Goal: Task Accomplishment & Management: Use online tool/utility

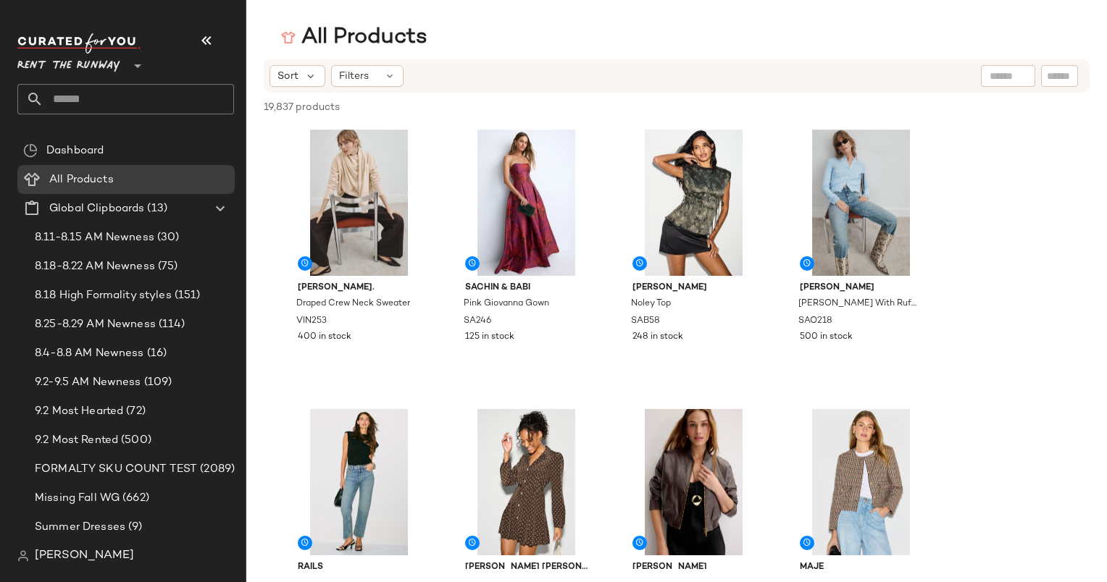
click at [280, 64] on div "Sort Filters" at bounding box center [677, 75] width 826 height 33
click at [289, 63] on div "Sort Filters" at bounding box center [677, 75] width 826 height 33
click at [290, 81] on span "Sort" at bounding box center [287, 76] width 21 height 15
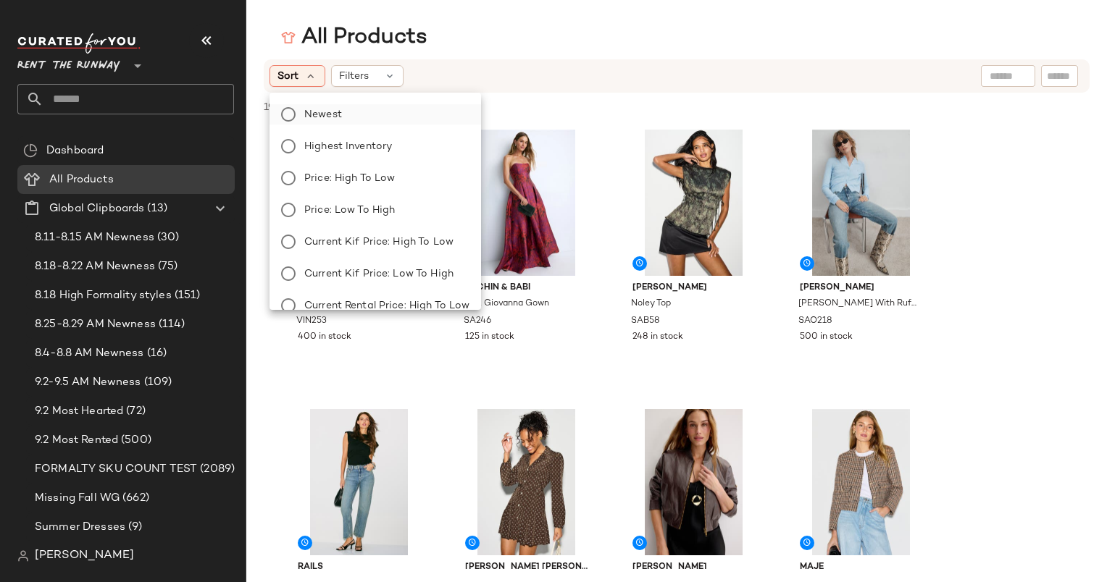
click at [379, 118] on label "Newest" at bounding box center [383, 114] width 171 height 20
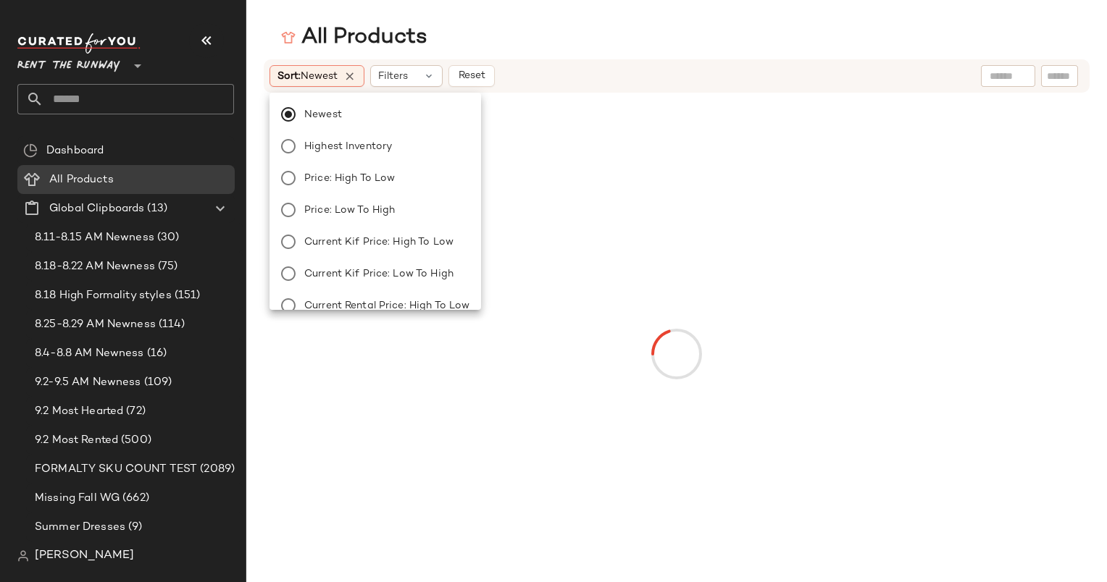
click at [530, 77] on div "Sort: Newest Filters Reset" at bounding box center [582, 76] width 626 height 22
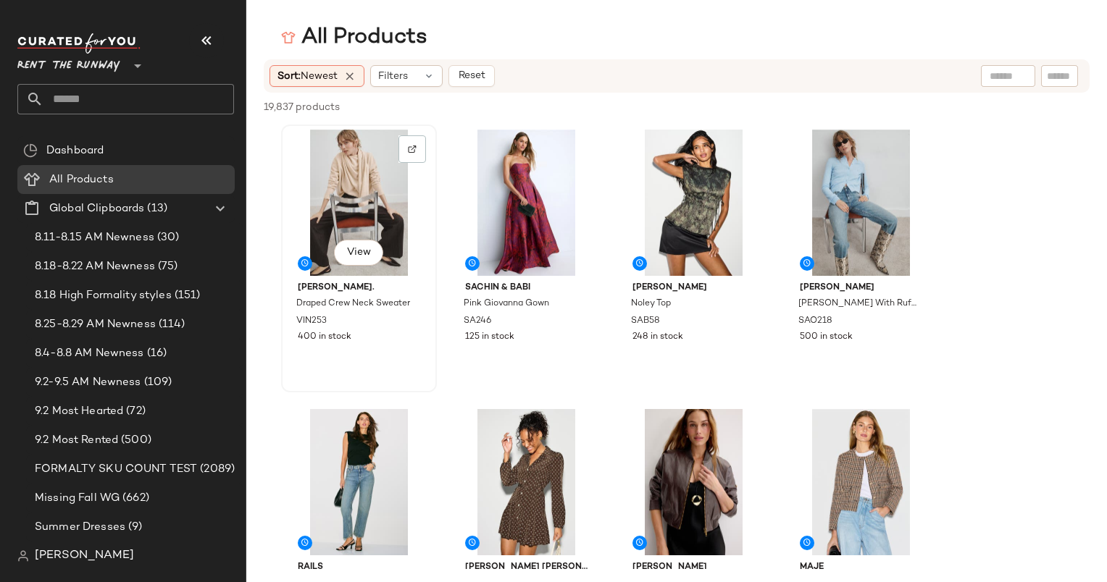
click at [340, 174] on div "View" at bounding box center [359, 203] width 146 height 146
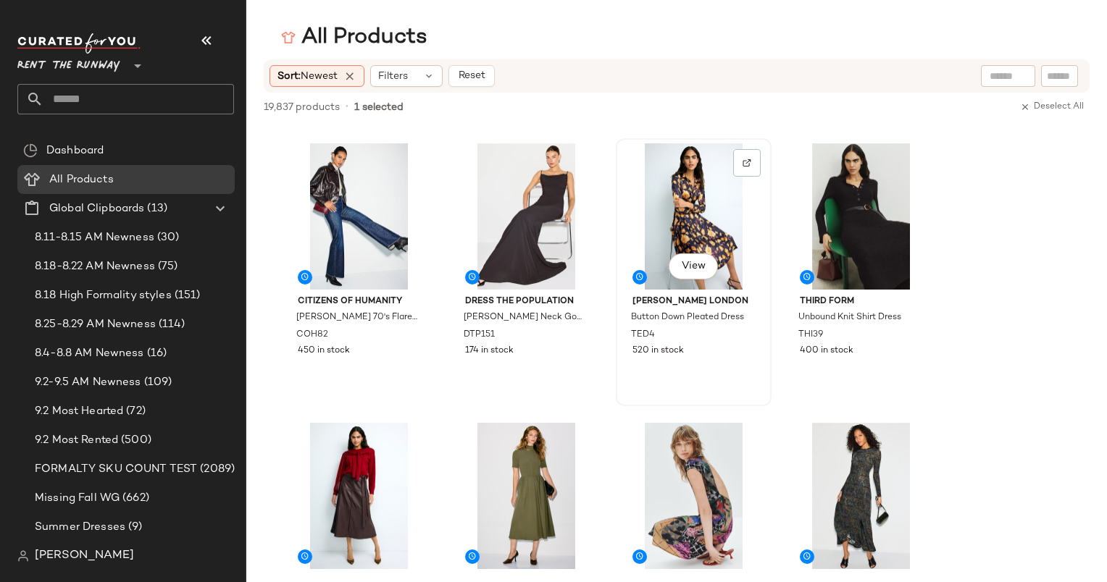
scroll to position [740, 0]
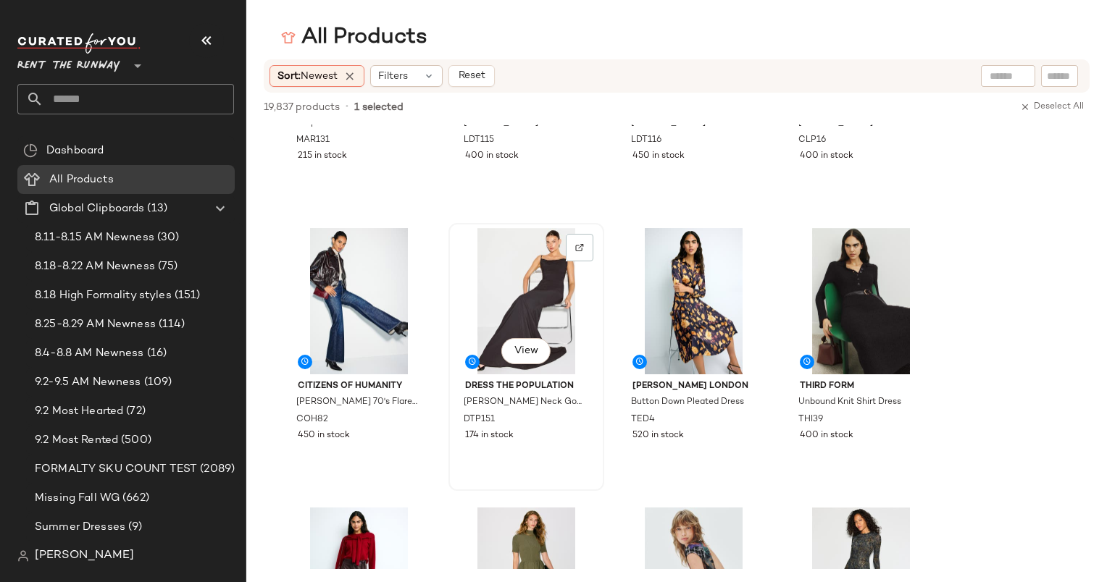
click at [535, 253] on div "View" at bounding box center [526, 301] width 146 height 146
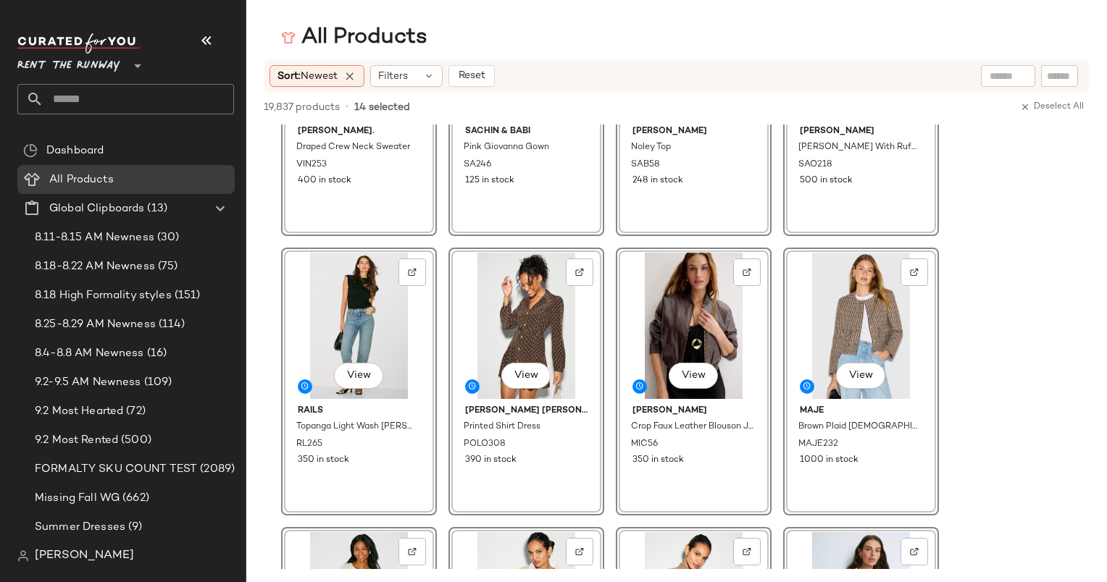
scroll to position [0, 0]
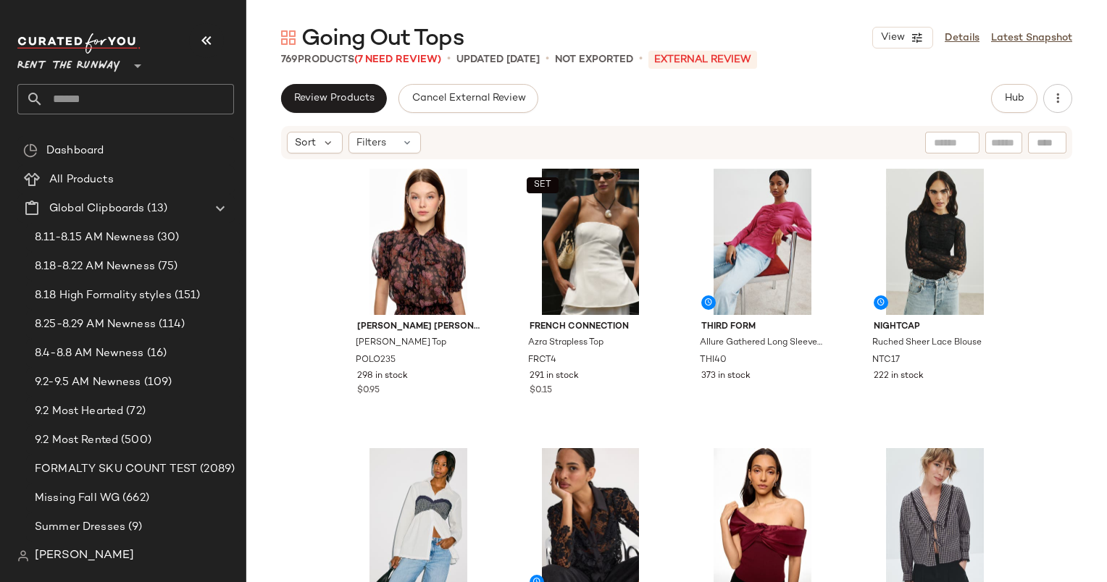
click at [928, 72] on div "Going Out Tops View Details Latest Snapshot 769 Products (7 Need Review) • upda…" at bounding box center [676, 302] width 860 height 559
click at [1028, 95] on button "Hub" at bounding box center [1014, 98] width 46 height 29
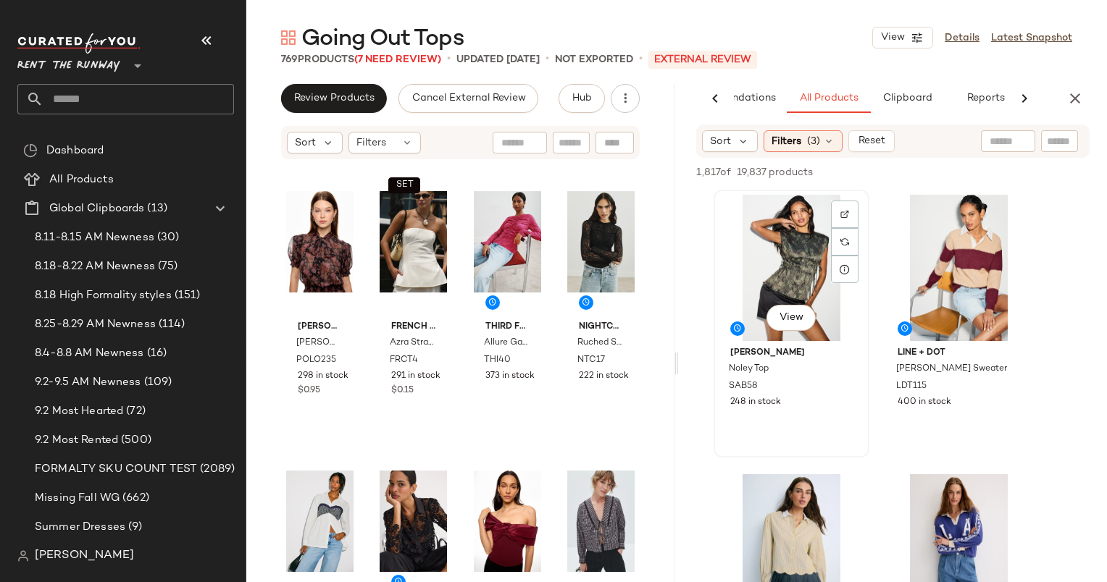
click at [782, 247] on div "View" at bounding box center [791, 268] width 146 height 146
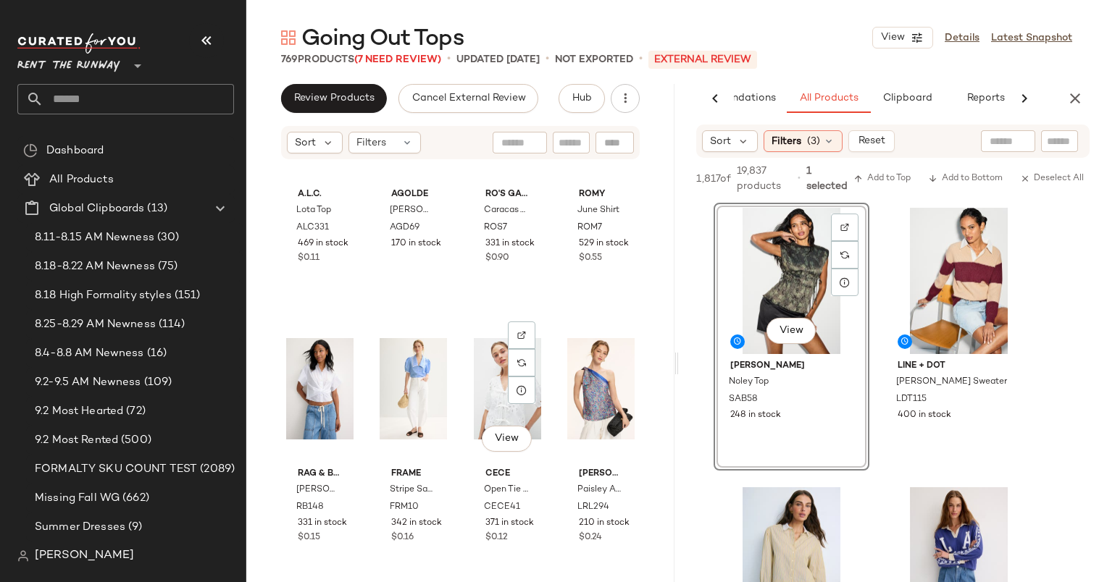
scroll to position [3925, 0]
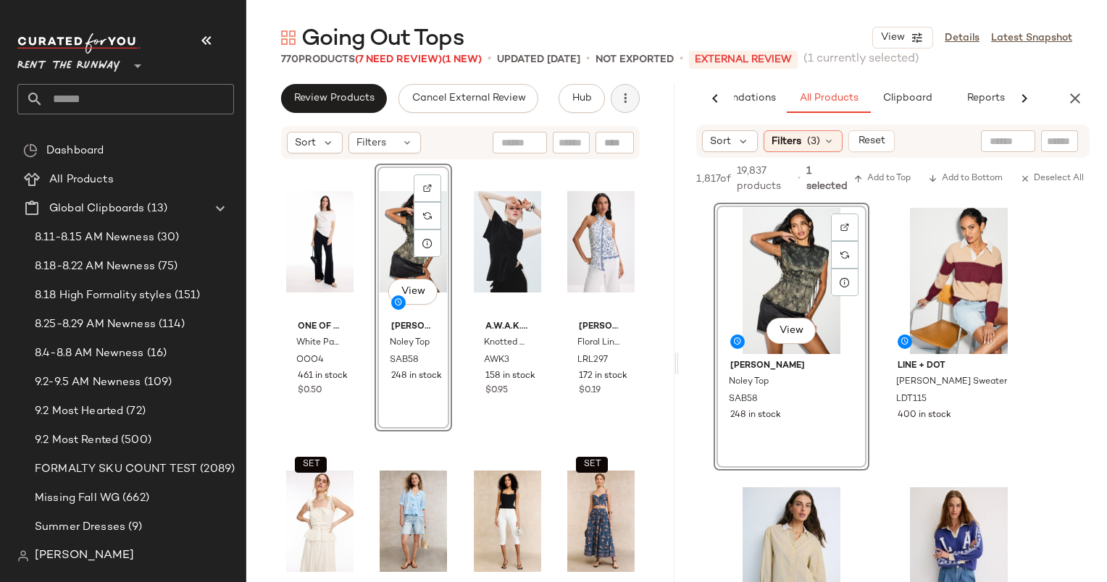
click at [628, 102] on icon "button" at bounding box center [625, 98] width 14 height 14
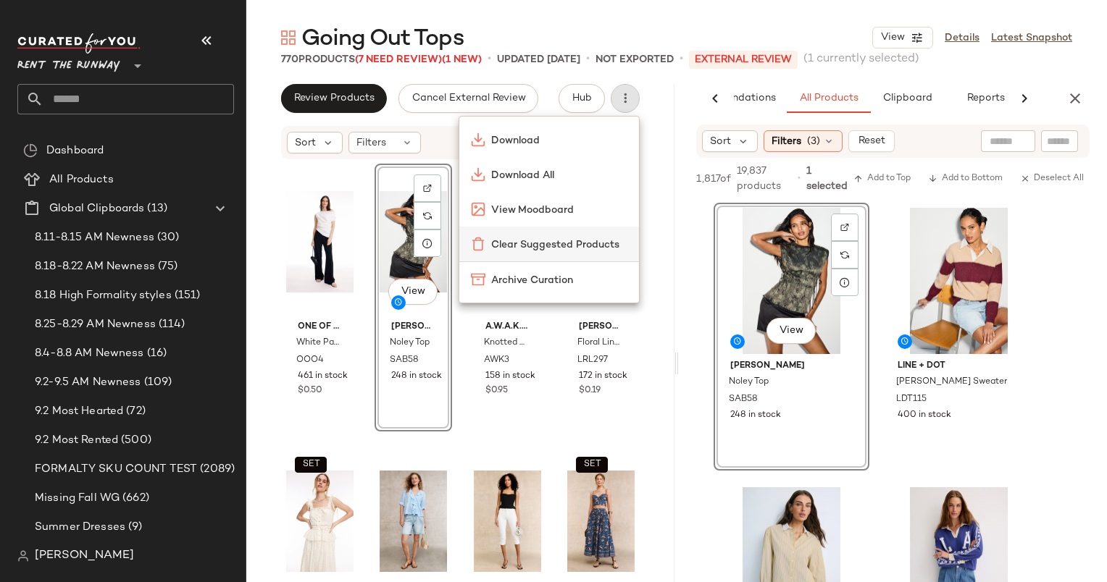
click at [573, 239] on span "Clear Suggested Products" at bounding box center [559, 245] width 136 height 15
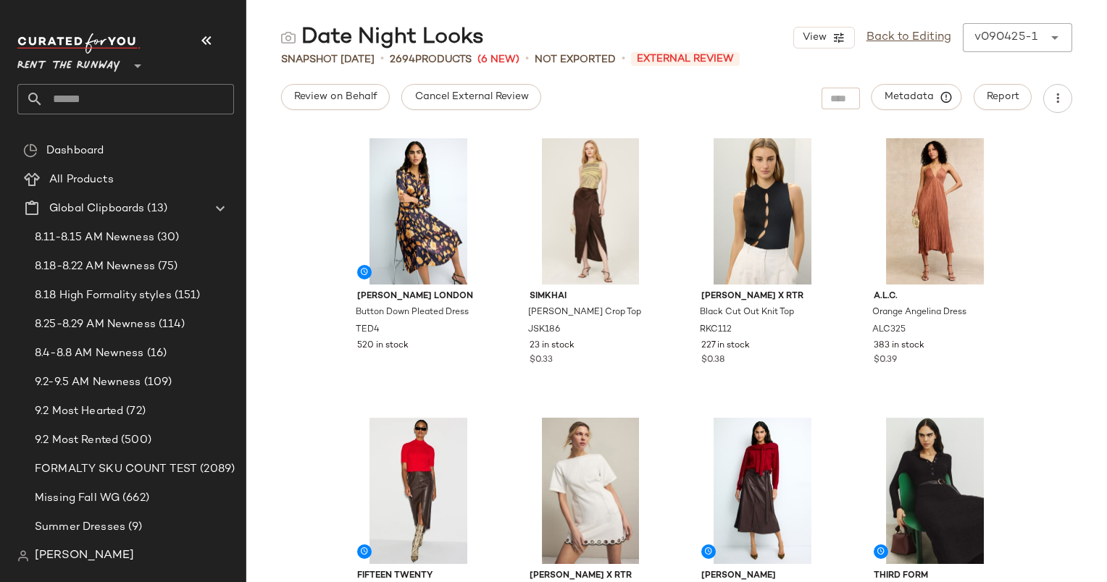
click at [918, 26] on div "View Back to Editing v090425-1 ******" at bounding box center [932, 37] width 279 height 29
click at [918, 28] on div "View Back to Editing v090425-1 ******" at bounding box center [932, 37] width 279 height 29
drag, startPoint x: 918, startPoint y: 28, endPoint x: 898, endPoint y: 41, distance: 23.5
click at [898, 41] on link "Back to Editing" at bounding box center [908, 37] width 85 height 17
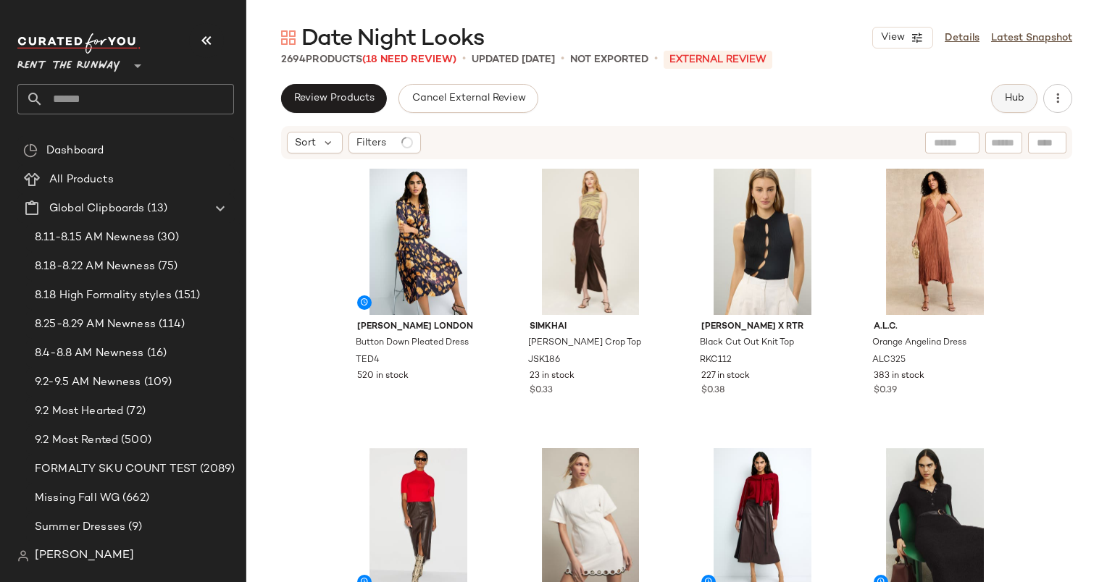
click at [1002, 97] on button "Hub" at bounding box center [1014, 98] width 46 height 29
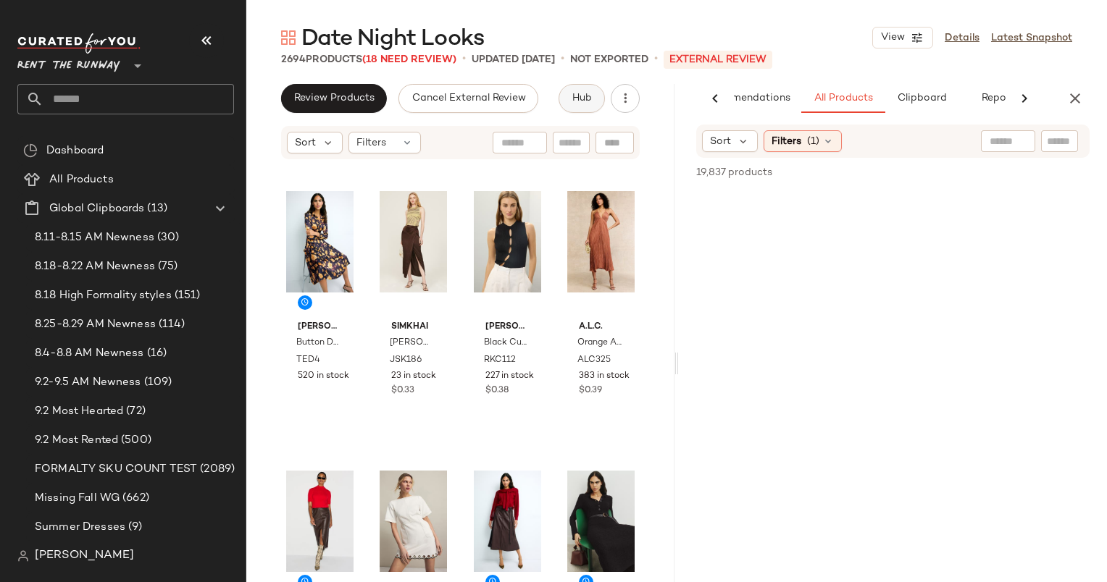
scroll to position [0, 60]
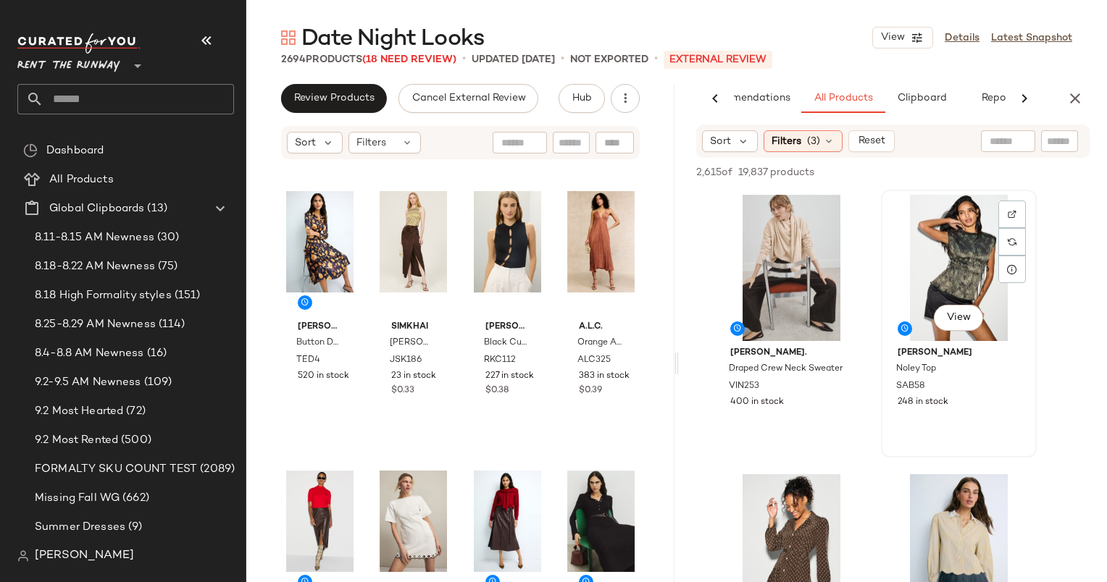
click at [945, 264] on div "View" at bounding box center [959, 268] width 146 height 146
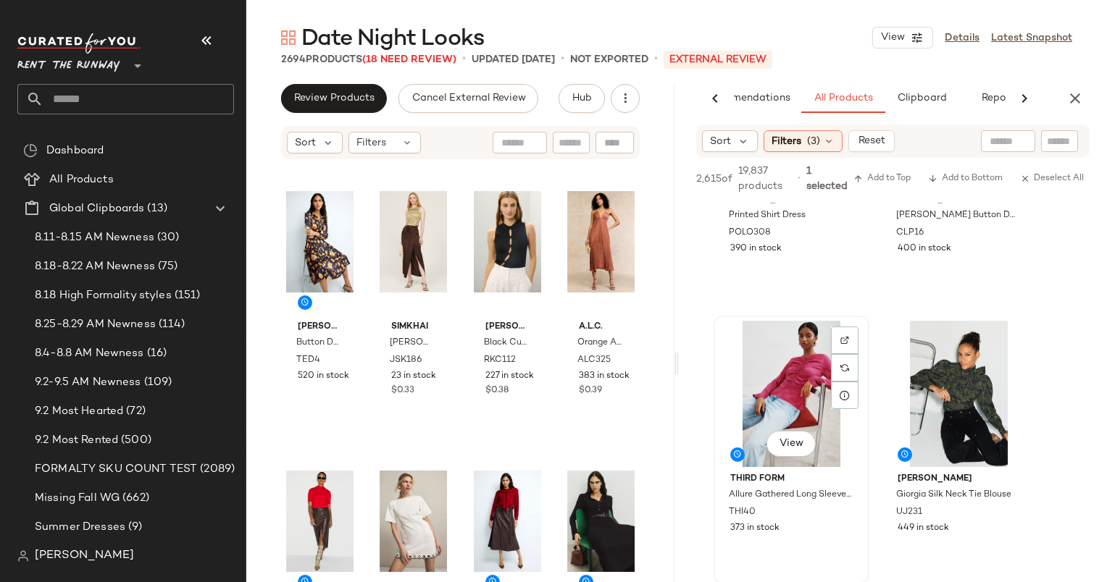
scroll to position [266, 0]
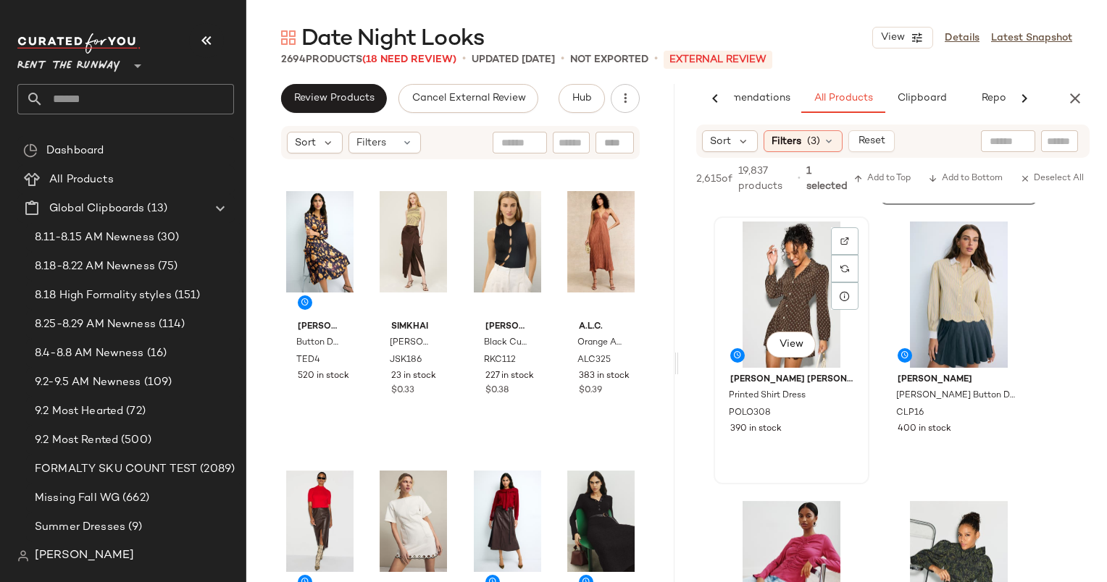
click at [776, 274] on div "View" at bounding box center [791, 295] width 146 height 146
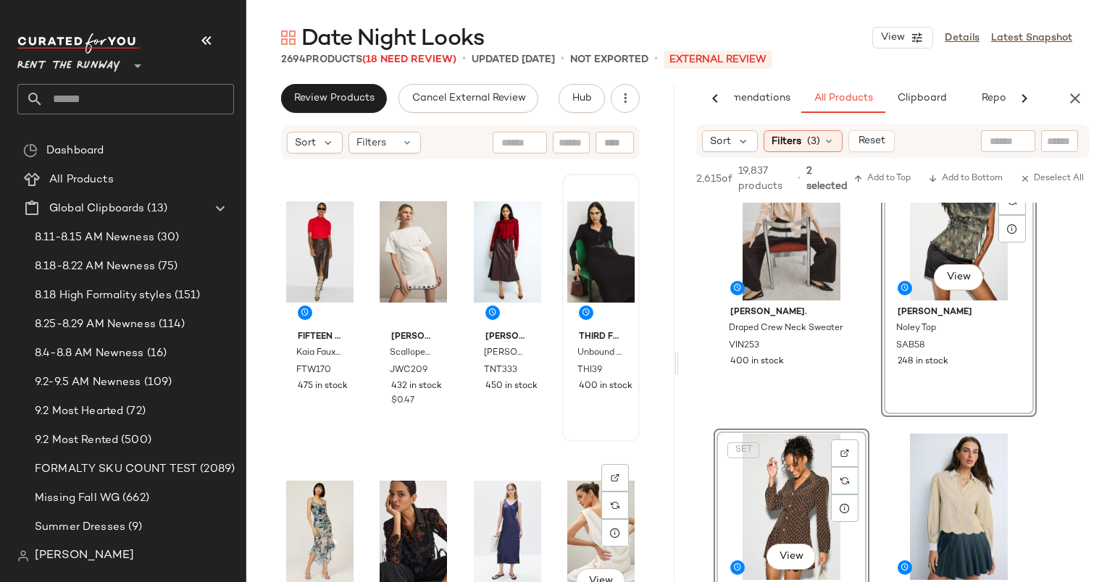
scroll to position [330, 0]
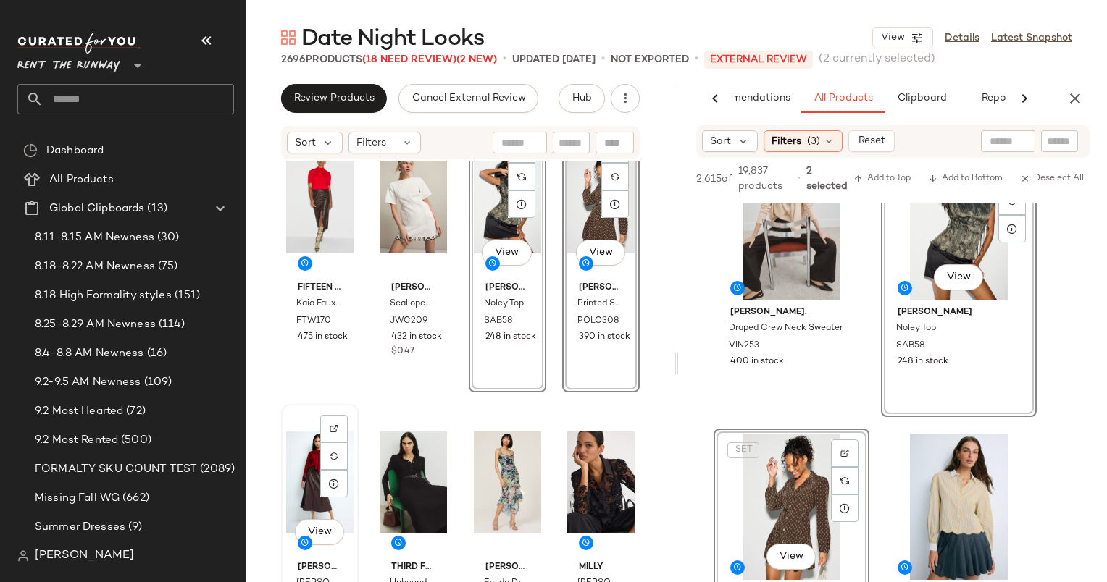
click at [325, 406] on div "View Tanya Taylor Hudley Skirt TNT333 450 in stock" at bounding box center [319, 538] width 75 height 265
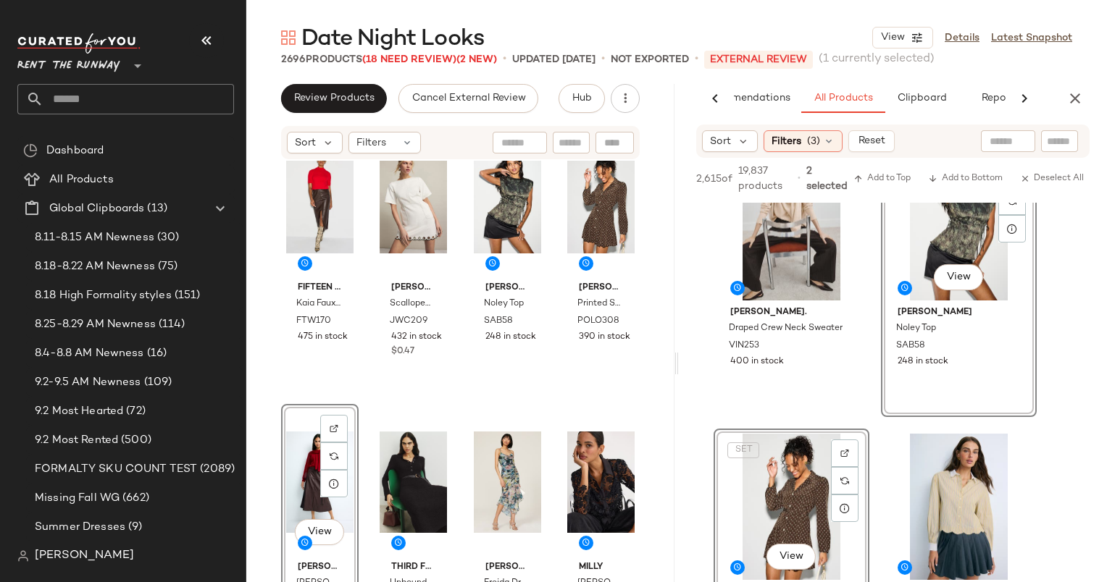
click at [325, 406] on div "View Tanya Taylor Hudley Skirt TNT333 450 in stock" at bounding box center [319, 538] width 77 height 268
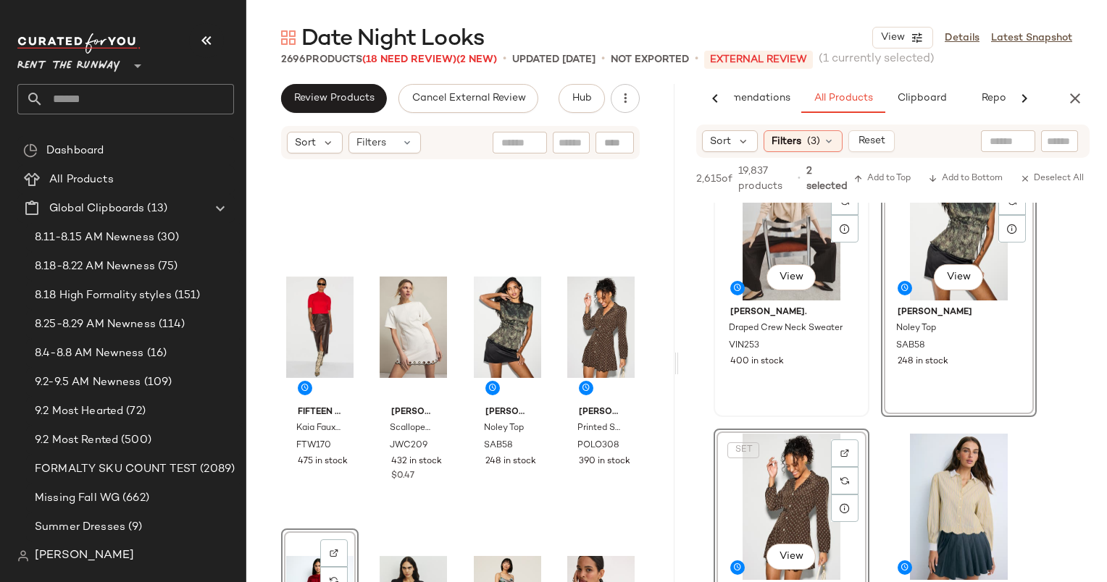
scroll to position [119, 0]
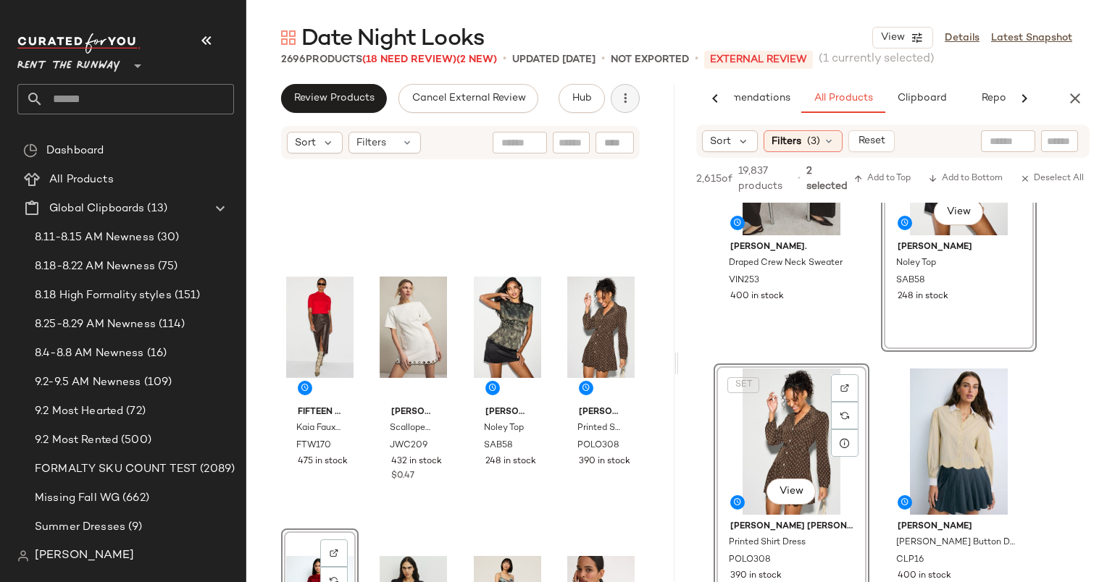
click at [631, 99] on icon "button" at bounding box center [625, 98] width 14 height 14
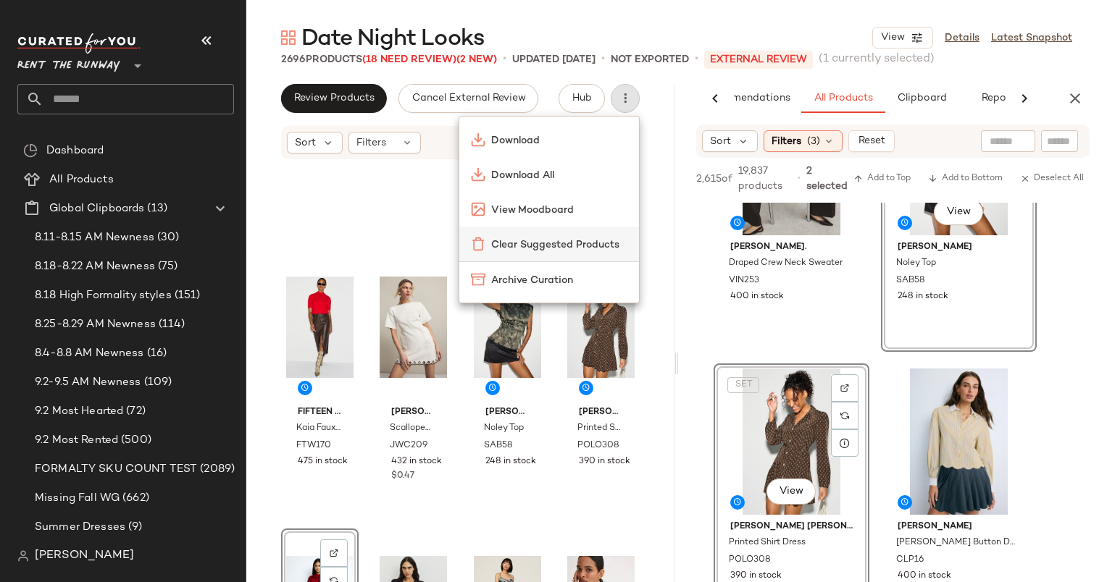
click at [579, 245] on span "Clear Suggested Products" at bounding box center [559, 245] width 136 height 15
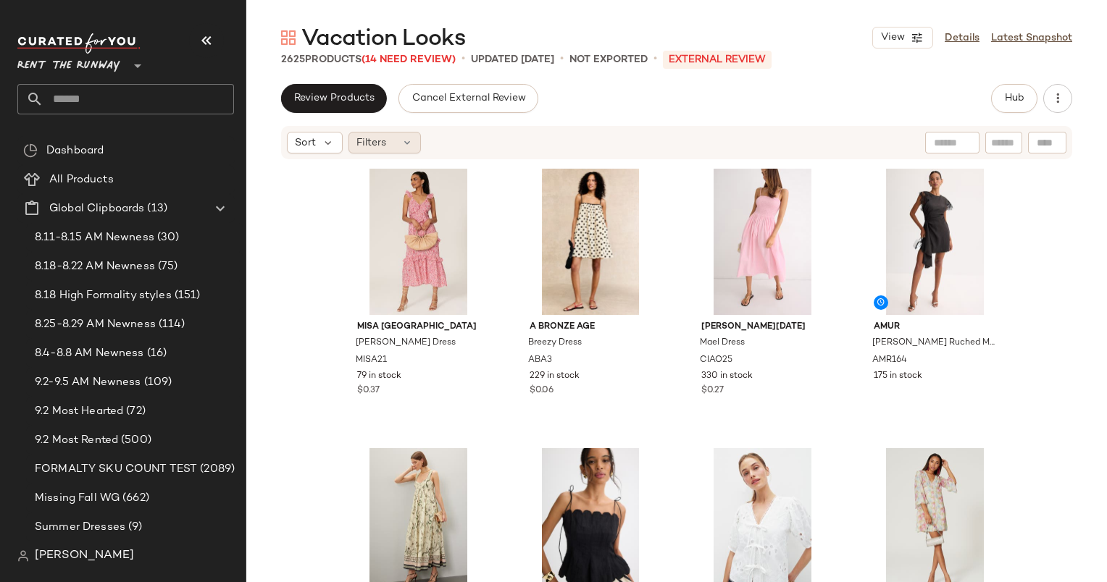
click at [384, 140] on span "Filters" at bounding box center [371, 142] width 30 height 15
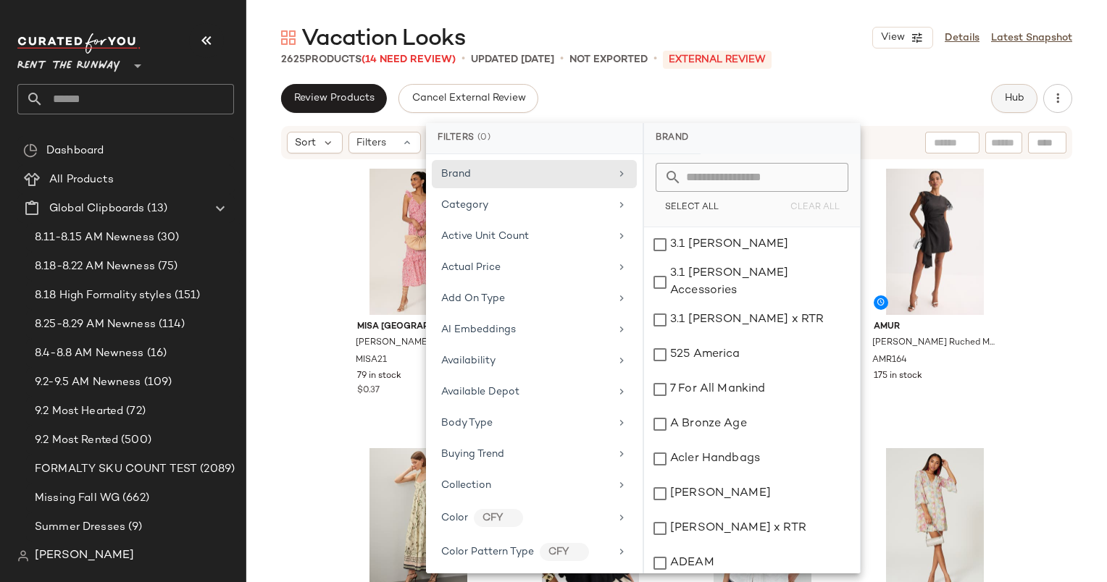
click at [1027, 85] on button "Hub" at bounding box center [1014, 98] width 46 height 29
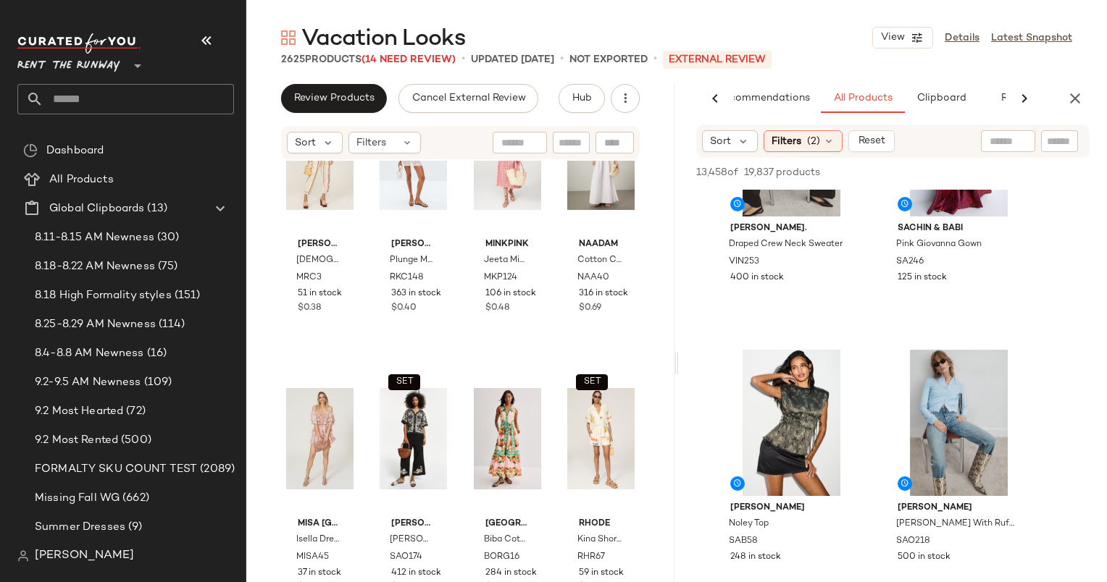
scroll to position [622, 0]
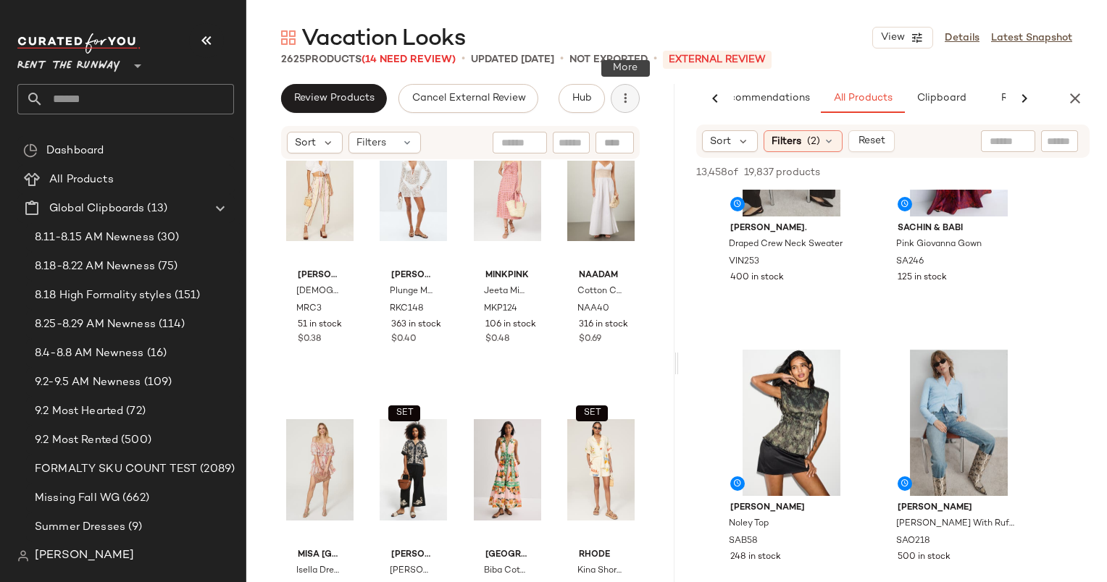
click at [614, 103] on button "button" at bounding box center [624, 98] width 29 height 29
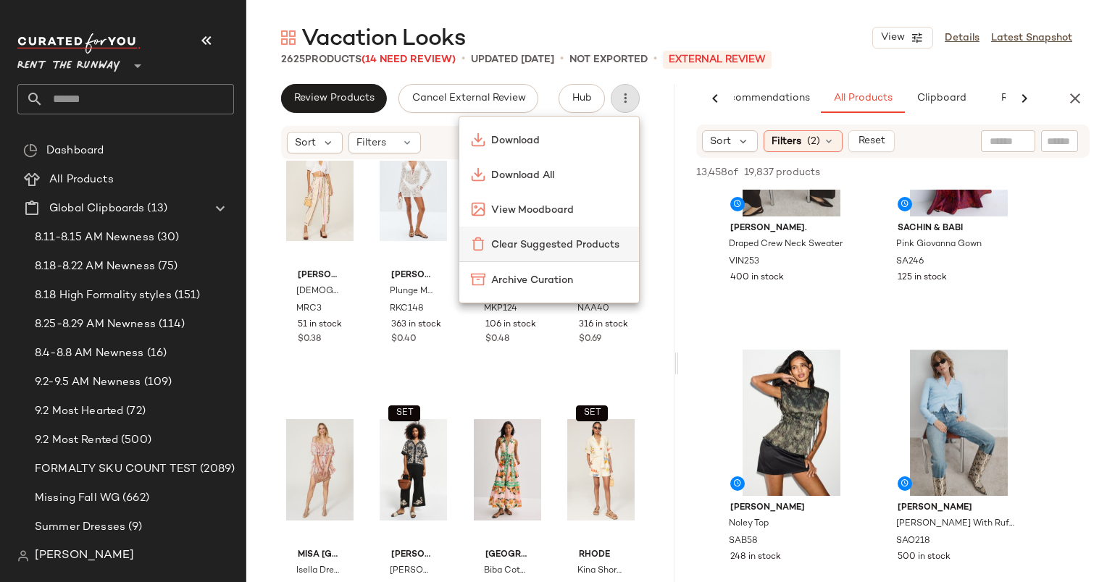
click at [500, 245] on span "Clear Suggested Products" at bounding box center [559, 245] width 136 height 15
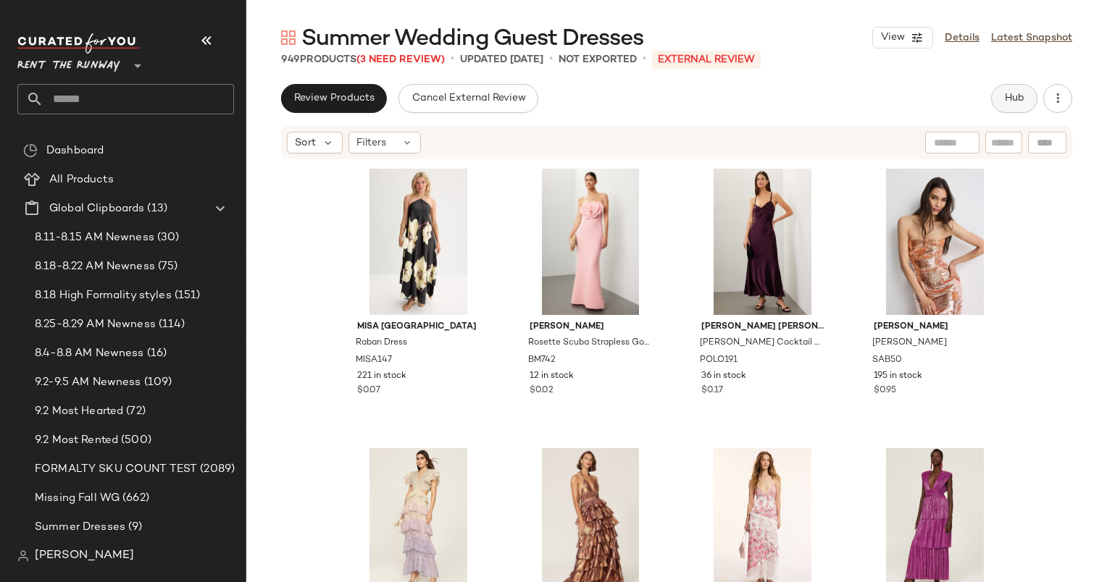
click at [1012, 105] on button "Hub" at bounding box center [1014, 98] width 46 height 29
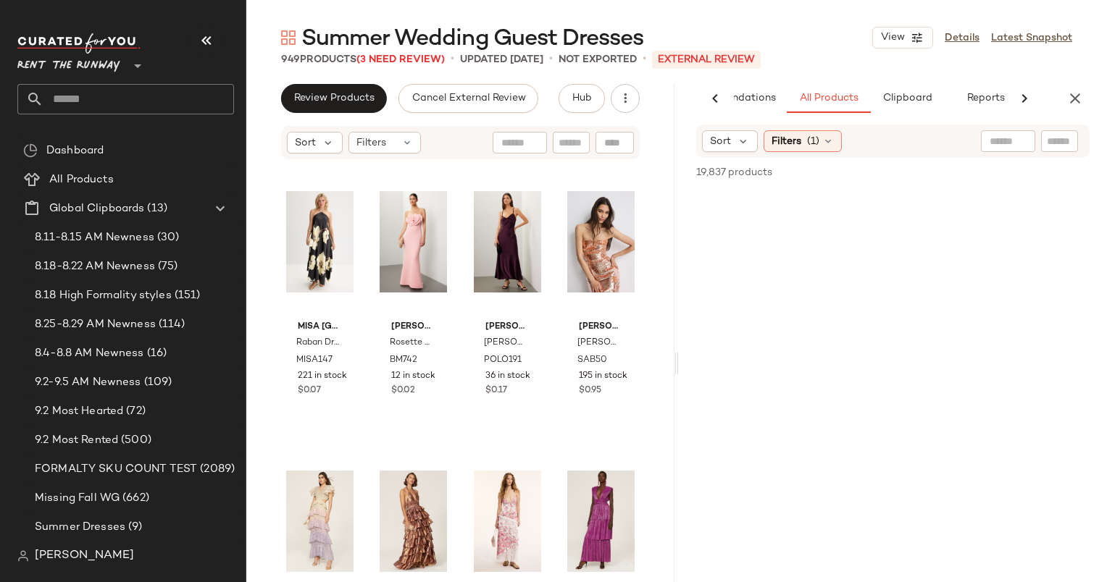
scroll to position [0, 75]
click at [1072, 100] on icon "button" at bounding box center [1074, 98] width 17 height 17
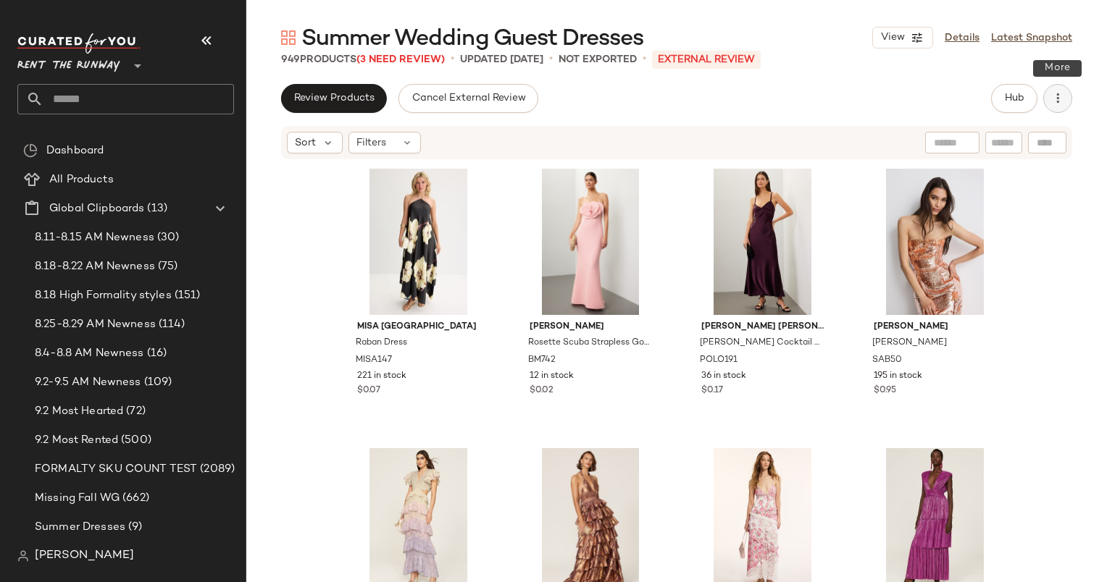
click at [1048, 103] on button "button" at bounding box center [1057, 98] width 29 height 29
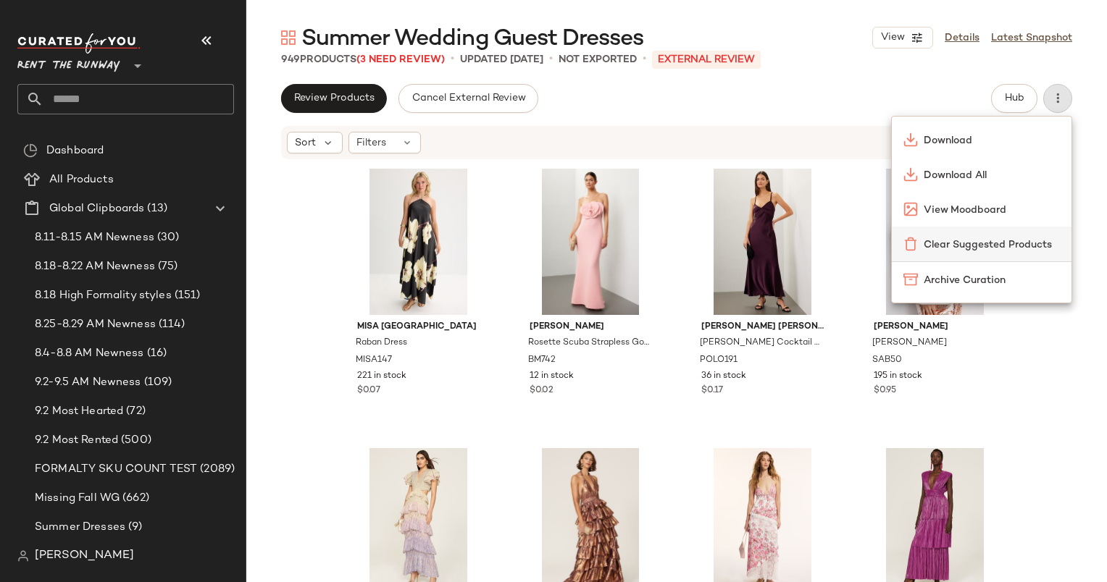
click at [921, 245] on div "Clear Suggested Products" at bounding box center [981, 244] width 156 height 15
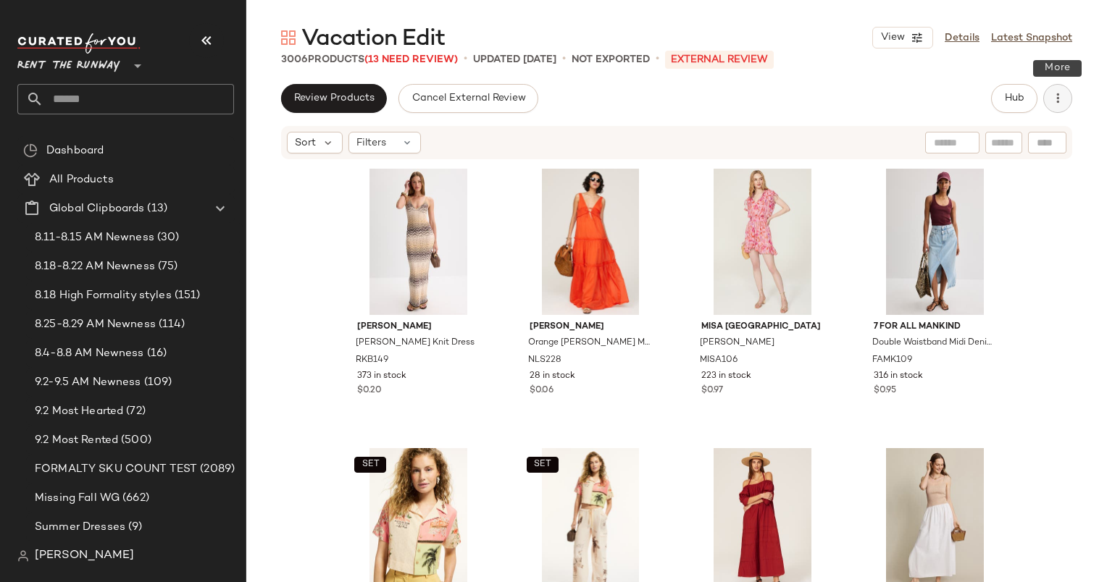
click at [1054, 98] on icon "button" at bounding box center [1057, 98] width 14 height 14
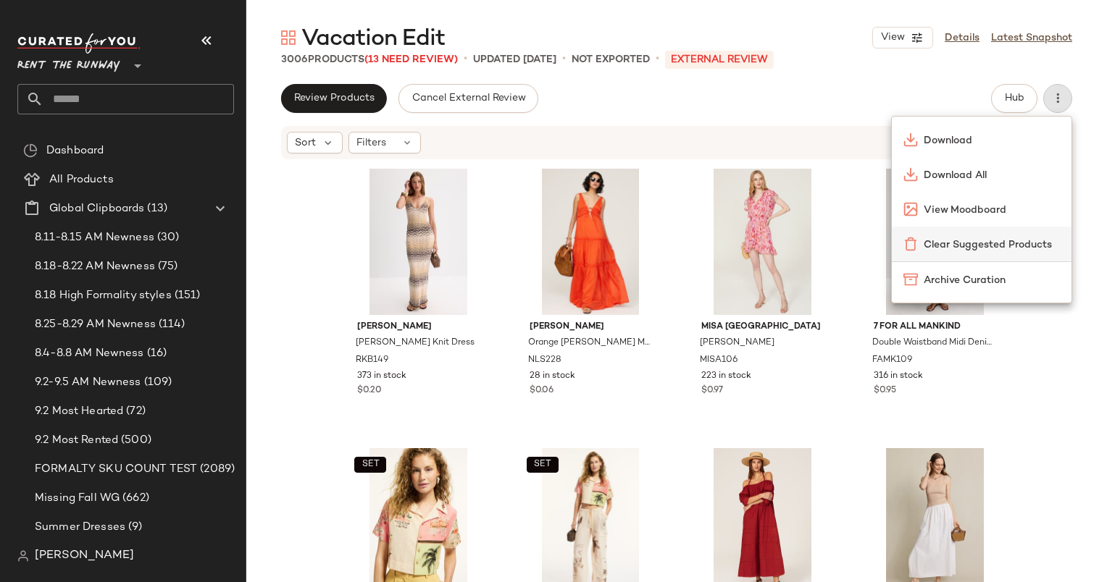
click at [946, 246] on span "Clear Suggested Products" at bounding box center [991, 245] width 136 height 15
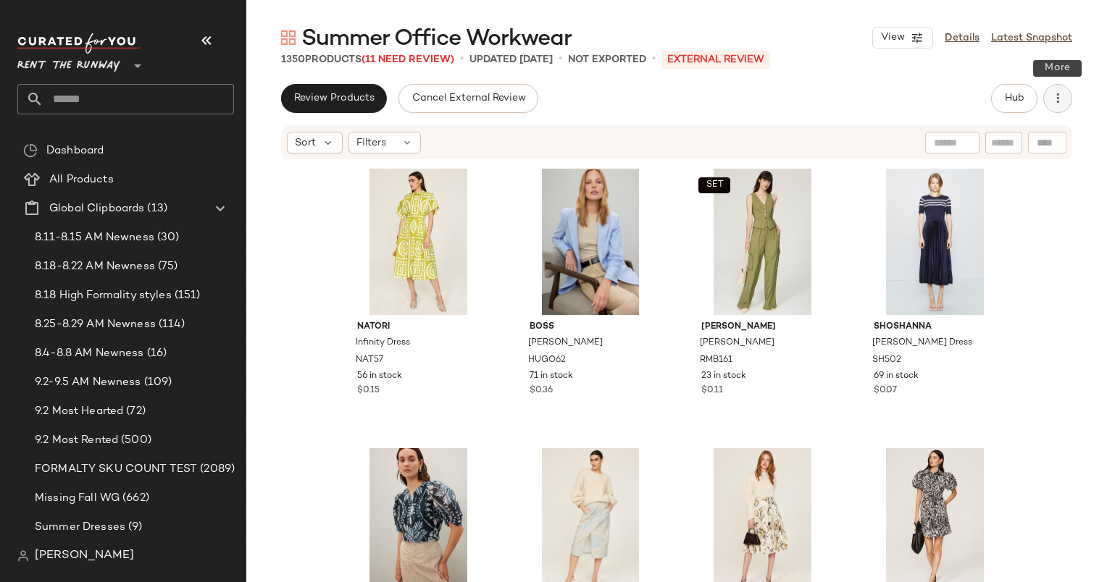
click at [1062, 100] on icon "button" at bounding box center [1057, 98] width 14 height 14
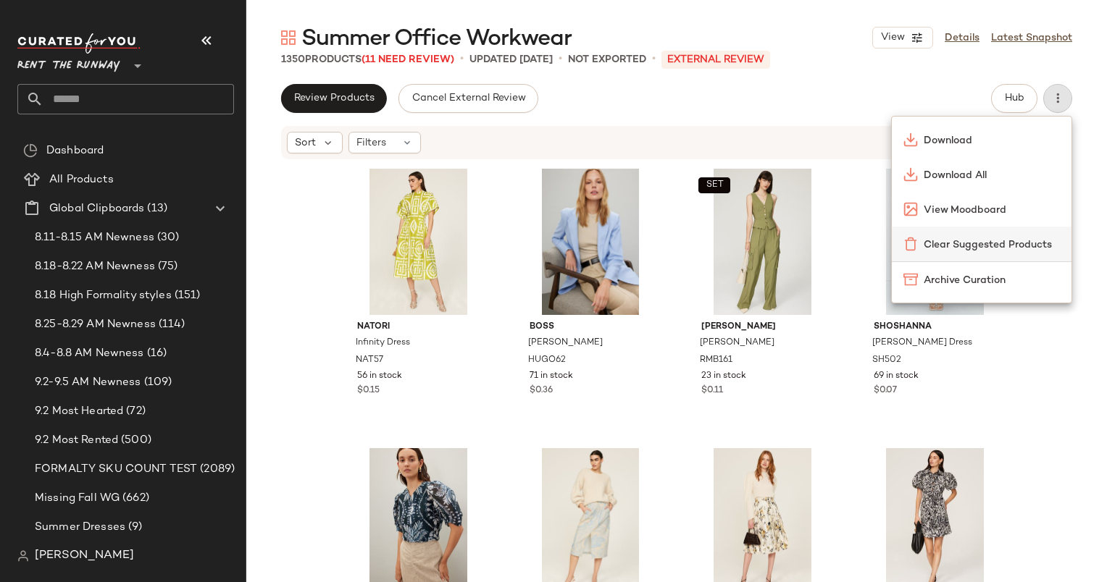
click at [947, 238] on span "Clear Suggested Products" at bounding box center [991, 245] width 136 height 15
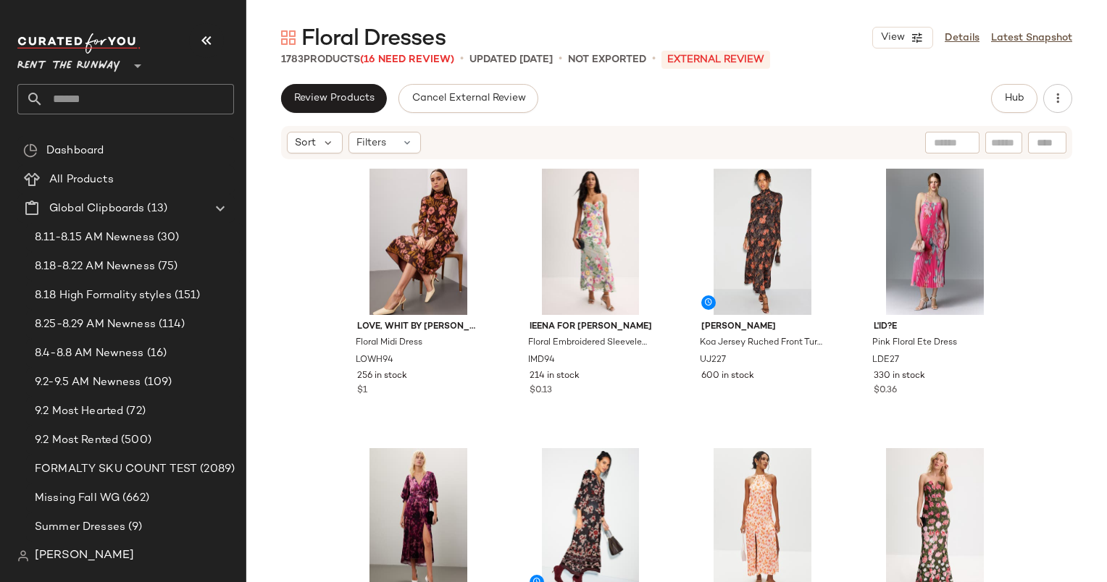
click at [1028, 119] on div "Review Products Cancel External Review Hub Sort Filters Love, Whit by [PERSON_N…" at bounding box center [676, 363] width 860 height 559
click at [1025, 110] on button "Hub" at bounding box center [1014, 98] width 46 height 29
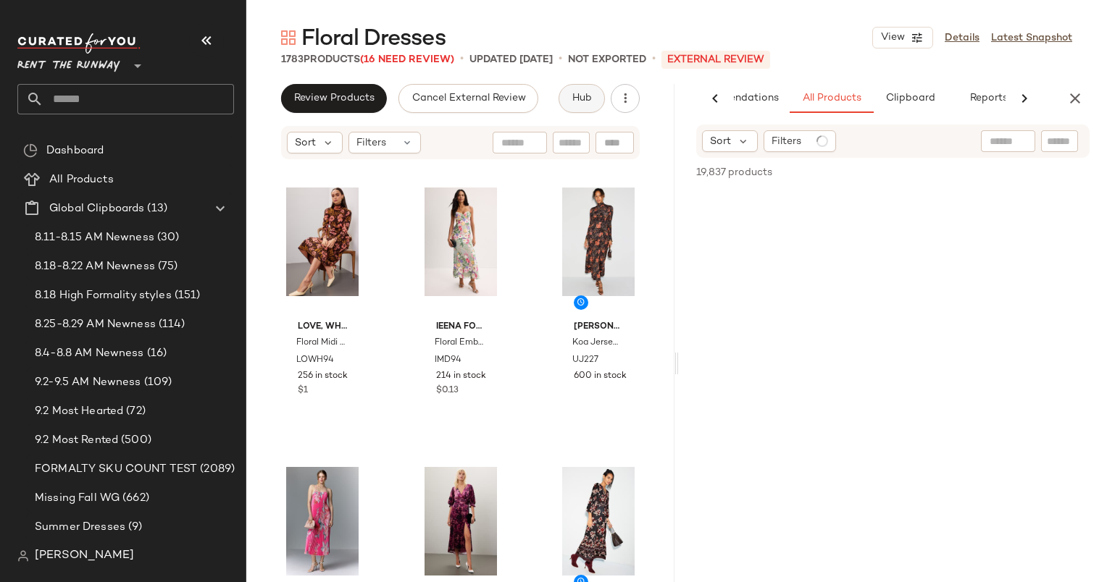
scroll to position [0, 89]
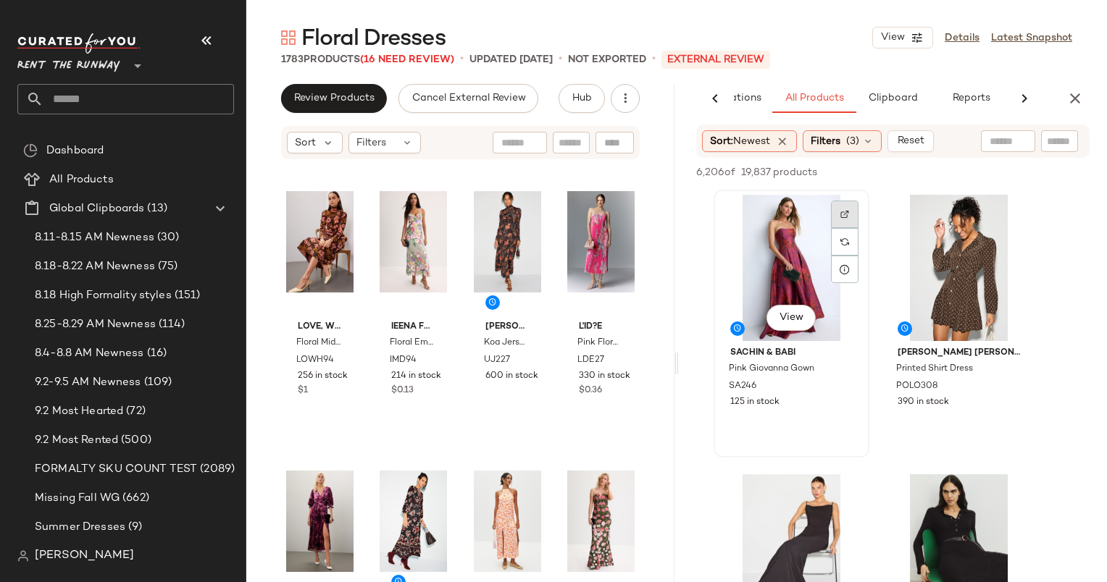
click at [847, 205] on div at bounding box center [845, 215] width 28 height 28
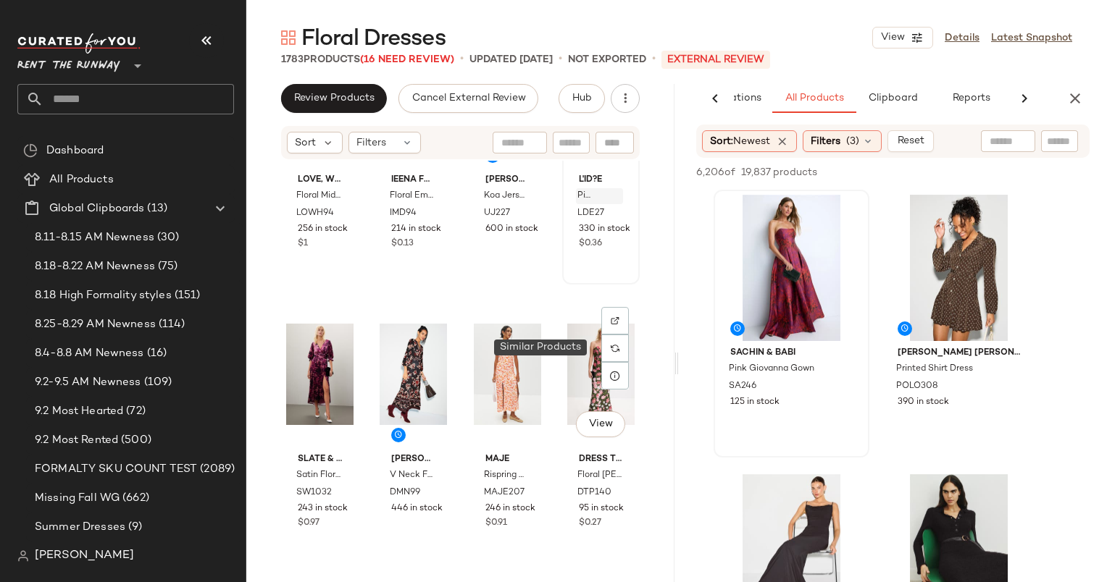
scroll to position [0, 0]
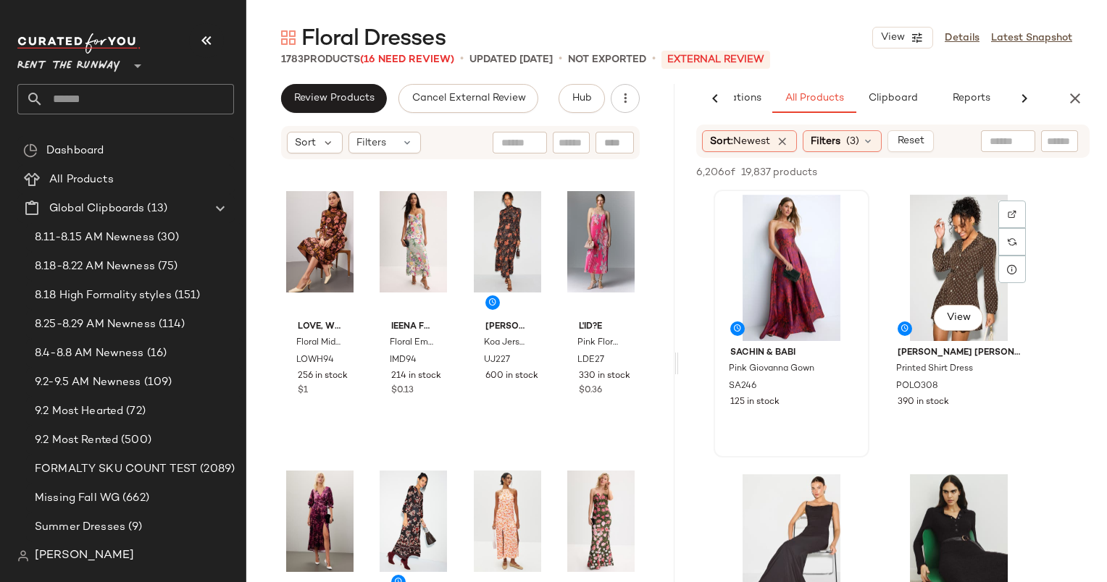
click at [815, 256] on div at bounding box center [791, 268] width 146 height 146
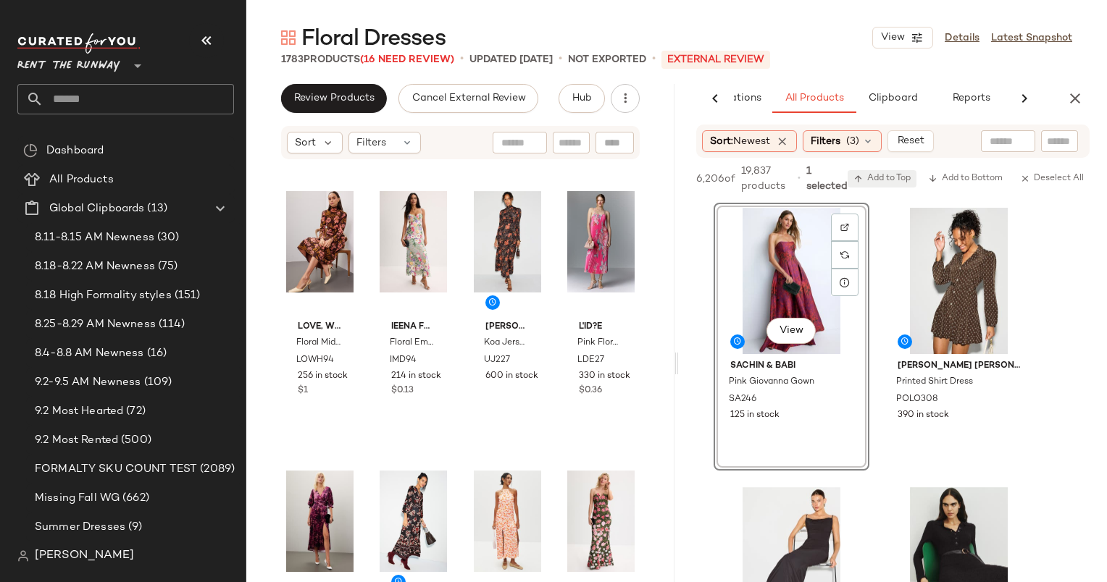
click at [897, 180] on span "Add to Top" at bounding box center [881, 179] width 57 height 10
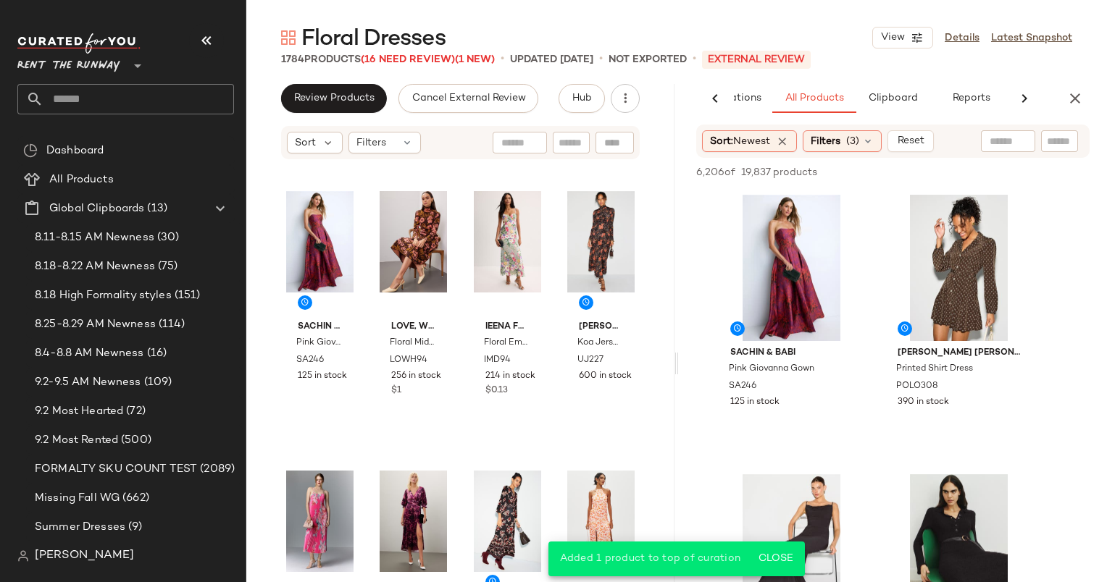
click at [897, 180] on div at bounding box center [987, 172] width 203 height 17
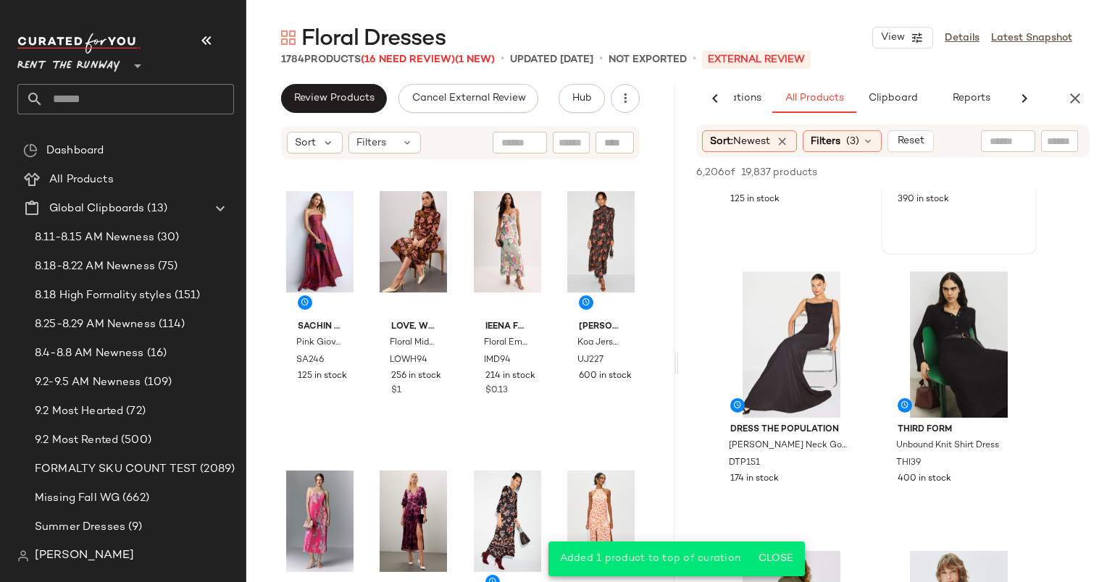
scroll to position [454, 0]
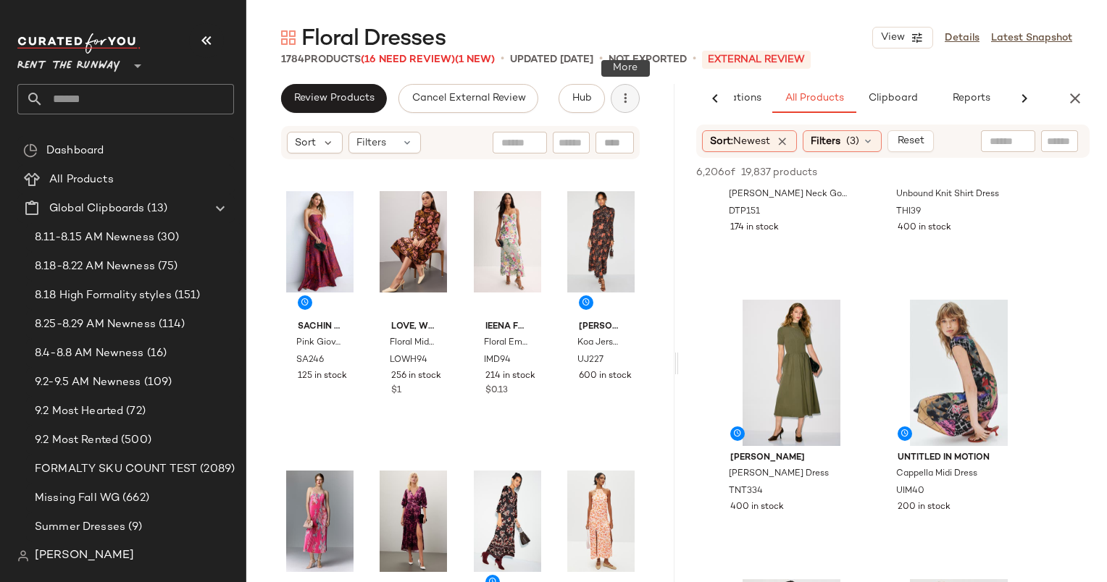
click at [615, 107] on button "button" at bounding box center [624, 98] width 29 height 29
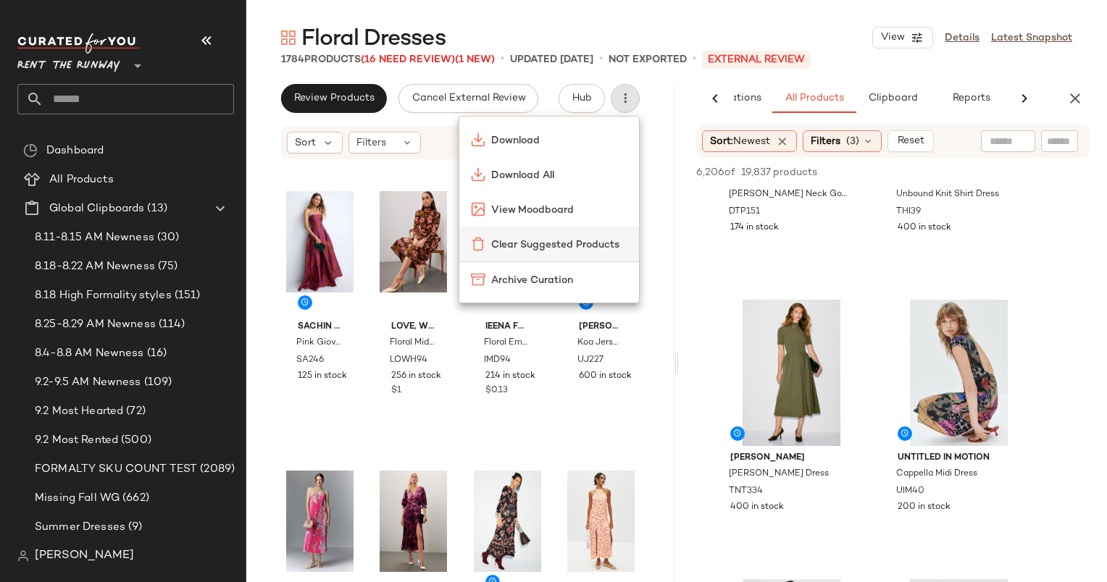
click at [542, 238] on span "Clear Suggested Products" at bounding box center [559, 245] width 136 height 15
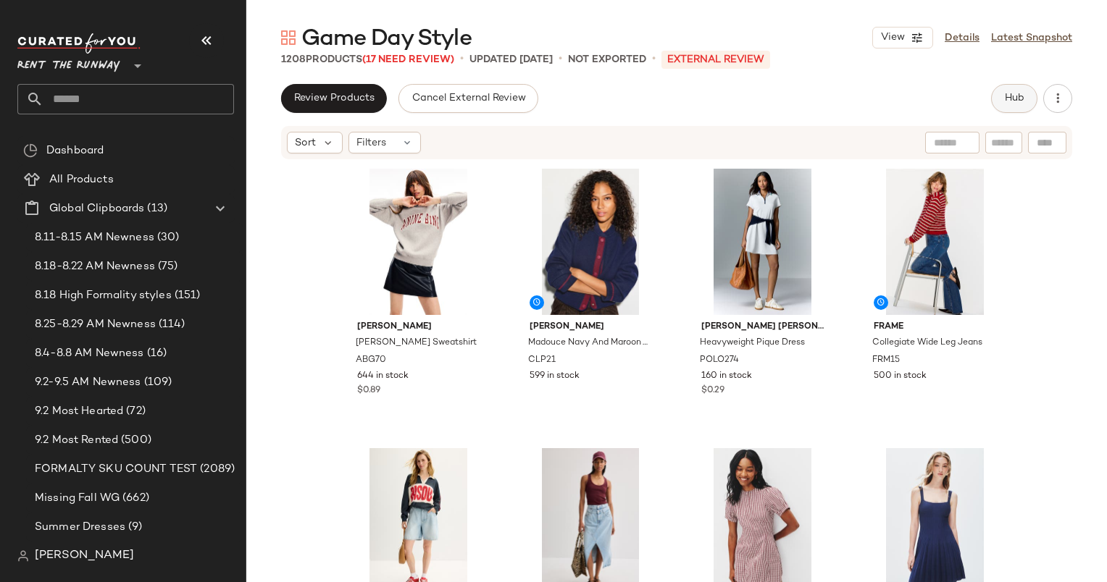
click at [1017, 106] on button "Hub" at bounding box center [1014, 98] width 46 height 29
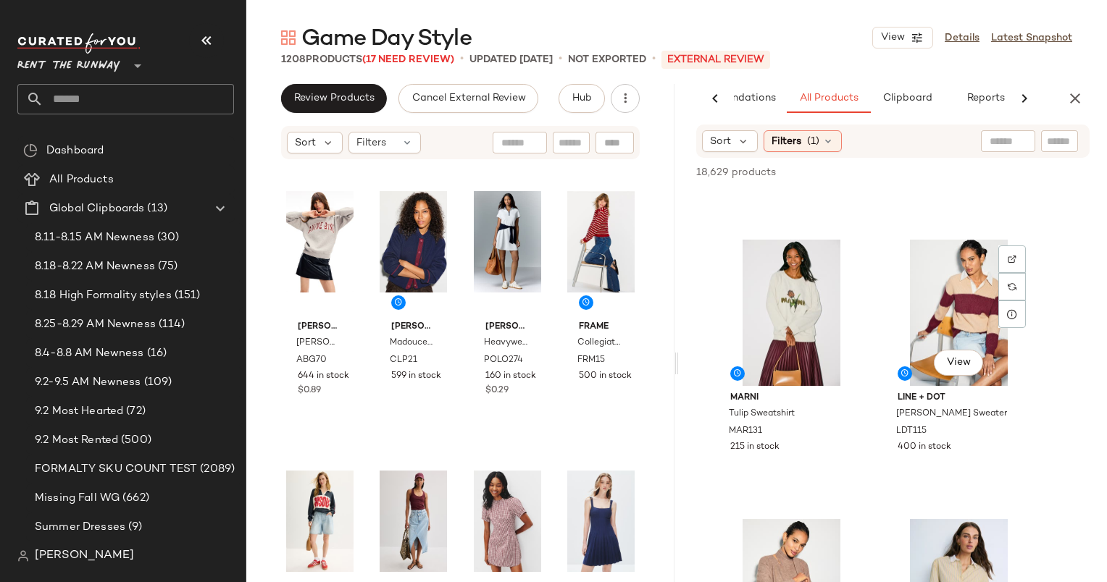
scroll to position [1074, 0]
click at [942, 279] on div "View" at bounding box center [959, 312] width 146 height 146
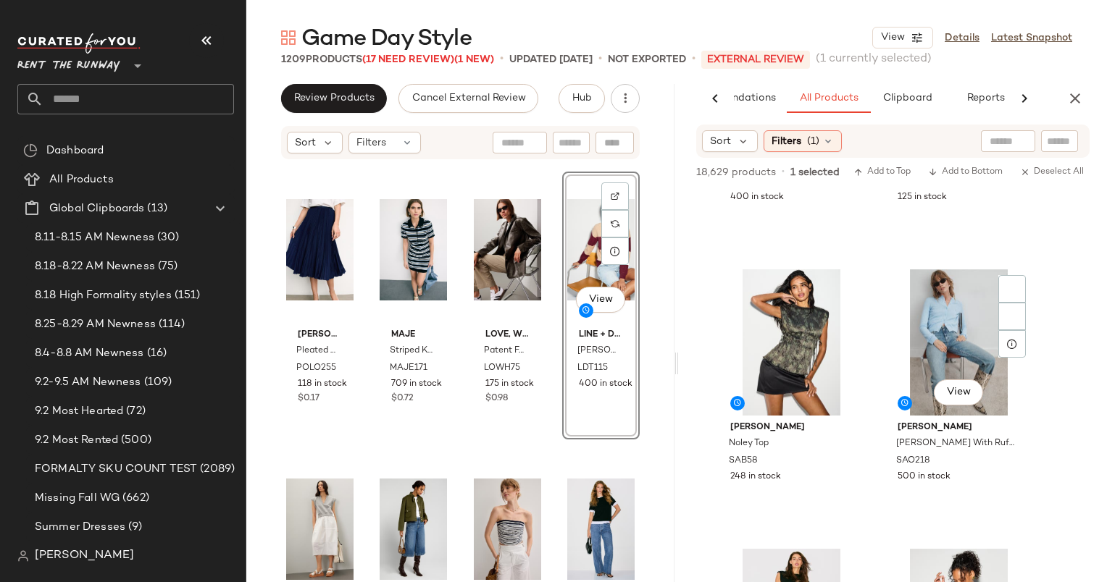
scroll to position [204, 0]
click at [626, 99] on icon "button" at bounding box center [625, 98] width 14 height 14
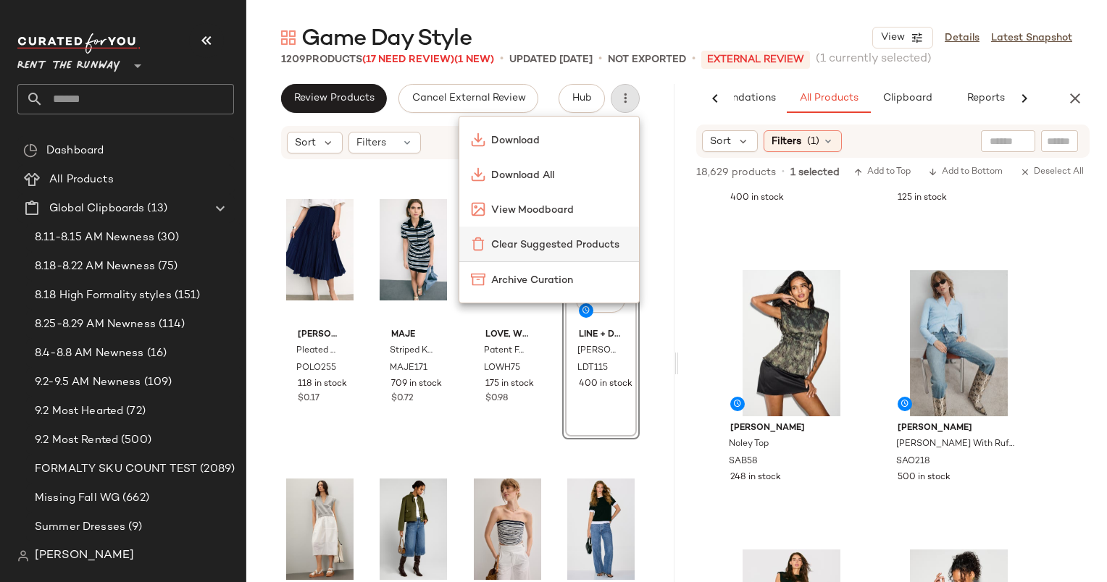
click at [562, 247] on span "Clear Suggested Products" at bounding box center [559, 245] width 136 height 15
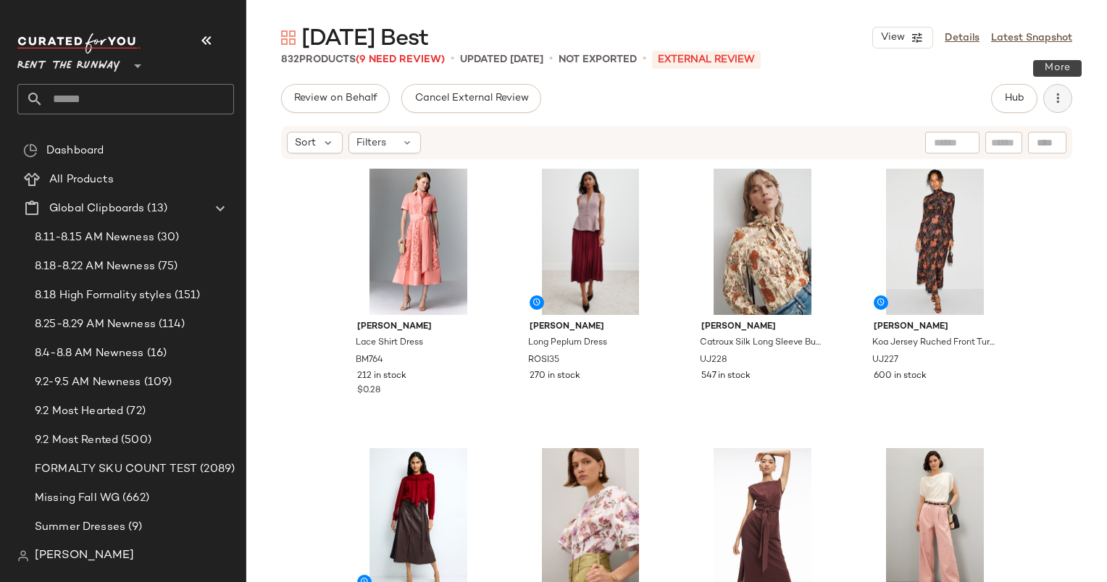
click at [1064, 93] on icon "button" at bounding box center [1057, 98] width 14 height 14
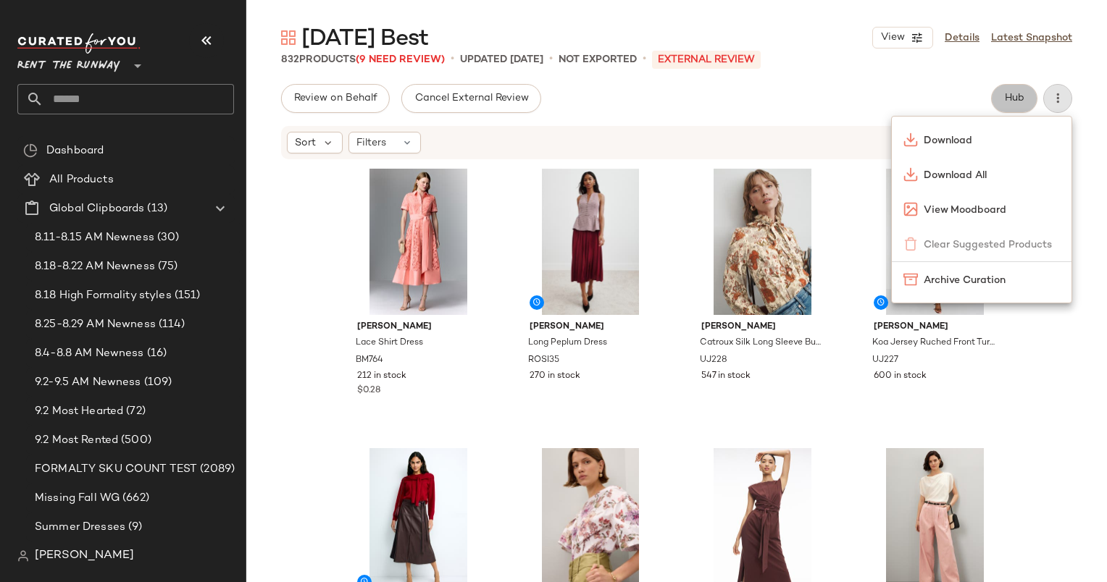
click at [1027, 98] on button "Hub" at bounding box center [1014, 98] width 46 height 29
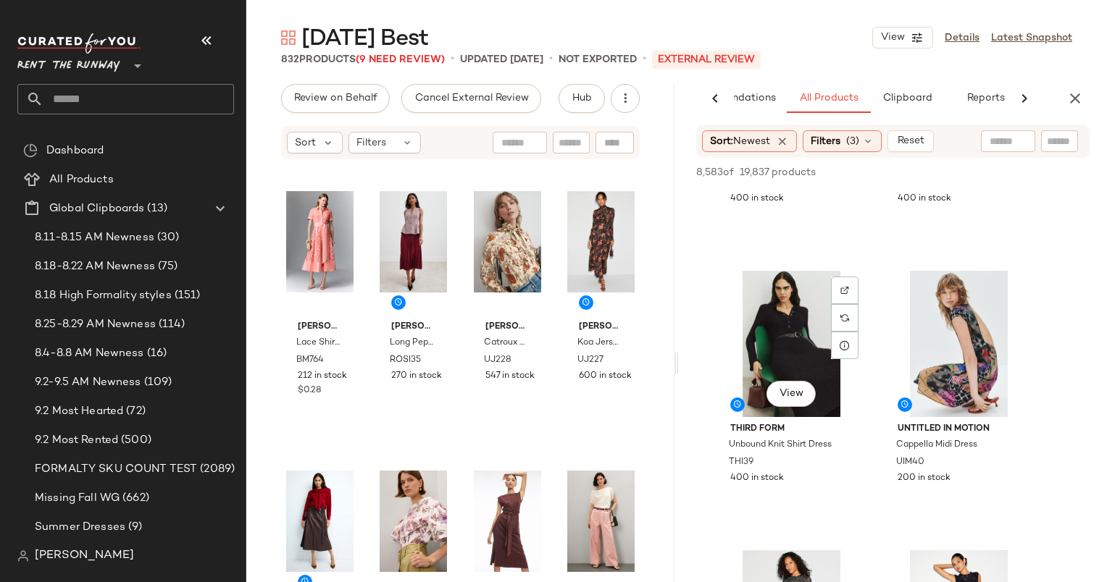
scroll to position [608, 0]
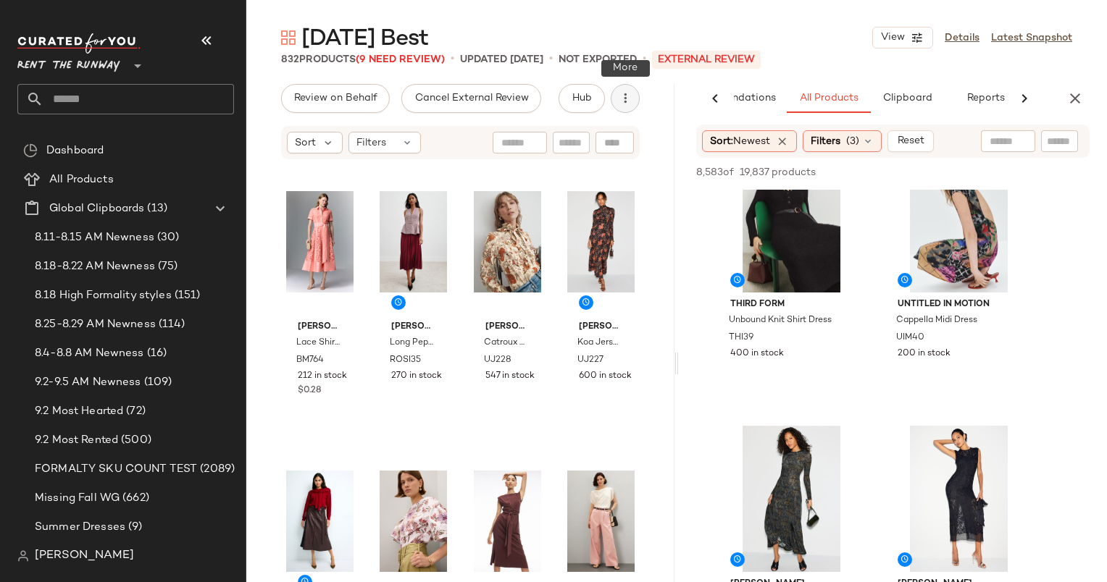
click at [624, 99] on icon "button" at bounding box center [625, 98] width 14 height 14
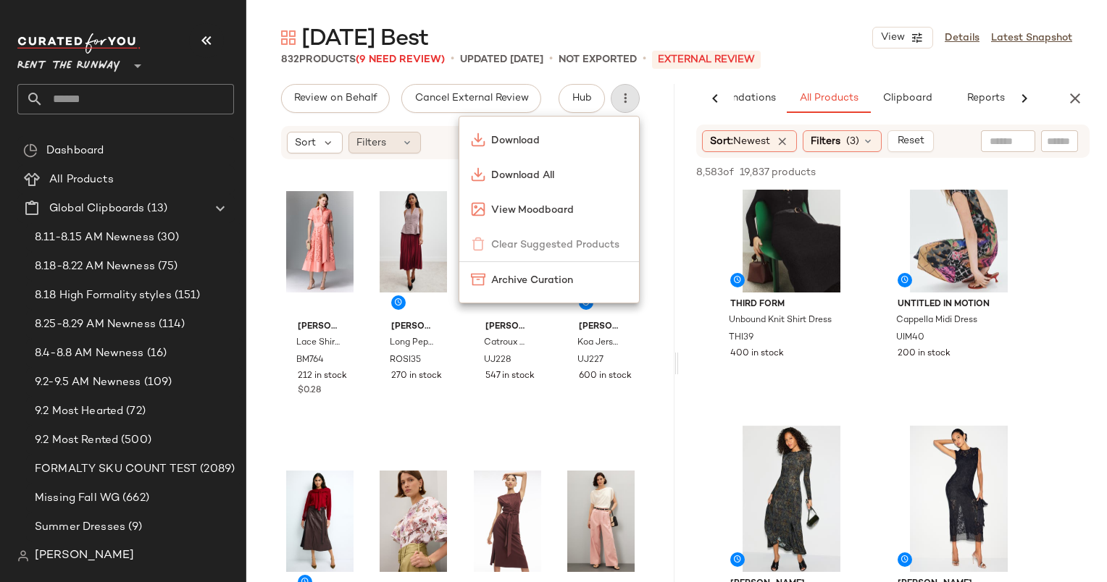
click at [404, 152] on div "Filters" at bounding box center [384, 143] width 72 height 22
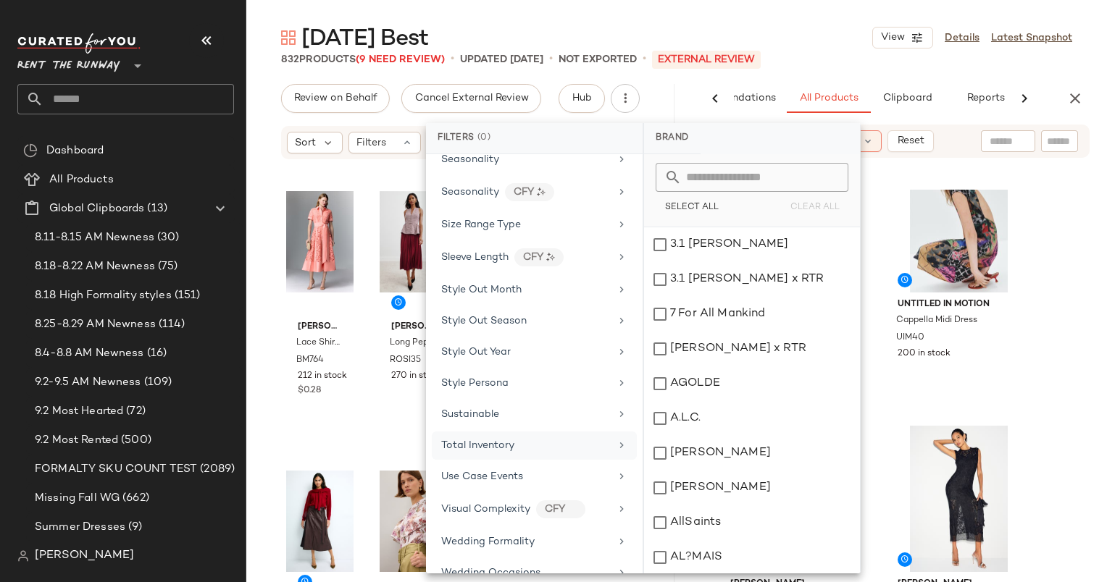
scroll to position [1926, 0]
click at [521, 438] on div "Total Inventory" at bounding box center [525, 445] width 169 height 15
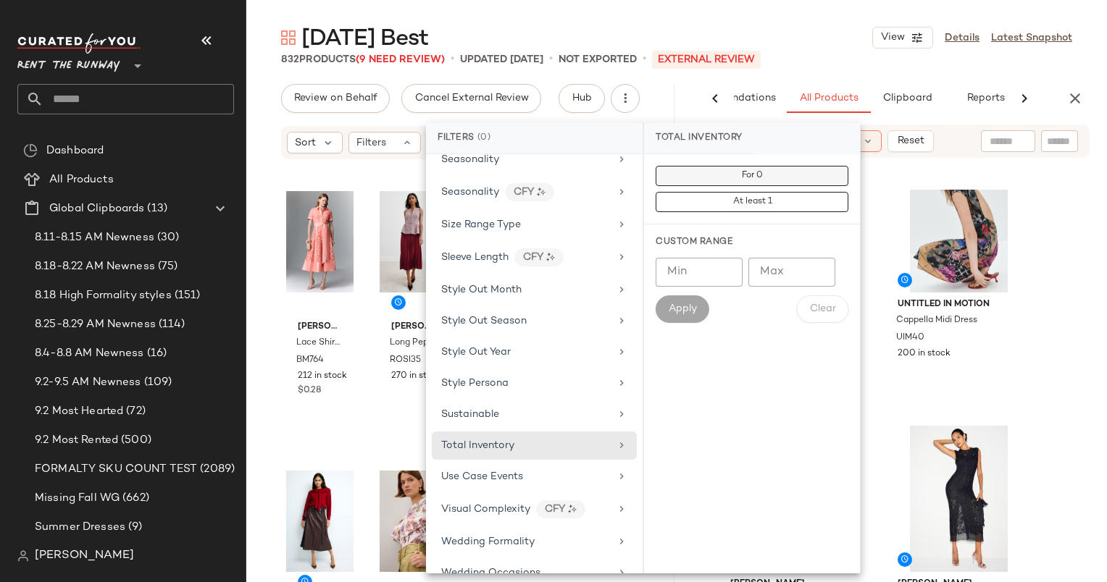
click at [814, 177] on button "For 0" at bounding box center [751, 176] width 193 height 20
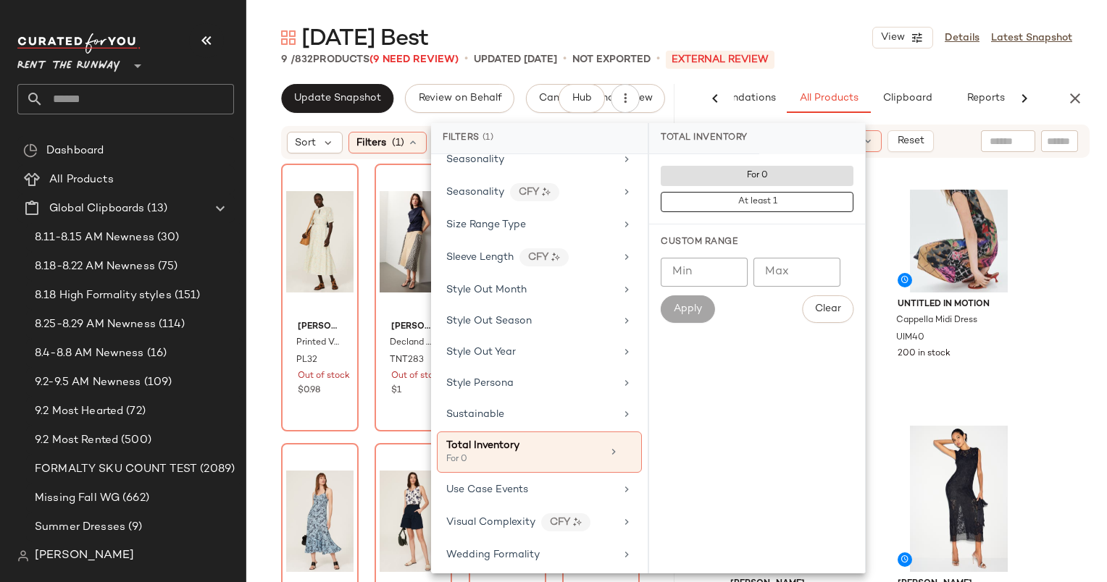
click at [840, 43] on div "Sunday Best View Details Latest Snapshot" at bounding box center [676, 37] width 860 height 29
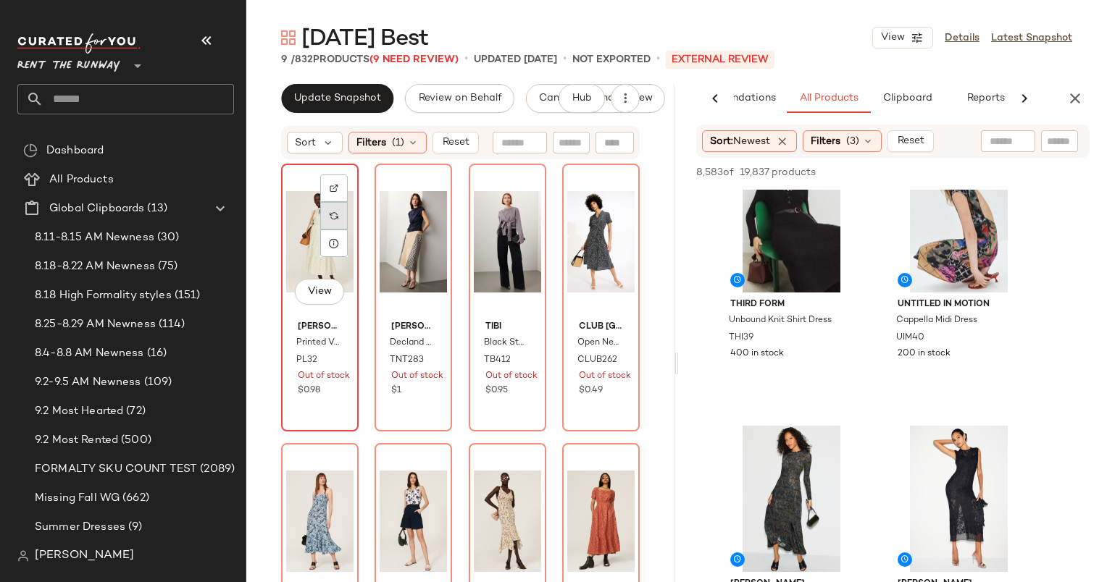
click at [341, 217] on div at bounding box center [334, 216] width 28 height 28
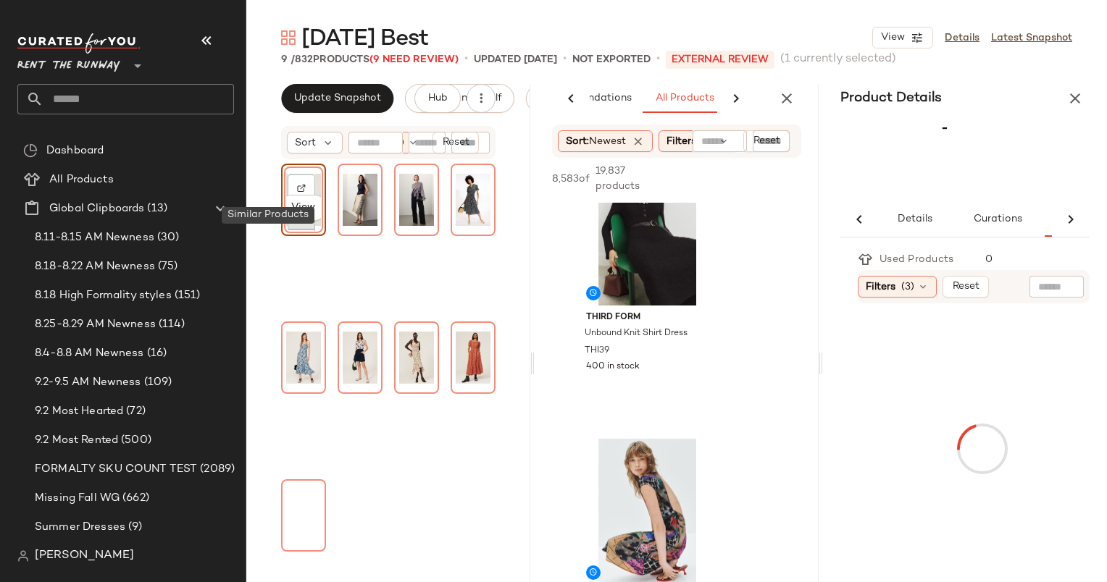
scroll to position [0, 92]
drag, startPoint x: 341, startPoint y: 217, endPoint x: 1005, endPoint y: 83, distance: 677.3
click at [1005, 83] on div "Sunday Best View Details Latest Snapshot 9 / 832 Products (9 Need Review) • upd…" at bounding box center [676, 302] width 860 height 559
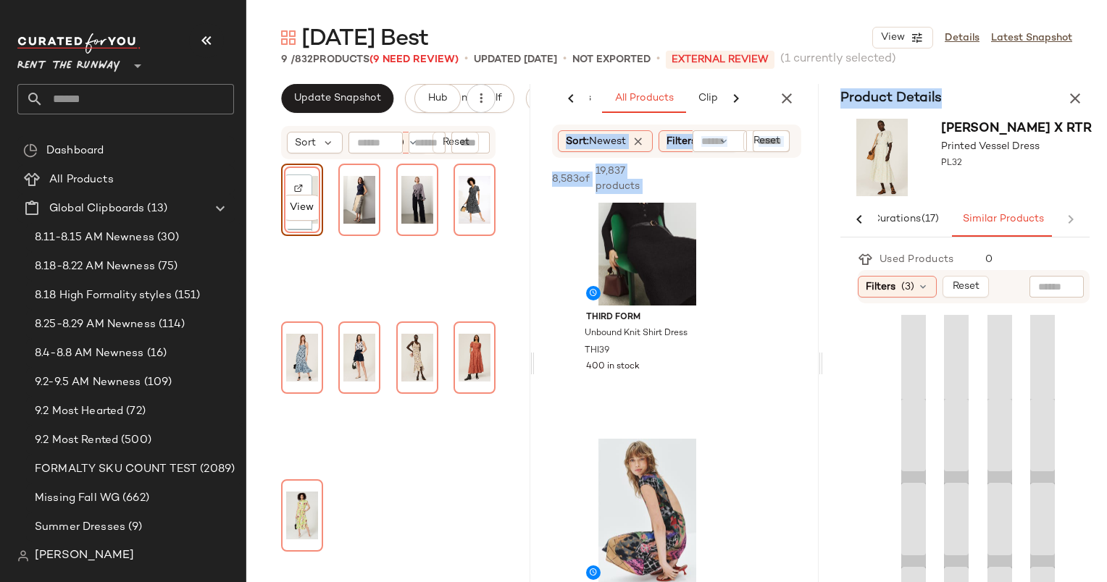
scroll to position [0, 94]
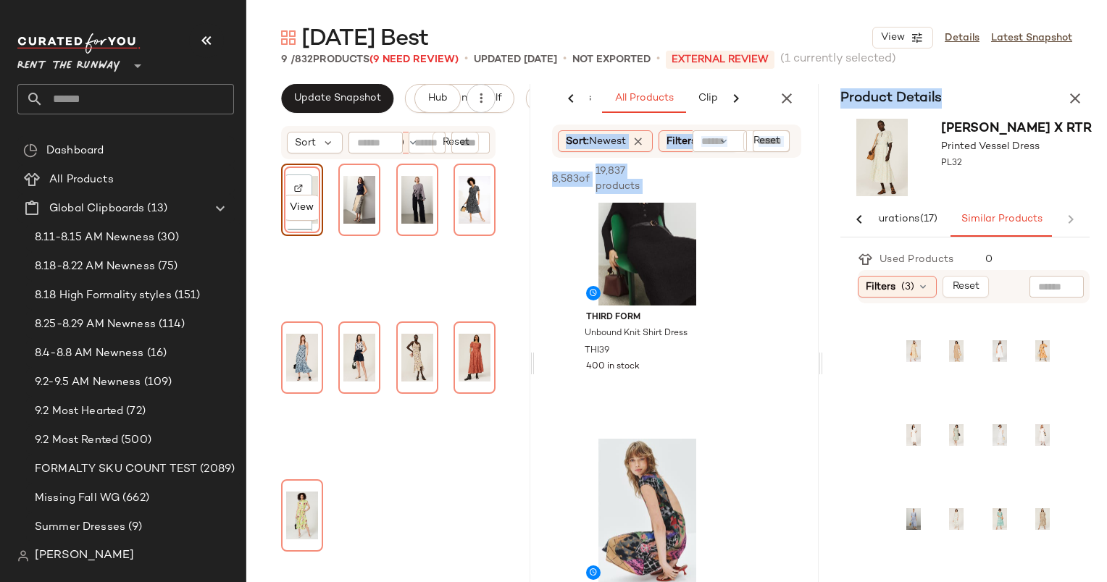
drag, startPoint x: 1005, startPoint y: 83, endPoint x: 898, endPoint y: 93, distance: 107.6
click at [898, 93] on h3 "Product Details" at bounding box center [891, 98] width 136 height 20
click at [1083, 91] on button "button" at bounding box center [1074, 98] width 29 height 29
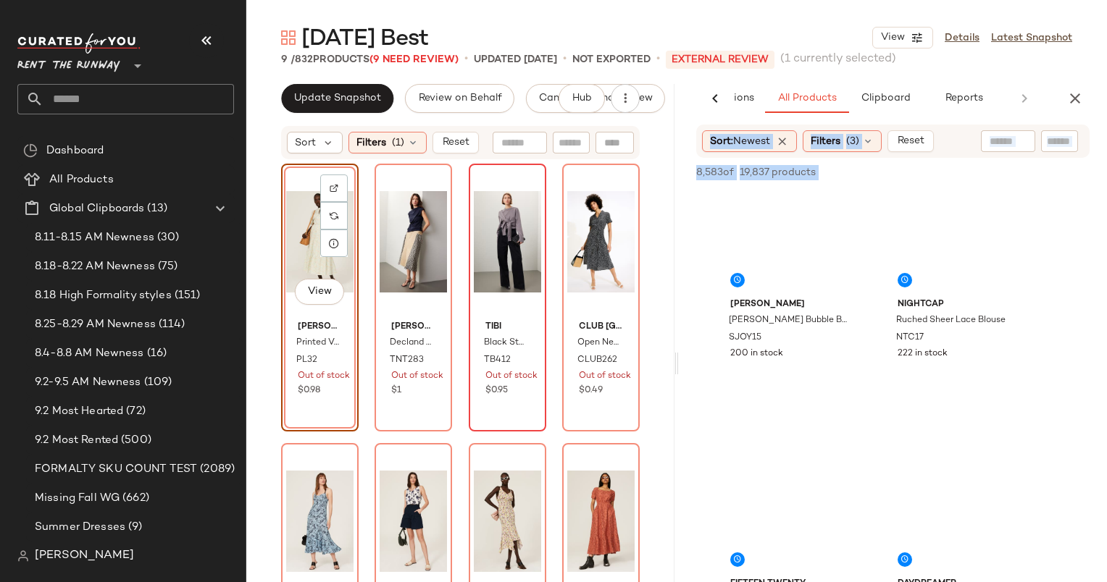
scroll to position [608, 0]
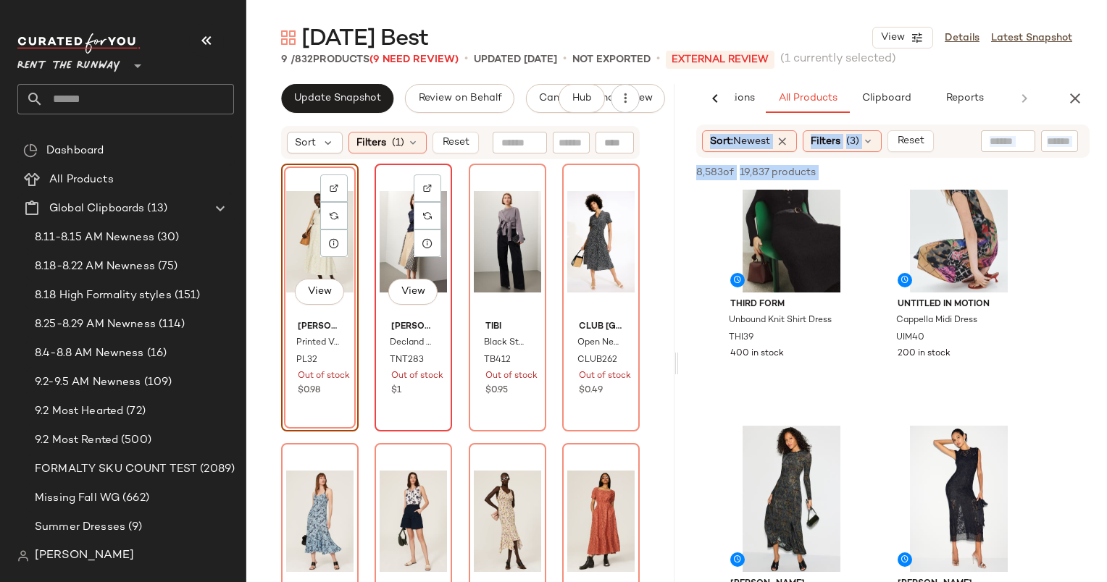
click at [438, 361] on div "Tanya Taylor Decland Skirt TNT283 Out of stock $1" at bounding box center [412, 357] width 67 height 84
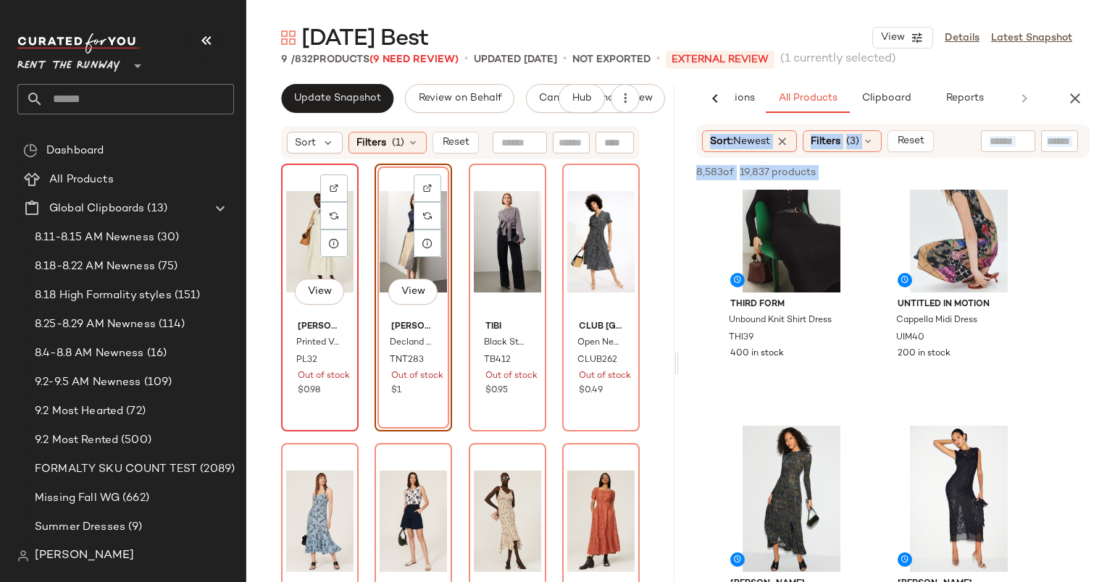
click at [308, 222] on div "View" at bounding box center [319, 242] width 67 height 146
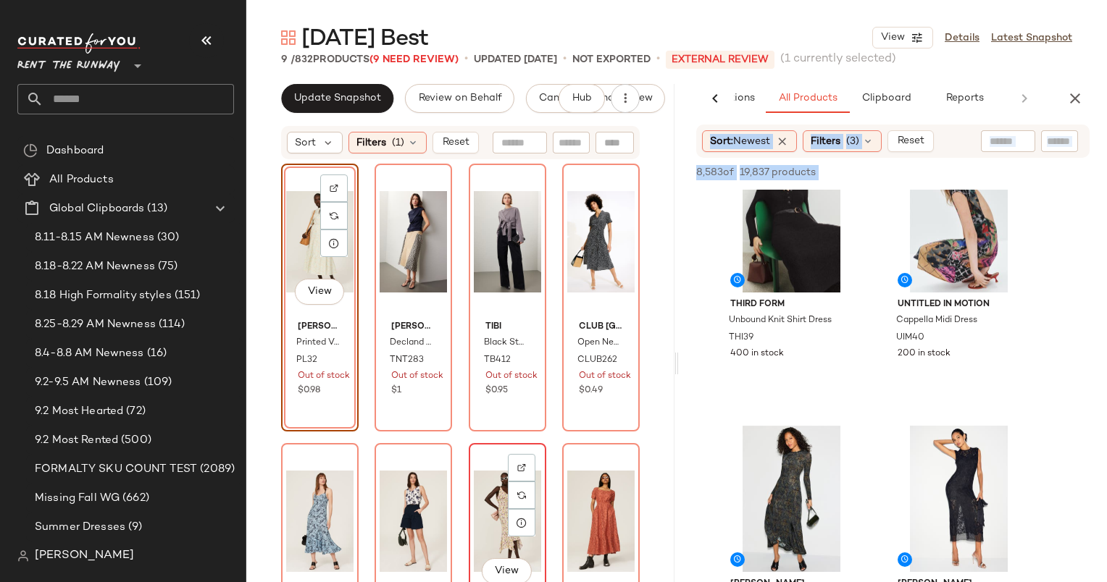
scroll to position [377, 0]
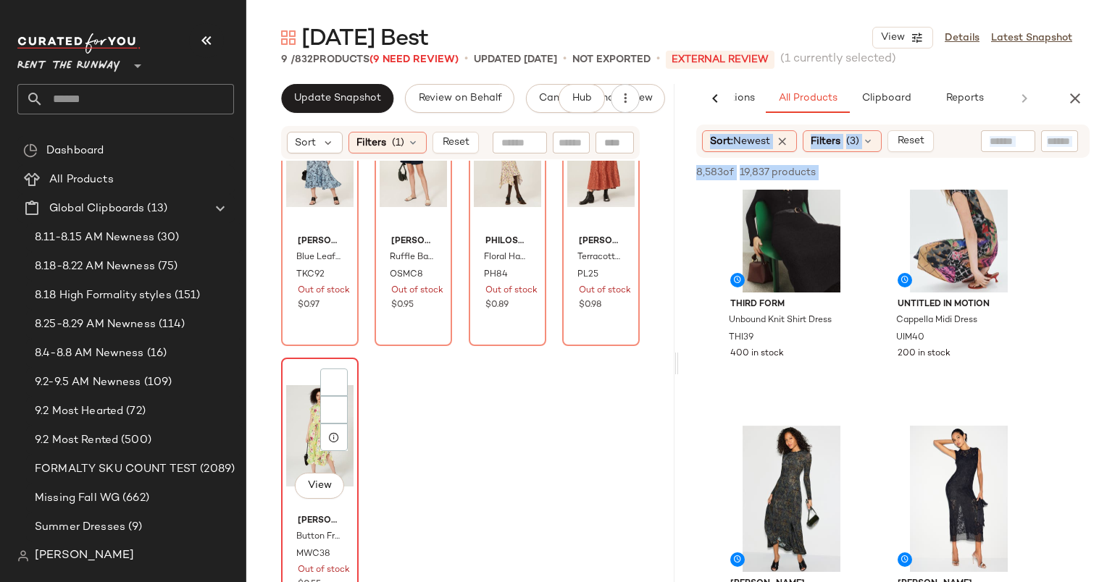
click at [298, 414] on div "View" at bounding box center [319, 436] width 67 height 146
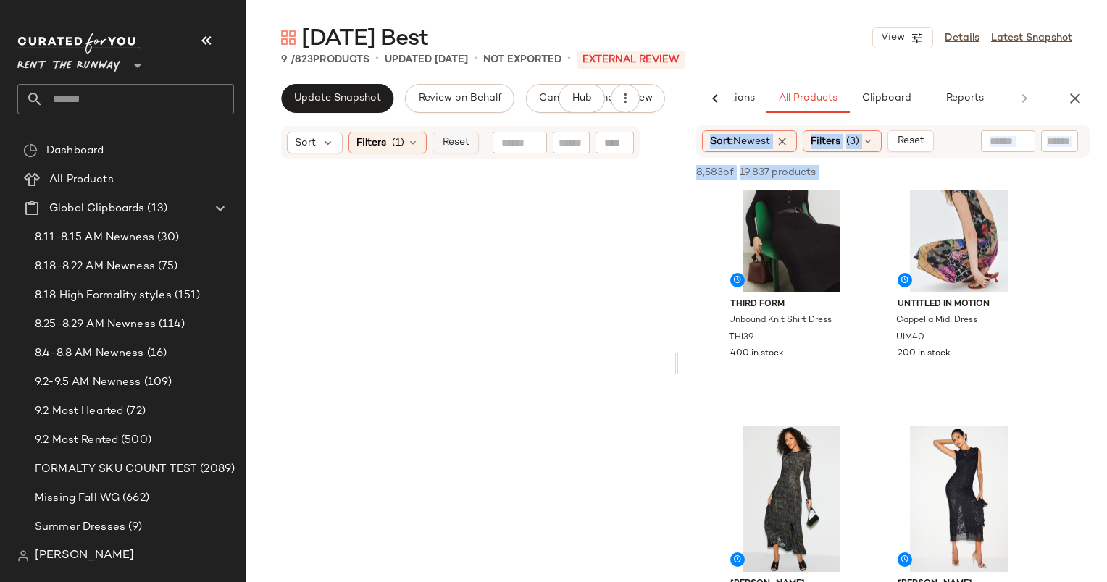
click at [446, 143] on span "Reset" at bounding box center [455, 143] width 28 height 12
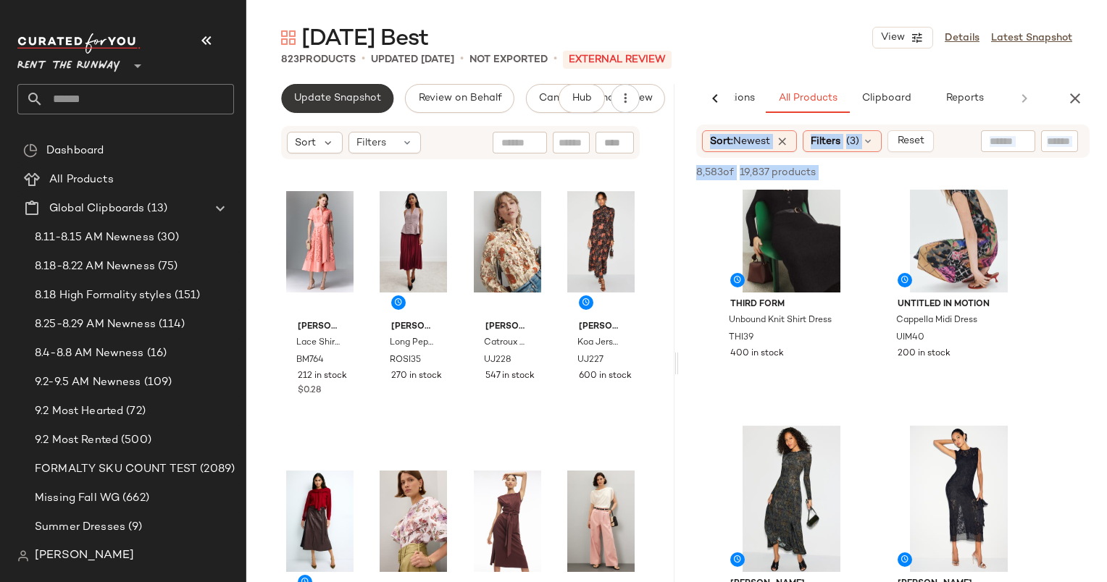
click at [337, 99] on span "Update Snapshot" at bounding box center [337, 99] width 88 height 12
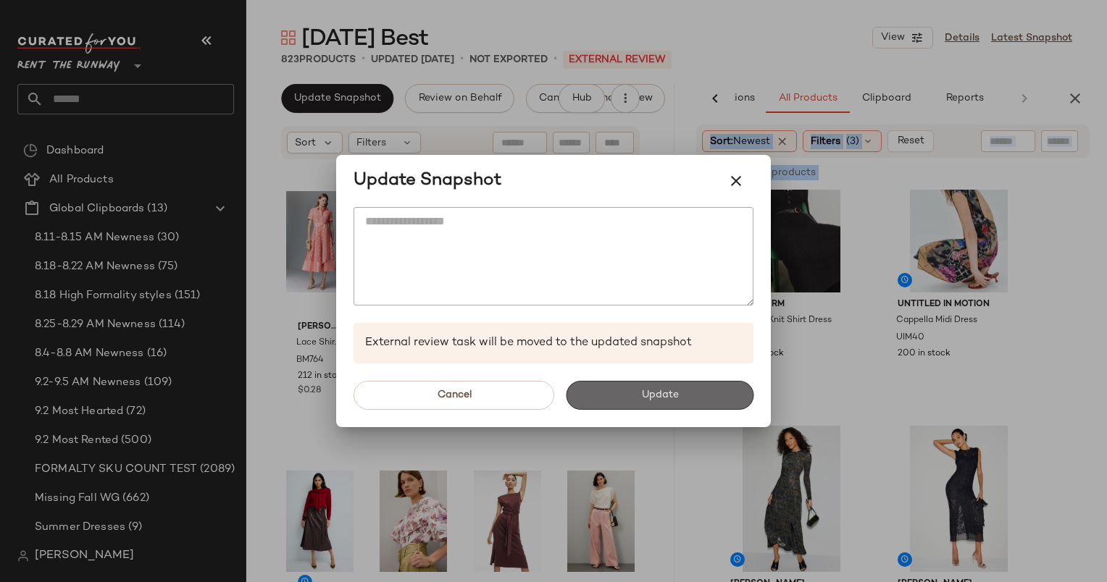
click at [628, 385] on button "Update" at bounding box center [660, 395] width 188 height 29
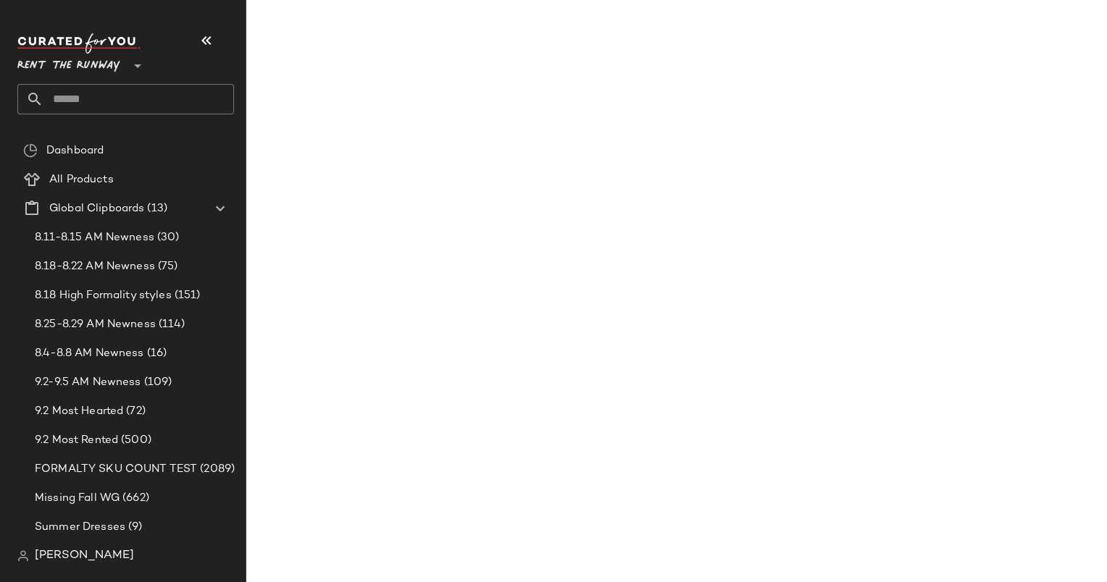
scroll to position [1167, 0]
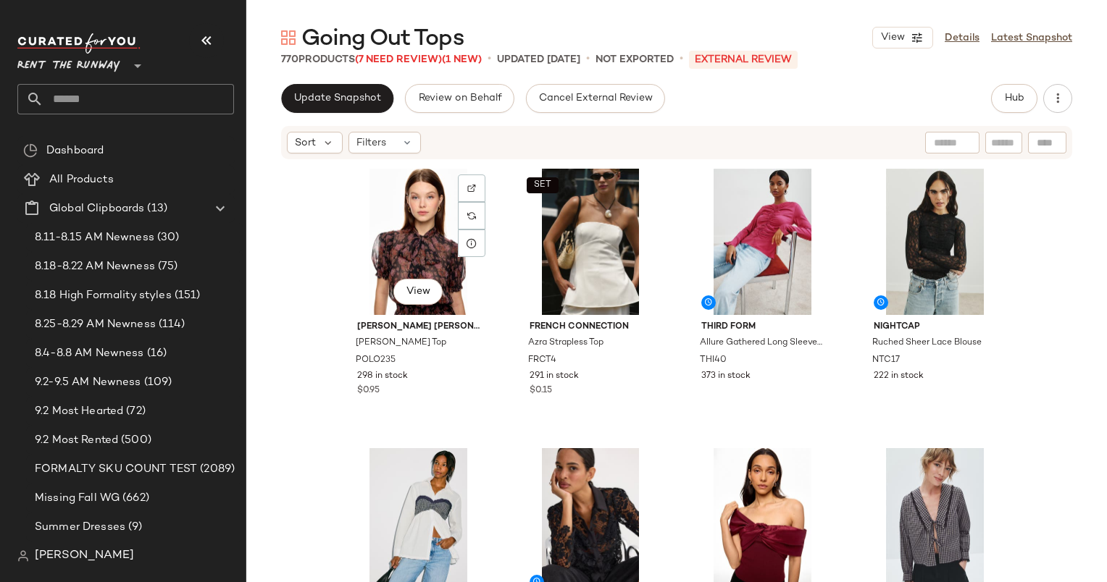
click at [392, 161] on div "View [PERSON_NAME] [PERSON_NAME] Top POLO235 298 in stock $0.95 SET French Conn…" at bounding box center [676, 393] width 860 height 465
click at [374, 143] on span "Filters" at bounding box center [371, 142] width 30 height 15
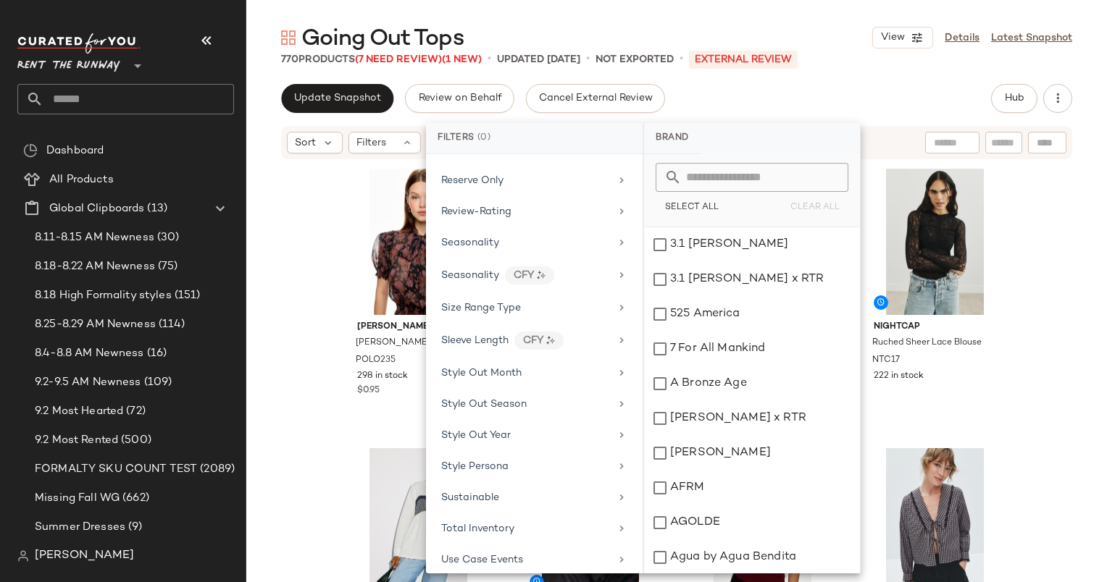
scroll to position [1831, 0]
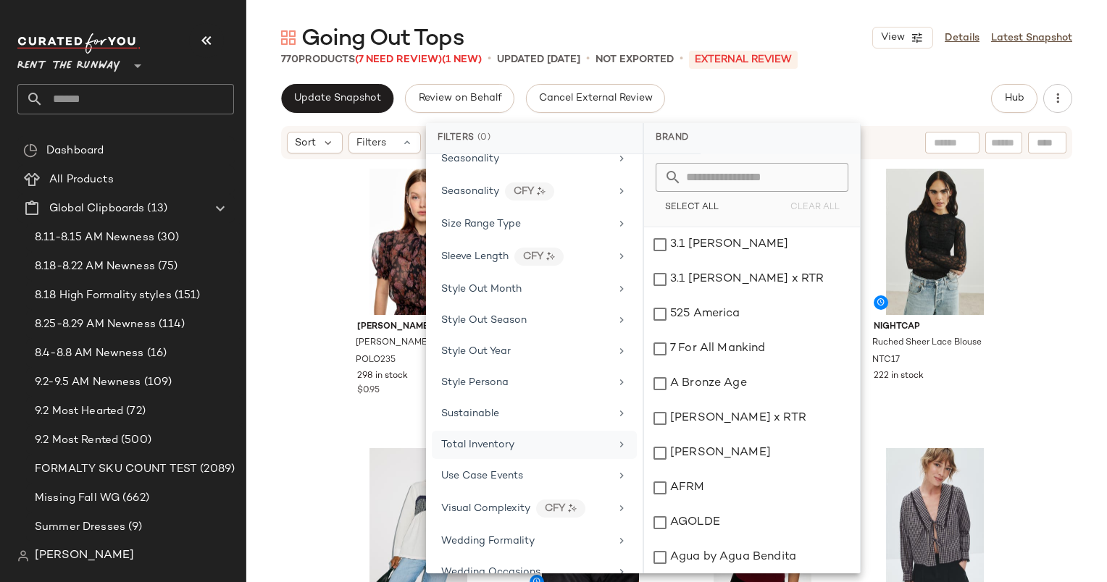
click at [529, 434] on div "Total Inventory" at bounding box center [534, 445] width 205 height 28
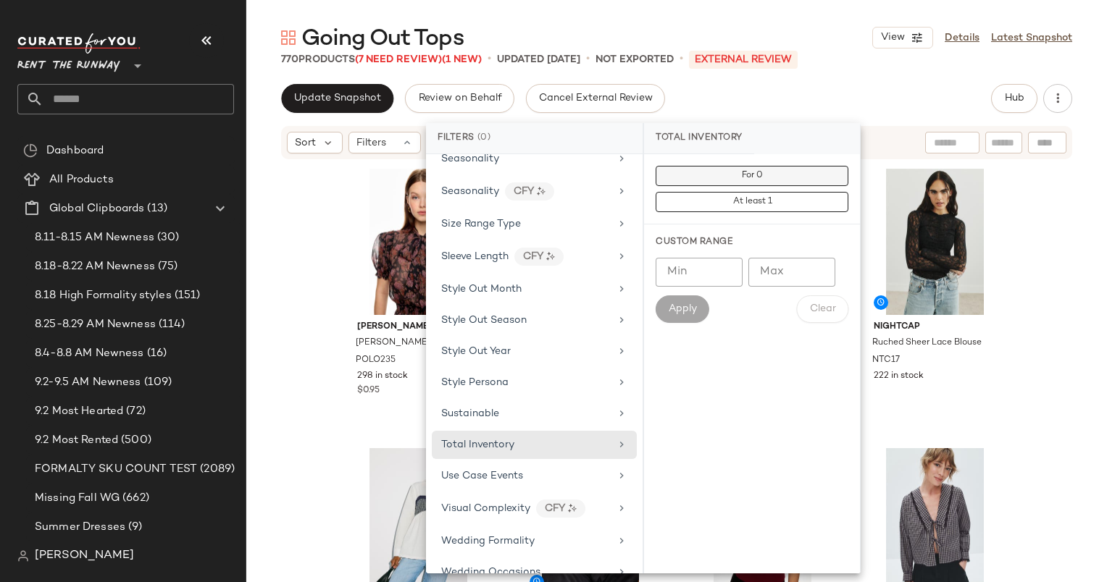
click at [777, 177] on button "For 0" at bounding box center [751, 176] width 193 height 20
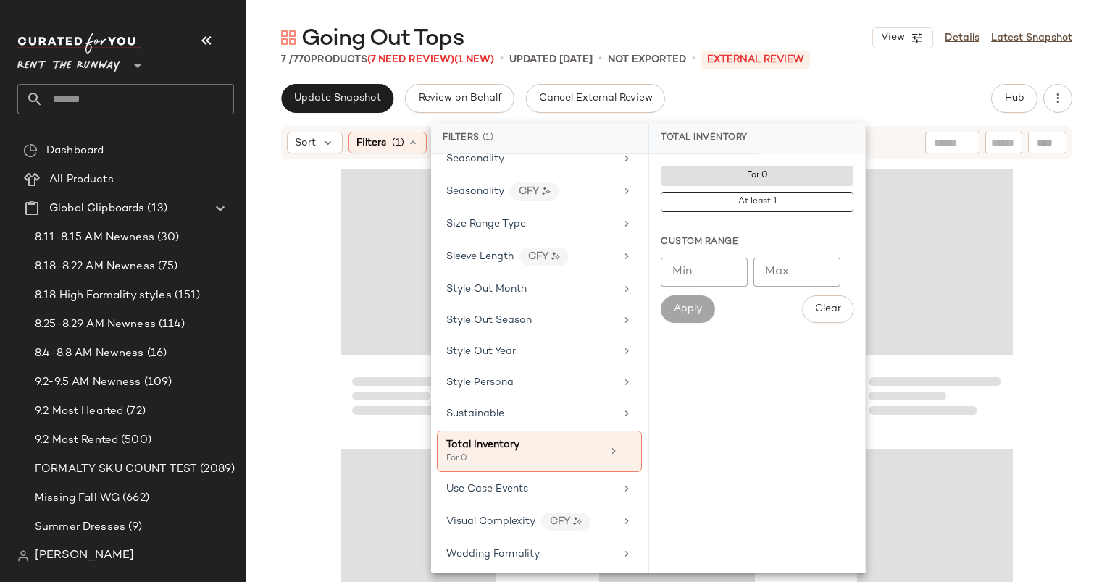
click at [841, 101] on div "Update Snapshot Review on Behalf Cancel External Review Hub" at bounding box center [676, 98] width 791 height 29
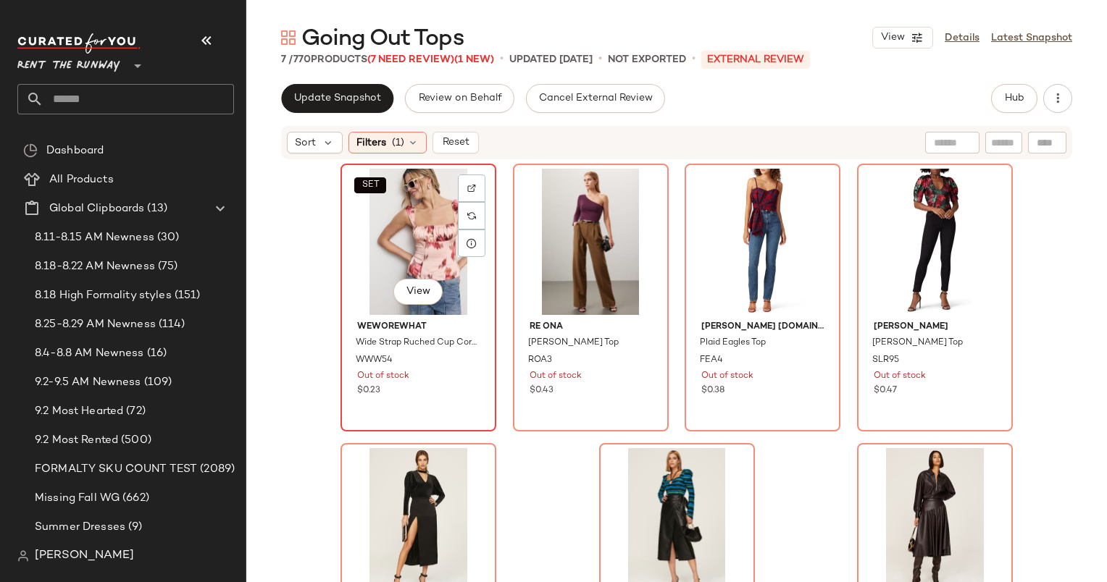
click at [412, 230] on div "SET View" at bounding box center [418, 242] width 146 height 146
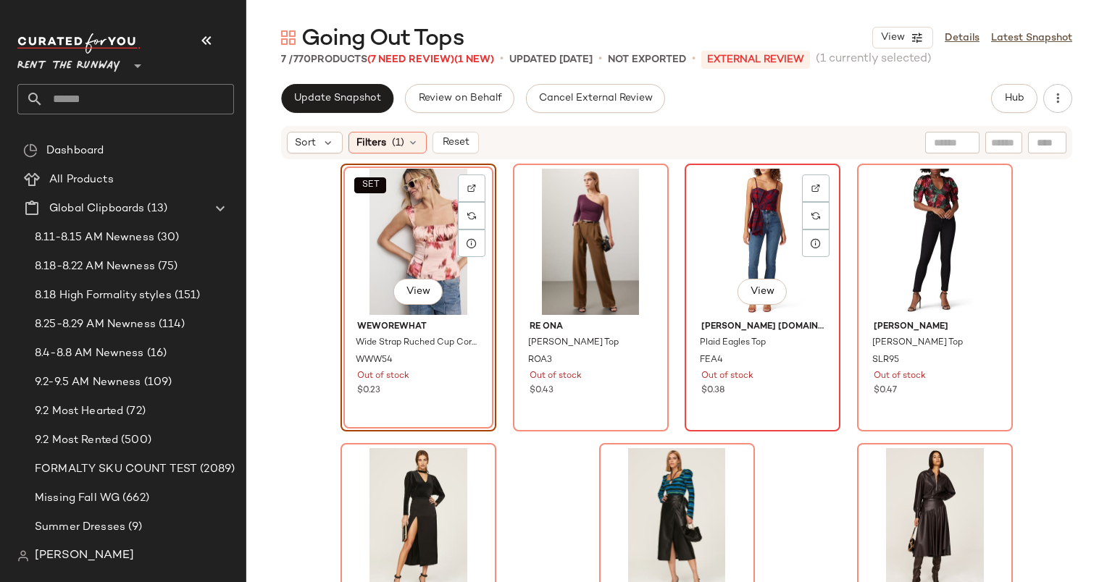
scroll to position [85, 0]
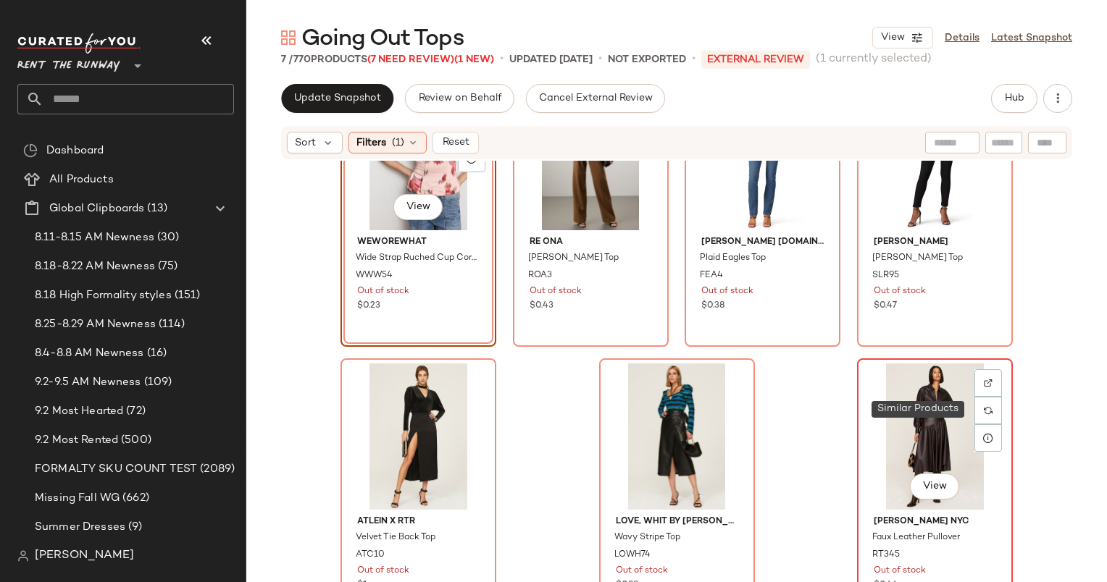
click at [907, 426] on div "View" at bounding box center [935, 437] width 146 height 146
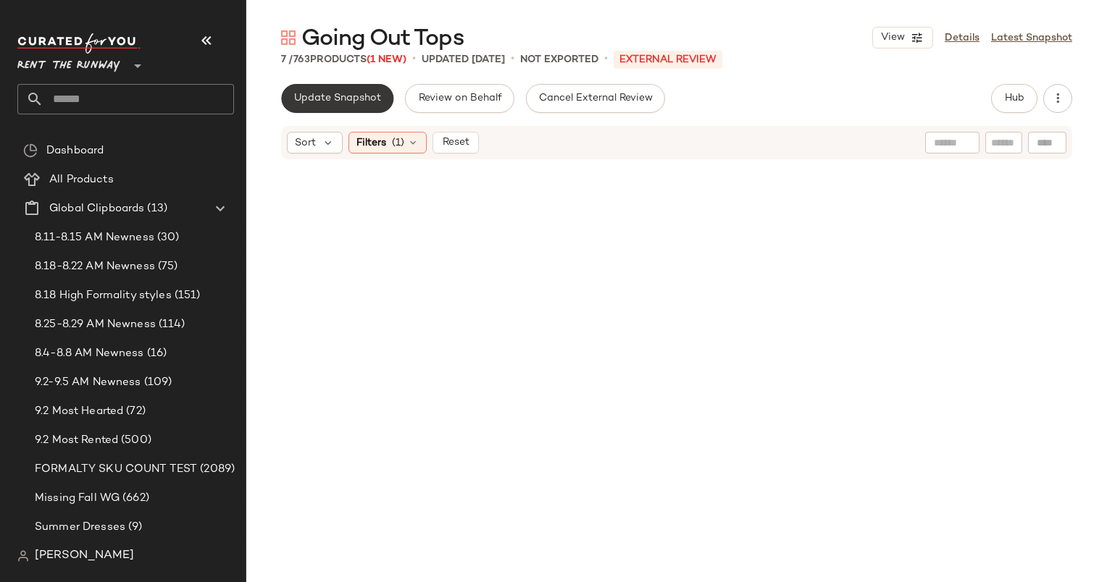
click at [358, 93] on span "Update Snapshot" at bounding box center [337, 99] width 88 height 12
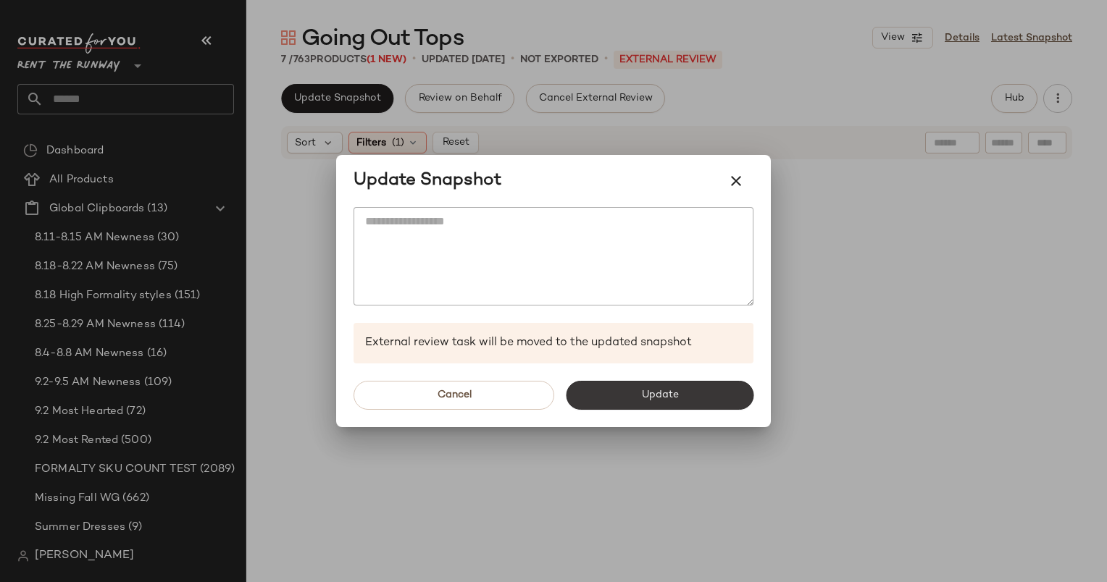
click at [650, 392] on span "Update" at bounding box center [659, 396] width 38 height 12
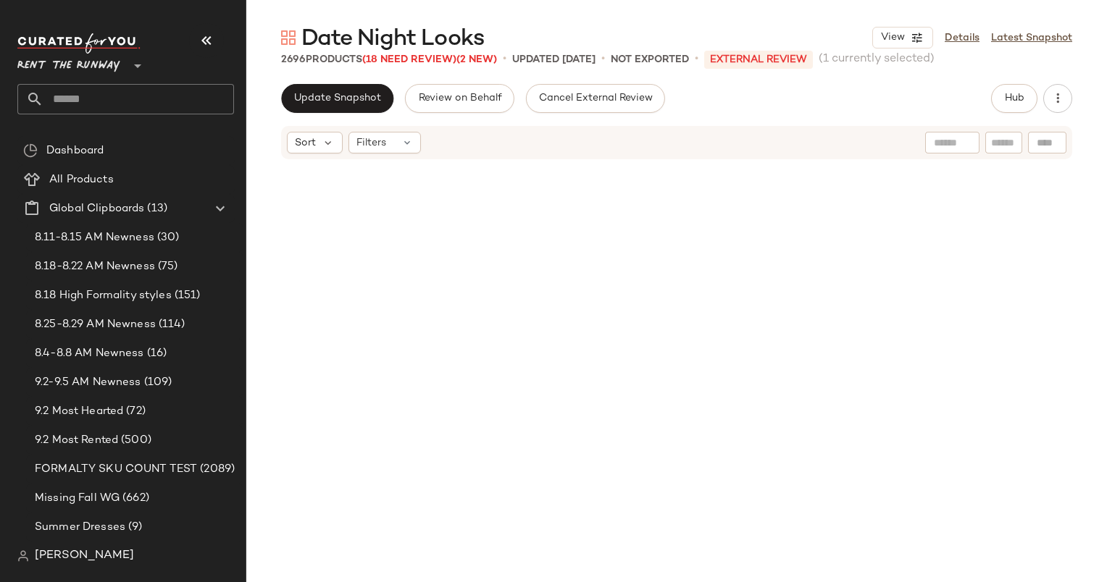
scroll to position [571, 0]
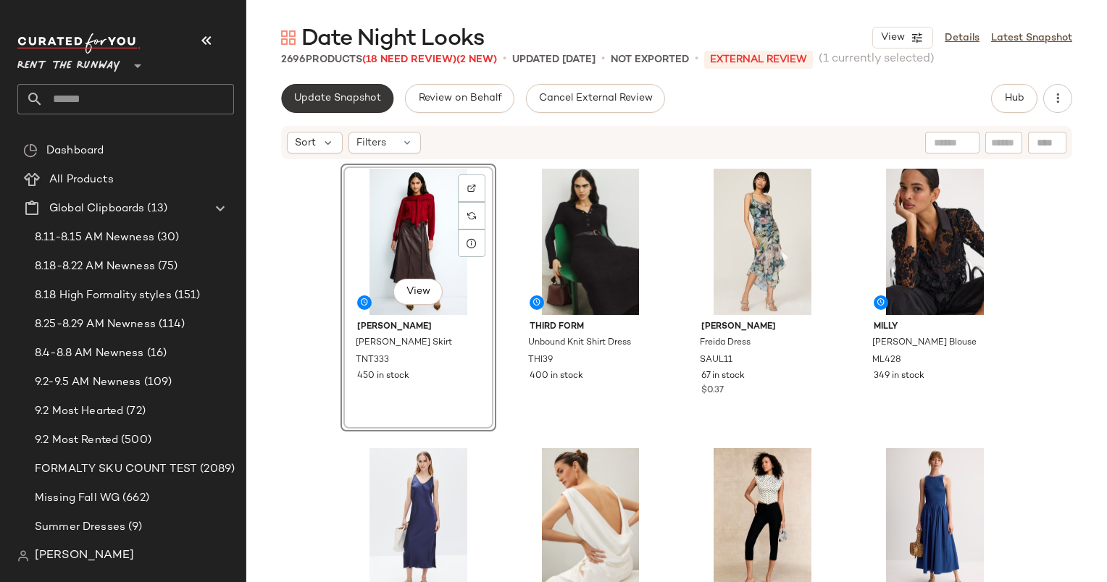
click at [321, 94] on span "Update Snapshot" at bounding box center [337, 99] width 88 height 12
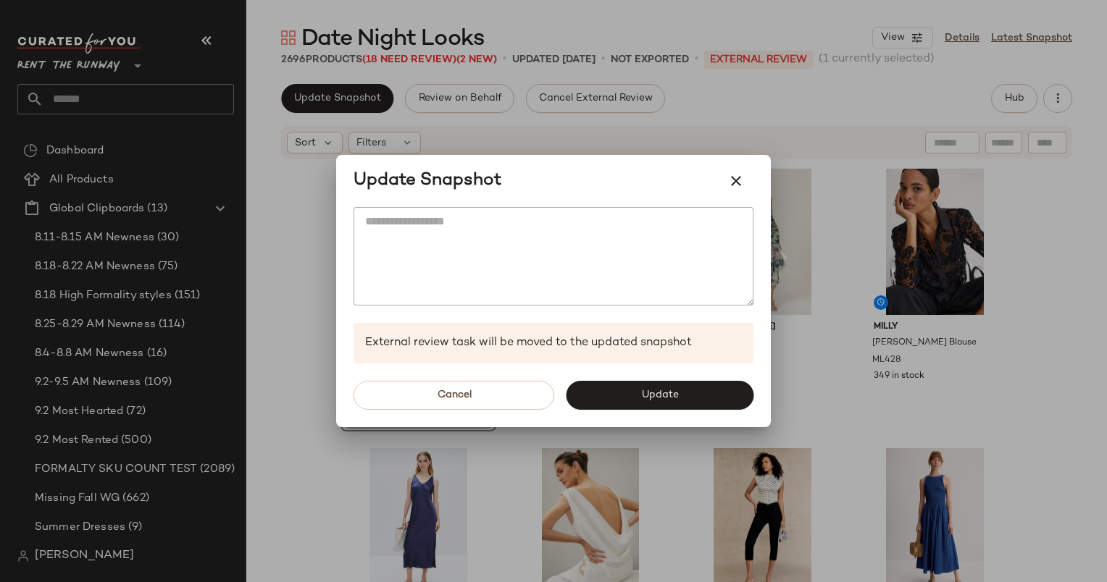
click at [739, 162] on div "Update Snapshot" at bounding box center [553, 181] width 435 height 52
click at [736, 184] on icon "button" at bounding box center [735, 180] width 17 height 17
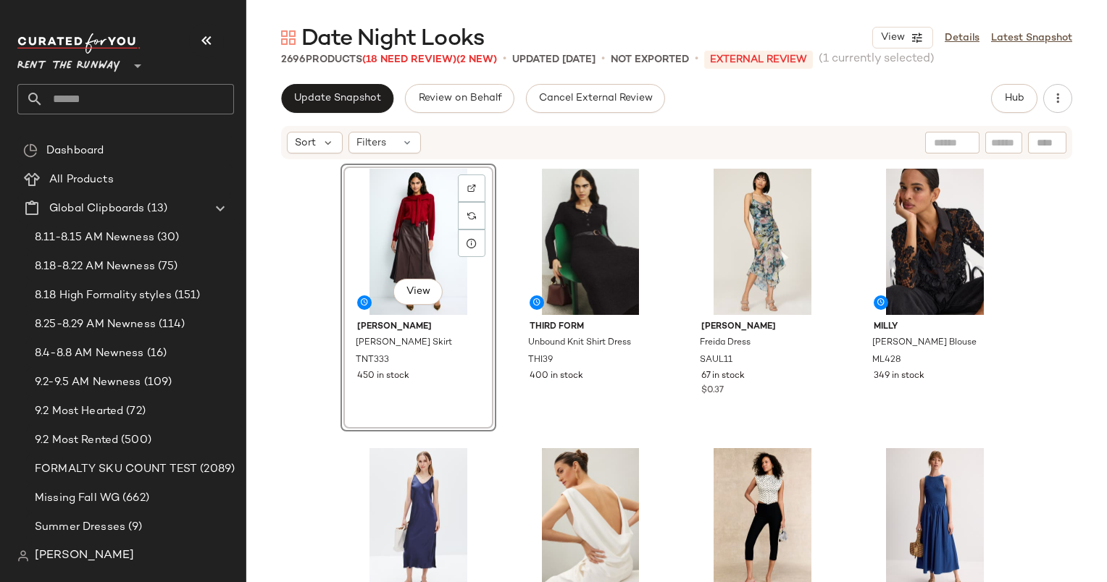
click at [343, 144] on div "Sort Filters" at bounding box center [354, 143] width 134 height 22
click at [372, 144] on span "Filters" at bounding box center [371, 142] width 30 height 15
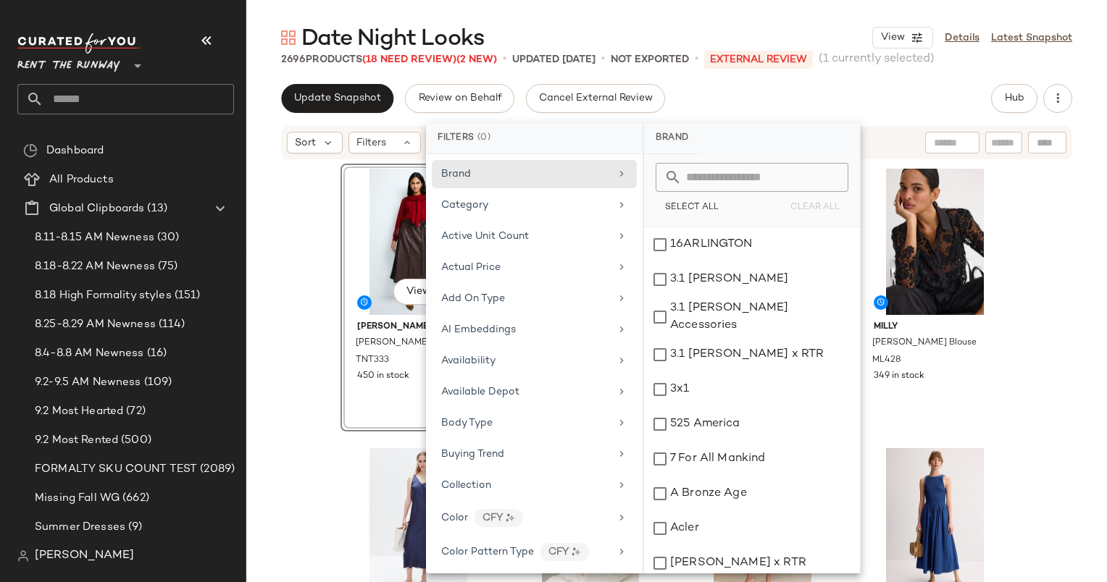
scroll to position [1957, 0]
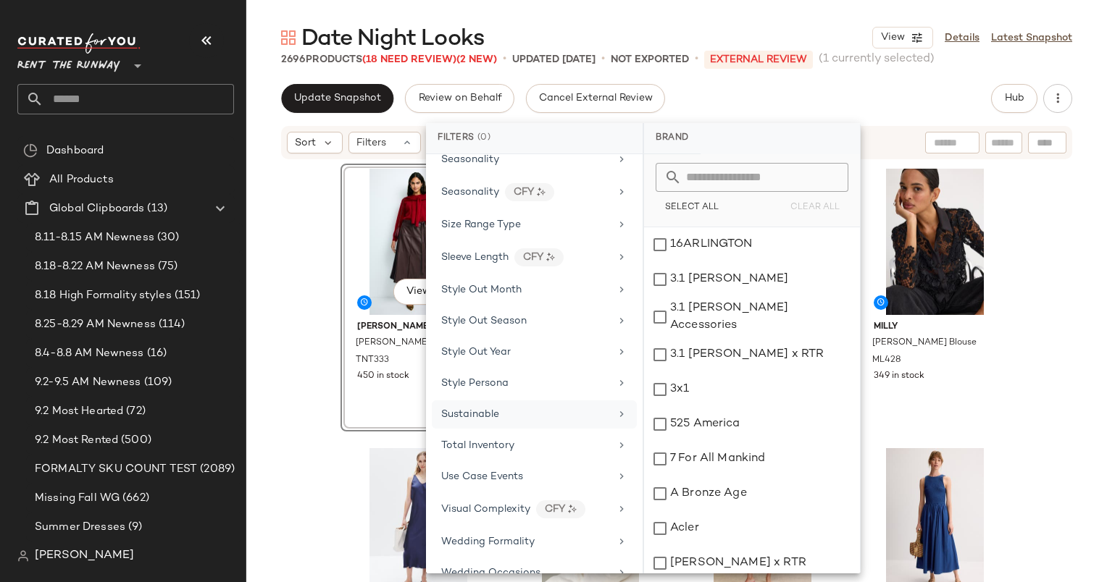
click at [559, 407] on div "Sustainable" at bounding box center [525, 414] width 169 height 15
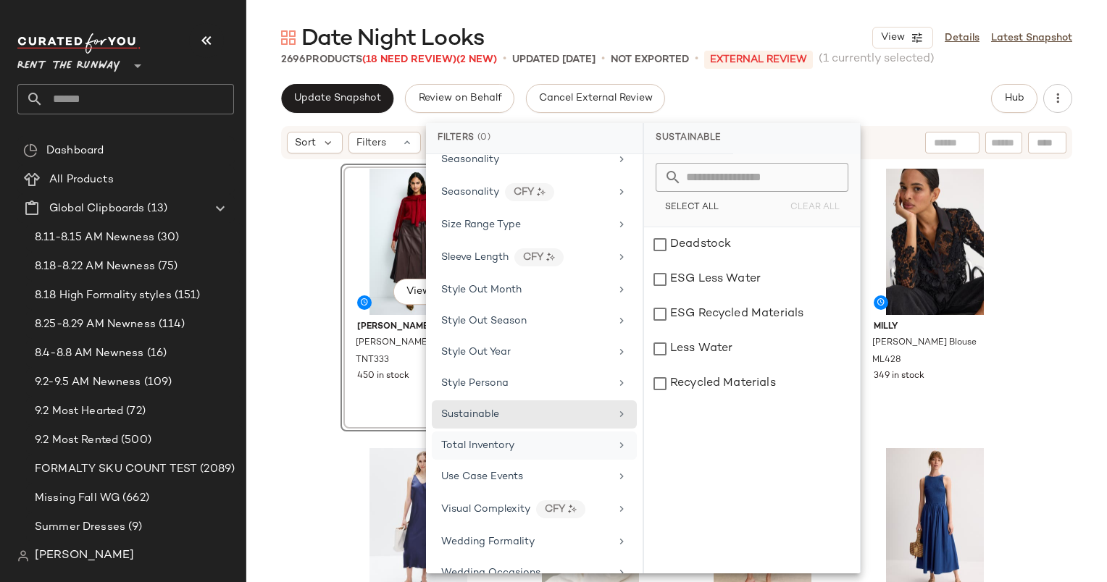
click at [568, 438] on div "Total Inventory" at bounding box center [525, 445] width 169 height 15
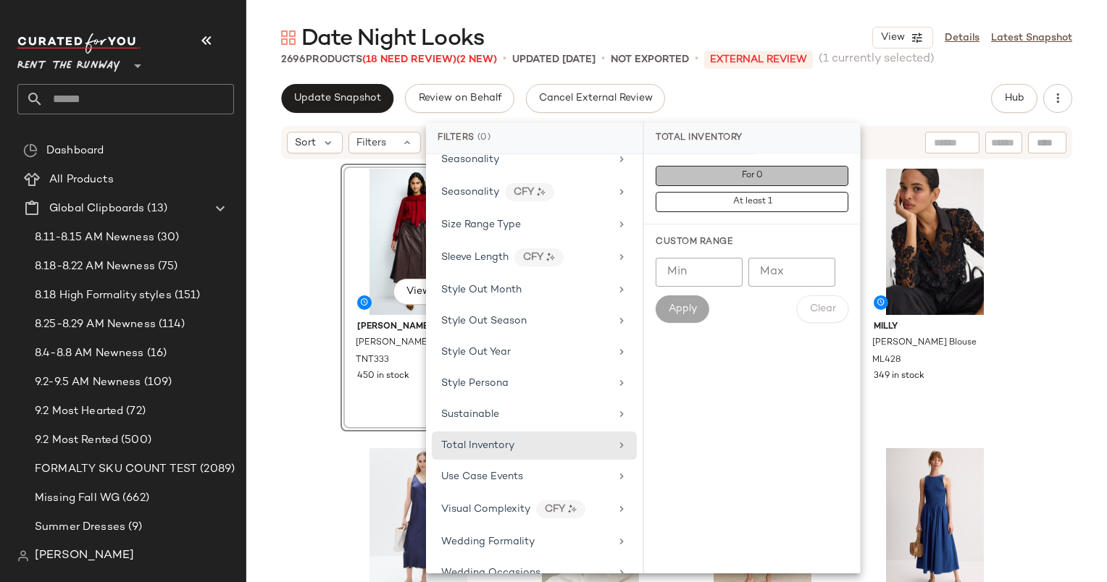
click at [776, 183] on button "For 0" at bounding box center [751, 176] width 193 height 20
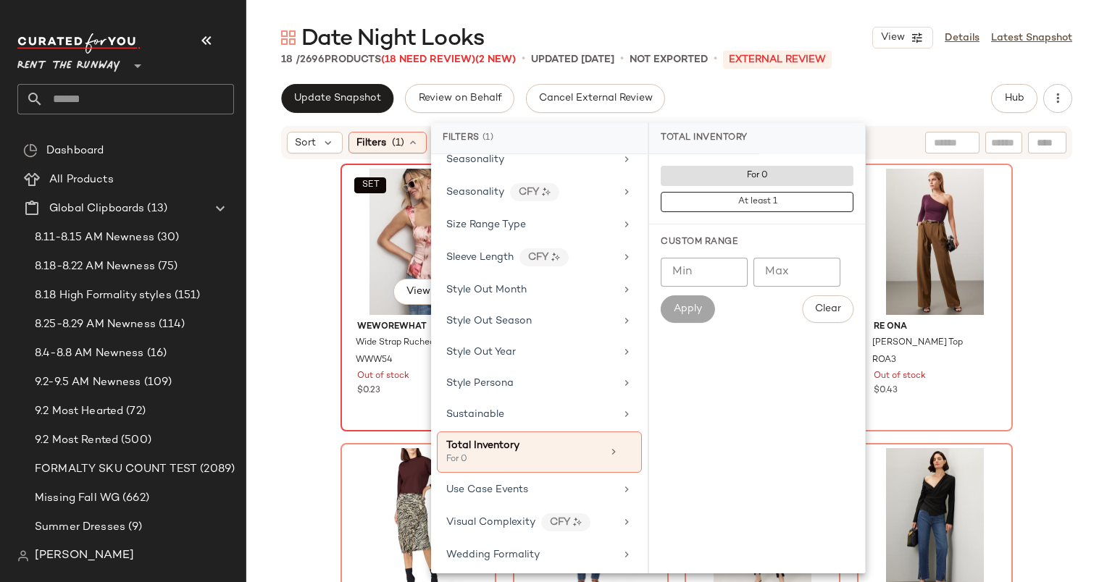
click at [382, 251] on div "SET View" at bounding box center [418, 242] width 146 height 146
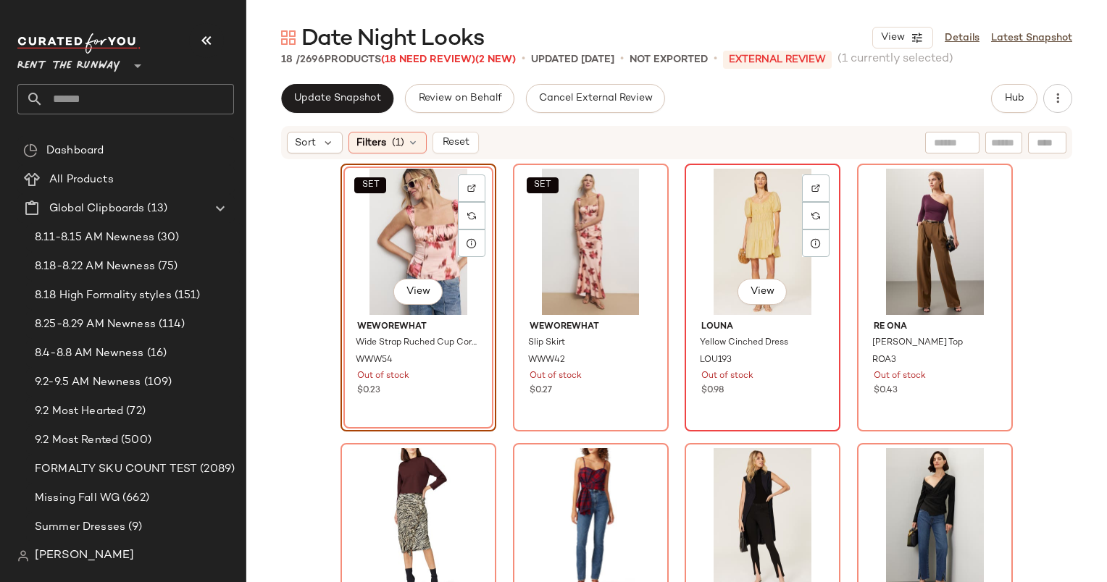
scroll to position [936, 0]
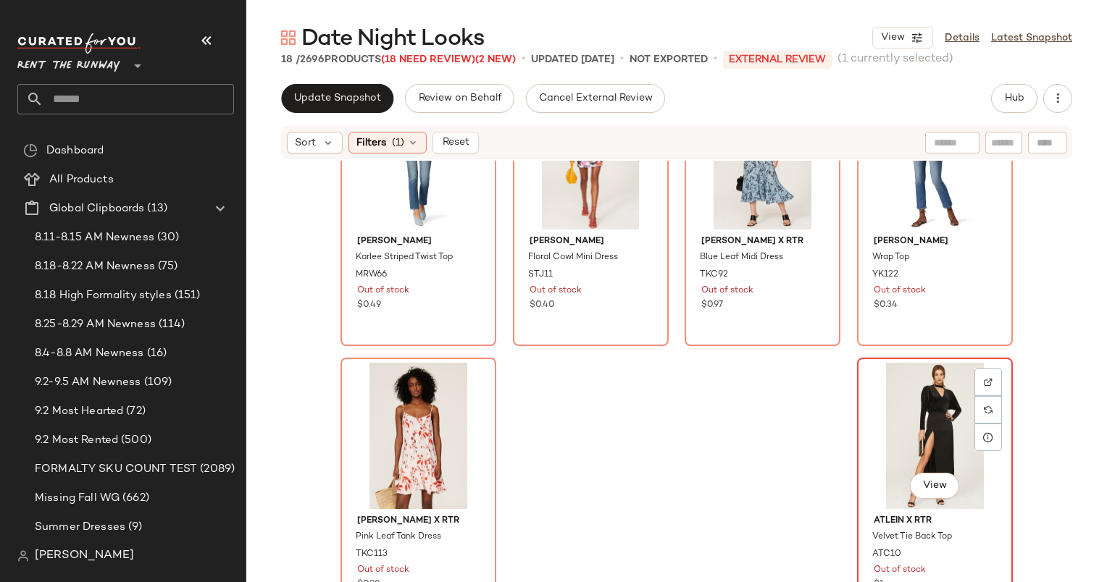
click at [902, 416] on div "View" at bounding box center [935, 436] width 146 height 146
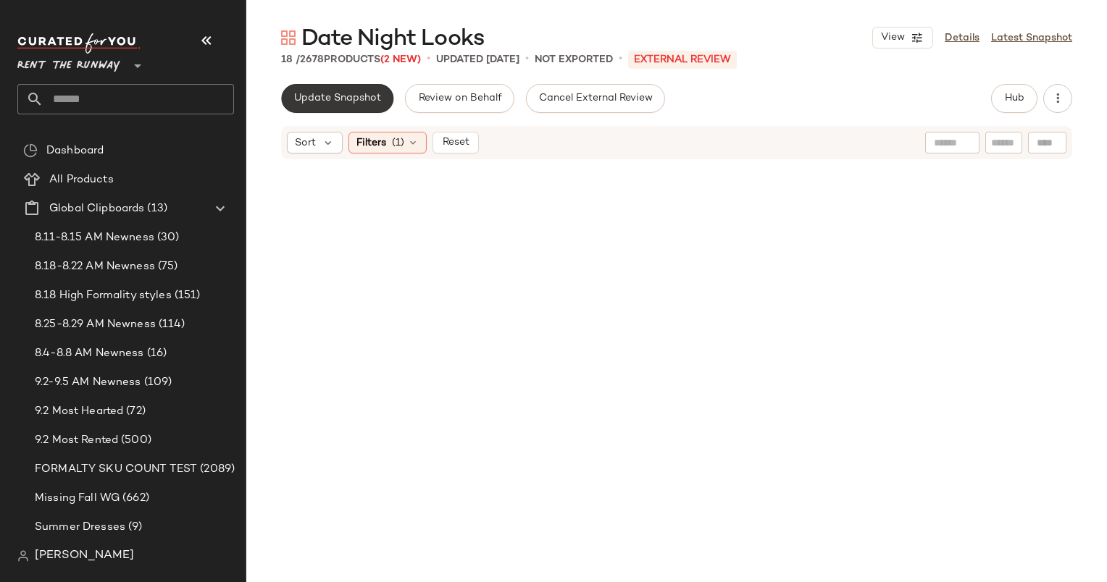
click at [336, 101] on span "Update Snapshot" at bounding box center [337, 99] width 88 height 12
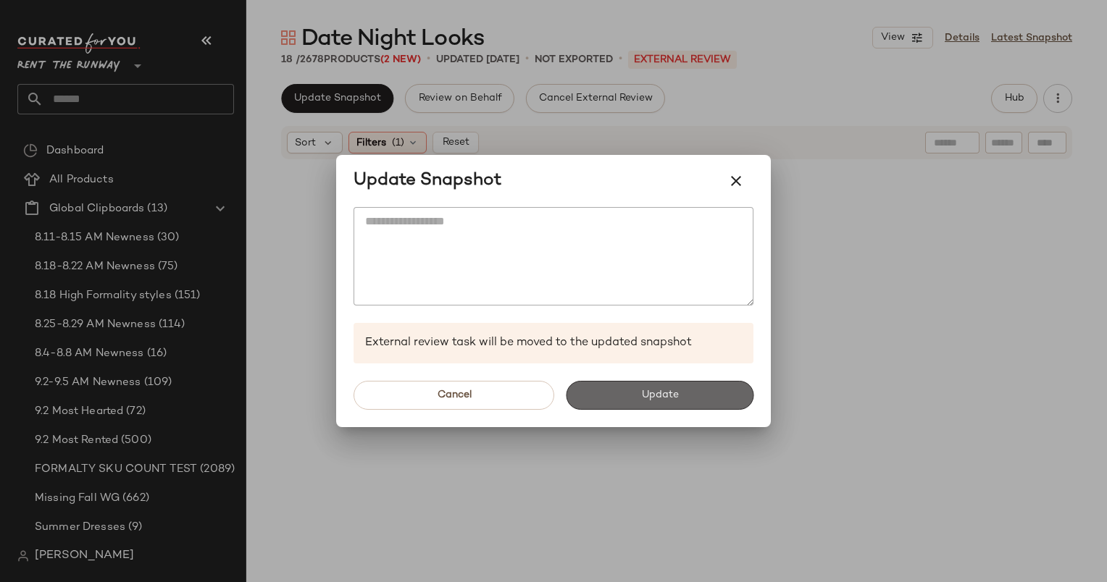
click at [704, 400] on button "Update" at bounding box center [660, 395] width 188 height 29
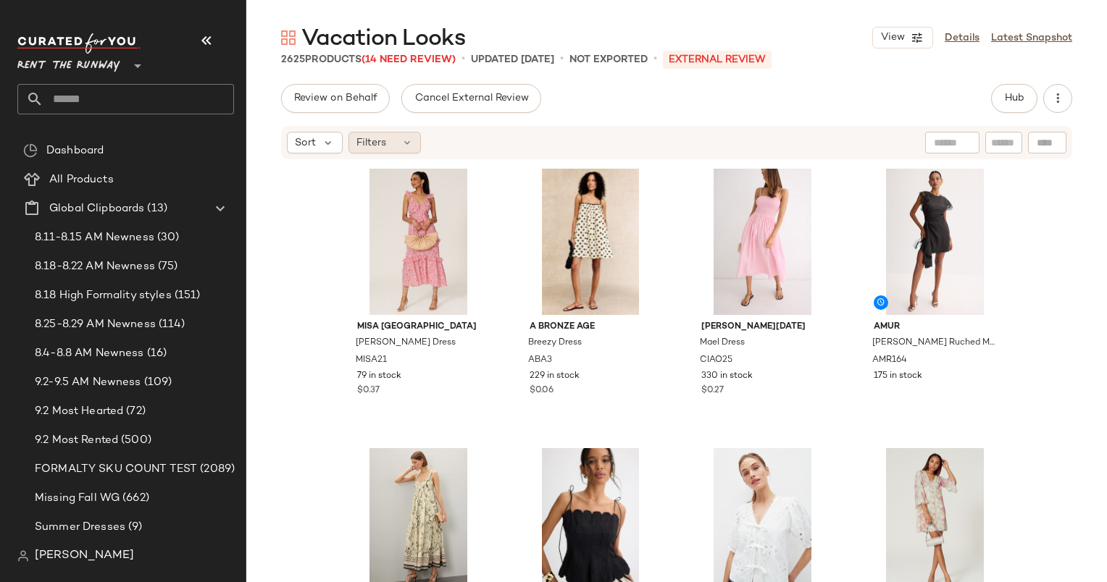
click at [388, 147] on div "Filters" at bounding box center [384, 143] width 72 height 22
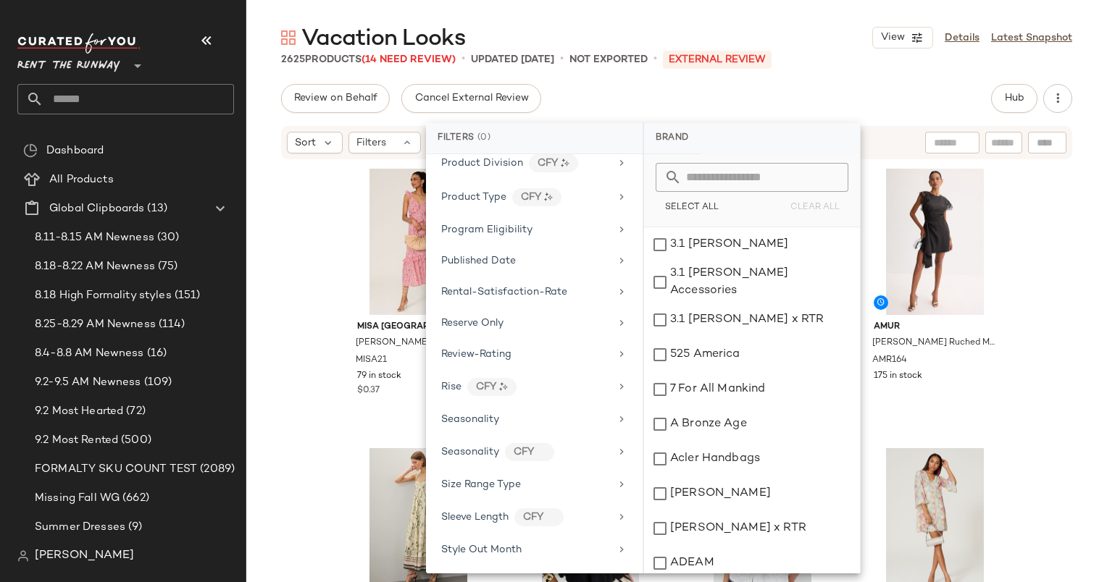
scroll to position [1957, 0]
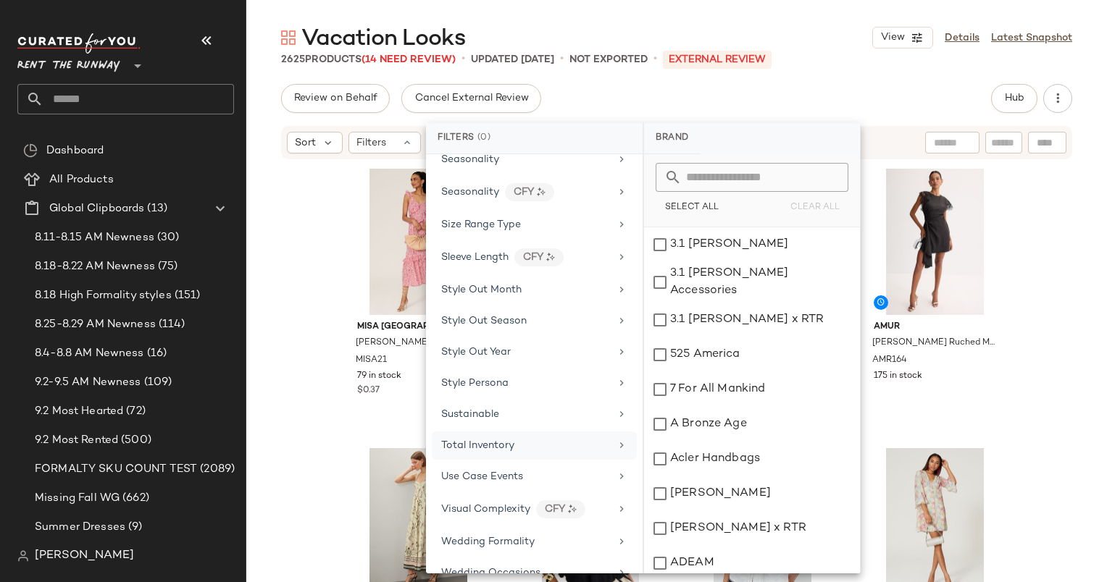
click at [558, 432] on div "Total Inventory" at bounding box center [534, 446] width 205 height 28
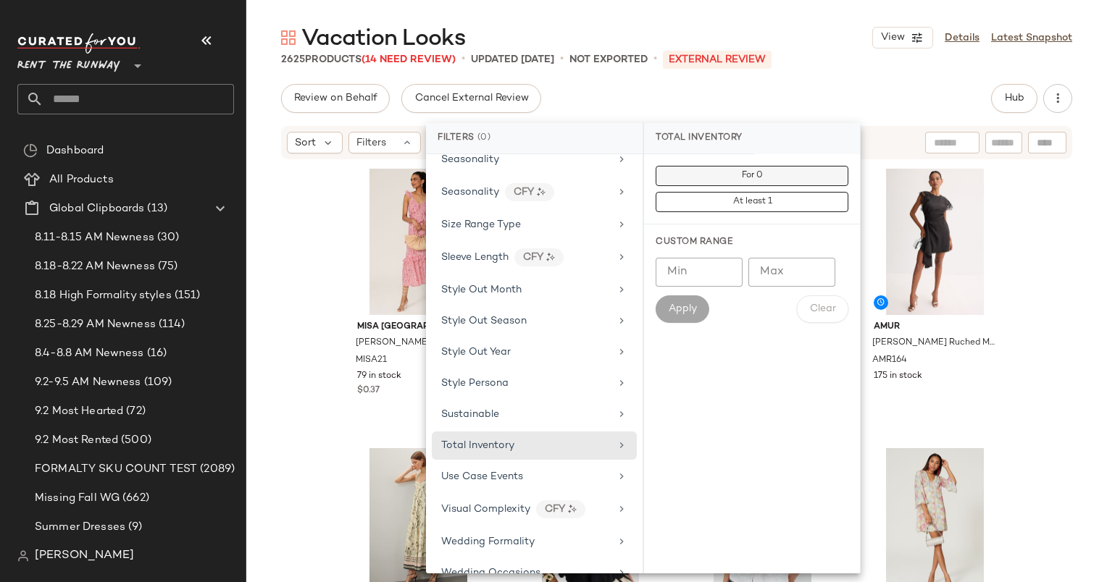
click at [799, 168] on button "For 0" at bounding box center [751, 176] width 193 height 20
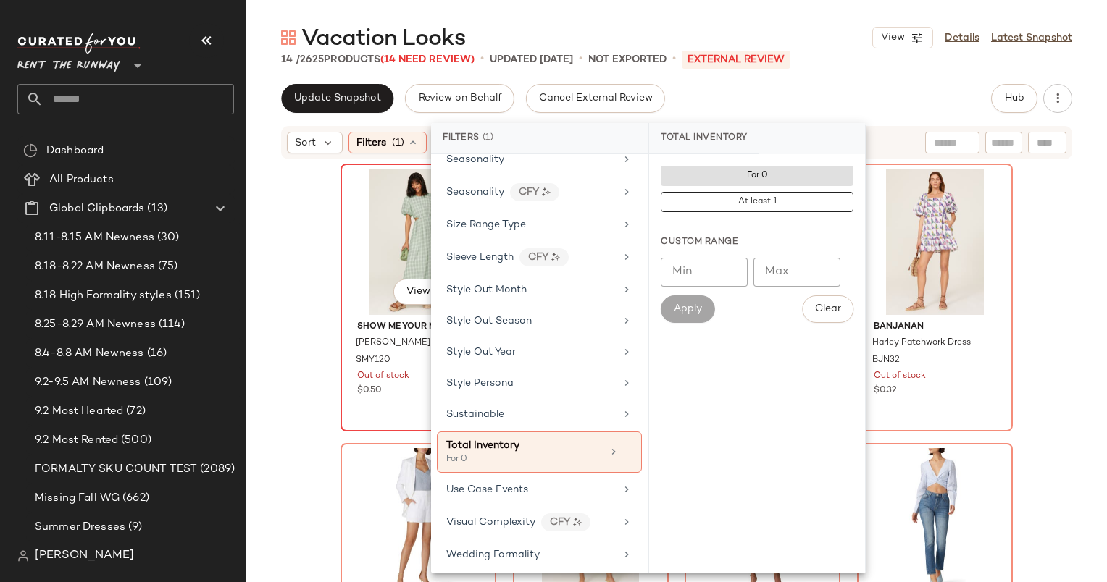
click at [379, 216] on div "View" at bounding box center [418, 242] width 146 height 146
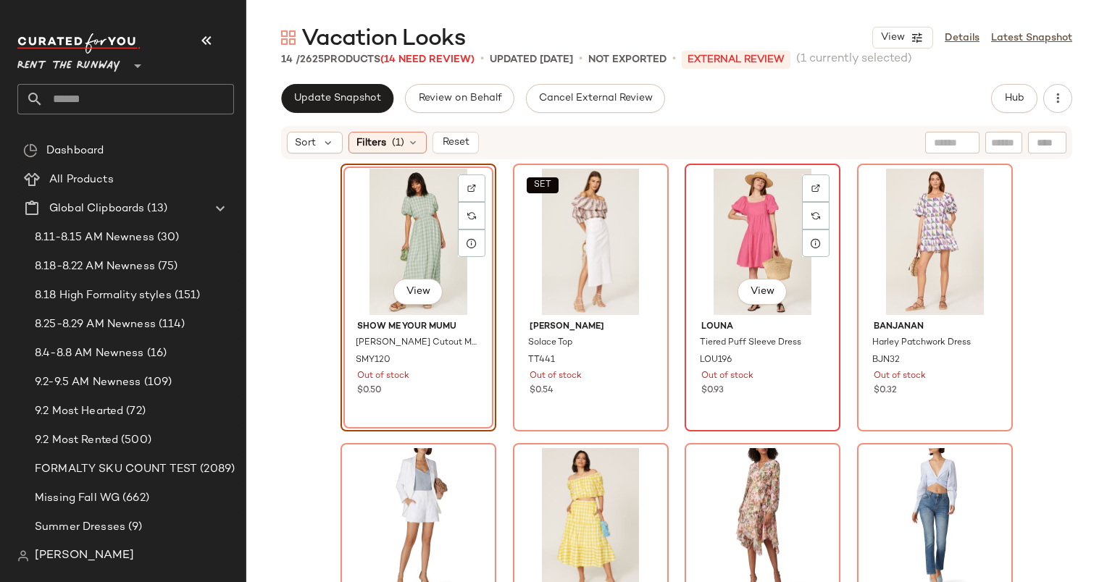
scroll to position [655, 0]
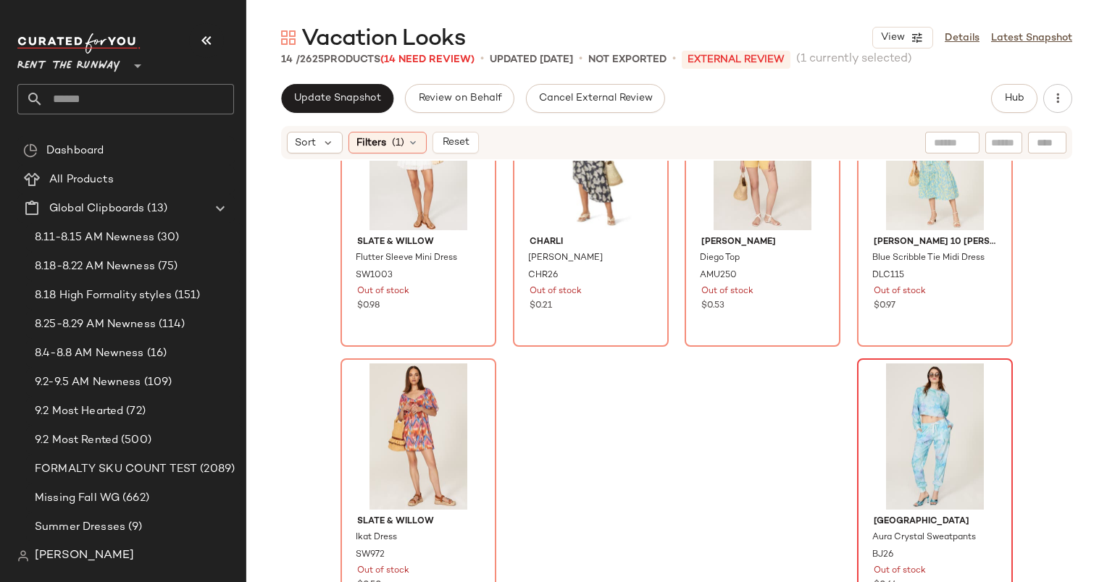
click at [894, 405] on div at bounding box center [935, 437] width 146 height 146
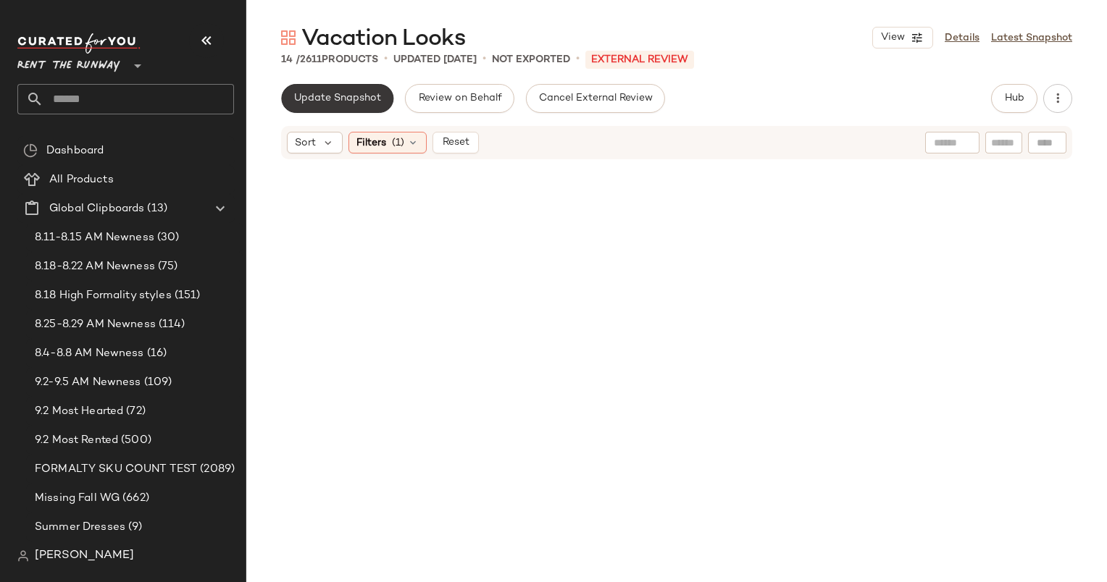
click at [373, 94] on span "Update Snapshot" at bounding box center [337, 99] width 88 height 12
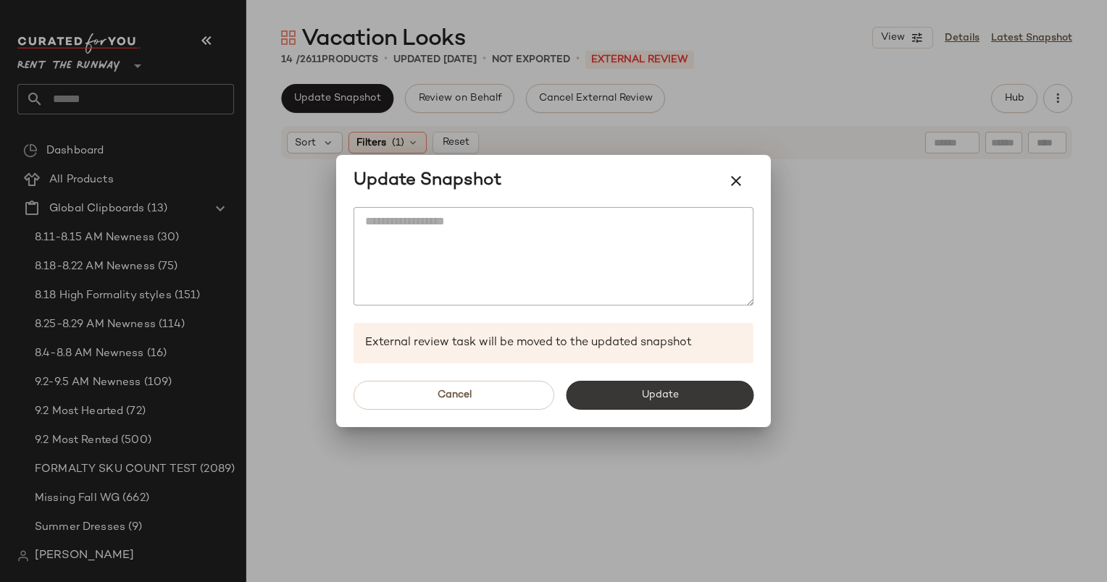
click at [611, 402] on button "Update" at bounding box center [660, 395] width 188 height 29
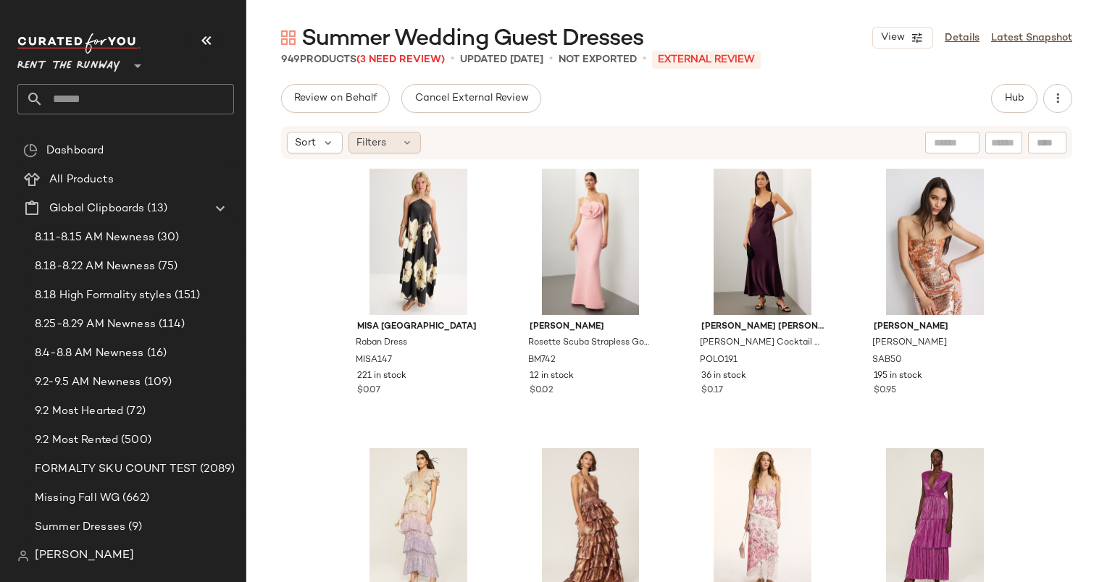
click at [395, 140] on div "Filters" at bounding box center [384, 143] width 72 height 22
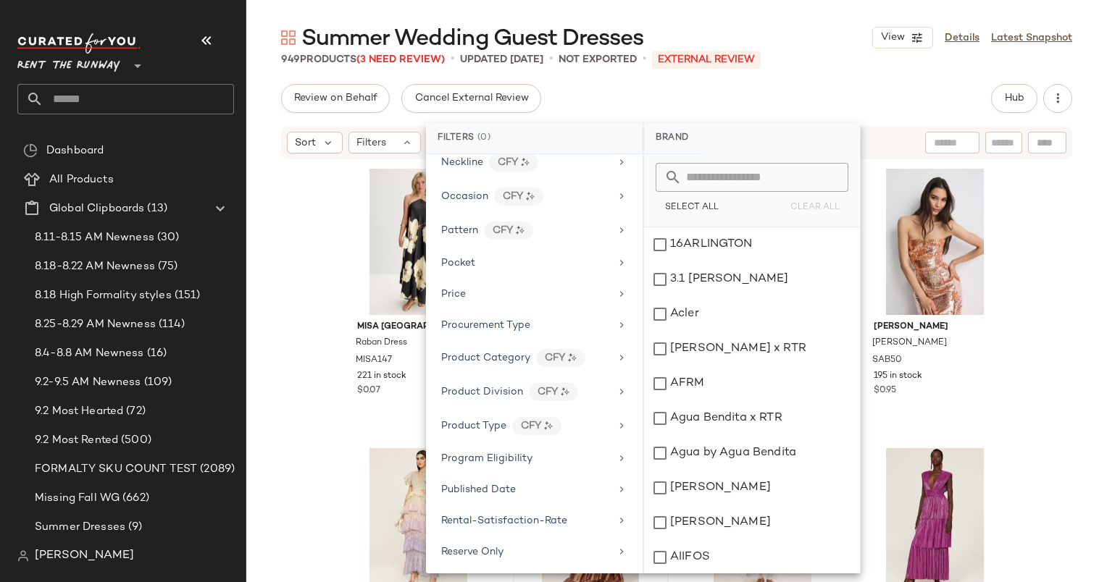
scroll to position [1800, 0]
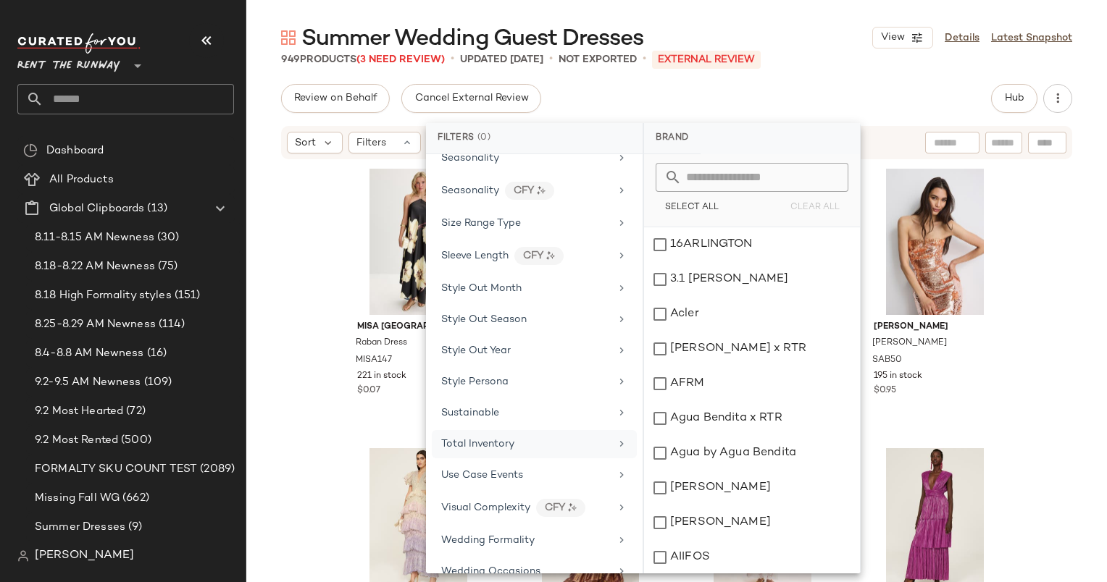
click at [561, 433] on div "Total Inventory" at bounding box center [534, 444] width 205 height 28
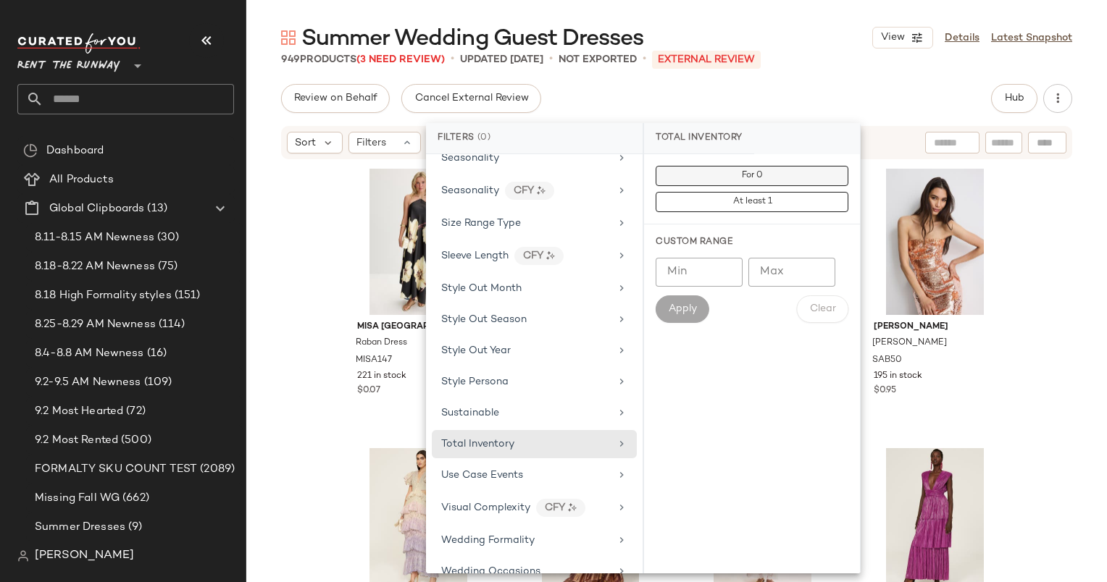
click at [774, 167] on button "For 0" at bounding box center [751, 176] width 193 height 20
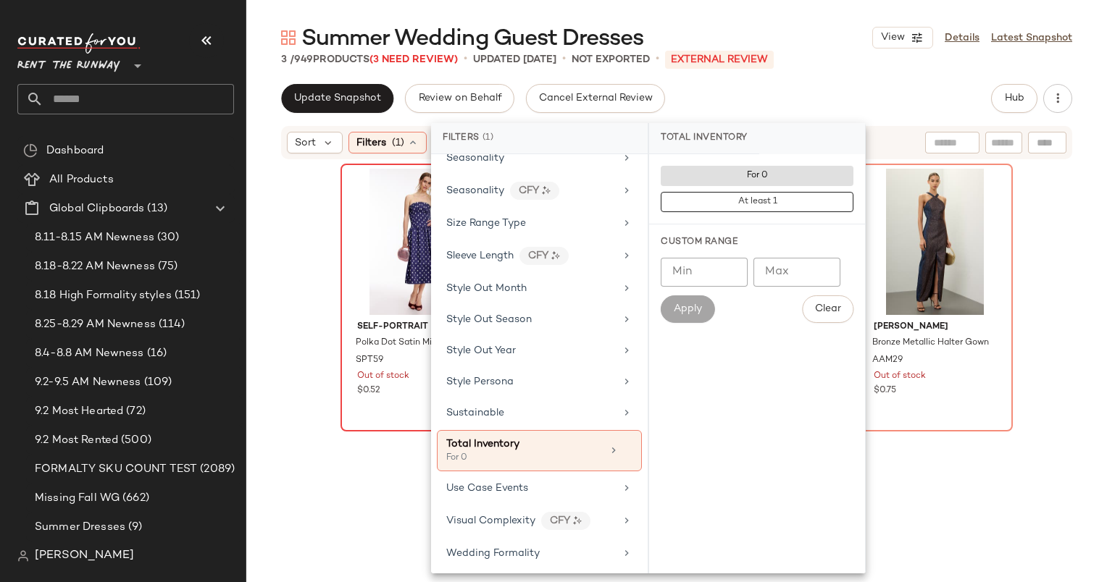
click at [374, 211] on div at bounding box center [418, 242] width 146 height 146
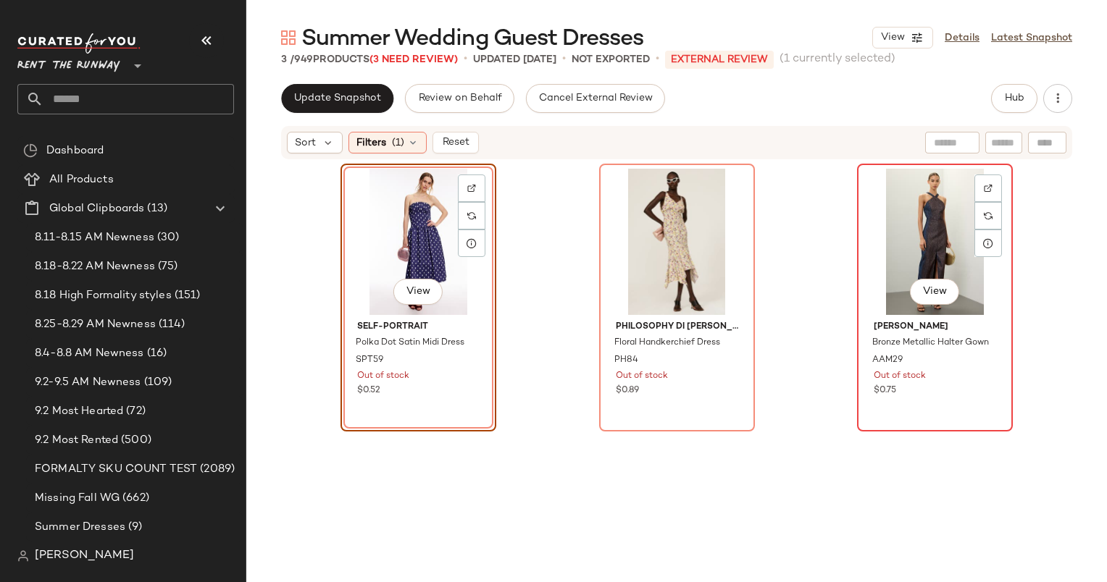
click at [934, 209] on div "View" at bounding box center [935, 242] width 146 height 146
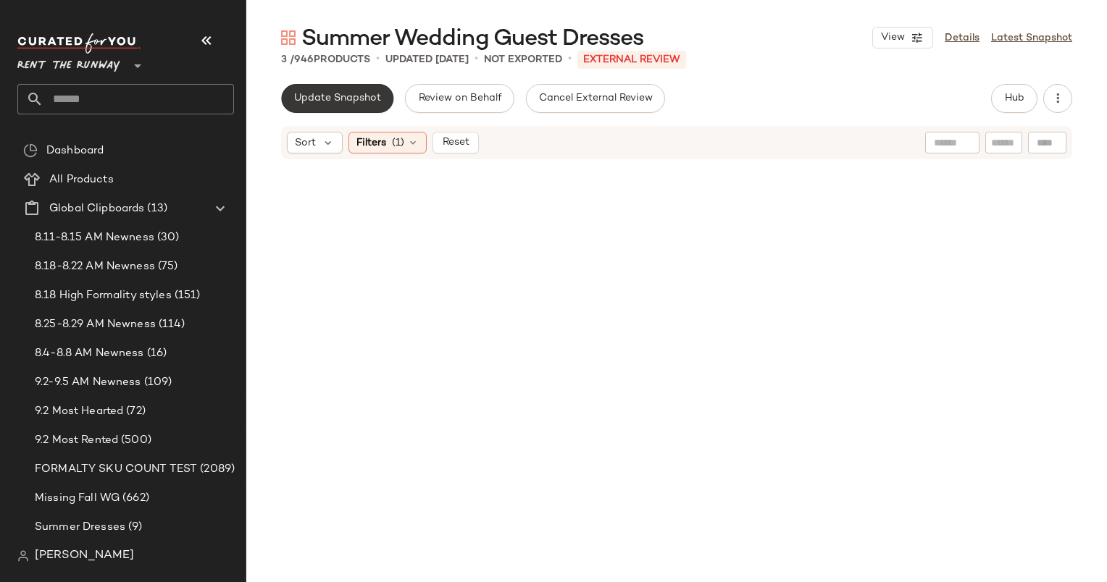
click at [311, 112] on button "Update Snapshot" at bounding box center [337, 98] width 112 height 29
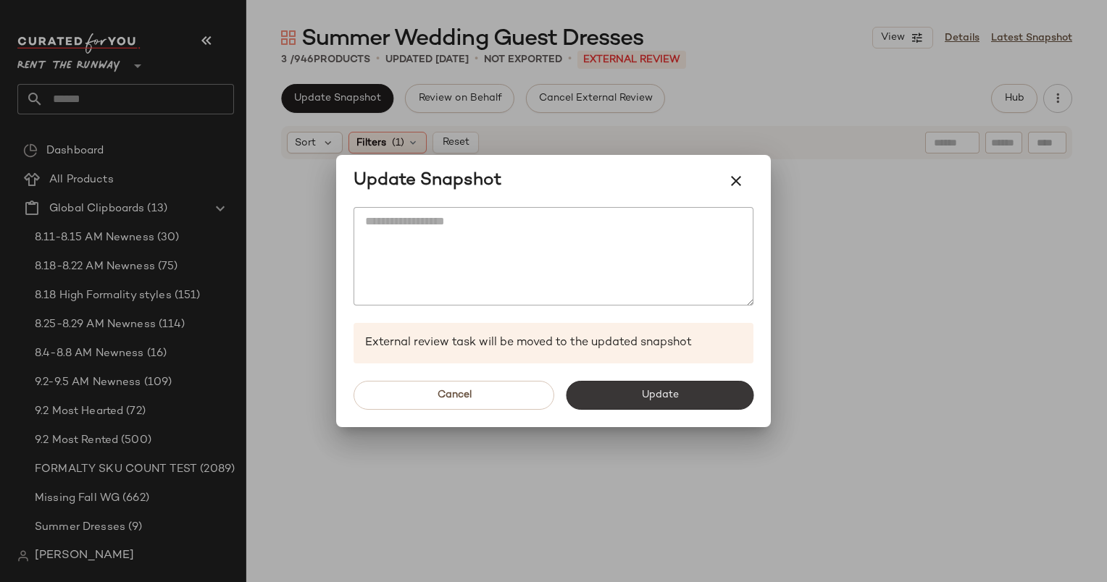
click at [659, 409] on button "Update" at bounding box center [660, 395] width 188 height 29
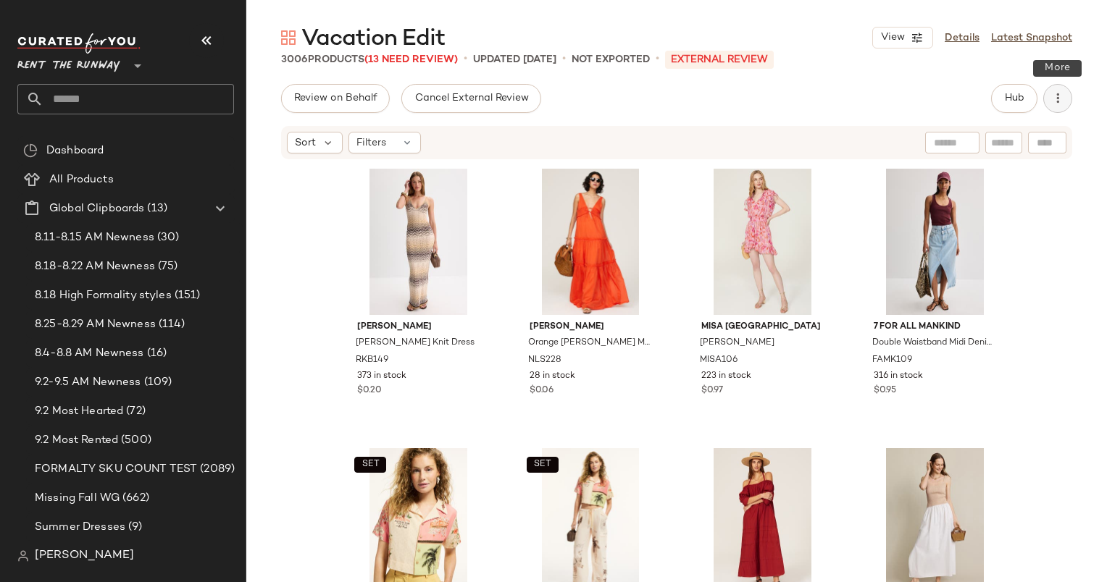
click at [1057, 98] on icon "button" at bounding box center [1057, 98] width 14 height 14
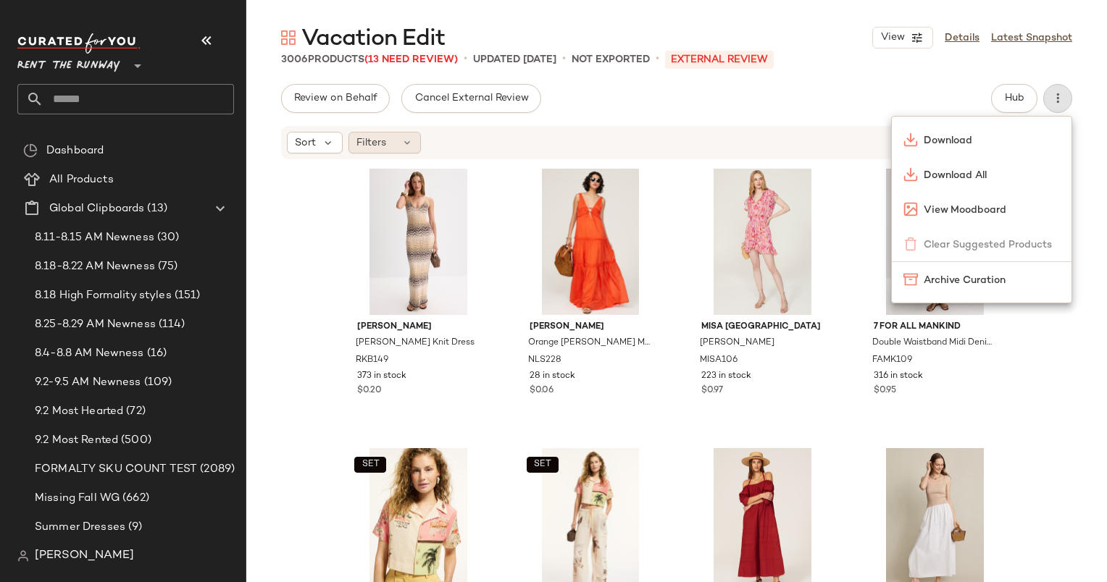
click at [362, 139] on span "Filters" at bounding box center [371, 142] width 30 height 15
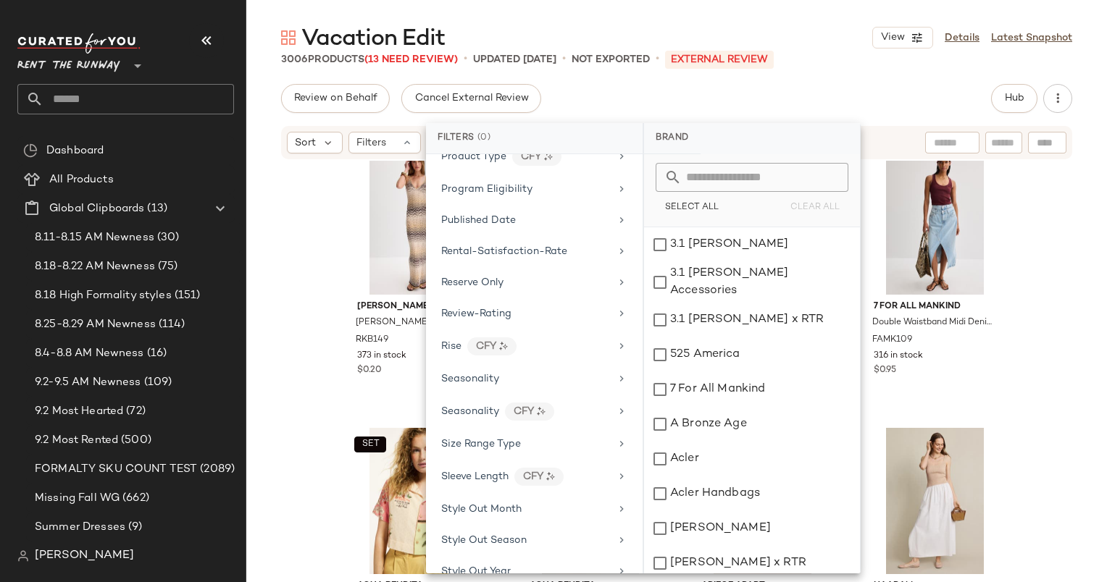
scroll to position [1903, 0]
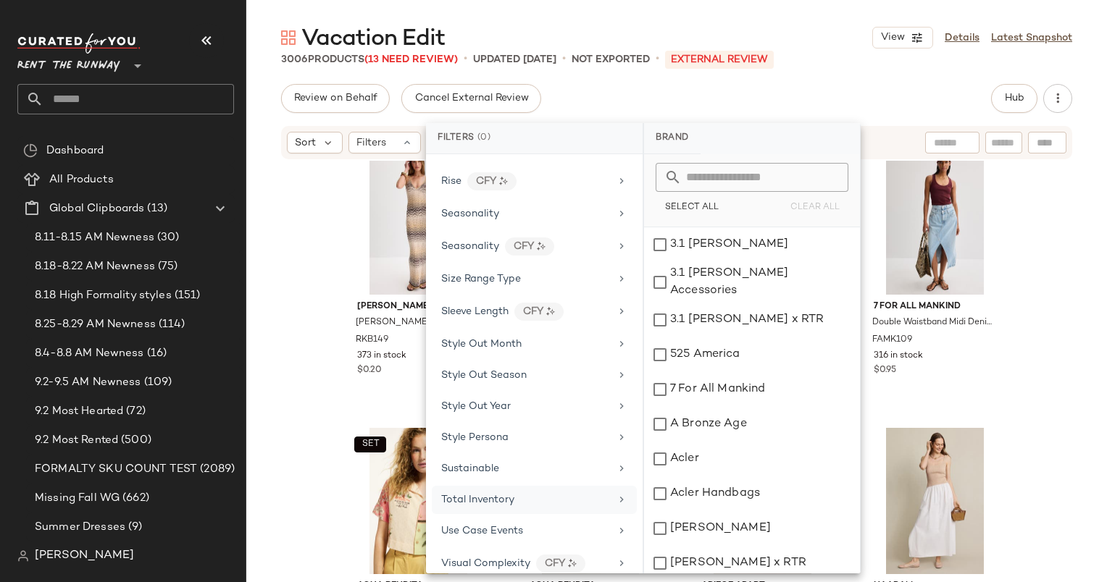
click at [505, 495] on span "Total Inventory" at bounding box center [477, 500] width 73 height 11
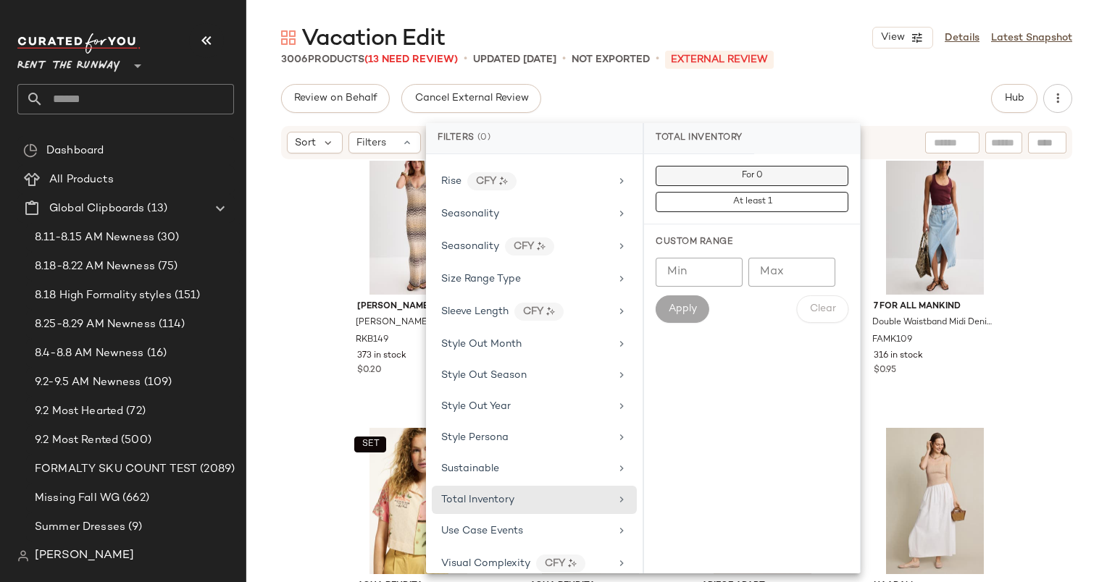
click at [793, 172] on button "For 0" at bounding box center [751, 176] width 193 height 20
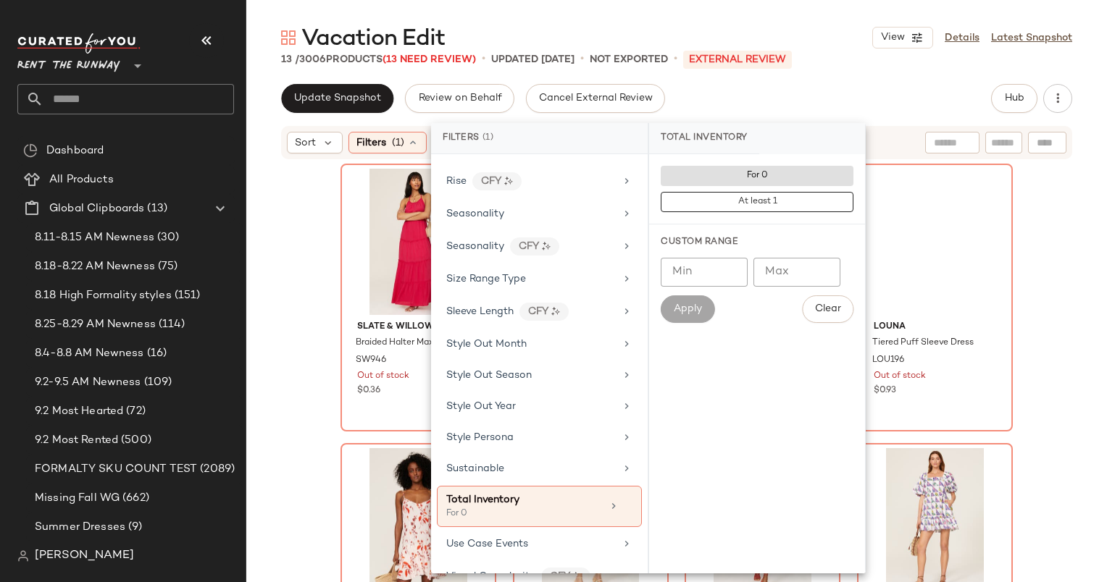
click at [899, 83] on div "Vacation Edit View Details Latest Snapshot 13 / 3006 Products (13 Need Review) …" at bounding box center [676, 302] width 860 height 559
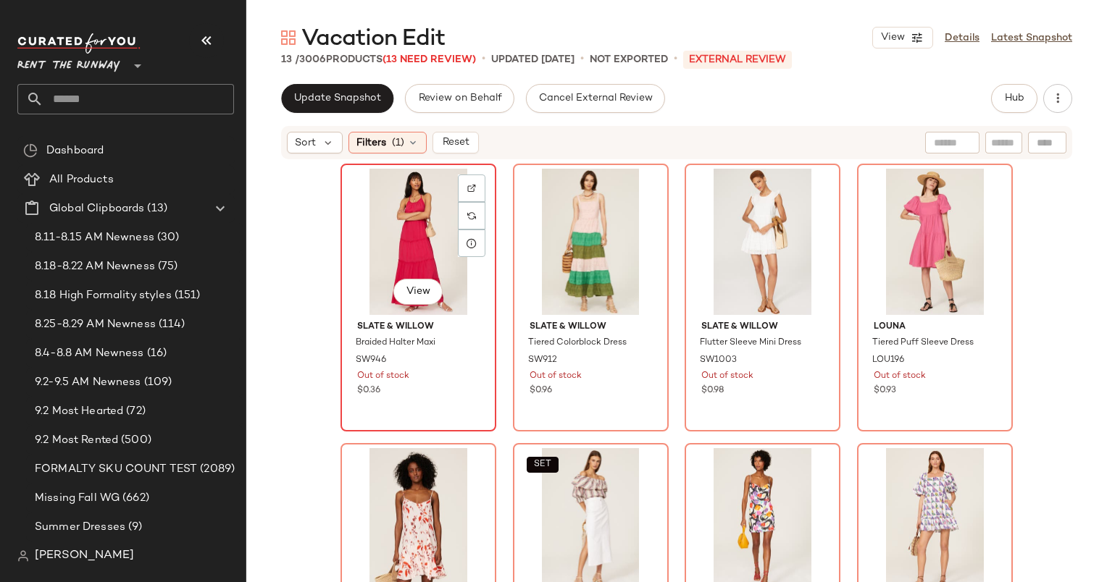
click at [391, 246] on div "View" at bounding box center [418, 242] width 146 height 146
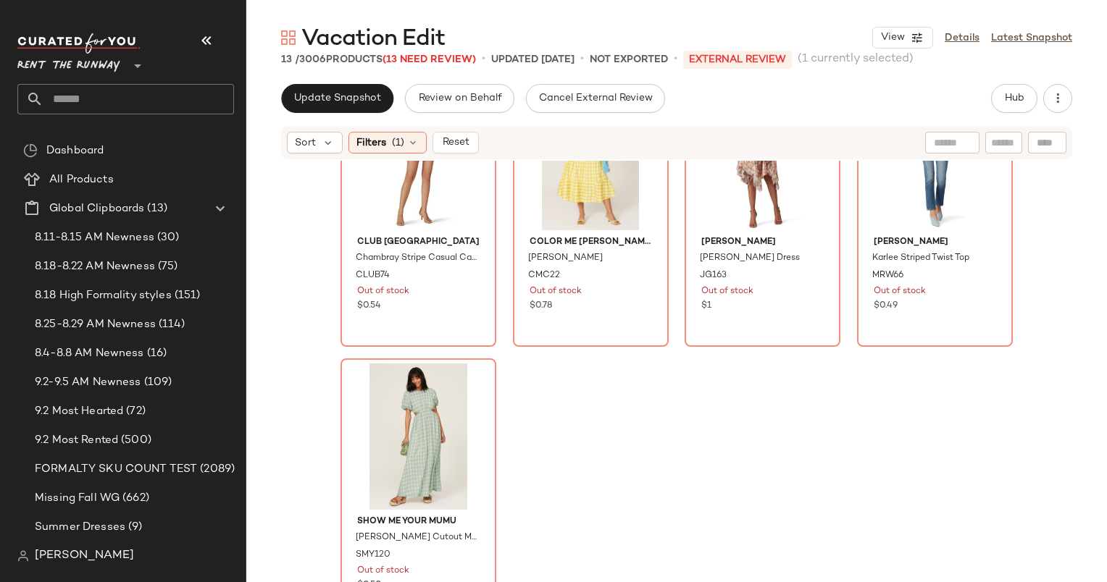
scroll to position [655, 0]
click at [362, 437] on div "View" at bounding box center [418, 437] width 146 height 146
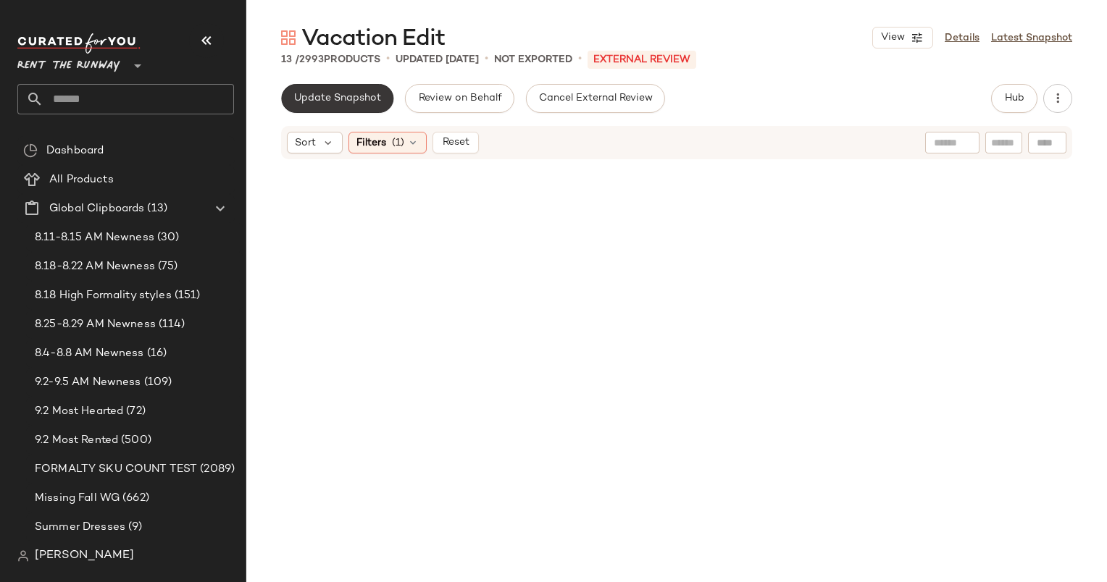
click at [369, 107] on button "Update Snapshot" at bounding box center [337, 98] width 112 height 29
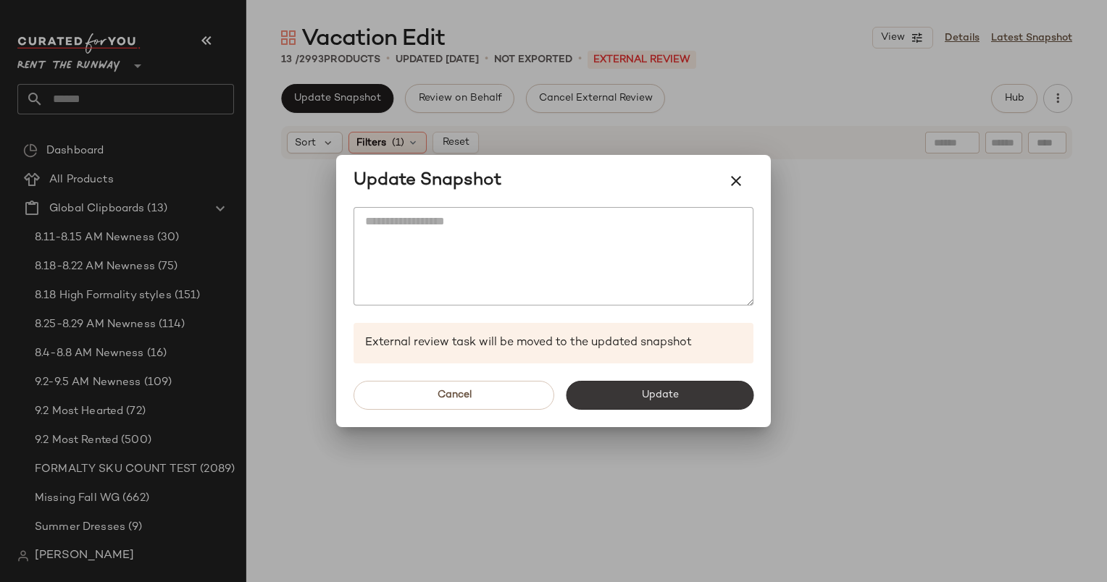
click at [685, 391] on button "Update" at bounding box center [660, 395] width 188 height 29
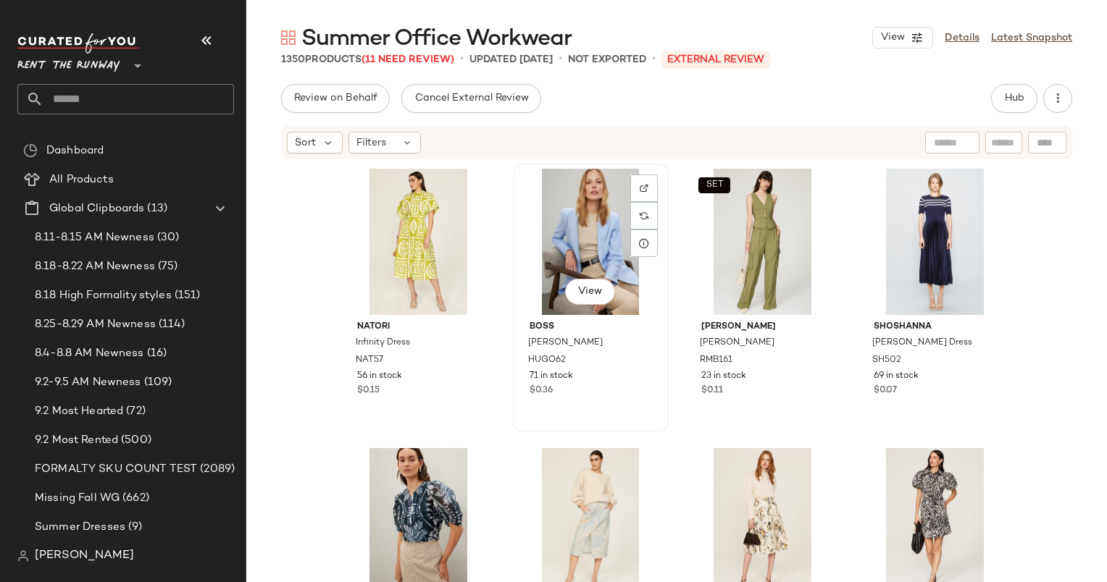
click at [602, 174] on div "View" at bounding box center [591, 242] width 146 height 146
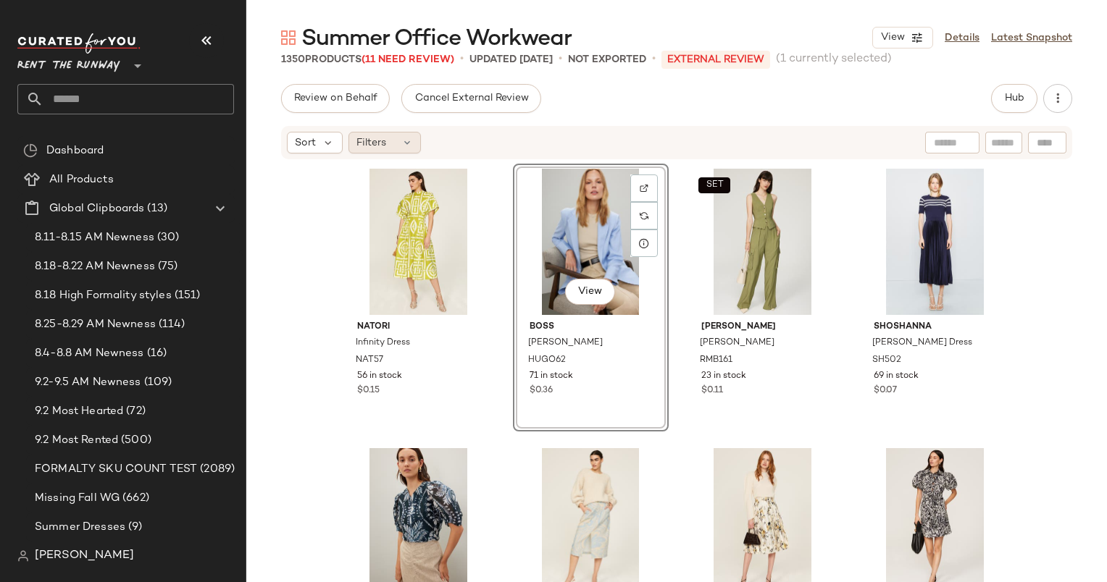
click at [388, 147] on div "Filters" at bounding box center [384, 143] width 72 height 22
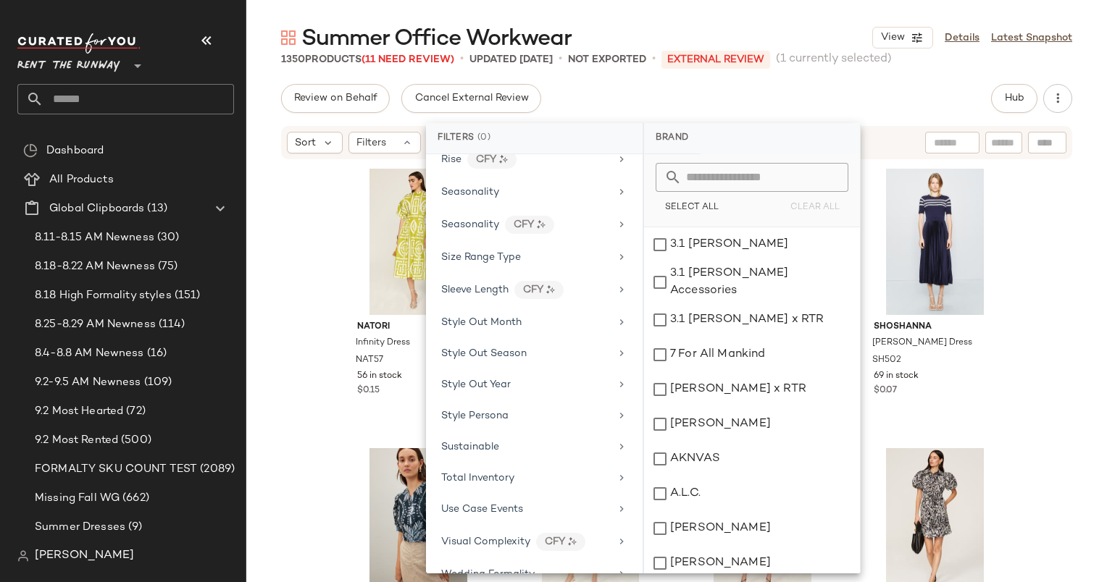
scroll to position [1957, 0]
click at [548, 438] on div "Total Inventory" at bounding box center [525, 445] width 169 height 15
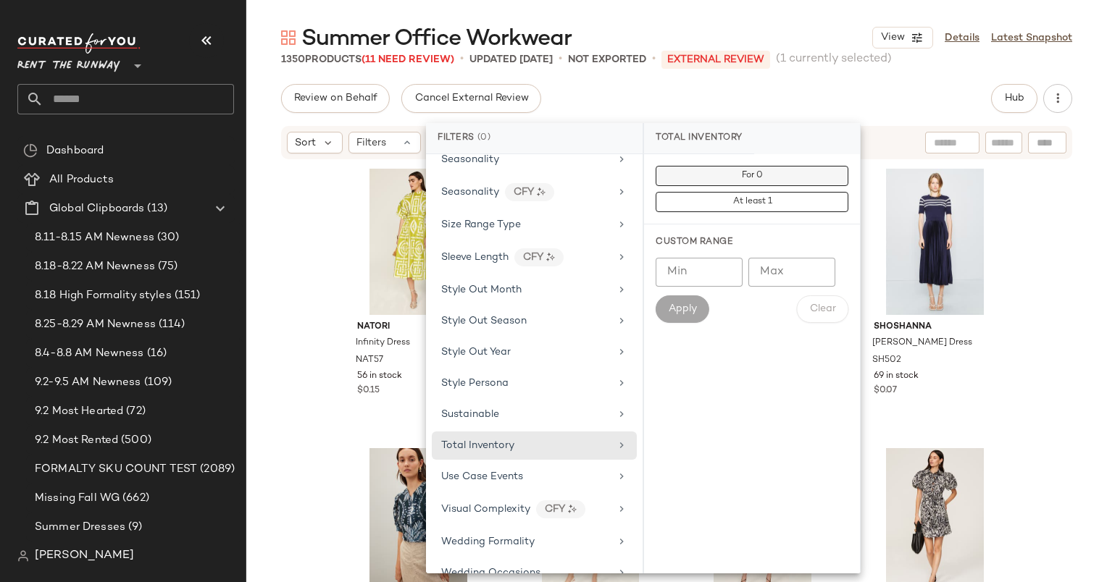
click at [790, 175] on button "For 0" at bounding box center [751, 176] width 193 height 20
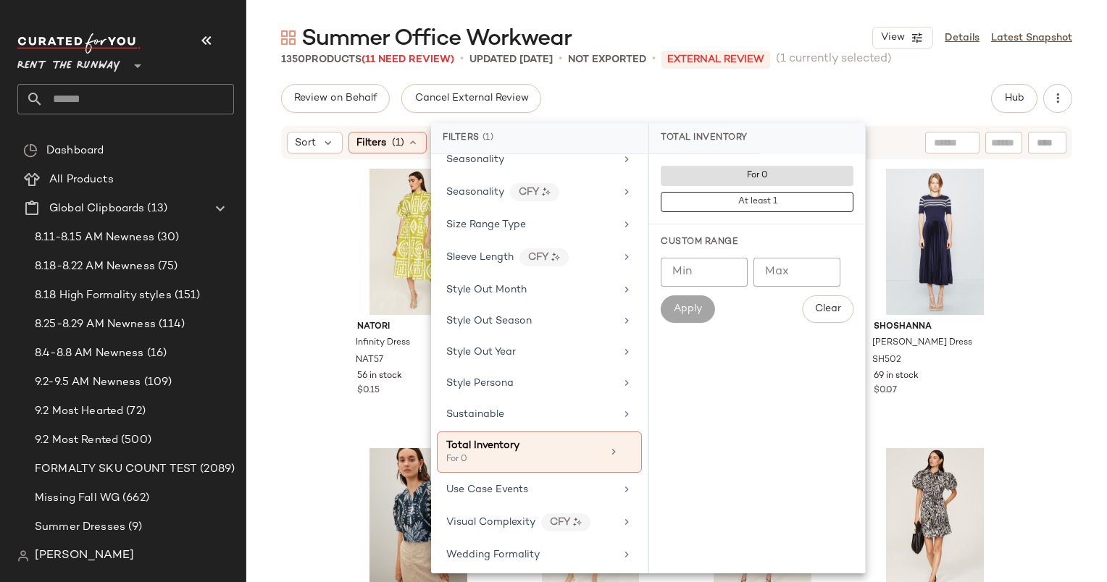
click at [842, 110] on div "Review on Behalf Cancel External Review Hub" at bounding box center [676, 98] width 791 height 29
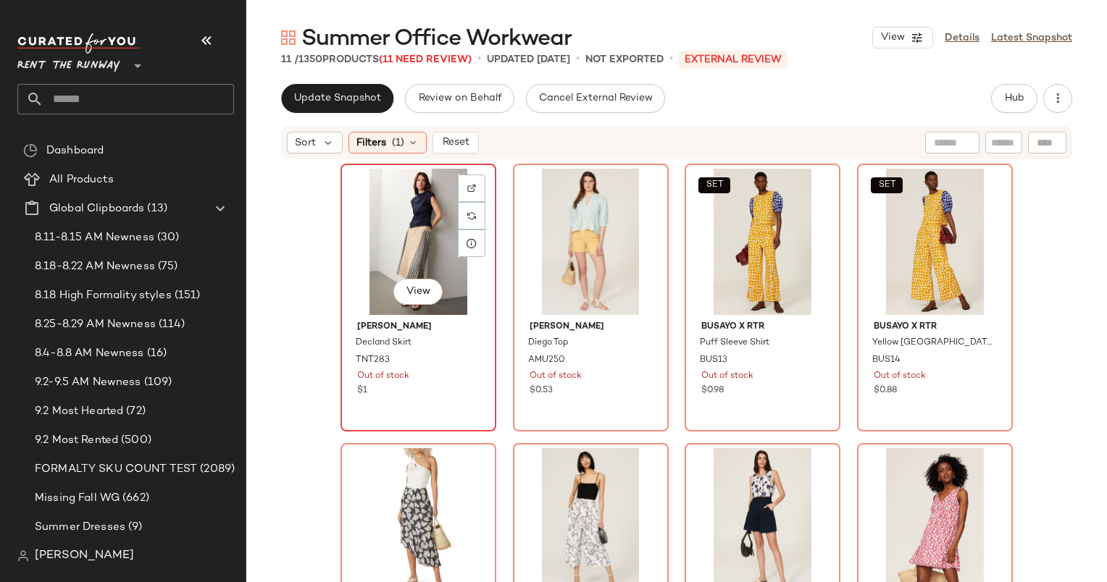
click at [399, 221] on div "View" at bounding box center [418, 242] width 146 height 146
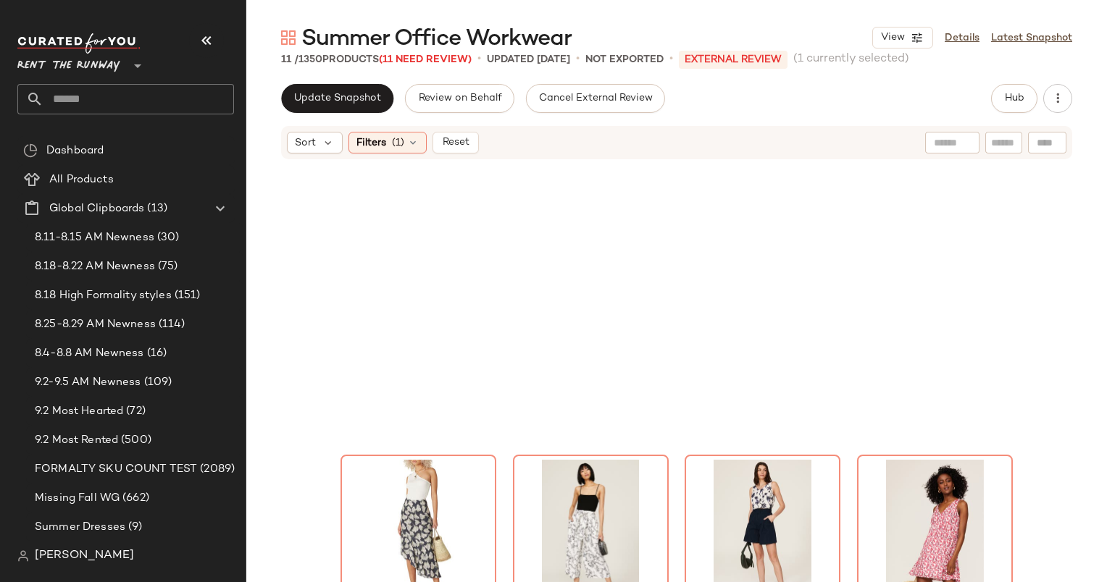
scroll to position [377, 0]
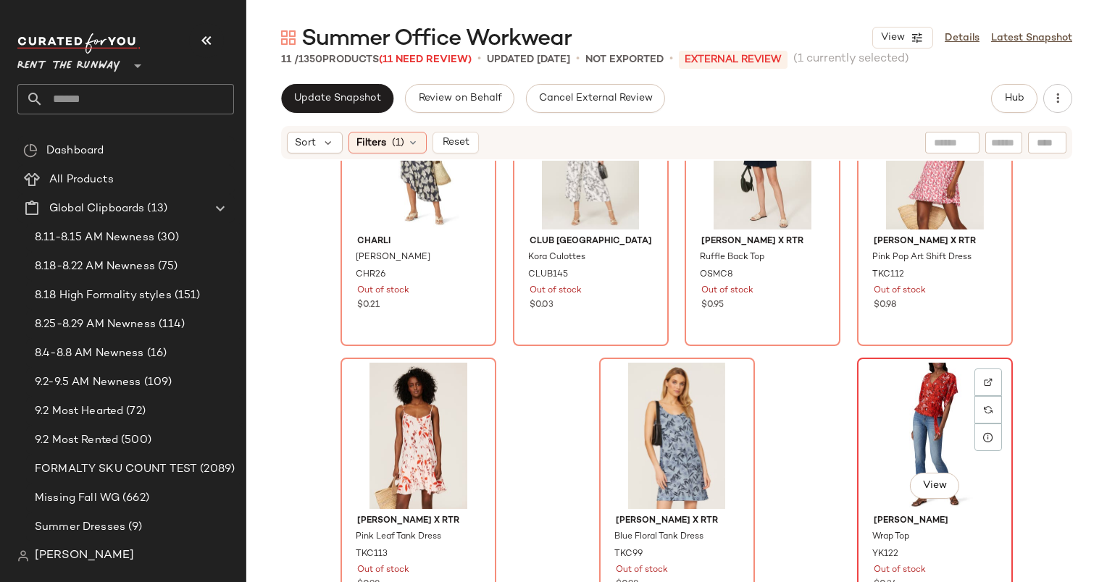
click at [914, 403] on div "View" at bounding box center [935, 436] width 146 height 146
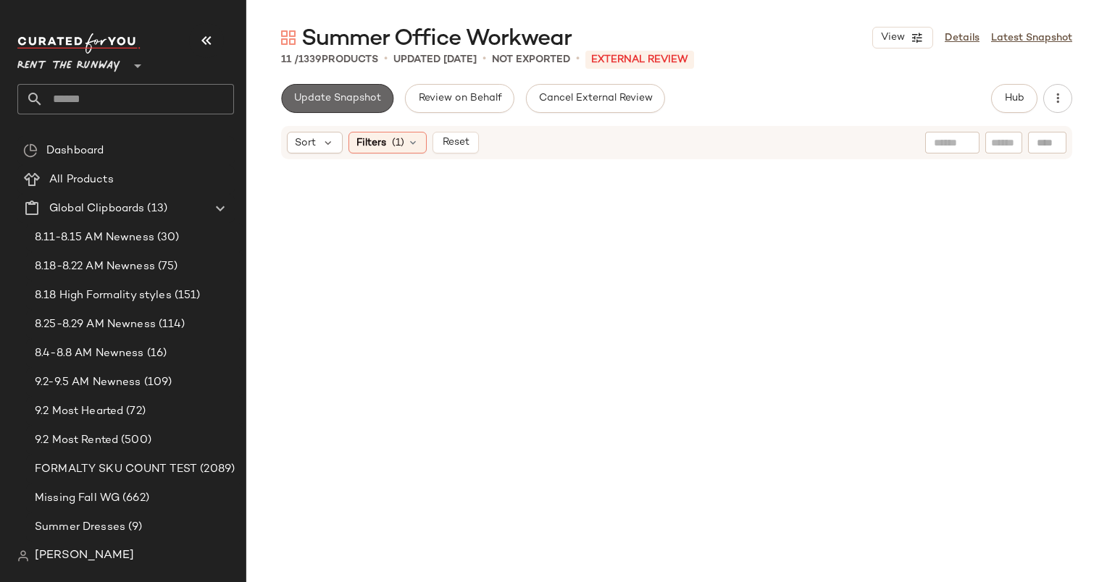
click at [358, 104] on span "Update Snapshot" at bounding box center [337, 99] width 88 height 12
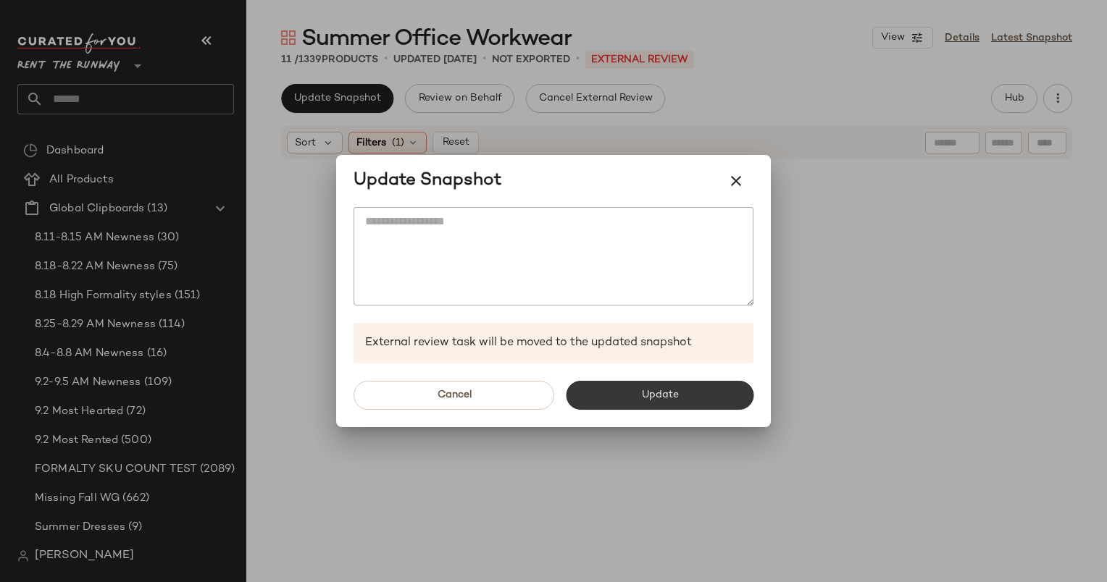
click at [674, 385] on button "Update" at bounding box center [660, 395] width 188 height 29
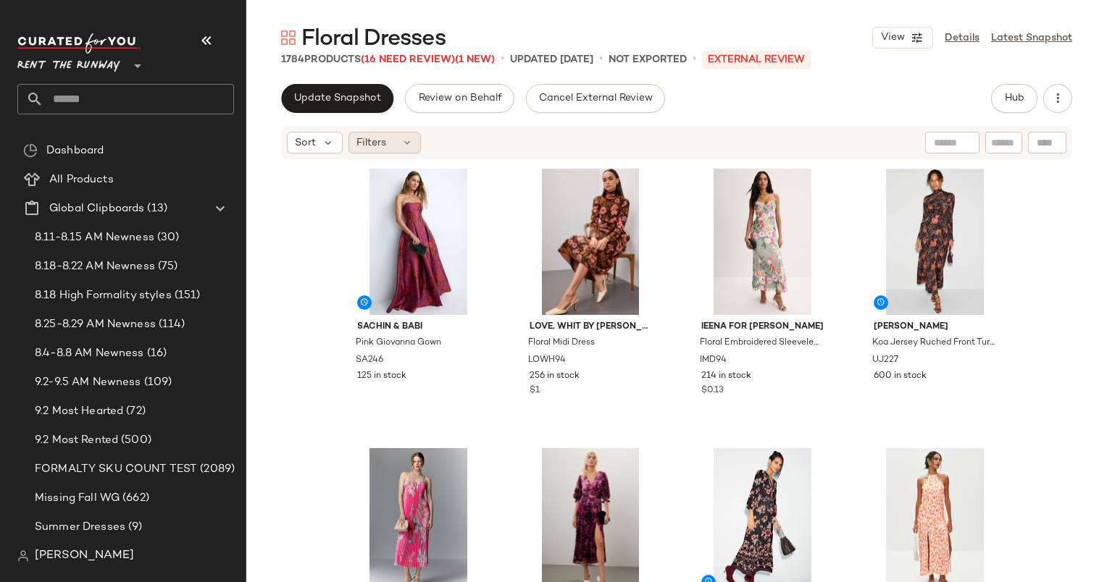
click at [392, 146] on div "Filters" at bounding box center [384, 143] width 72 height 22
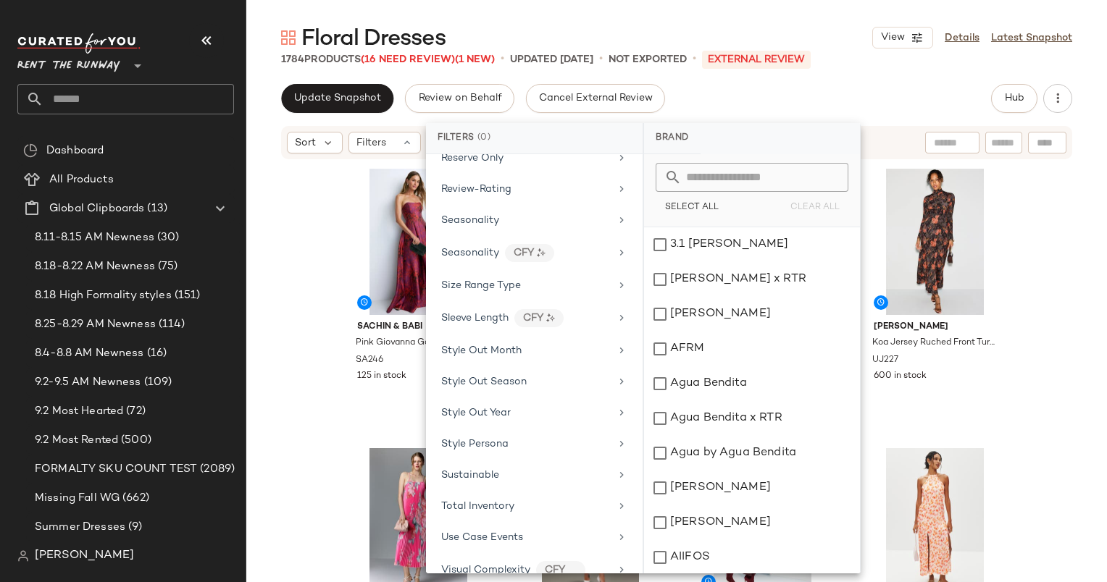
scroll to position [1800, 0]
click at [552, 437] on div "Total Inventory" at bounding box center [525, 444] width 169 height 15
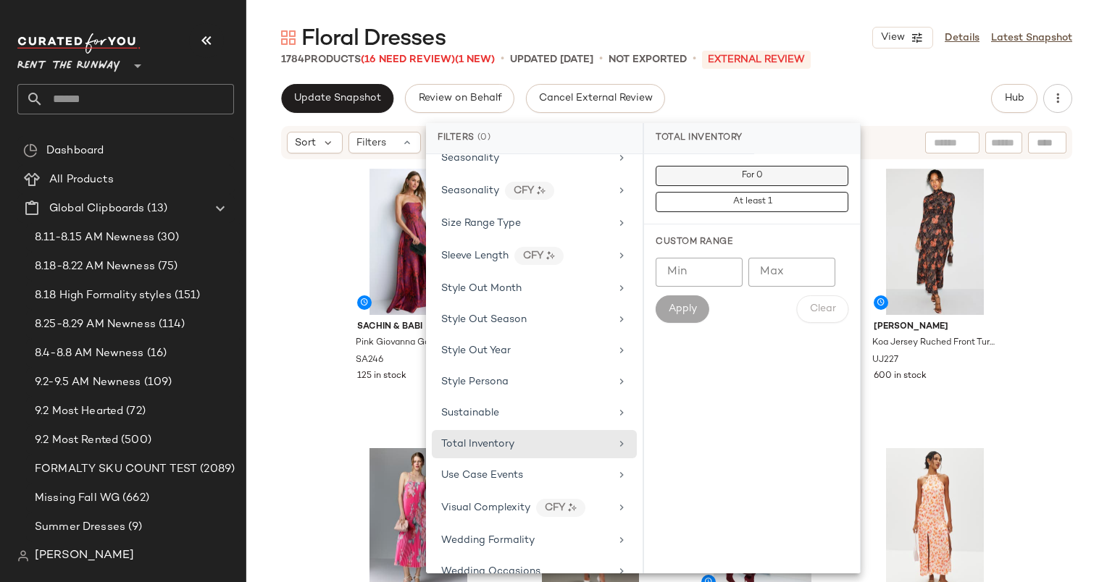
click at [786, 181] on button "For 0" at bounding box center [751, 176] width 193 height 20
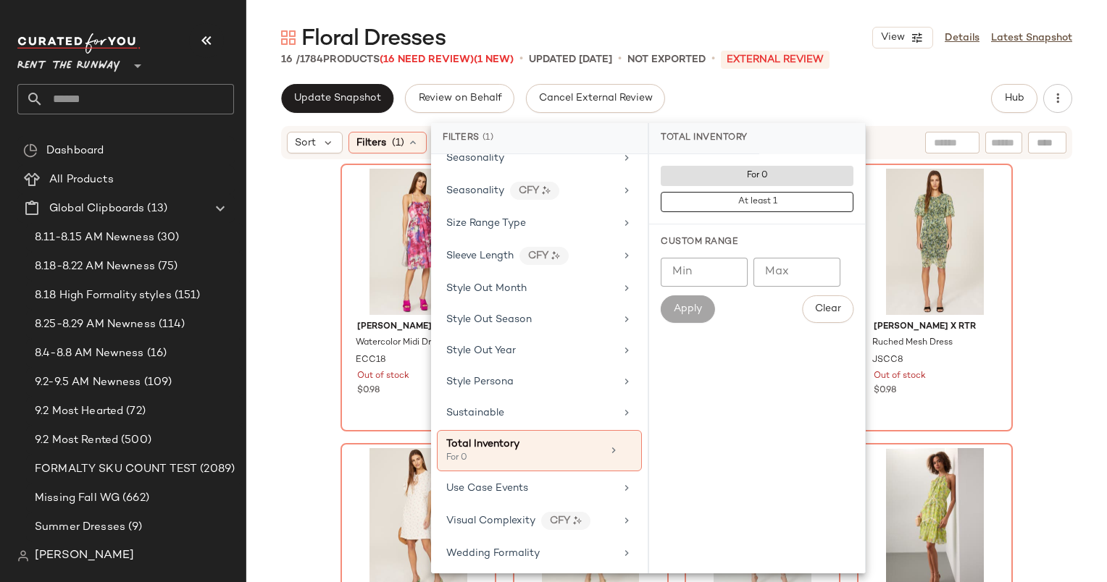
click at [333, 222] on div "Esteban Cortazar x RTR Watercolor Midi Dress ECC18 Out of stock $0.98 Marissa W…" at bounding box center [676, 393] width 860 height 465
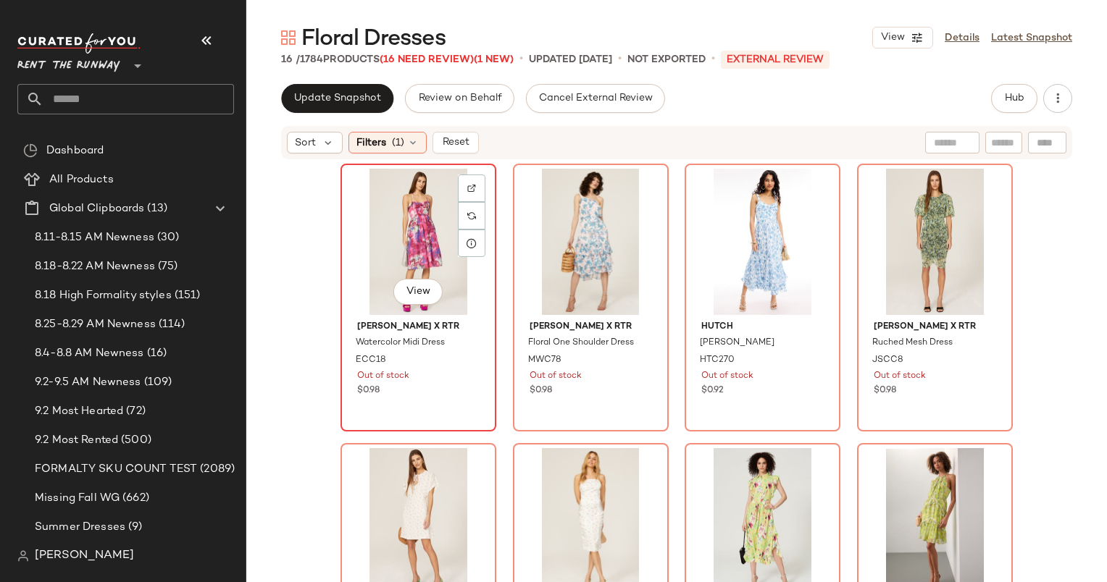
click at [365, 228] on div "View" at bounding box center [418, 242] width 146 height 146
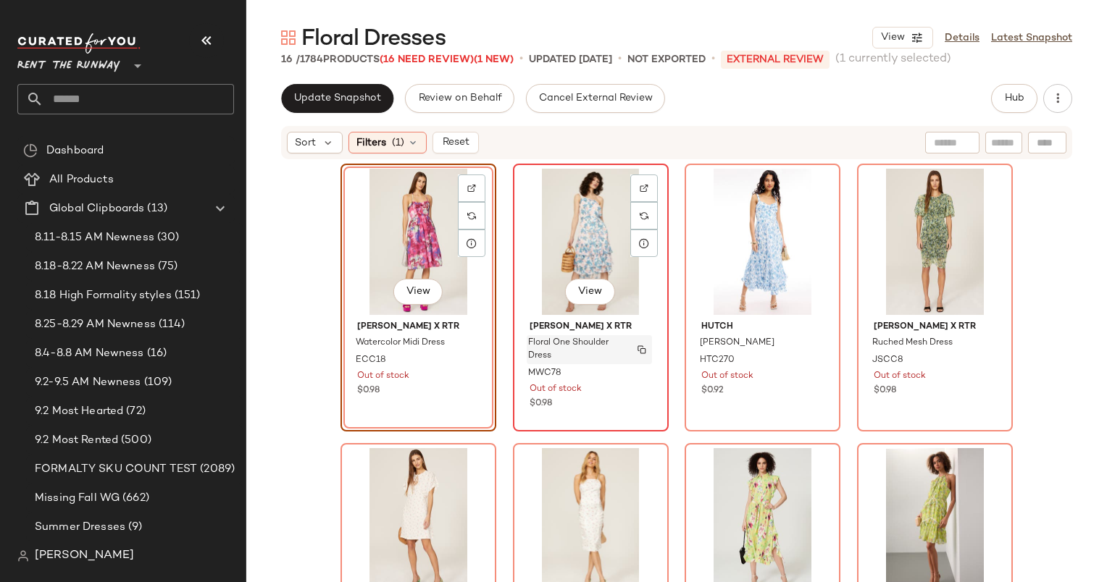
scroll to position [655, 0]
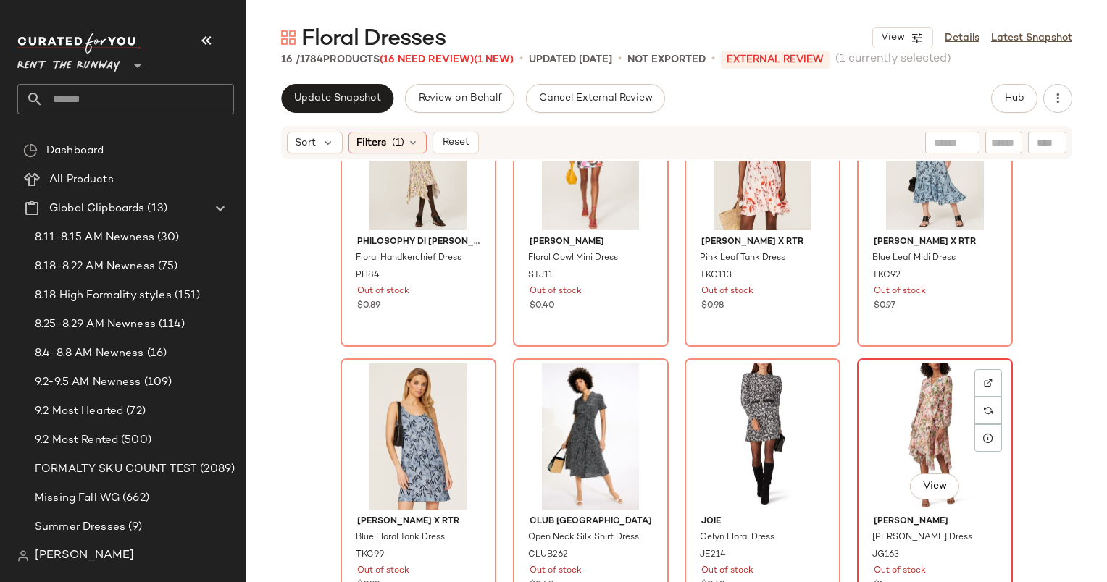
click at [862, 387] on div "View" at bounding box center [935, 437] width 146 height 146
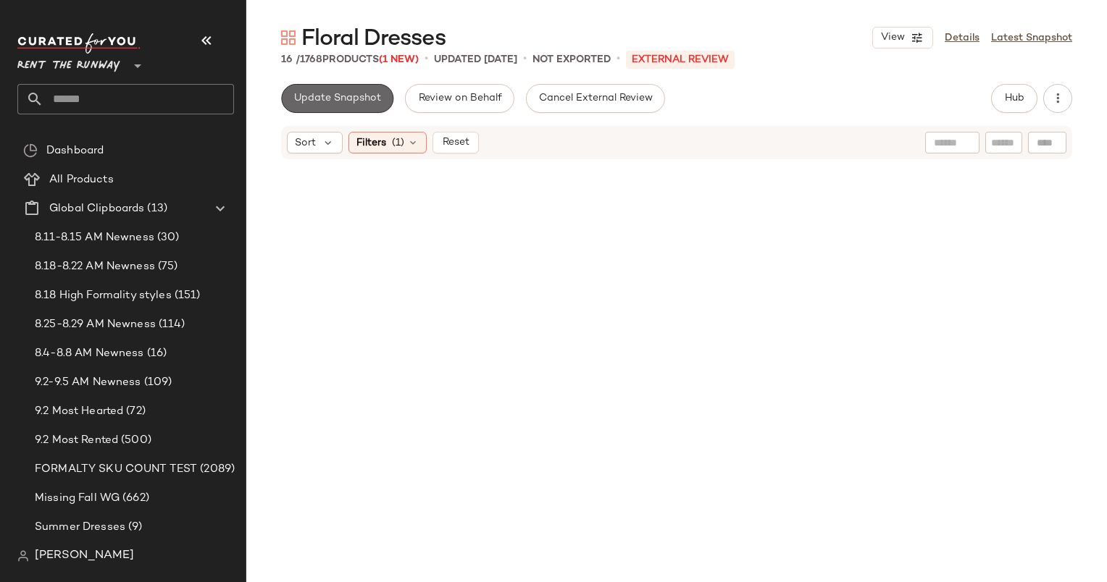
click at [380, 107] on button "Update Snapshot" at bounding box center [337, 98] width 112 height 29
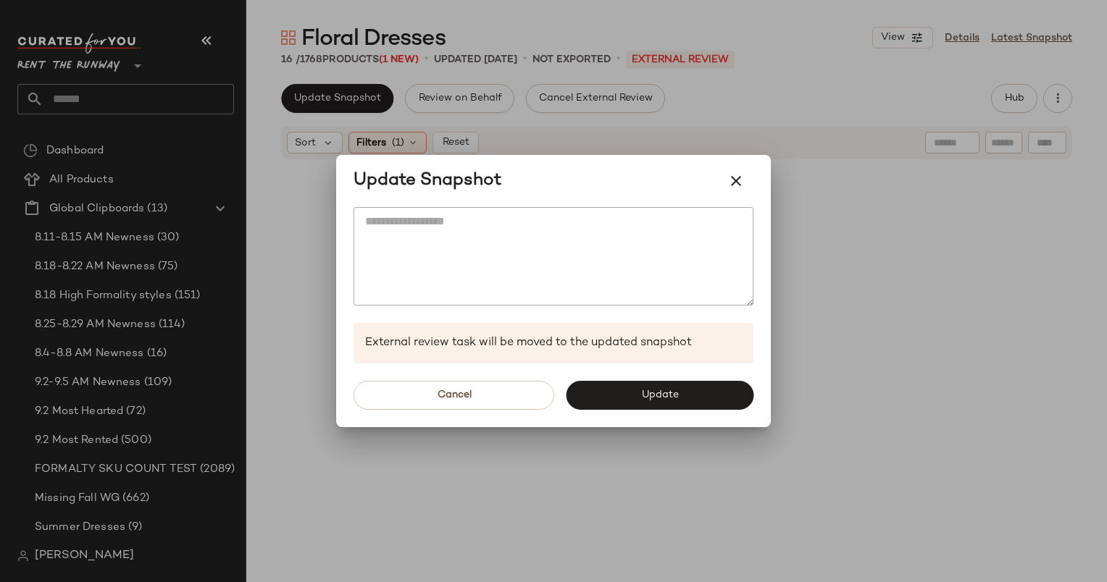
click at [660, 371] on div "Cancel Update" at bounding box center [553, 396] width 435 height 64
click at [660, 397] on span "Update" at bounding box center [659, 396] width 38 height 12
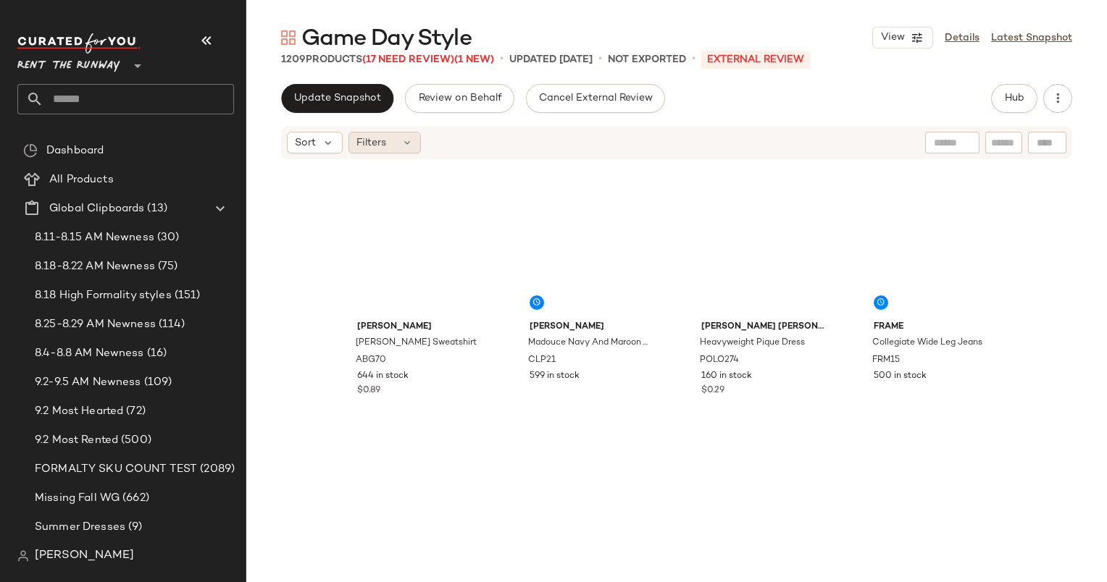
click at [378, 142] on span "Filters" at bounding box center [371, 142] width 30 height 15
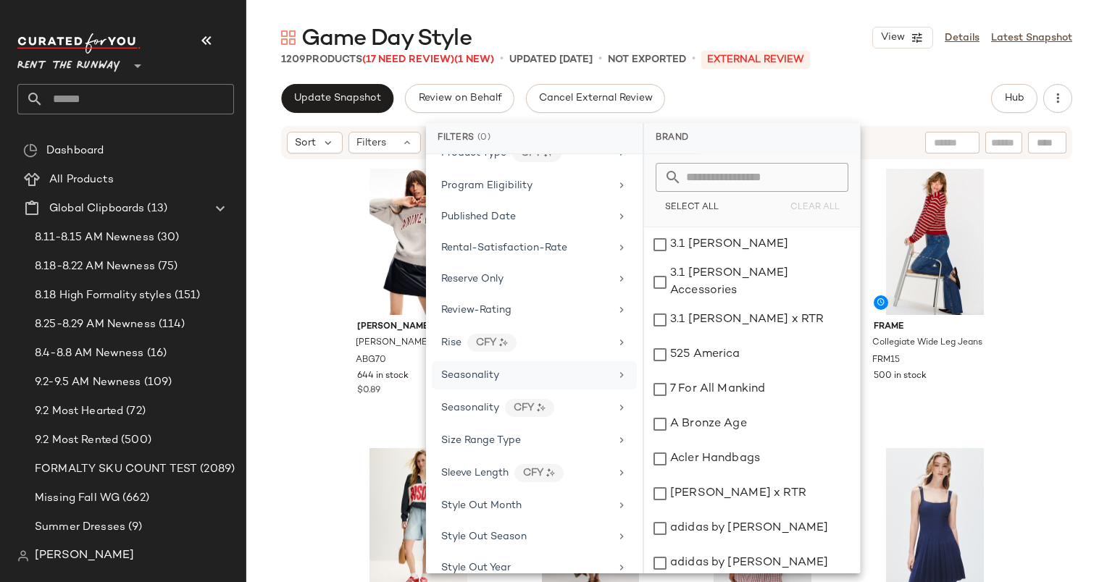
scroll to position [1989, 0]
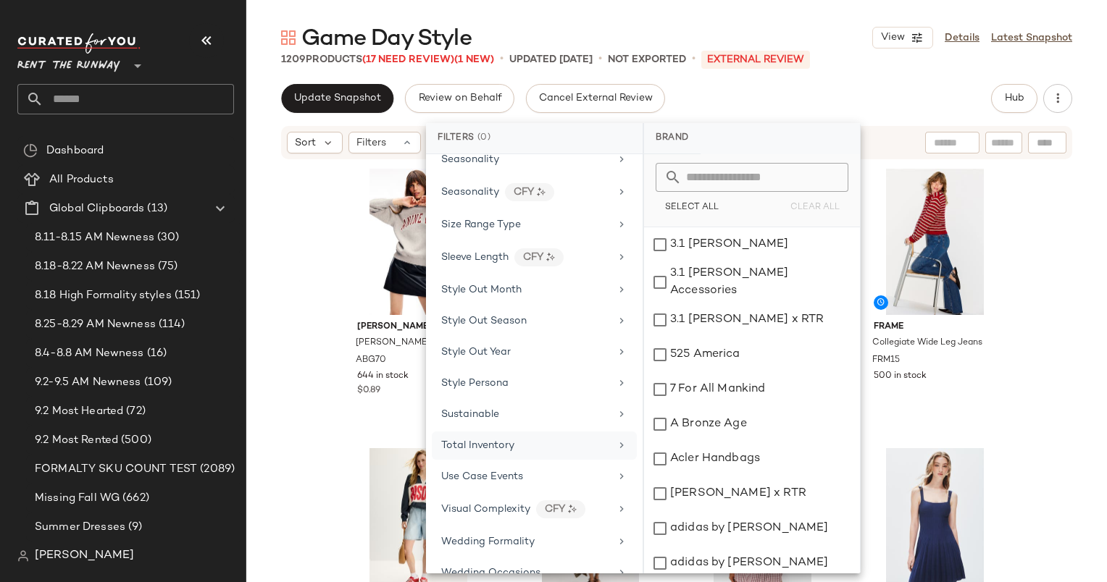
click at [555, 438] on div "Total Inventory" at bounding box center [525, 445] width 169 height 15
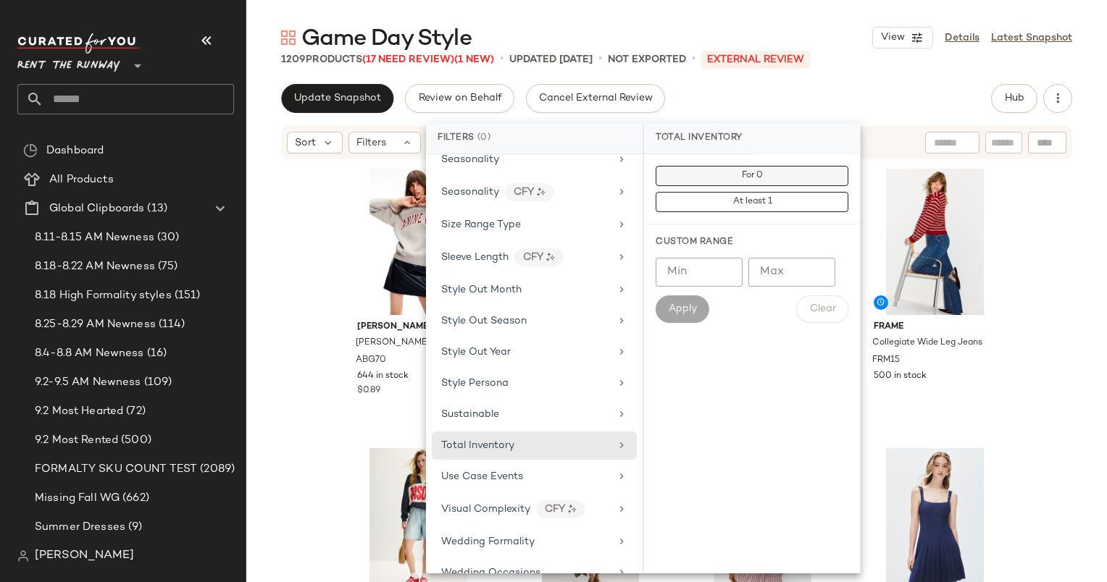
click at [775, 172] on button "For 0" at bounding box center [751, 176] width 193 height 20
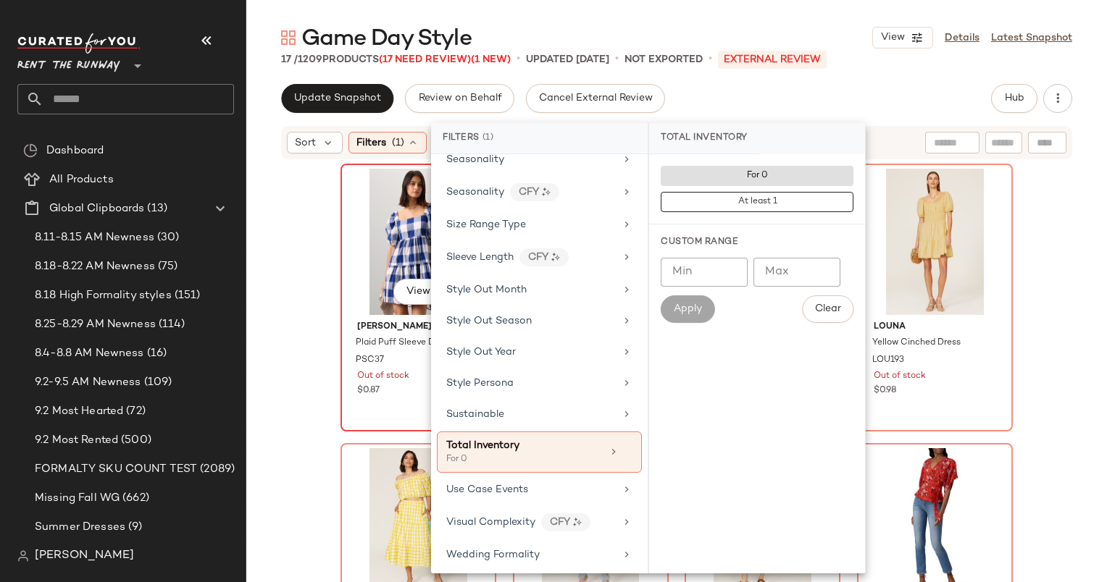
click at [359, 235] on div "View" at bounding box center [418, 242] width 146 height 146
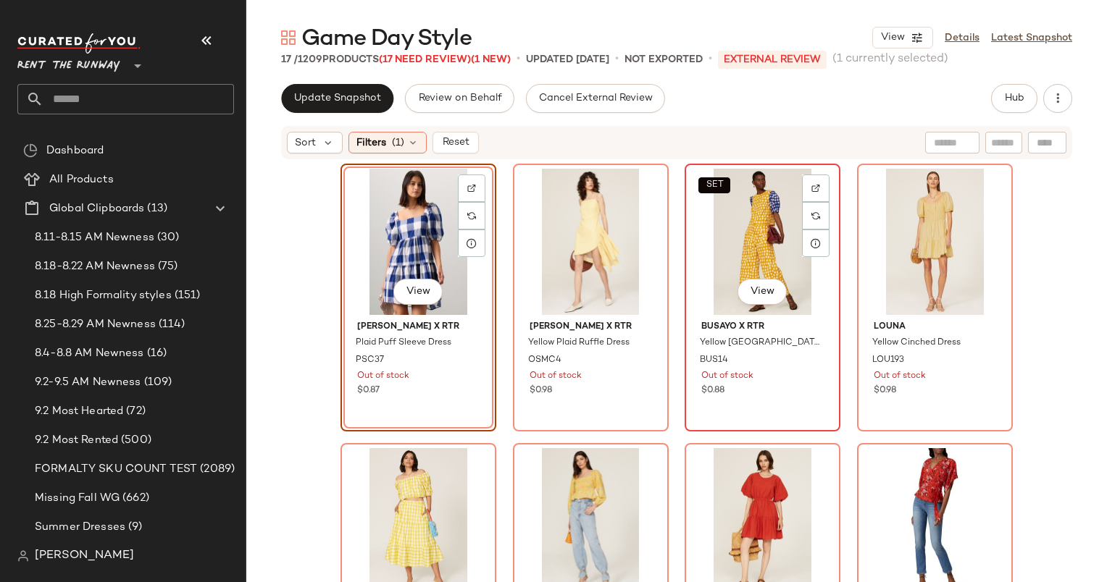
scroll to position [936, 0]
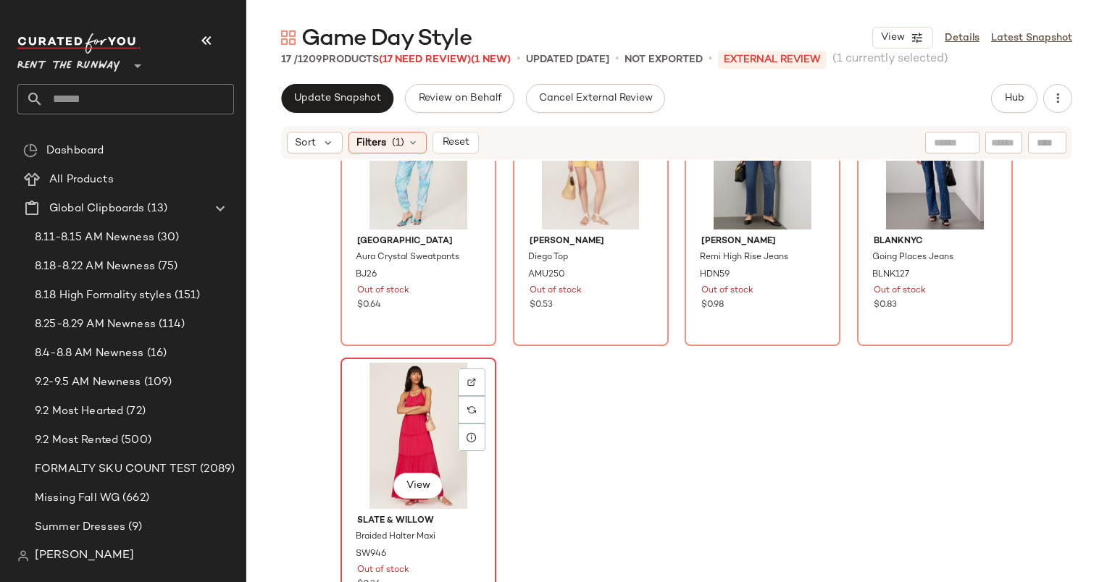
click at [389, 408] on div "View" at bounding box center [418, 436] width 146 height 146
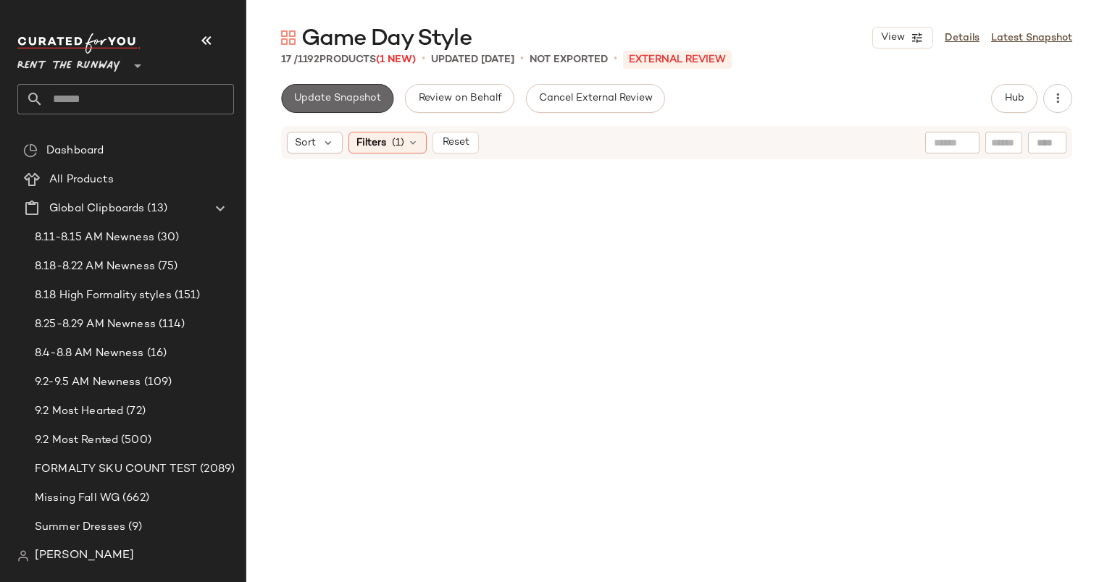
click at [370, 101] on span "Update Snapshot" at bounding box center [337, 99] width 88 height 12
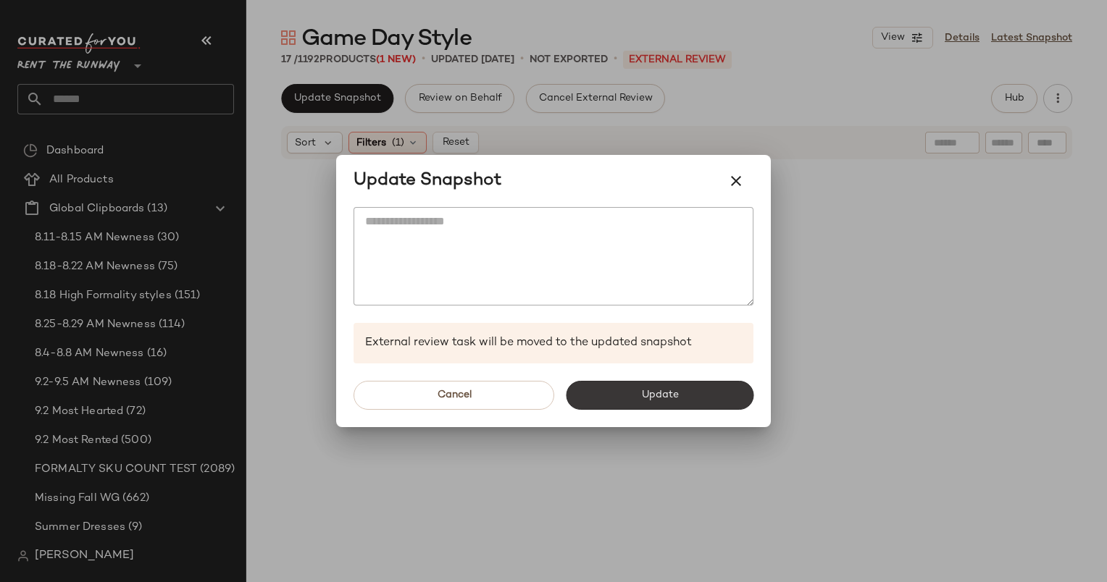
click at [646, 402] on button "Update" at bounding box center [660, 395] width 188 height 29
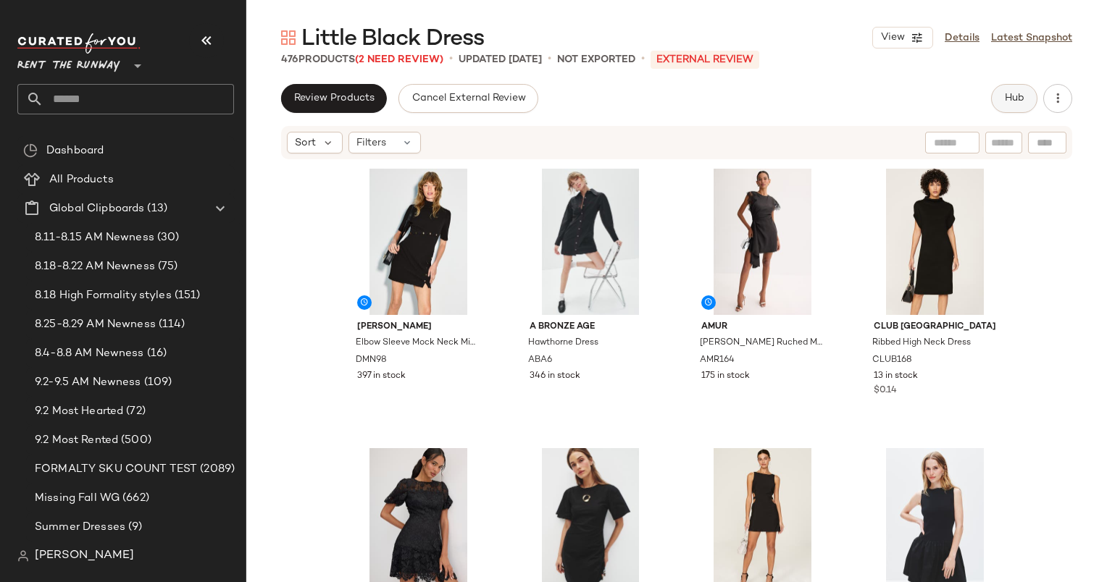
click at [1000, 98] on button "Hub" at bounding box center [1014, 98] width 46 height 29
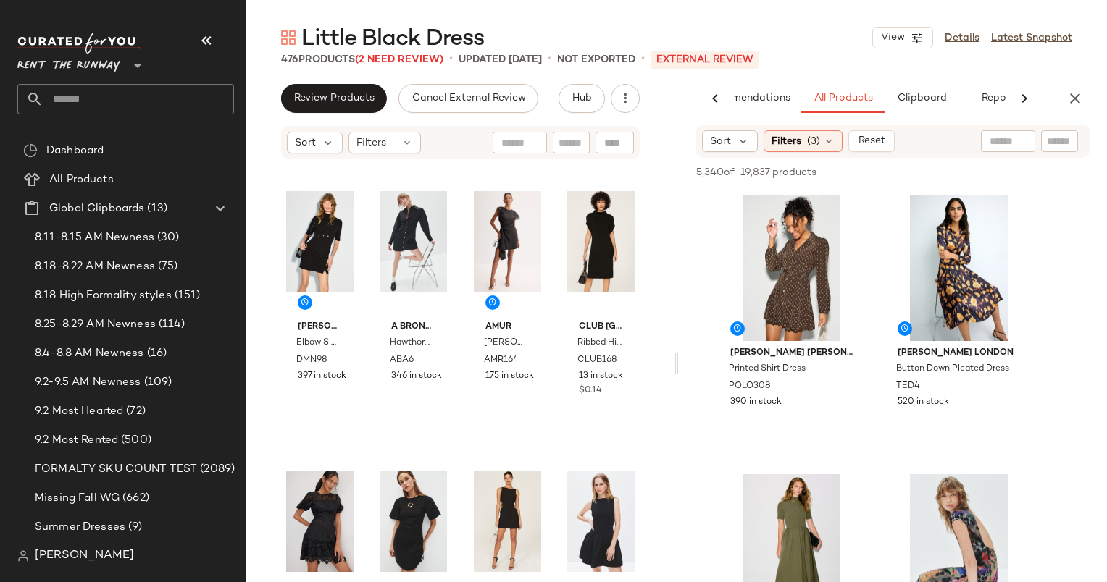
scroll to position [450, 0]
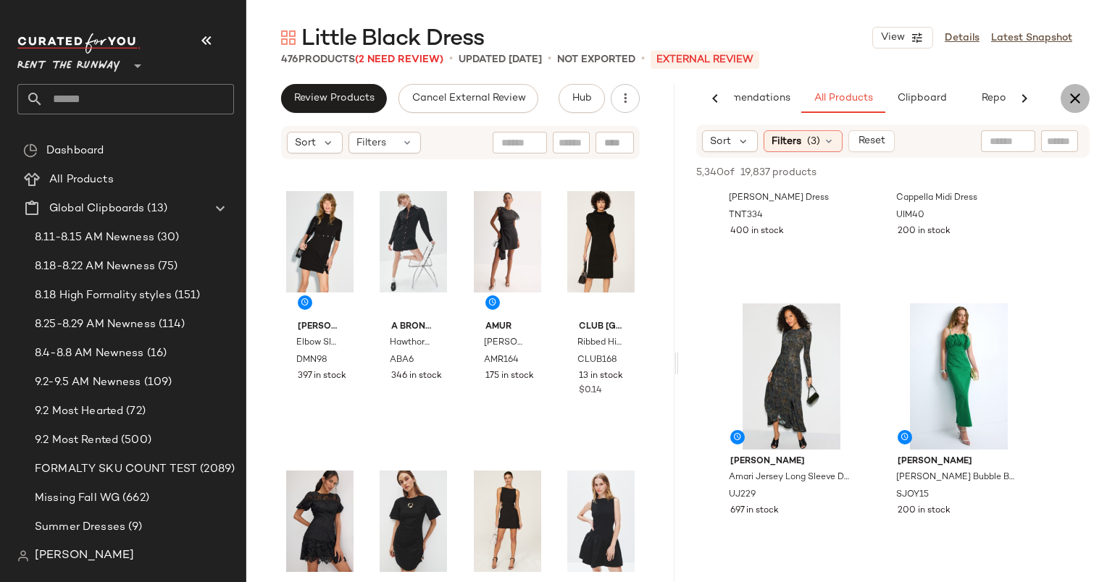
click at [1086, 92] on button "button" at bounding box center [1074, 98] width 29 height 29
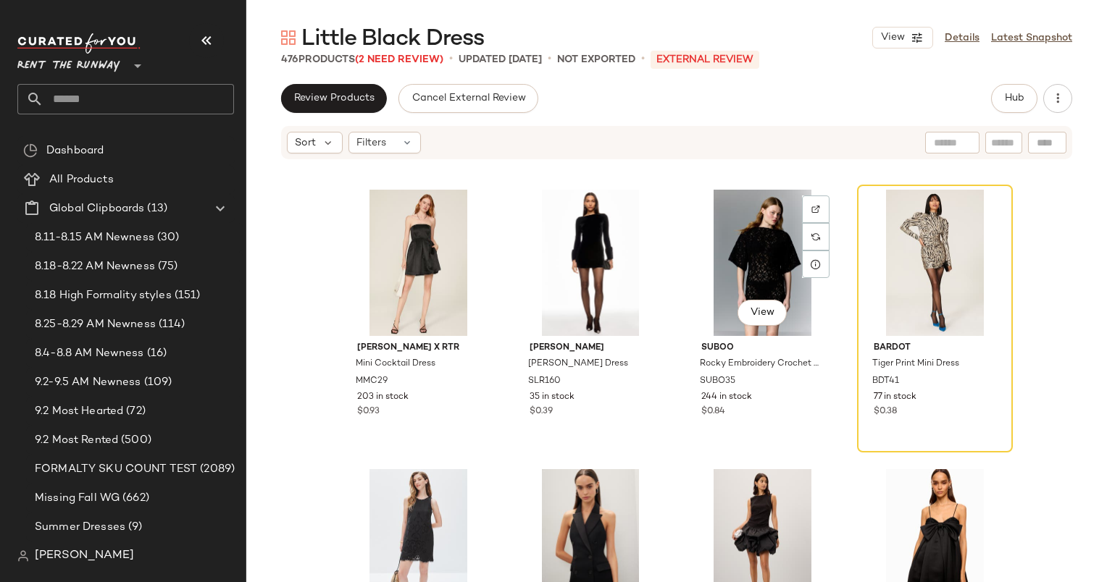
scroll to position [550, 0]
click at [910, 264] on div "View" at bounding box center [935, 262] width 146 height 146
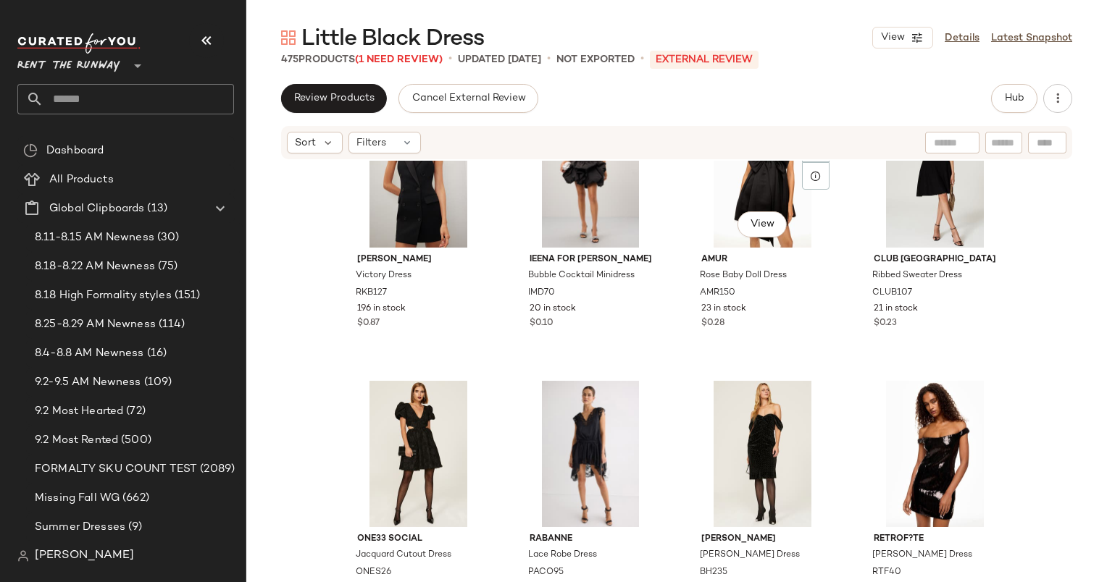
scroll to position [918, 0]
click at [308, 143] on span "Sort" at bounding box center [305, 142] width 21 height 15
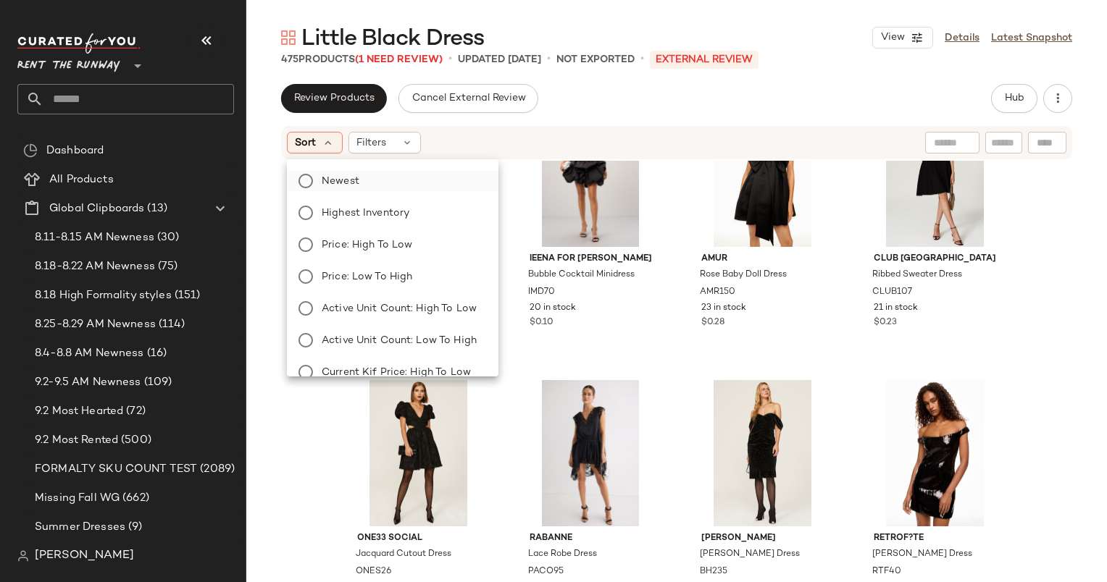
click at [374, 176] on label "Newest" at bounding box center [401, 181] width 171 height 20
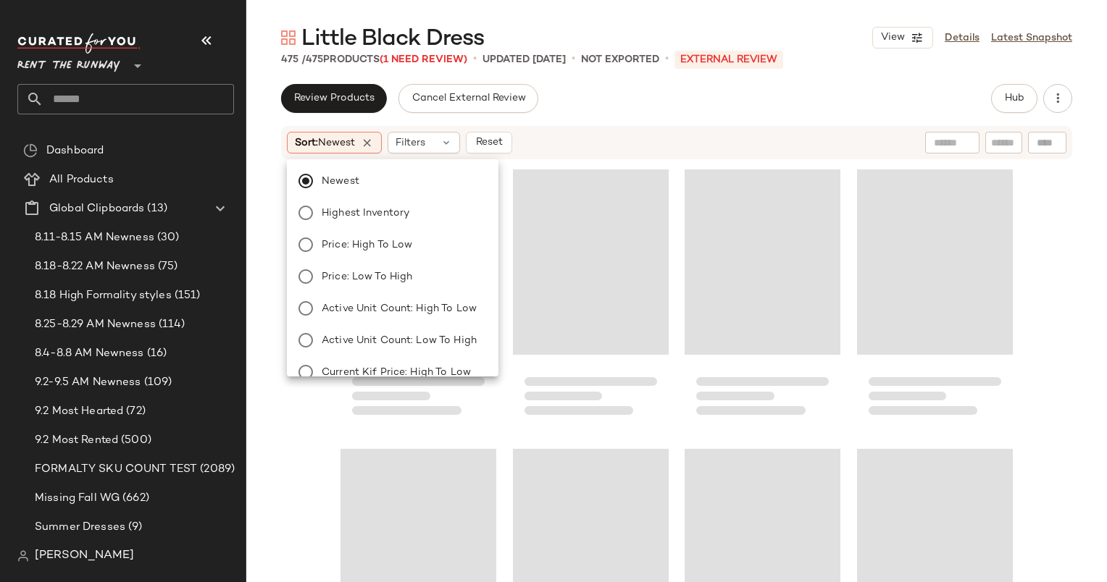
click at [710, 88] on div "Review Products Cancel External Review Hub" at bounding box center [676, 98] width 791 height 29
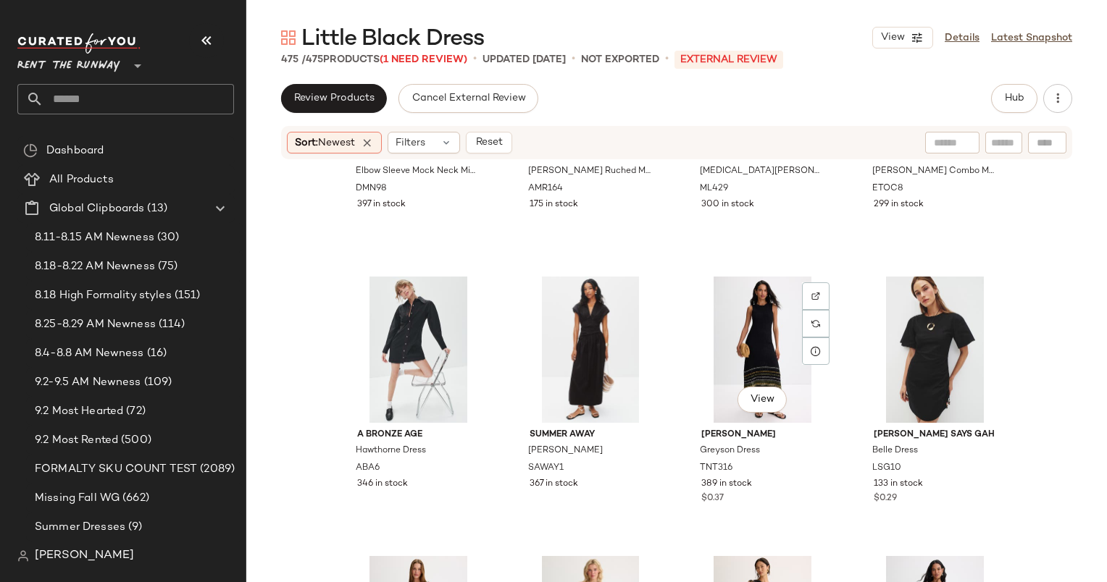
scroll to position [490, 0]
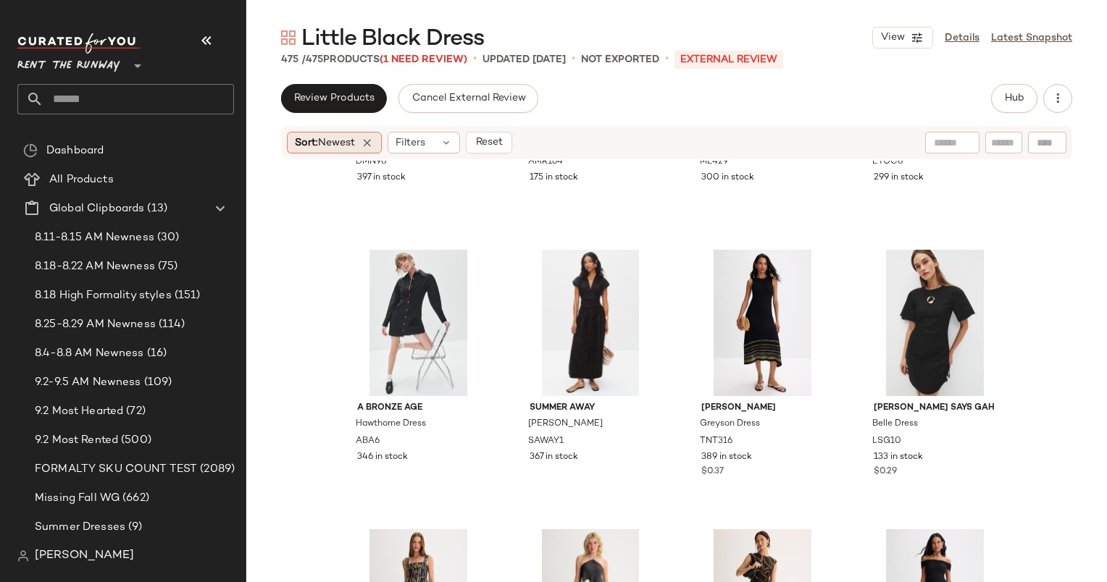
click at [362, 145] on div "Sort: Newest" at bounding box center [334, 143] width 95 height 22
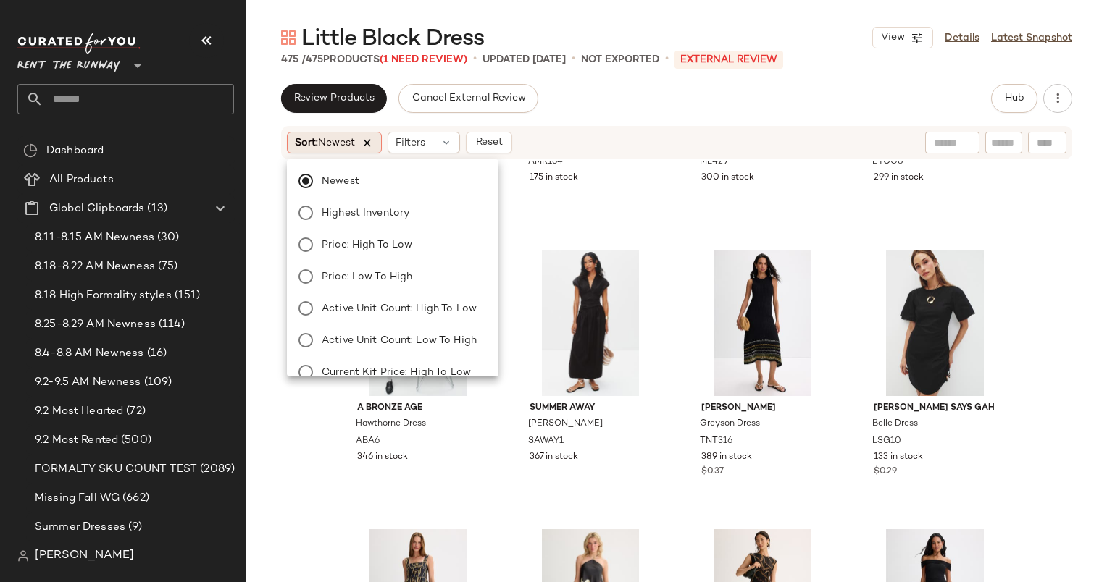
click at [374, 145] on icon at bounding box center [367, 142] width 13 height 13
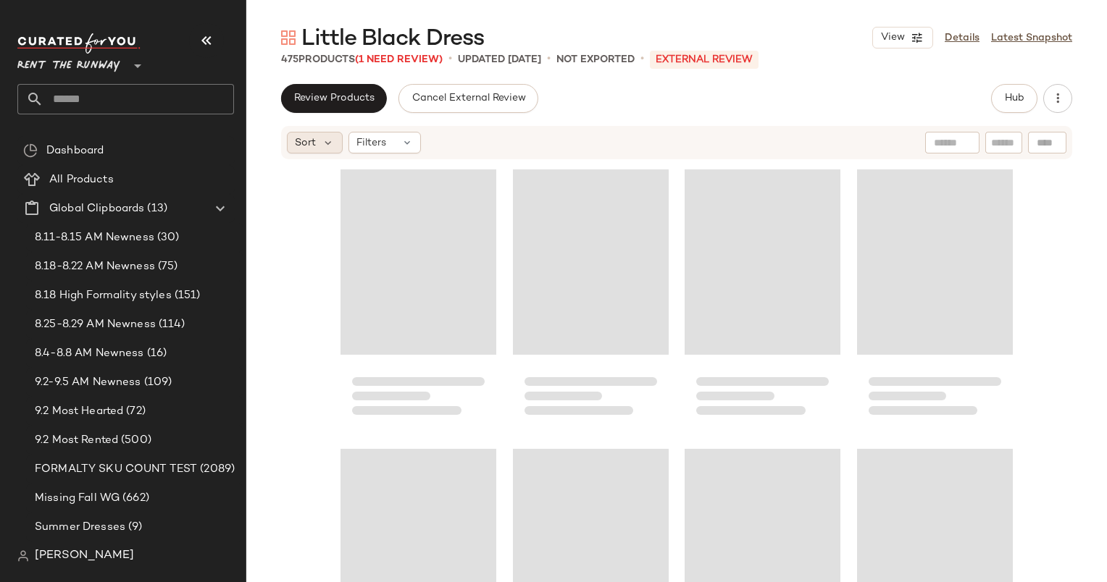
click at [311, 150] on span "Sort" at bounding box center [305, 142] width 21 height 15
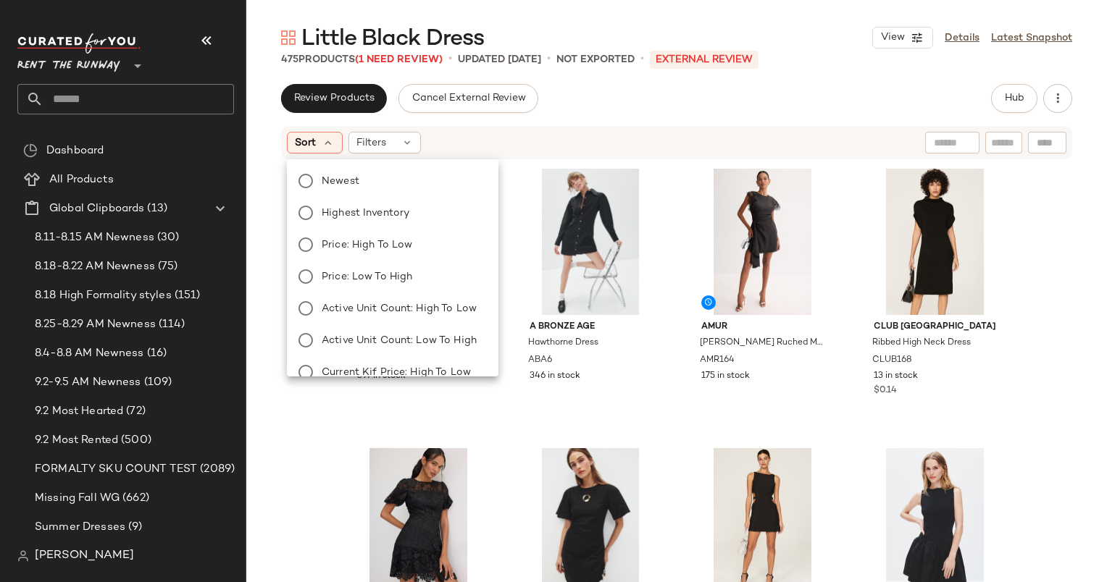
click at [388, 223] on div "Newest Highest Inventory Price: High to Low Price: Low to High Active Unit Coun…" at bounding box center [391, 356] width 214 height 382
click at [391, 216] on span "Highest Inventory" at bounding box center [366, 213] width 88 height 15
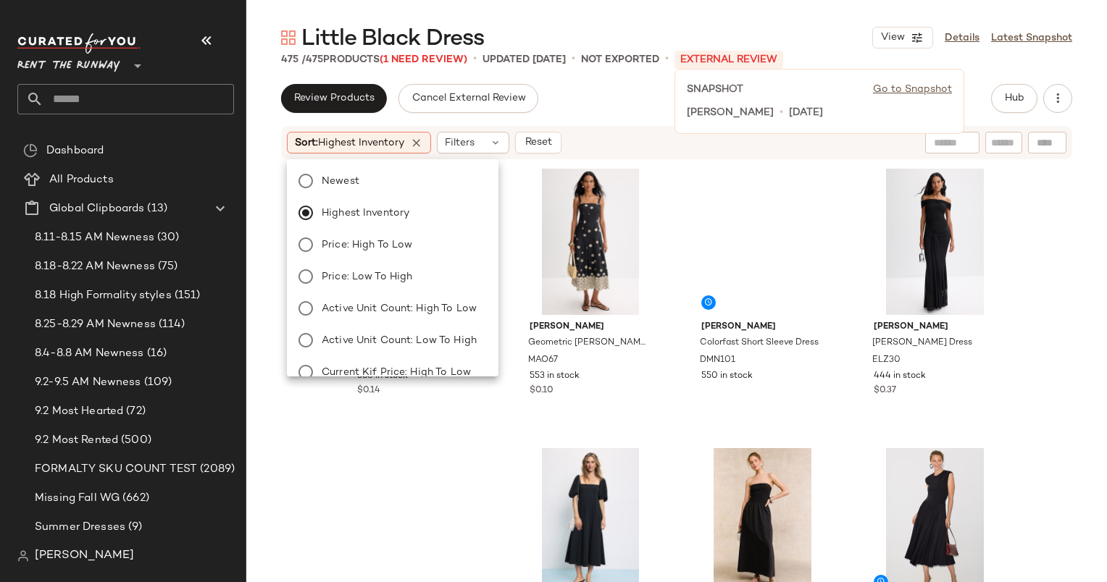
click at [695, 116] on div "SNAPSHOT Go to Snapshot Juliette Olivo • 25 days ago" at bounding box center [819, 101] width 290 height 65
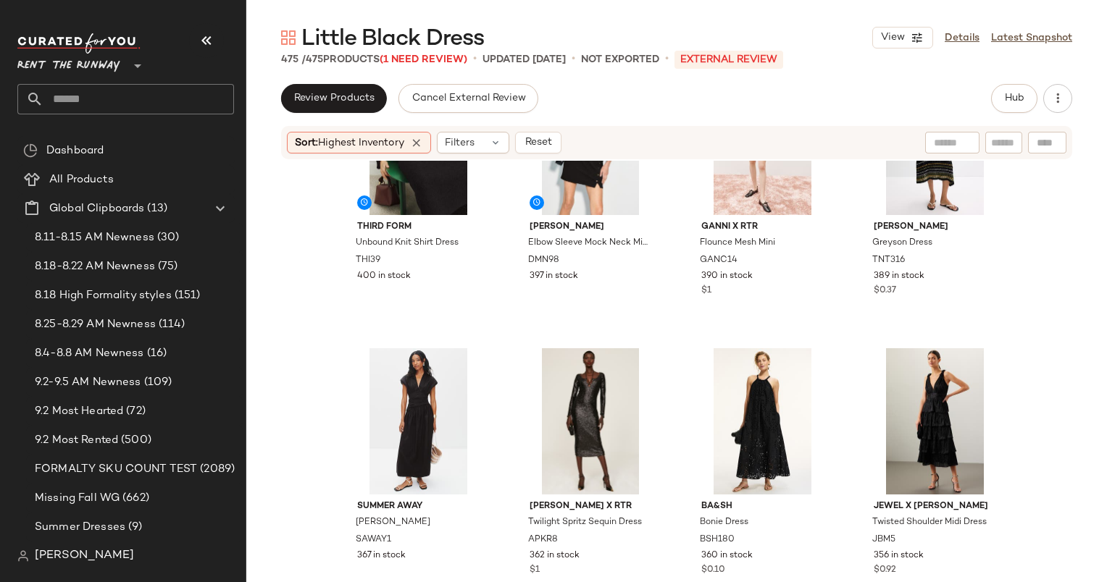
scroll to position [0, 0]
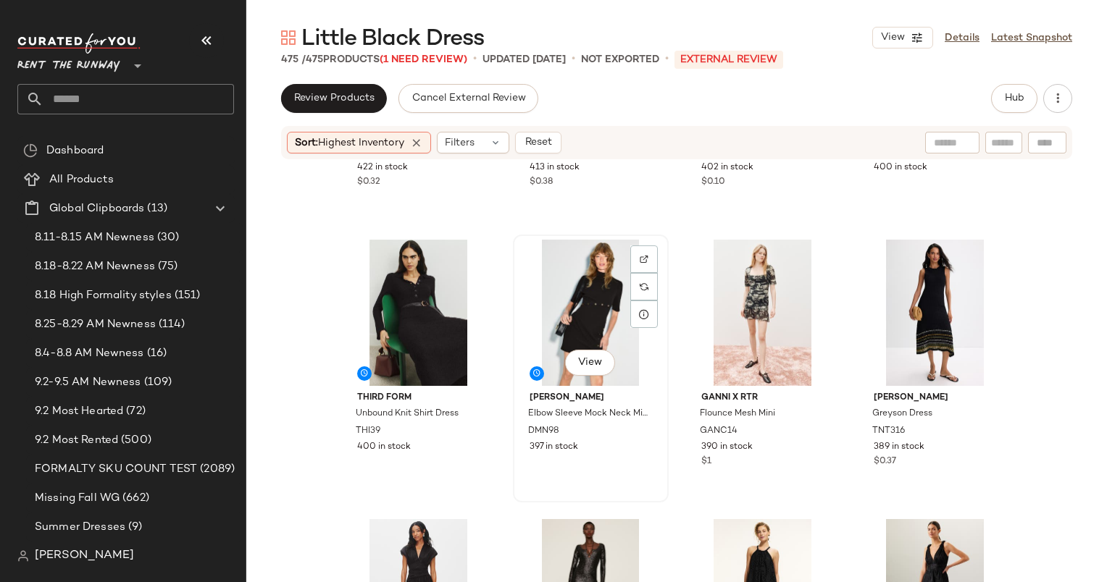
click at [594, 304] on div "View" at bounding box center [591, 313] width 146 height 146
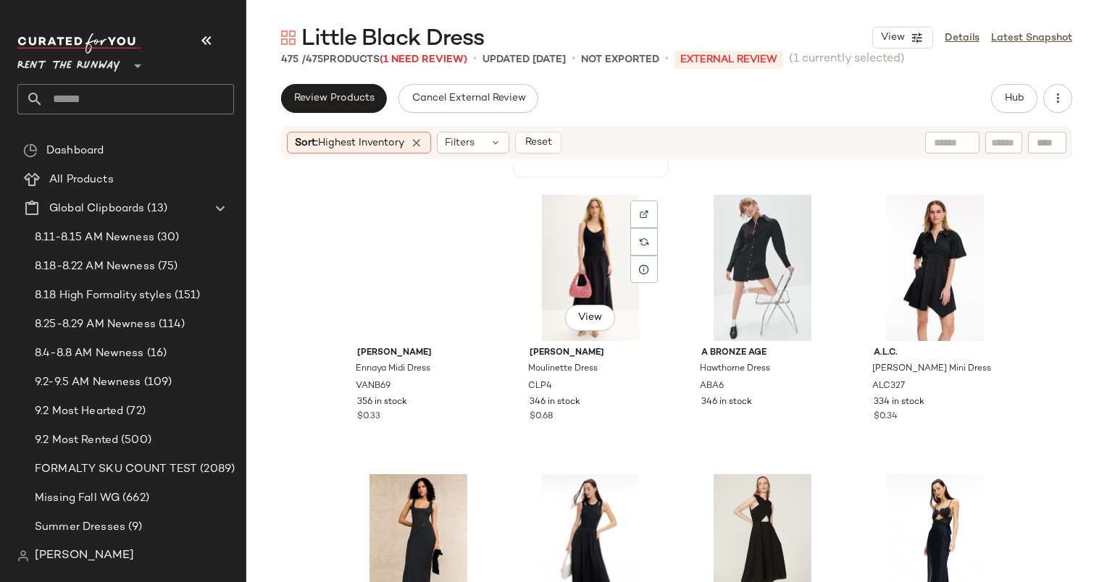
scroll to position [1115, 0]
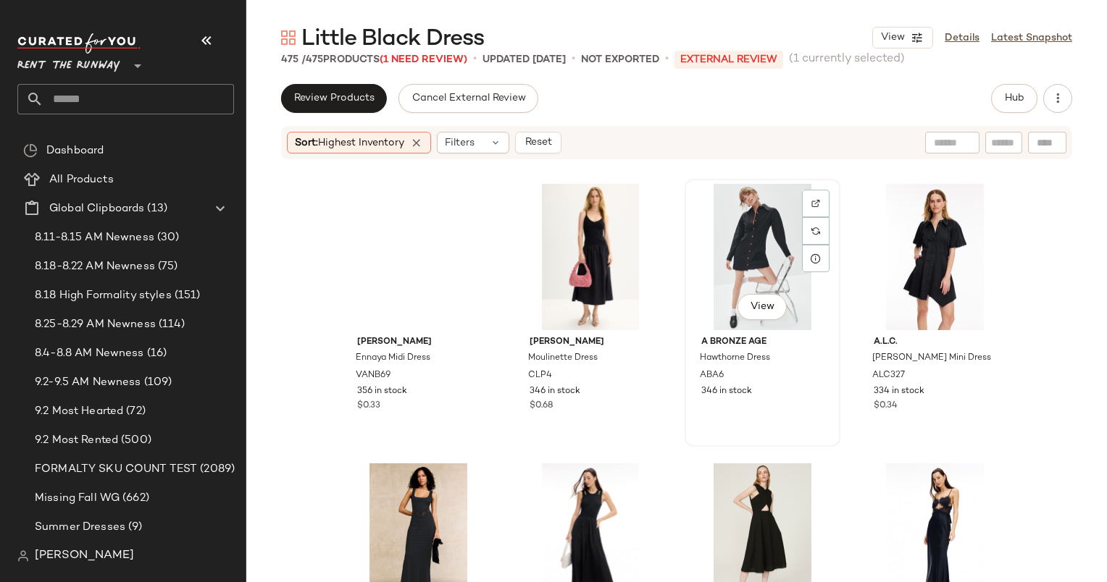
click at [730, 232] on div "View" at bounding box center [762, 257] width 146 height 146
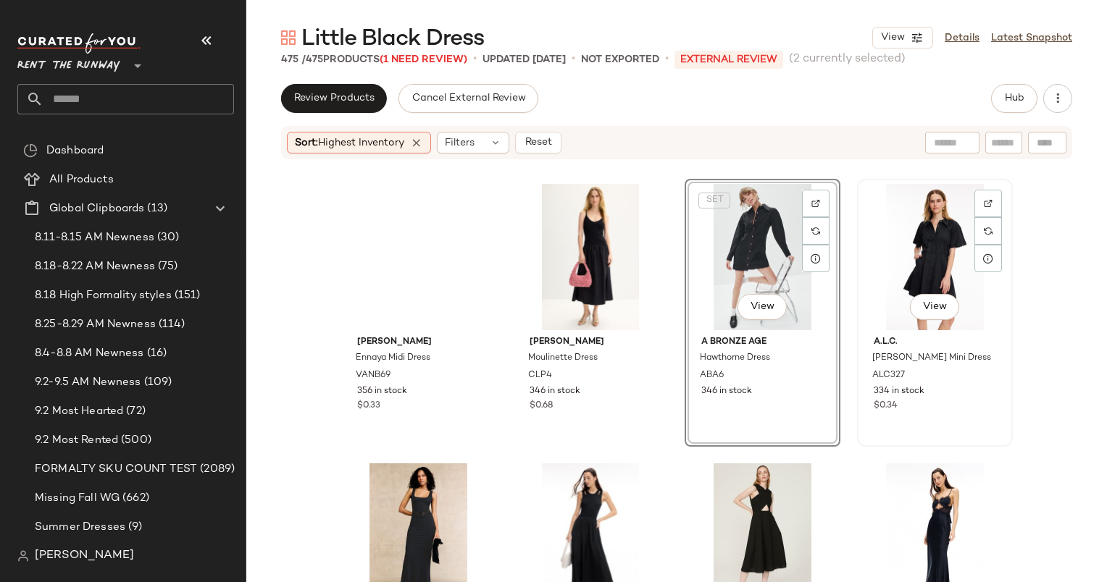
click at [906, 236] on div "View" at bounding box center [935, 257] width 146 height 146
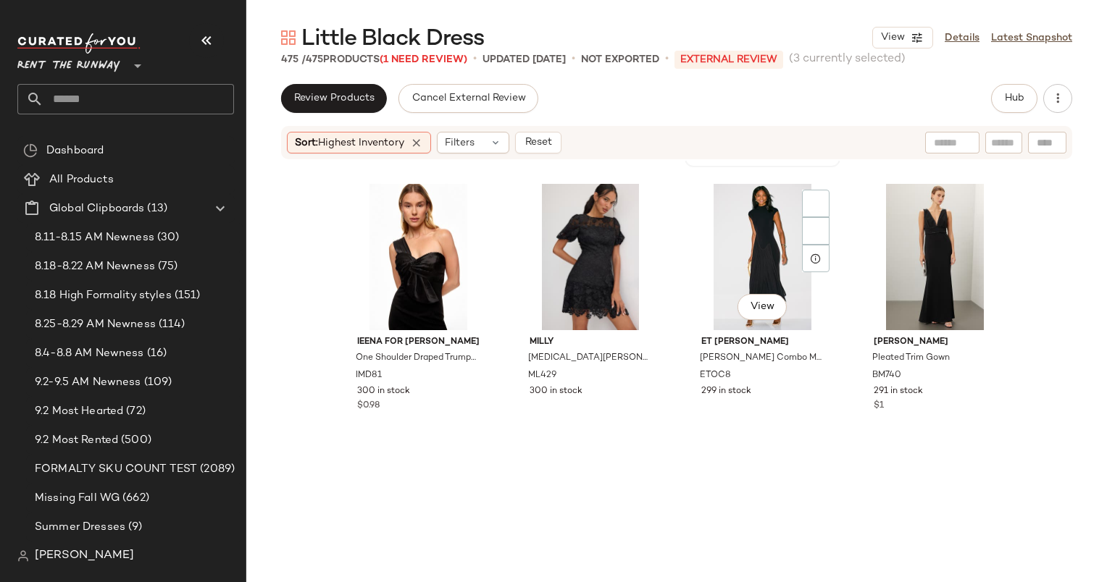
scroll to position [1700, 0]
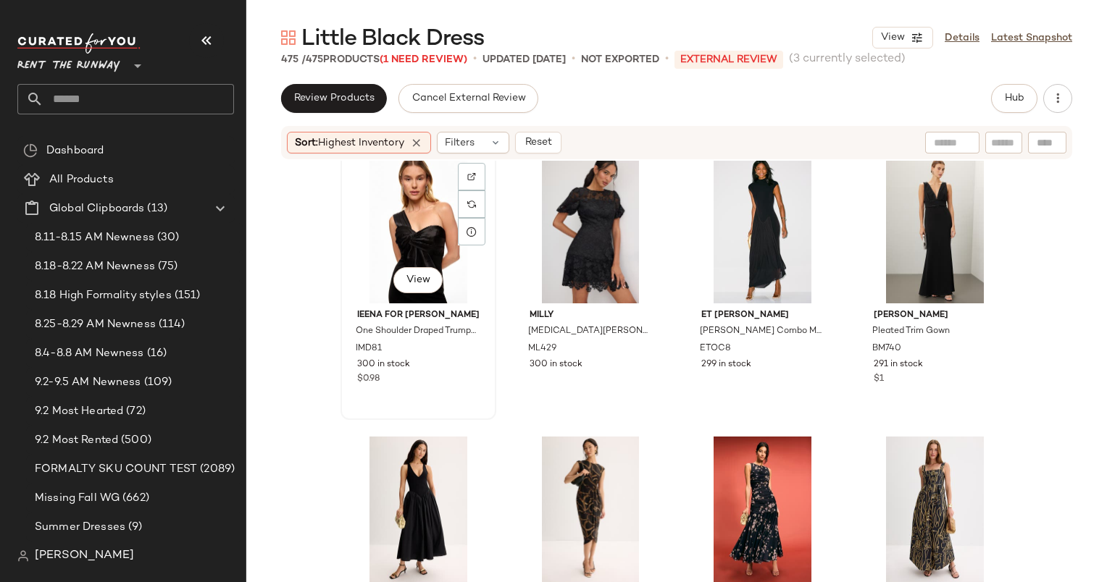
click at [406, 222] on div "View" at bounding box center [418, 230] width 146 height 146
click at [364, 246] on div "SET View" at bounding box center [418, 230] width 146 height 146
click at [556, 227] on div "View" at bounding box center [591, 230] width 146 height 146
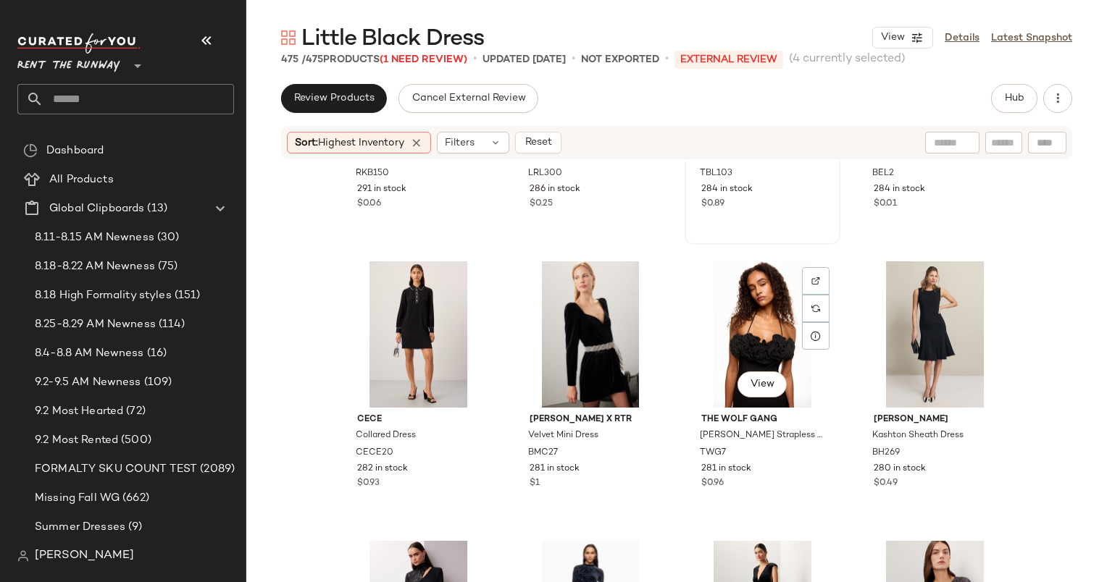
scroll to position [2157, 0]
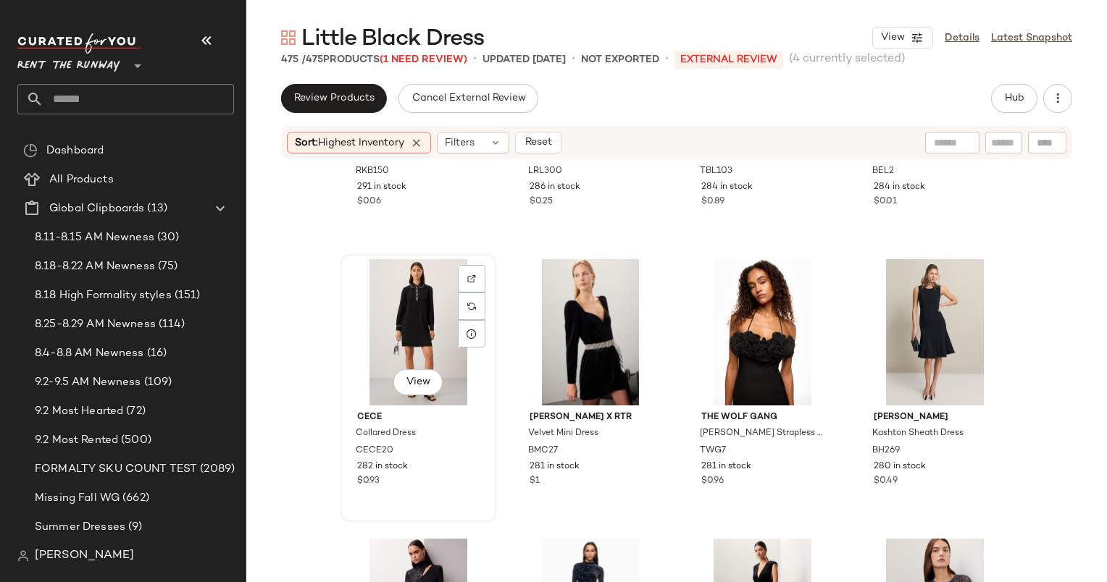
click at [406, 290] on div "View" at bounding box center [418, 332] width 146 height 146
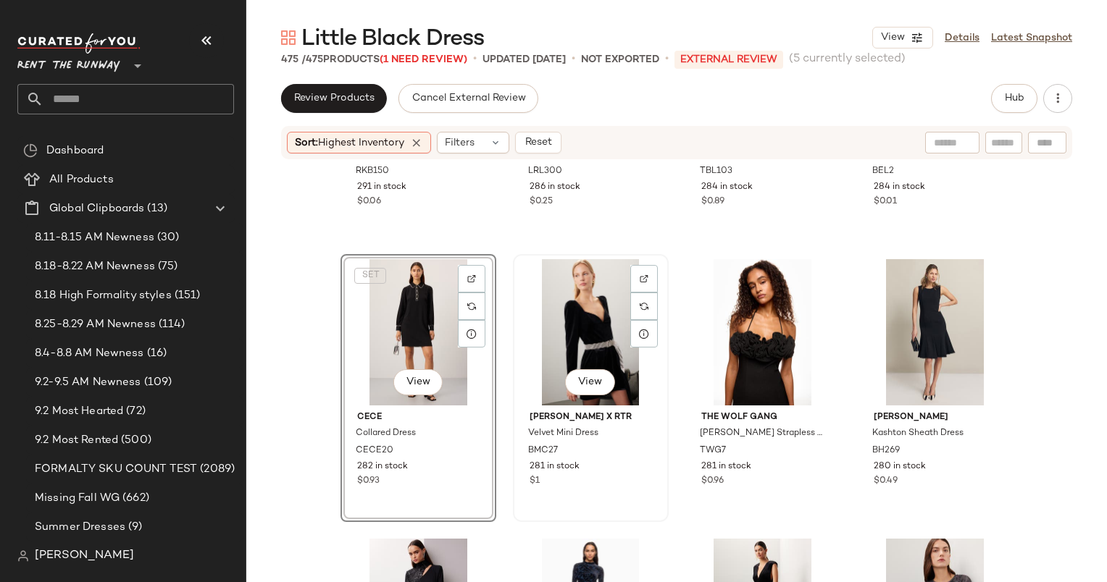
click at [558, 304] on div "View" at bounding box center [591, 332] width 146 height 146
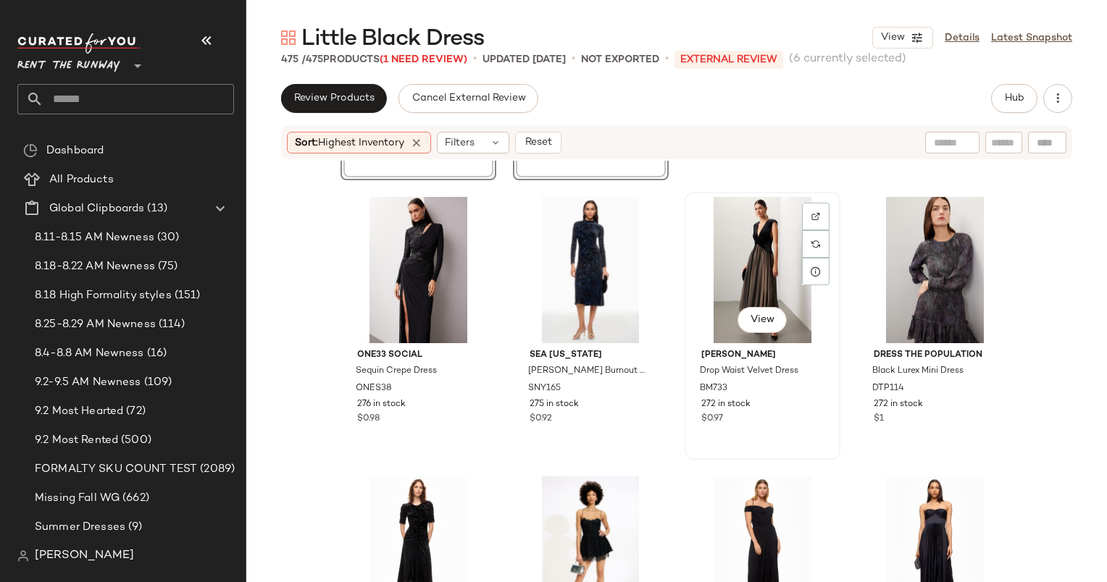
scroll to position [2716, 0]
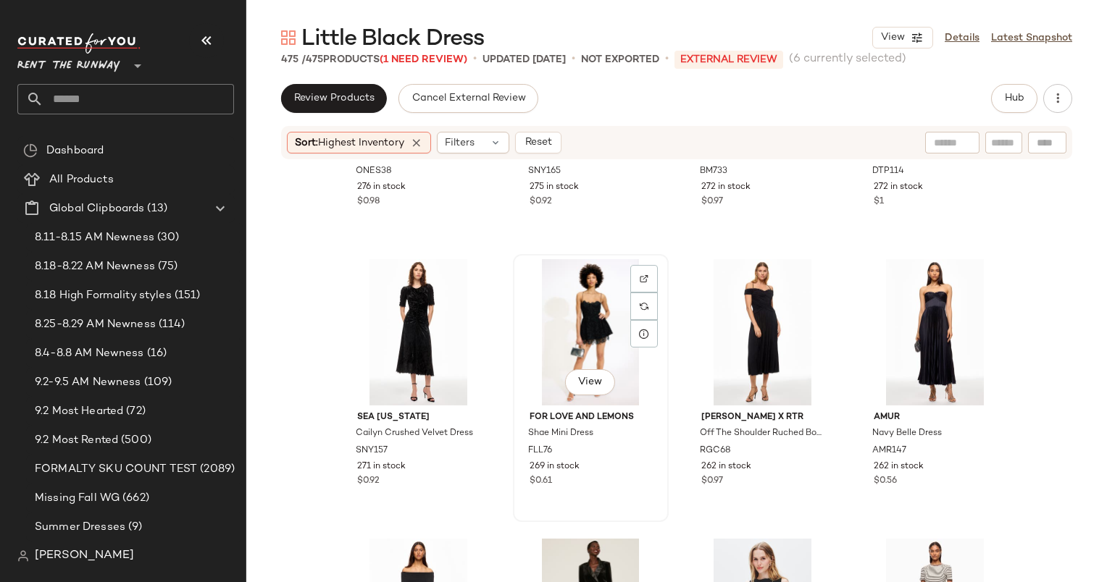
click at [602, 324] on div "View" at bounding box center [591, 332] width 146 height 146
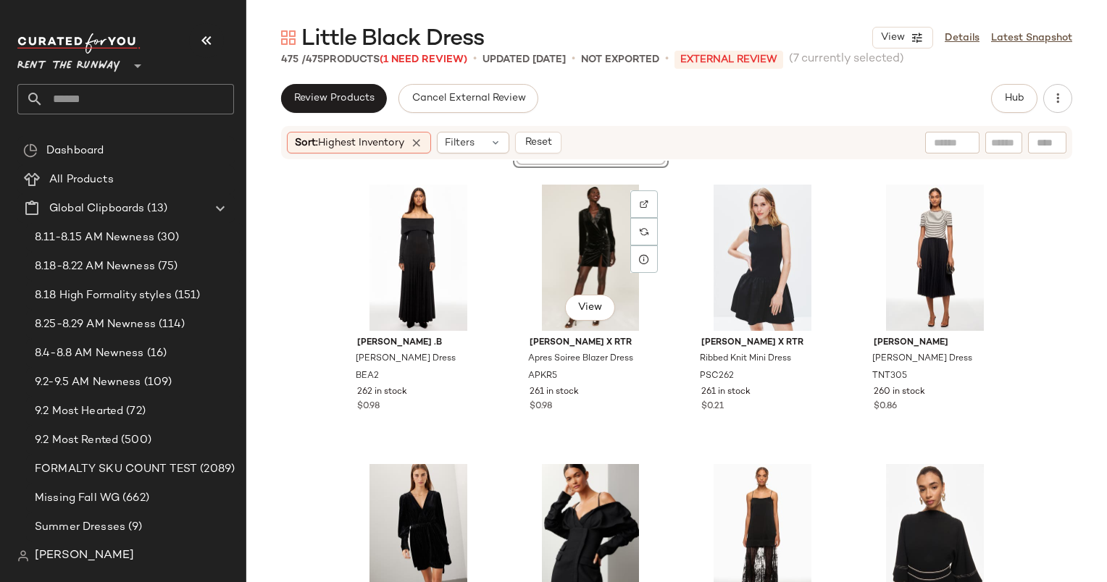
scroll to position [3072, 0]
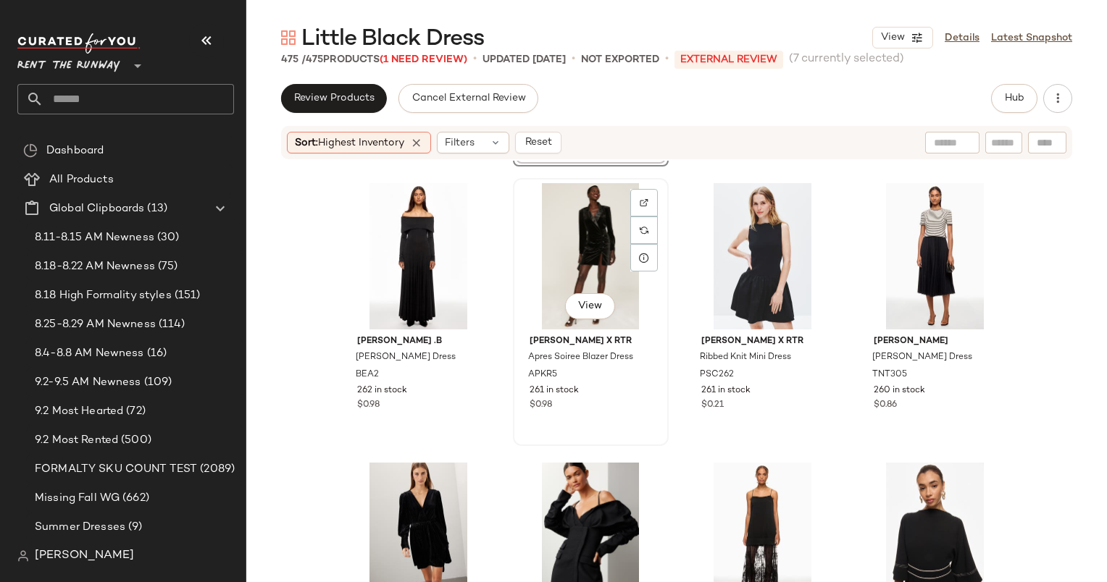
click at [562, 217] on div "View" at bounding box center [591, 256] width 146 height 146
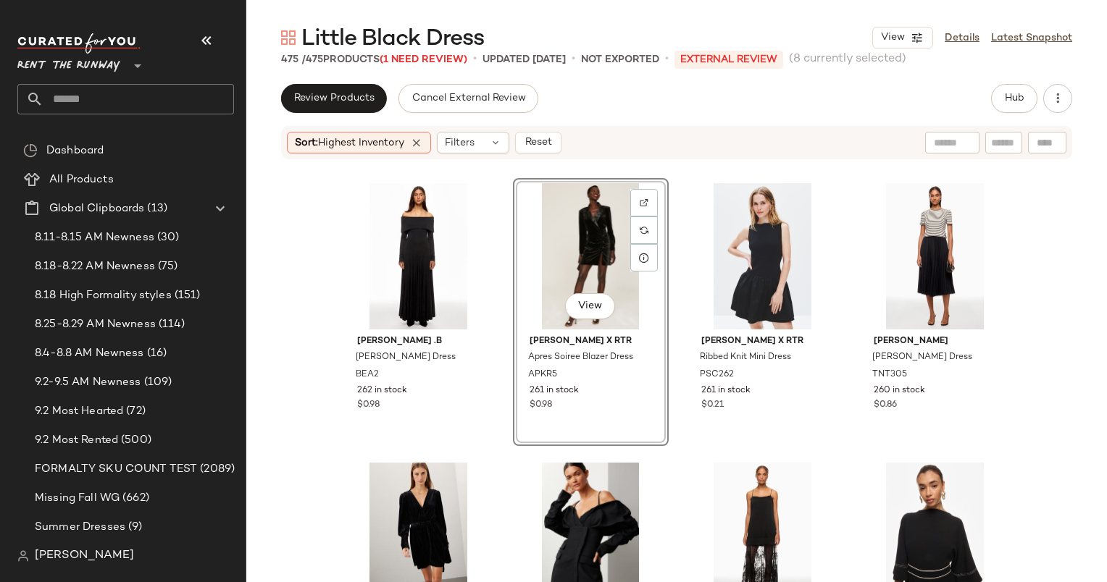
scroll to position [3191, 0]
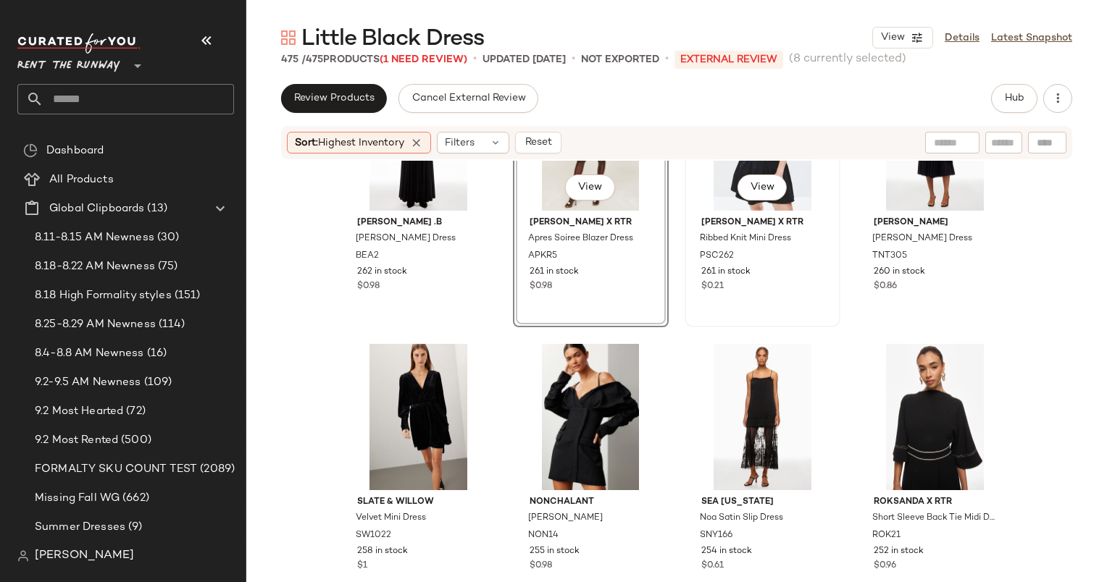
click at [718, 191] on div "View" at bounding box center [762, 137] width 146 height 146
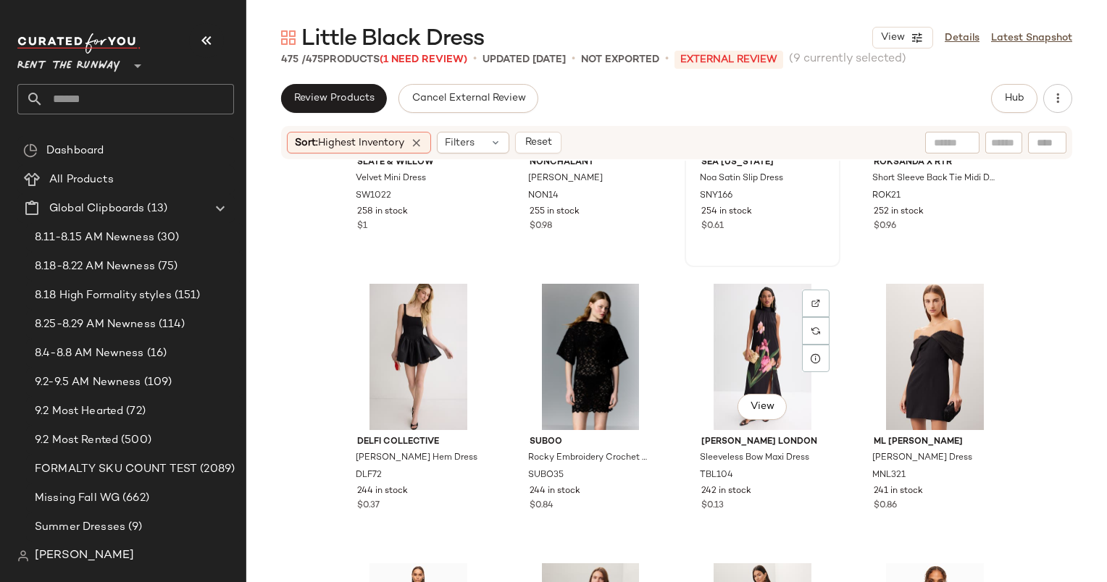
scroll to position [3314, 0]
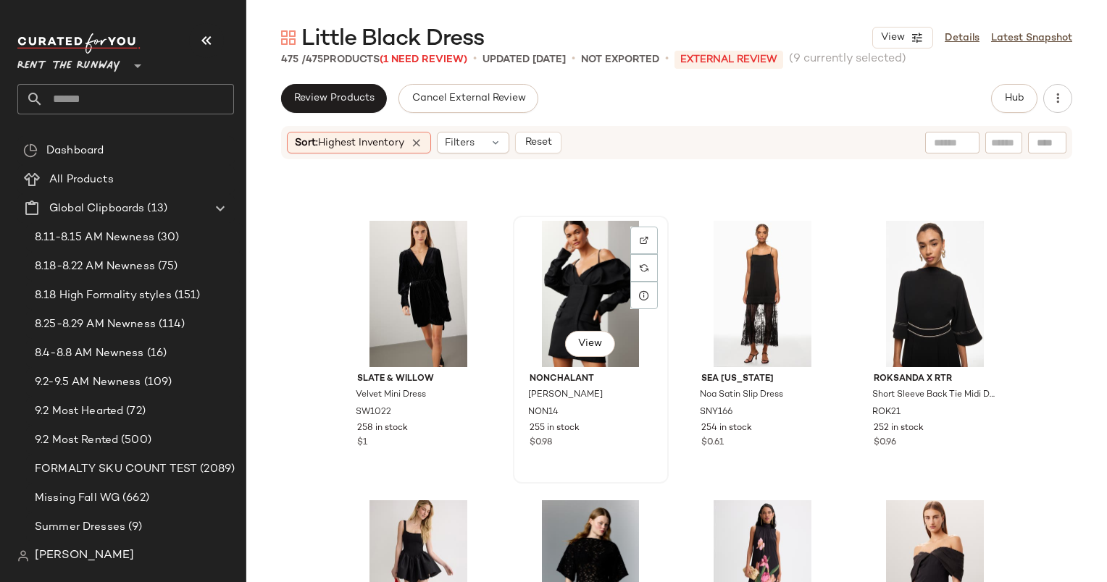
click at [563, 284] on div "View" at bounding box center [591, 294] width 146 height 146
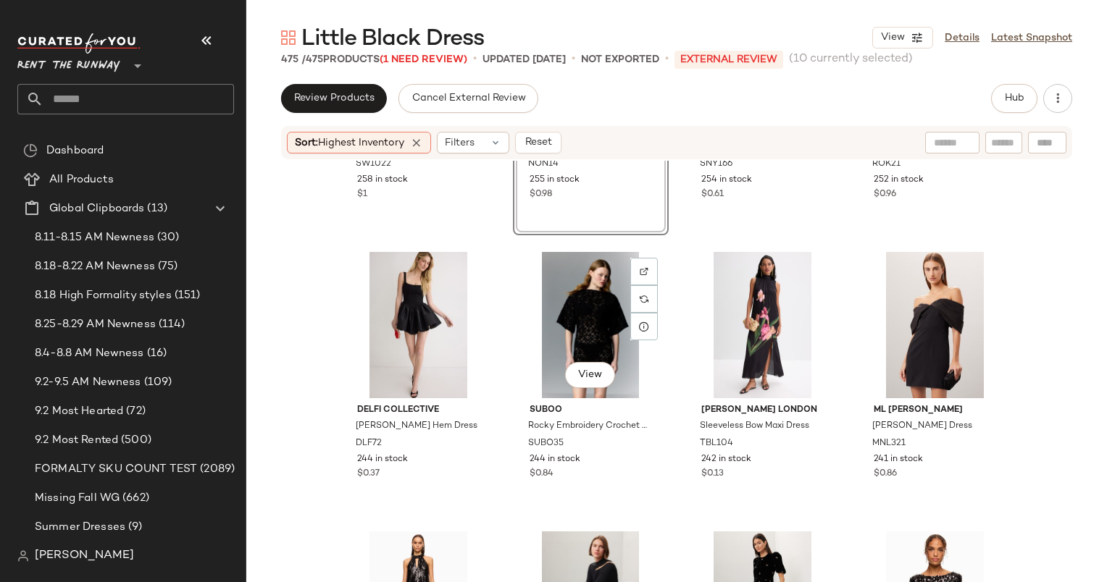
scroll to position [3563, 0]
click at [434, 293] on div "View" at bounding box center [418, 324] width 146 height 146
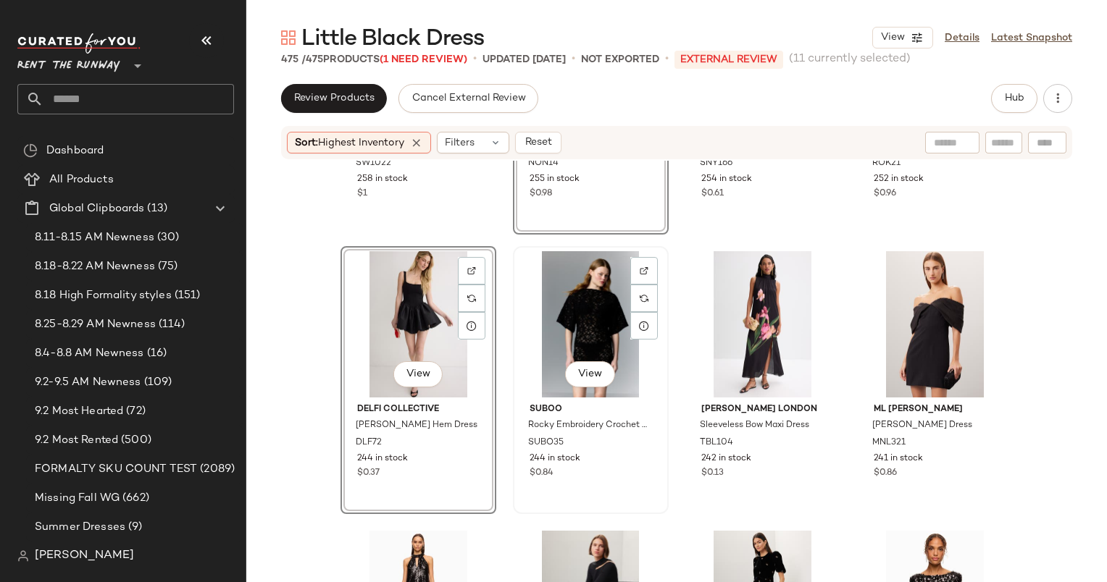
click at [556, 306] on div "View" at bounding box center [591, 324] width 146 height 146
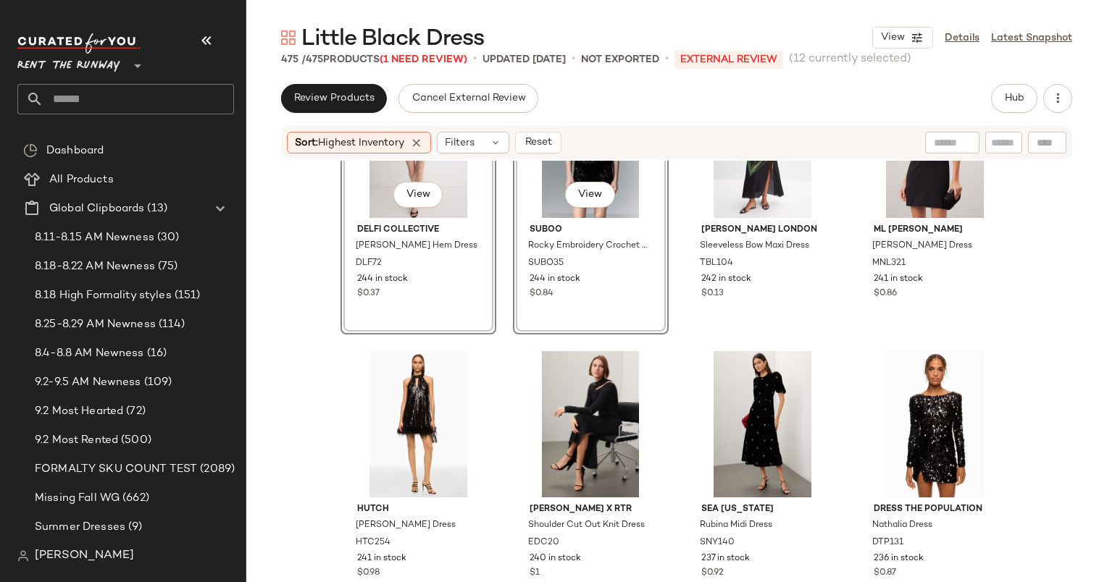
scroll to position [3743, 0]
click at [896, 191] on div "View" at bounding box center [935, 145] width 146 height 146
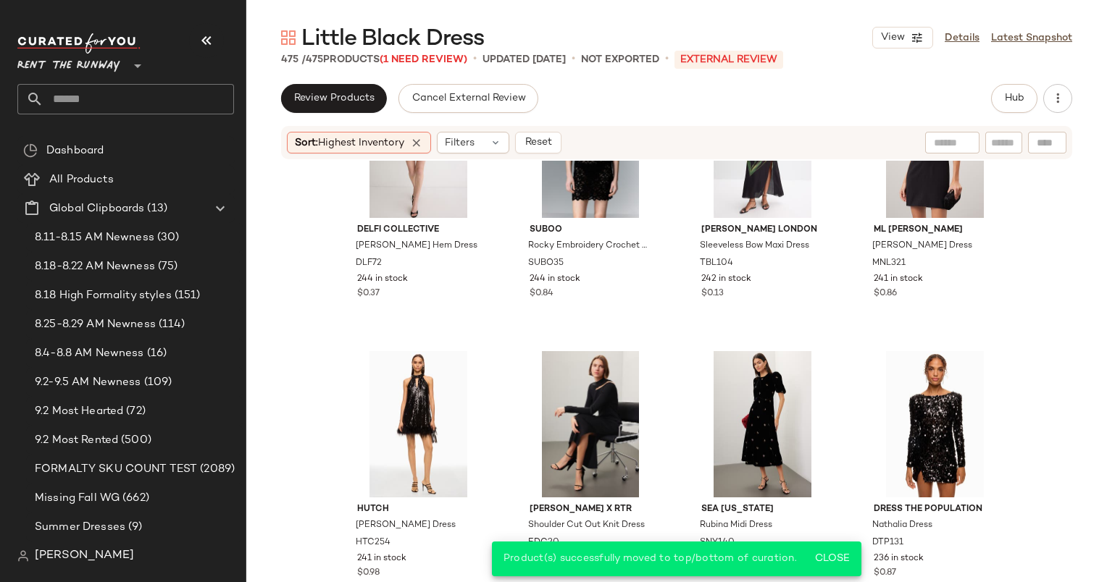
click at [535, 155] on div "Sort: Highest Inventory Filters Reset" at bounding box center [676, 142] width 791 height 33
click at [571, 143] on div "Sort: Highest Inventory Filters Reset" at bounding box center [582, 143] width 591 height 22
click at [551, 140] on span "Reset" at bounding box center [538, 143] width 28 height 12
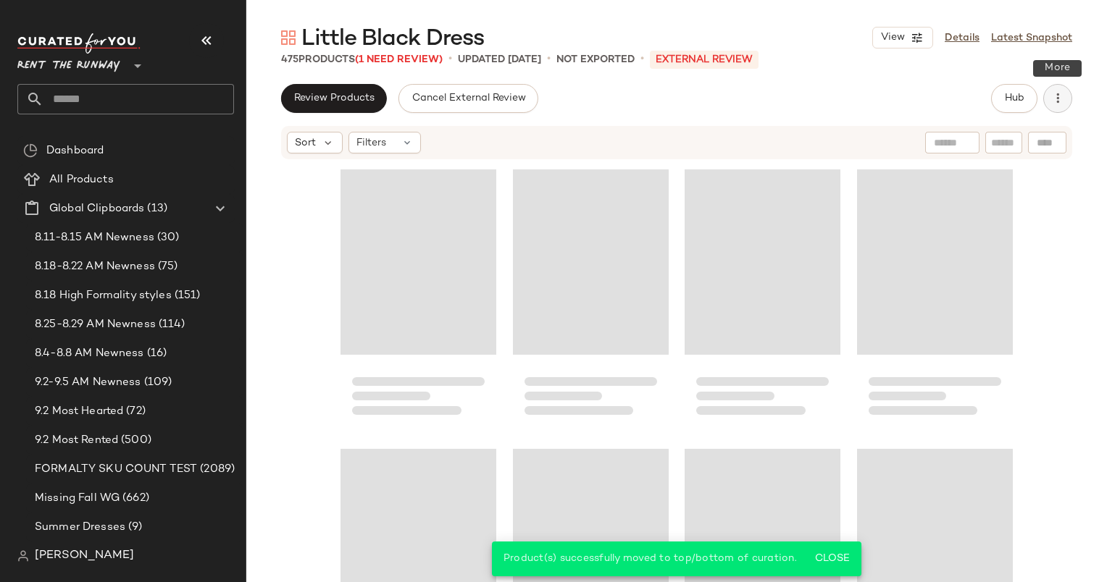
click at [1049, 91] on button "button" at bounding box center [1057, 98] width 29 height 29
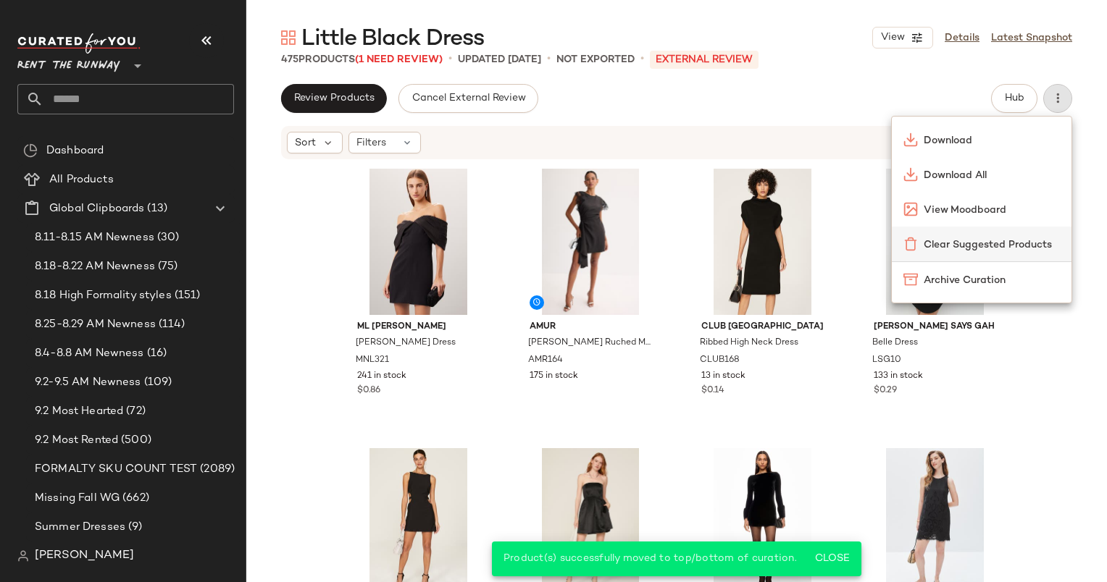
click at [949, 241] on span "Clear Suggested Products" at bounding box center [991, 245] width 136 height 15
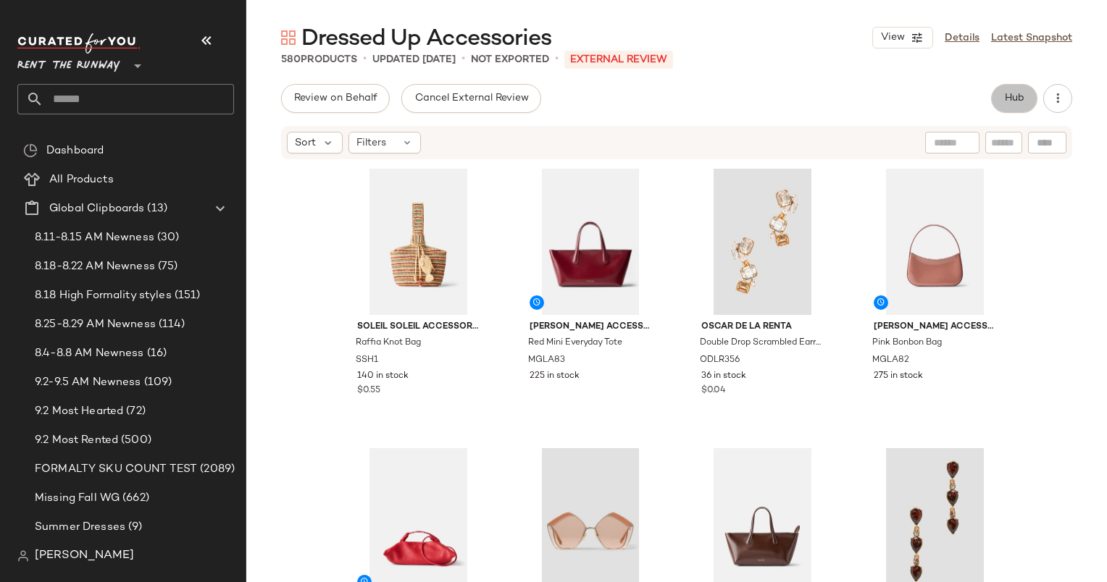
click at [1005, 96] on span "Hub" at bounding box center [1014, 99] width 20 height 12
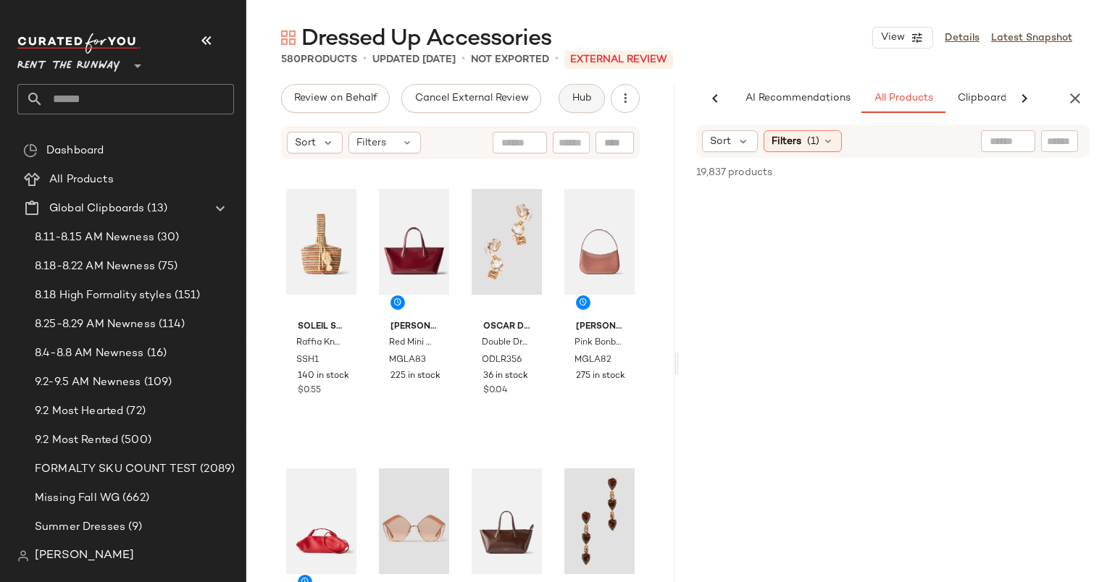
scroll to position [0, 75]
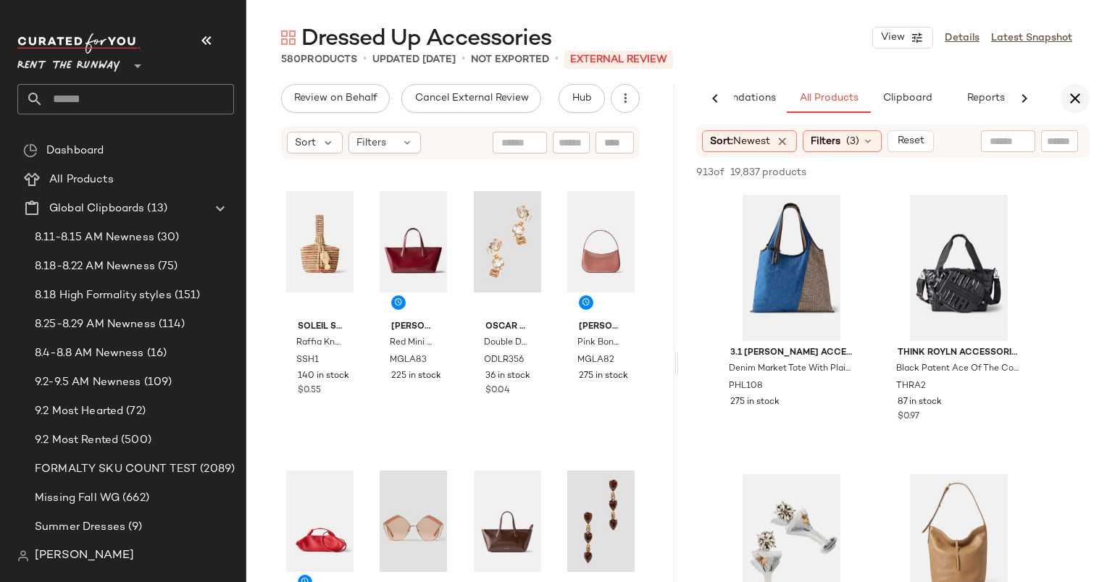
click at [1077, 97] on icon "button" at bounding box center [1074, 98] width 17 height 17
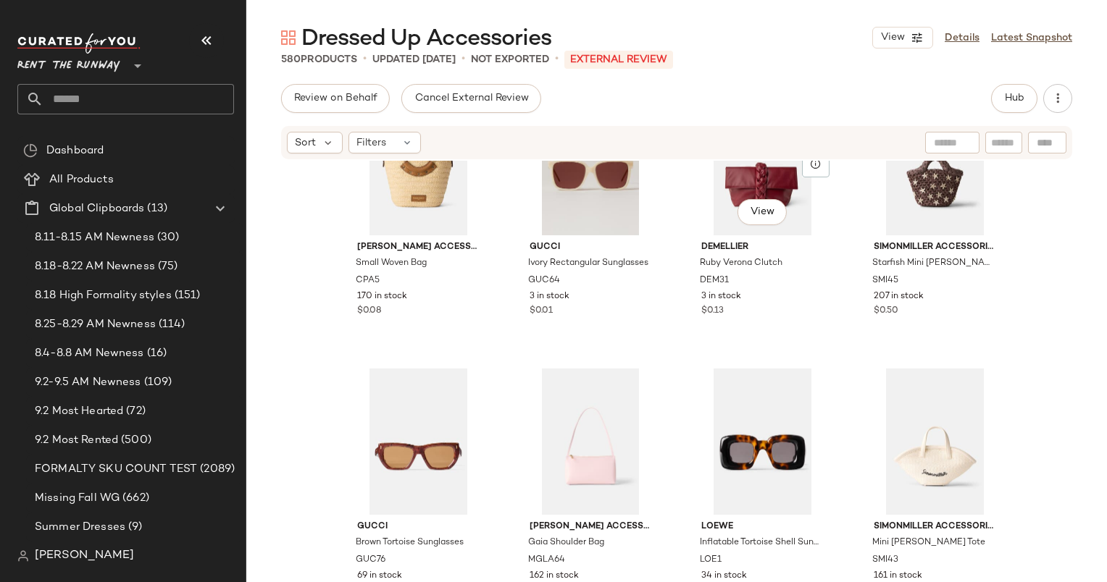
scroll to position [649, 0]
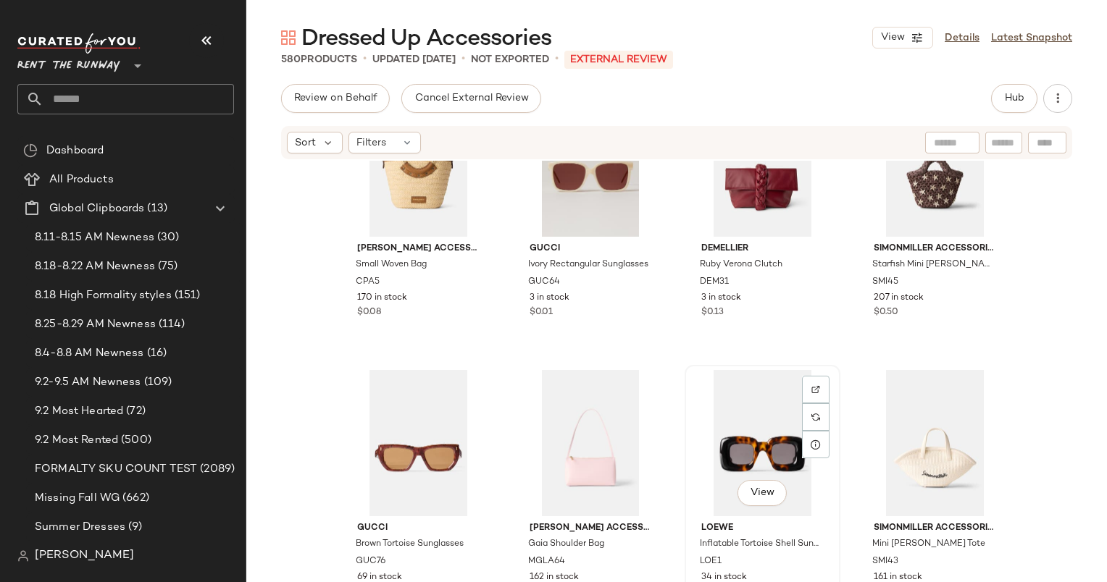
click at [731, 408] on div "View" at bounding box center [762, 443] width 146 height 146
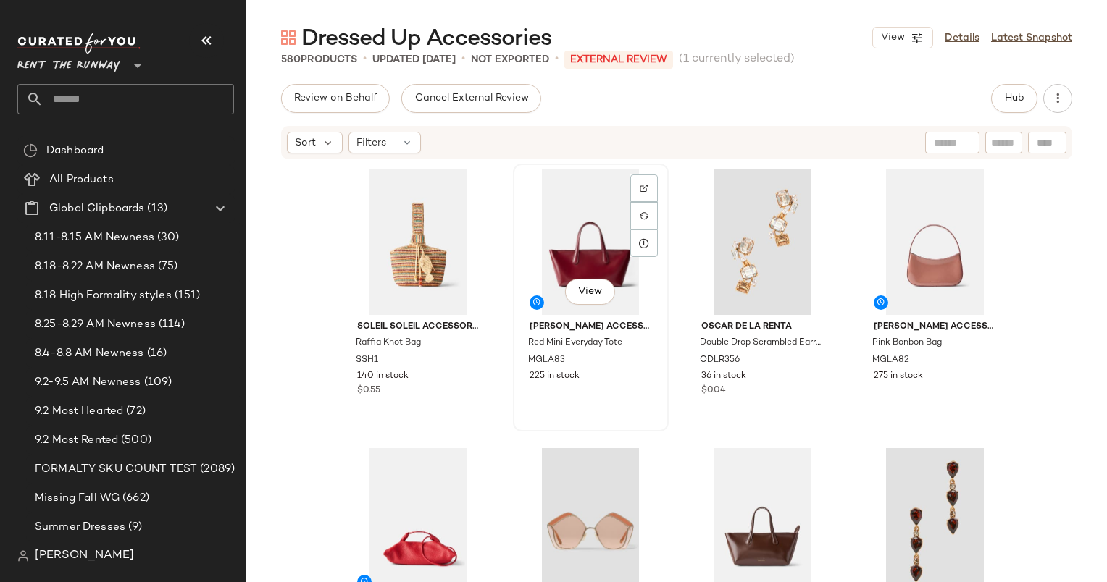
click at [568, 170] on div "View" at bounding box center [591, 242] width 146 height 146
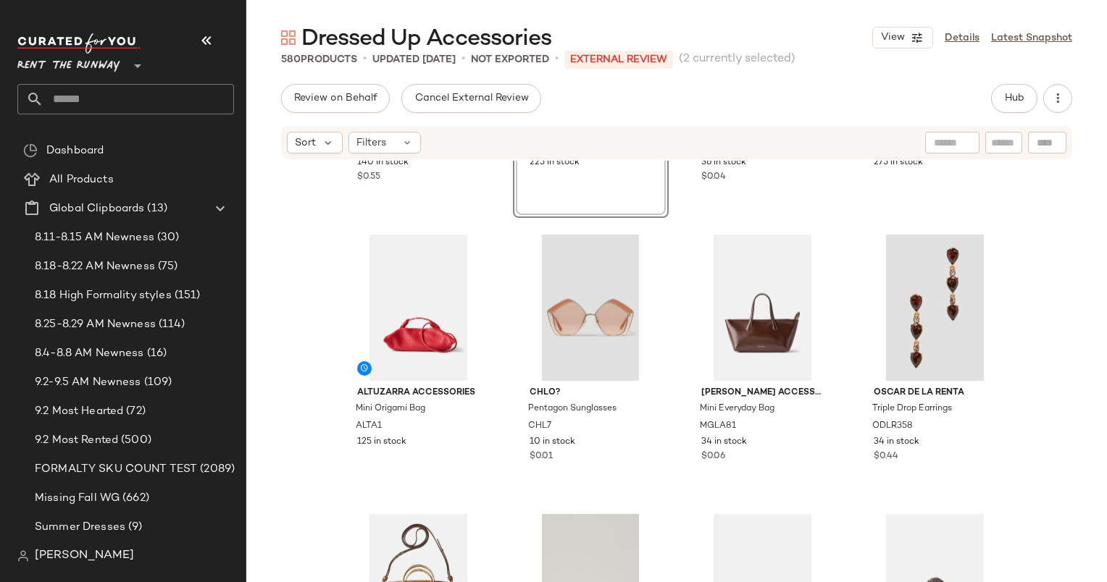
scroll to position [342, 0]
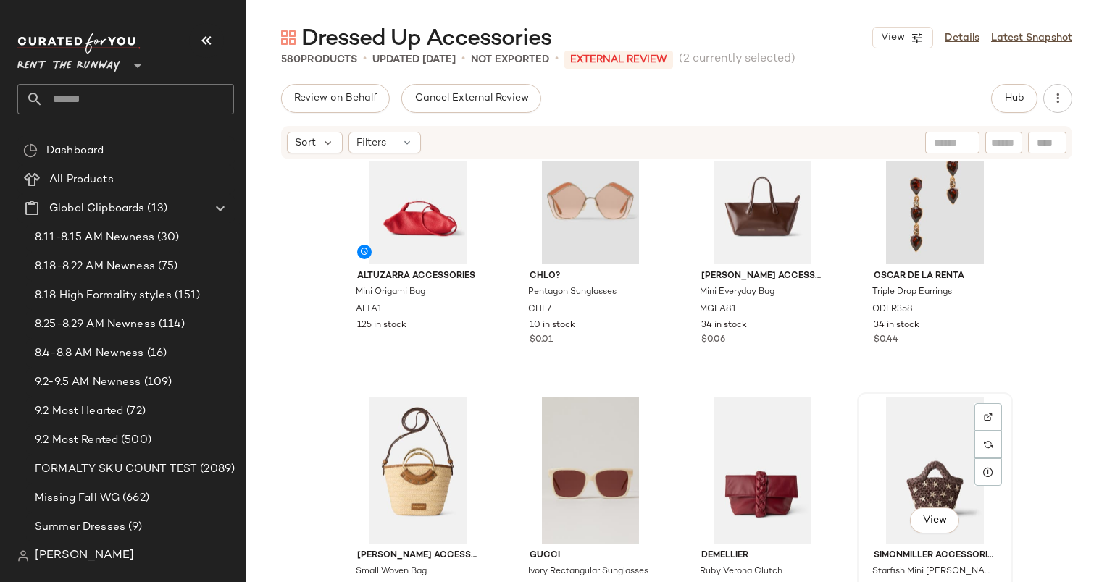
click at [924, 420] on div "View" at bounding box center [935, 471] width 146 height 146
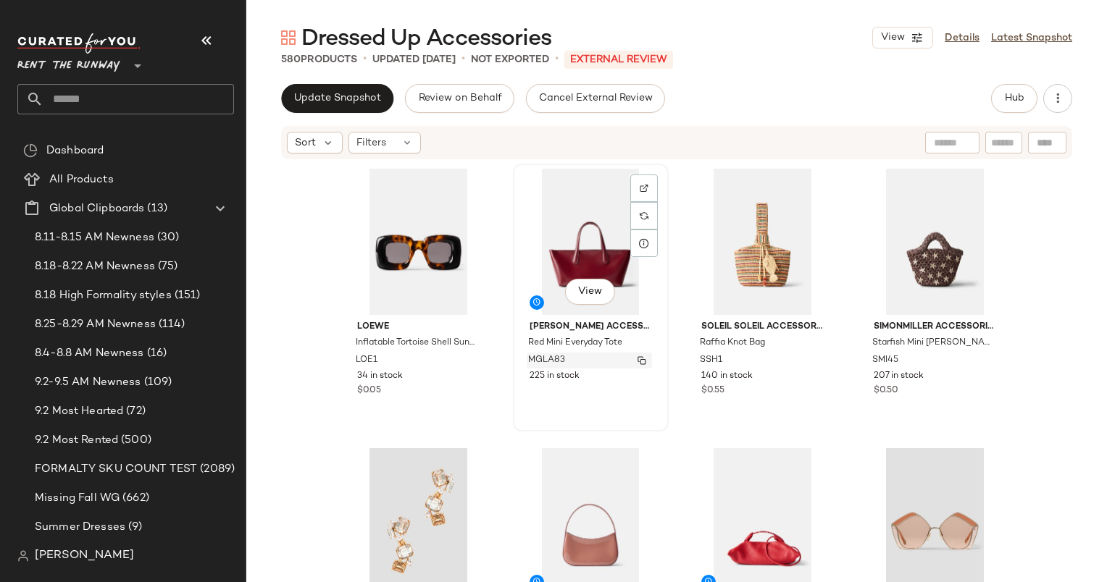
drag, startPoint x: 921, startPoint y: 497, endPoint x: 542, endPoint y: 354, distance: 405.4
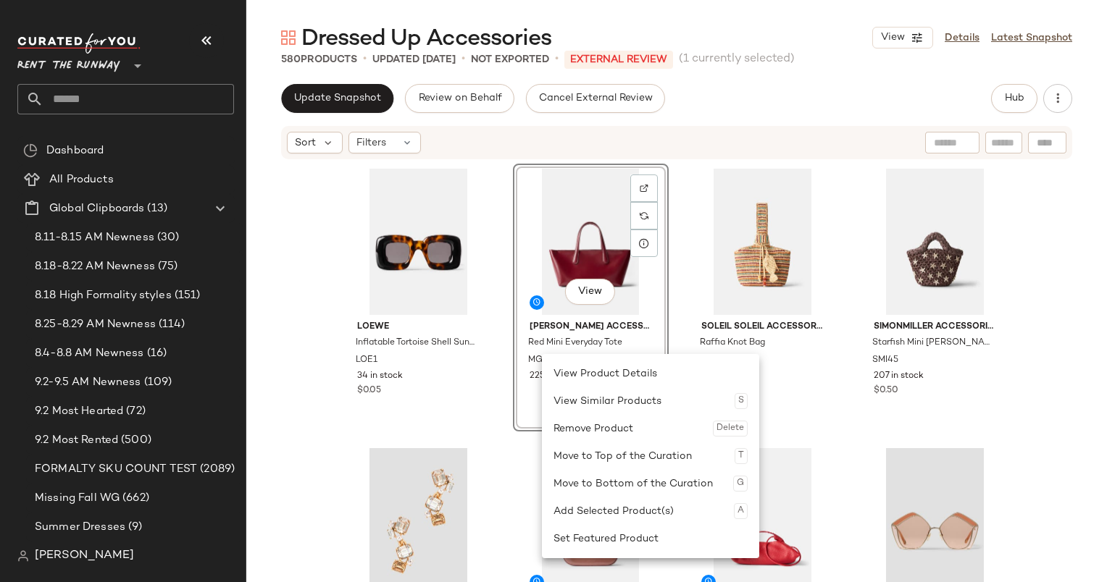
click at [838, 374] on div "Loewe Inflatable Tortoise Shell Sunglasses LOE1 34 in stock $0.05 View Mansur G…" at bounding box center [676, 395] width 672 height 462
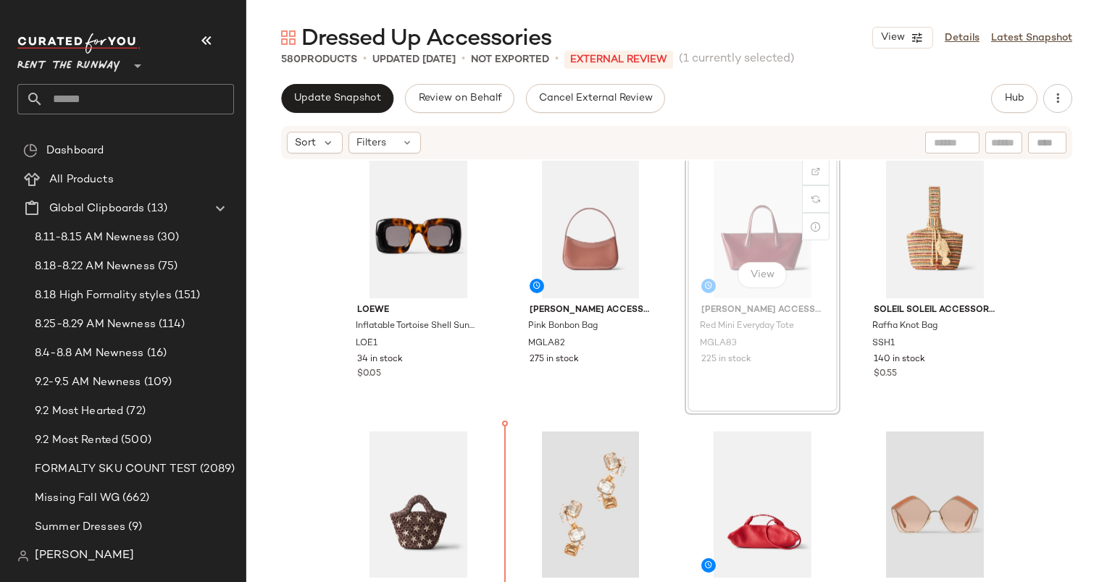
scroll to position [29, 0]
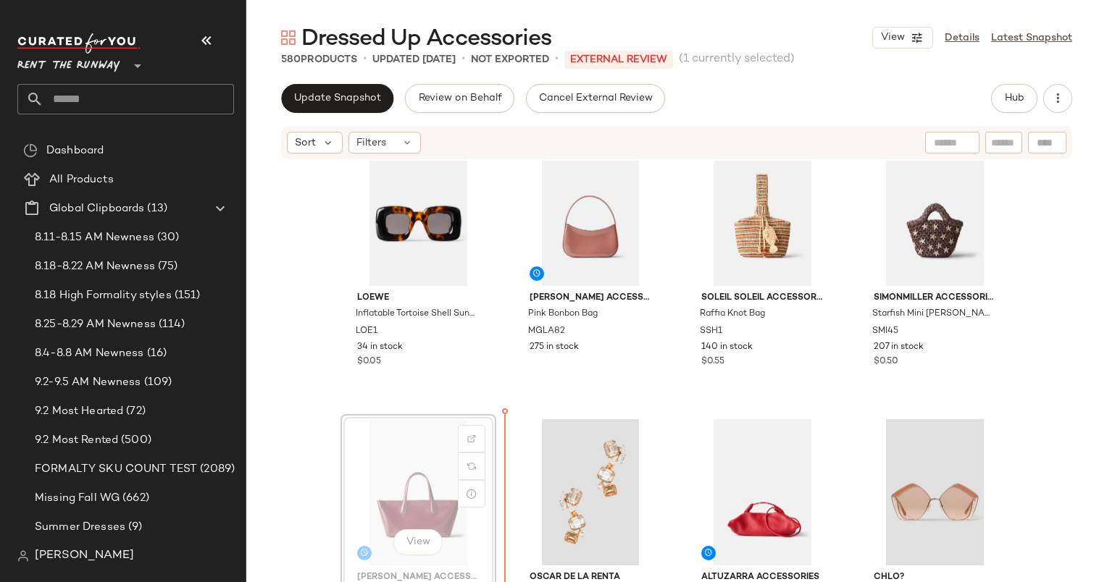
scroll to position [30, 0]
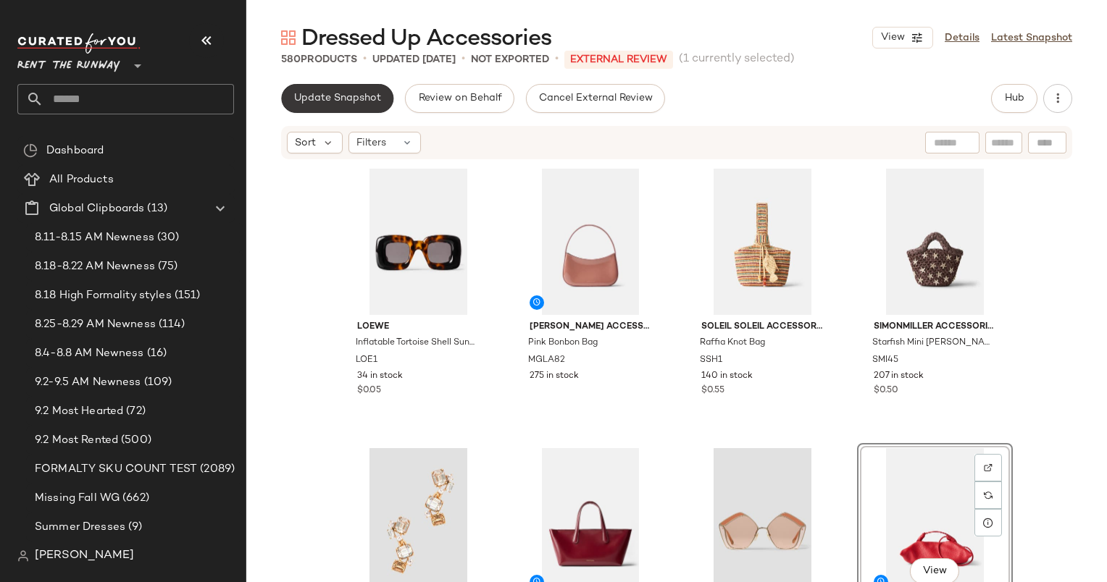
click at [343, 97] on span "Update Snapshot" at bounding box center [337, 99] width 88 height 12
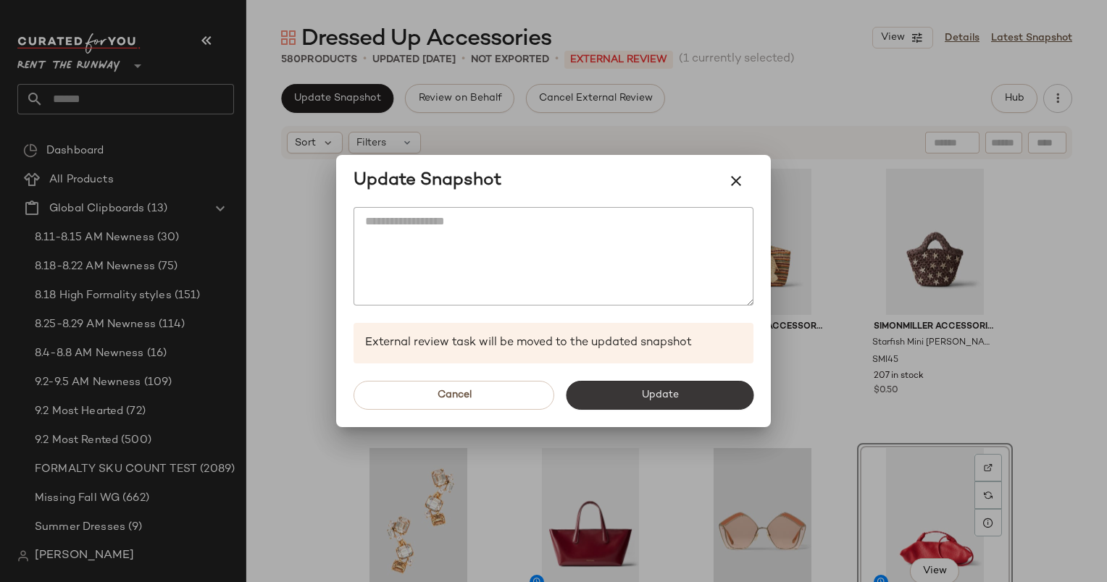
click at [684, 400] on button "Update" at bounding box center [660, 395] width 188 height 29
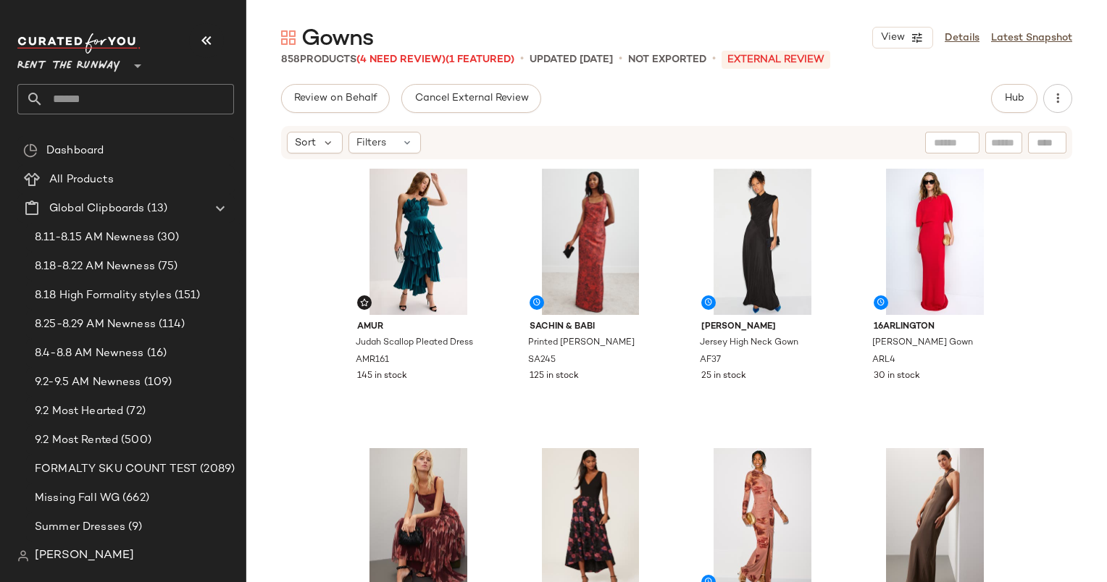
click at [1023, 77] on div "Gowns View Details Latest Snapshot 858 Products (4 Need Review) (1 Featured) • …" at bounding box center [676, 302] width 860 height 559
click at [1013, 93] on span "Hub" at bounding box center [1014, 99] width 20 height 12
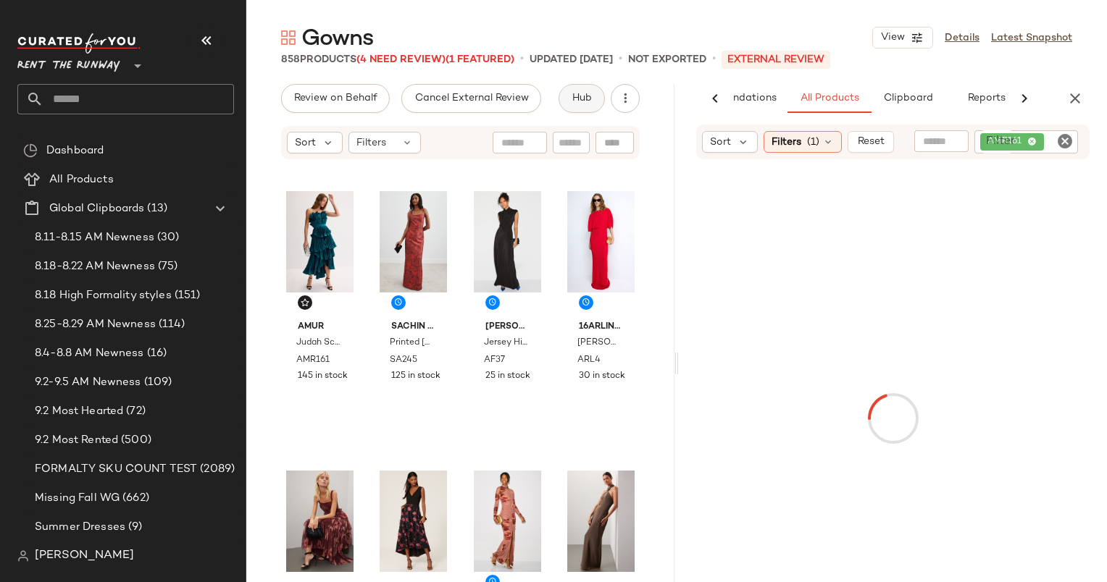
scroll to position [0, 75]
click at [869, 136] on span "Reset" at bounding box center [870, 142] width 28 height 12
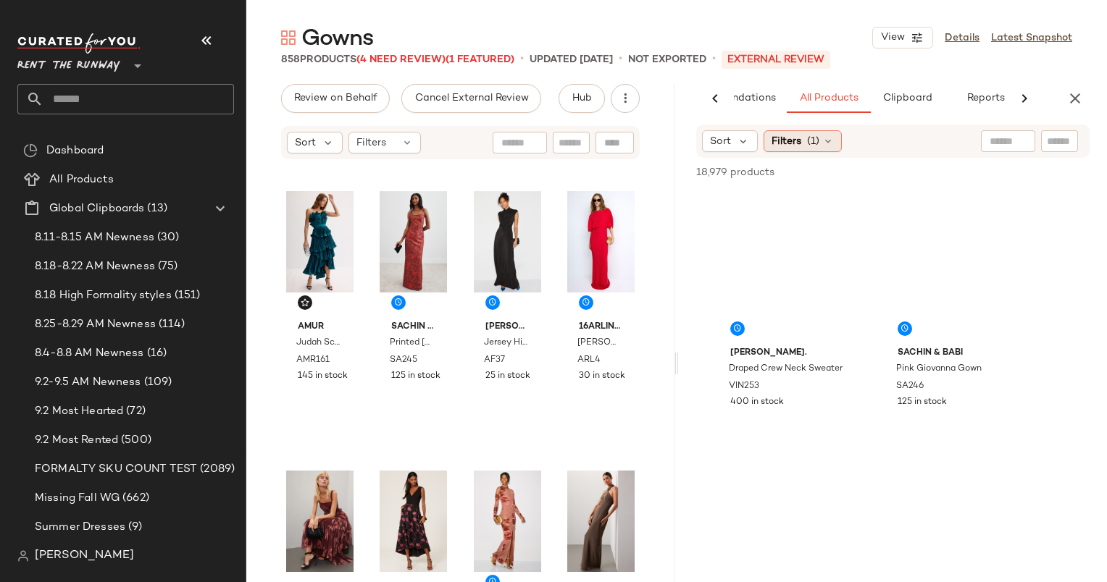
click at [797, 146] on span "Filters" at bounding box center [786, 141] width 30 height 15
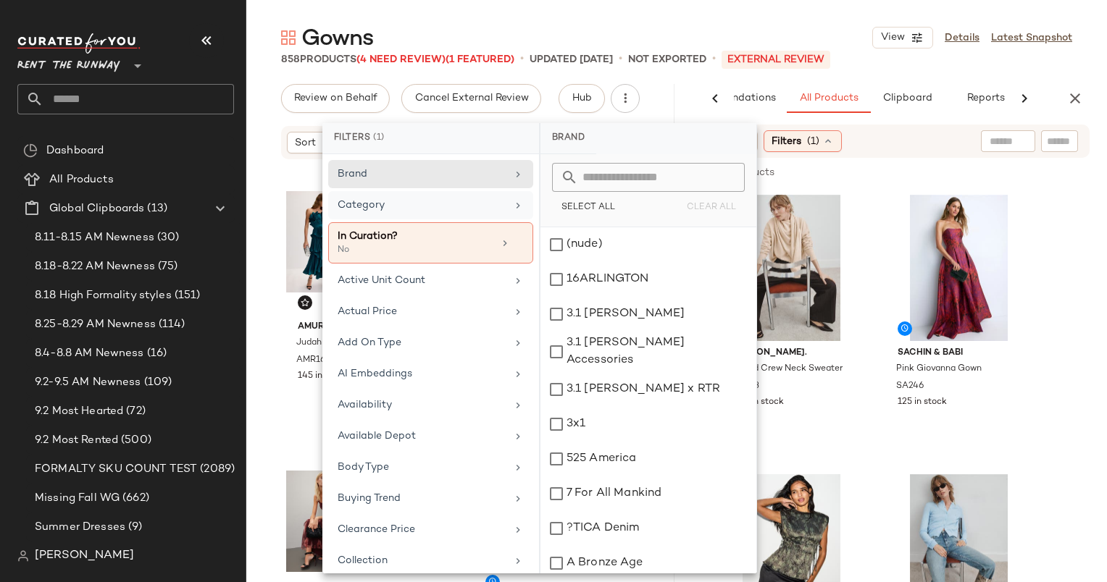
click at [414, 208] on div "Category" at bounding box center [421, 205] width 169 height 15
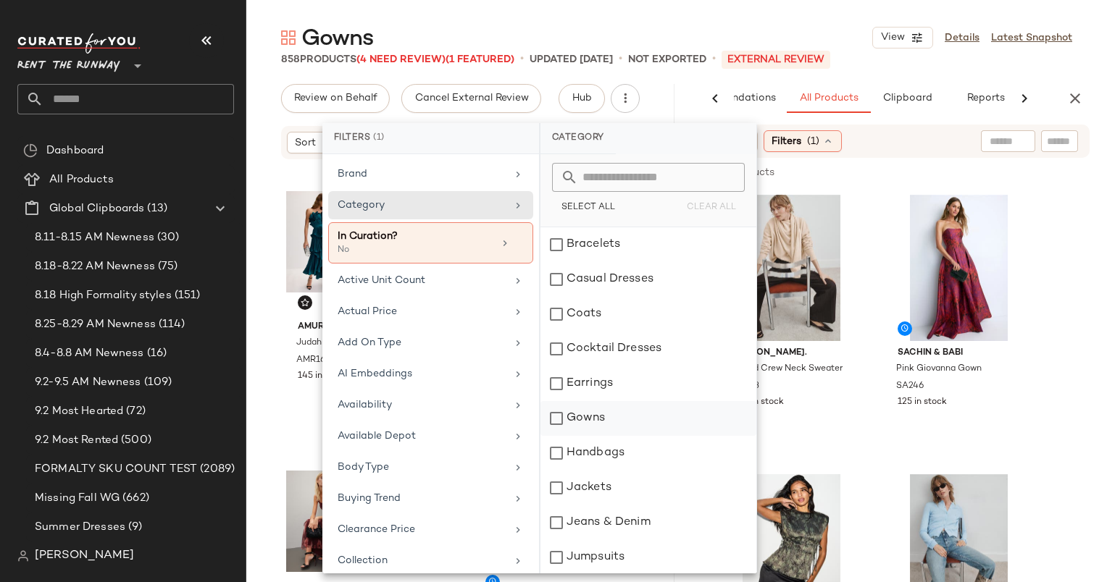
click at [617, 419] on div "Gowns" at bounding box center [648, 418] width 216 height 35
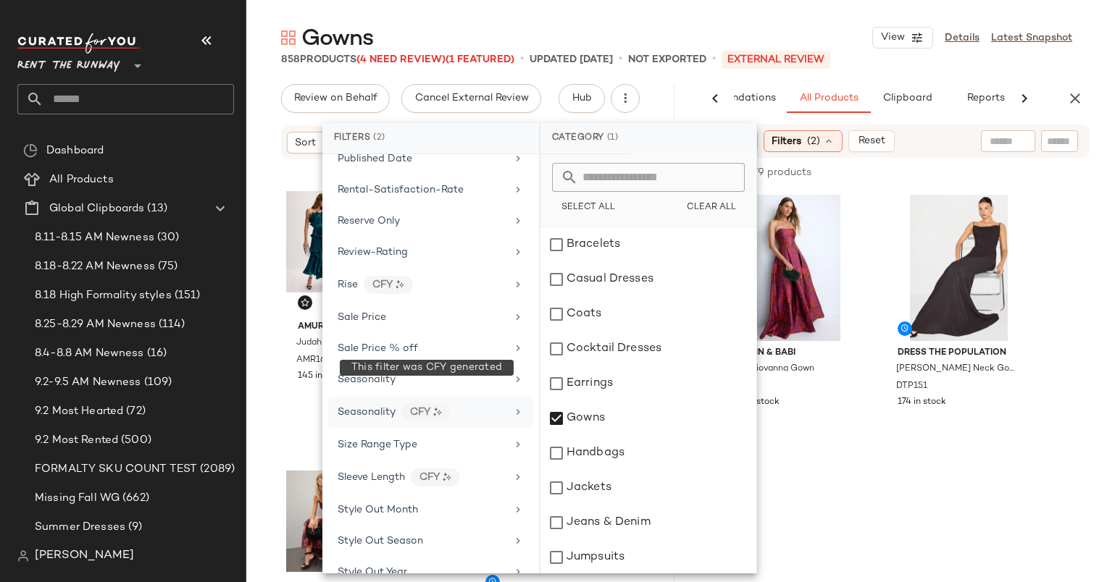
scroll to position [2107, 0]
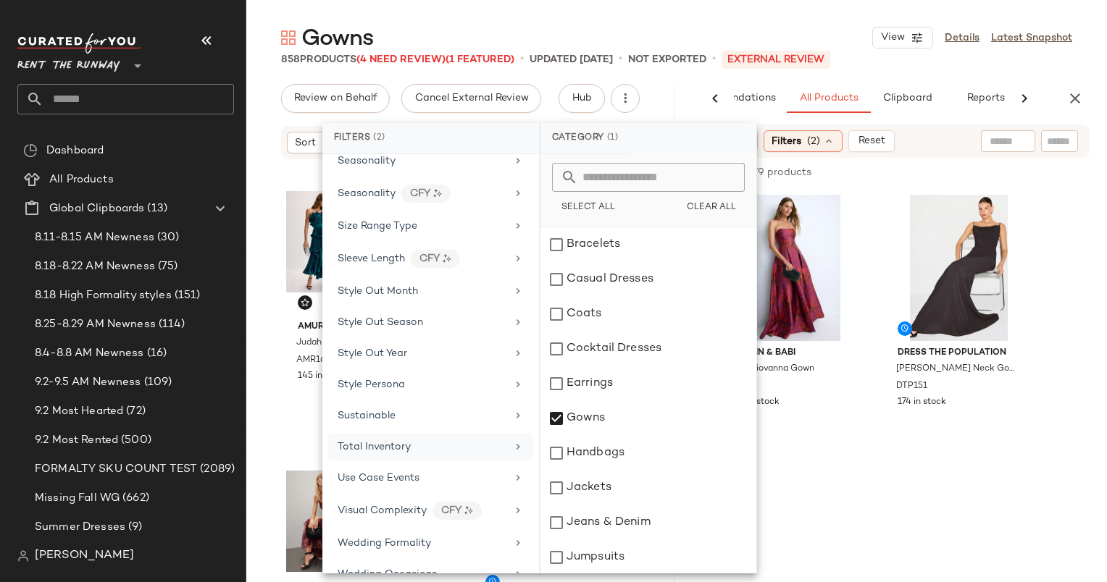
click at [437, 433] on div "Total Inventory" at bounding box center [430, 447] width 205 height 28
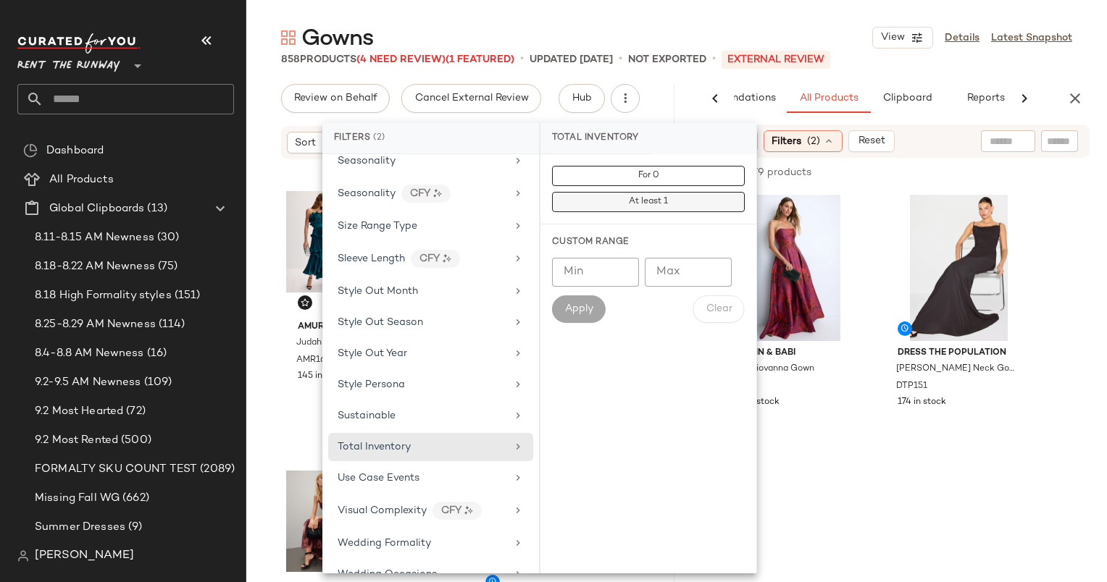
click at [660, 202] on span "At least 1" at bounding box center [648, 202] width 40 height 10
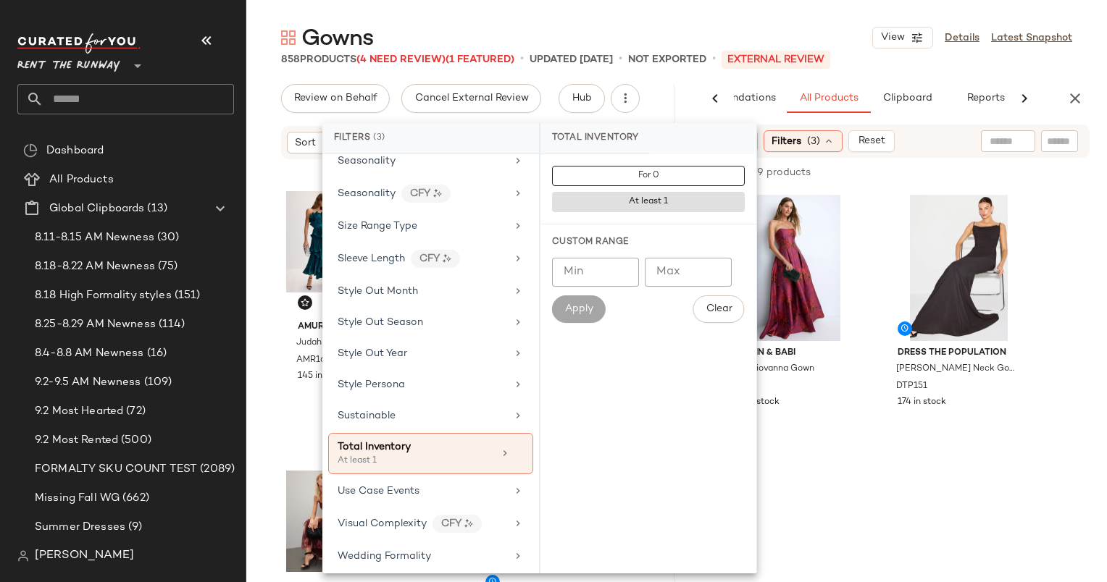
click at [934, 143] on div "Sort Filters (3) Reset" at bounding box center [892, 141] width 393 height 33
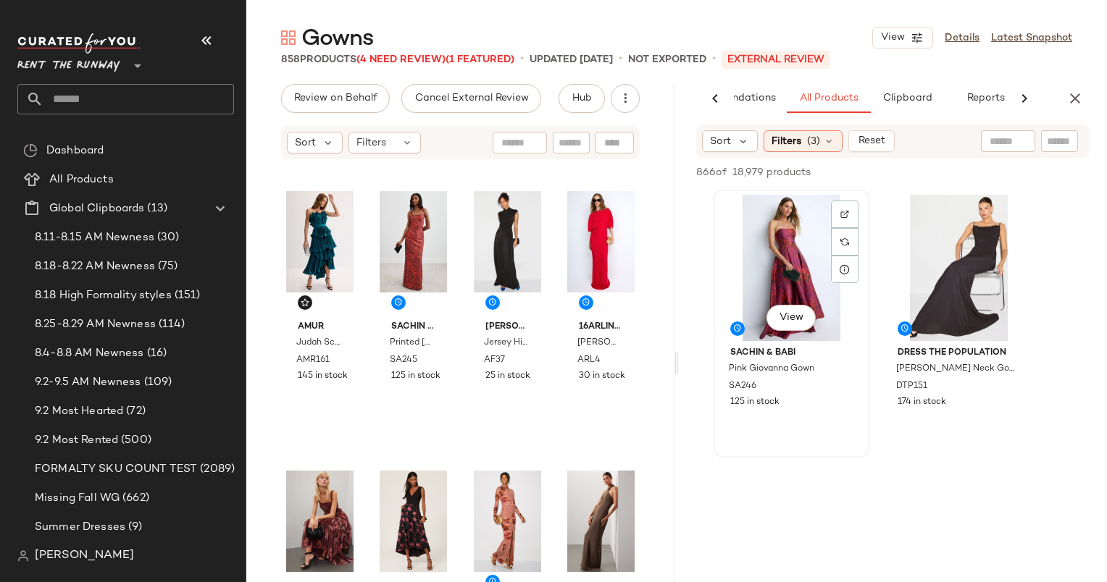
click at [779, 230] on div "View" at bounding box center [791, 268] width 146 height 146
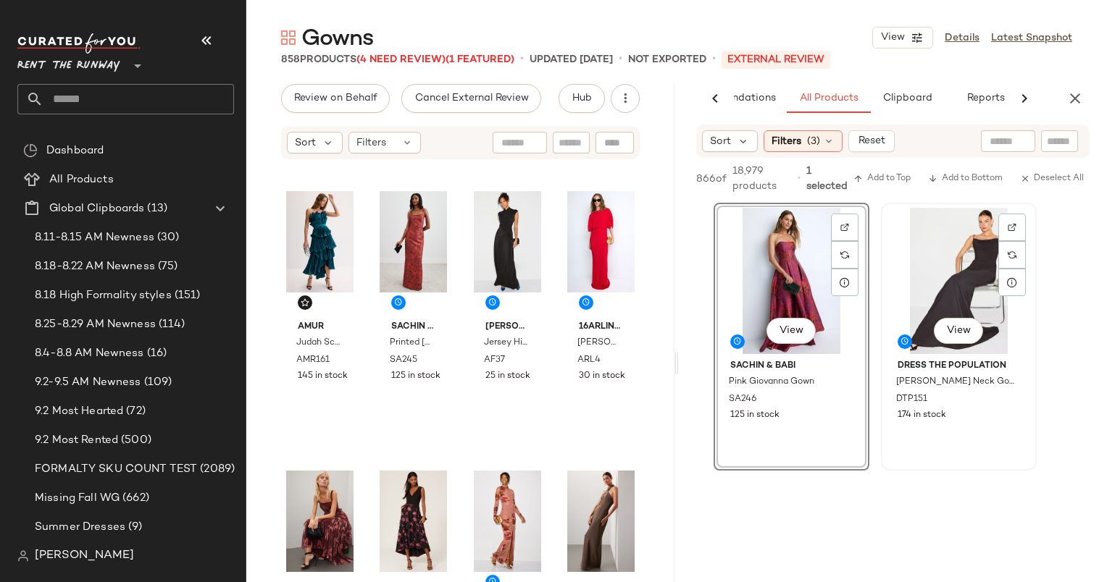
click at [938, 262] on div "View" at bounding box center [959, 281] width 146 height 146
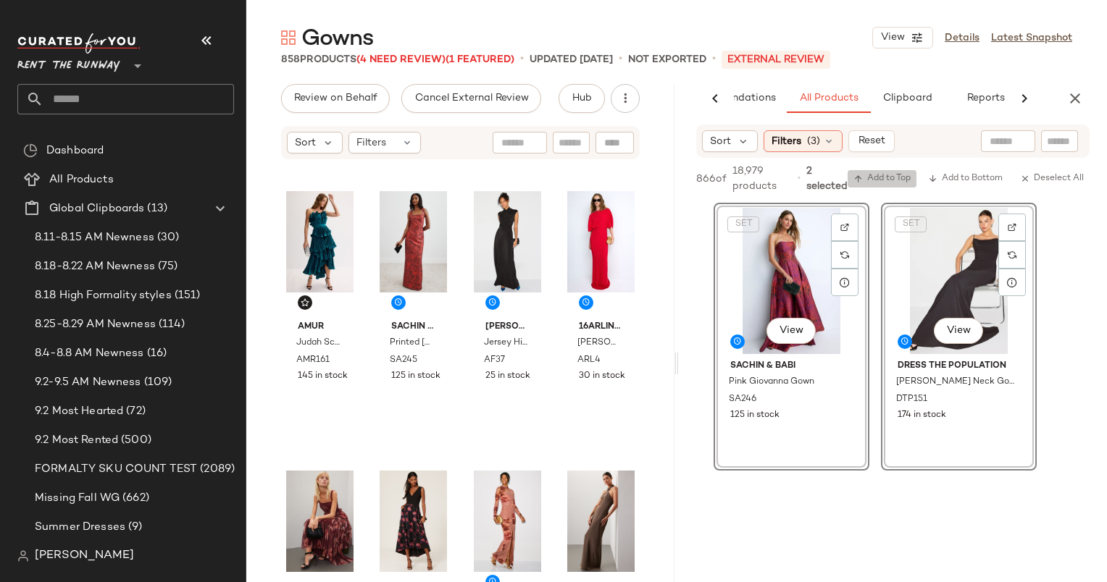
click at [887, 176] on span "Add to Top" at bounding box center [881, 179] width 57 height 10
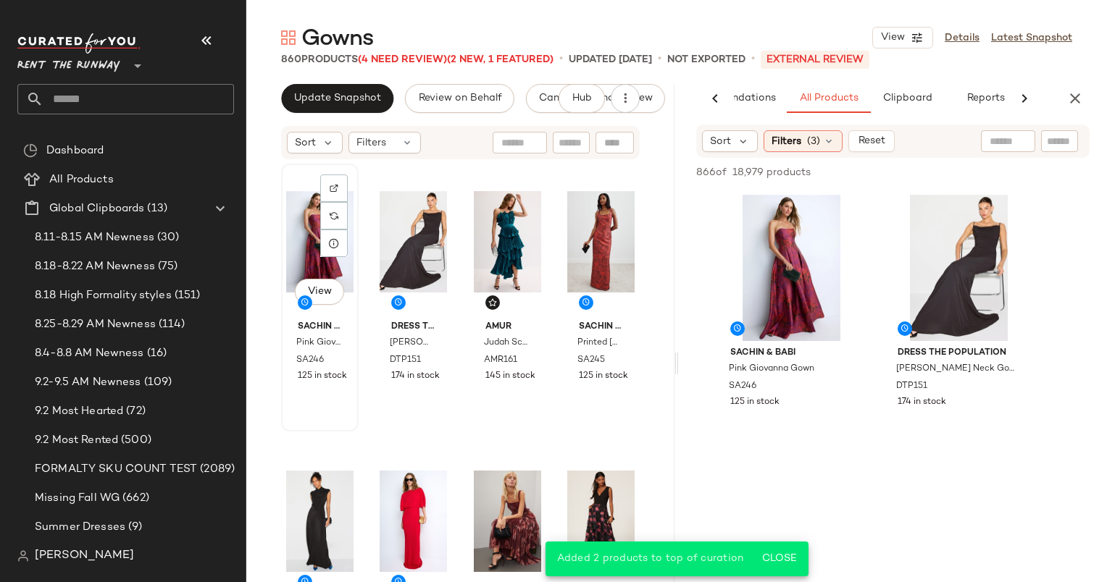
click at [303, 223] on div "View" at bounding box center [319, 242] width 67 height 146
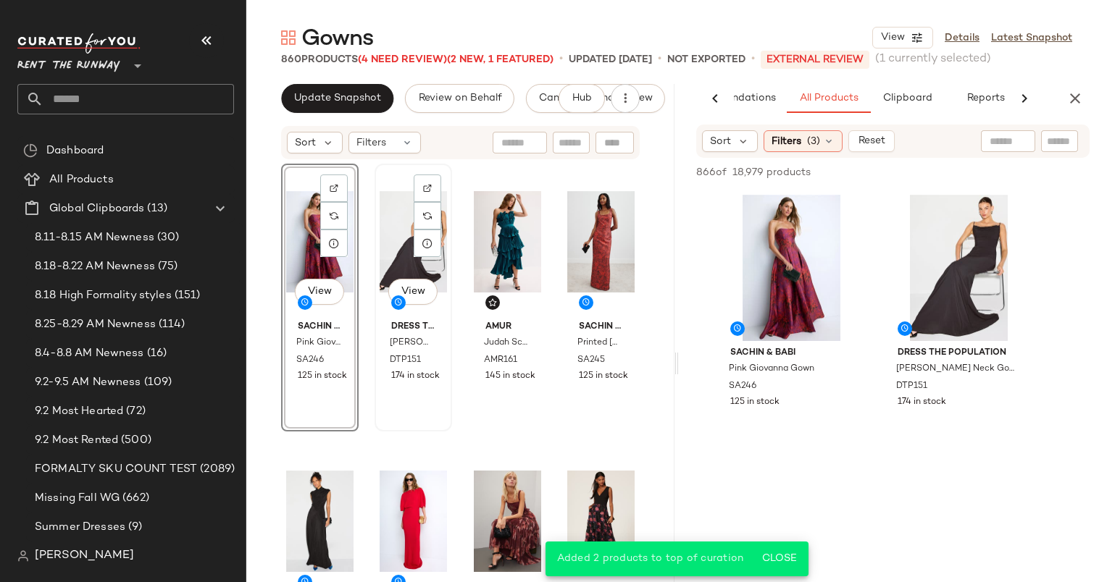
click at [408, 225] on div "View" at bounding box center [412, 242] width 67 height 146
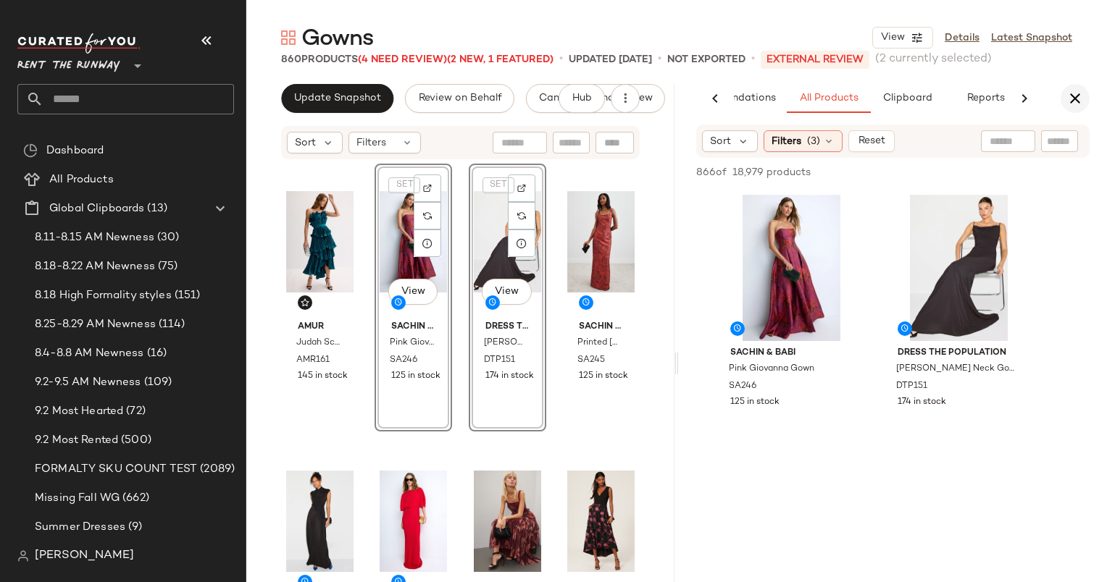
click at [1076, 107] on button "button" at bounding box center [1074, 98] width 29 height 29
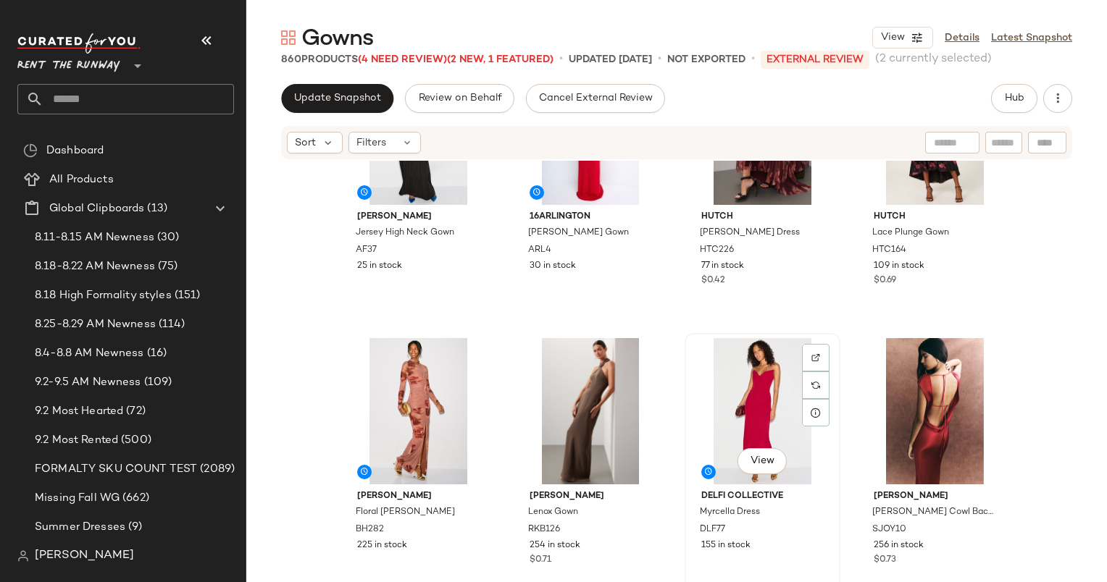
click at [742, 425] on div "View" at bounding box center [762, 411] width 146 height 146
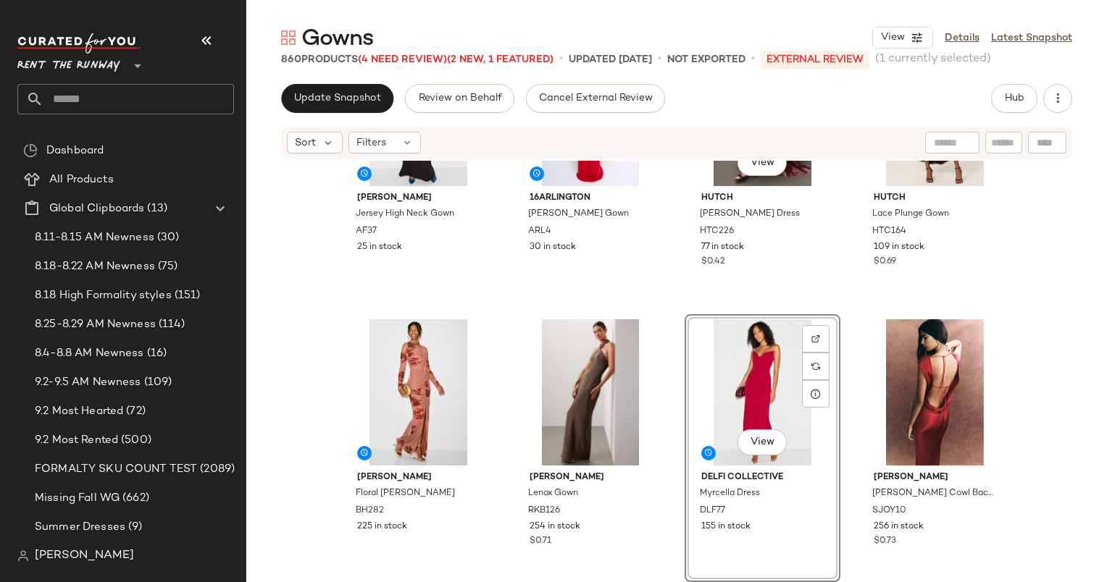
scroll to position [346, 0]
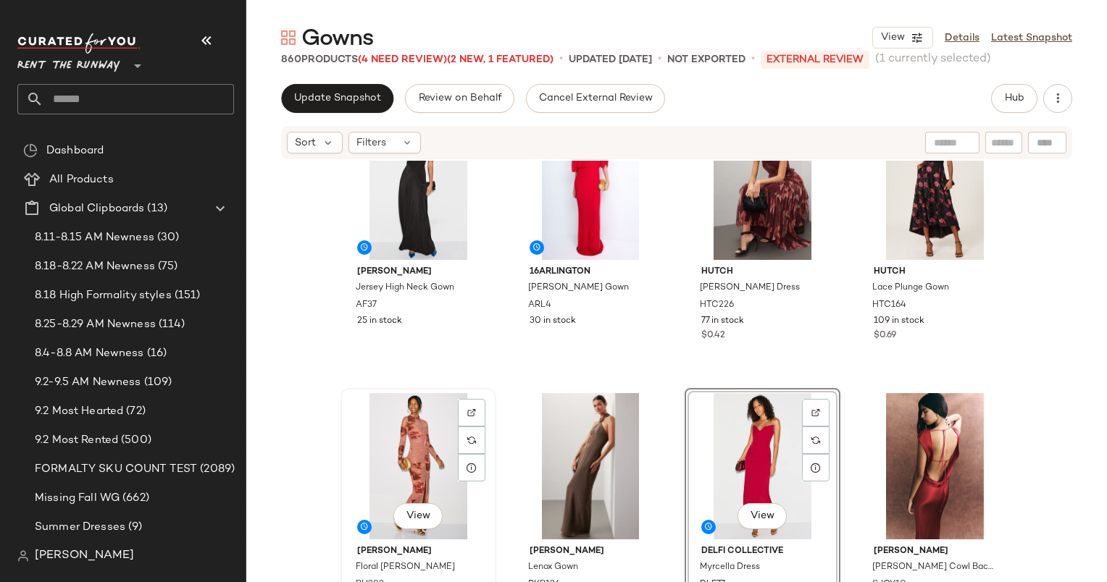
click at [411, 453] on div "View" at bounding box center [418, 466] width 146 height 146
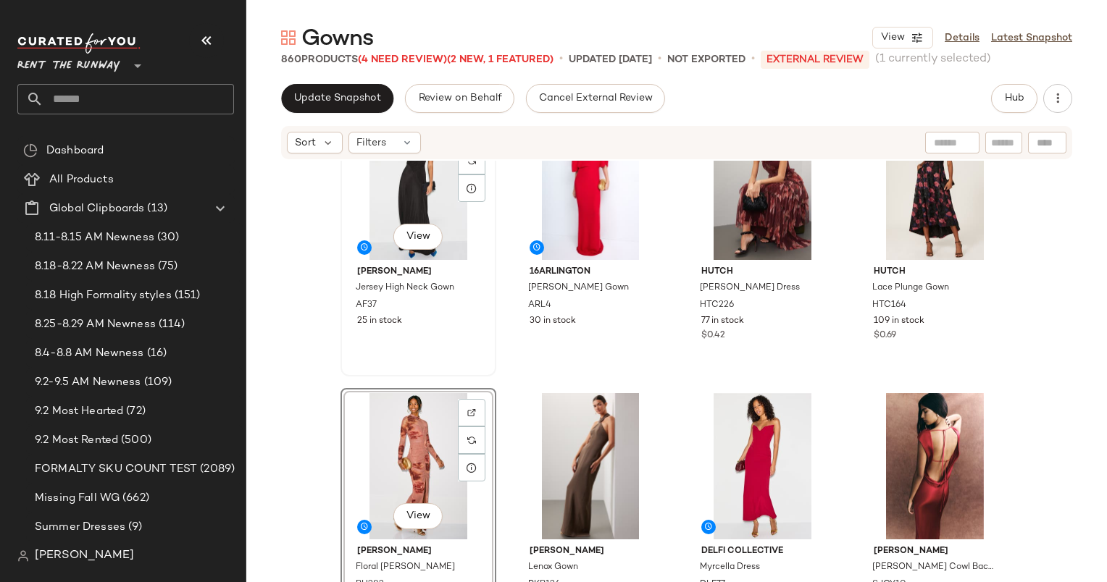
click at [404, 199] on div "View" at bounding box center [418, 187] width 146 height 146
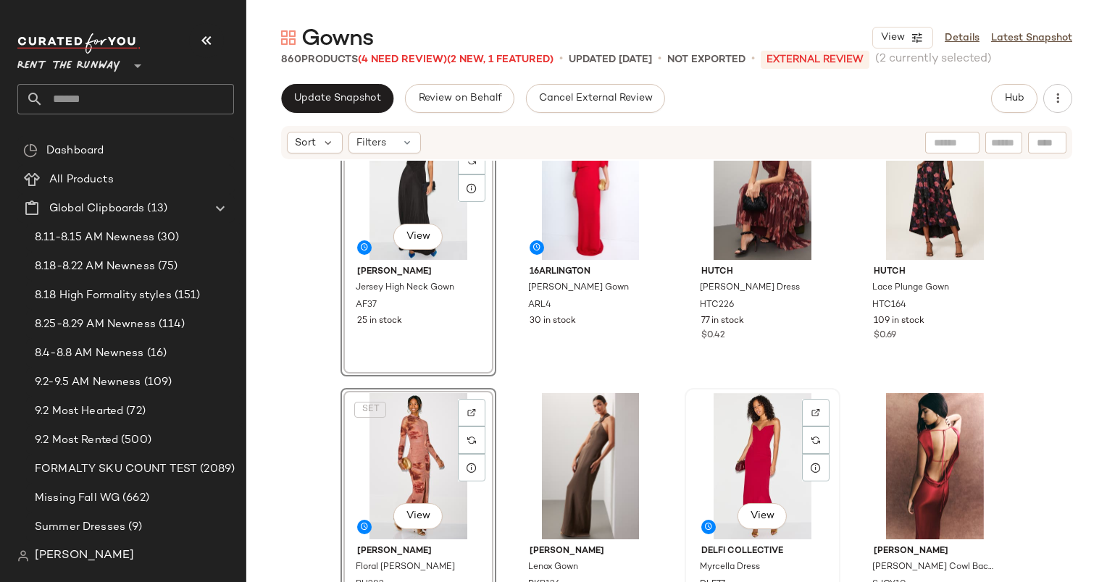
click at [742, 436] on div "View" at bounding box center [762, 466] width 146 height 146
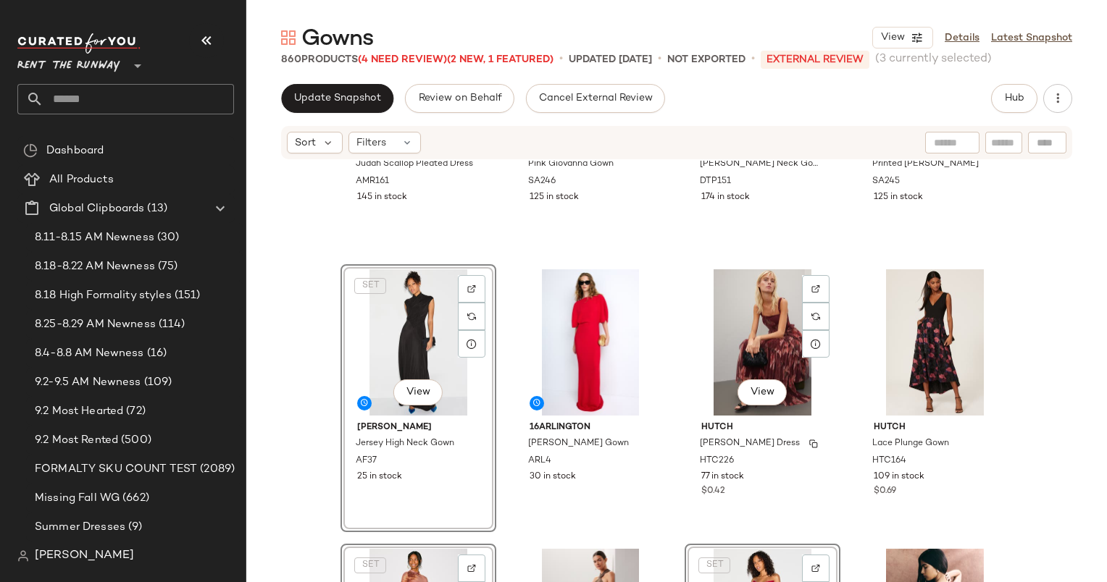
scroll to position [330, 0]
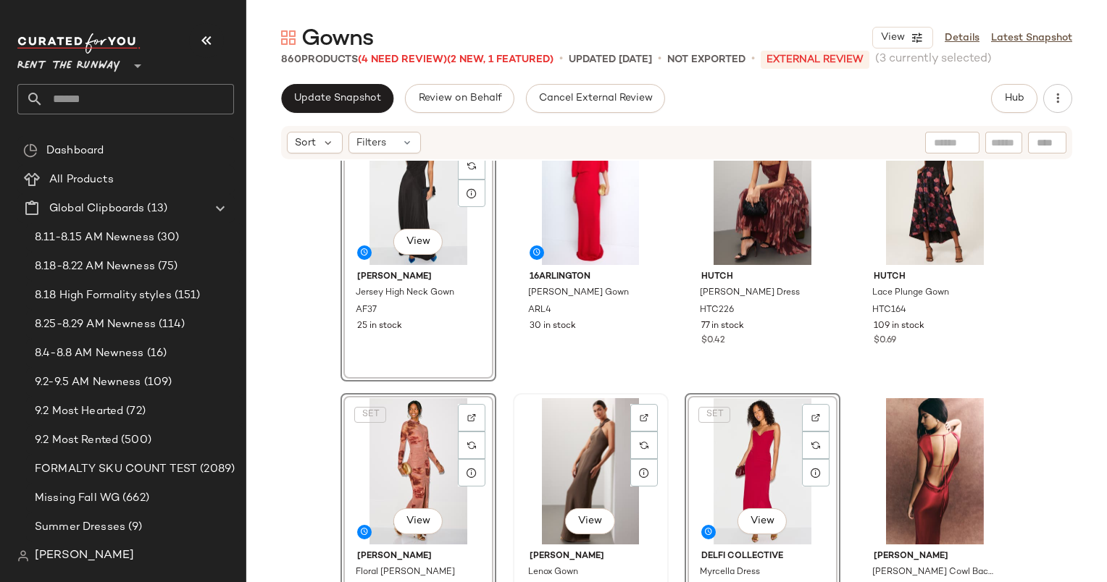
click at [575, 445] on div "View" at bounding box center [591, 471] width 146 height 146
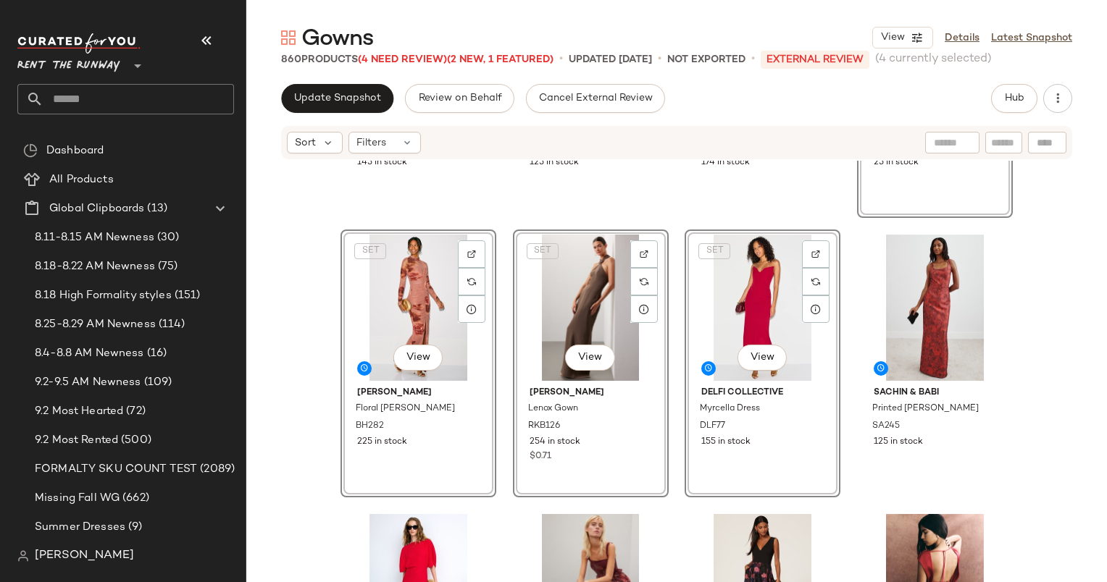
scroll to position [187, 0]
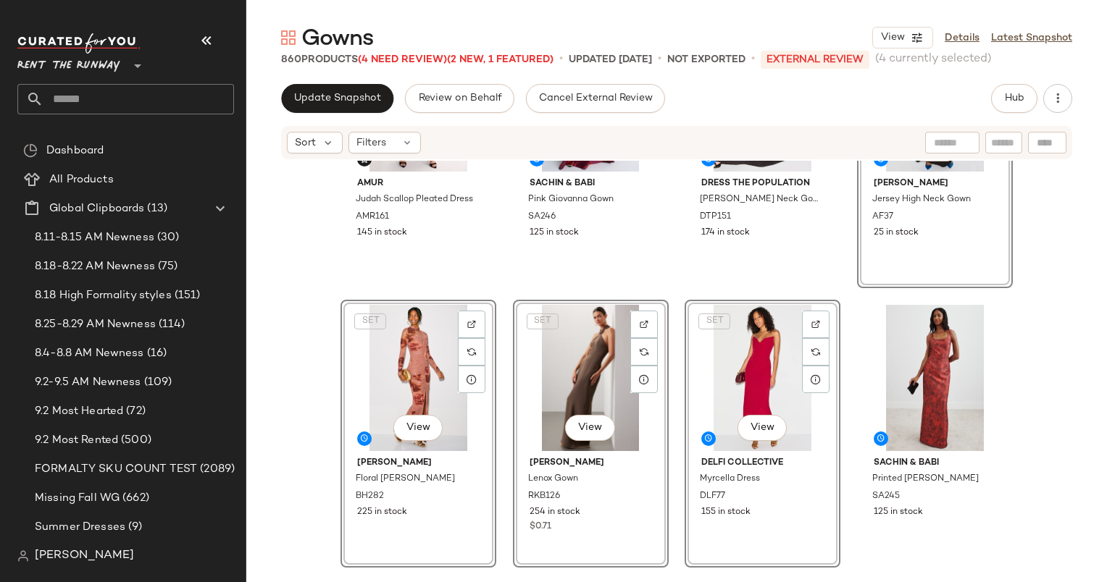
click at [1084, 345] on div "AMUR Judah Scallop Pleated Dress AMR161 145 in stock Sachin & Babi Pink Giovann…" at bounding box center [676, 393] width 860 height 465
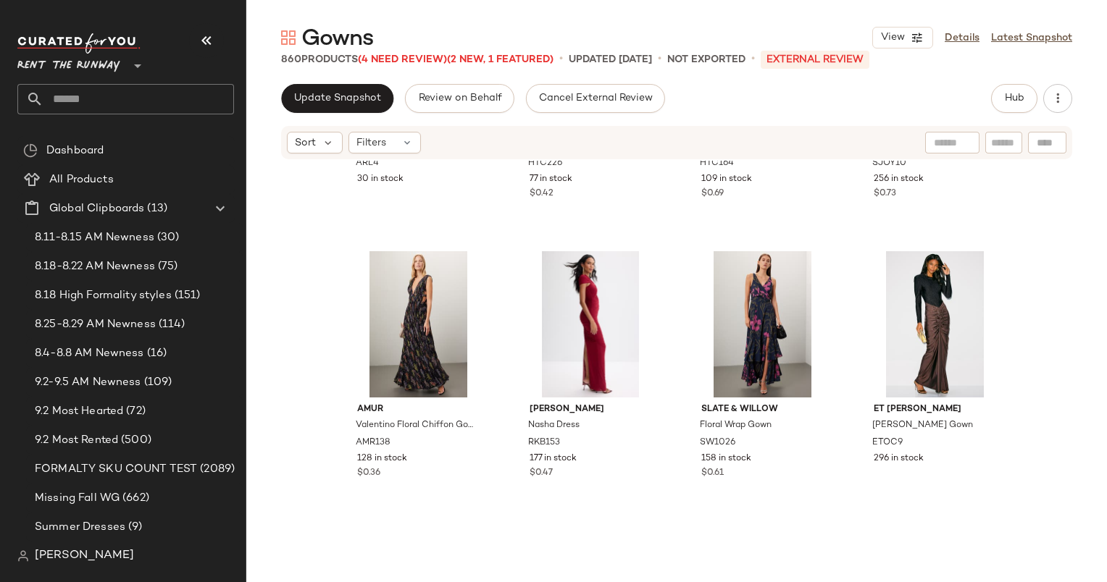
scroll to position [0, 0]
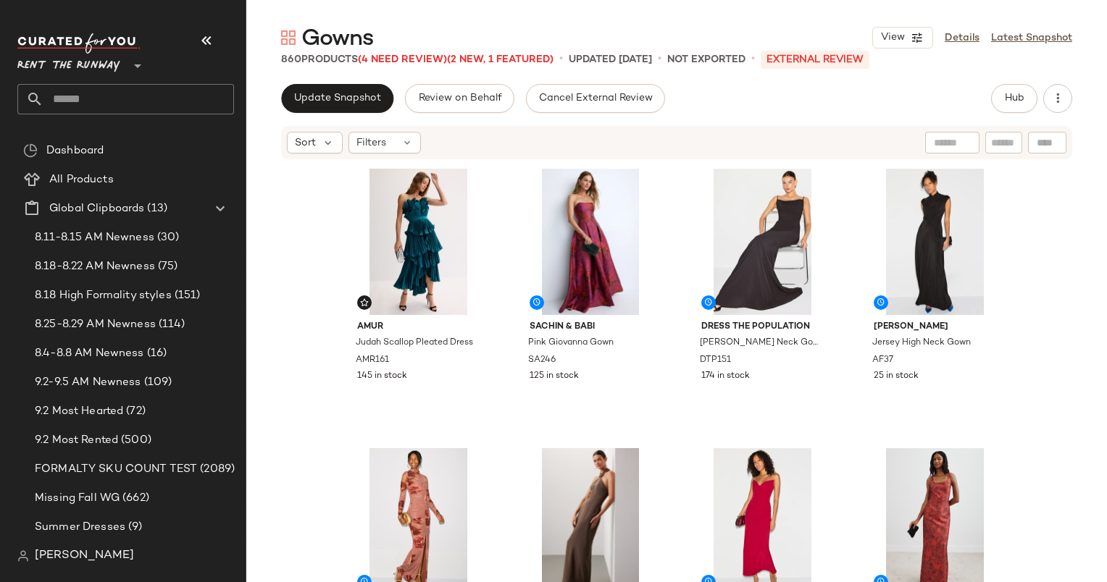
click at [988, 435] on div "AMUR Judah Scallop Pleated Dress AMR161 145 in stock Sachin & Babi Pink Giovann…" at bounding box center [676, 395] width 672 height 462
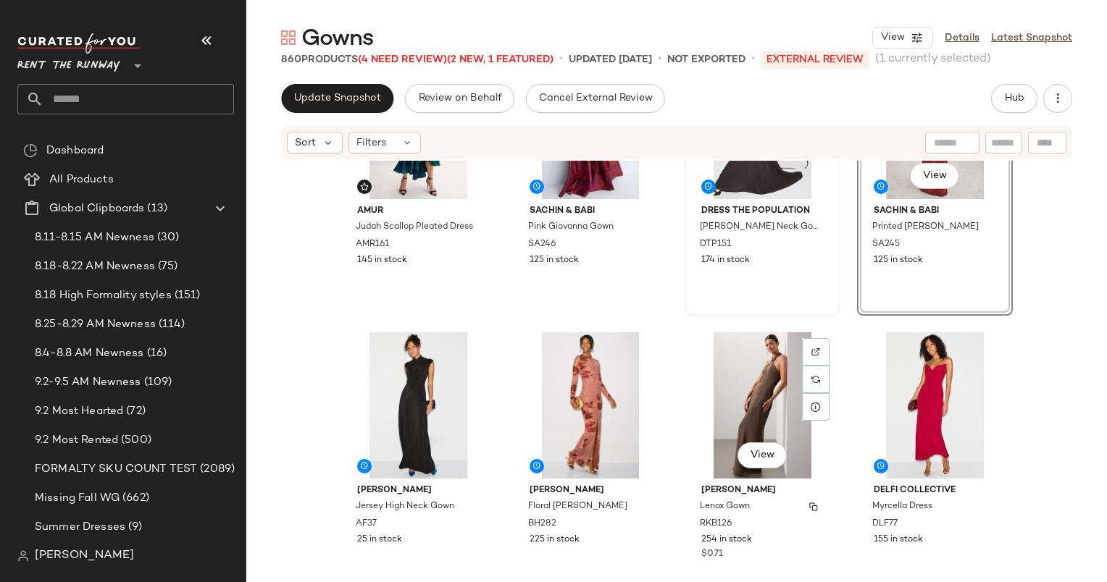
scroll to position [118, 0]
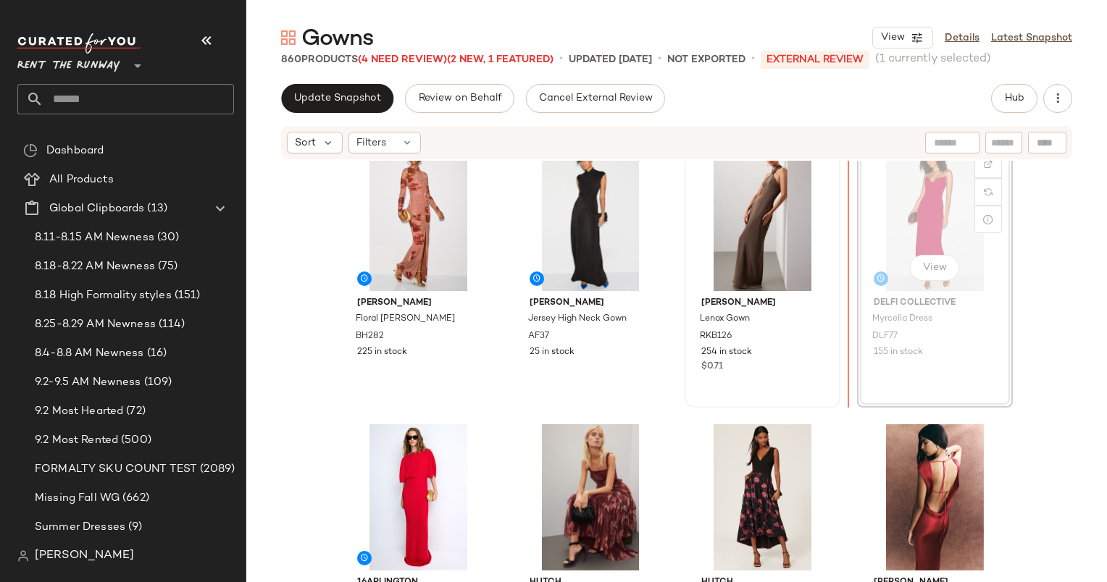
scroll to position [303, 0]
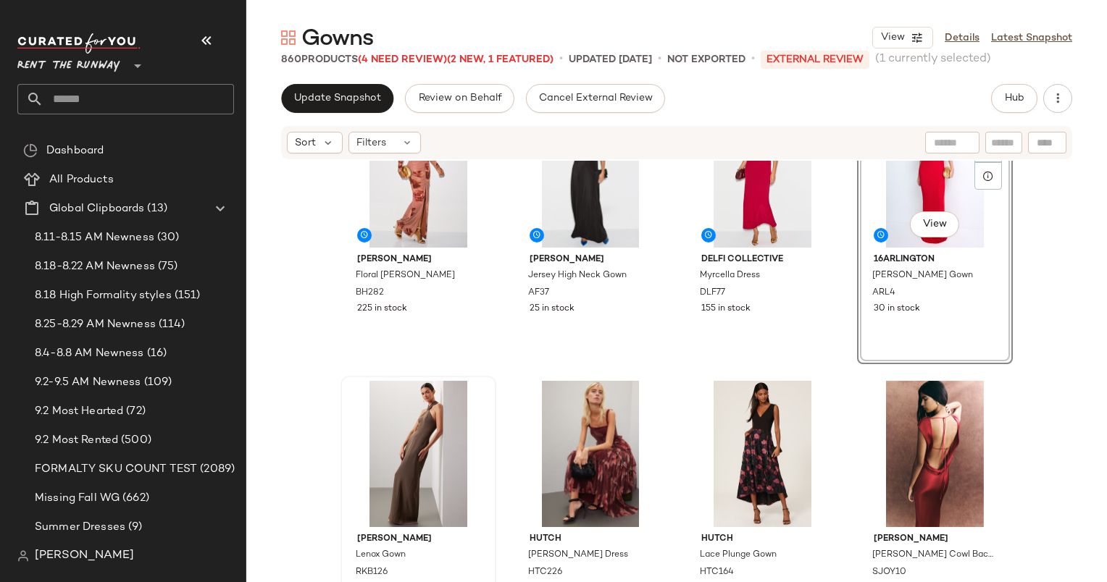
scroll to position [367, 0]
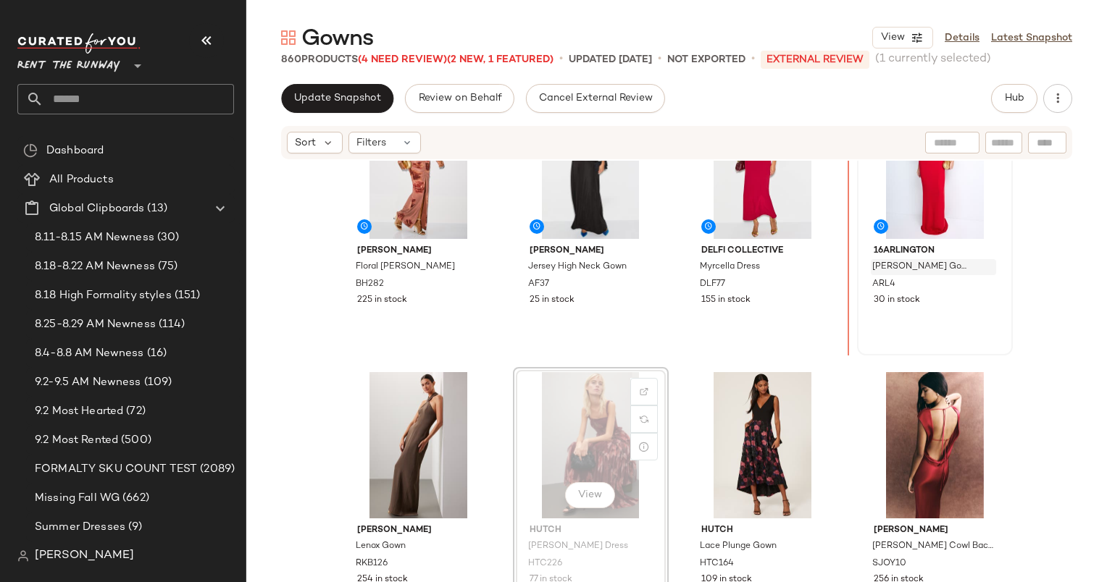
scroll to position [366, 0]
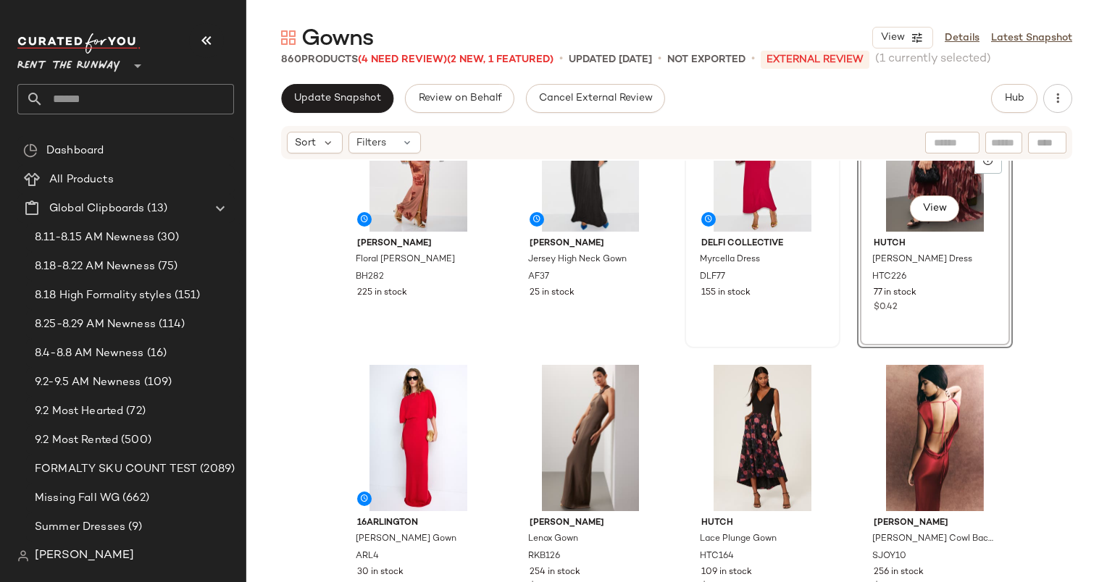
scroll to position [352, 0]
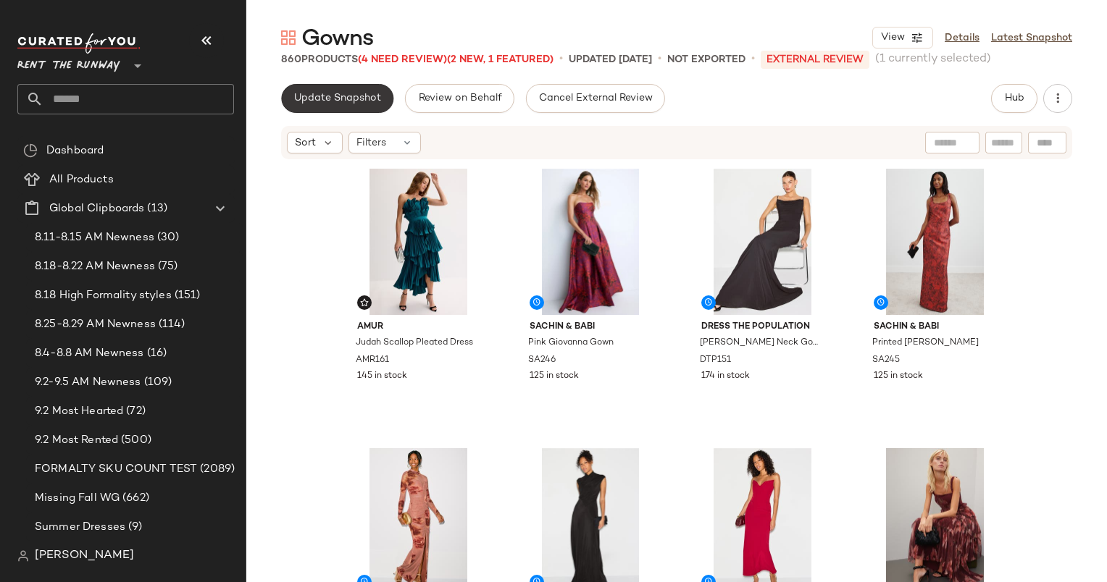
click at [336, 91] on button "Update Snapshot" at bounding box center [337, 98] width 112 height 29
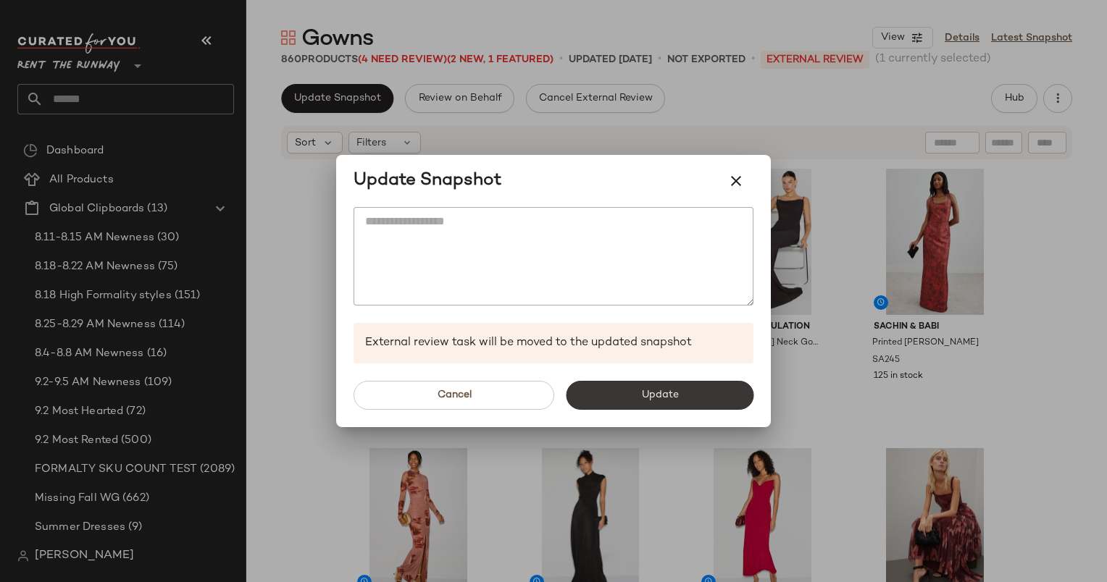
click at [692, 403] on button "Update" at bounding box center [660, 395] width 188 height 29
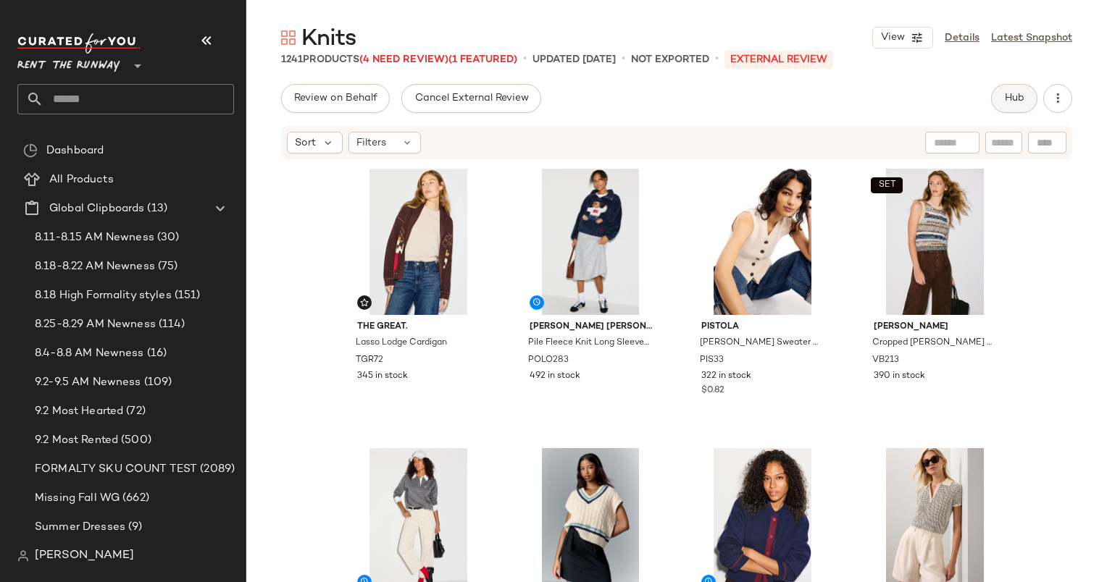
click at [1012, 90] on button "Hub" at bounding box center [1014, 98] width 46 height 29
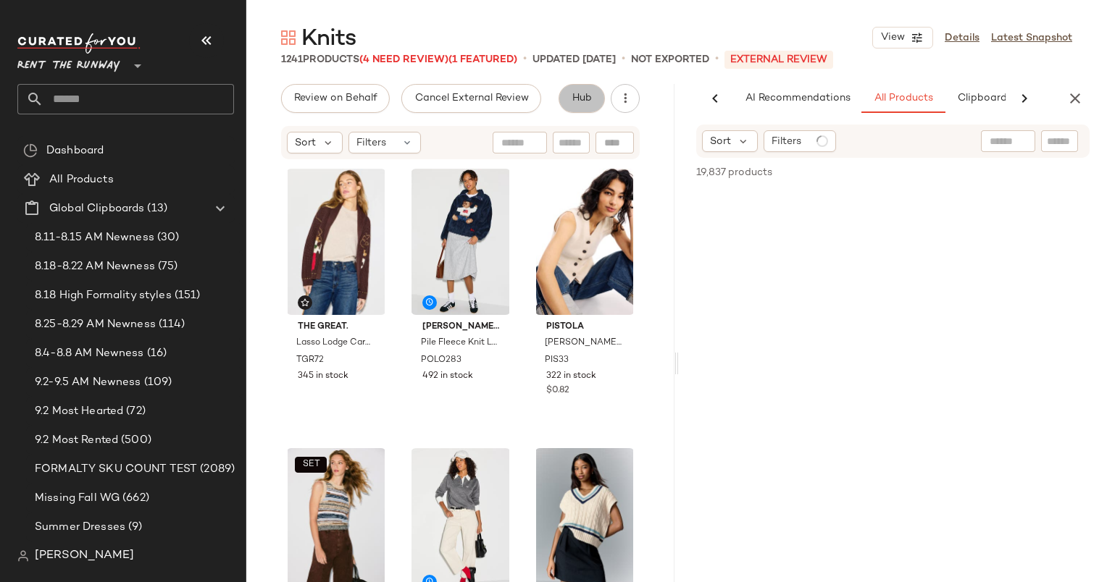
scroll to position [0, 89]
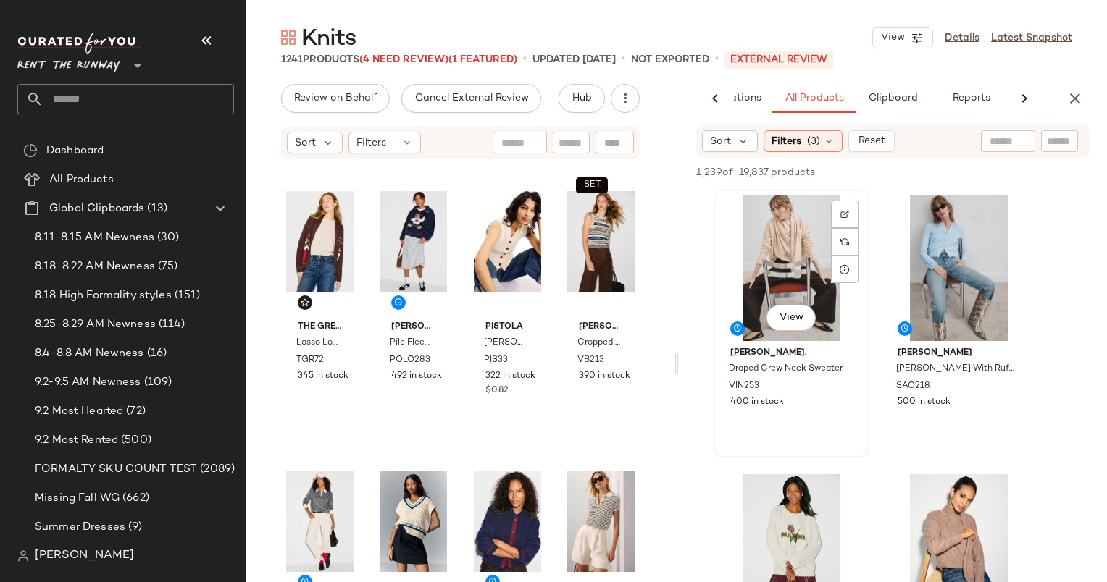
click at [771, 278] on div "View" at bounding box center [791, 268] width 146 height 146
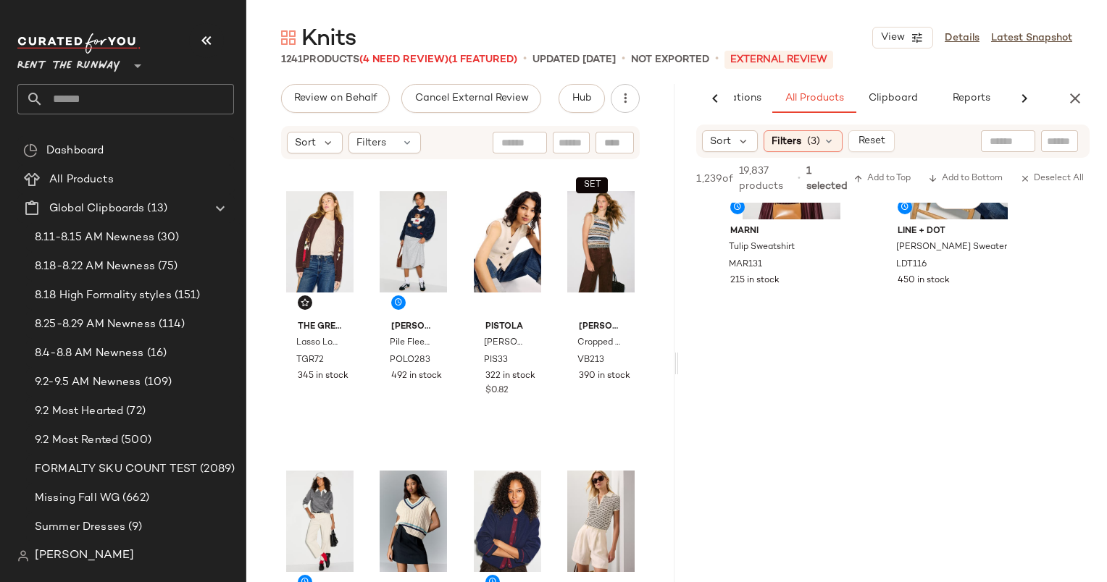
scroll to position [229, 0]
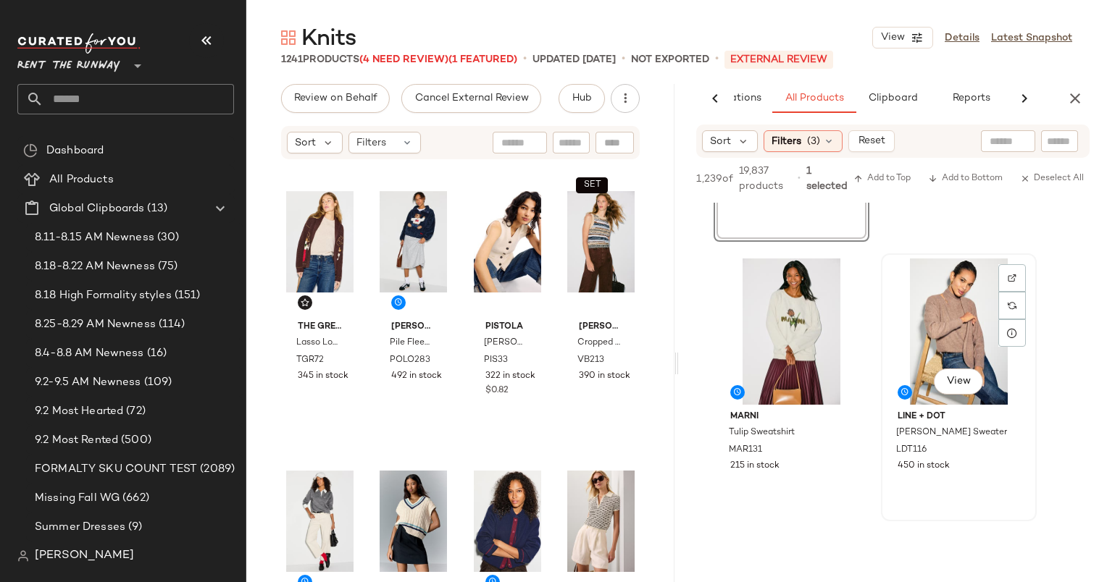
click at [926, 303] on div "View" at bounding box center [959, 332] width 146 height 146
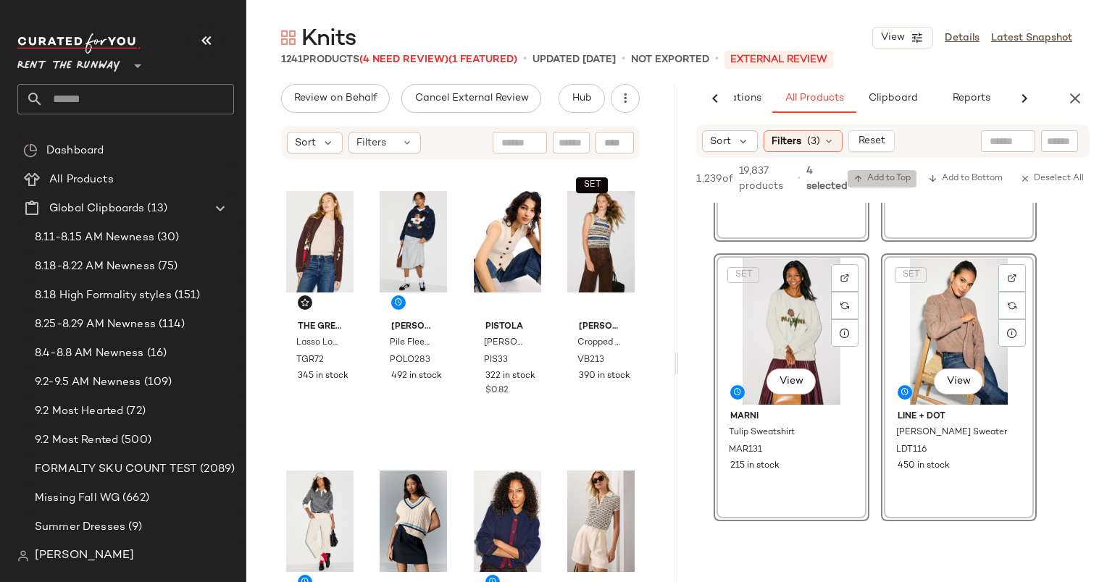
click at [885, 178] on span "Add to Top" at bounding box center [881, 179] width 57 height 10
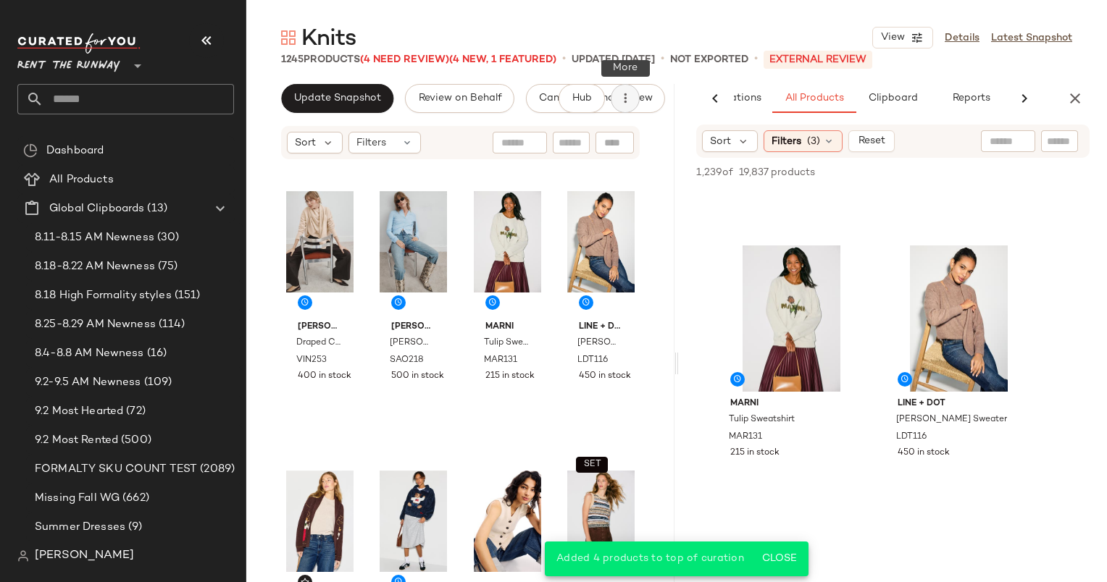
click at [621, 100] on icon "button" at bounding box center [625, 98] width 14 height 14
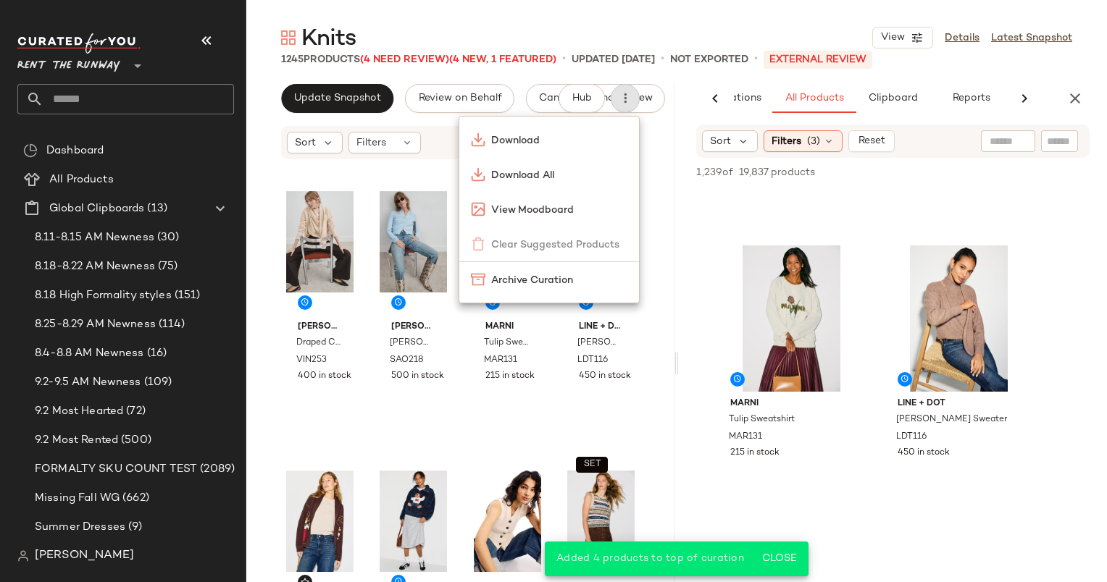
click at [377, 127] on div "Sort Filters" at bounding box center [460, 142] width 358 height 33
click at [393, 143] on div "Filters" at bounding box center [384, 143] width 72 height 22
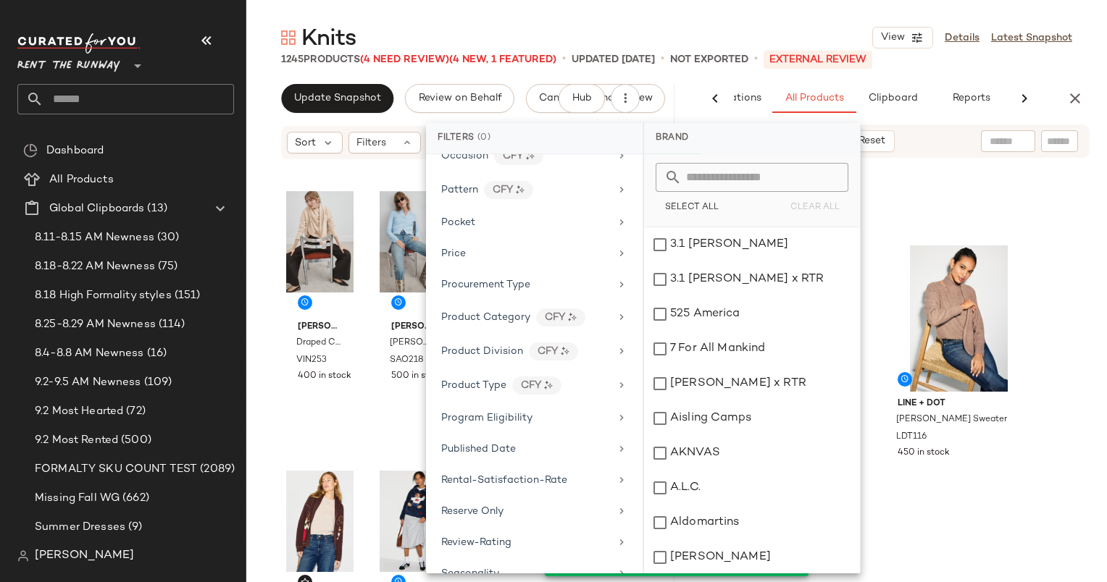
scroll to position [1800, 0]
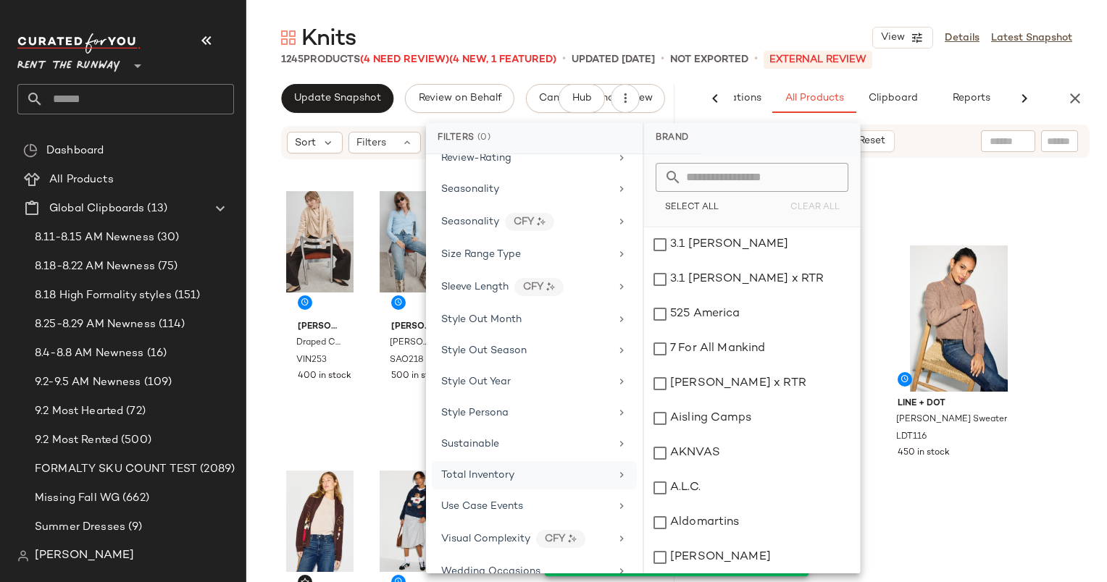
click at [572, 461] on div "Total Inventory" at bounding box center [534, 475] width 205 height 28
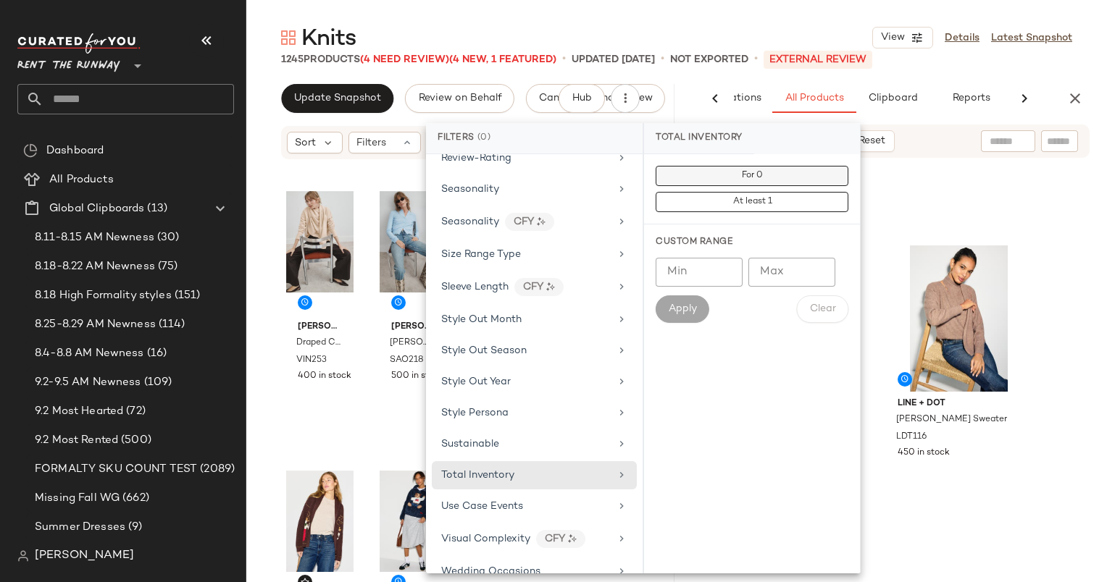
click at [771, 177] on button "For 0" at bounding box center [751, 176] width 193 height 20
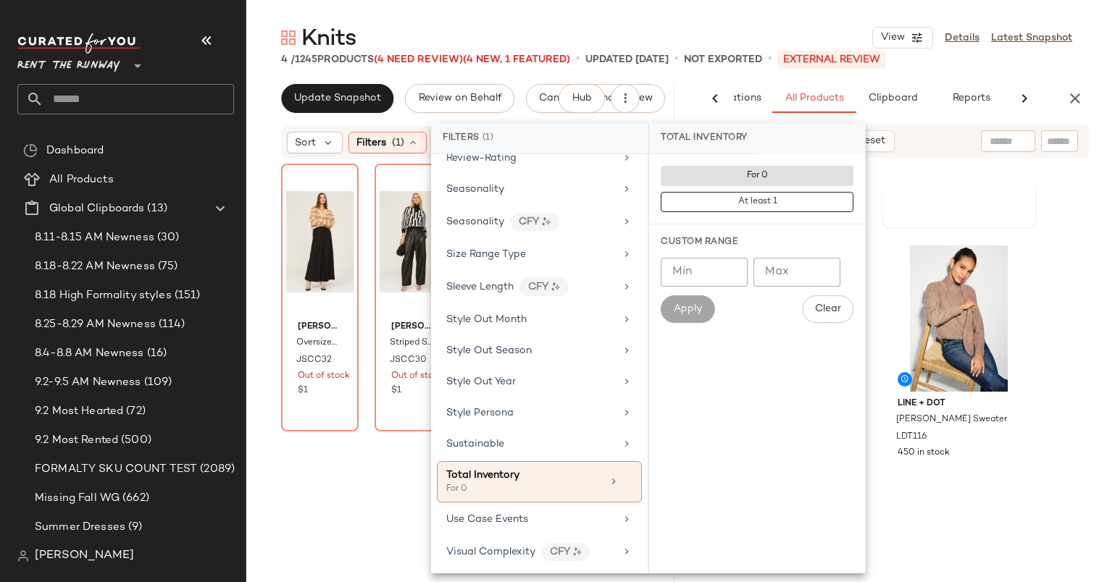
click at [912, 191] on div "View Sandro Emile Cardigan With Ruffle Sleeve SAO218 500 in stock" at bounding box center [958, 94] width 153 height 265
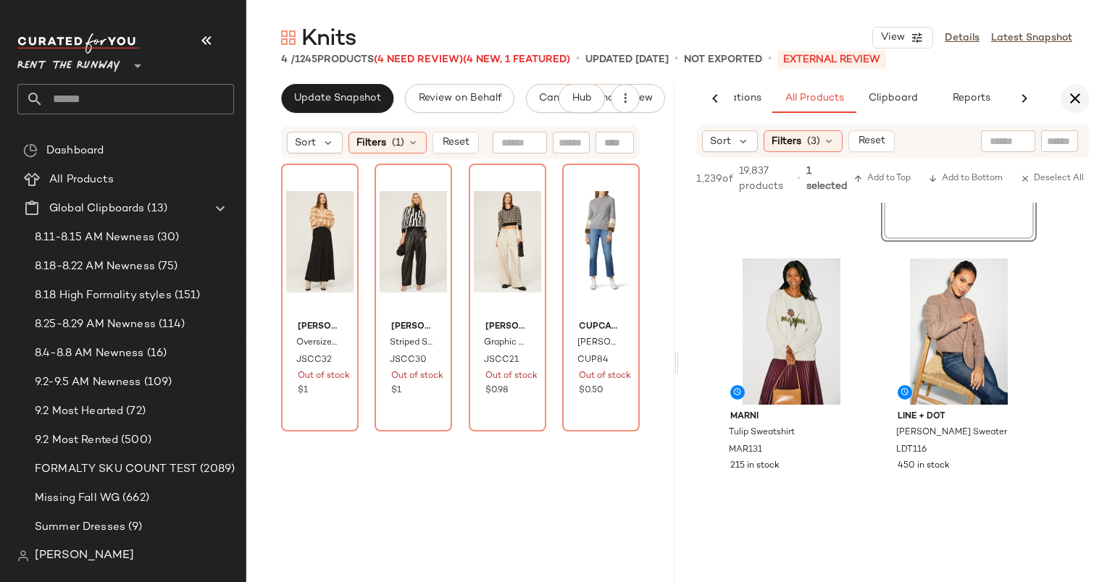
click at [1075, 97] on icon "button" at bounding box center [1074, 98] width 17 height 17
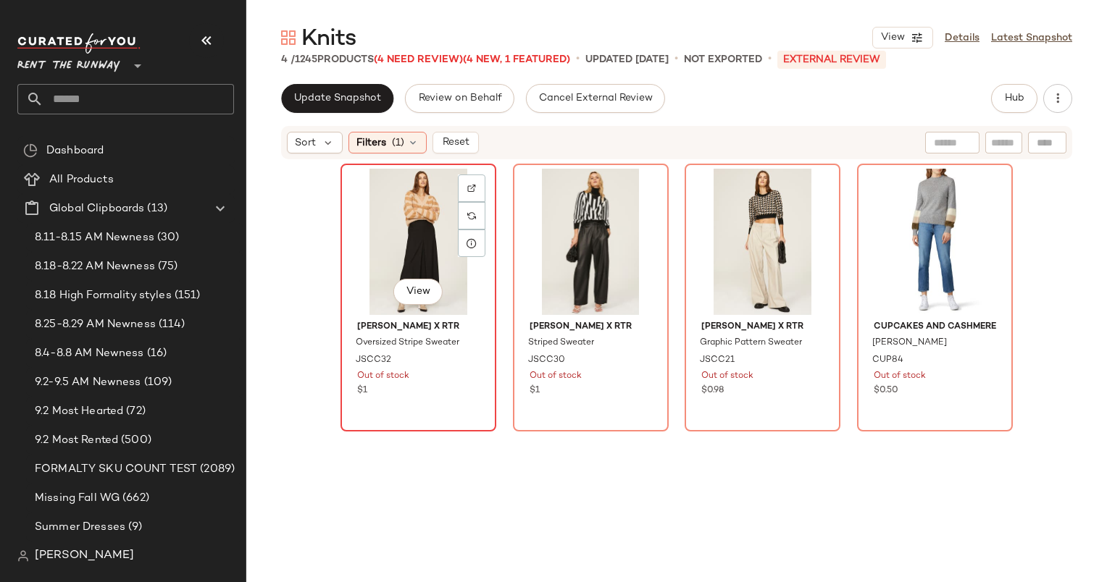
click at [414, 221] on div "View" at bounding box center [418, 242] width 146 height 146
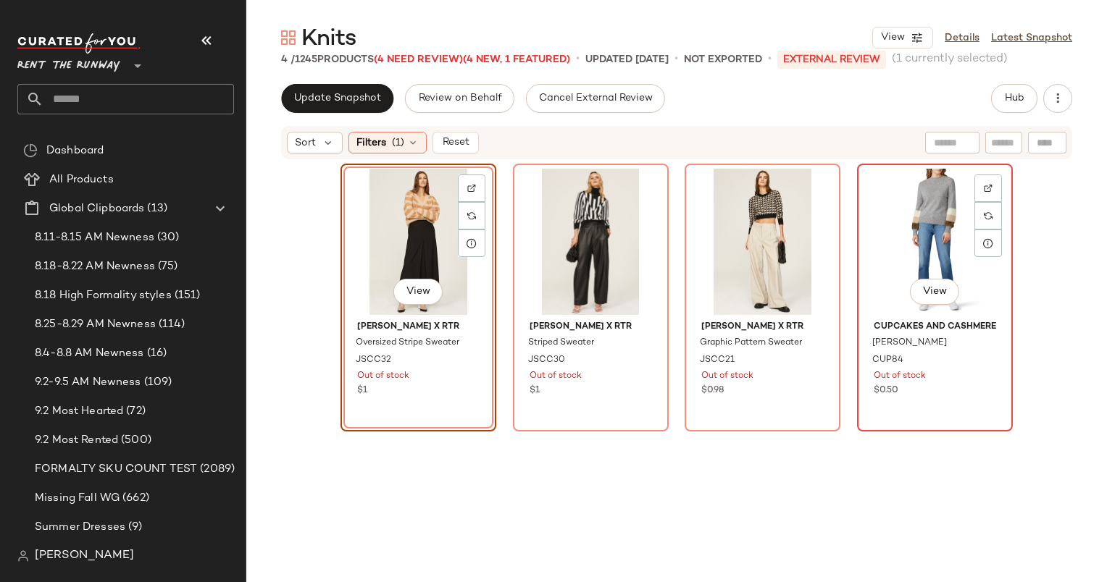
click at [892, 220] on div "View" at bounding box center [935, 242] width 146 height 146
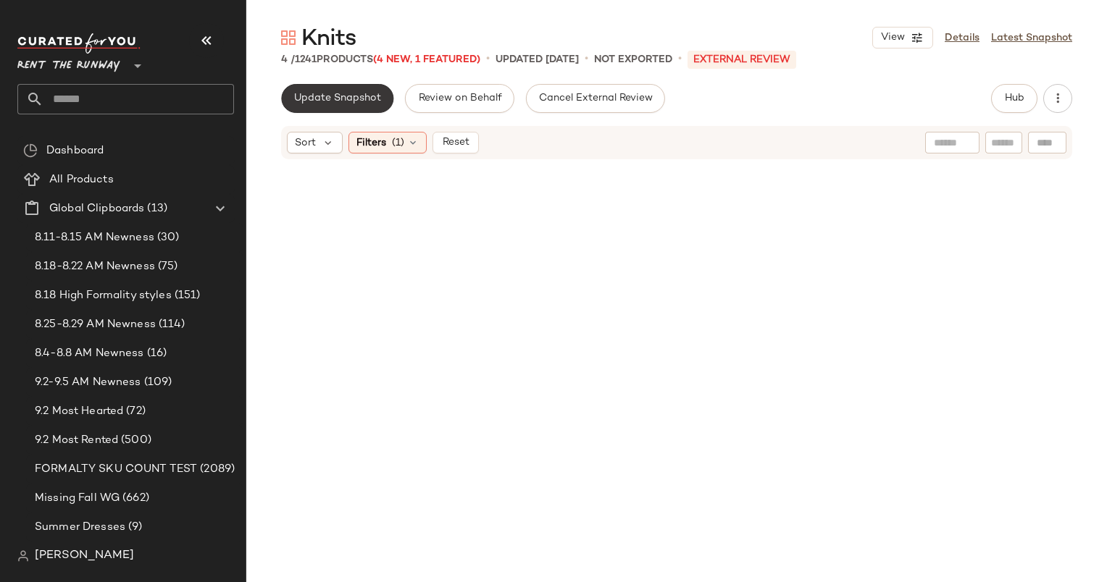
click at [363, 106] on button "Update Snapshot" at bounding box center [337, 98] width 112 height 29
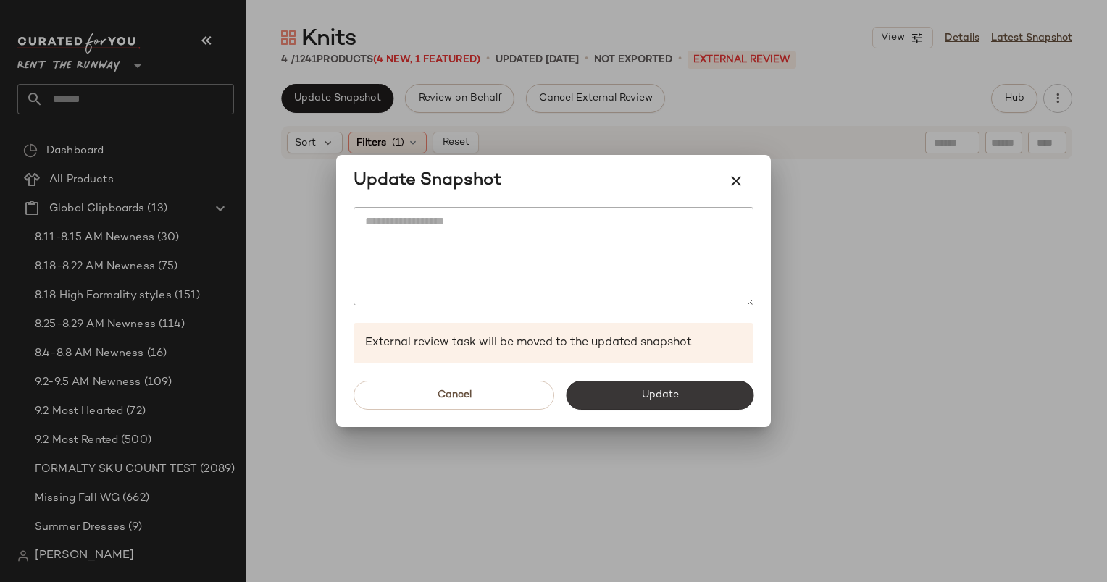
click at [620, 388] on button "Update" at bounding box center [660, 395] width 188 height 29
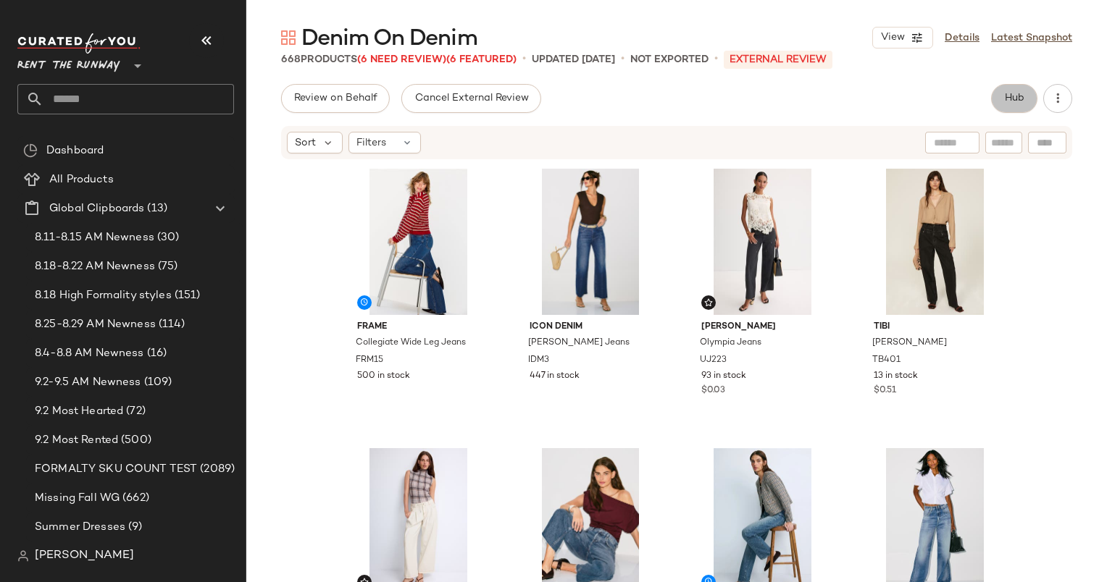
click at [1009, 96] on span "Hub" at bounding box center [1014, 99] width 20 height 12
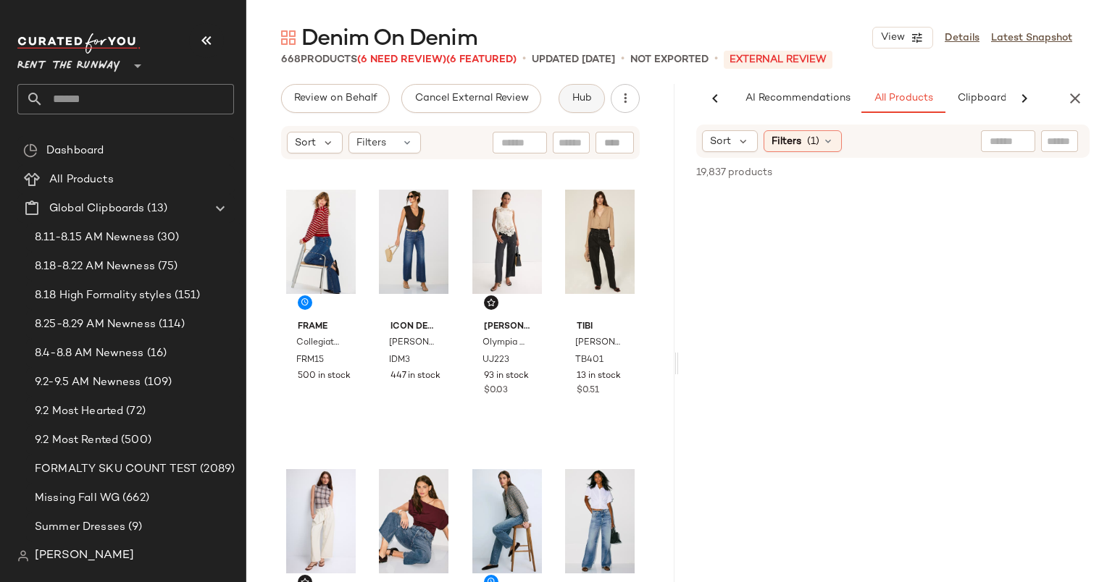
scroll to position [0, 87]
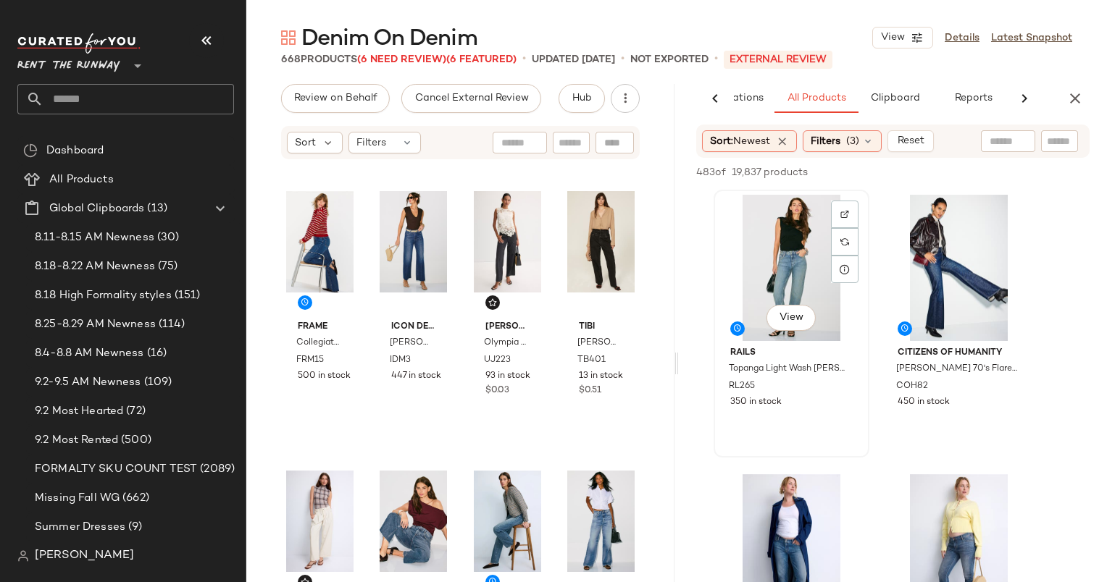
click at [789, 257] on div "View" at bounding box center [791, 268] width 146 height 146
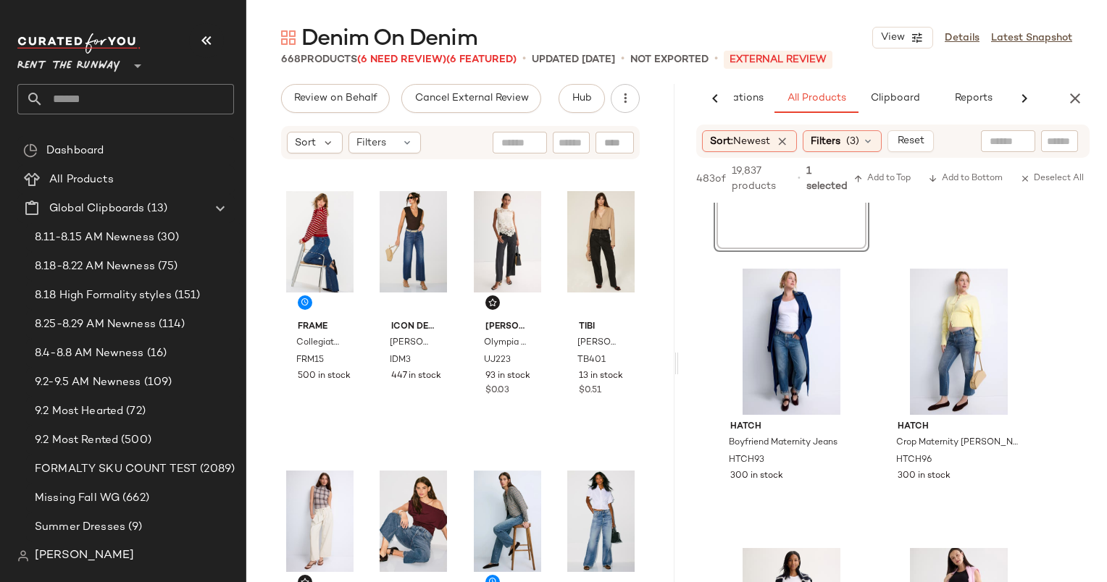
scroll to position [0, 0]
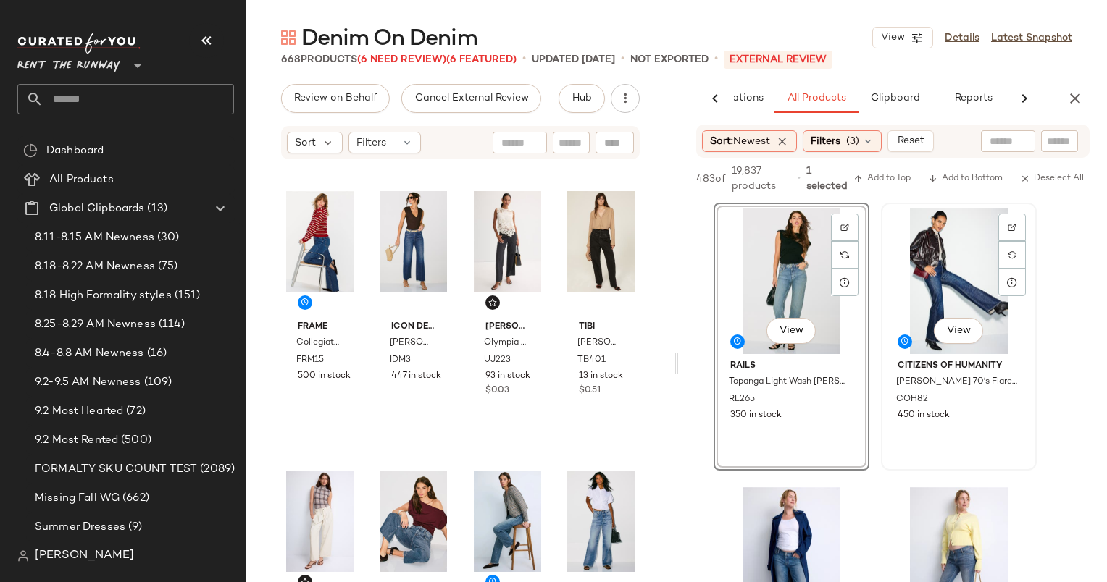
click at [910, 254] on div "View" at bounding box center [959, 281] width 146 height 146
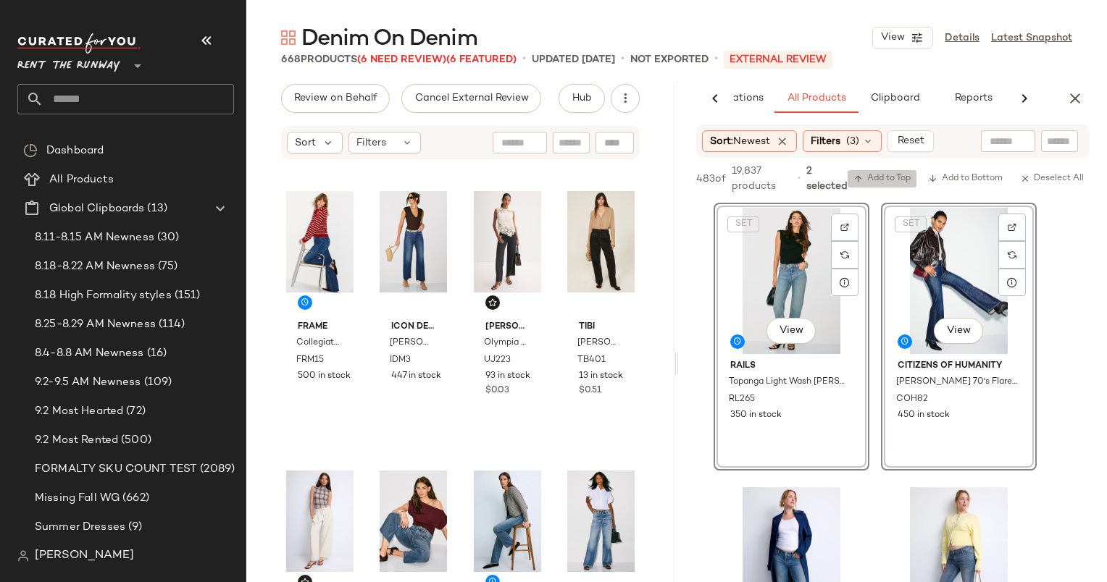
click at [886, 179] on span "Add to Top" at bounding box center [881, 179] width 57 height 10
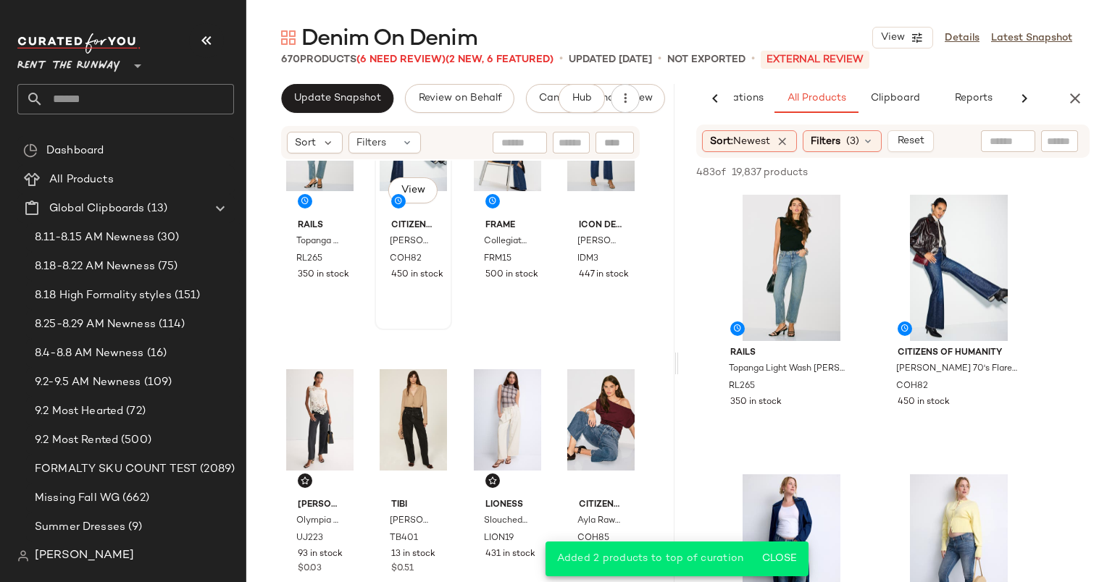
scroll to position [96, 0]
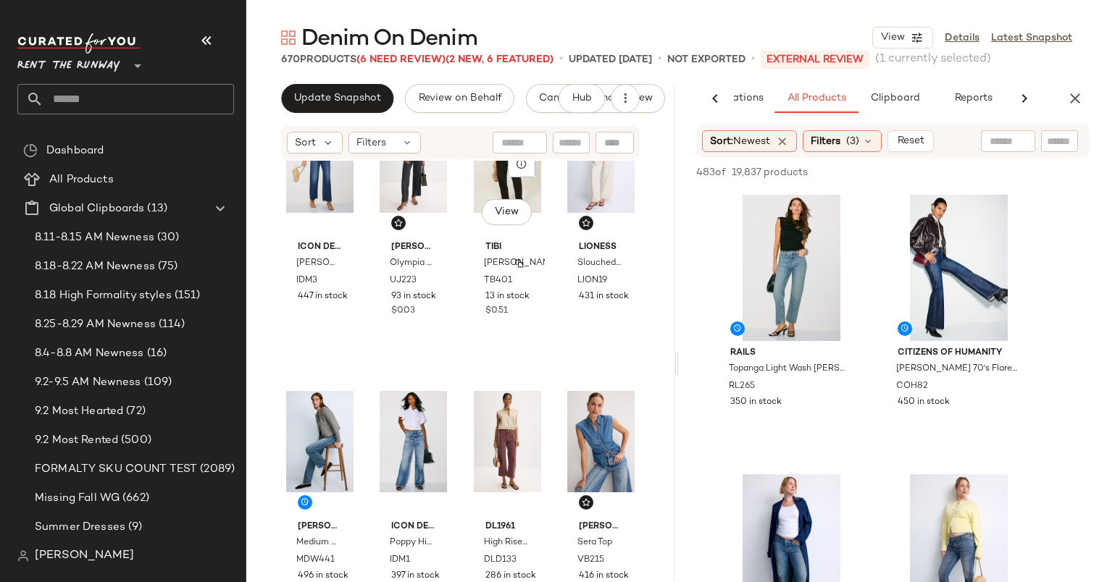
scroll to position [305, 0]
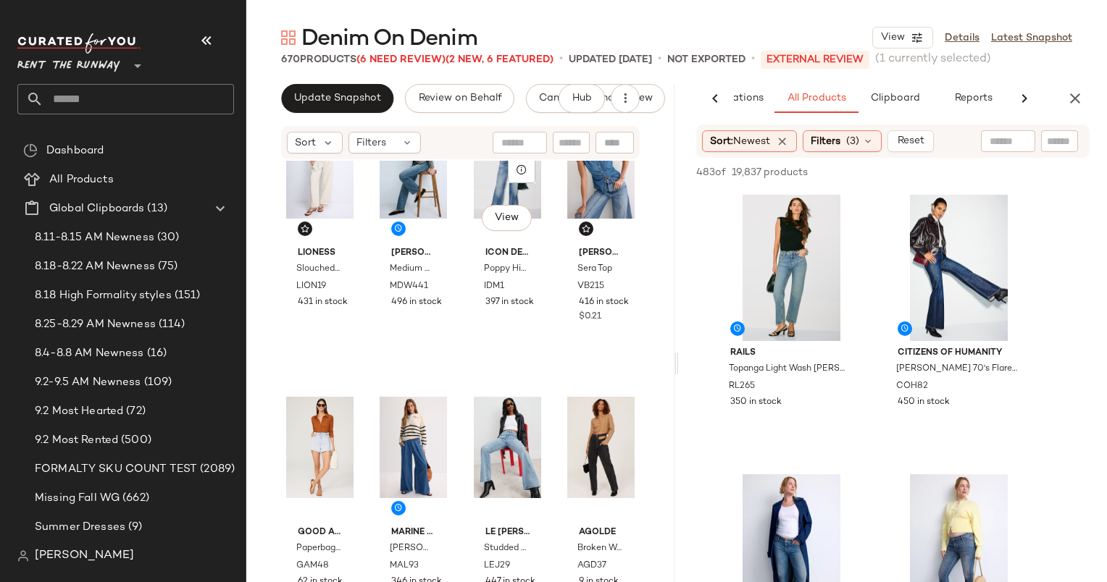
scroll to position [616, 0]
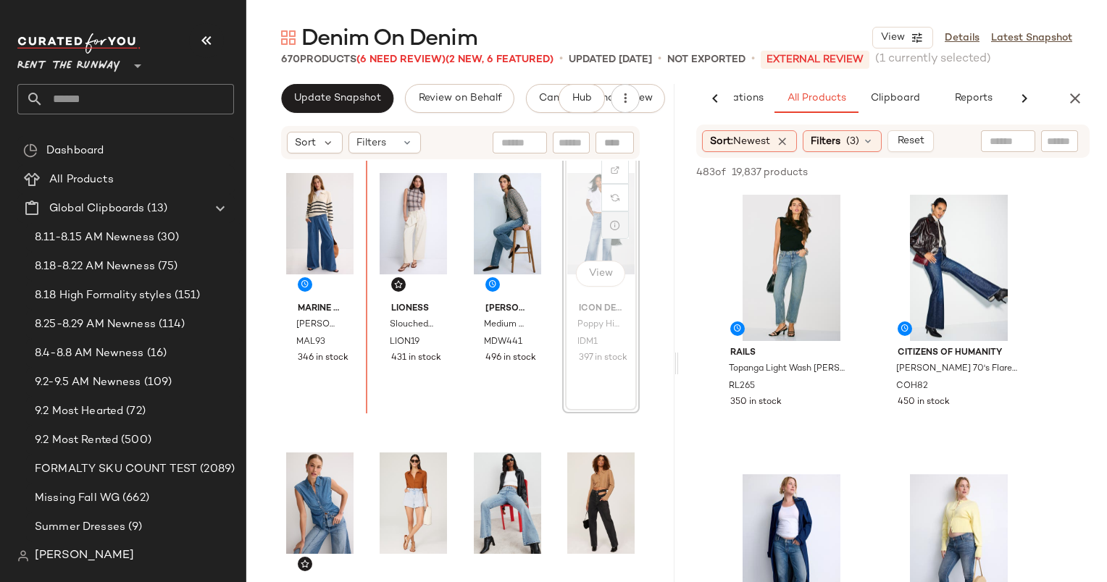
scroll to position [571, 0]
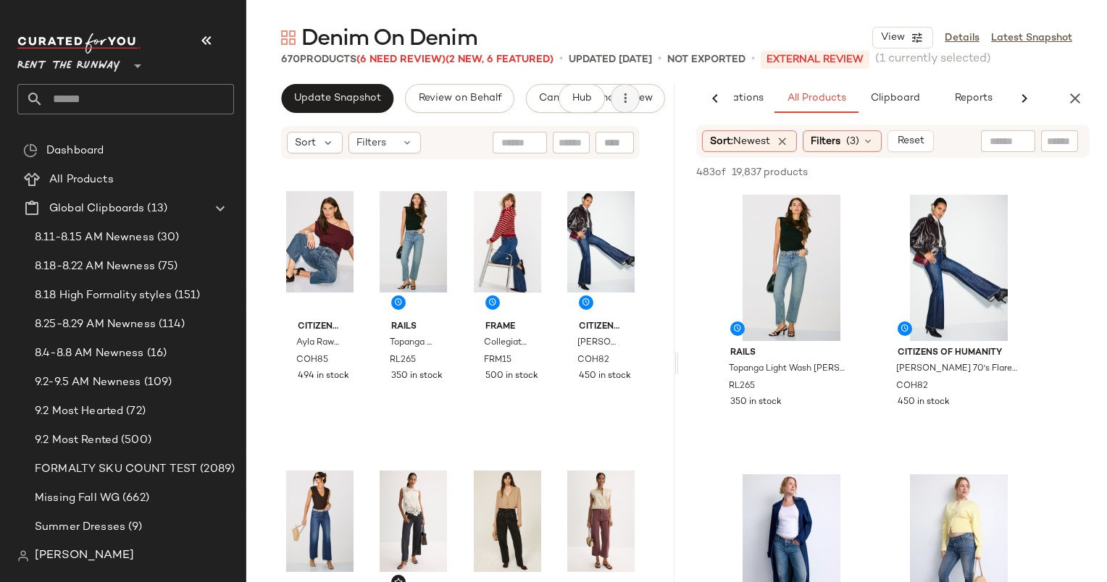
click at [637, 103] on button "button" at bounding box center [624, 98] width 29 height 29
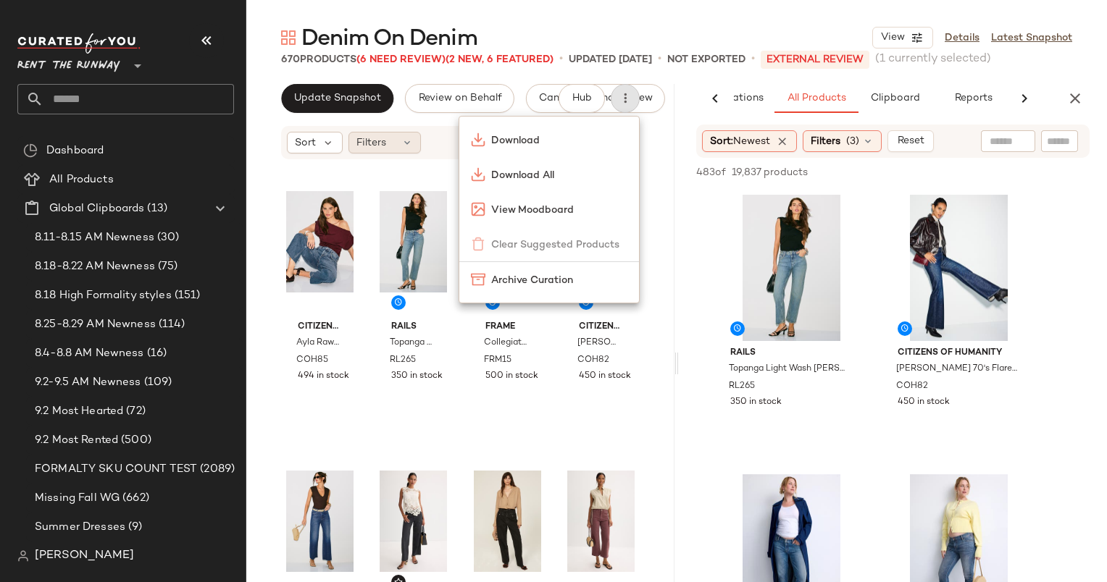
click at [379, 140] on span "Filters" at bounding box center [371, 142] width 30 height 15
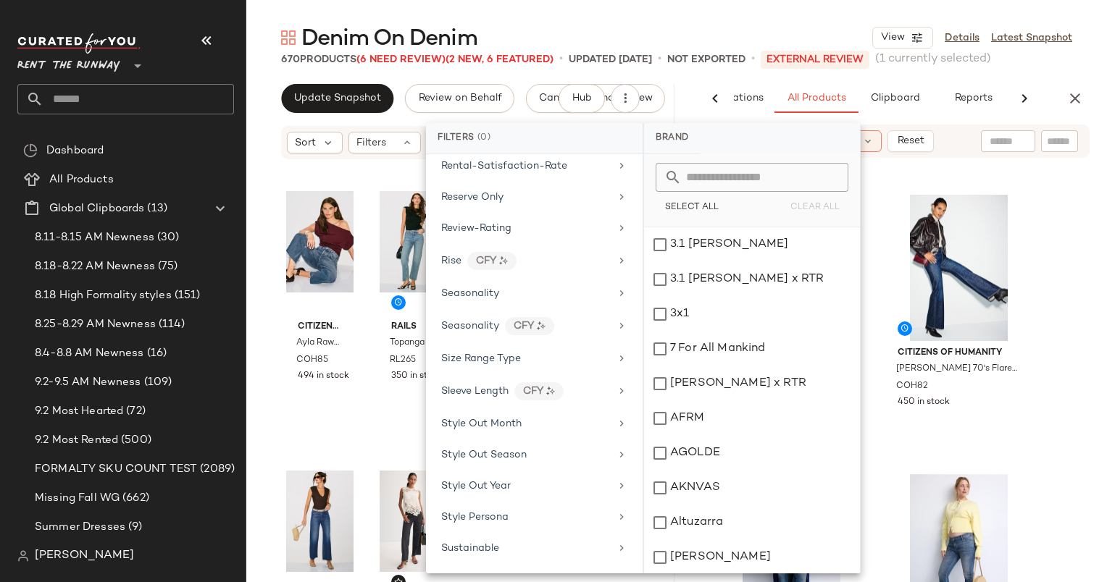
scroll to position [1865, 0]
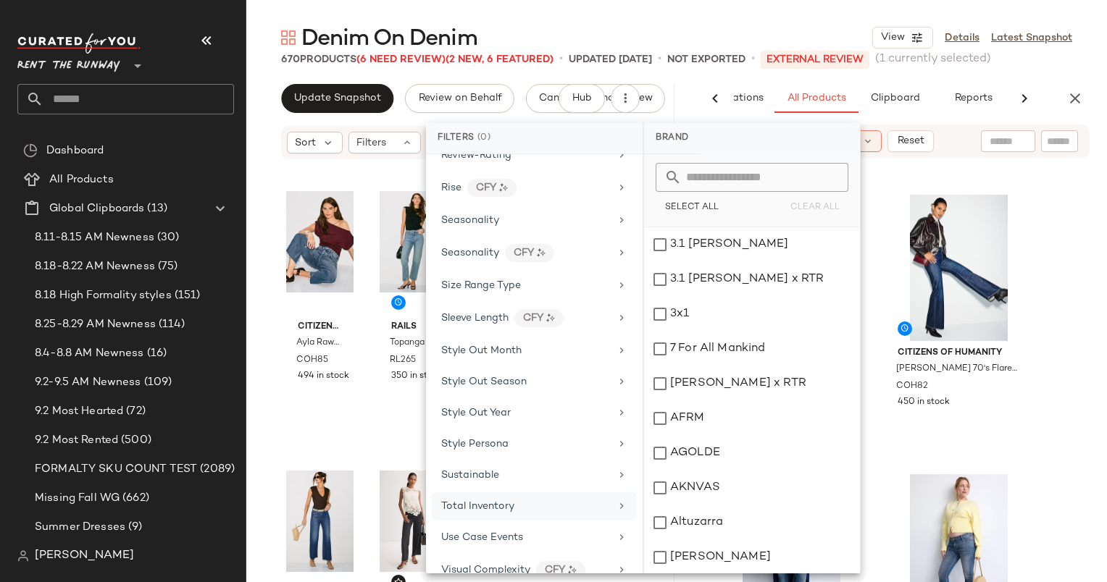
click at [533, 499] on div "Total Inventory" at bounding box center [525, 506] width 169 height 15
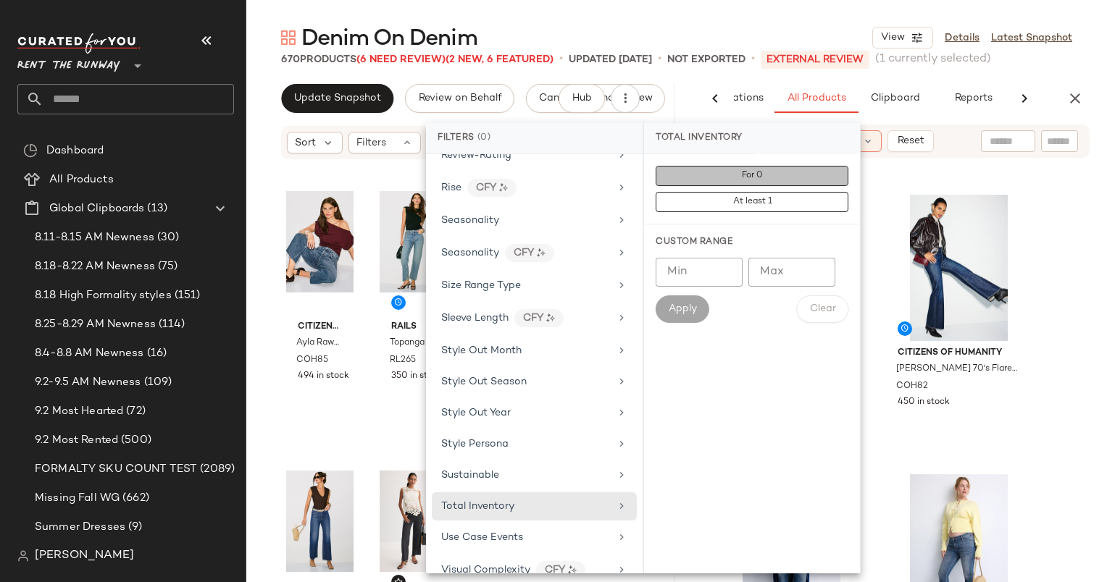
click at [760, 174] on span "For 0" at bounding box center [752, 176] width 22 height 10
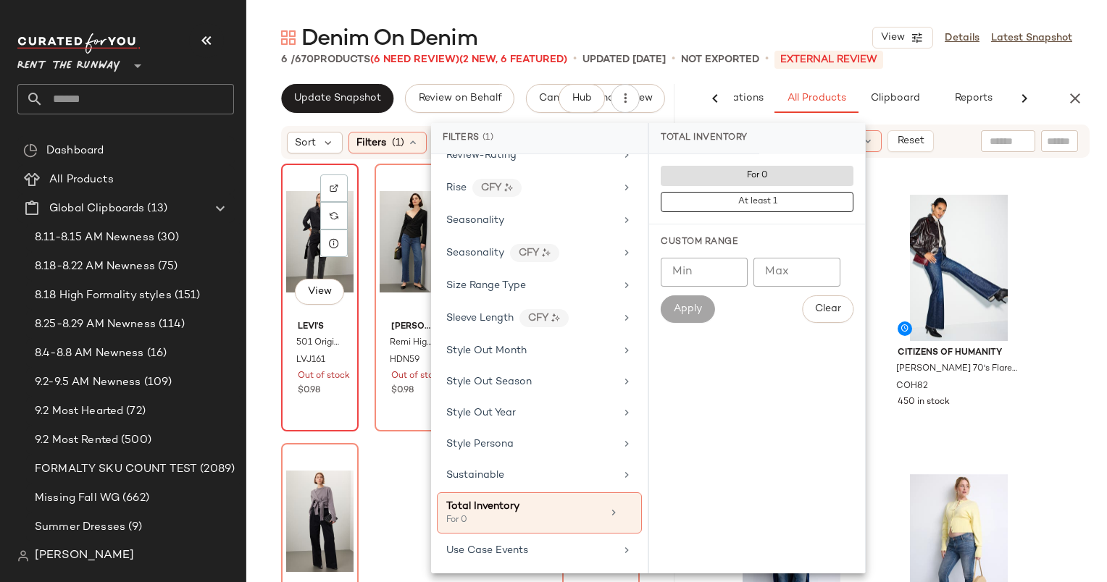
click at [306, 236] on div "View" at bounding box center [319, 242] width 67 height 146
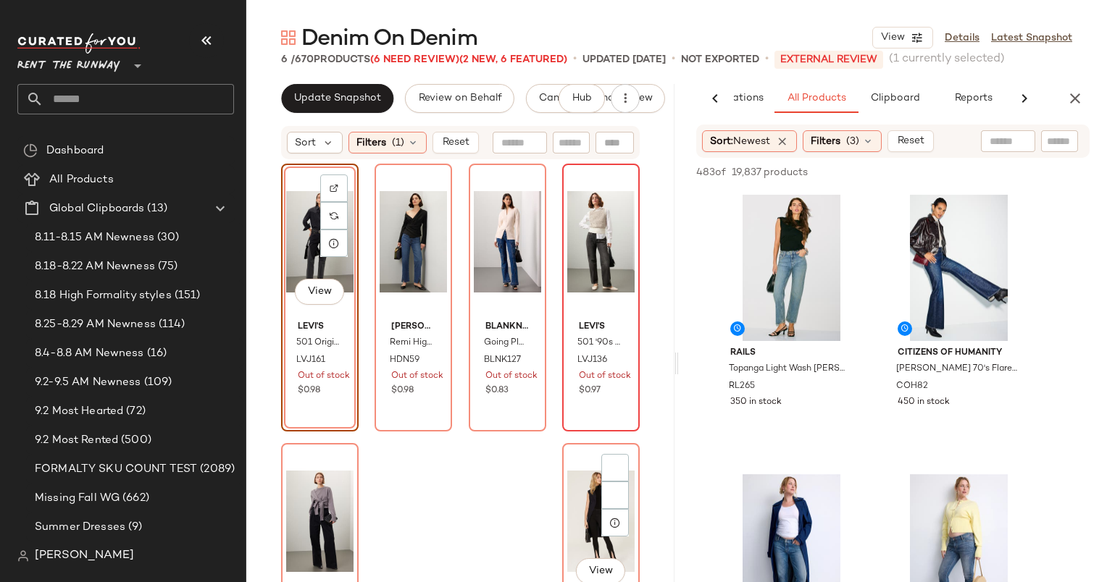
scroll to position [85, 0]
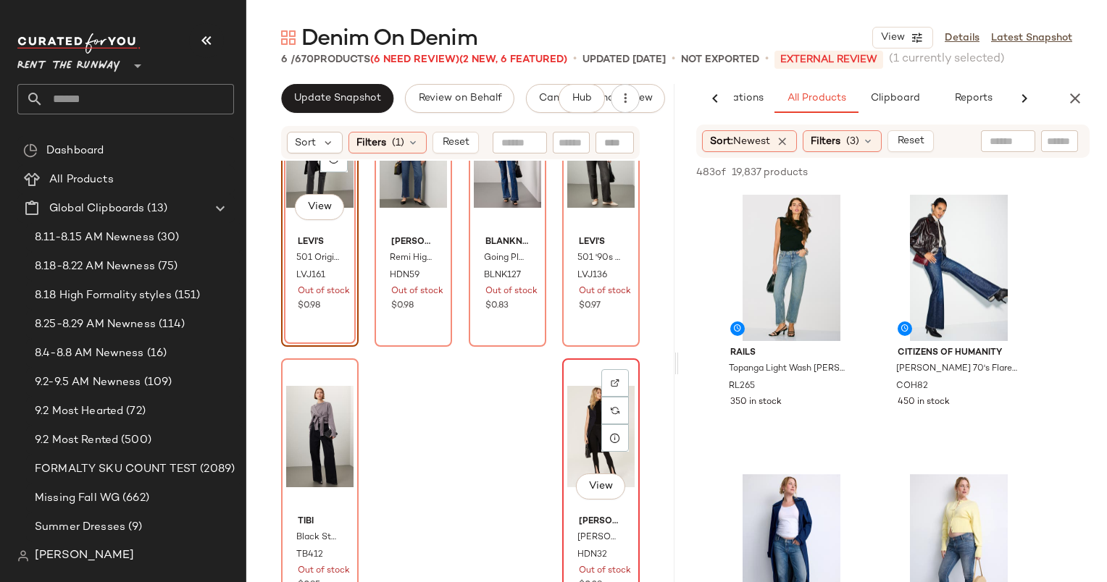
click at [571, 416] on div "View" at bounding box center [600, 437] width 67 height 146
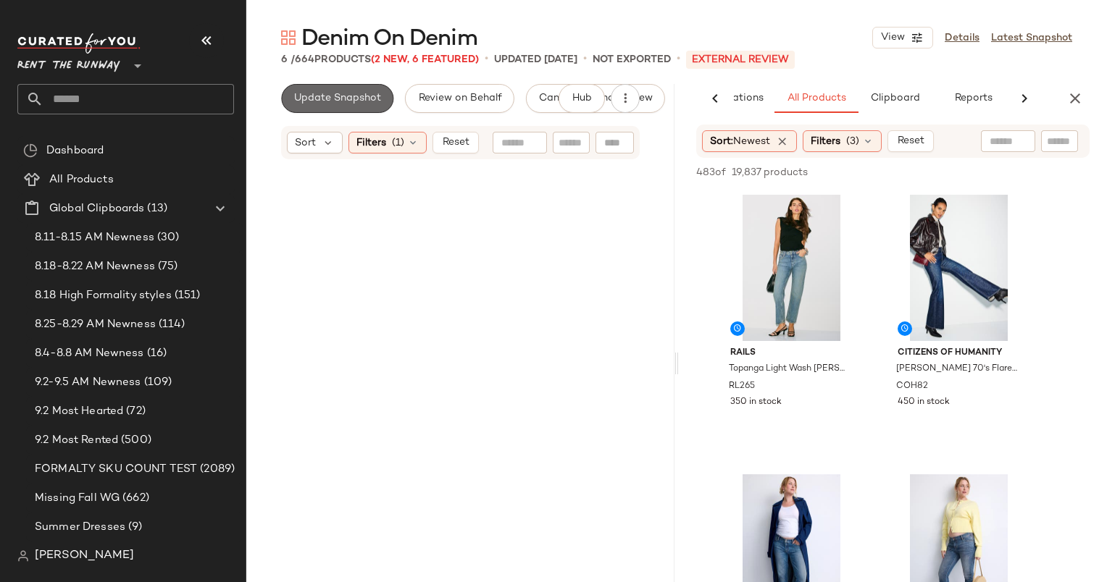
click at [324, 104] on span "Update Snapshot" at bounding box center [337, 99] width 88 height 12
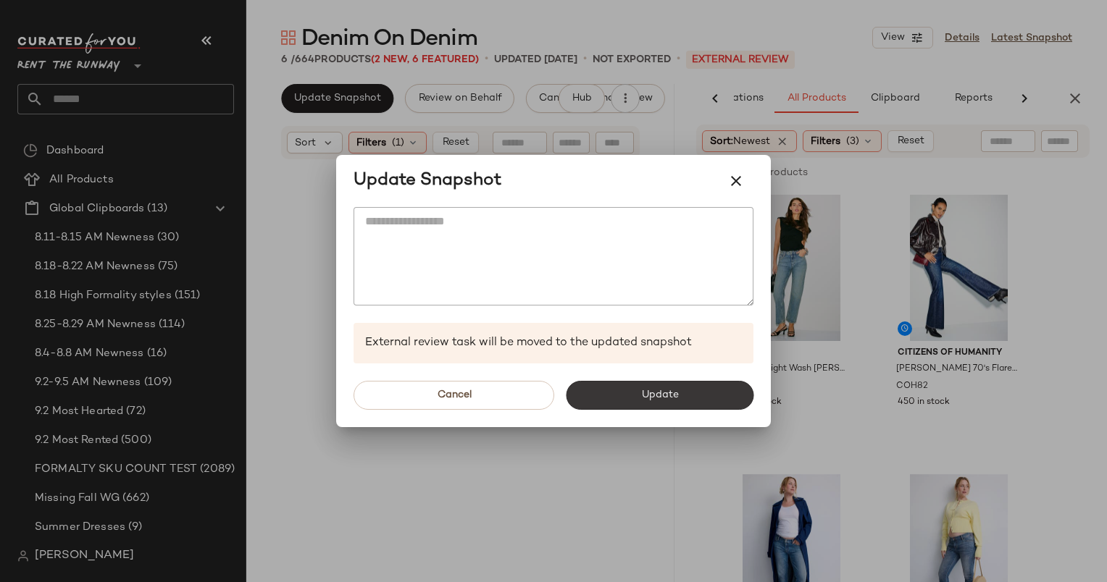
click at [627, 398] on button "Update" at bounding box center [660, 395] width 188 height 29
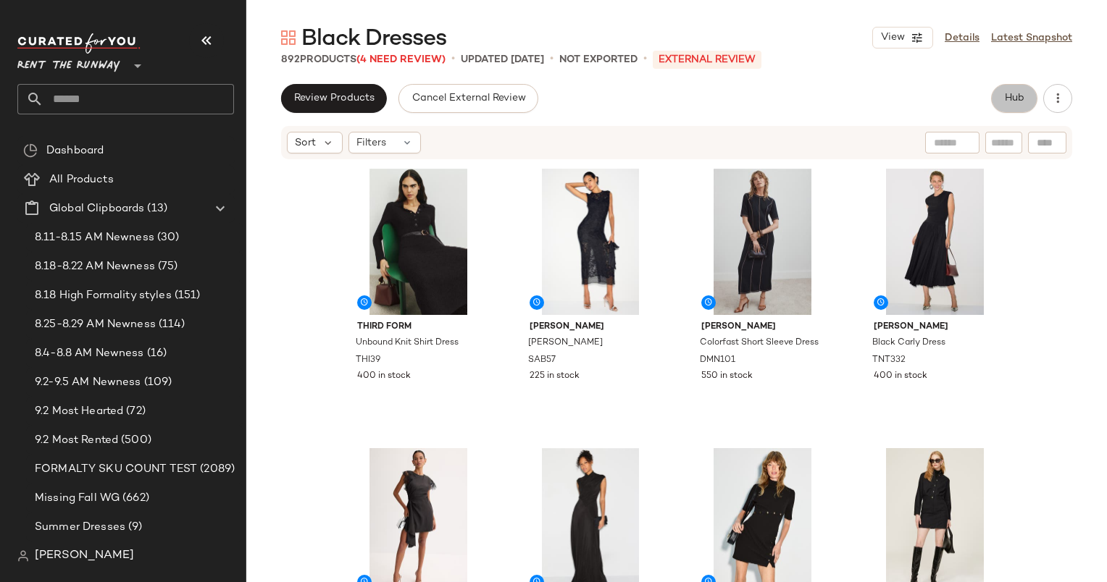
click at [1024, 101] on button "Hub" at bounding box center [1014, 98] width 46 height 29
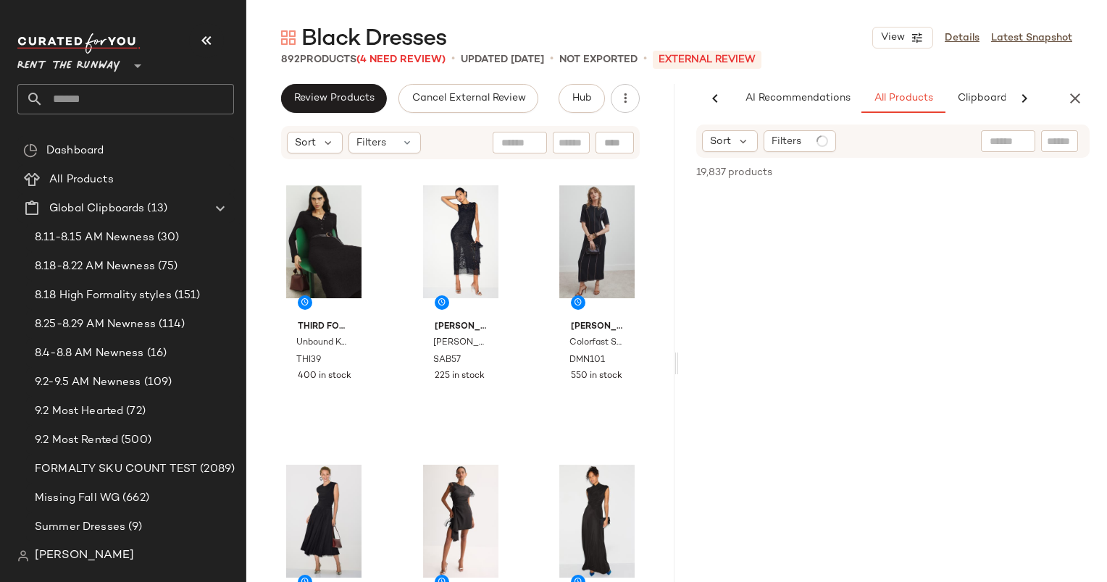
scroll to position [0, 75]
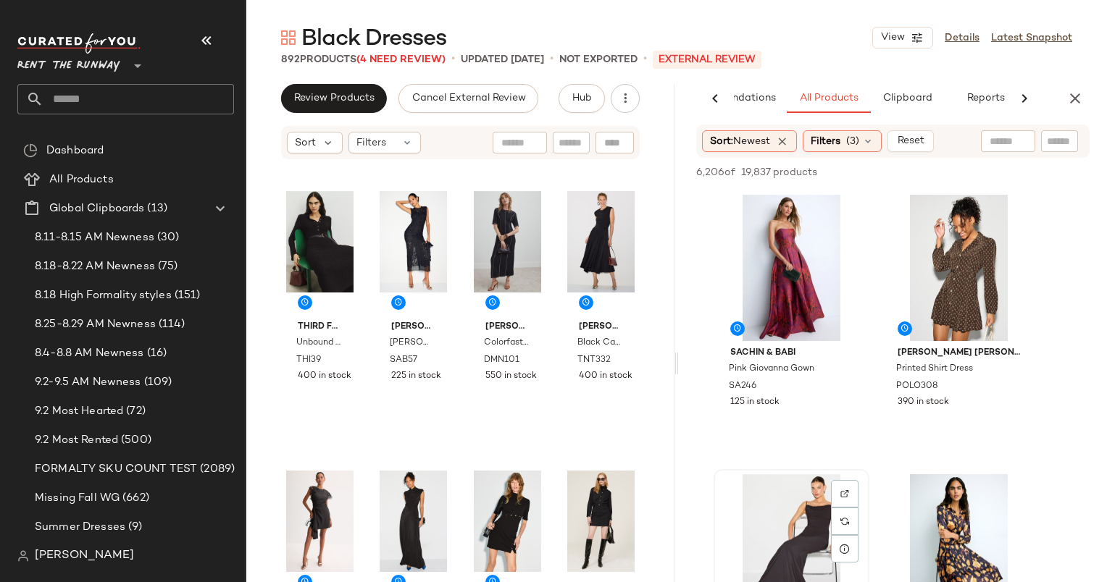
click at [811, 516] on div "View" at bounding box center [791, 547] width 146 height 146
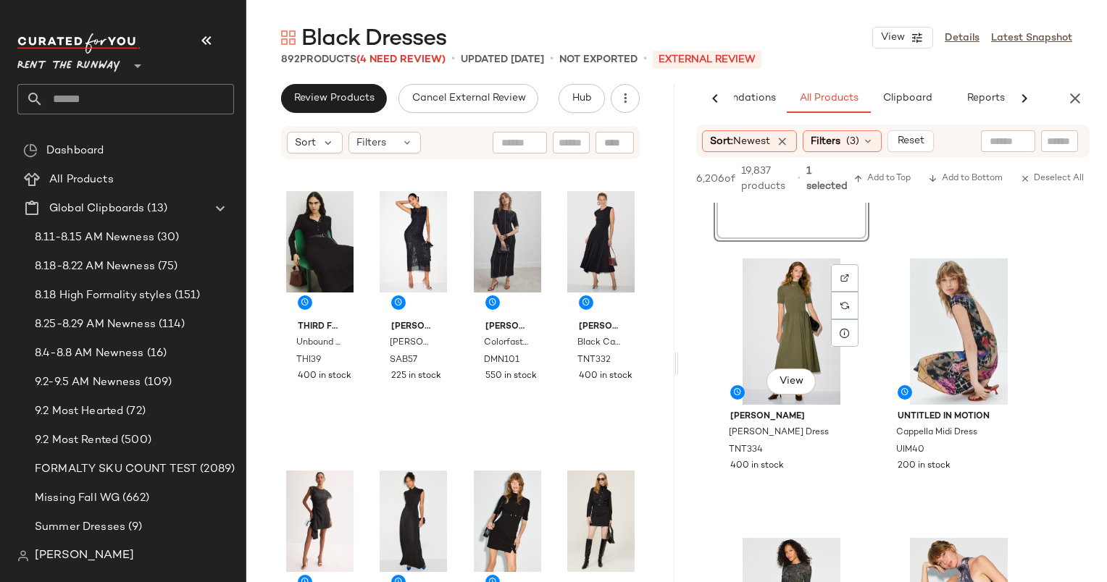
scroll to position [509, 0]
click at [894, 180] on span "Add to Top" at bounding box center [881, 179] width 57 height 10
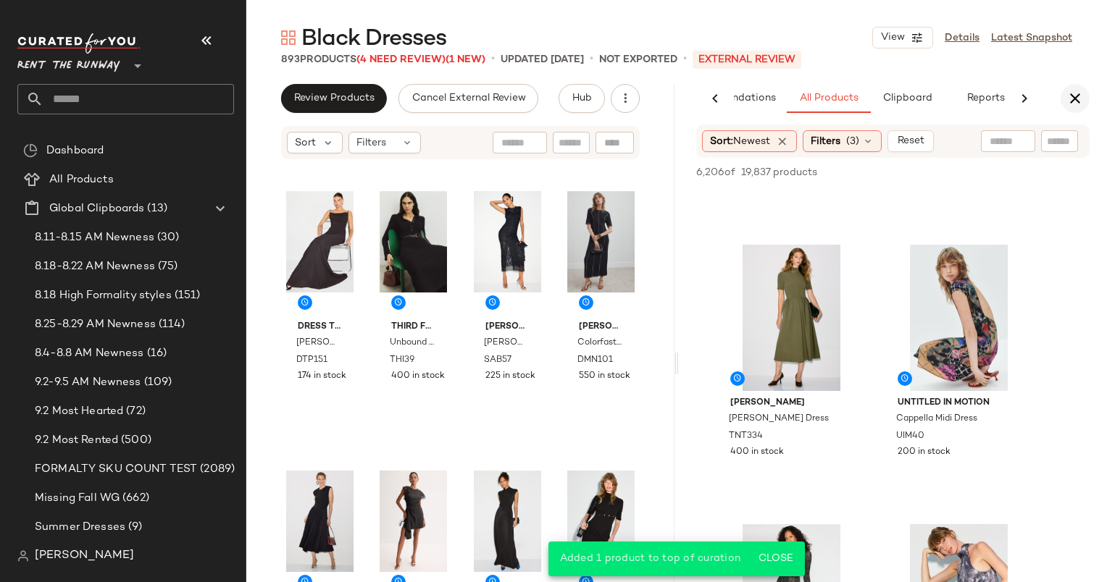
click at [1068, 92] on icon "button" at bounding box center [1074, 98] width 17 height 17
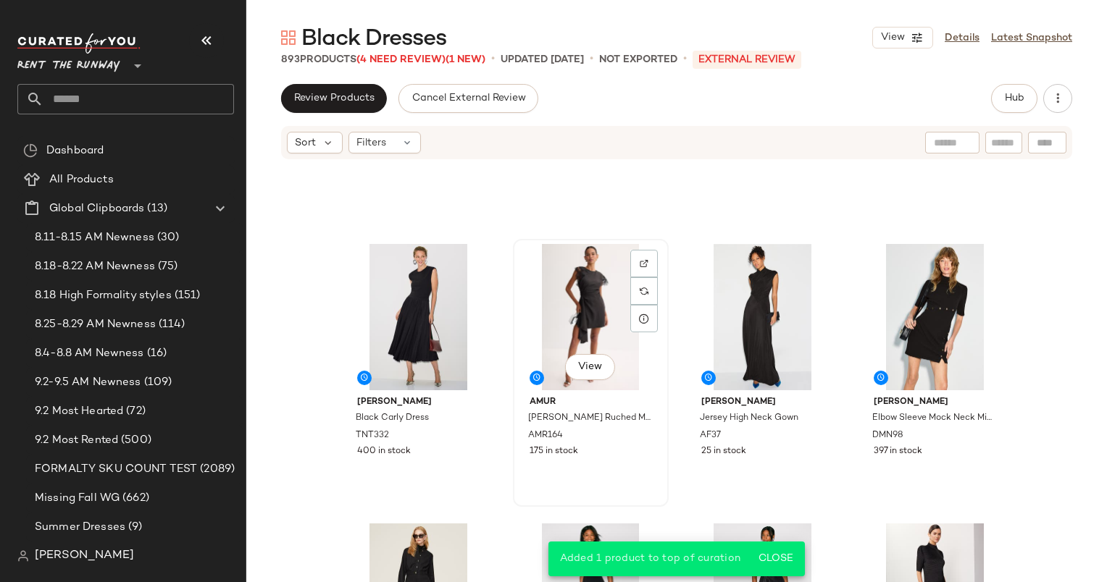
scroll to position [214, 0]
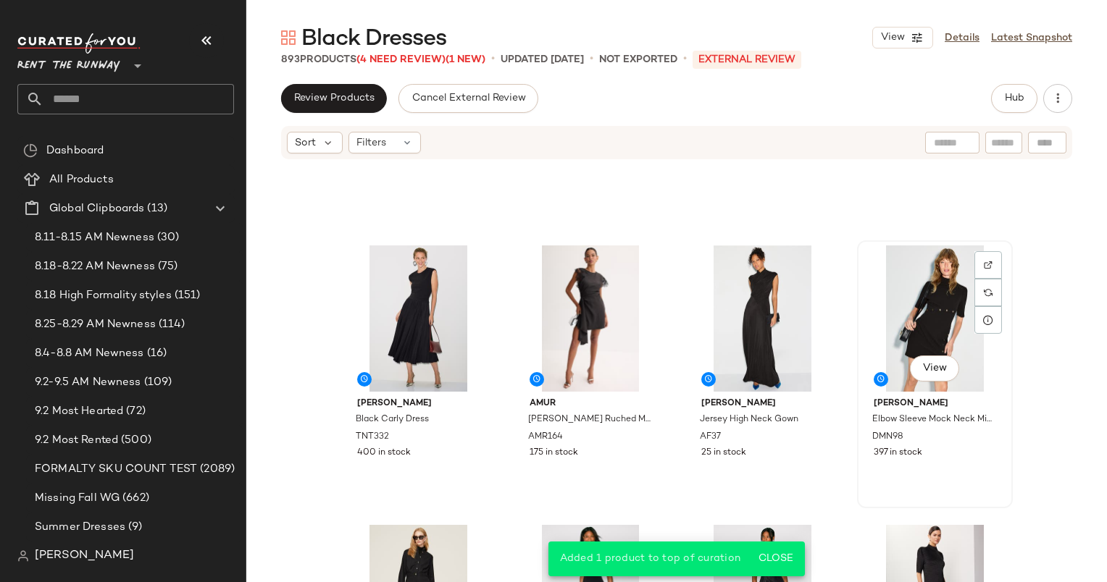
click at [910, 290] on div "View" at bounding box center [935, 318] width 146 height 146
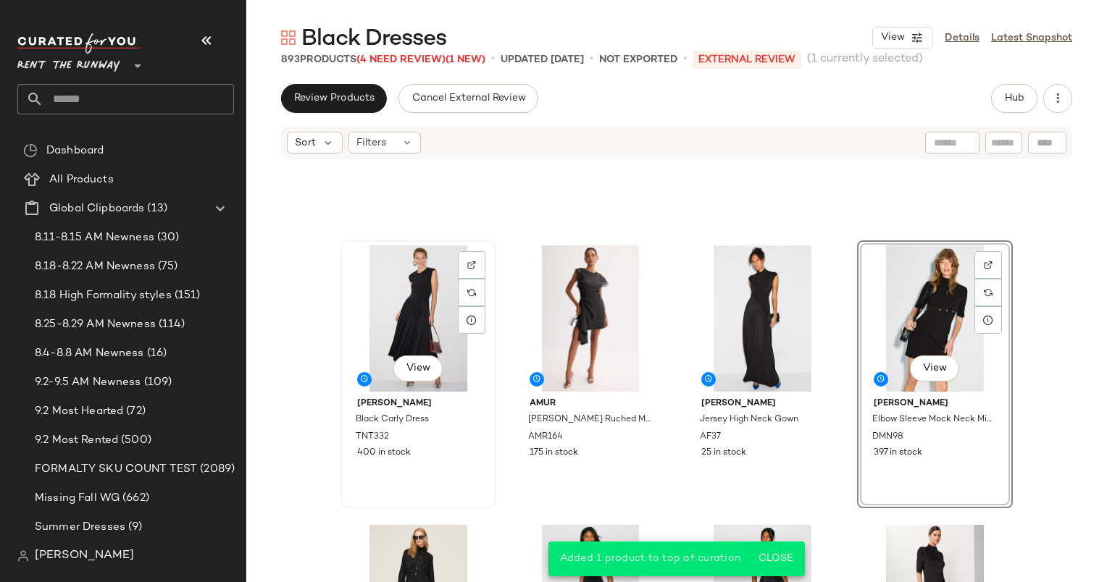
click at [377, 341] on div "View" at bounding box center [418, 318] width 146 height 146
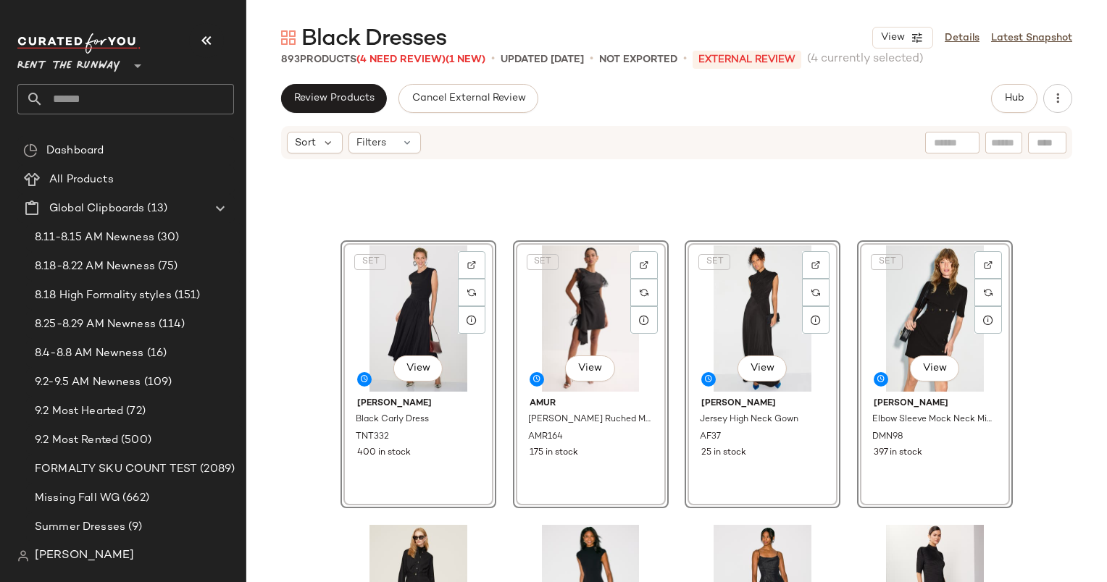
scroll to position [52, 0]
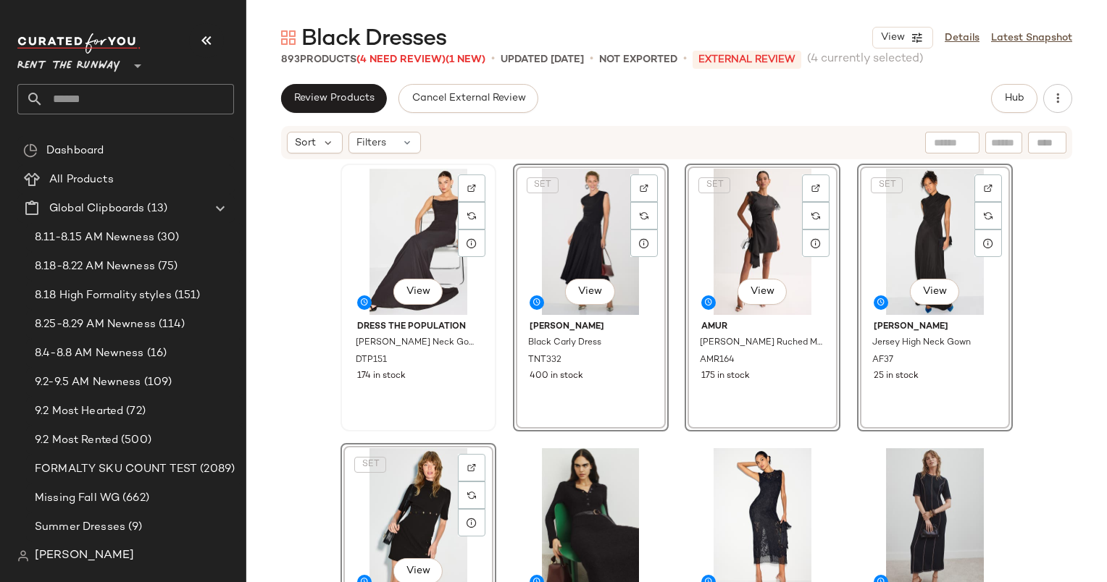
scroll to position [107, 0]
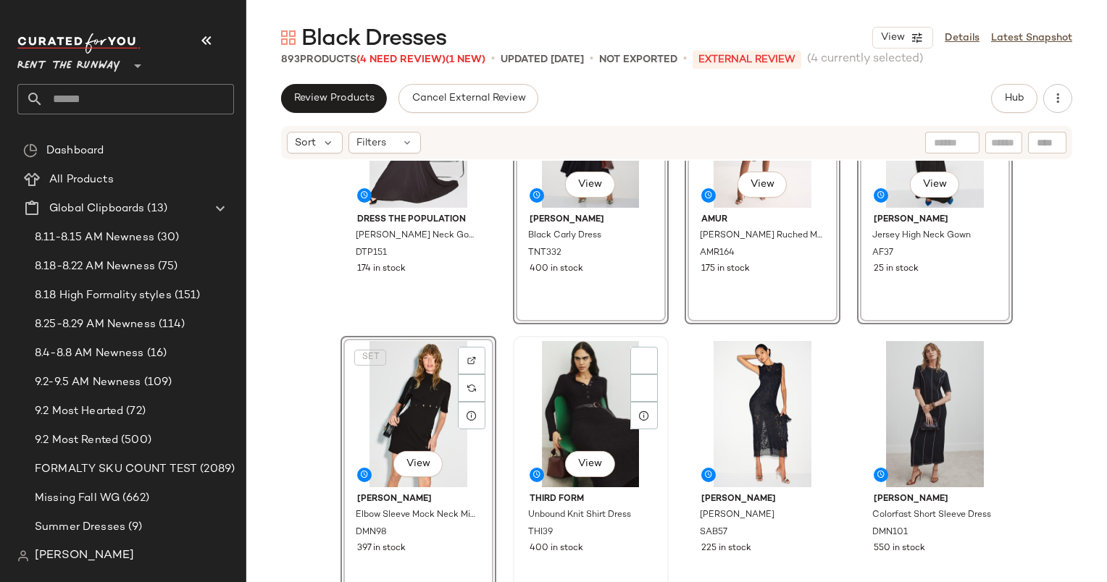
click at [663, 387] on div "View THIRD FORM Unbound Knit Shirt Dress THI39 400 in stock" at bounding box center [591, 470] width 156 height 268
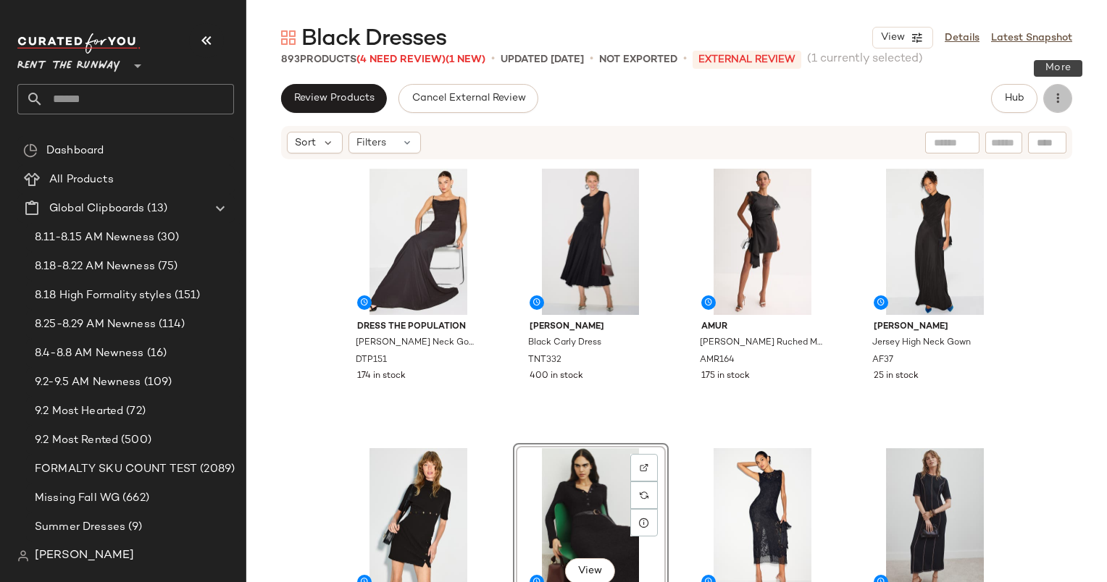
click at [1055, 103] on icon "button" at bounding box center [1057, 98] width 14 height 14
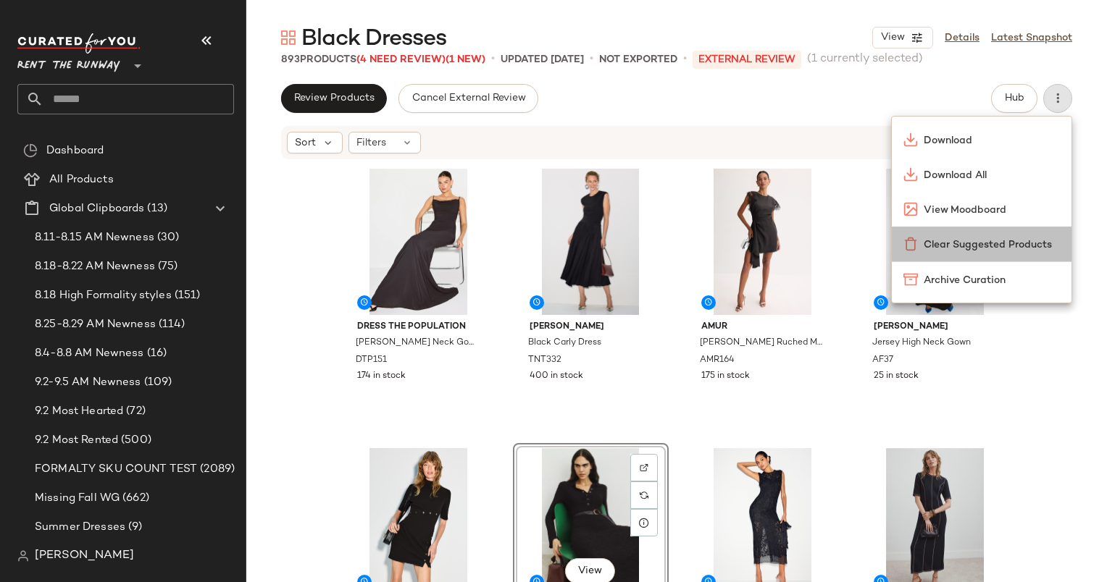
click at [1002, 232] on div "Clear Suggested Products" at bounding box center [981, 244] width 180 height 35
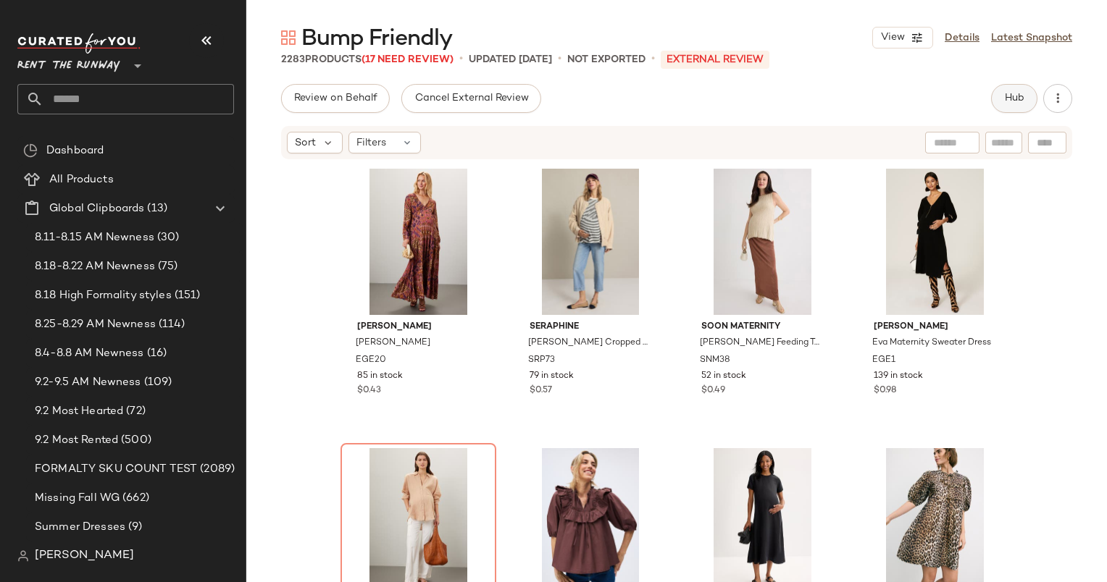
click at [1022, 99] on span "Hub" at bounding box center [1014, 99] width 20 height 12
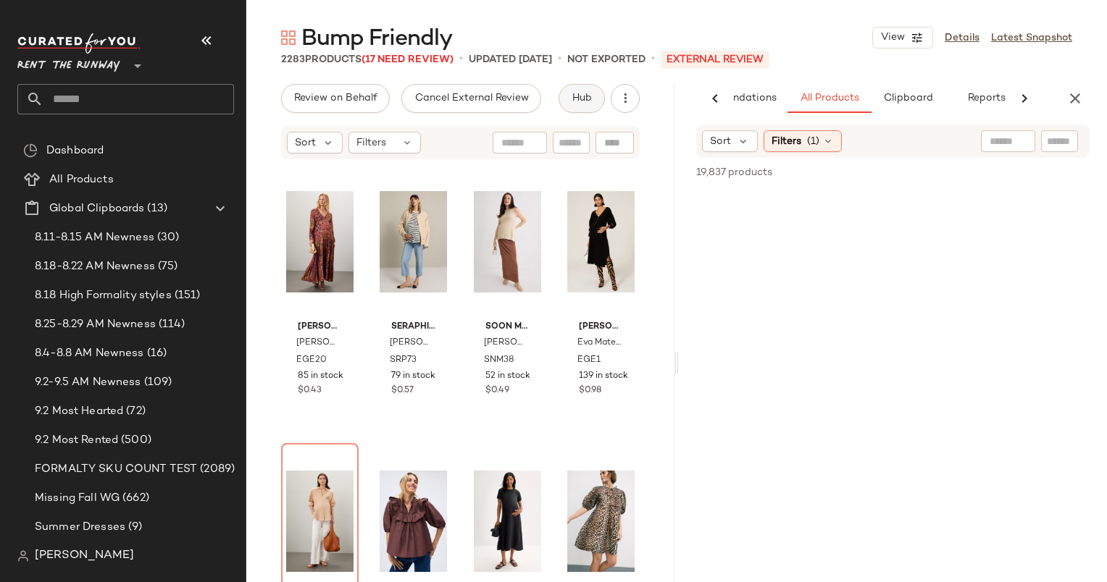
scroll to position [0, 75]
click at [1063, 106] on button "button" at bounding box center [1074, 98] width 29 height 29
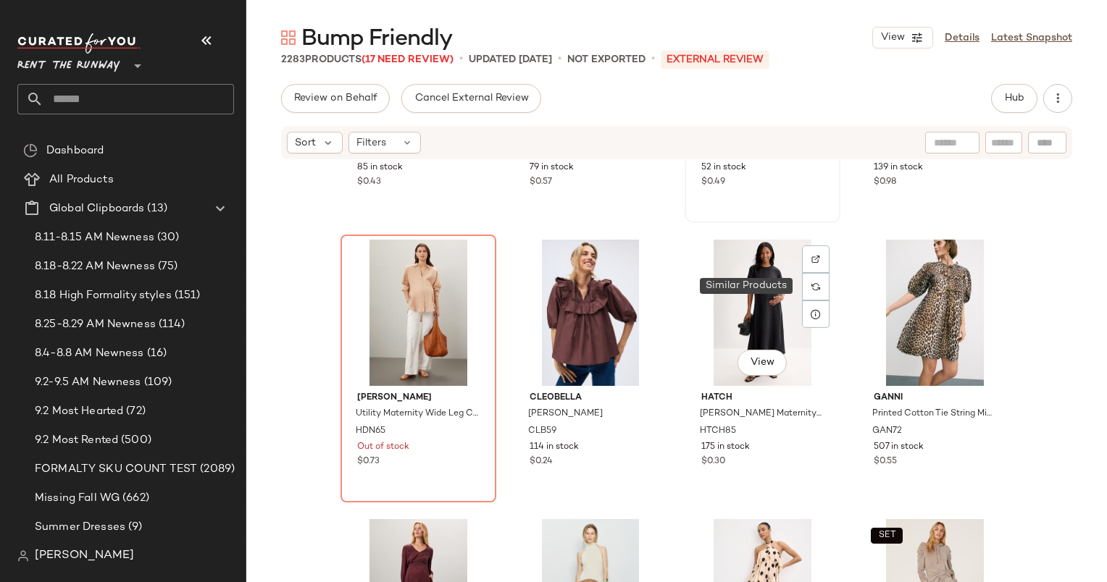
scroll to position [209, 0]
click at [391, 143] on div "Filters" at bounding box center [384, 143] width 72 height 22
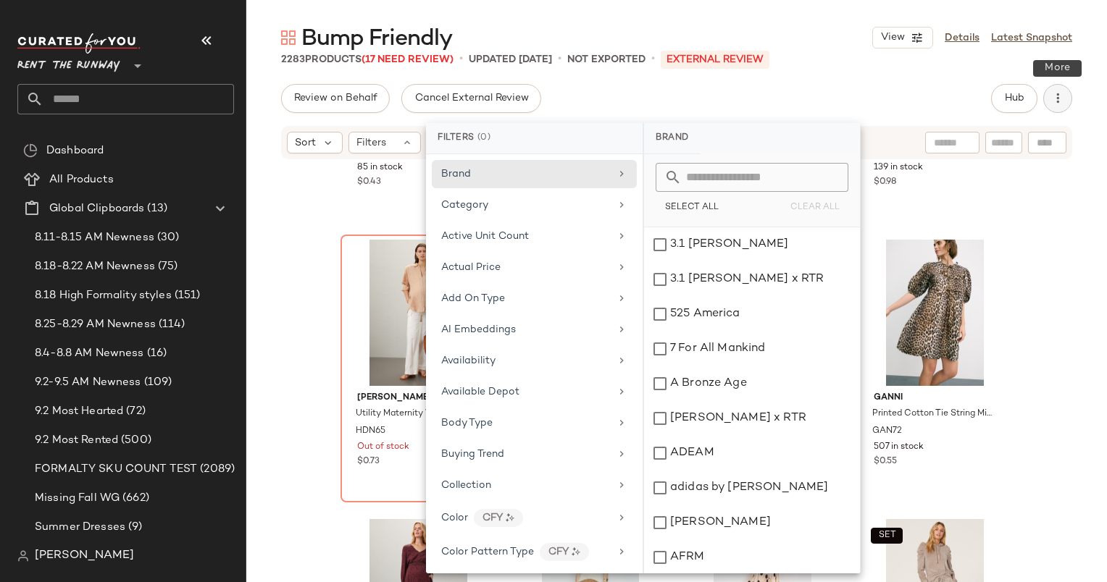
click at [1046, 102] on button "button" at bounding box center [1057, 98] width 29 height 29
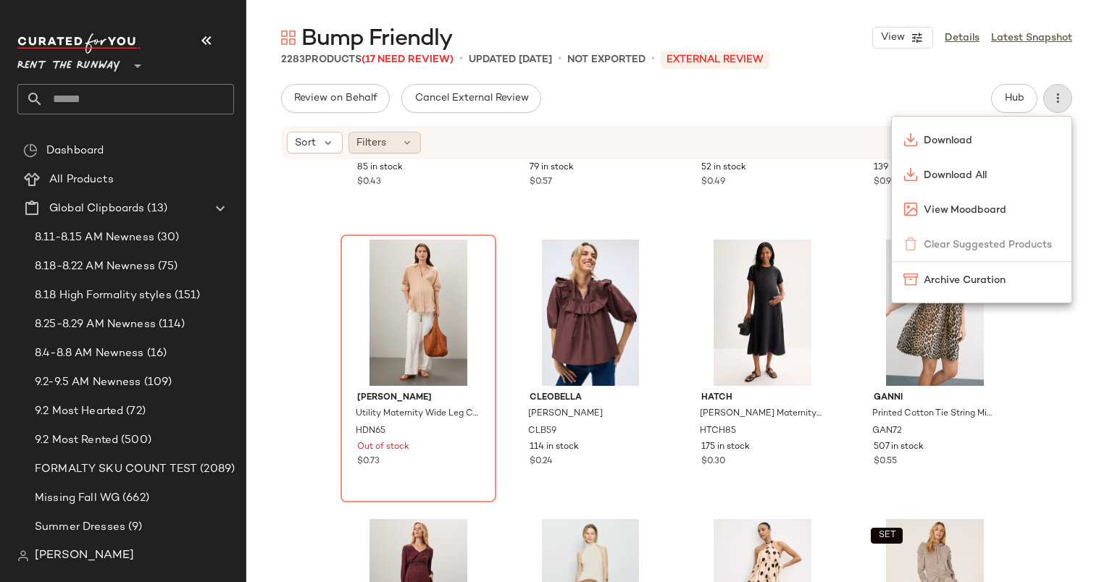
click at [408, 132] on div "Filters" at bounding box center [384, 143] width 72 height 22
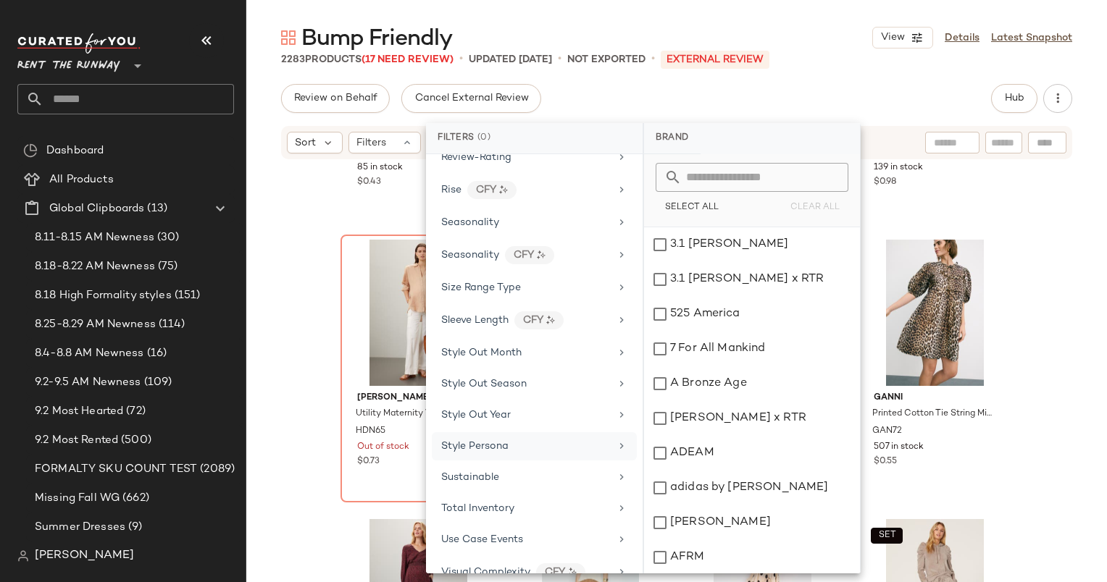
scroll to position [1939, 0]
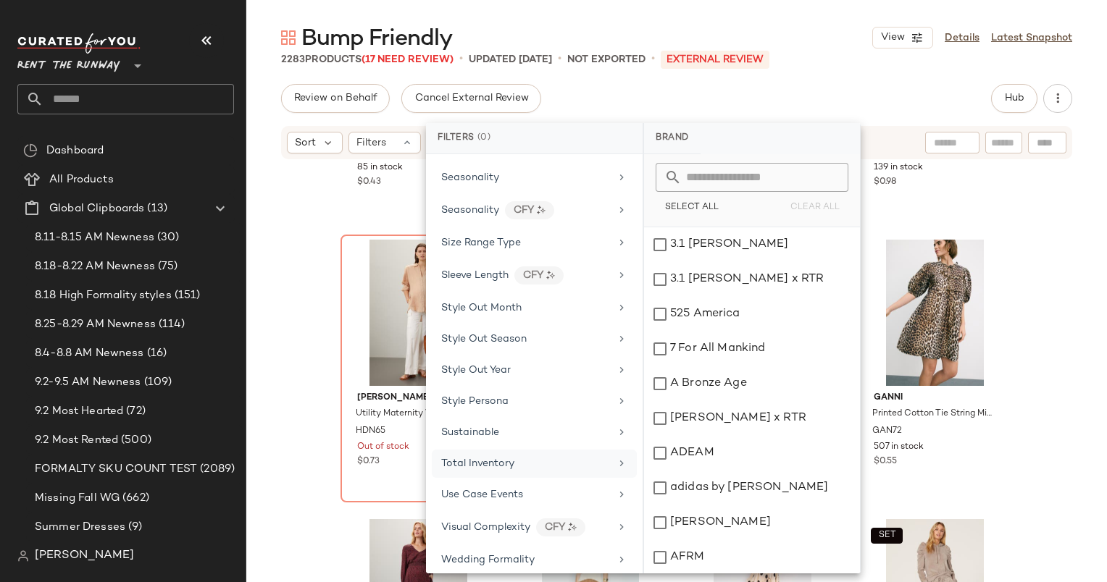
click at [533, 450] on div "Total Inventory" at bounding box center [534, 464] width 205 height 28
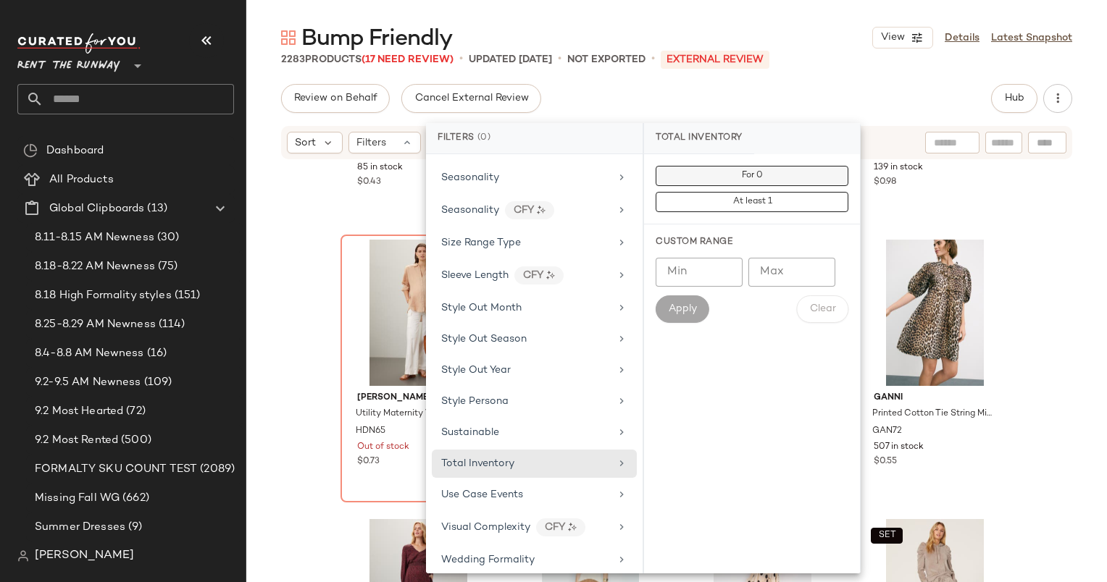
click at [724, 170] on button "For 0" at bounding box center [751, 176] width 193 height 20
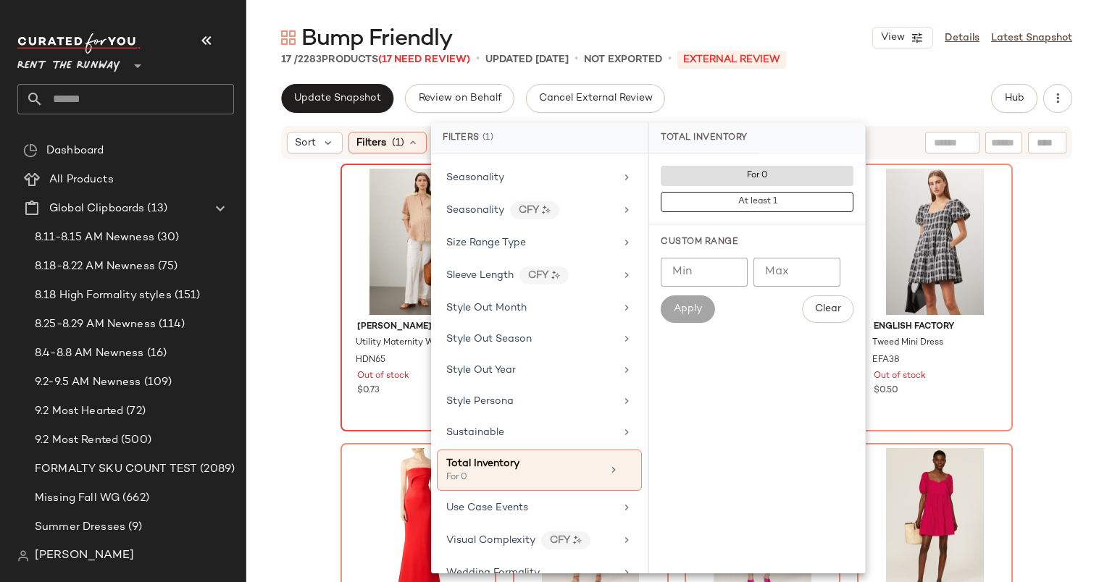
click at [374, 242] on div at bounding box center [418, 242] width 146 height 146
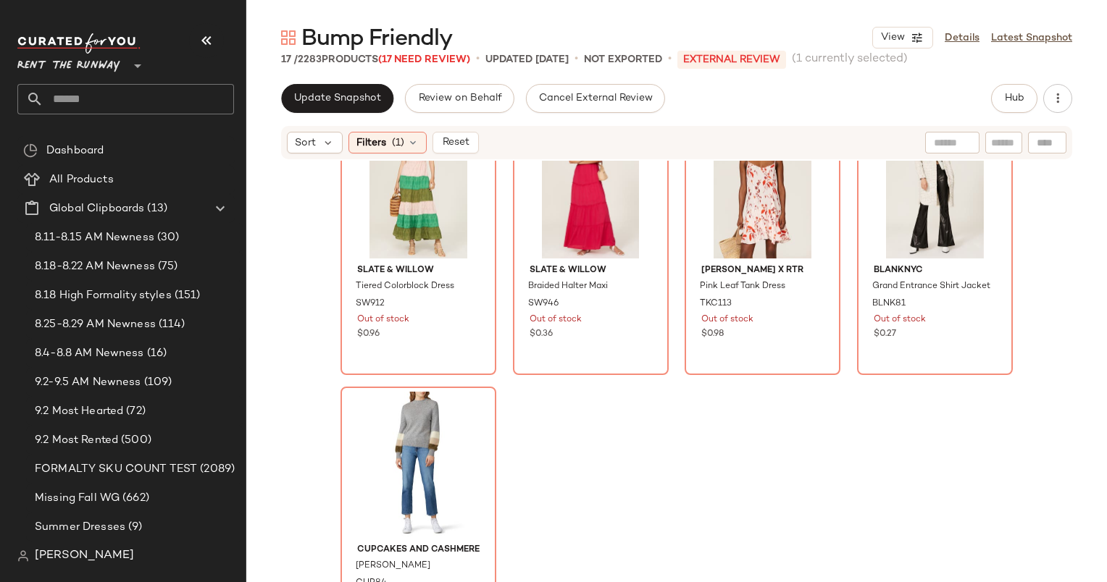
scroll to position [936, 0]
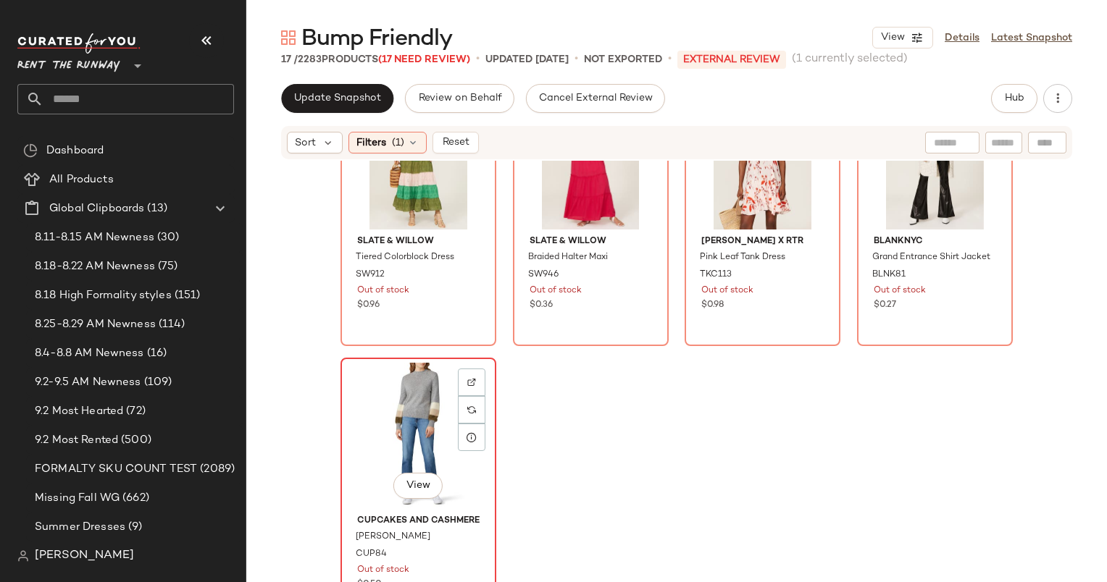
click at [378, 422] on div "View" at bounding box center [418, 436] width 146 height 146
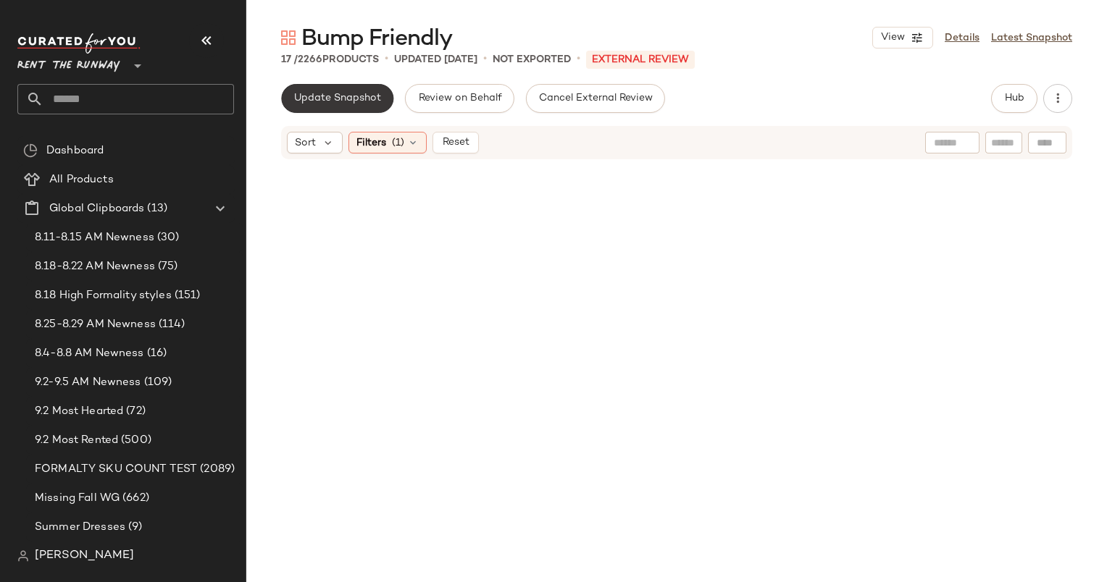
click at [340, 84] on button "Update Snapshot" at bounding box center [337, 98] width 112 height 29
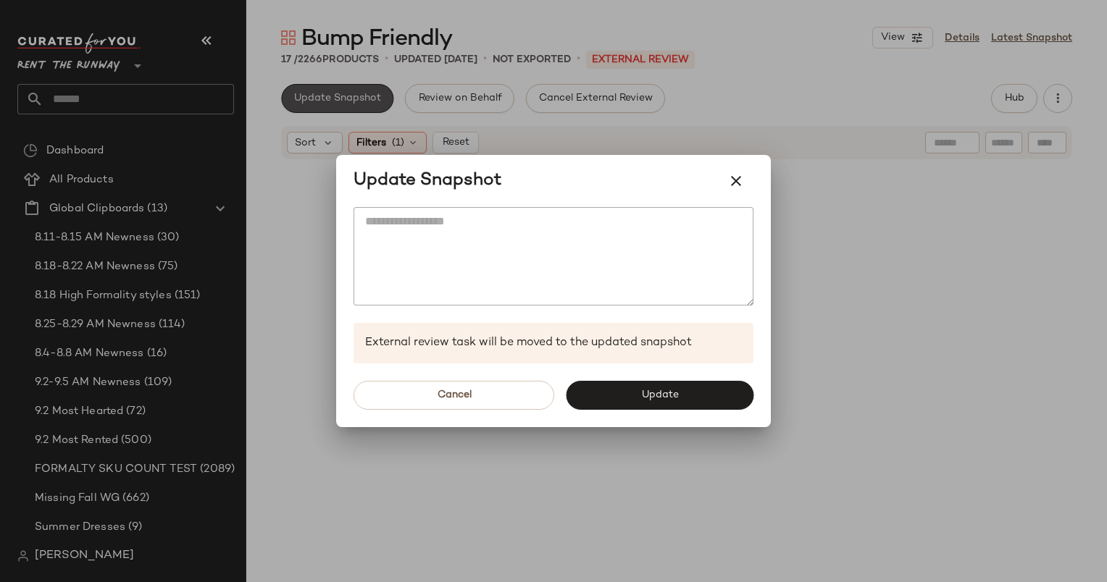
click at [351, 106] on div at bounding box center [553, 291] width 1107 height 582
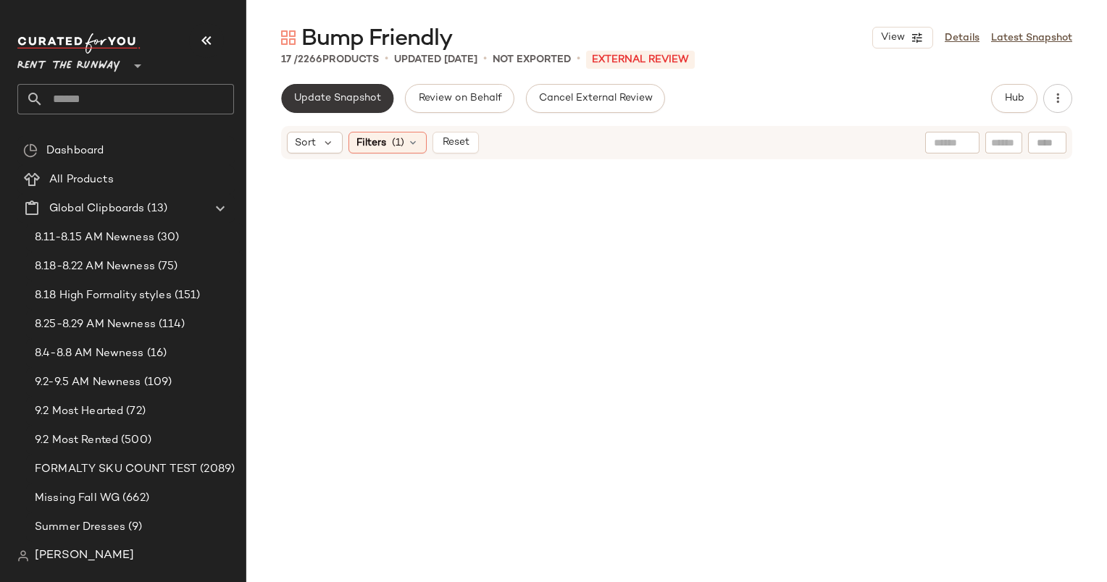
click at [358, 104] on button "Update Snapshot" at bounding box center [337, 98] width 112 height 29
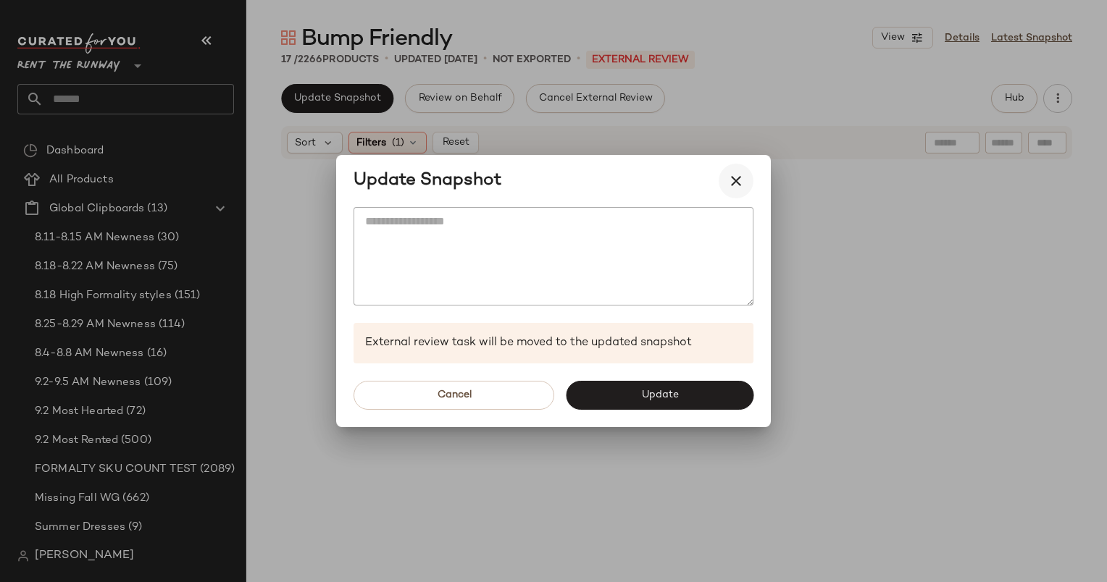
click at [747, 175] on button "button" at bounding box center [735, 181] width 35 height 35
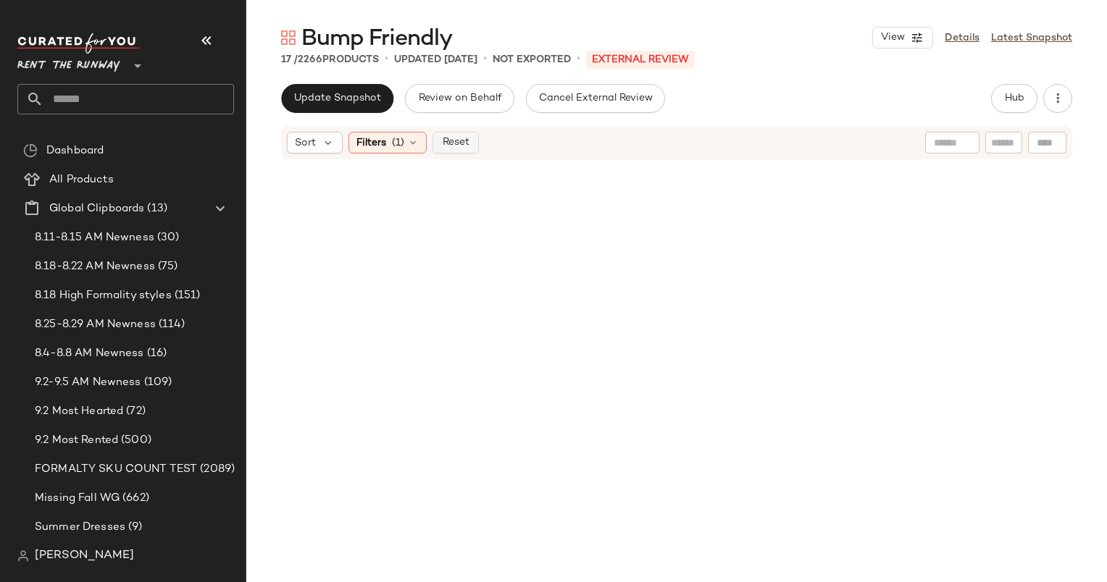
click at [450, 151] on button "Reset" at bounding box center [455, 143] width 46 height 22
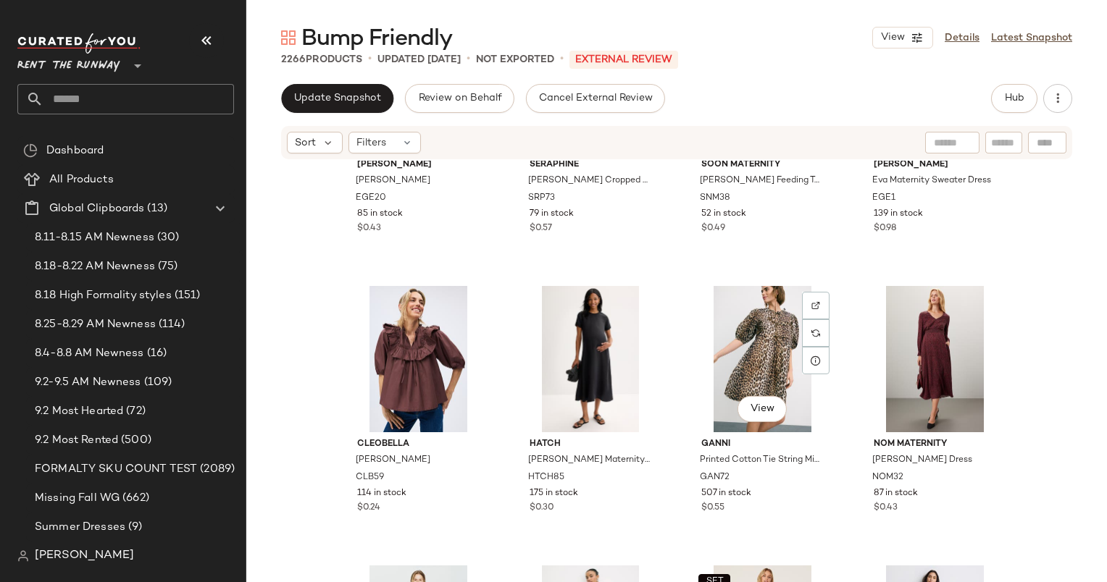
scroll to position [162, 0]
click at [728, 358] on div "View" at bounding box center [762, 359] width 146 height 146
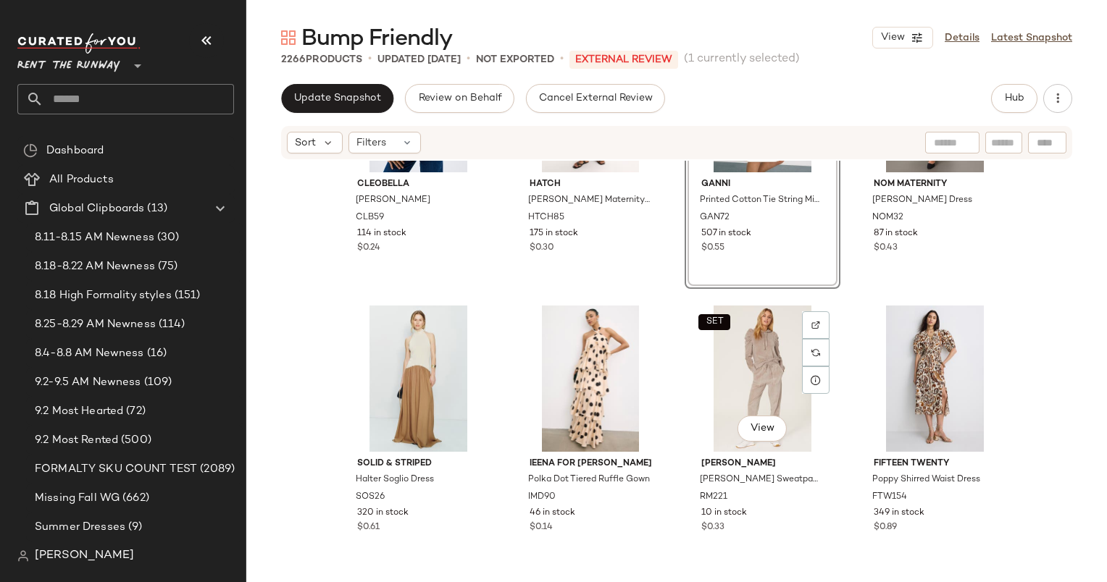
scroll to position [435, 0]
click at [562, 366] on div "View" at bounding box center [591, 378] width 146 height 146
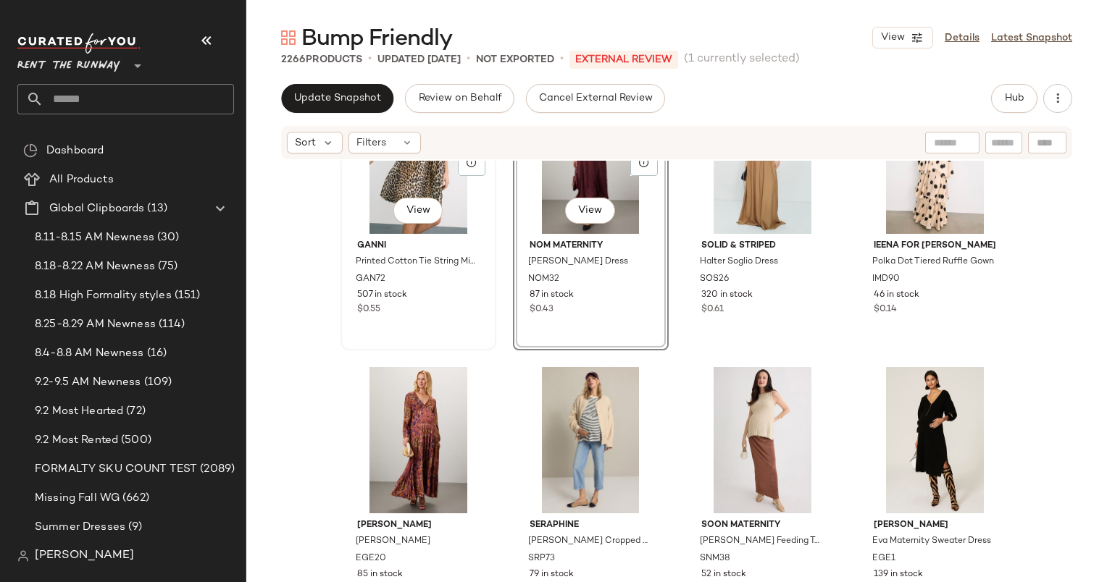
scroll to position [80, 0]
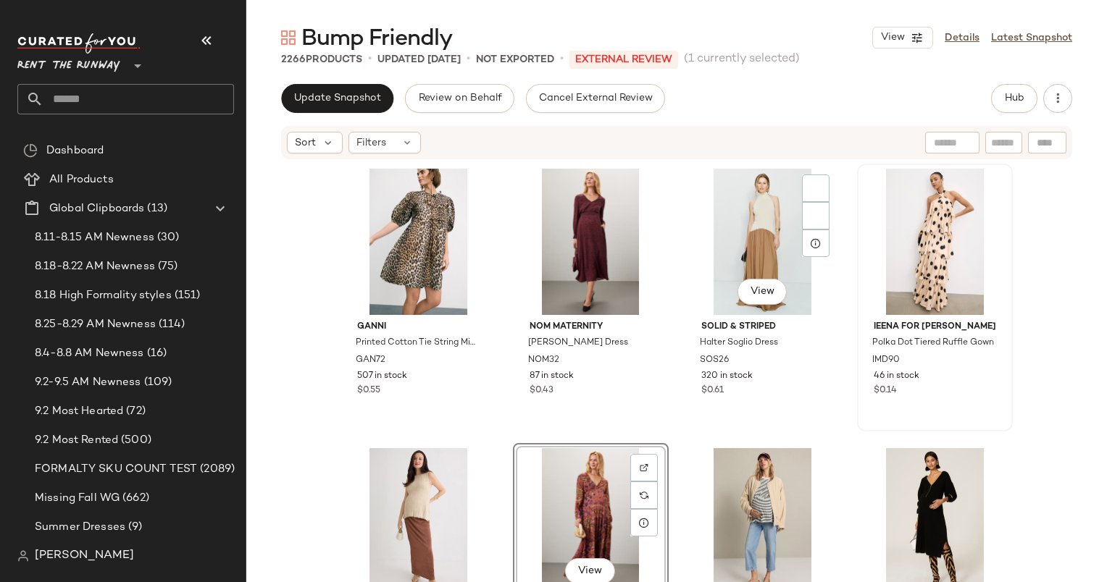
drag, startPoint x: 567, startPoint y: 487, endPoint x: 891, endPoint y: 295, distance: 377.3
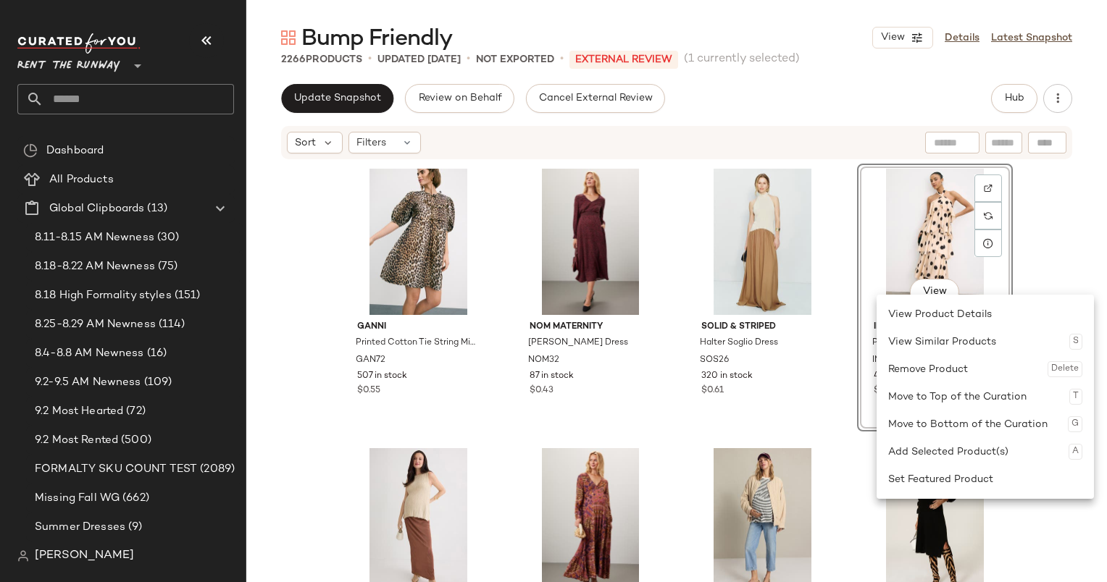
click at [802, 151] on div "Sort Filters" at bounding box center [582, 143] width 591 height 22
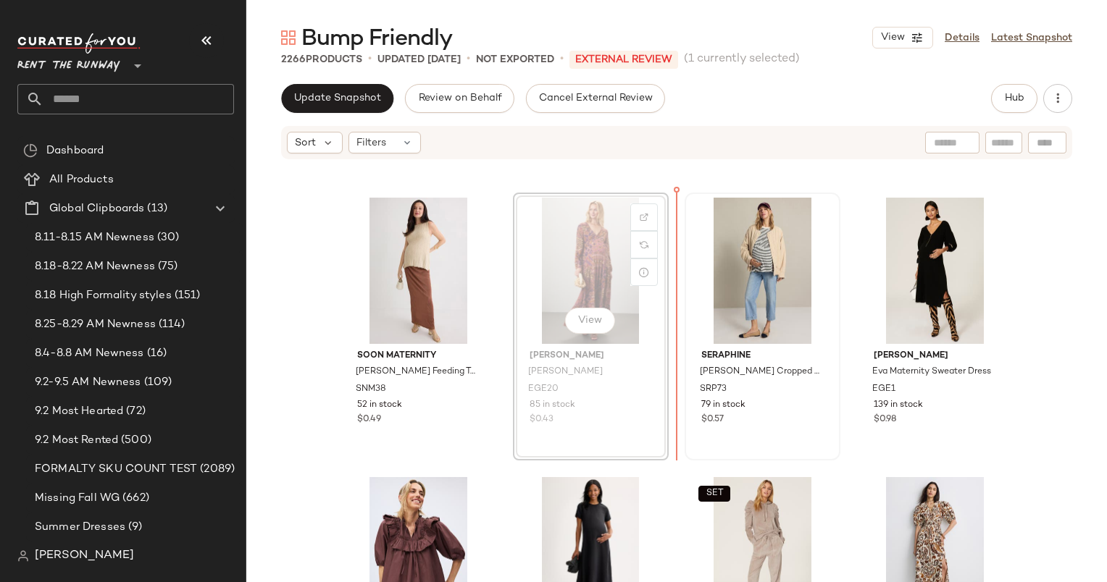
scroll to position [248, 0]
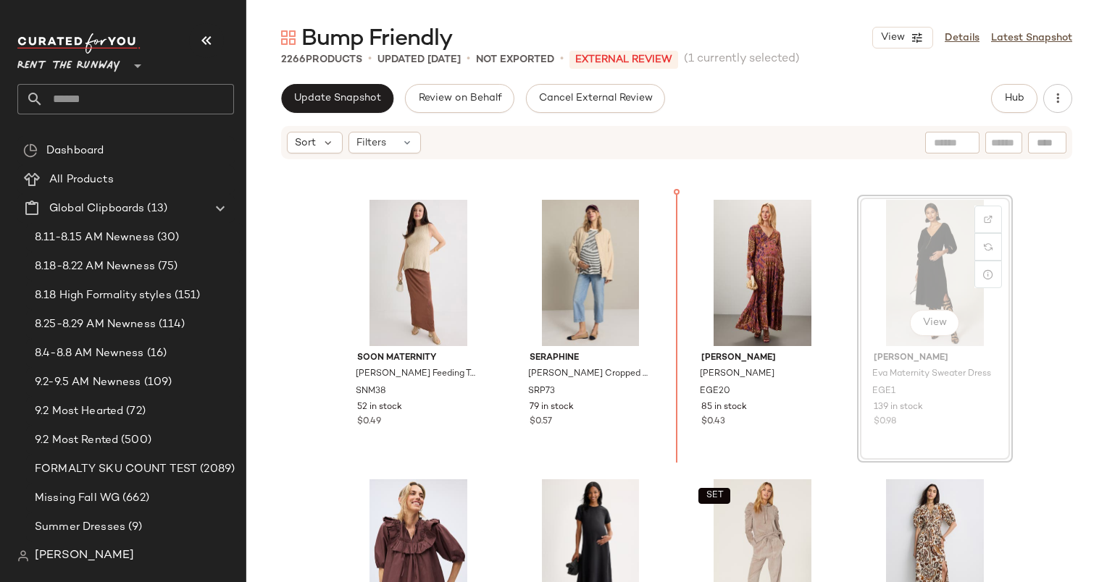
scroll to position [248, 0]
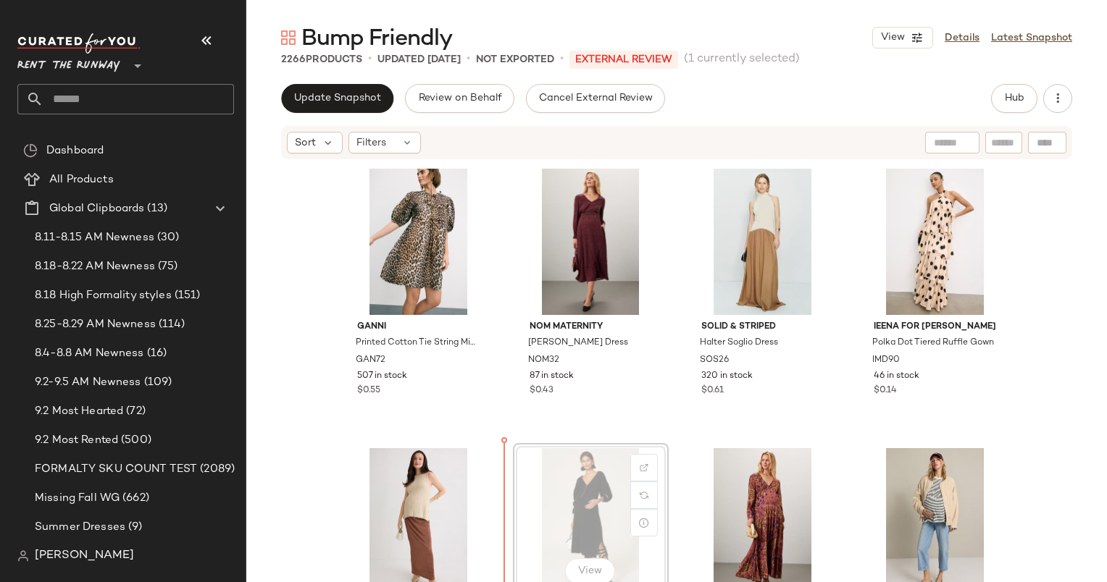
scroll to position [4, 0]
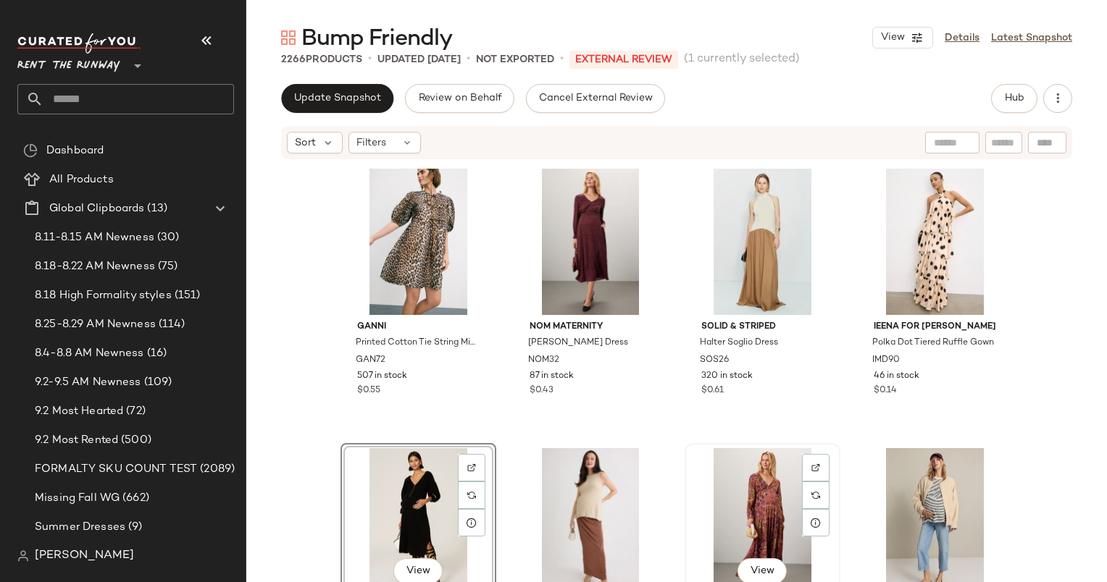
scroll to position [168, 0]
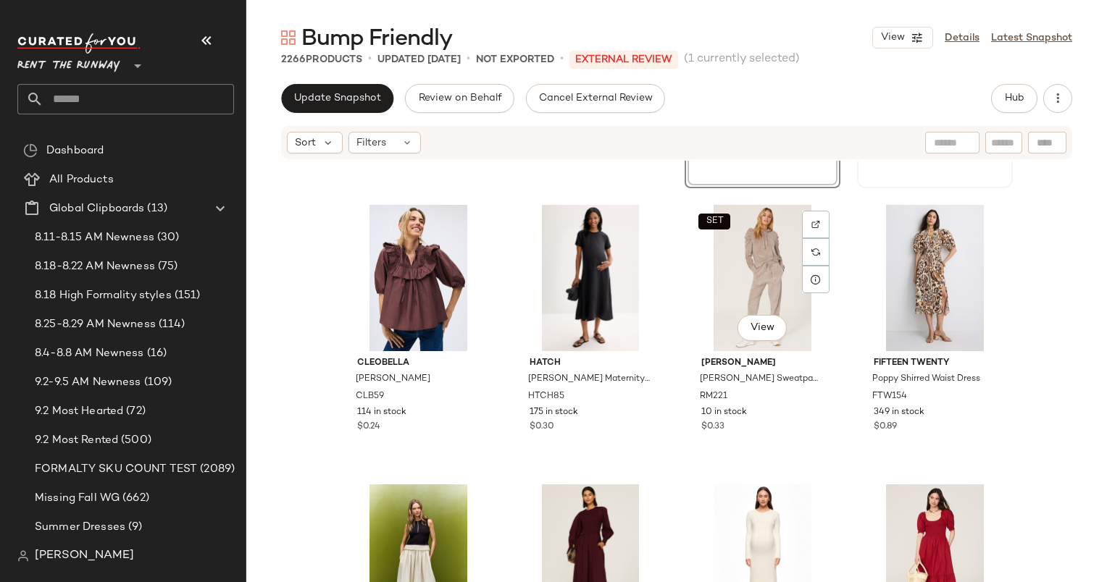
scroll to position [535, 0]
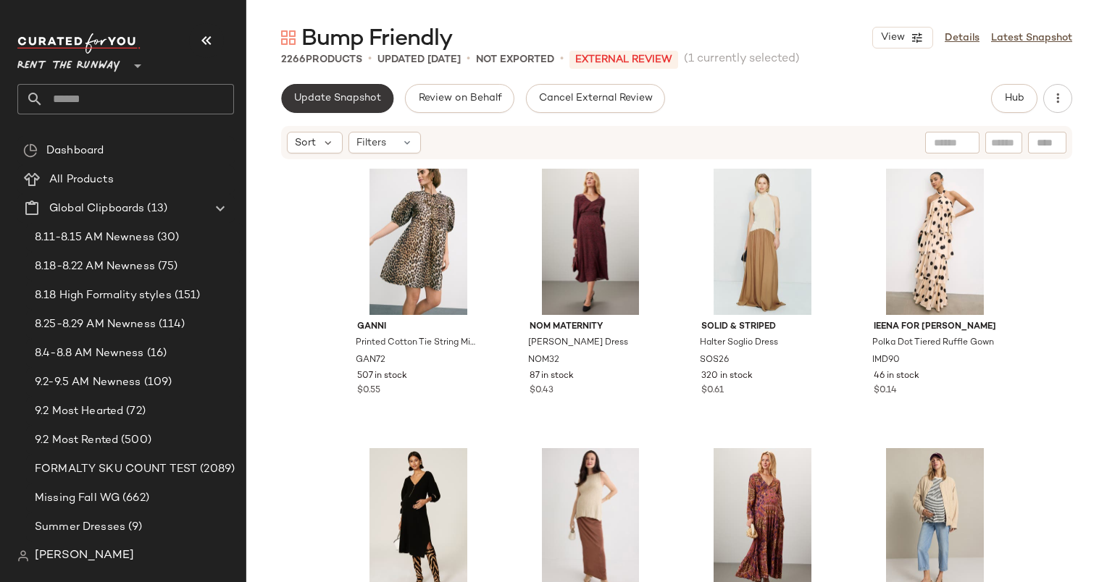
click at [352, 93] on span "Update Snapshot" at bounding box center [337, 99] width 88 height 12
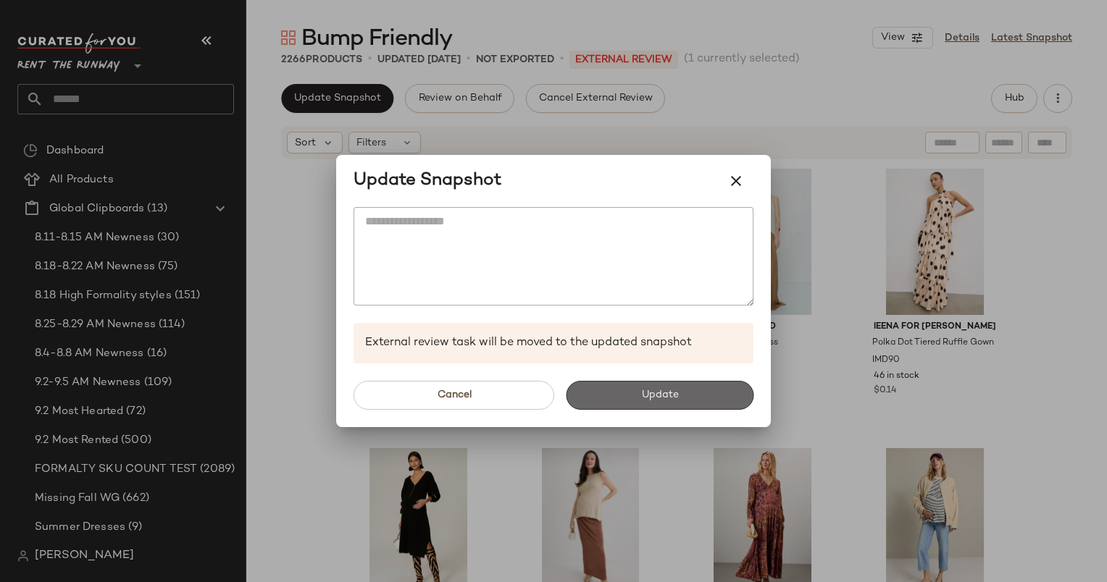
click at [702, 390] on button "Update" at bounding box center [660, 395] width 188 height 29
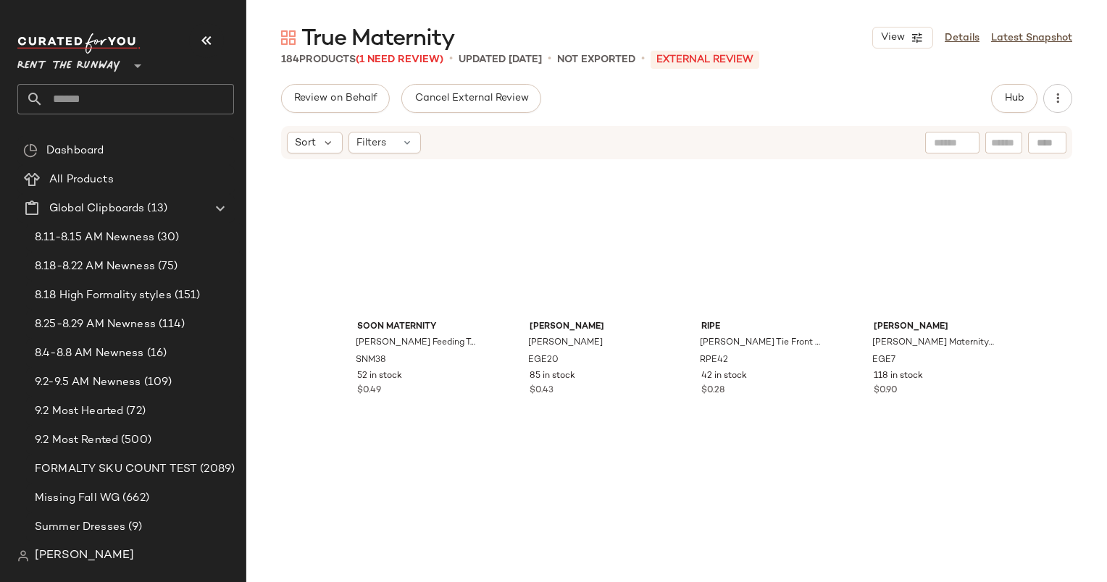
click at [1012, 81] on div "True Maternity View Details Latest Snapshot 184 Products (1 Need Review) • upda…" at bounding box center [676, 302] width 860 height 559
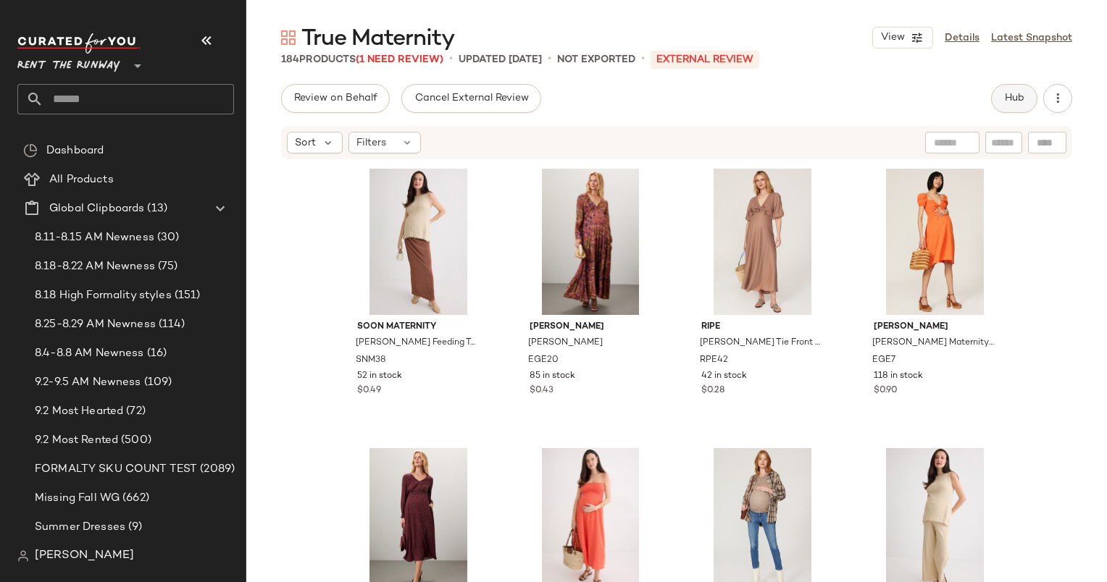
click at [1015, 96] on span "Hub" at bounding box center [1014, 99] width 20 height 12
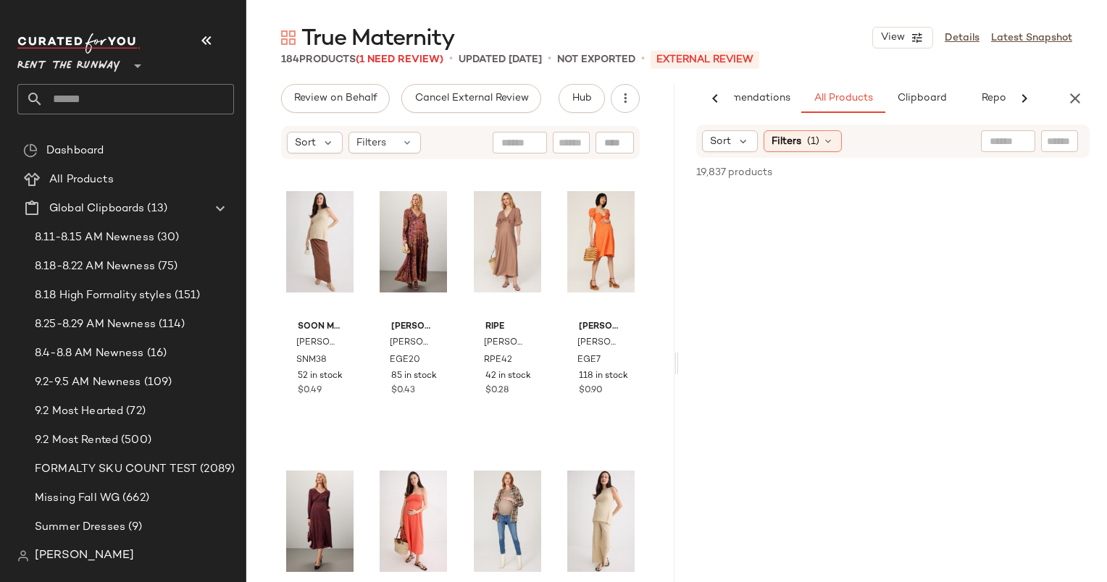
scroll to position [0, 60]
click at [1083, 96] on icon "button" at bounding box center [1074, 98] width 17 height 17
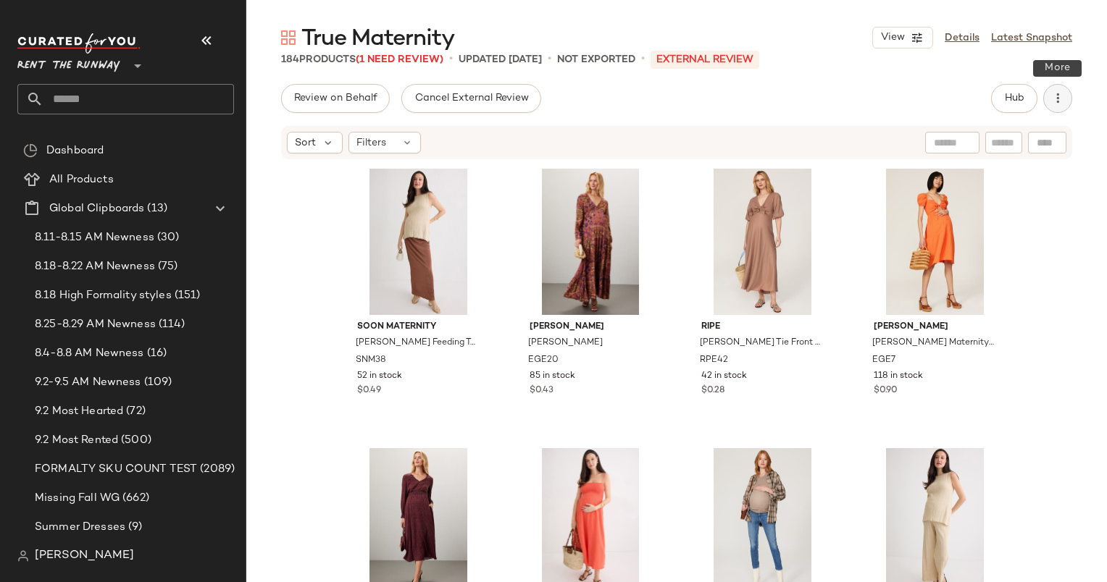
click at [1051, 101] on icon "button" at bounding box center [1057, 98] width 14 height 14
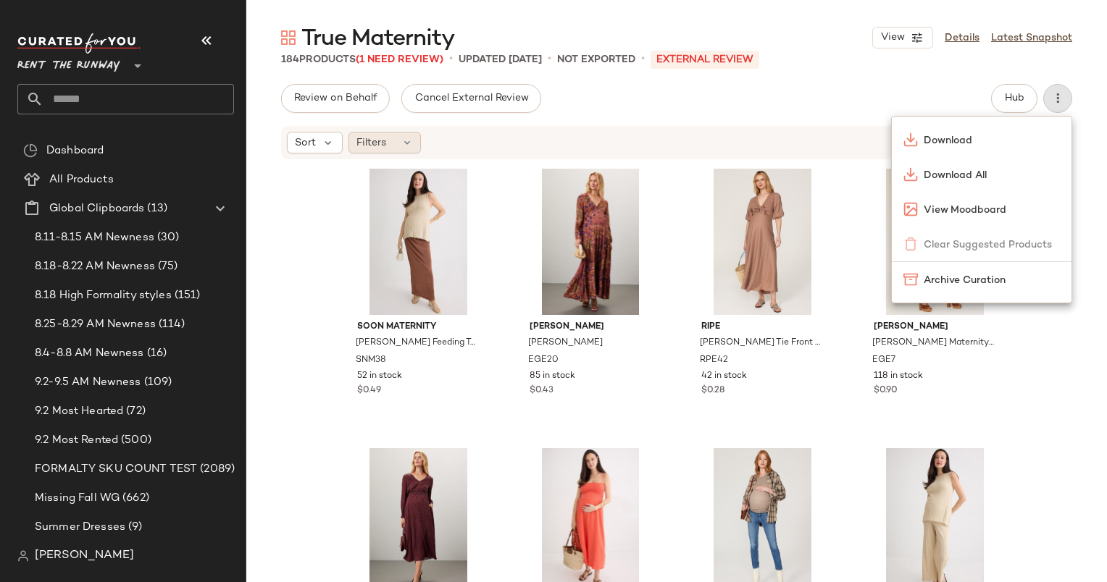
click at [390, 147] on div "Filters" at bounding box center [384, 143] width 72 height 22
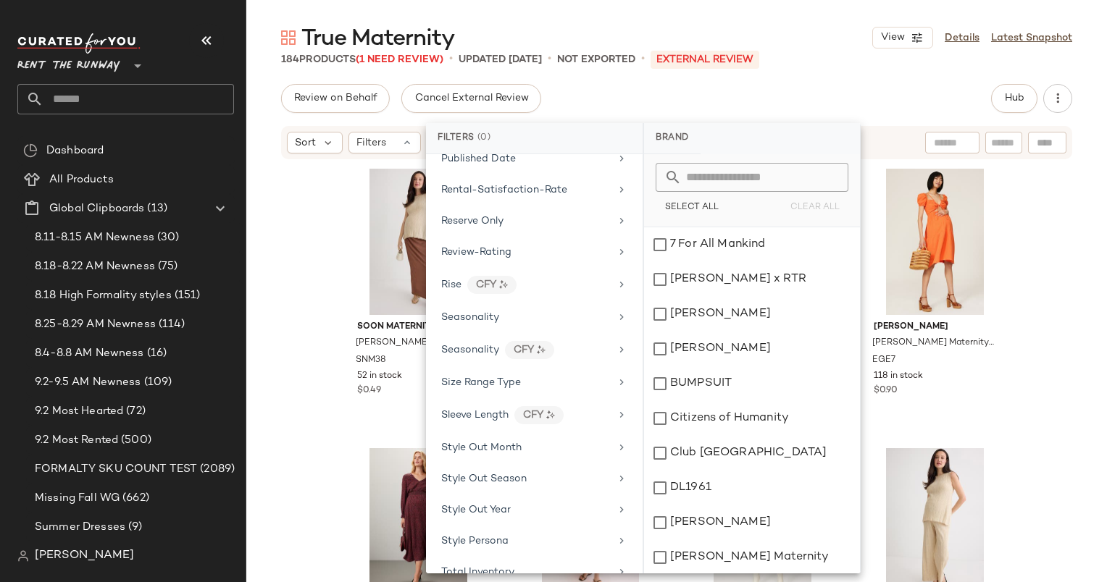
scroll to position [1865, 0]
click at [545, 437] on div "Total Inventory" at bounding box center [534, 444] width 205 height 28
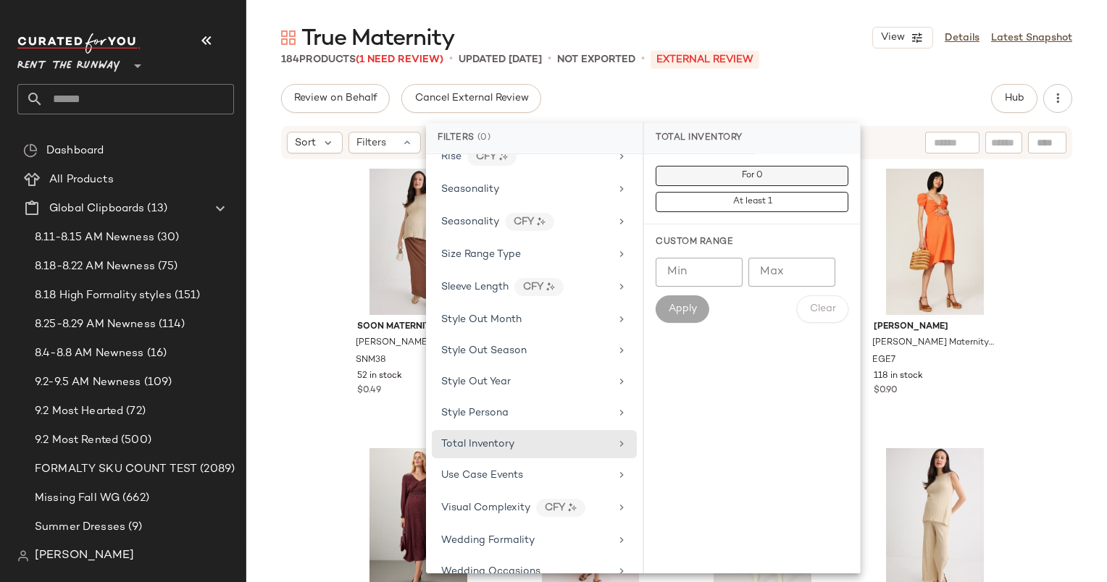
click at [754, 171] on span "For 0" at bounding box center [752, 176] width 22 height 10
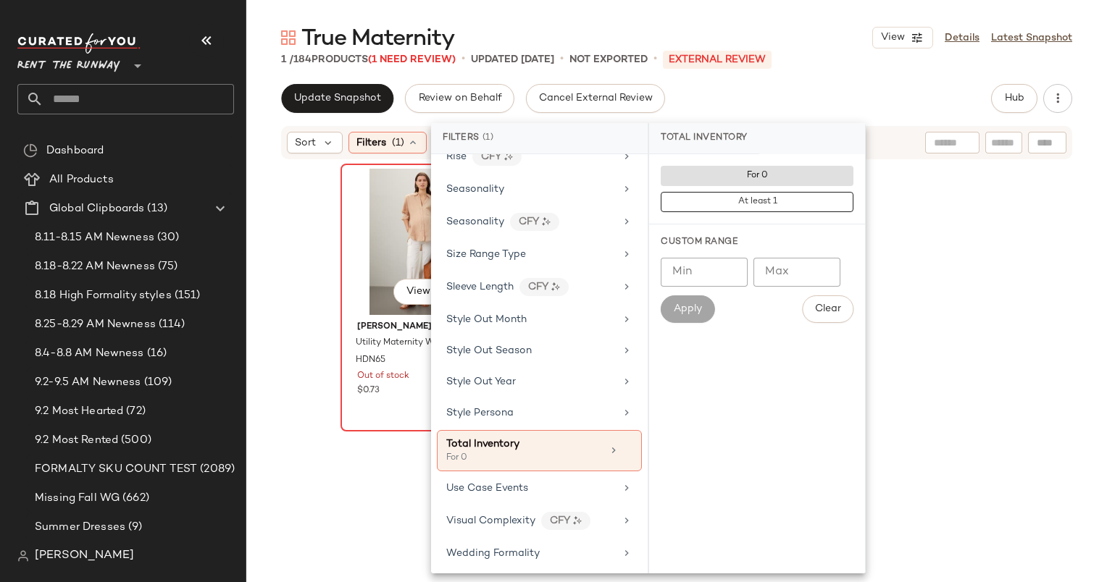
click at [403, 245] on div "View" at bounding box center [418, 242] width 146 height 146
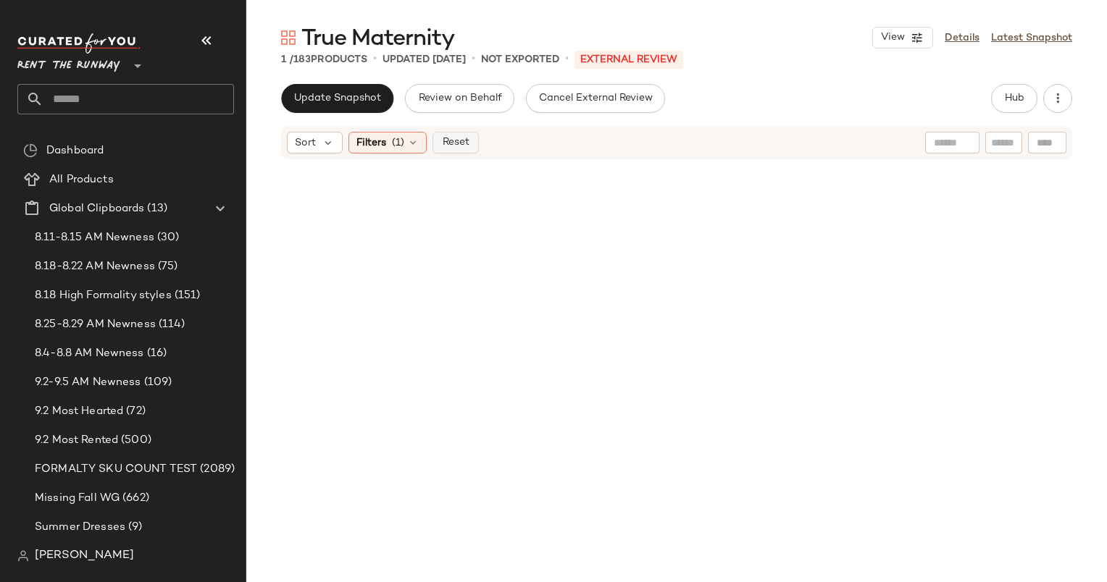
click at [467, 142] on span "Reset" at bounding box center [455, 143] width 28 height 12
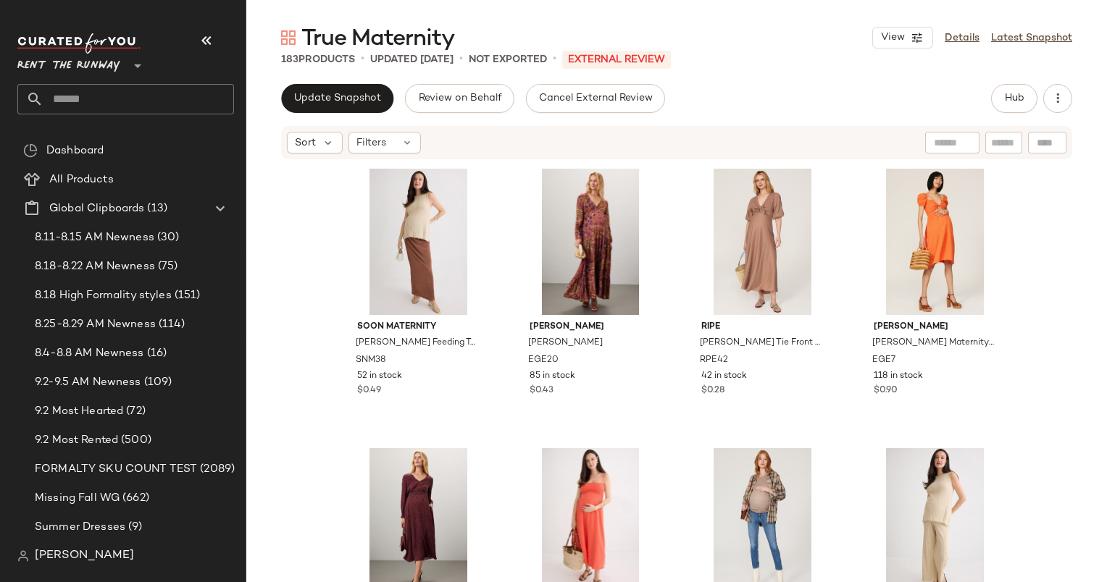
click at [467, 142] on div "Sort Filters" at bounding box center [582, 143] width 591 height 22
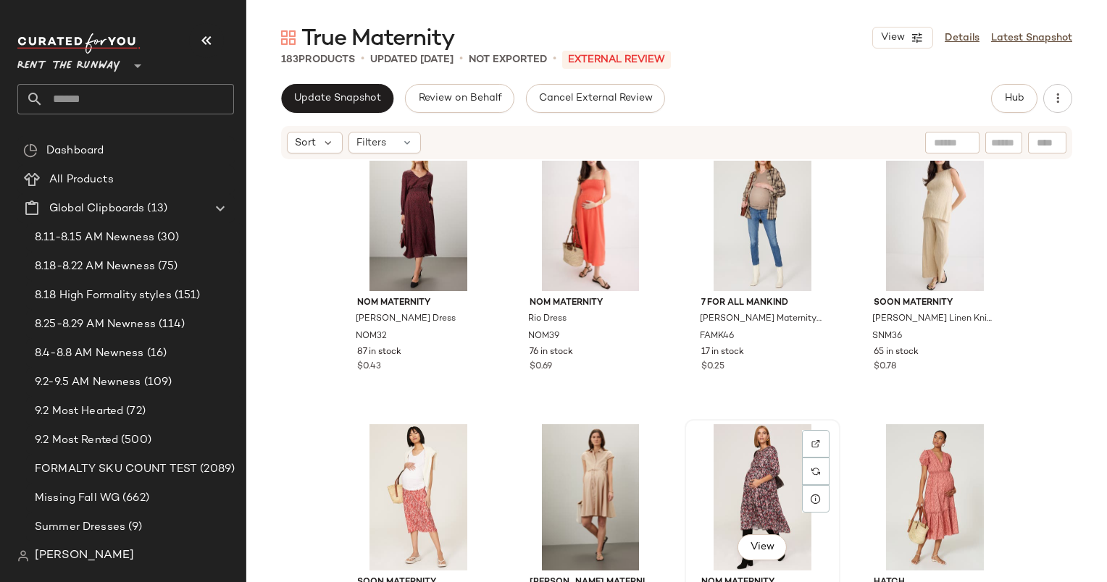
scroll to position [660, 0]
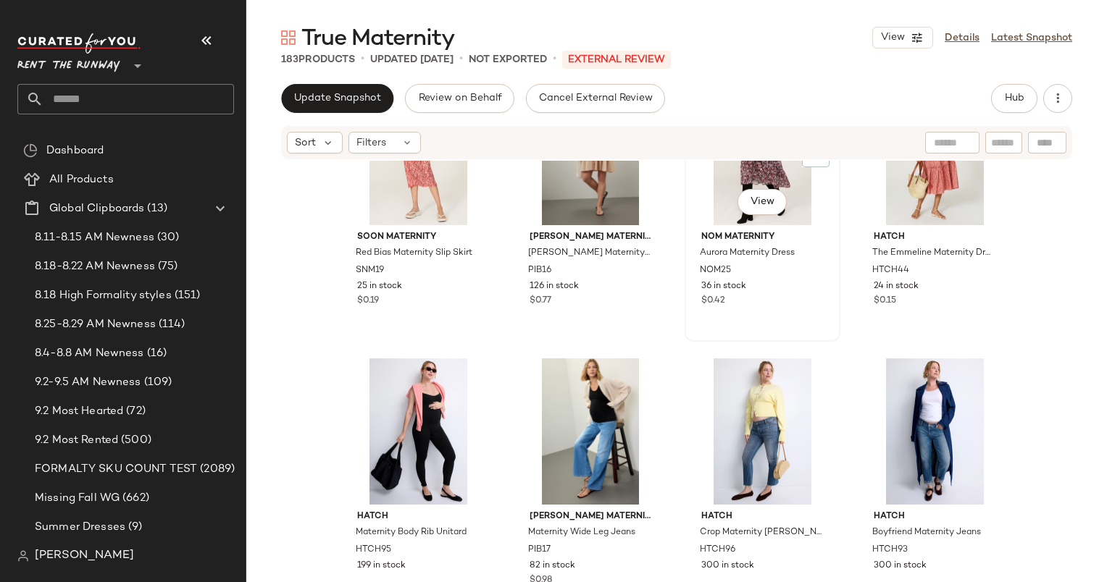
click at [719, 200] on div "View" at bounding box center [762, 152] width 146 height 146
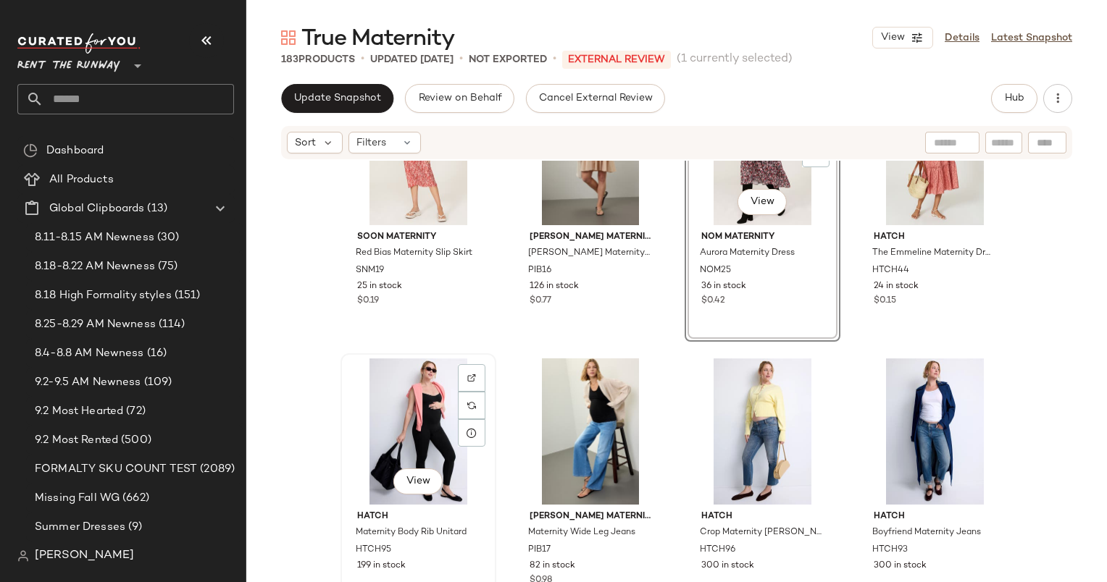
click at [421, 408] on div "View" at bounding box center [418, 431] width 146 height 146
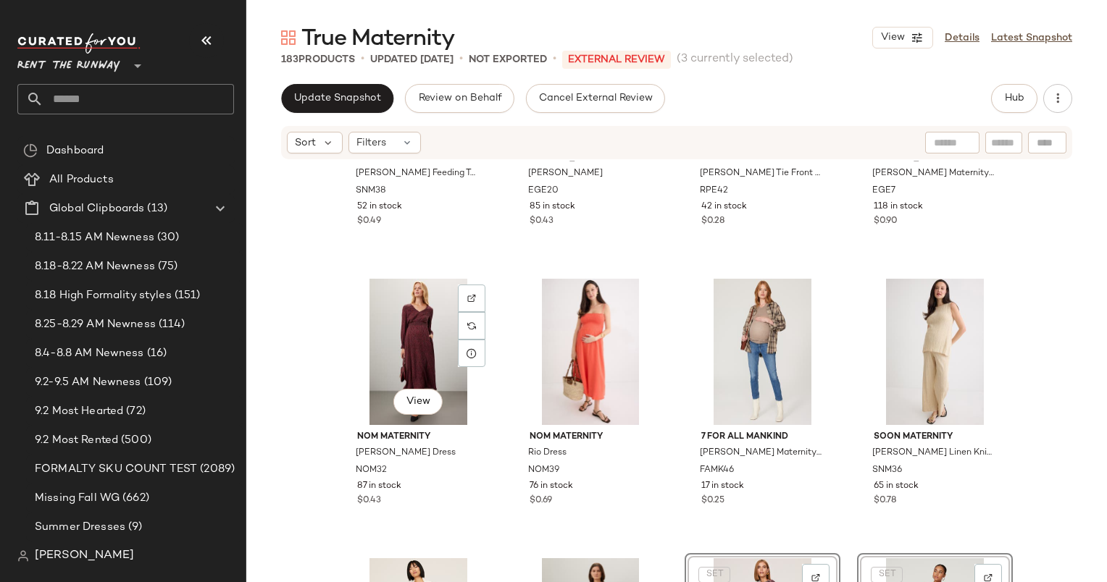
scroll to position [142, 0]
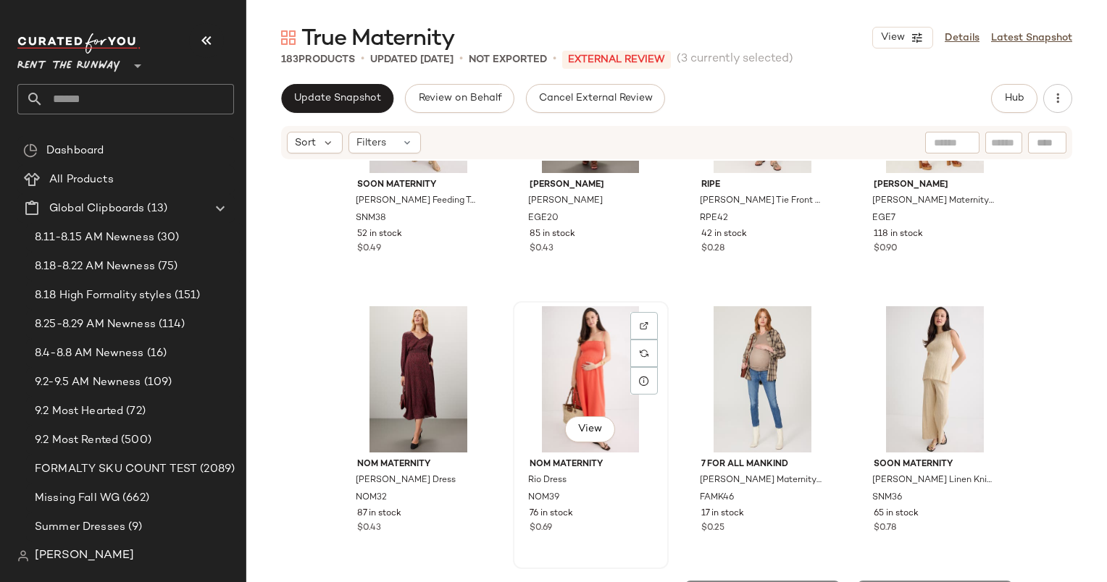
click at [554, 361] on div "View" at bounding box center [591, 379] width 146 height 146
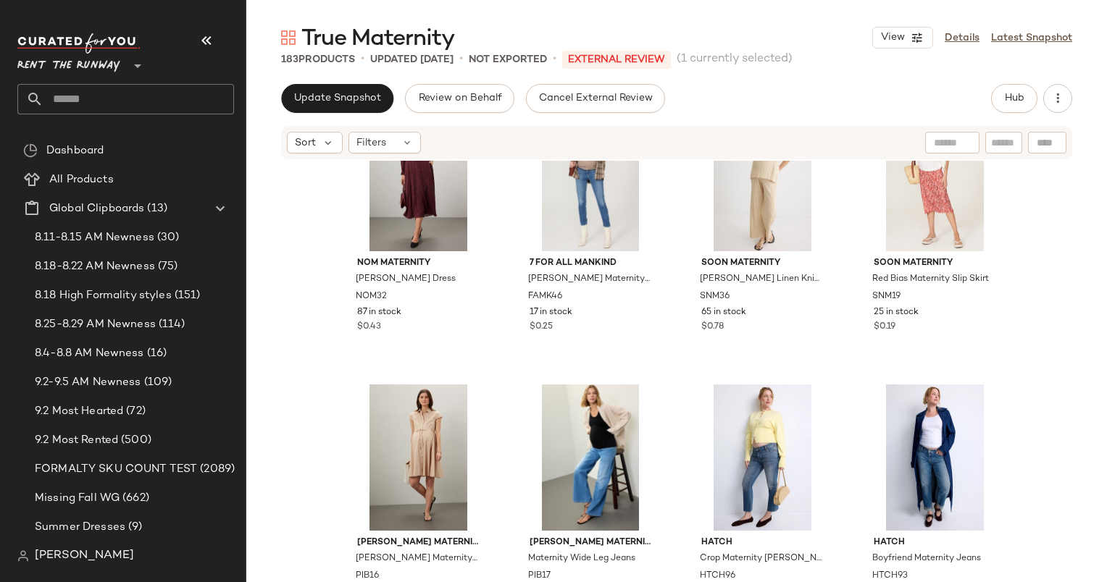
scroll to position [636, 0]
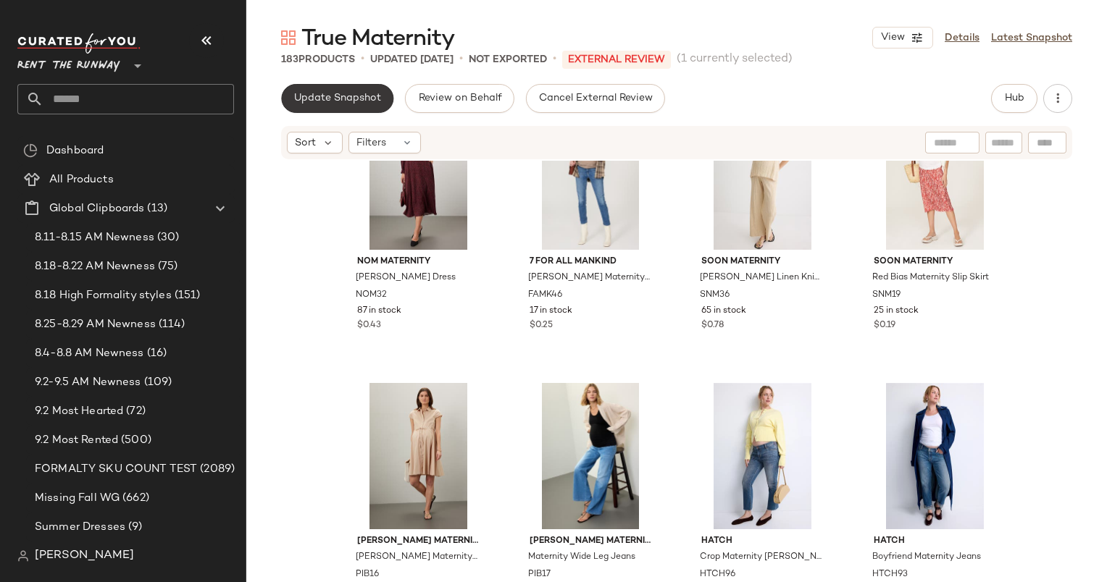
click at [338, 96] on span "Update Snapshot" at bounding box center [337, 99] width 88 height 12
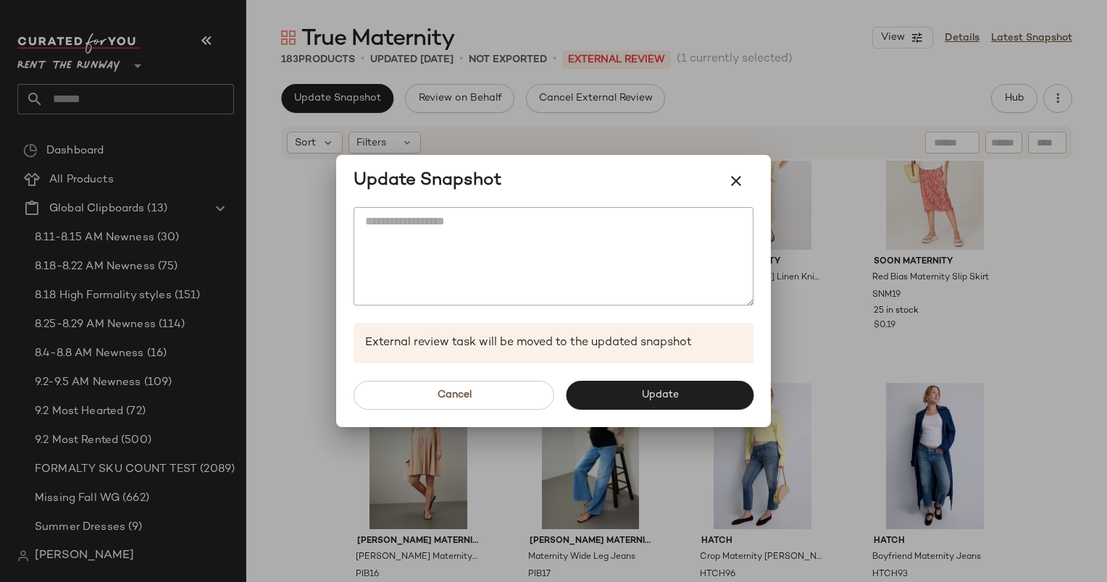
click at [691, 375] on div "Cancel Update" at bounding box center [553, 396] width 435 height 64
click at [691, 403] on button "Update" at bounding box center [660, 395] width 188 height 29
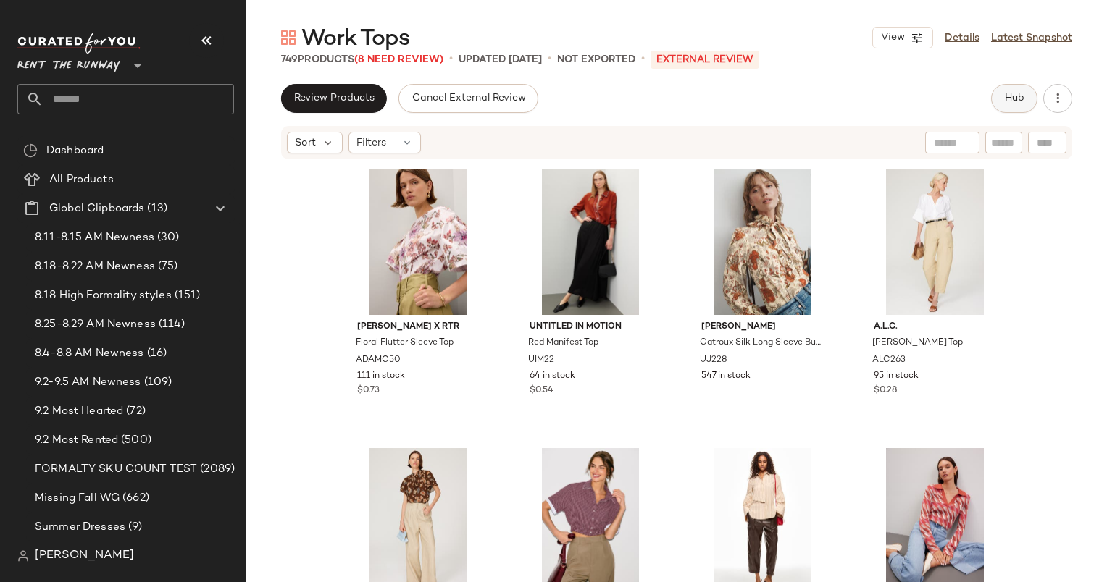
click at [1020, 90] on button "Hub" at bounding box center [1014, 98] width 46 height 29
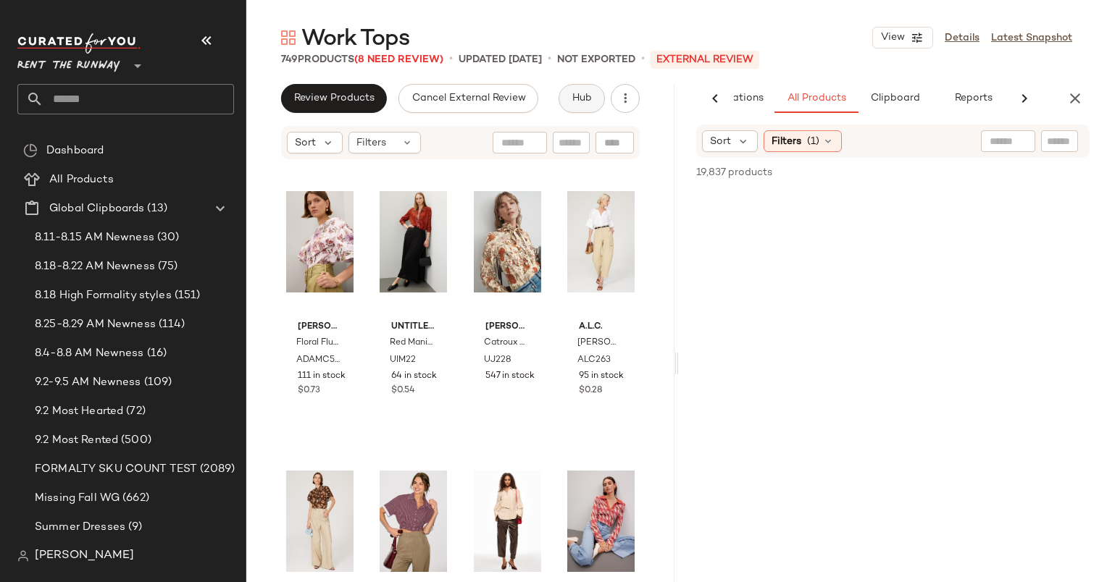
scroll to position [0, 88]
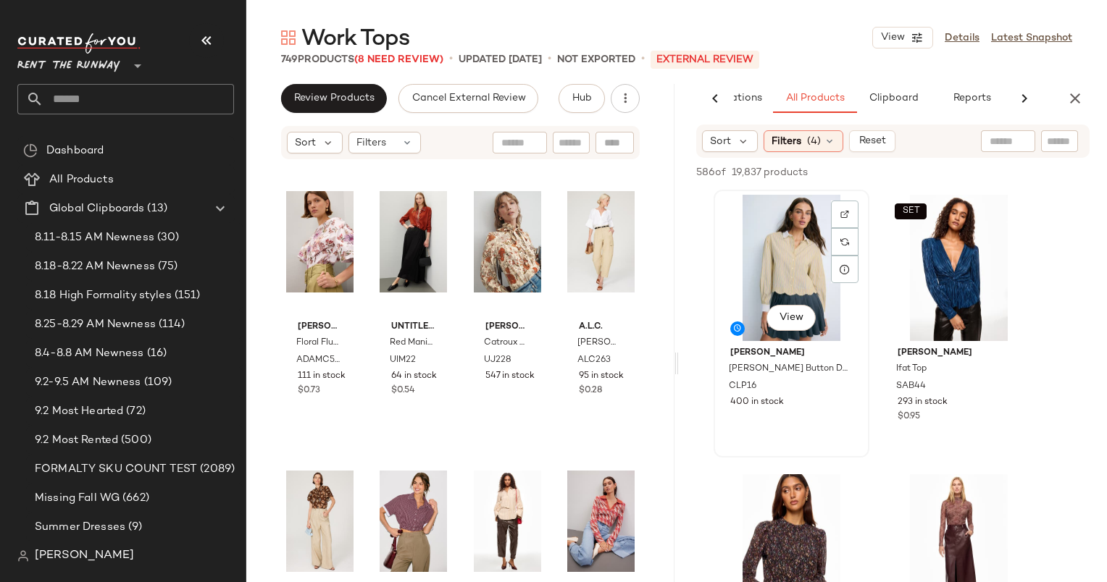
click at [801, 258] on div "View" at bounding box center [791, 268] width 146 height 146
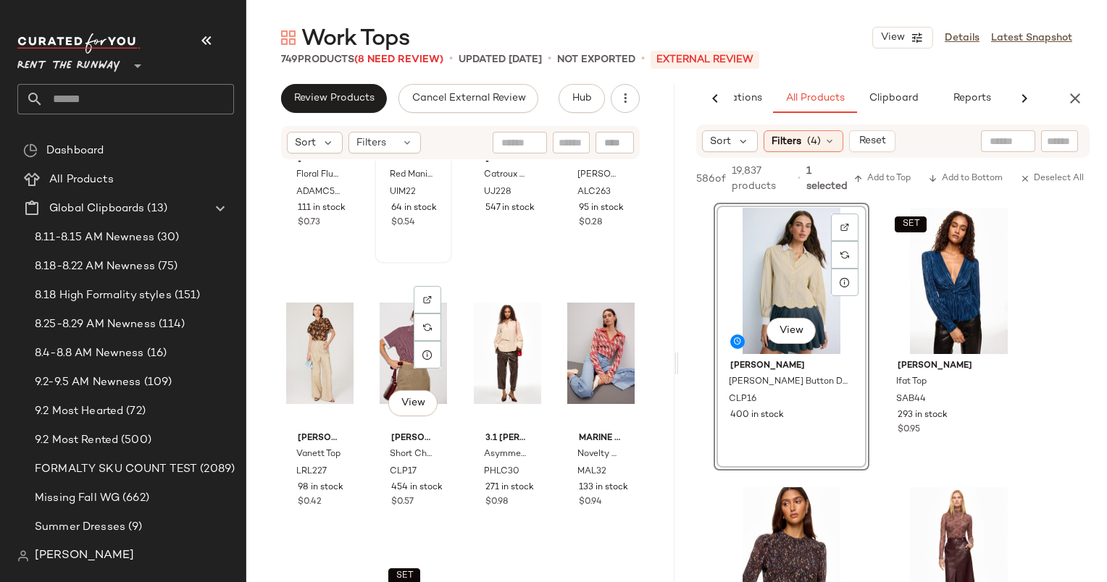
scroll to position [0, 0]
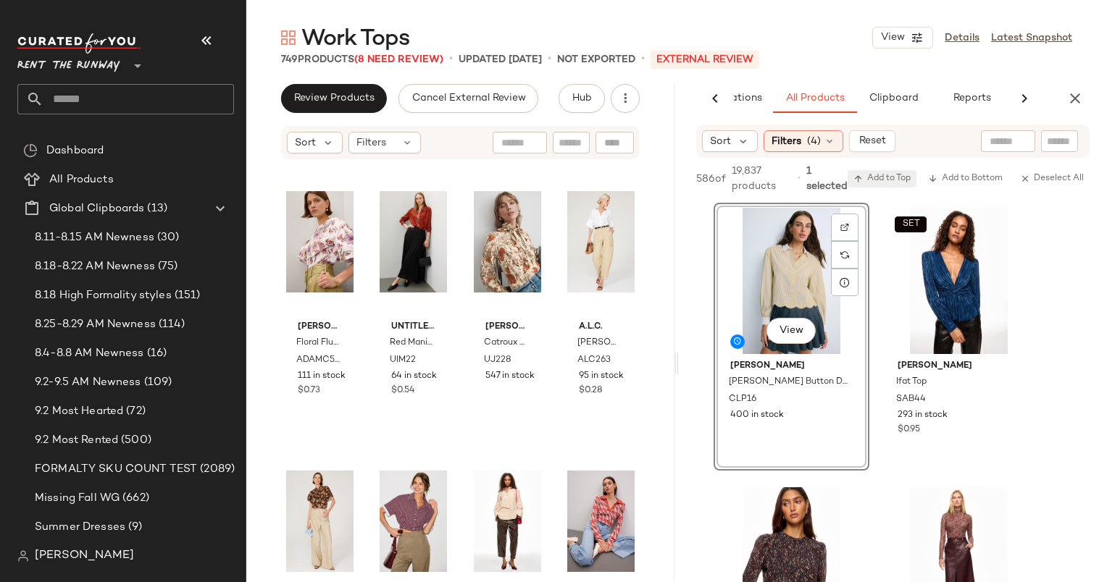
click at [892, 171] on button "Add to Top" at bounding box center [881, 178] width 69 height 17
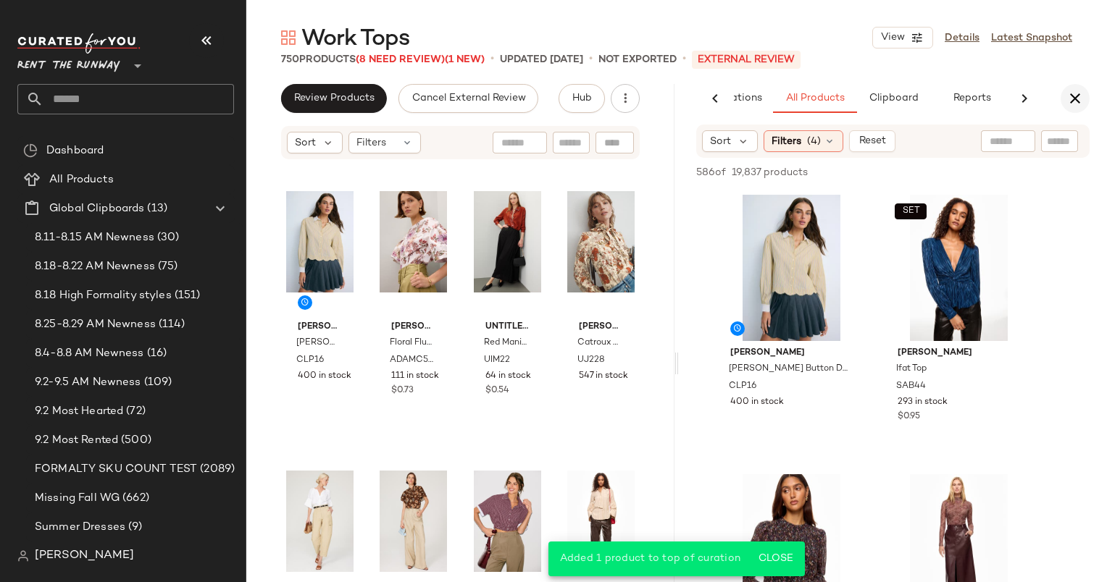
click at [1085, 93] on button "button" at bounding box center [1074, 98] width 29 height 29
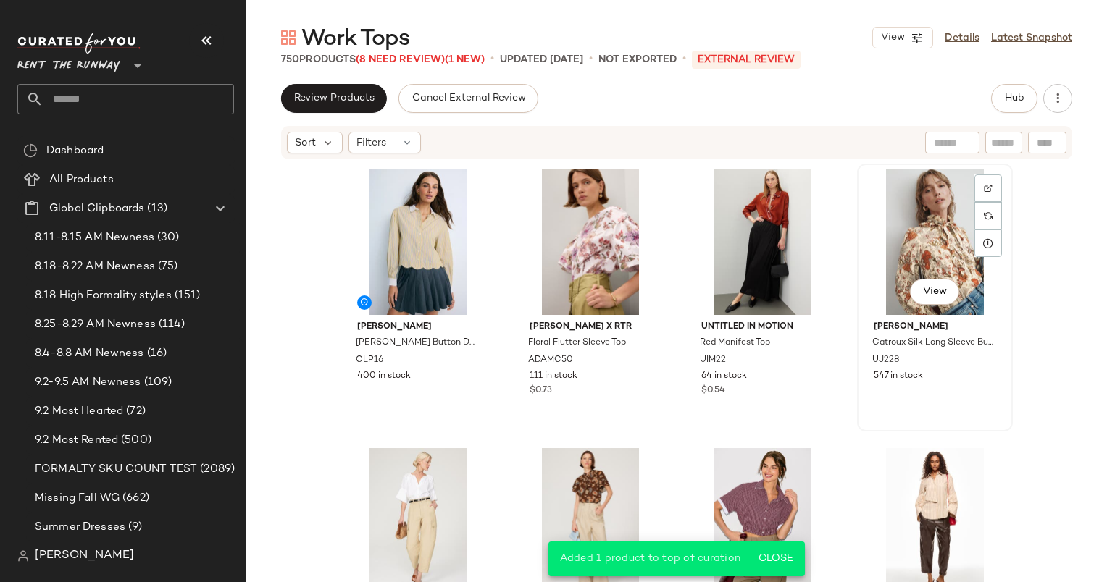
click at [927, 215] on div "View" at bounding box center [935, 242] width 146 height 146
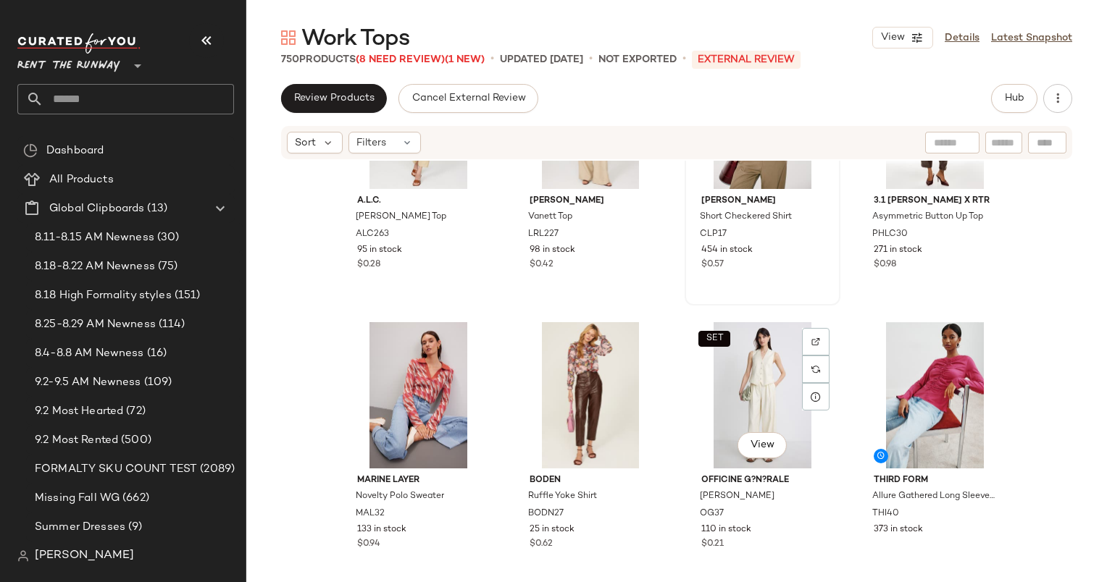
scroll to position [419, 0]
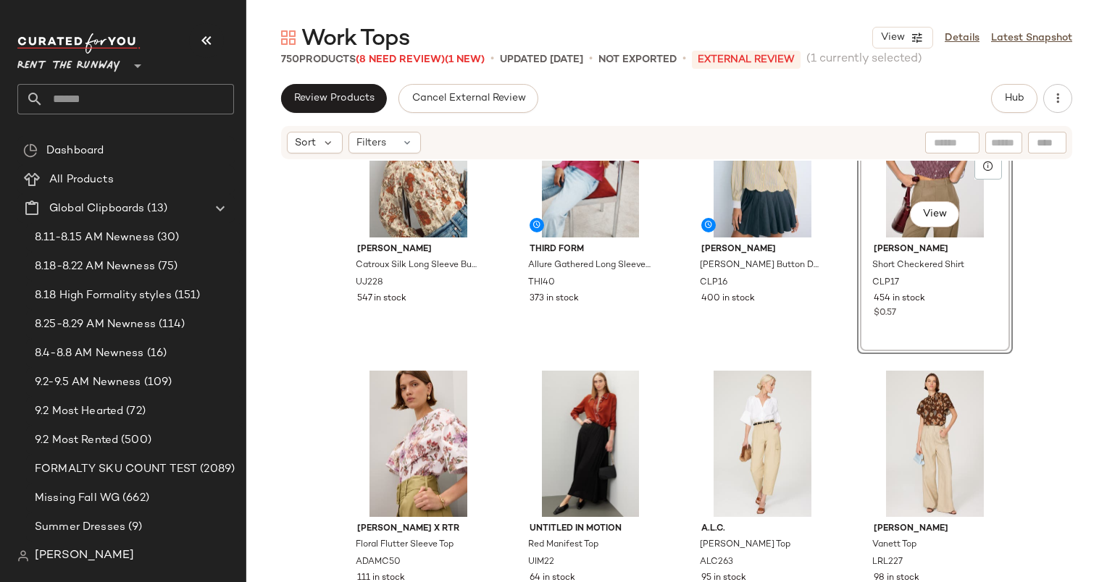
scroll to position [84, 0]
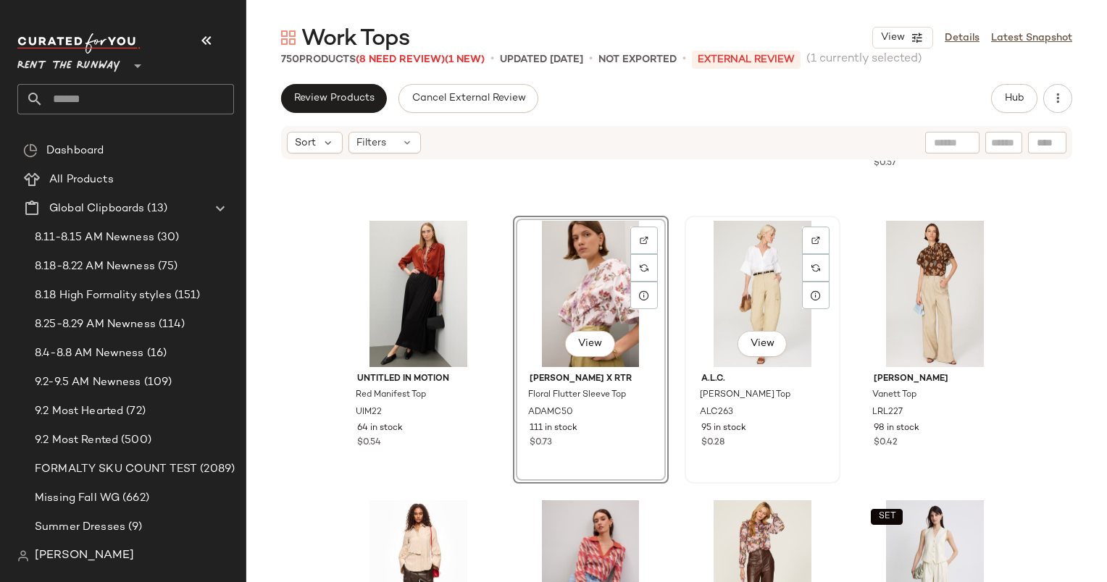
scroll to position [220, 0]
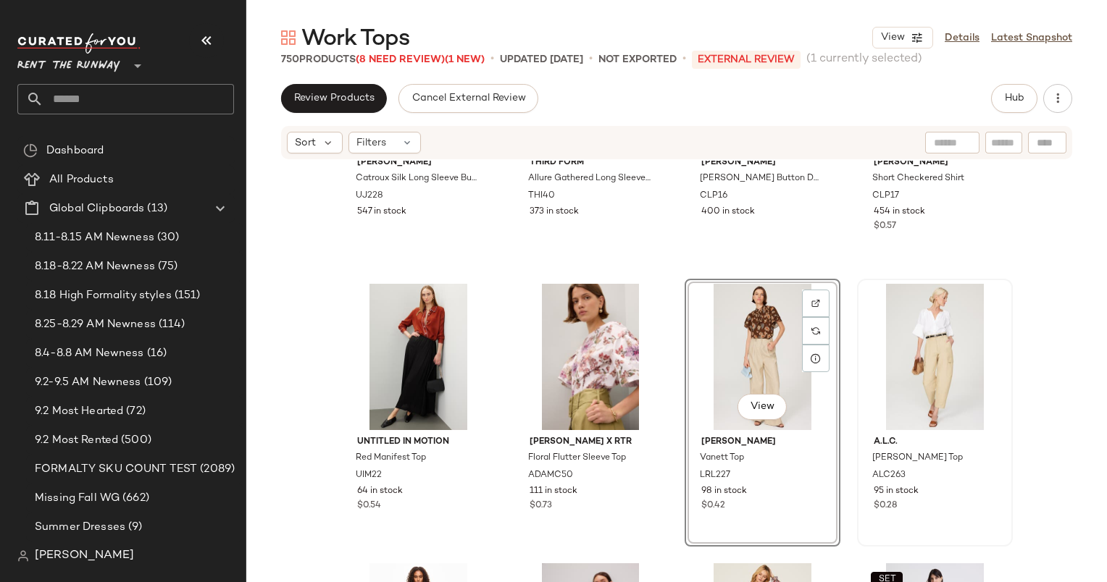
scroll to position [165, 0]
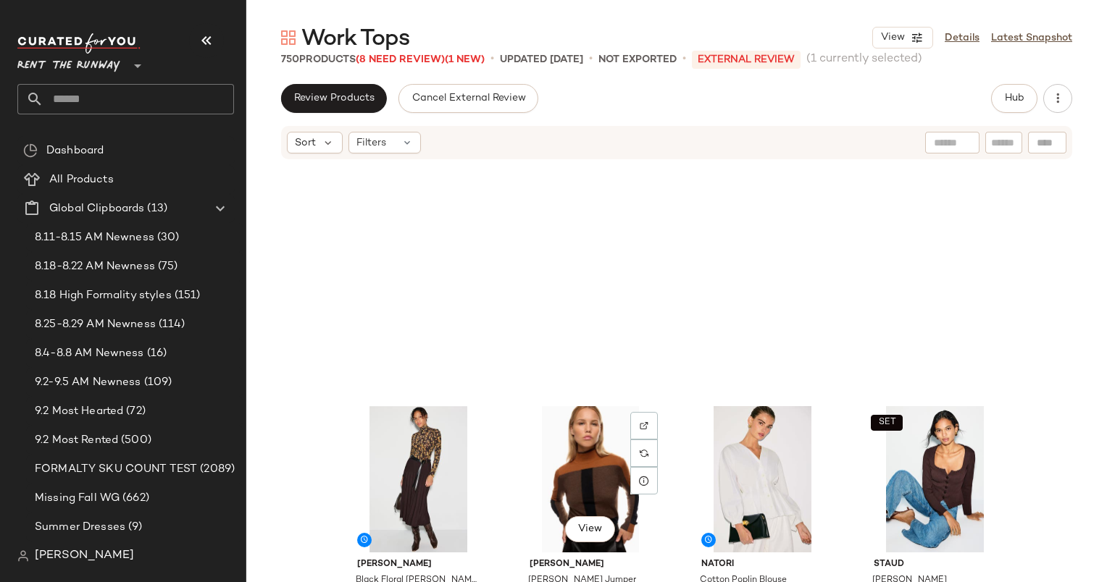
scroll to position [848, 0]
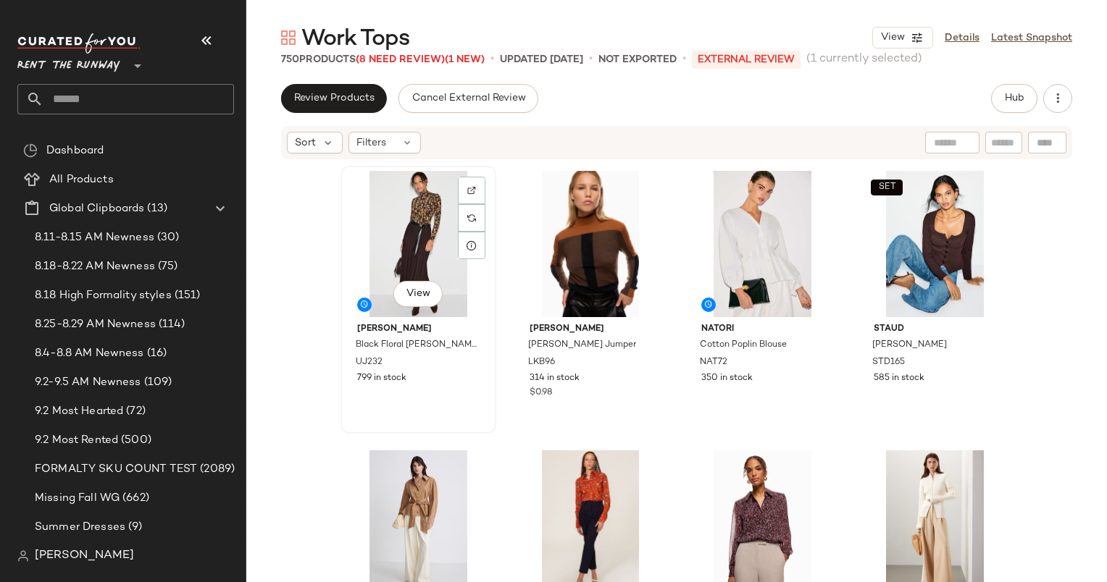
click at [404, 234] on div "View" at bounding box center [418, 244] width 146 height 146
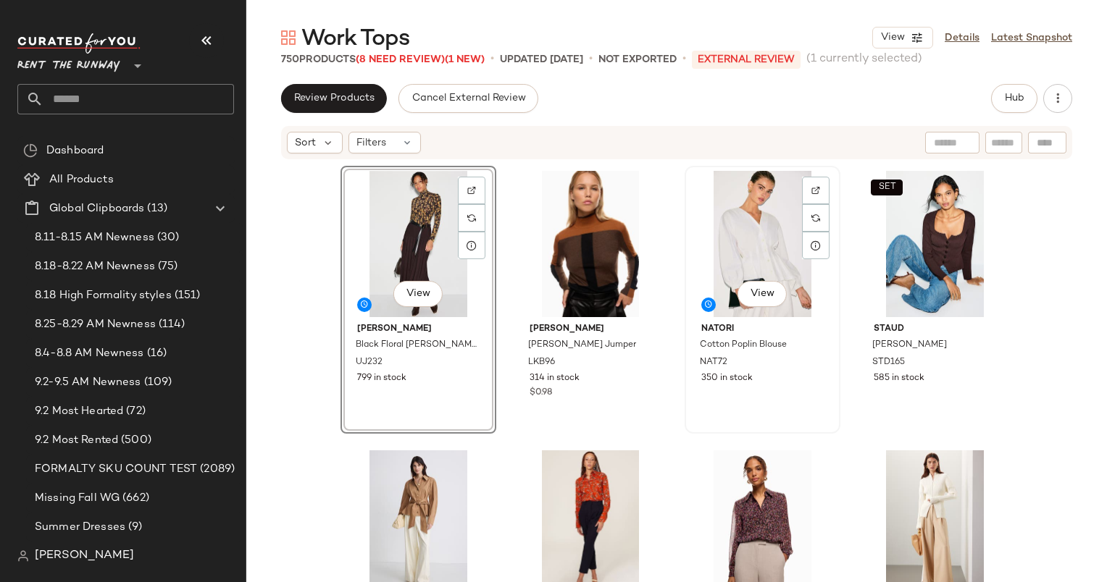
click at [726, 224] on div "View" at bounding box center [762, 244] width 146 height 146
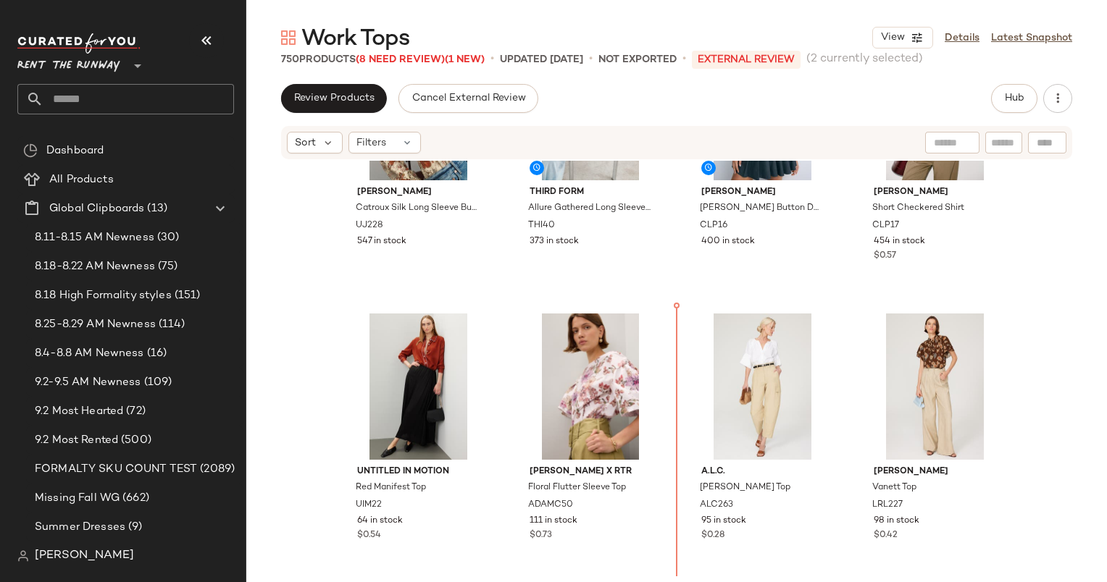
scroll to position [224, 0]
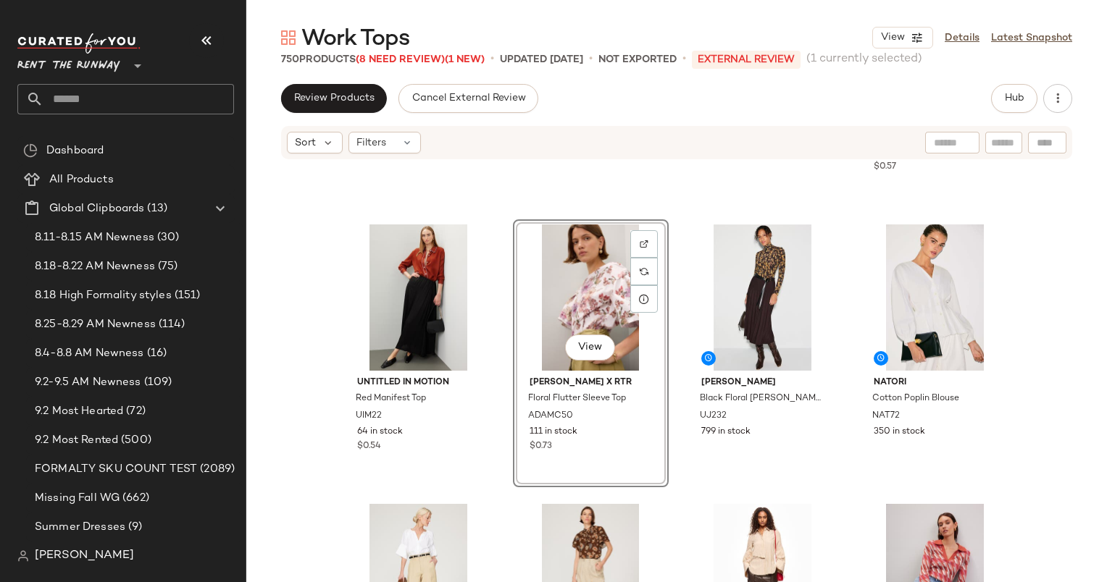
click at [1069, 229] on div "[PERSON_NAME] Catroux Silk Long Sleeve Button Front Blouse UJ228 547 in stock T…" at bounding box center [676, 393] width 860 height 465
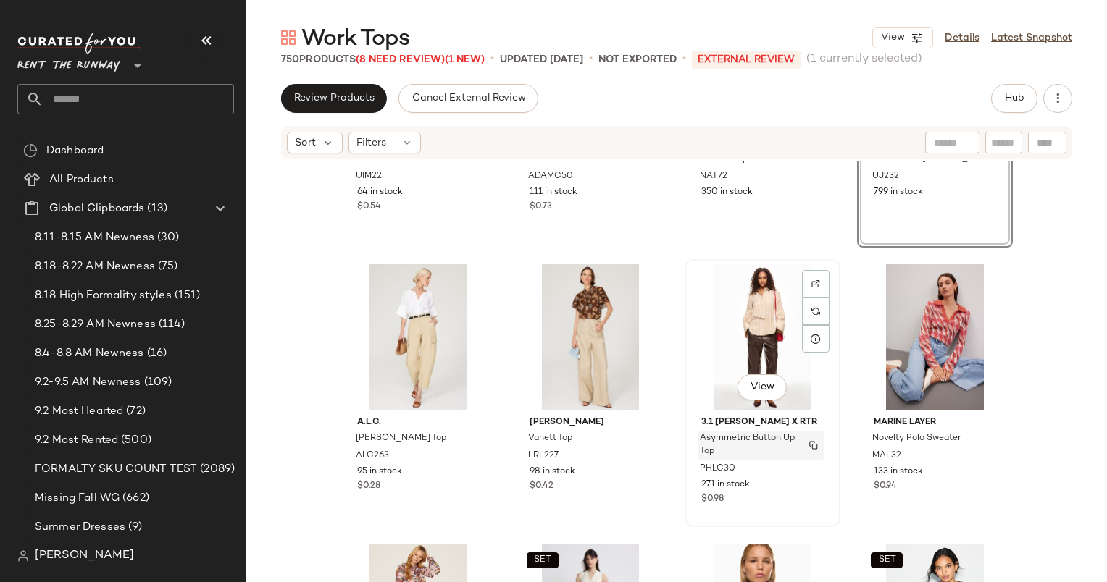
scroll to position [647, 0]
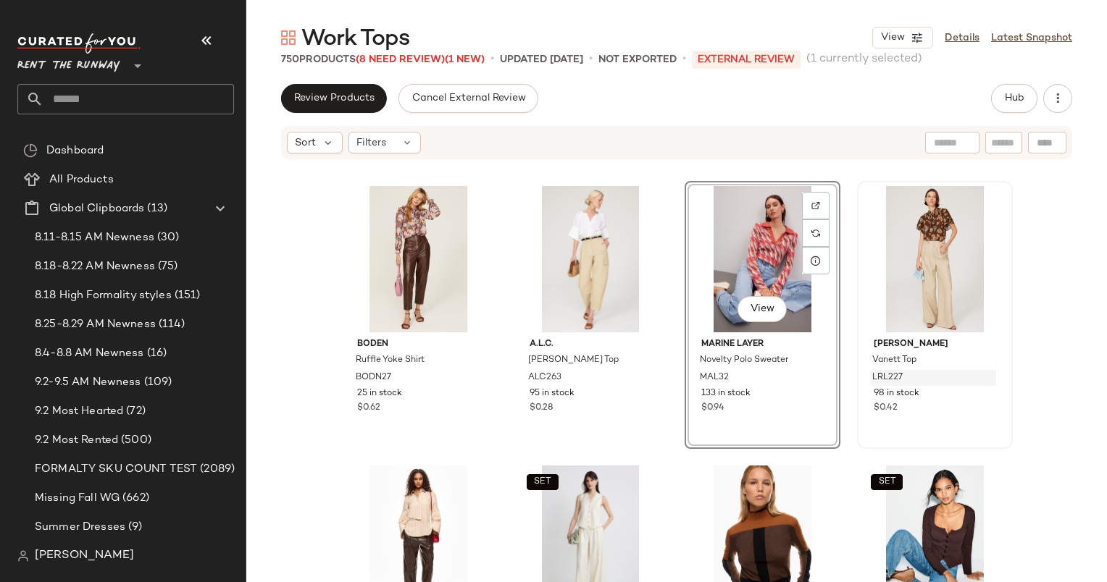
scroll to position [564, 0]
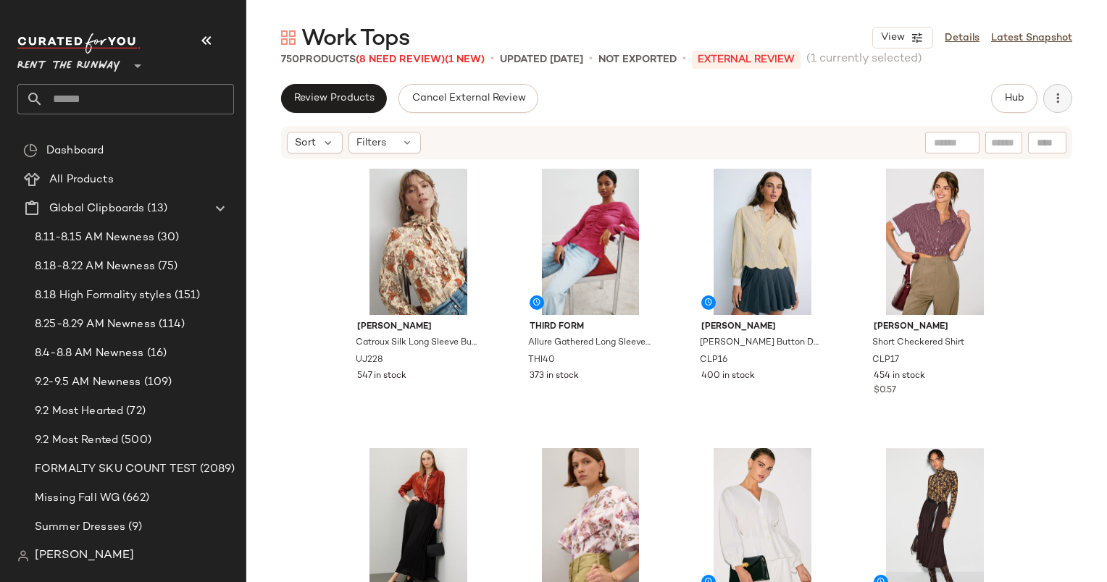
click at [1059, 106] on button "button" at bounding box center [1057, 98] width 29 height 29
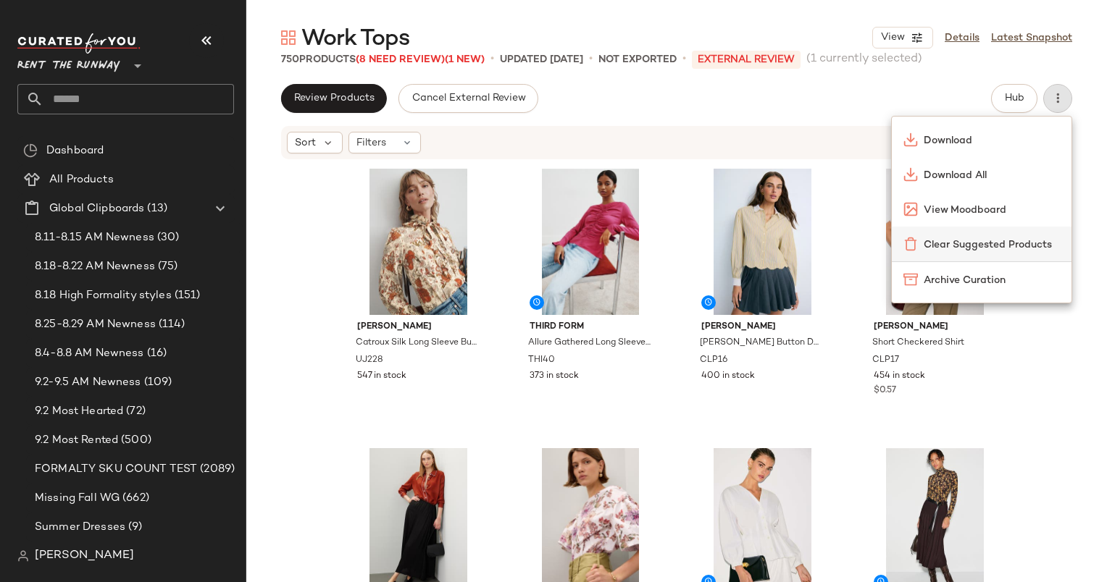
click at [992, 243] on span "Clear Suggested Products" at bounding box center [991, 245] width 136 height 15
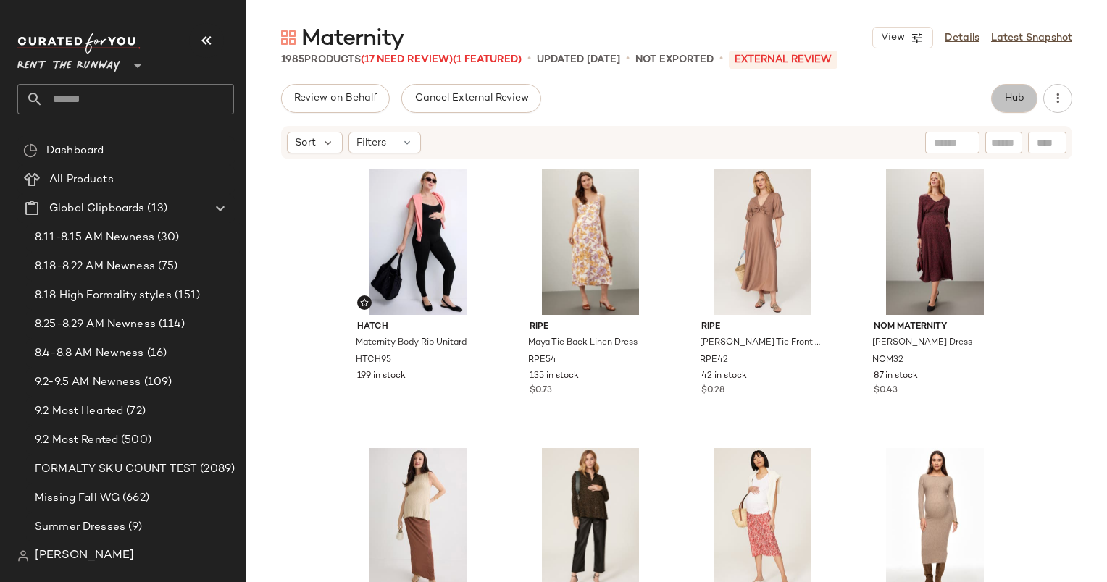
click at [1019, 101] on span "Hub" at bounding box center [1014, 99] width 20 height 12
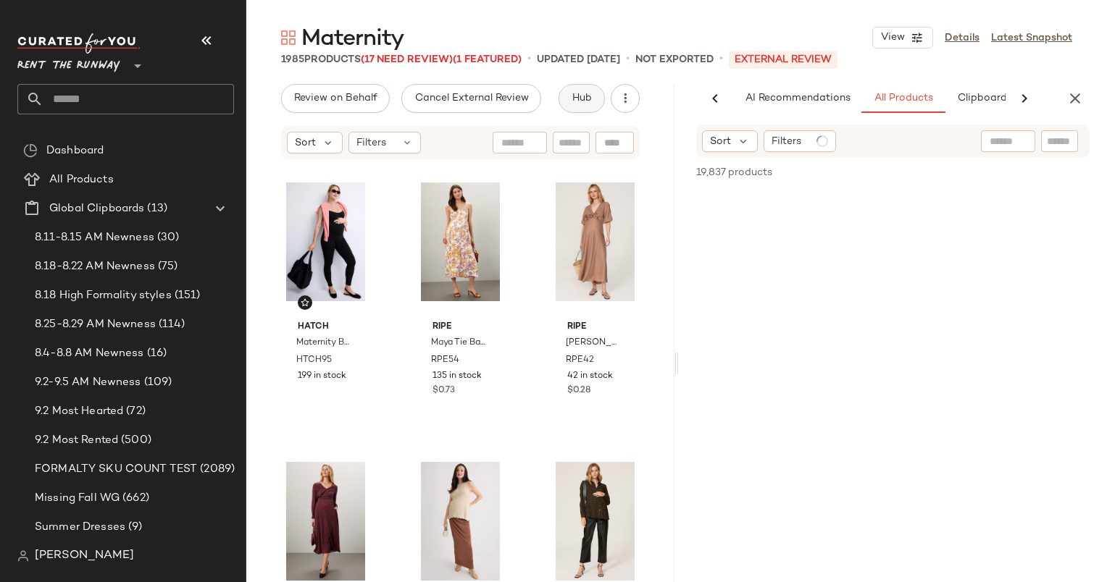
scroll to position [0, 75]
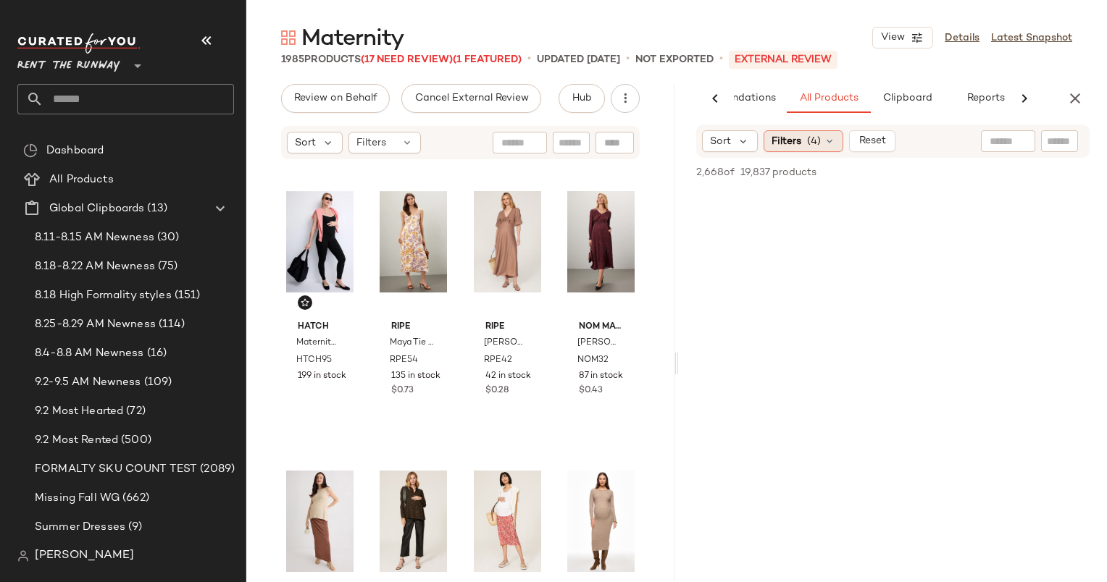
click at [809, 134] on span "(4)" at bounding box center [814, 141] width 14 height 15
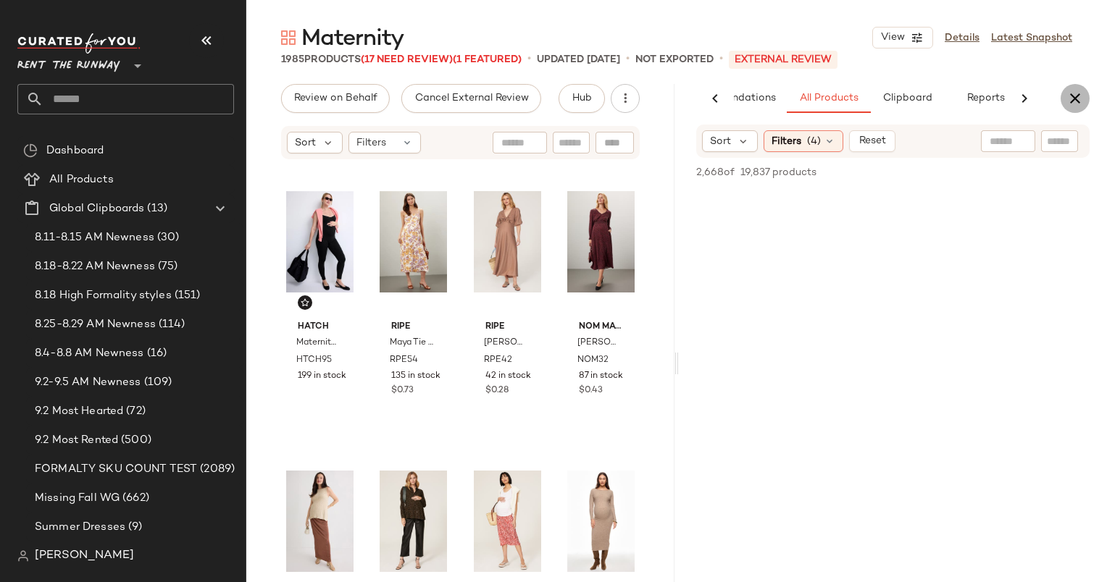
click at [1075, 93] on icon "button" at bounding box center [1074, 98] width 17 height 17
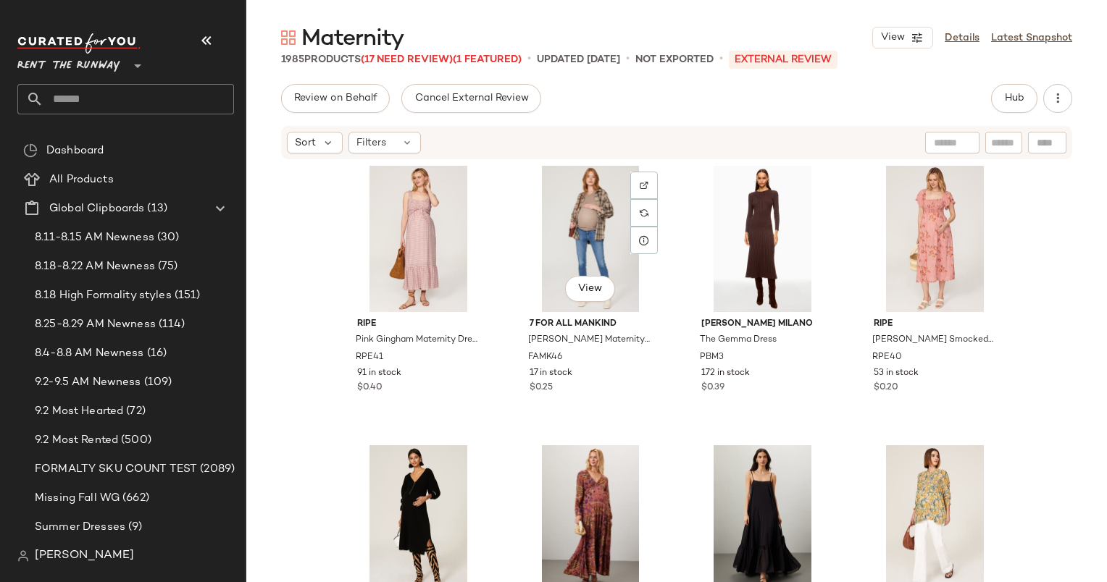
scroll to position [649, 0]
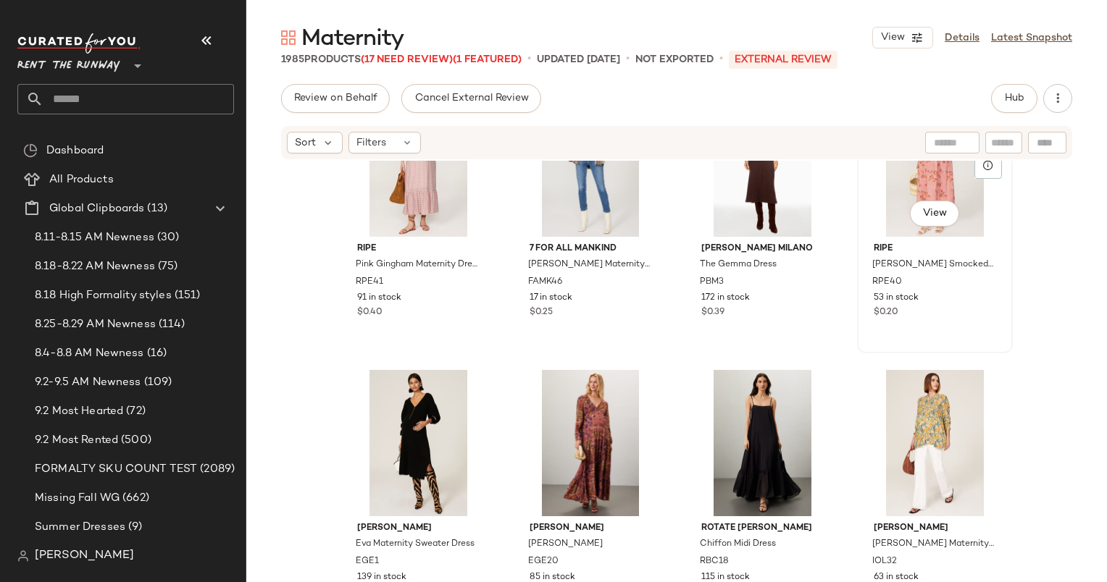
click at [893, 219] on div "View" at bounding box center [935, 164] width 146 height 146
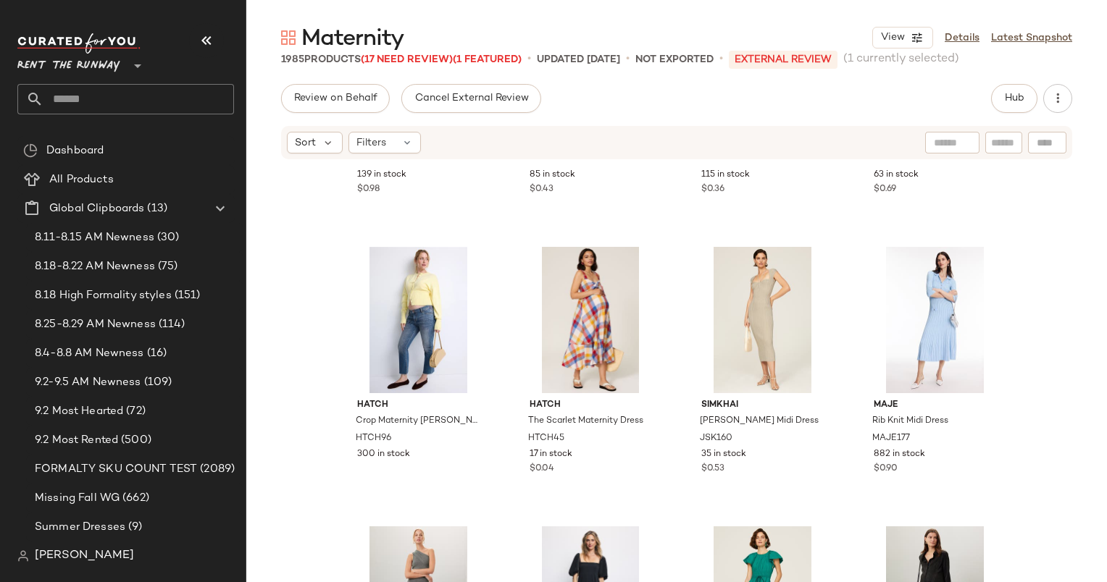
scroll to position [845, 0]
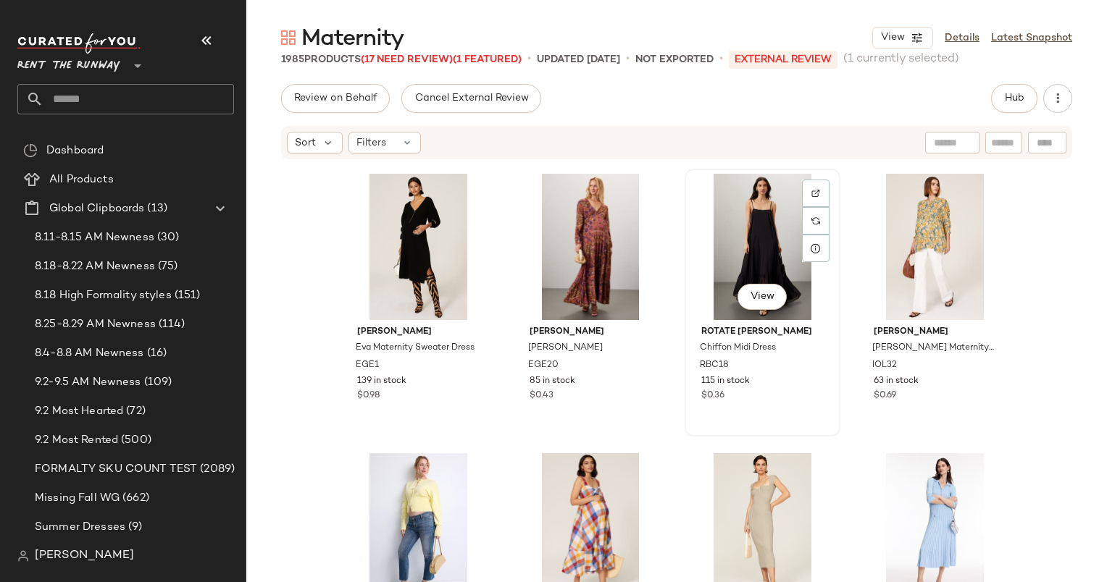
click at [742, 224] on div "View" at bounding box center [762, 247] width 146 height 146
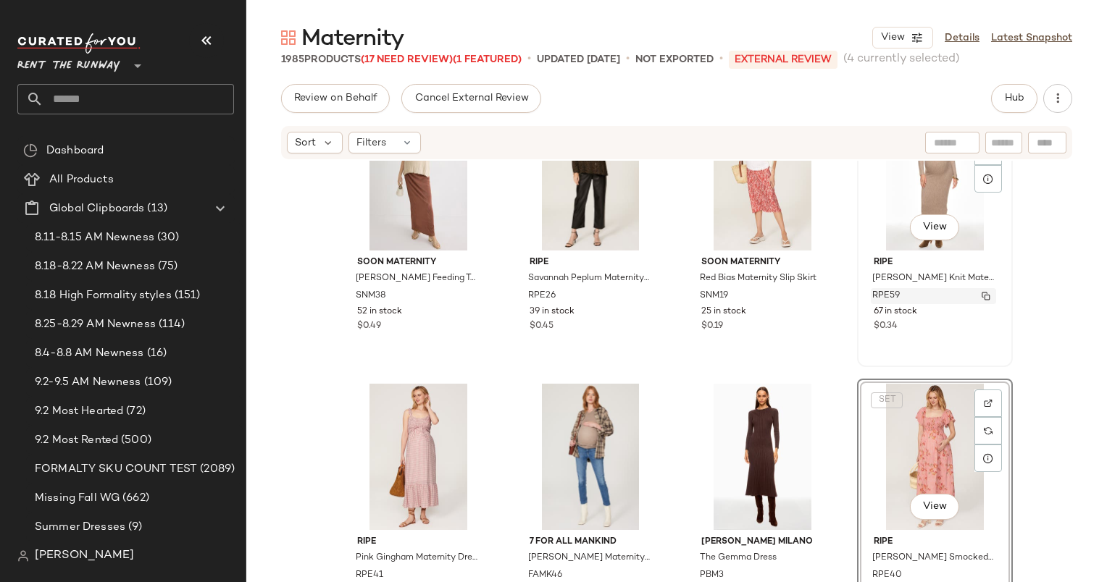
scroll to position [343, 0]
click at [385, 437] on div "View" at bounding box center [418, 458] width 146 height 146
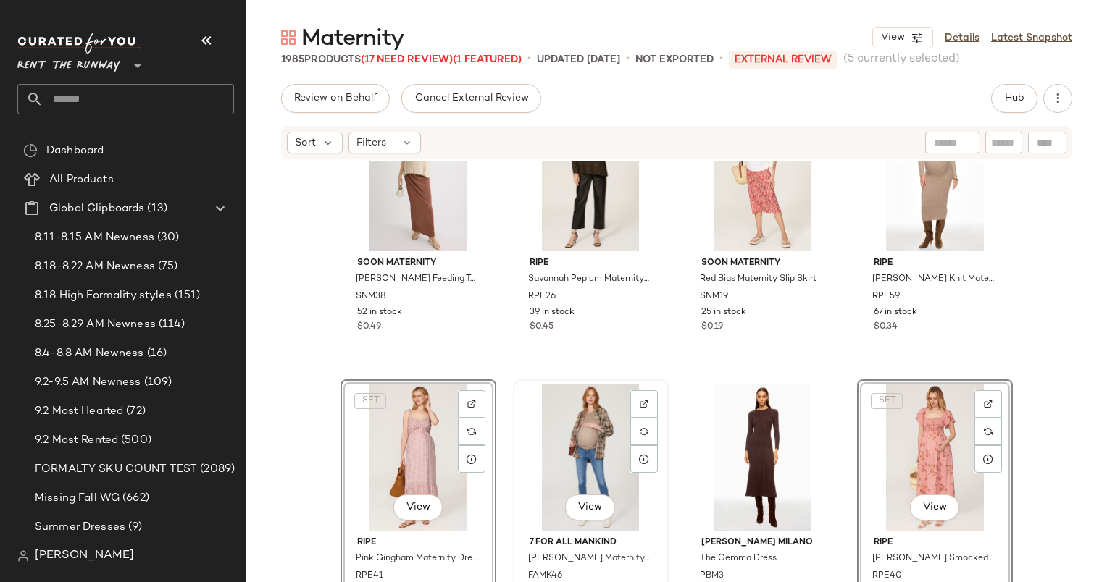
click at [597, 439] on div "View" at bounding box center [591, 458] width 146 height 146
click at [753, 438] on div "View" at bounding box center [762, 458] width 146 height 146
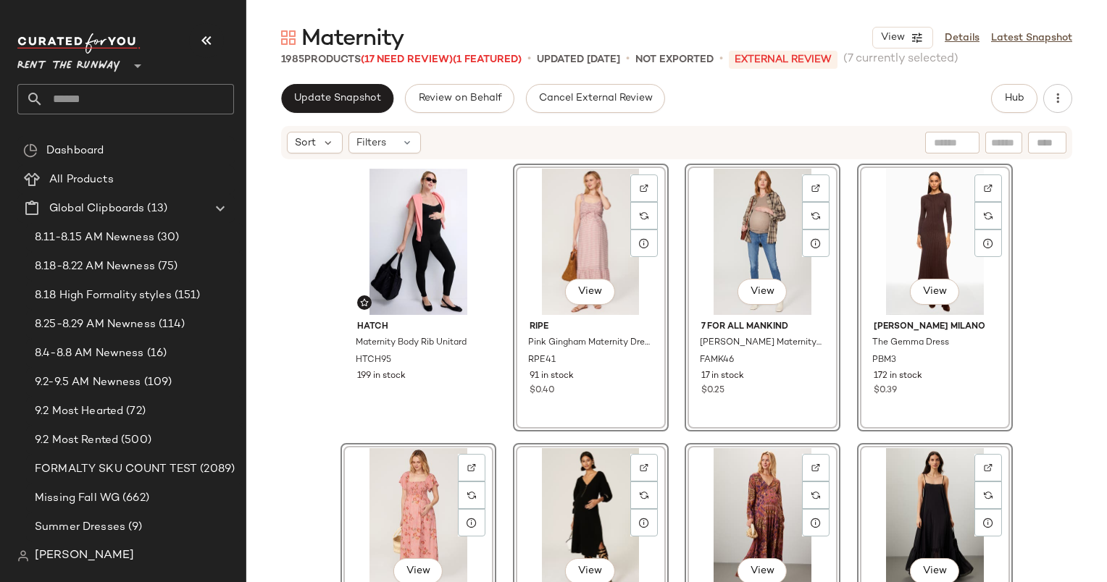
click at [1062, 280] on div "HATCH Maternity Body Rib Unitard HTCH95 199 in stock View ripe Pink Gingham Mat…" at bounding box center [676, 393] width 860 height 465
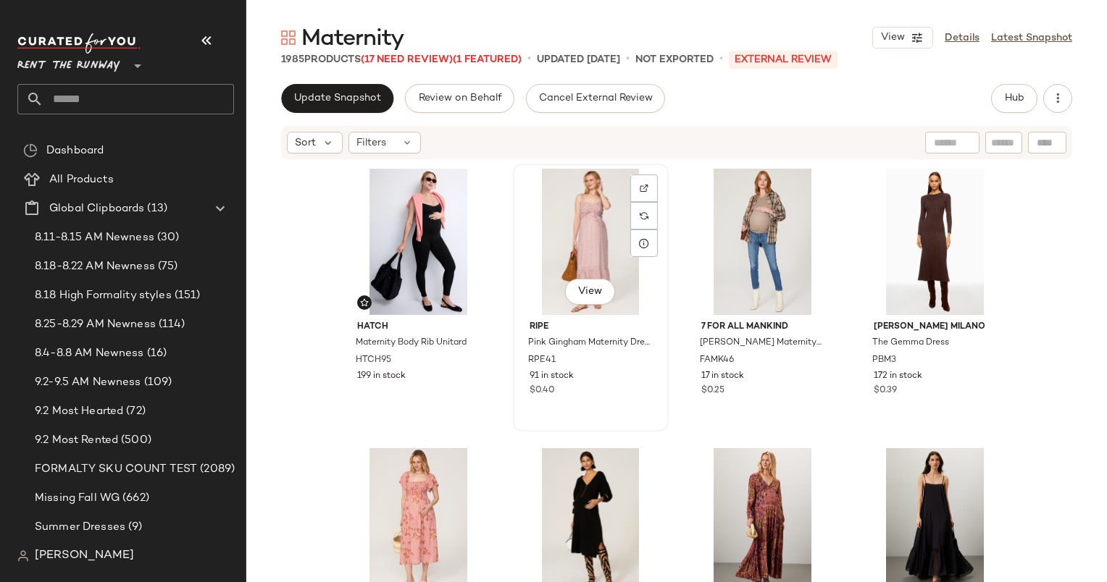
click at [574, 253] on div "View" at bounding box center [591, 242] width 146 height 146
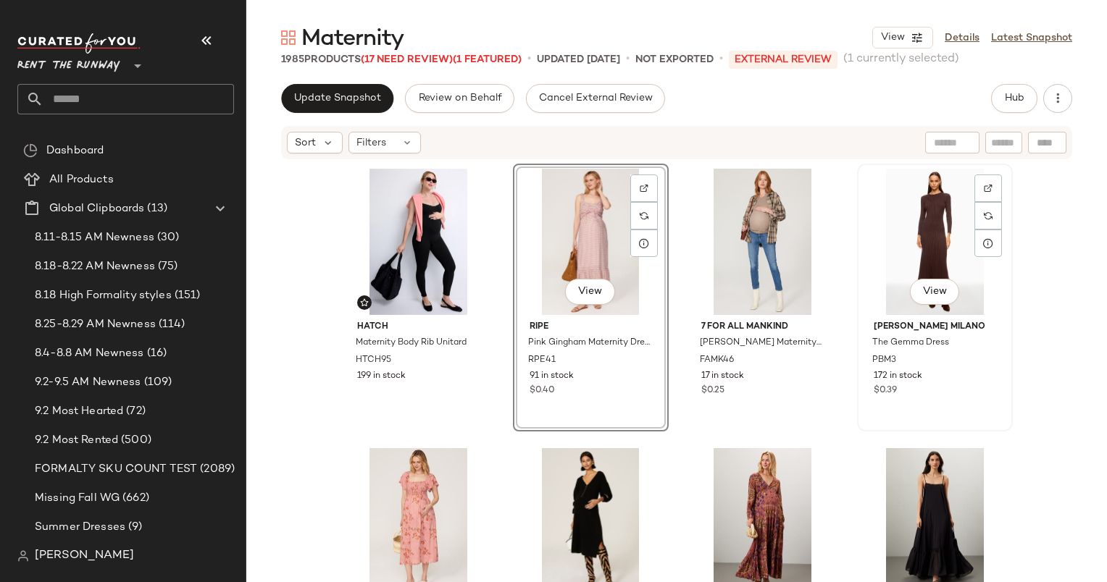
click at [896, 258] on div "View" at bounding box center [935, 242] width 146 height 146
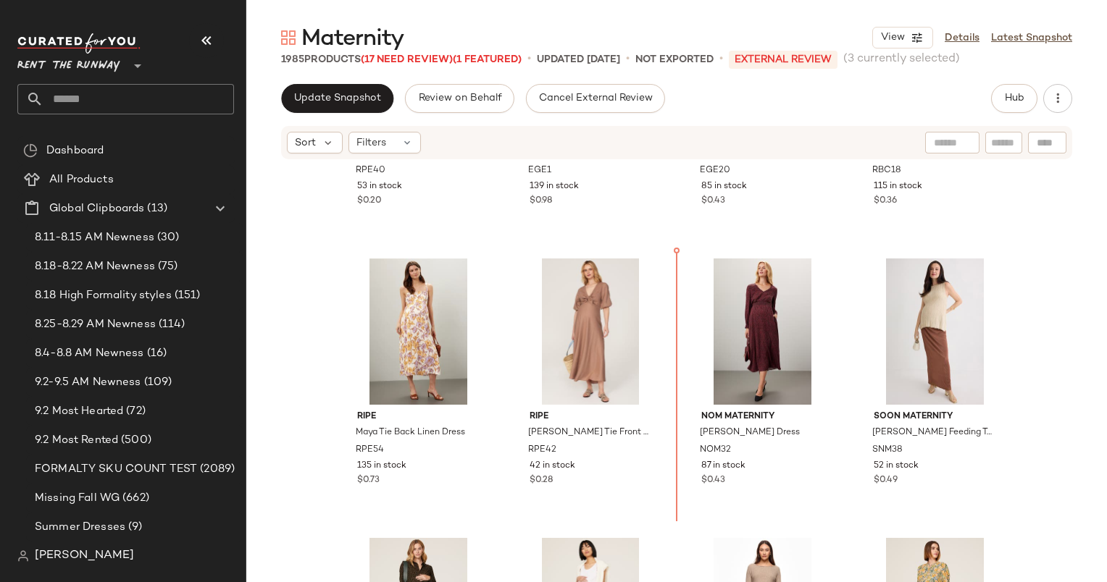
scroll to position [491, 0]
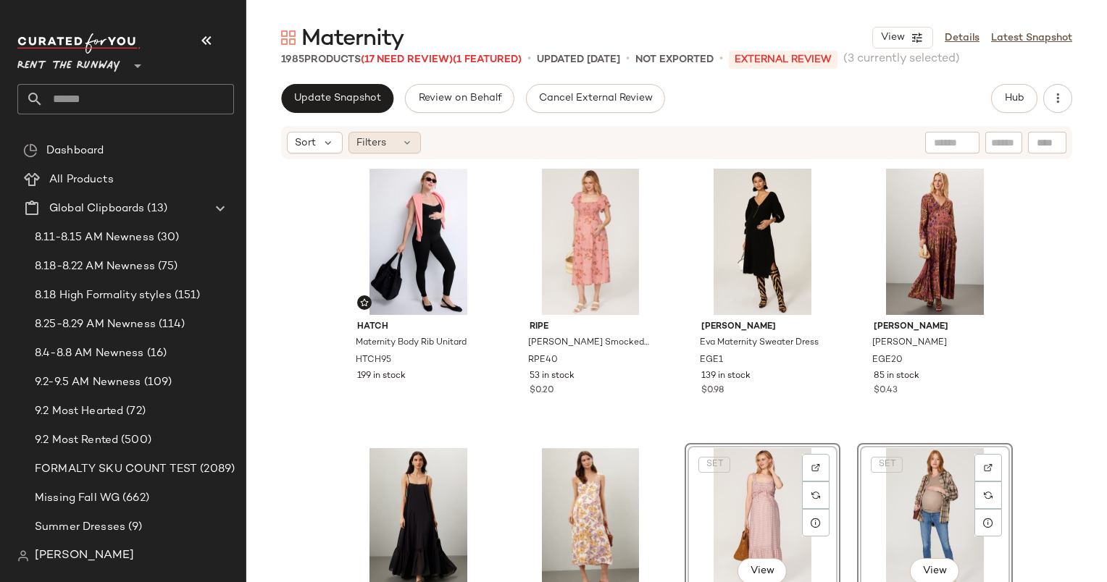
click at [394, 151] on div "Filters" at bounding box center [384, 143] width 72 height 22
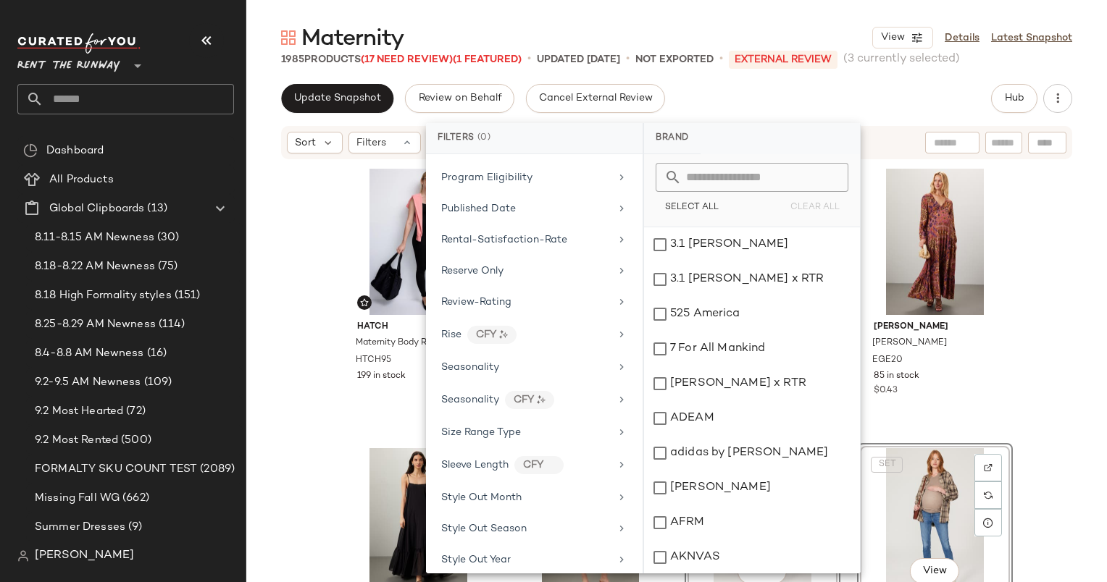
scroll to position [1818, 0]
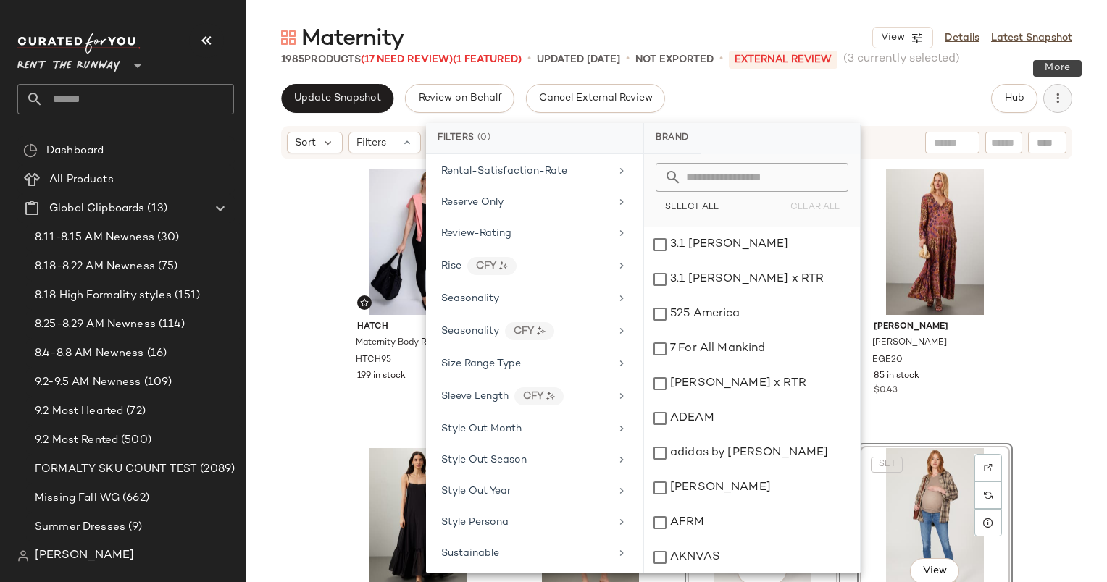
click at [1068, 105] on button "button" at bounding box center [1057, 98] width 29 height 29
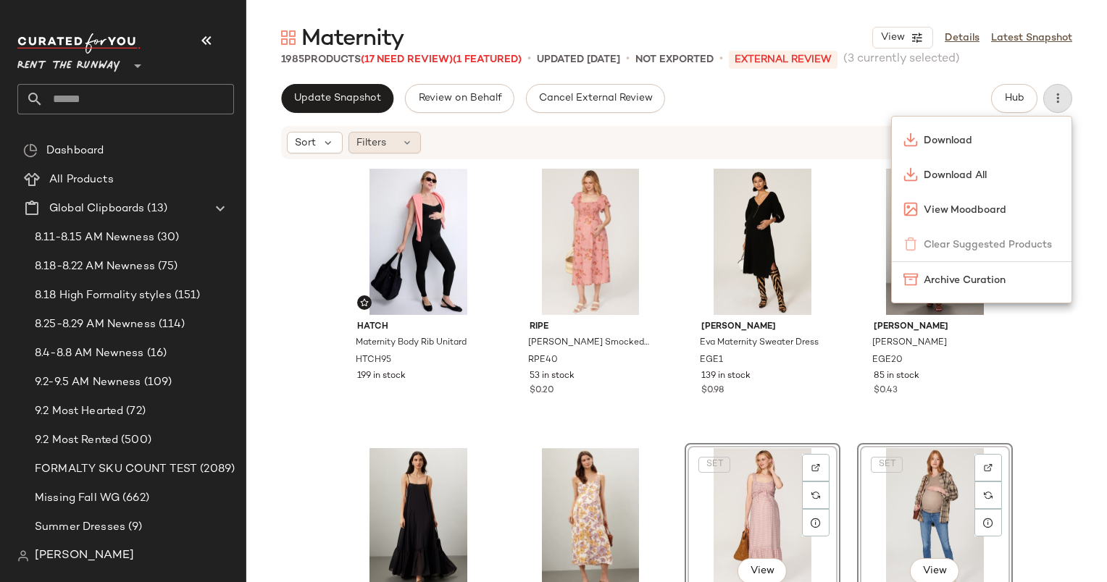
click at [406, 141] on icon at bounding box center [407, 143] width 12 height 12
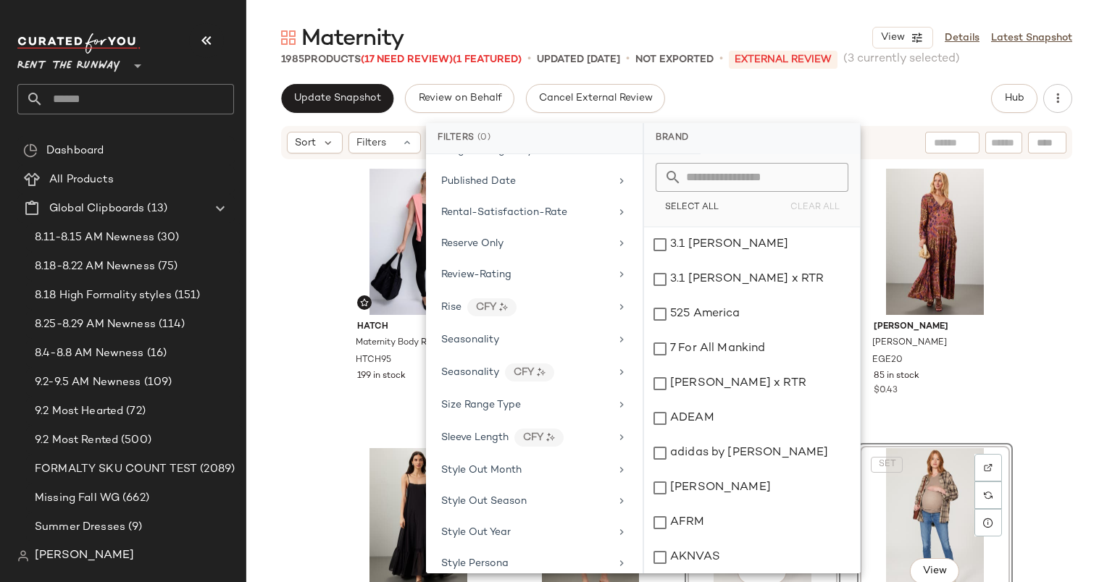
scroll to position [1957, 0]
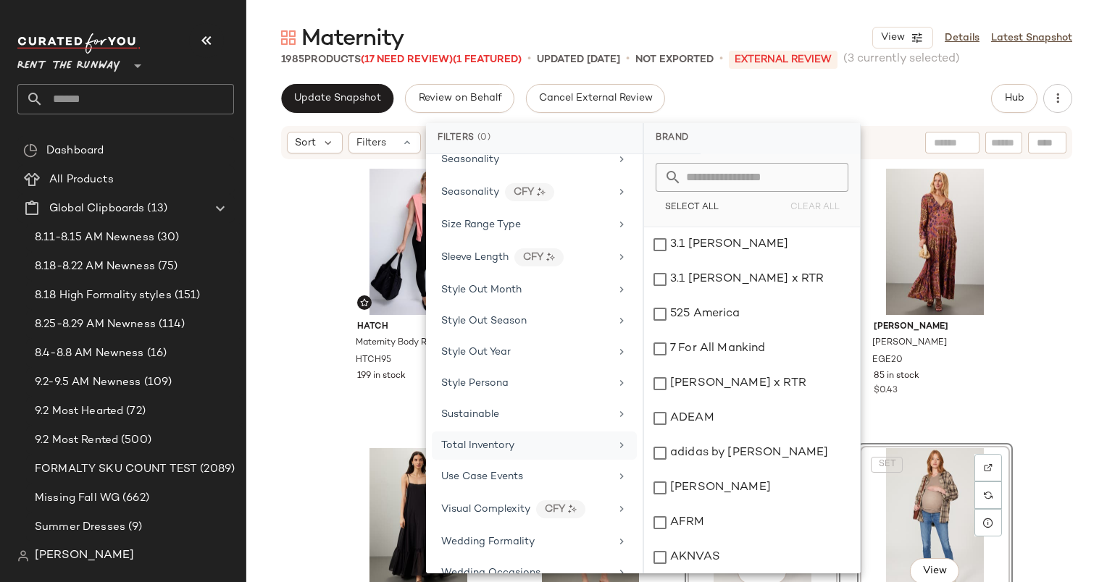
click at [540, 438] on div "Total Inventory" at bounding box center [525, 445] width 169 height 15
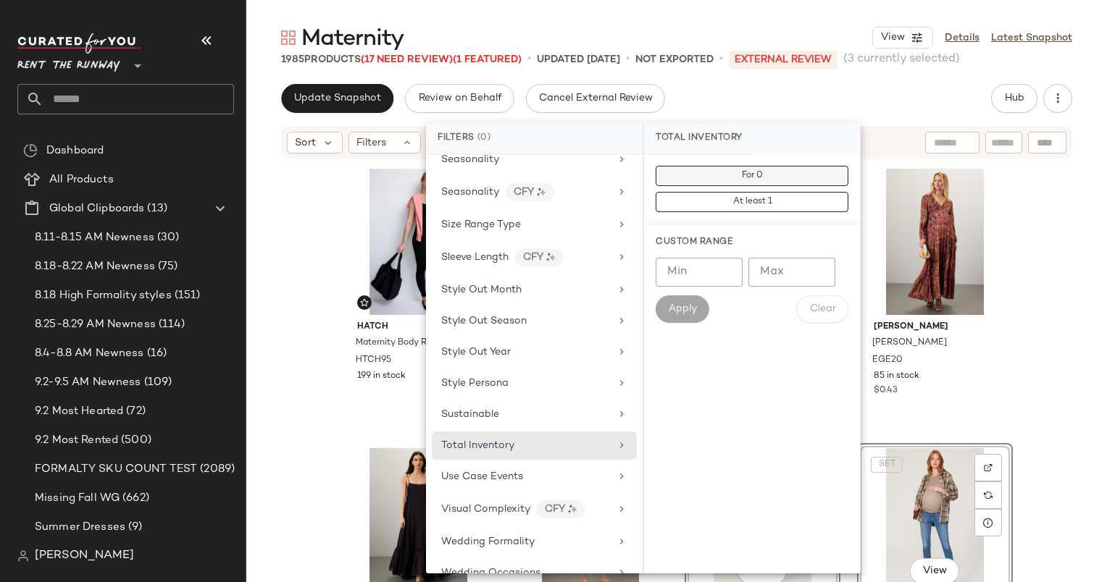
click at [782, 174] on button "For 0" at bounding box center [751, 176] width 193 height 20
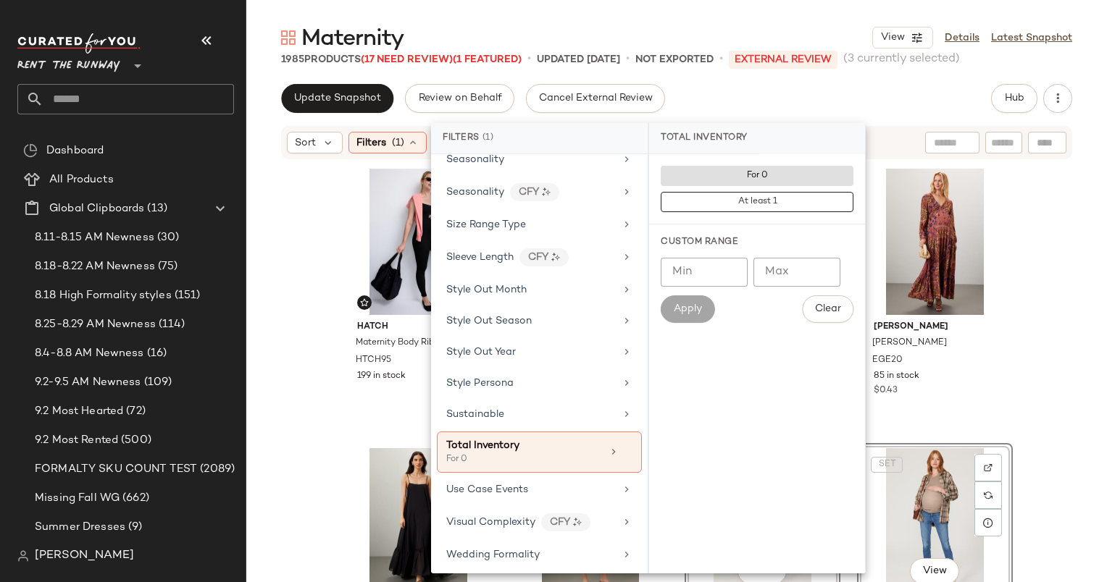
click at [897, 100] on div "Update Snapshot Review on Behalf Cancel External Review Hub" at bounding box center [676, 98] width 791 height 29
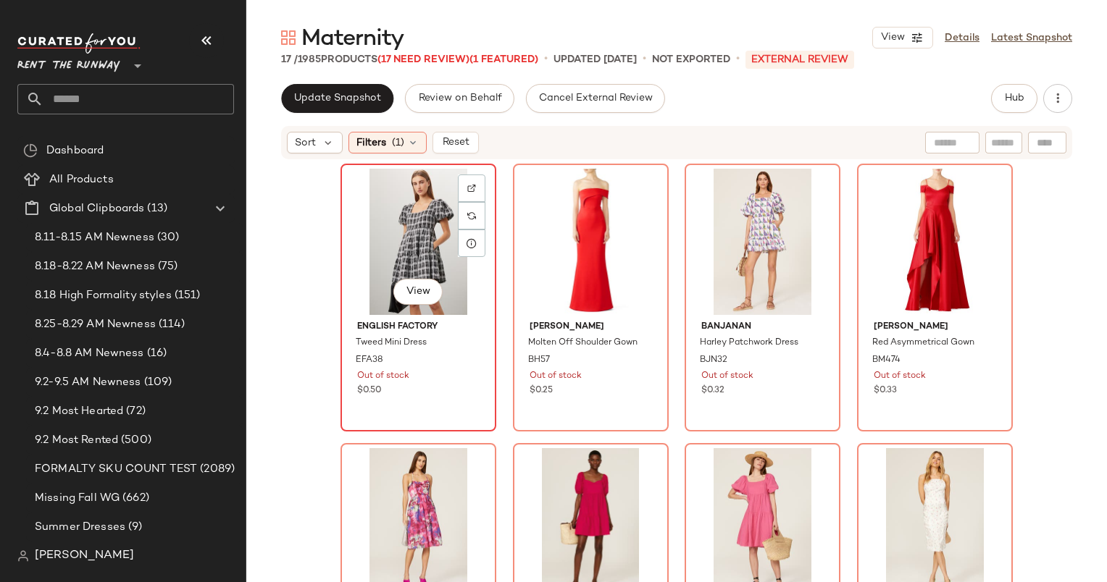
click at [390, 247] on div "View" at bounding box center [418, 242] width 146 height 146
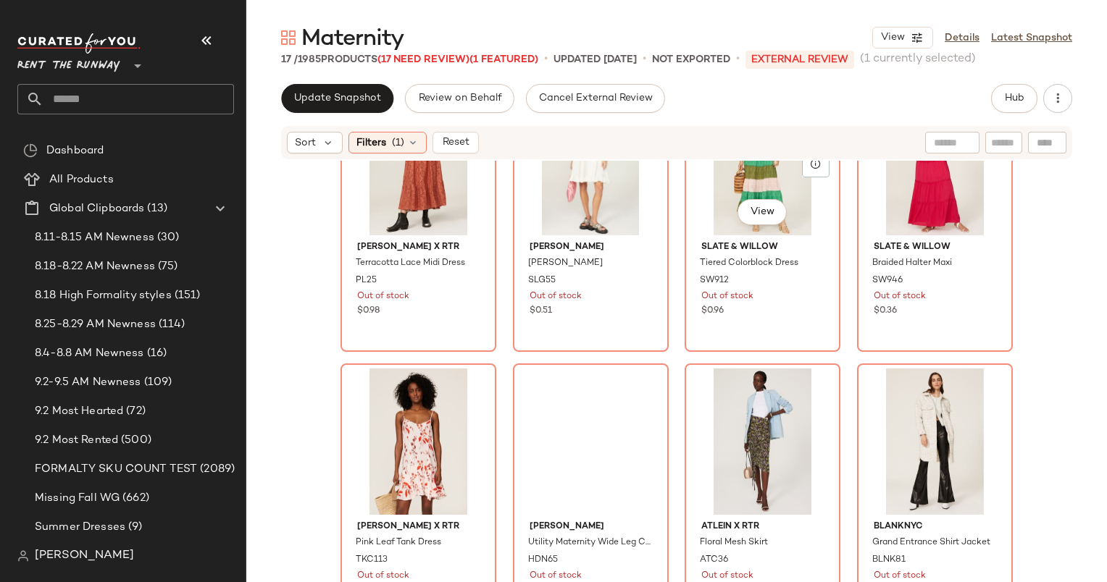
scroll to position [936, 0]
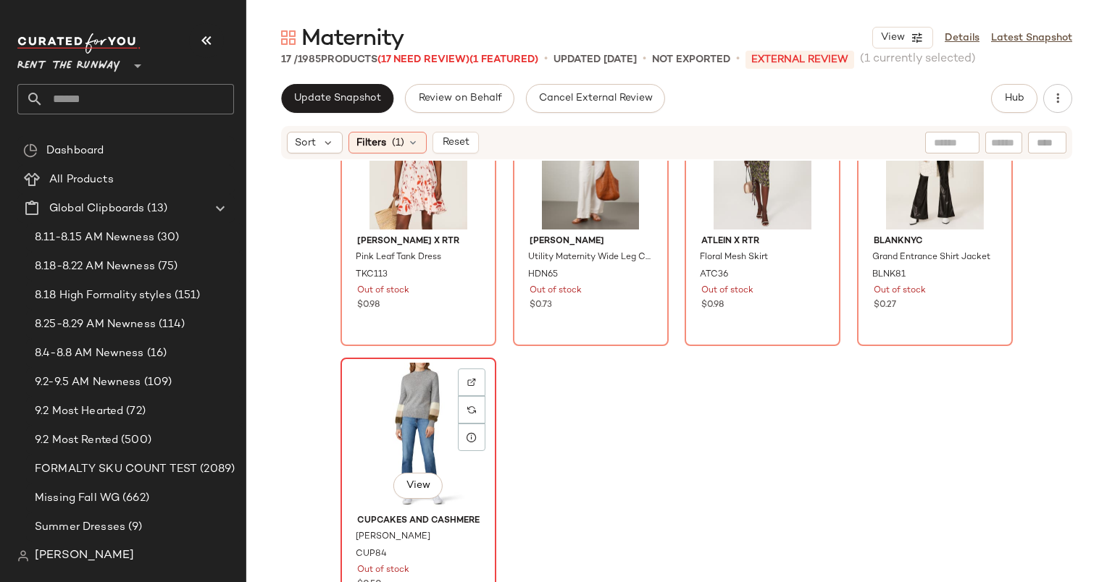
click at [411, 408] on div "View" at bounding box center [418, 436] width 146 height 146
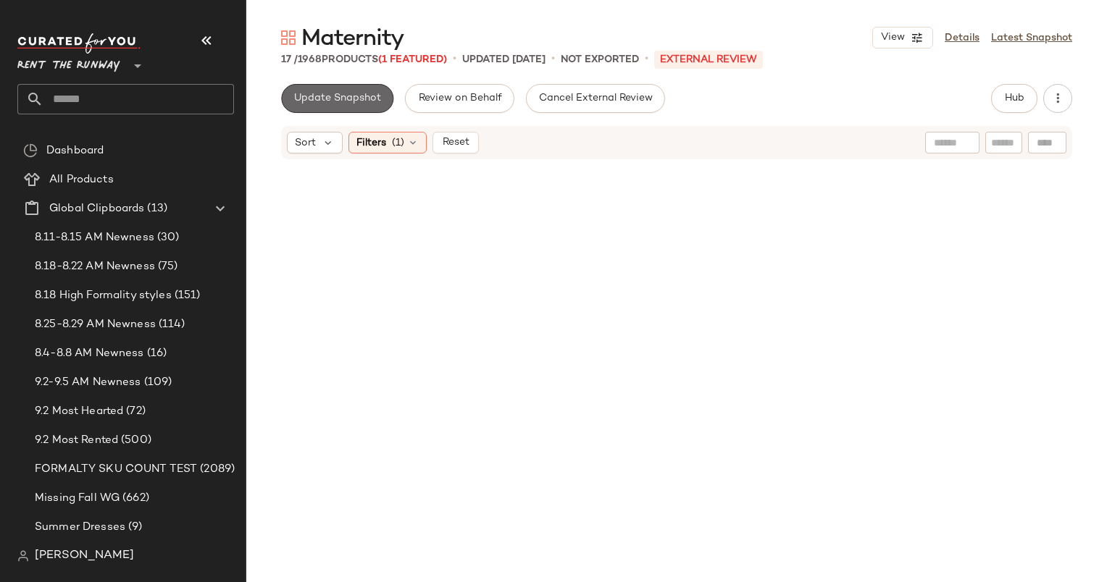
click at [340, 90] on button "Update Snapshot" at bounding box center [337, 98] width 112 height 29
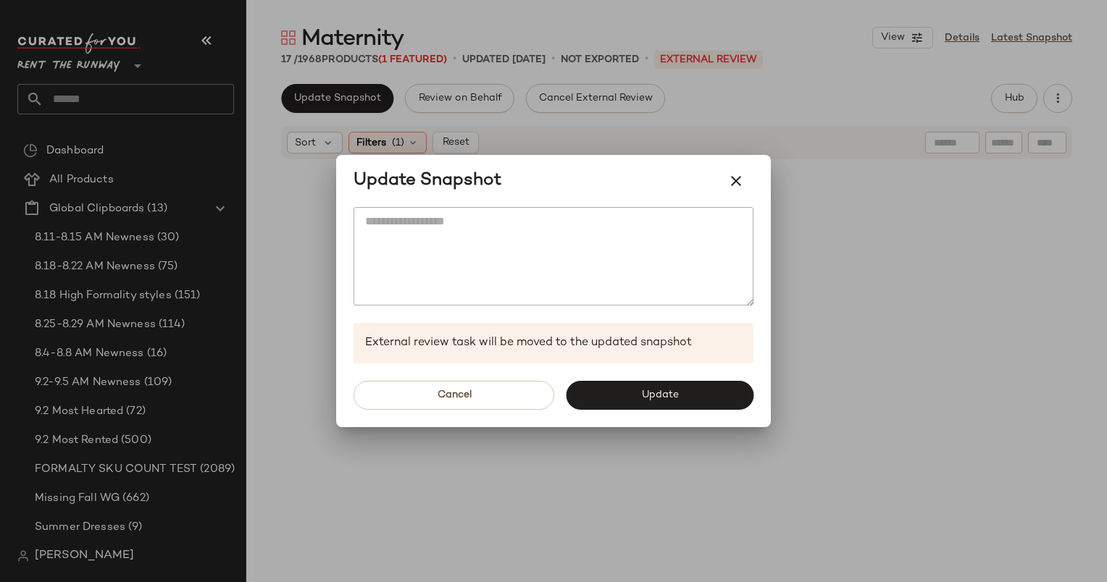
click at [637, 421] on div "Cancel Update" at bounding box center [553, 396] width 435 height 64
click at [637, 407] on button "Update" at bounding box center [660, 395] width 188 height 29
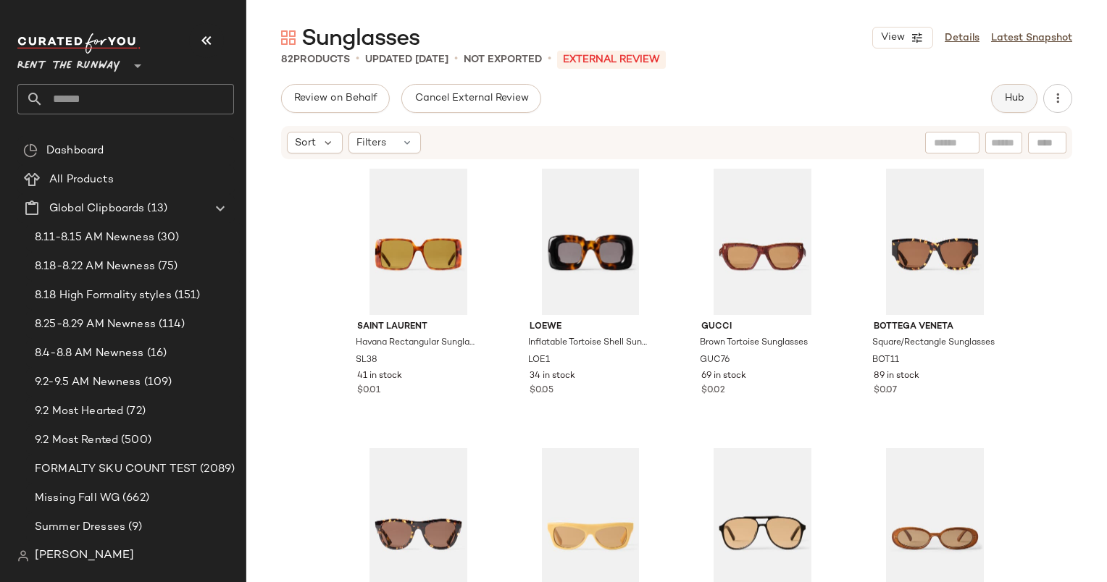
click at [1015, 89] on button "Hub" at bounding box center [1014, 98] width 46 height 29
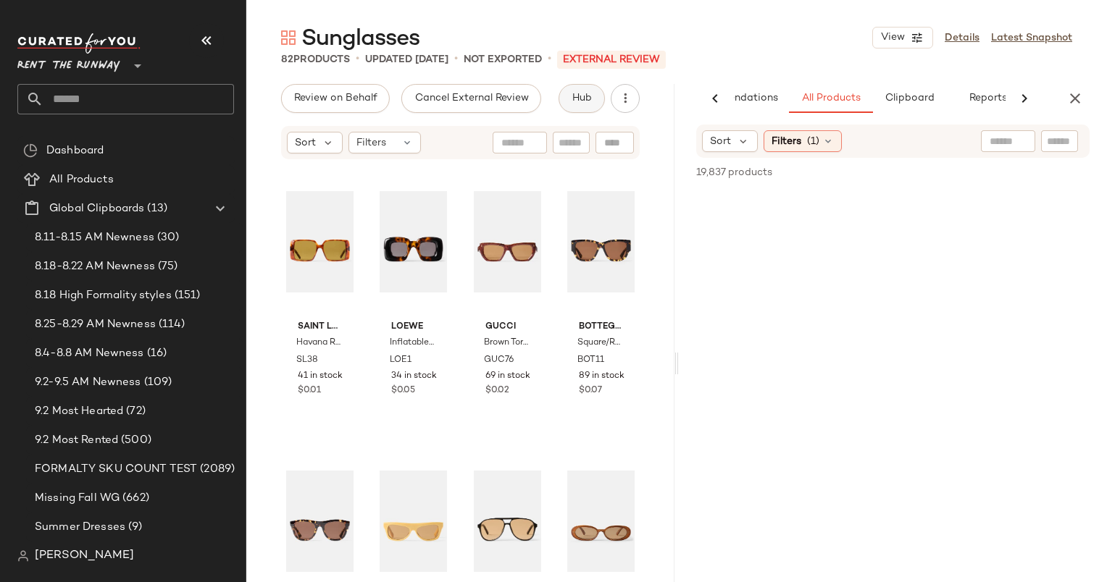
scroll to position [0, 75]
click at [1075, 101] on icon "button" at bounding box center [1074, 98] width 17 height 17
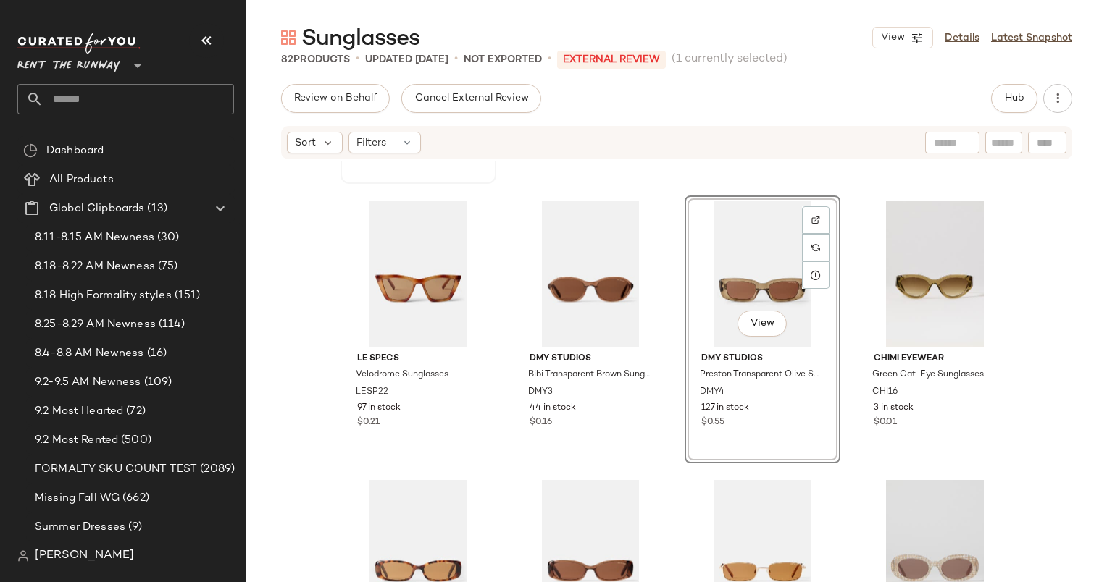
scroll to position [537, 0]
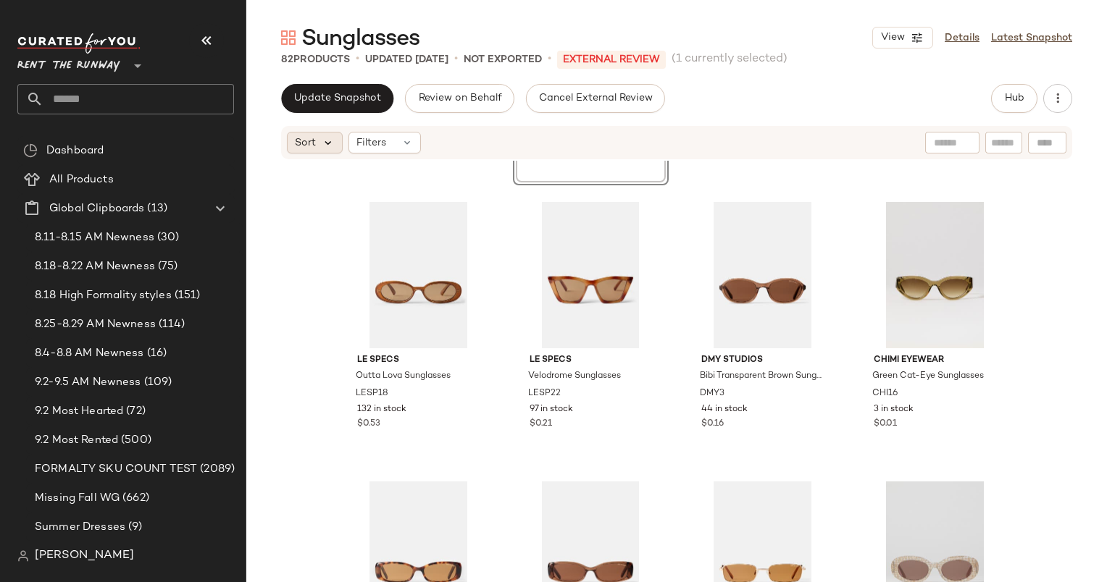
click at [324, 136] on icon at bounding box center [328, 142] width 13 height 13
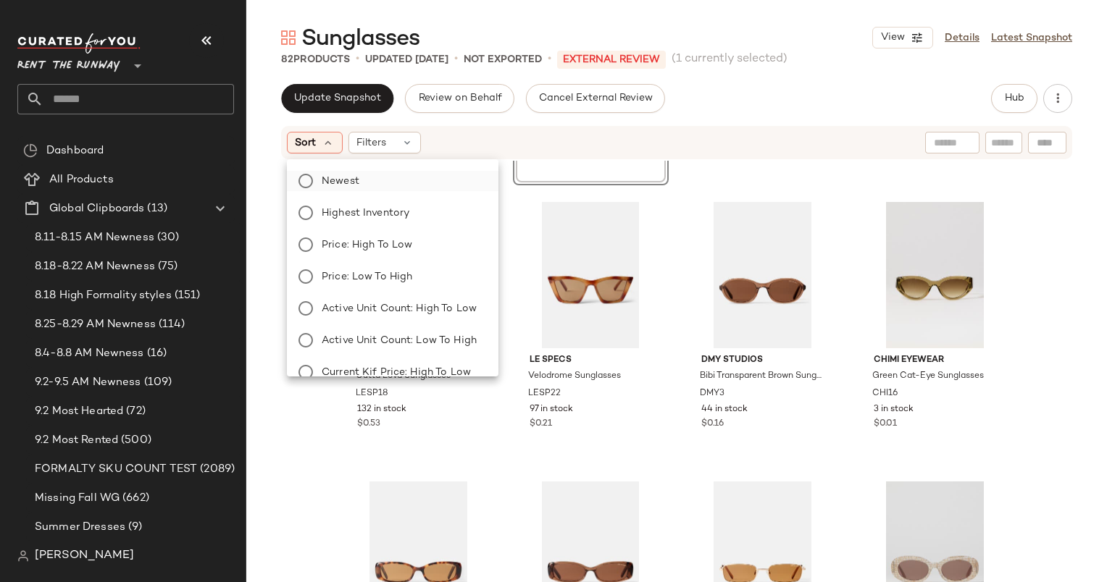
click at [394, 179] on label "Newest" at bounding box center [401, 181] width 171 height 20
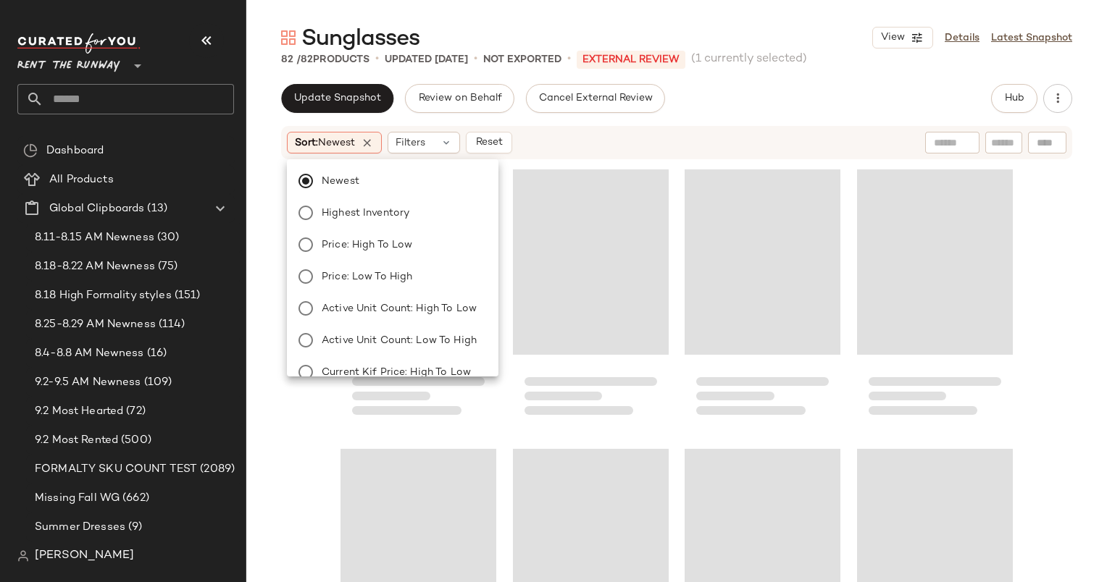
click at [732, 77] on div "Sunglasses View Details Latest Snapshot 82 / 82 Products • updated [DATE] • Not…" at bounding box center [676, 302] width 860 height 559
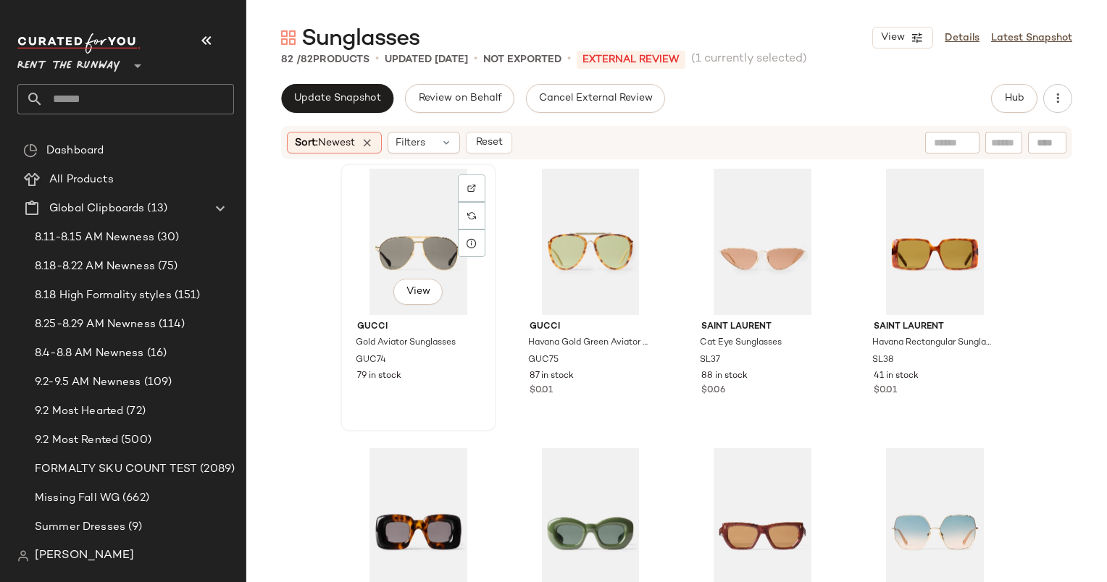
click at [421, 238] on div "View" at bounding box center [418, 242] width 146 height 146
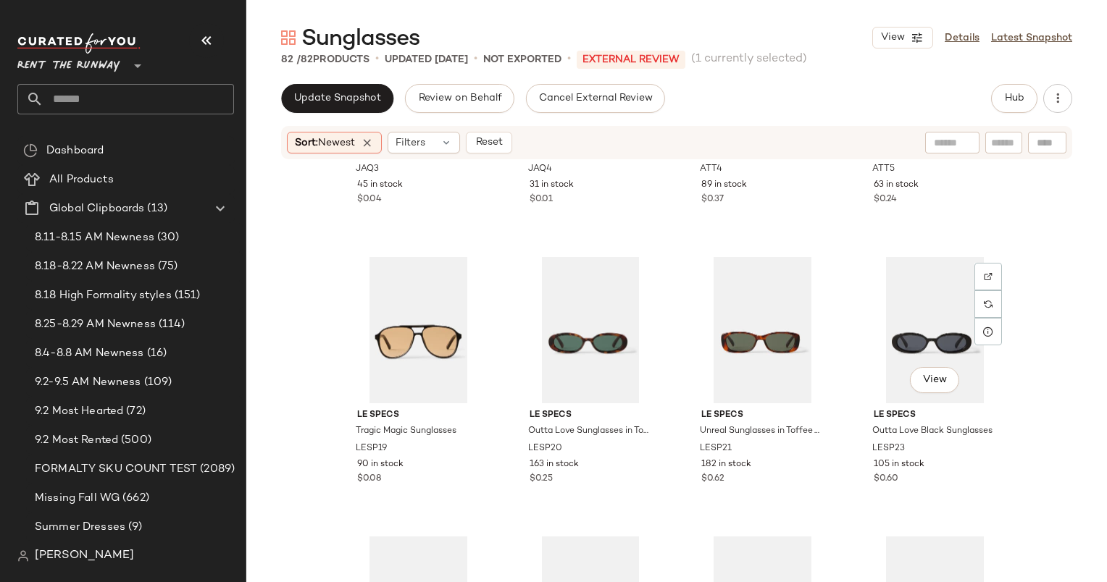
scroll to position [808, 0]
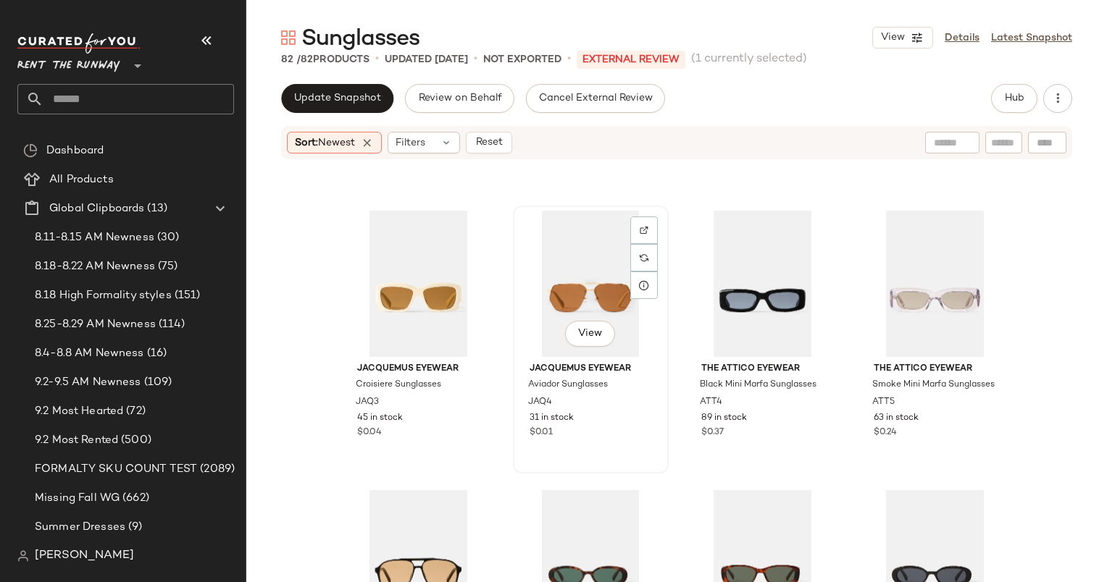
click at [571, 264] on div "View" at bounding box center [591, 284] width 146 height 146
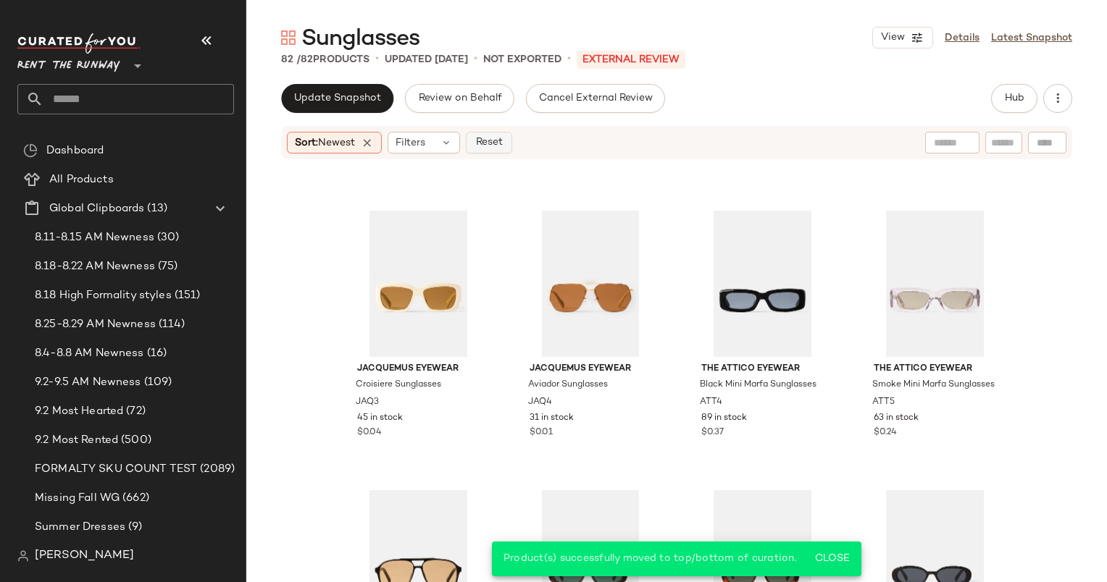
click at [492, 142] on span "Reset" at bounding box center [488, 143] width 28 height 12
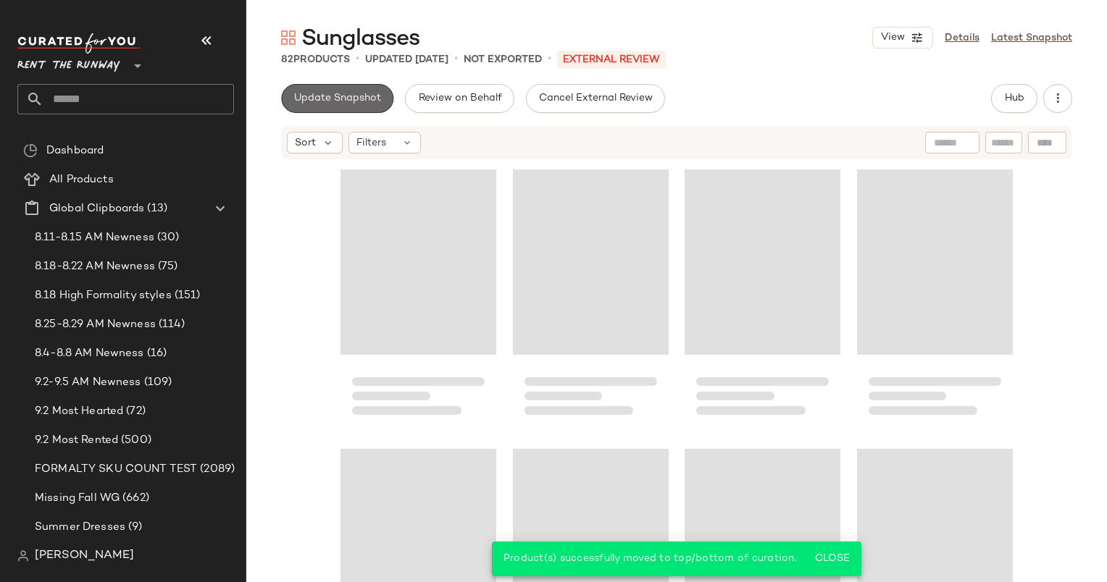
click at [348, 91] on button "Update Snapshot" at bounding box center [337, 98] width 112 height 29
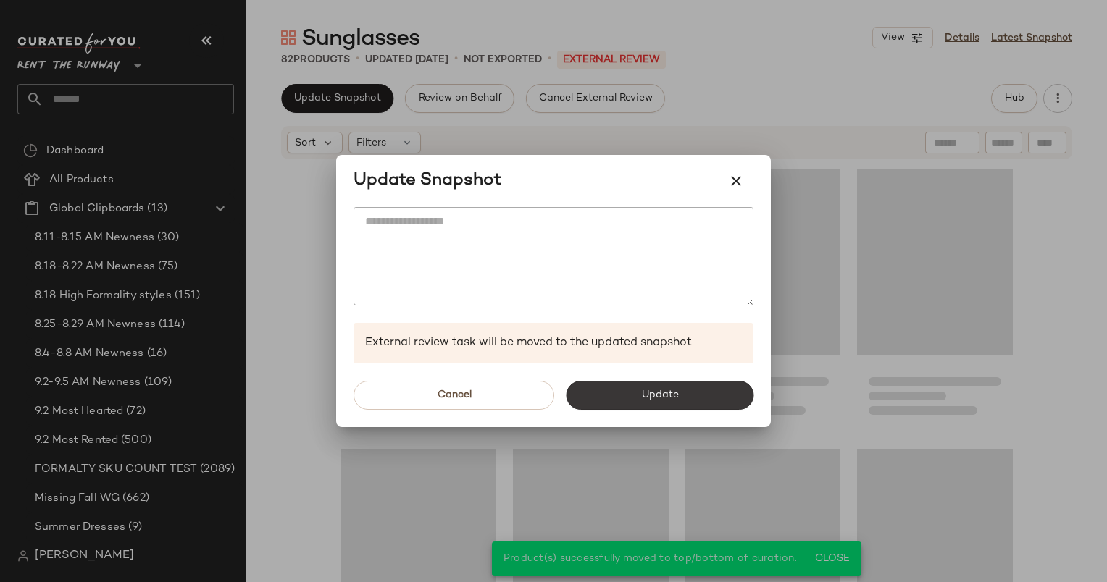
scroll to position [850, 0]
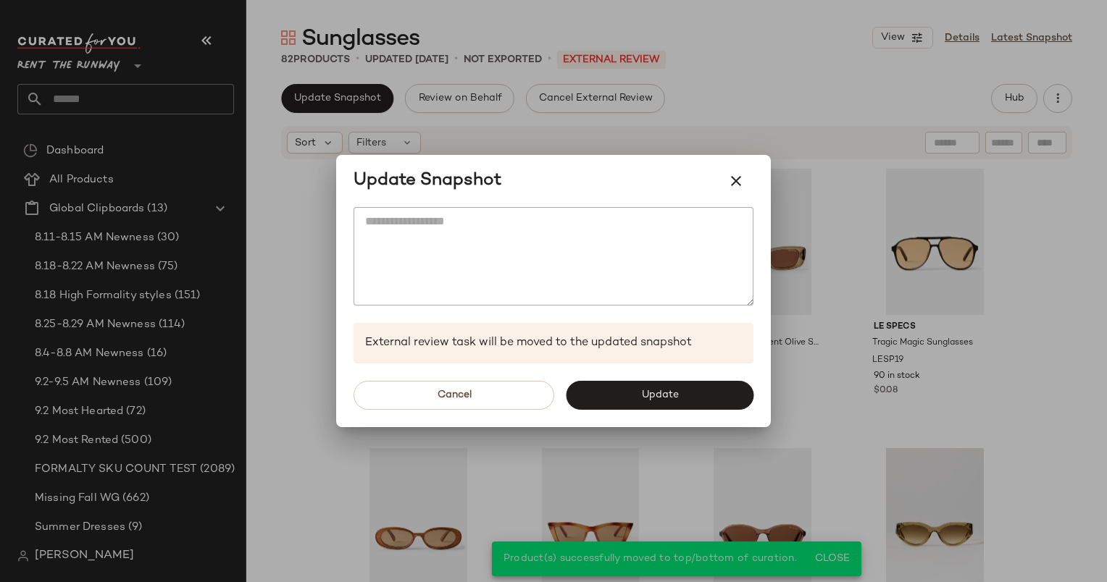
click at [737, 411] on div "Cancel Update" at bounding box center [553, 396] width 435 height 64
click at [729, 401] on button "Update" at bounding box center [660, 395] width 188 height 29
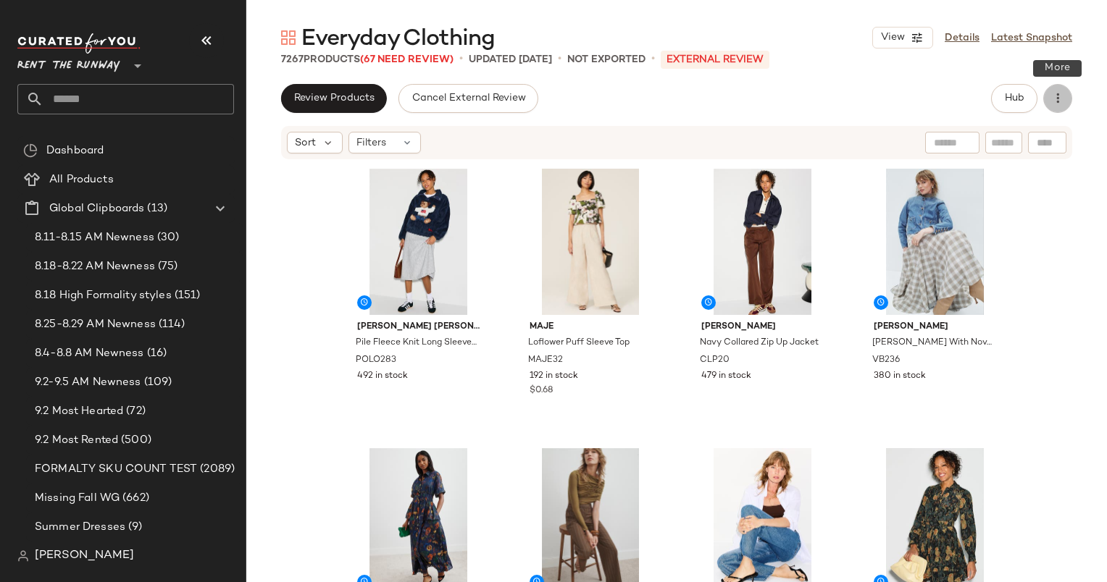
click at [1054, 90] on button "button" at bounding box center [1057, 98] width 29 height 29
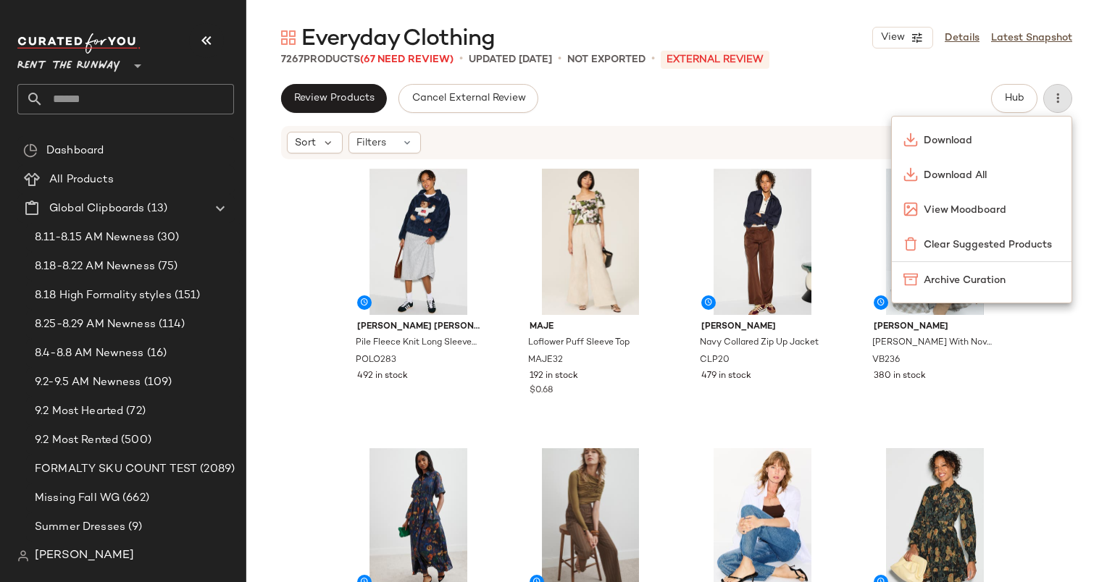
click at [877, 98] on div "Review Products Cancel External Review Hub" at bounding box center [676, 98] width 791 height 29
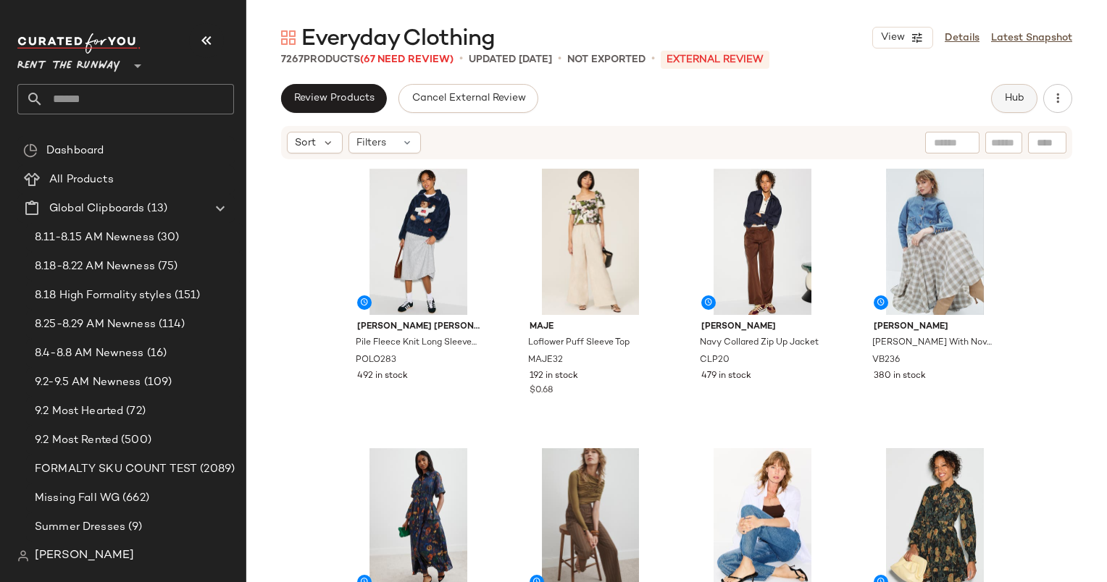
click at [1012, 91] on button "Hub" at bounding box center [1014, 98] width 46 height 29
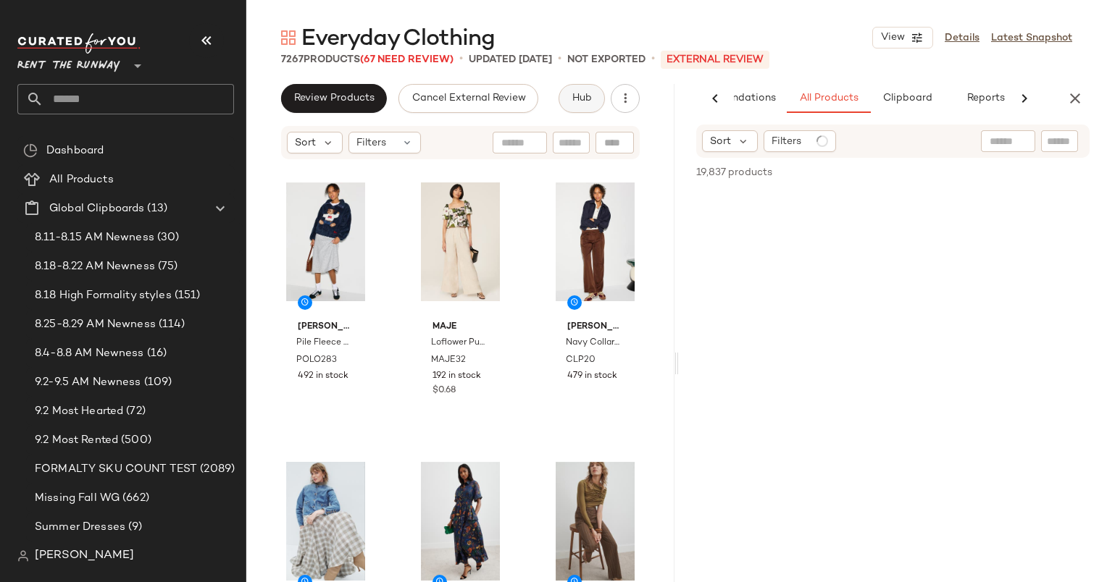
scroll to position [0, 75]
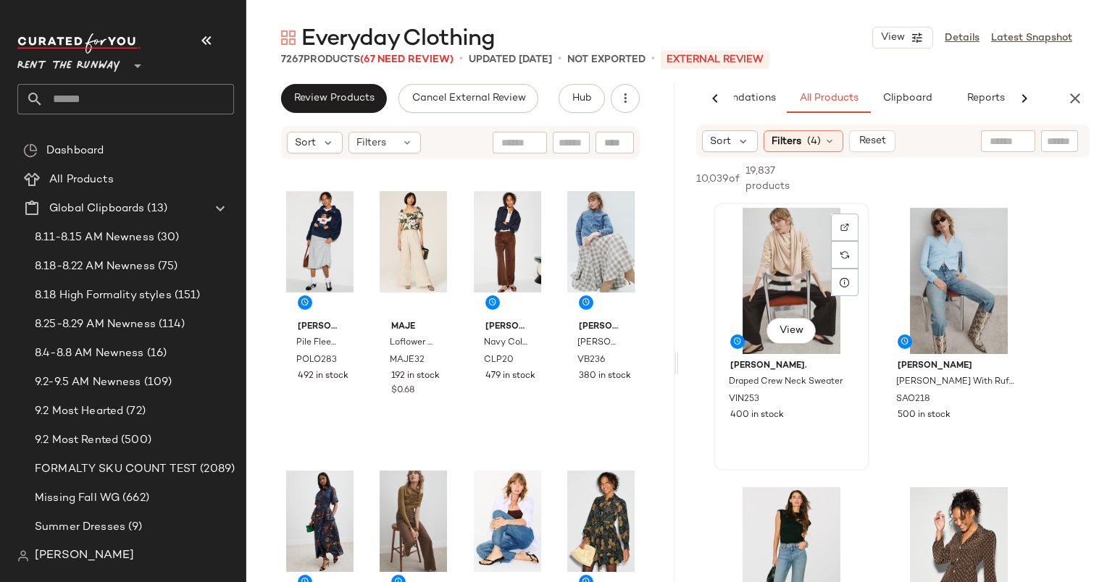
click at [794, 248] on div "View" at bounding box center [791, 281] width 146 height 146
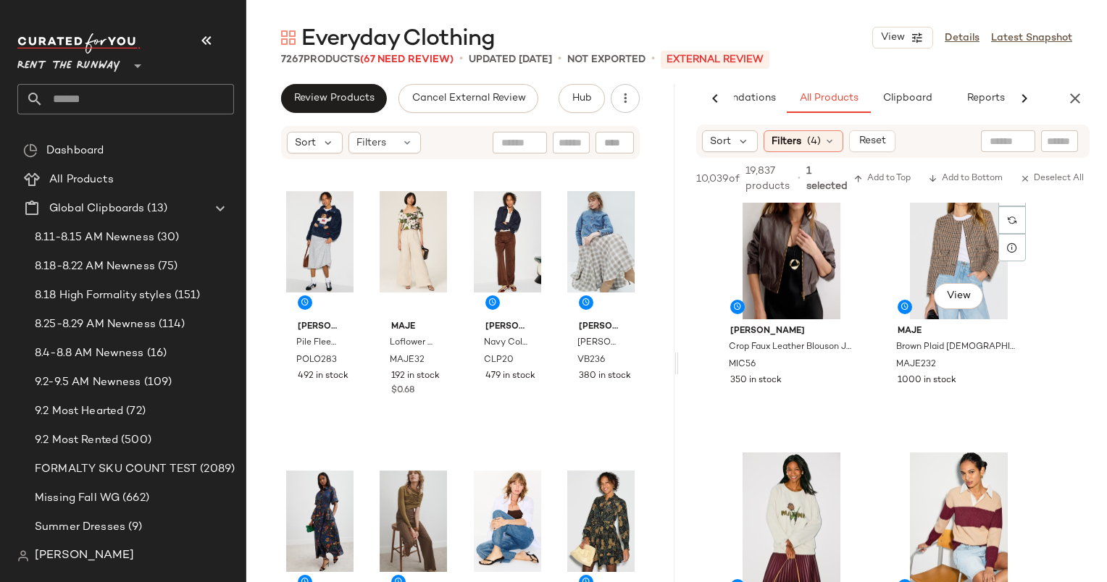
scroll to position [594, 0]
click at [923, 249] on div "View" at bounding box center [959, 246] width 146 height 146
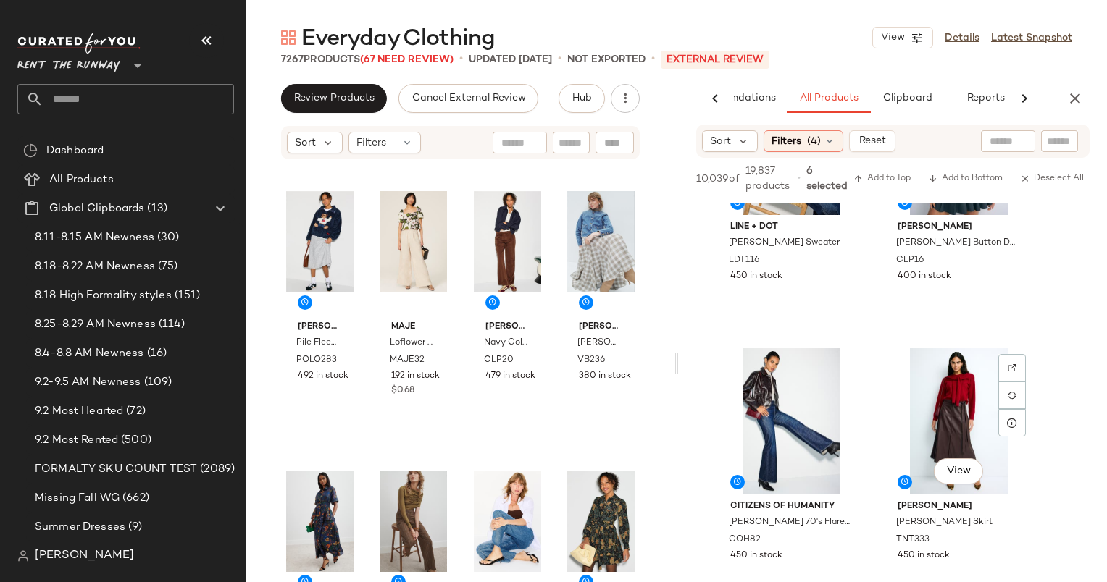
scroll to position [1193, 0]
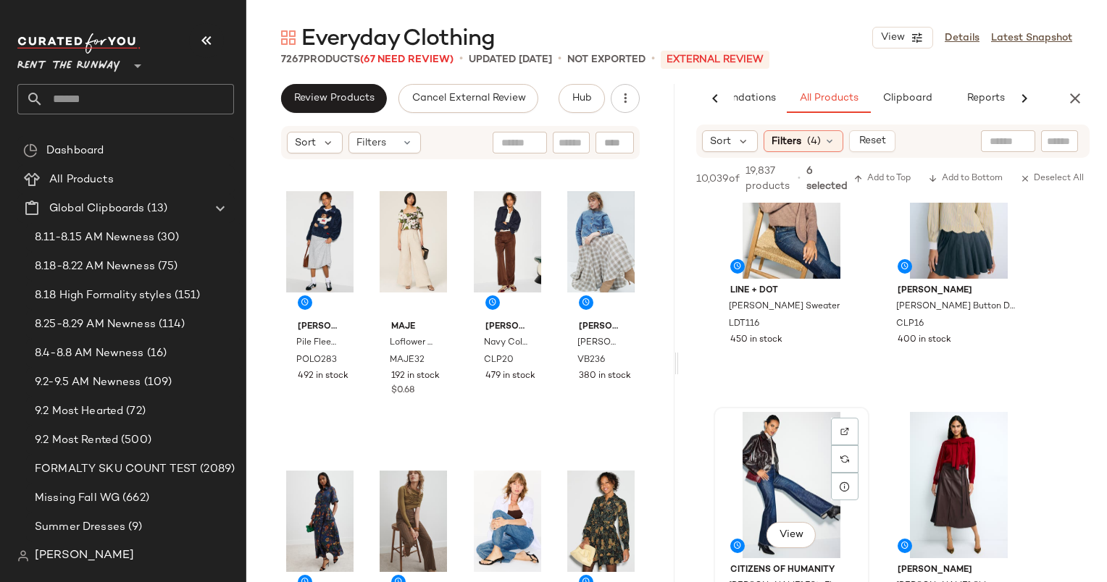
click at [797, 474] on div "View" at bounding box center [791, 485] width 146 height 146
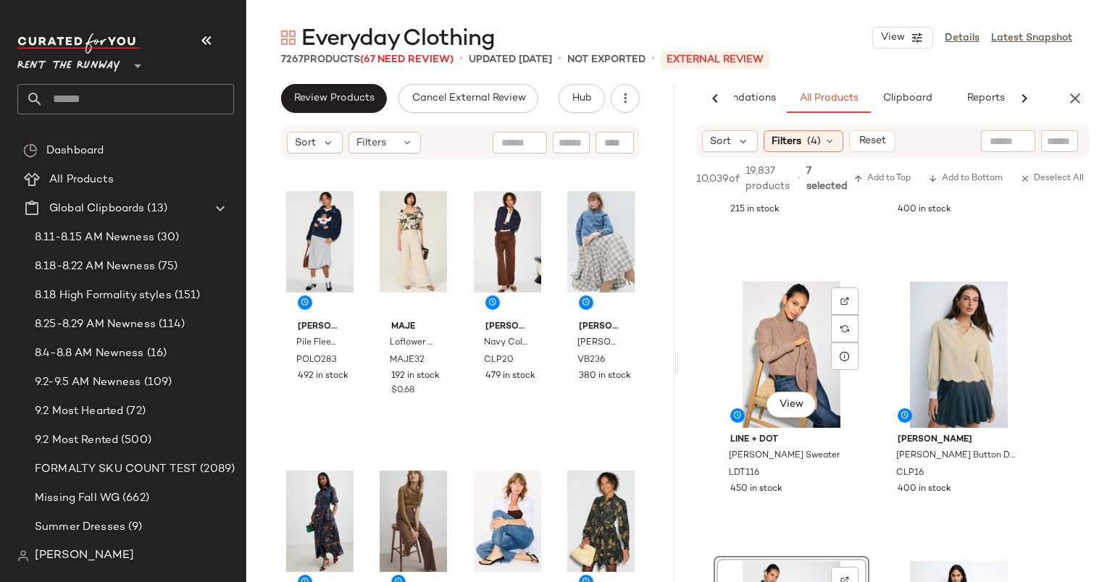
scroll to position [1043, 0]
click at [884, 177] on span "Add to Top" at bounding box center [881, 179] width 57 height 10
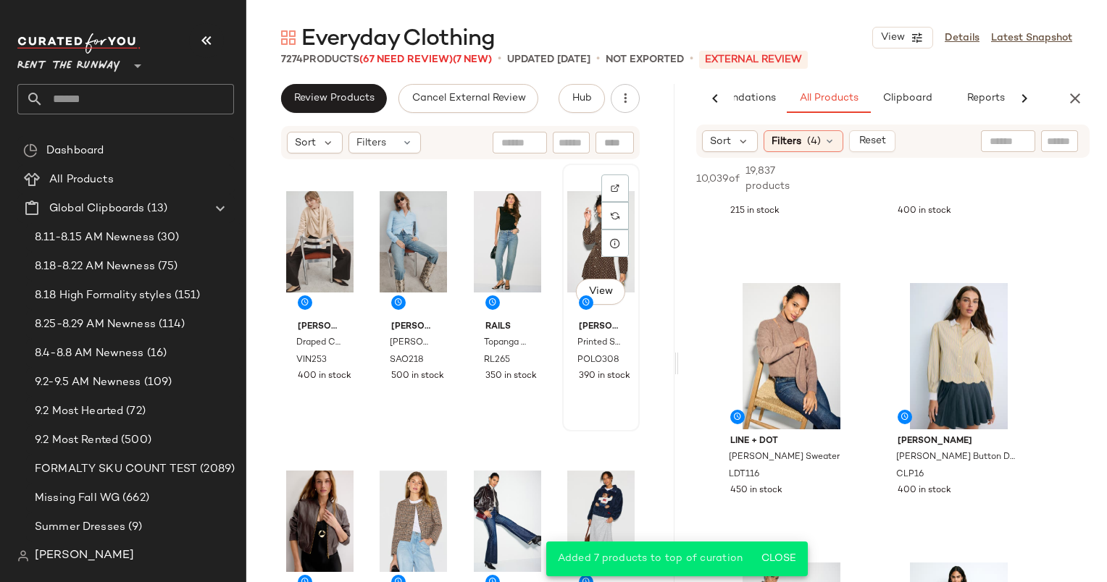
click at [572, 220] on div "View" at bounding box center [600, 242] width 67 height 146
click at [583, 493] on div "View" at bounding box center [600, 521] width 67 height 146
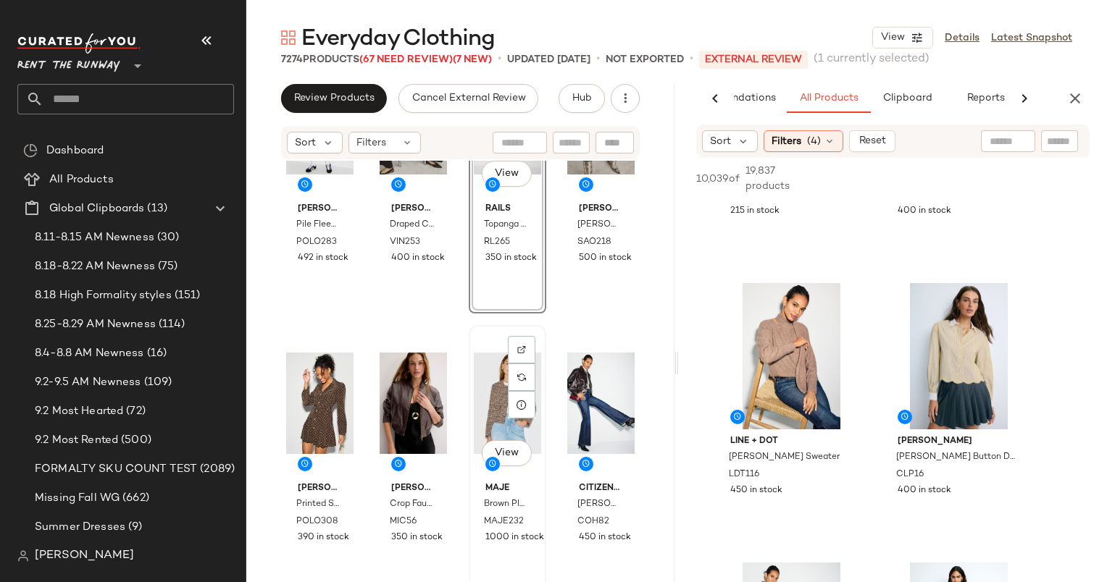
scroll to position [266, 0]
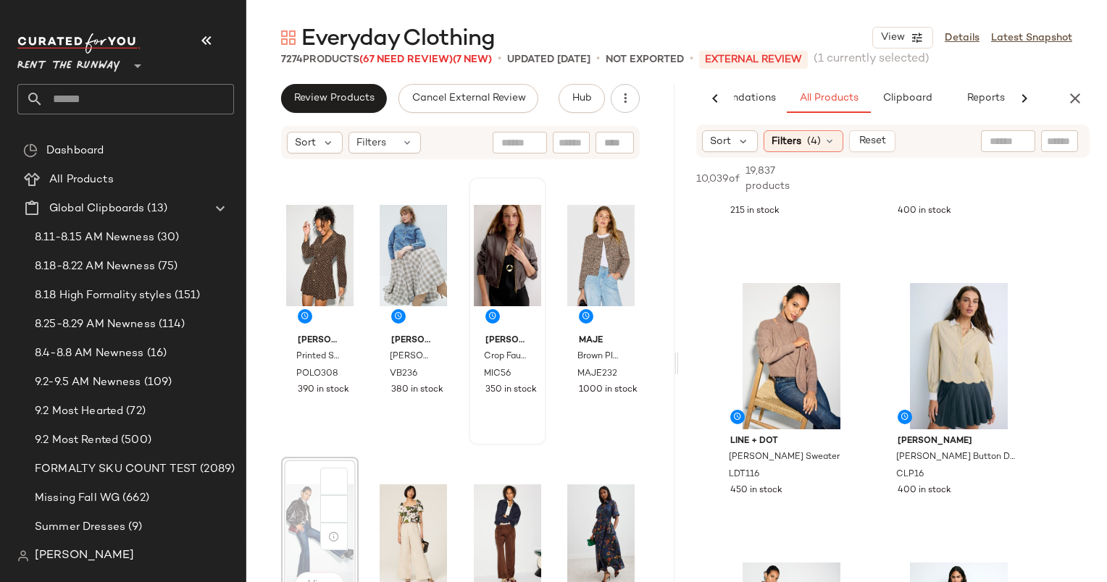
scroll to position [266, 0]
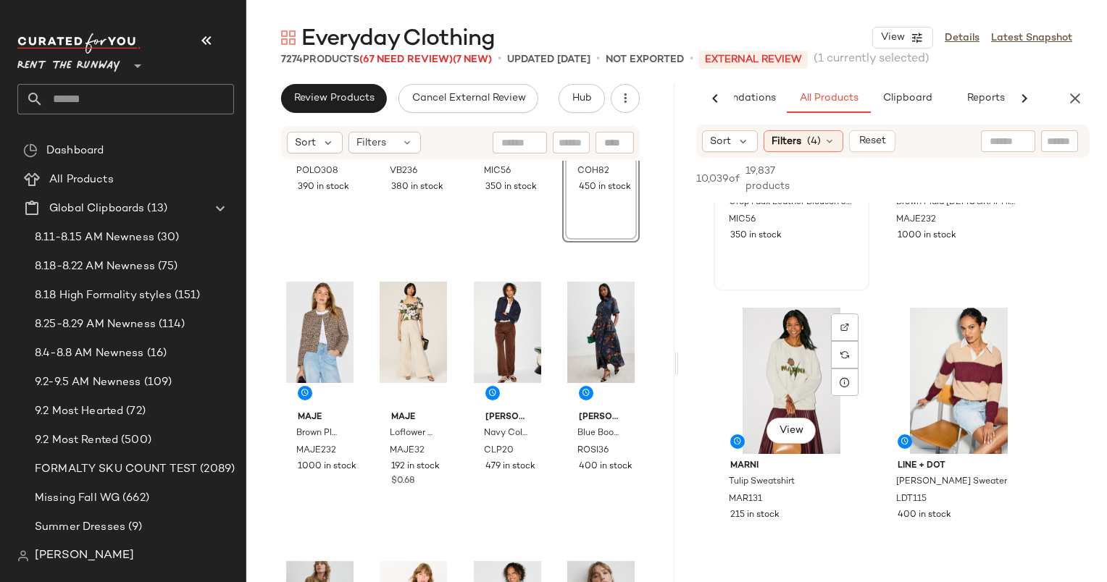
scroll to position [740, 0]
click at [756, 345] on div "View" at bounding box center [791, 379] width 146 height 146
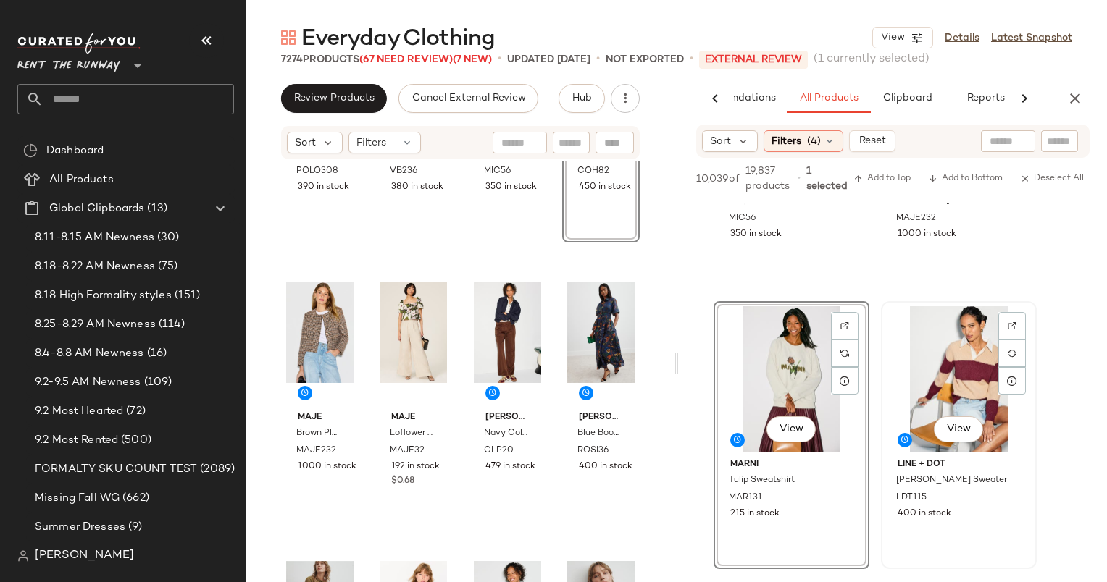
click at [968, 351] on div "View" at bounding box center [959, 379] width 146 height 146
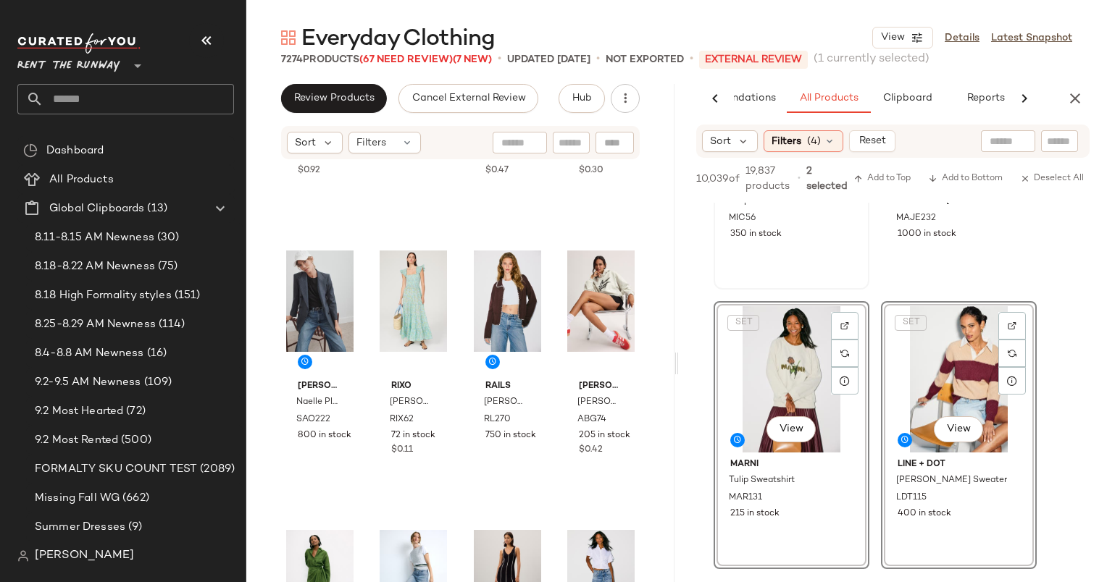
click at [838, 283] on div "View MICHAEL KORS Crop Faux Leather Blouson Jacket MIC56 350 in stock" at bounding box center [791, 155] width 153 height 265
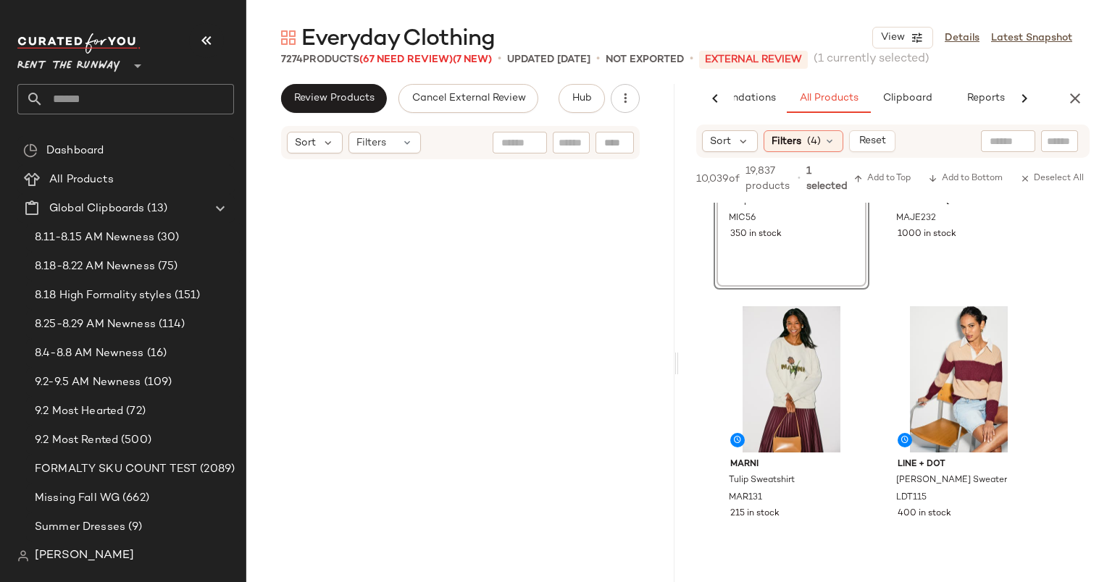
scroll to position [280, 0]
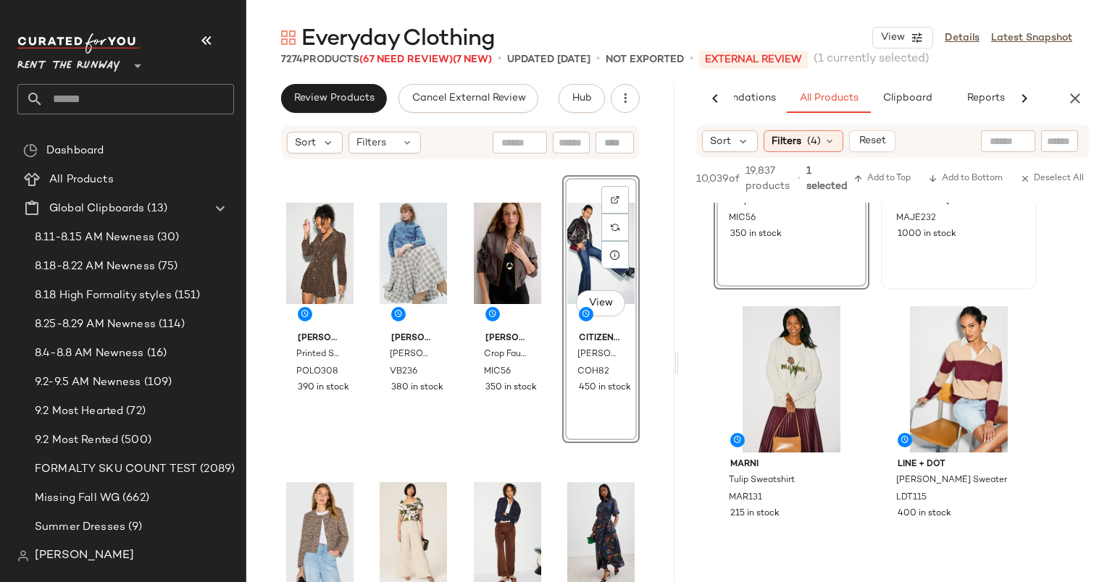
click at [939, 257] on div "Maje Brown Plaid Lady Jacket MAJE232 1000 in stock" at bounding box center [958, 155] width 153 height 265
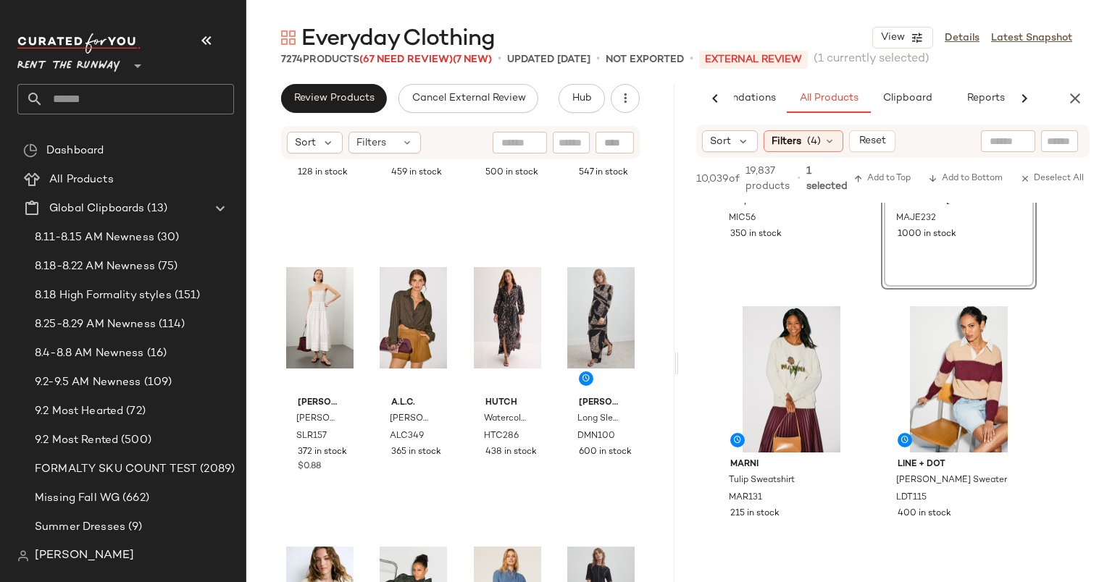
scroll to position [1133, 0]
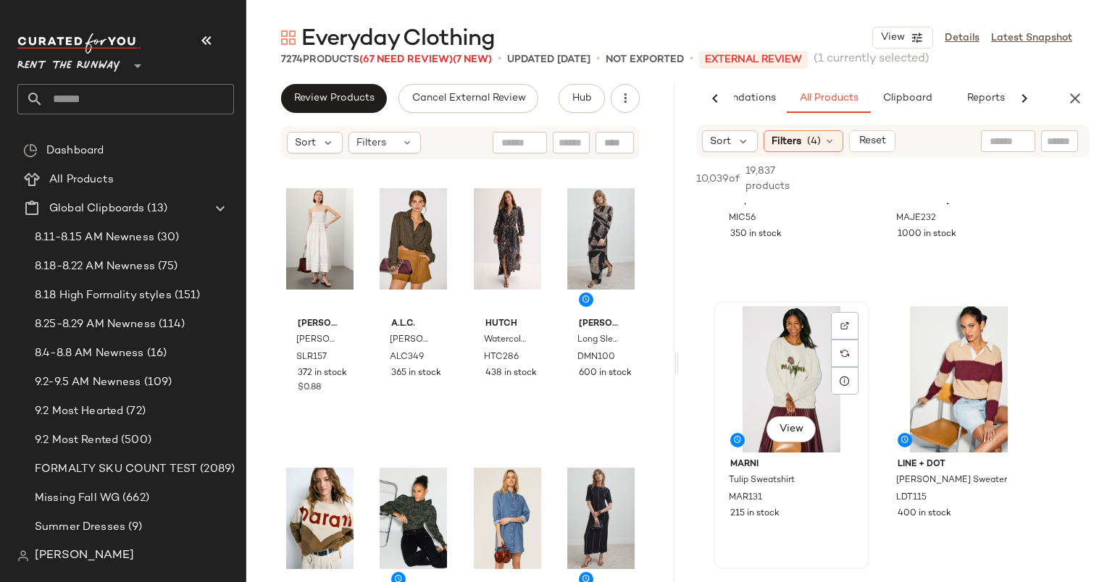
click at [801, 377] on div "View" at bounding box center [791, 379] width 146 height 146
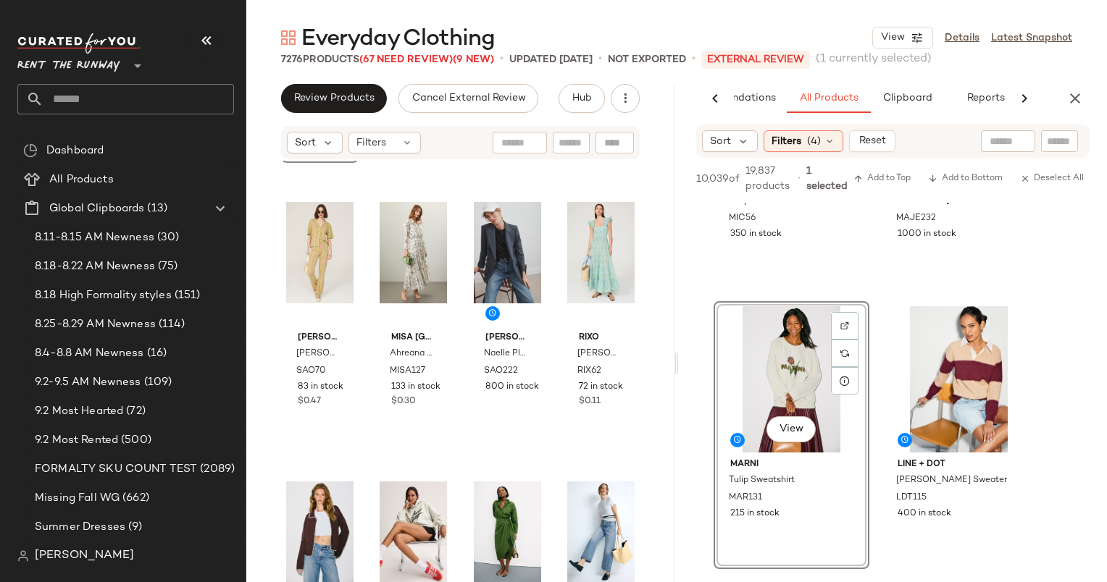
scroll to position [2517, 0]
click at [634, 85] on div "Hub" at bounding box center [598, 98] width 81 height 29
click at [626, 98] on icon "button" at bounding box center [625, 98] width 14 height 14
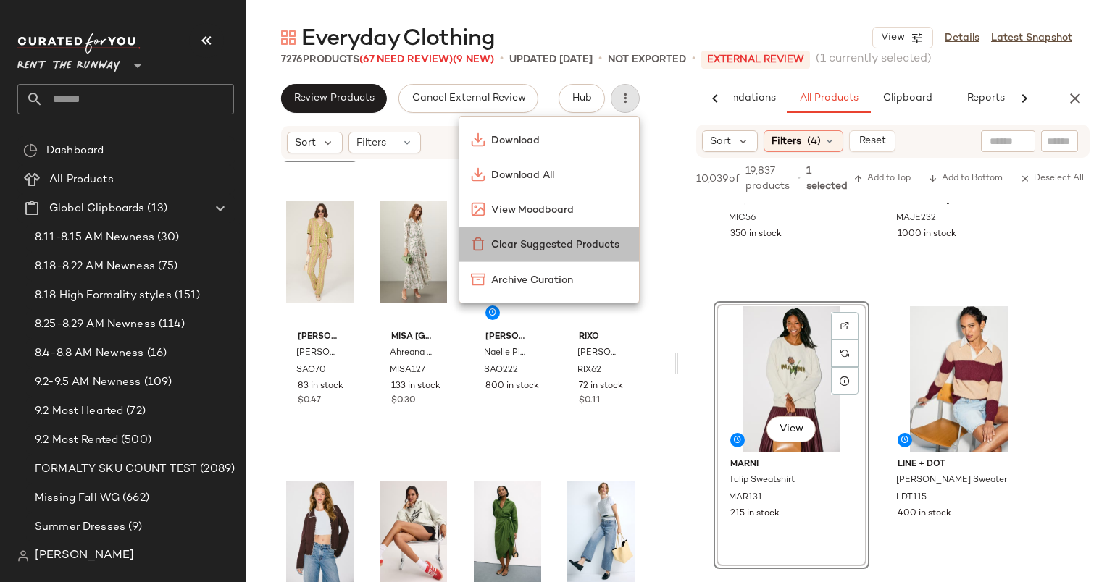
click at [579, 238] on span "Clear Suggested Products" at bounding box center [559, 245] width 136 height 15
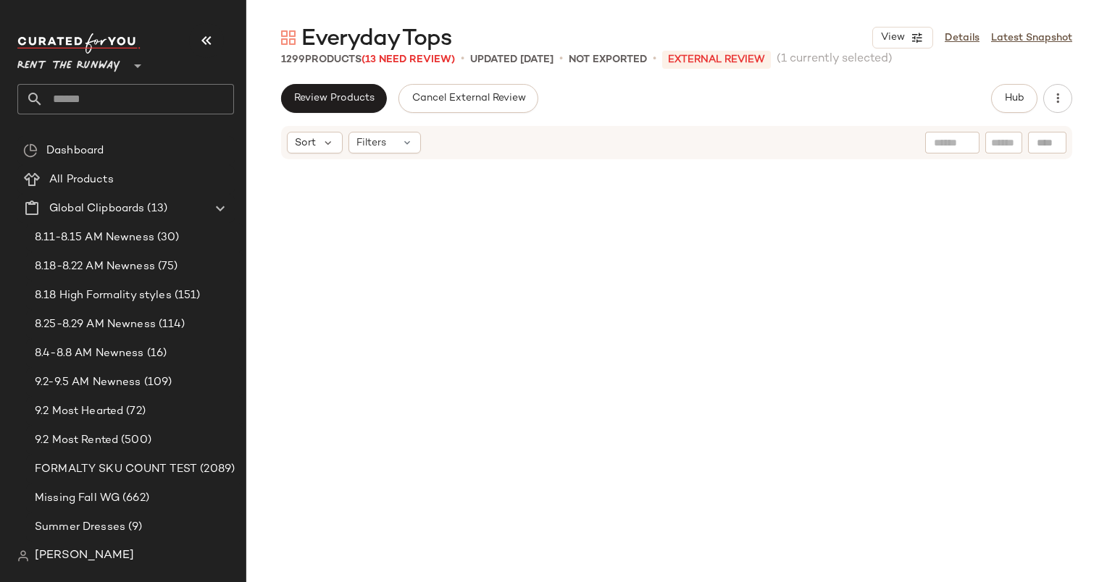
scroll to position [68765, 0]
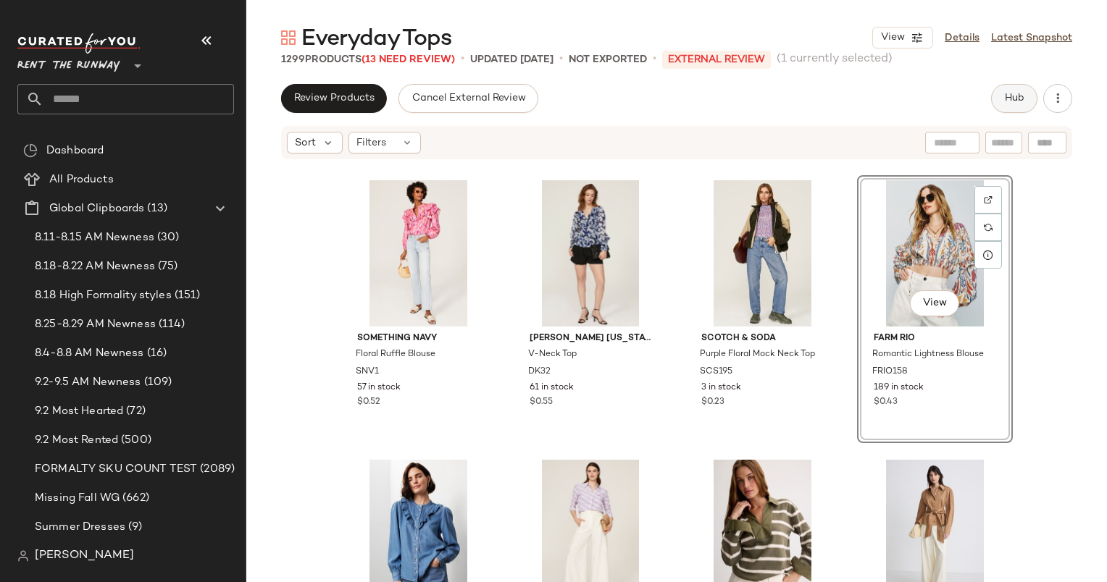
click at [1010, 101] on span "Hub" at bounding box center [1014, 99] width 20 height 12
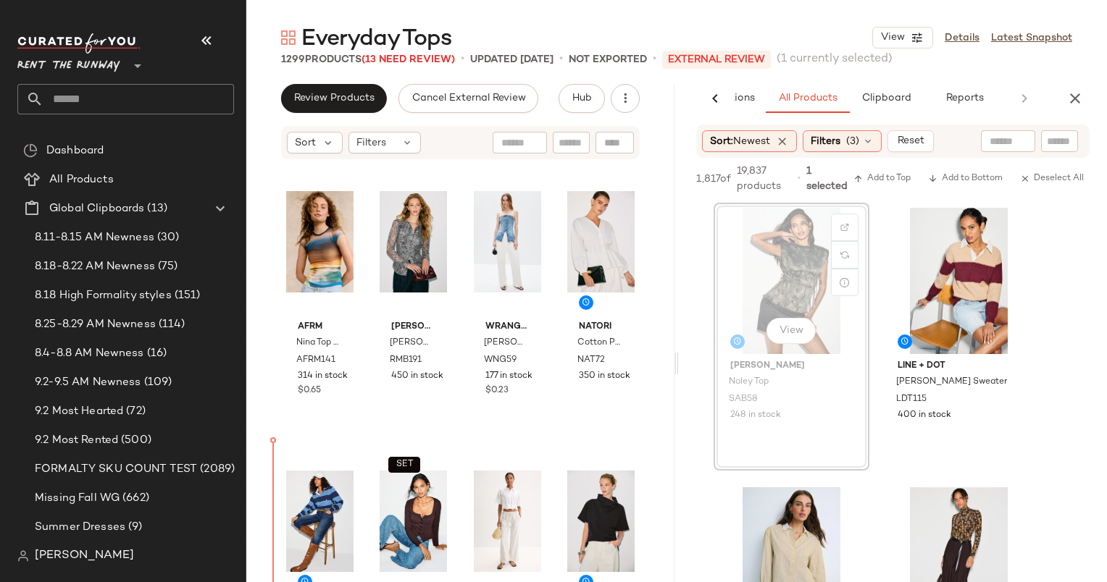
scroll to position [61, 0]
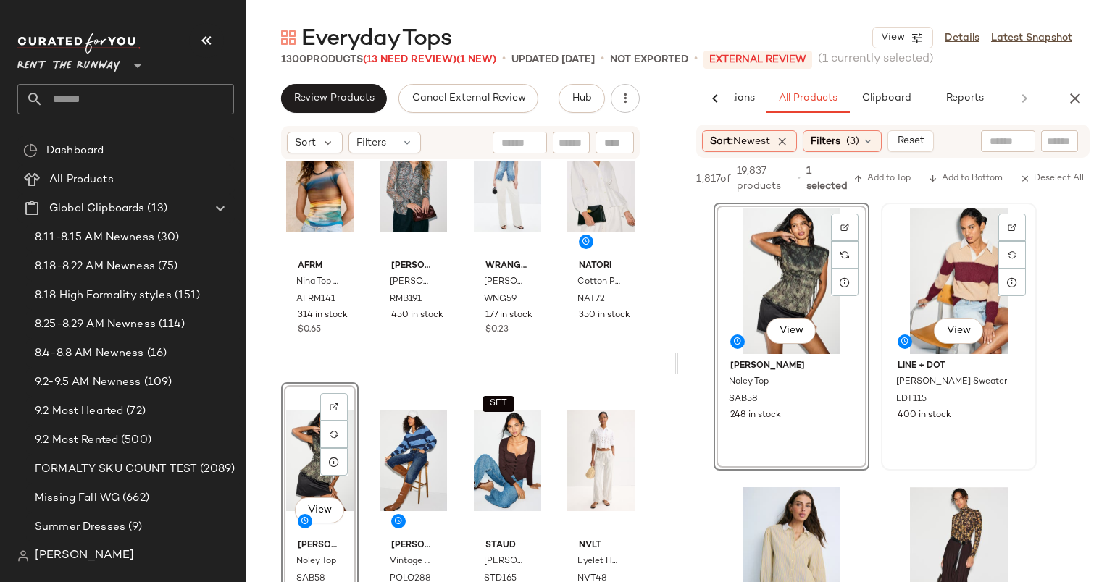
click at [943, 273] on div "View" at bounding box center [959, 281] width 146 height 146
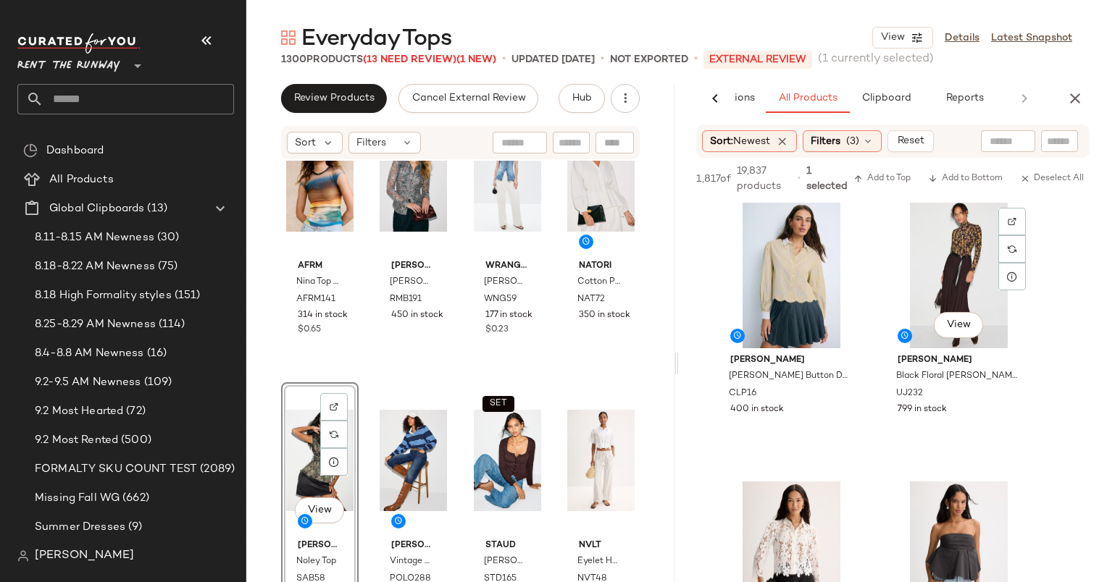
scroll to position [286, 0]
click at [768, 287] on div "View" at bounding box center [791, 274] width 146 height 146
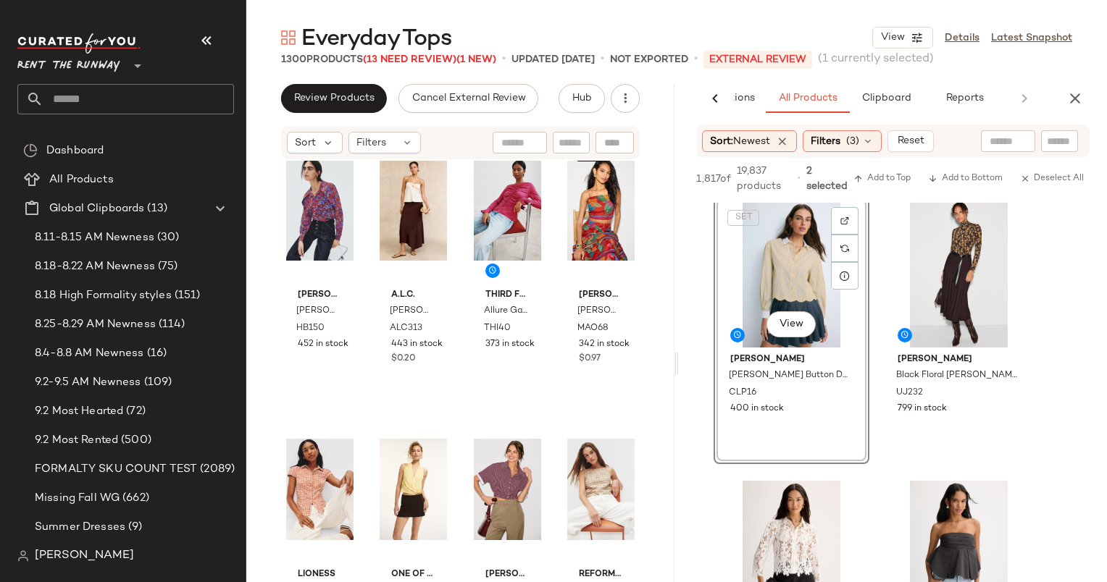
scroll to position [6192, 0]
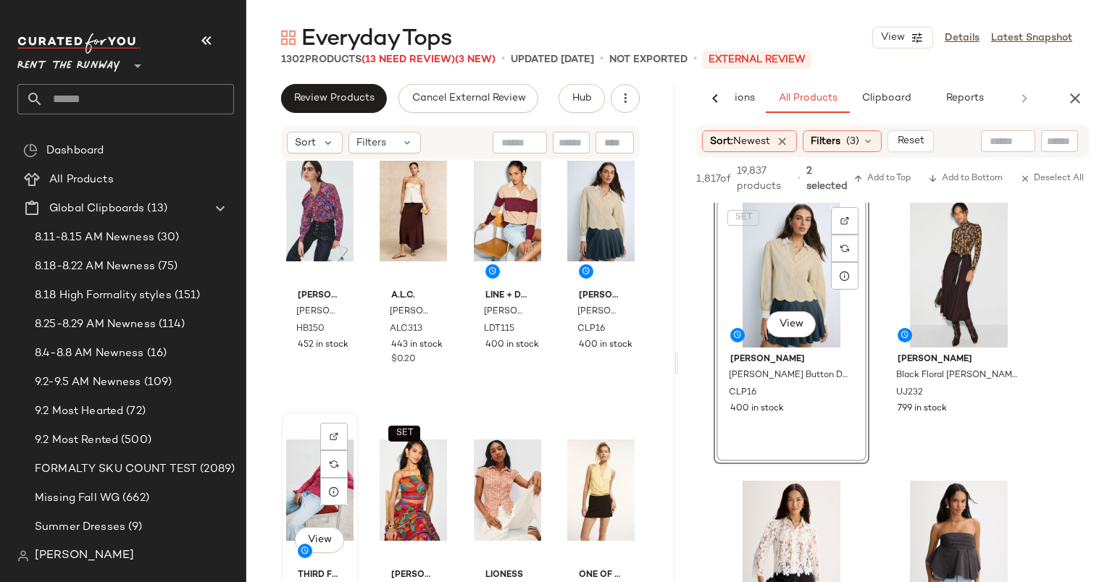
click at [303, 421] on div "View" at bounding box center [319, 490] width 67 height 146
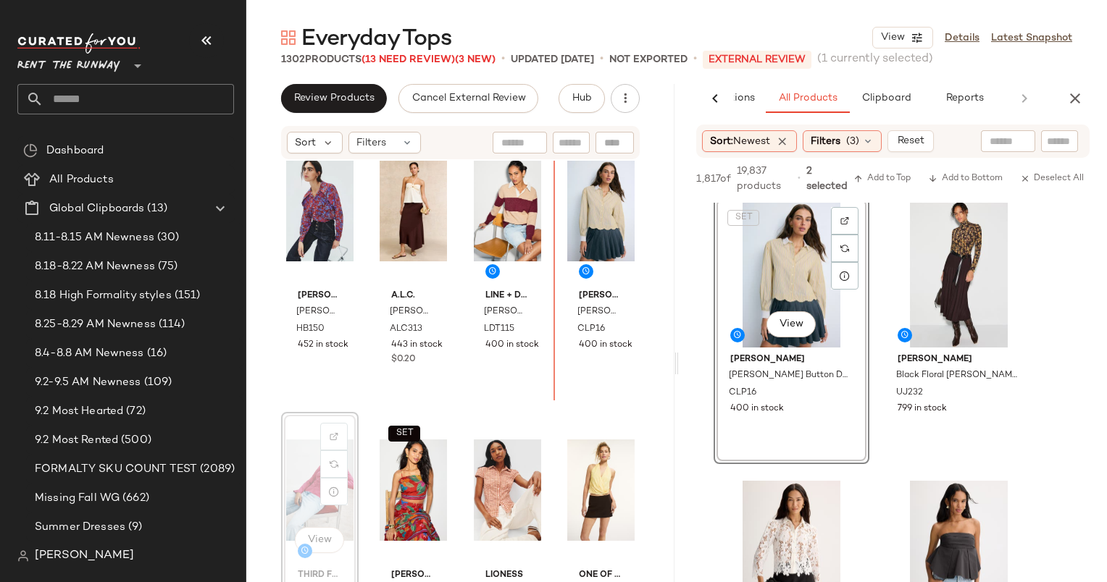
scroll to position [6161, 0]
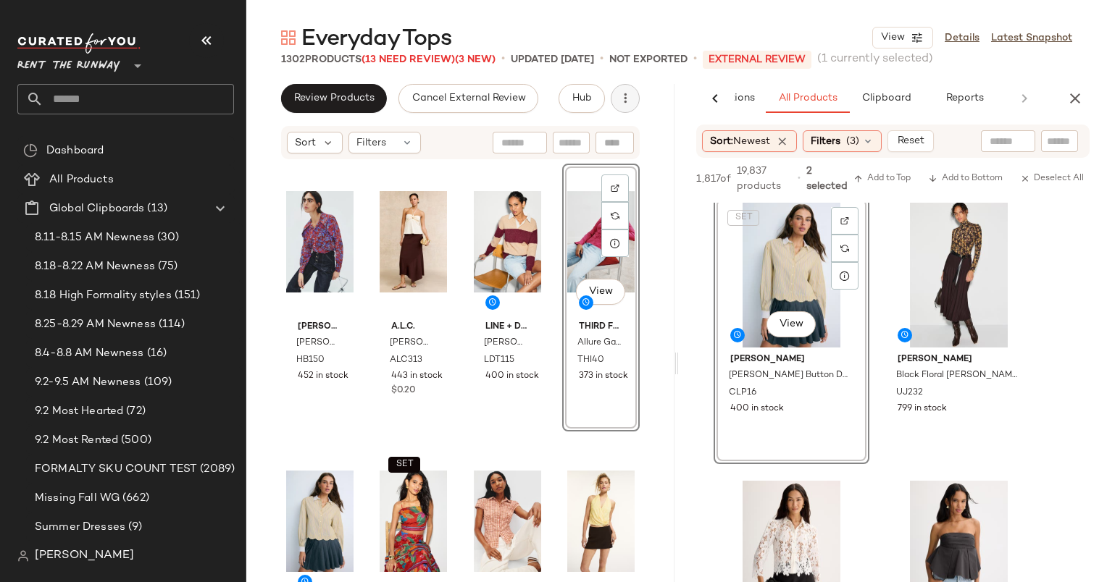
click at [616, 88] on button "button" at bounding box center [624, 98] width 29 height 29
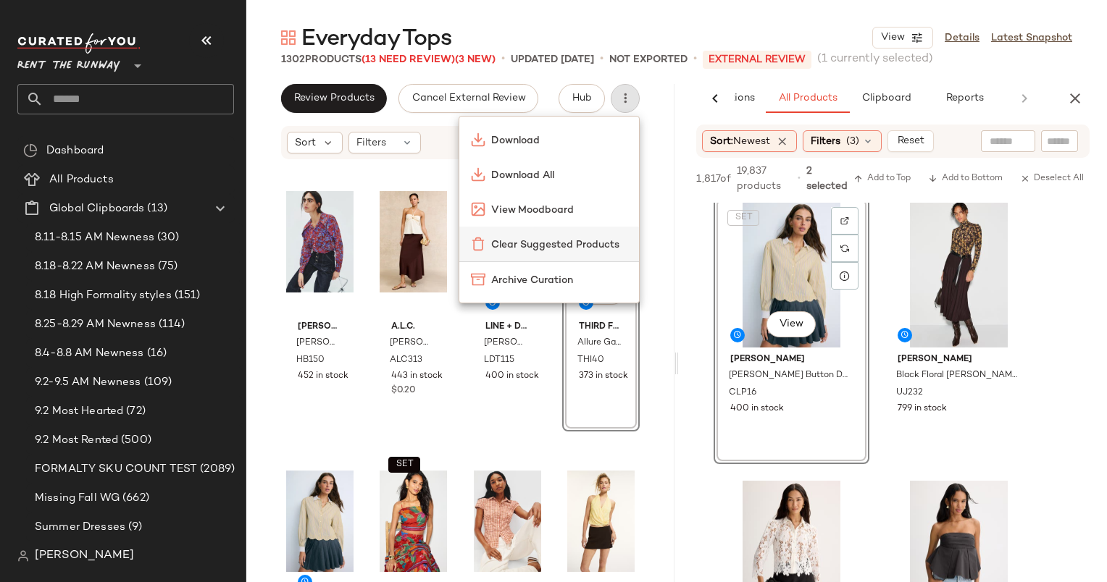
click at [489, 255] on div "Clear Suggested Products" at bounding box center [549, 244] width 180 height 35
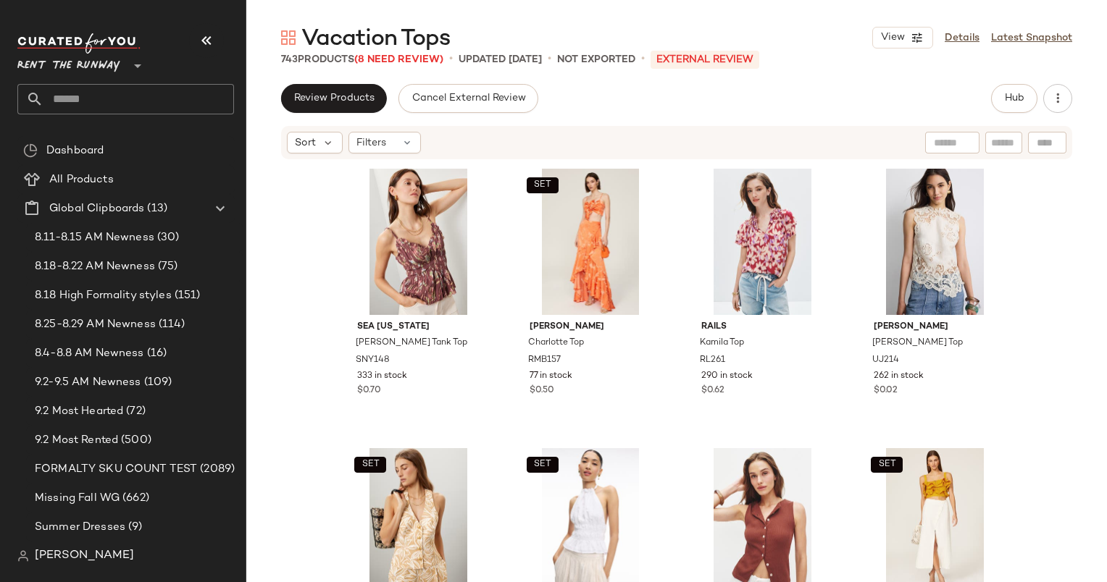
click at [1027, 114] on div "Review Products Cancel External Review Hub Sort Filters Sea [US_STATE] [PERSON_…" at bounding box center [676, 363] width 860 height 559
click at [401, 137] on icon at bounding box center [407, 143] width 12 height 12
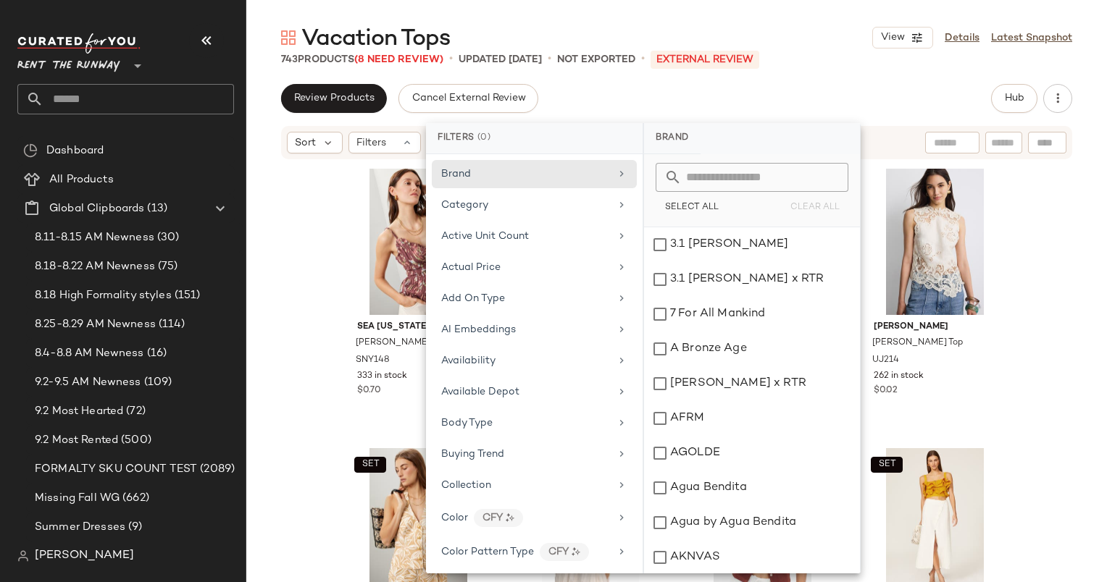
click at [713, 96] on div "Review Products Cancel External Review Hub" at bounding box center [676, 98] width 791 height 29
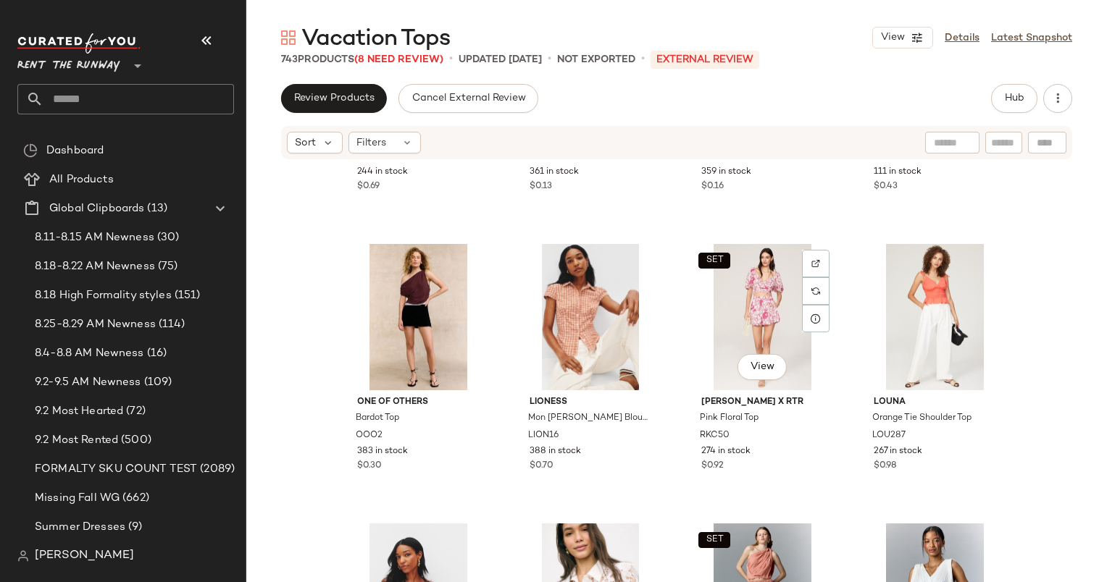
click at [736, 266] on div "SET View" at bounding box center [762, 317] width 146 height 146
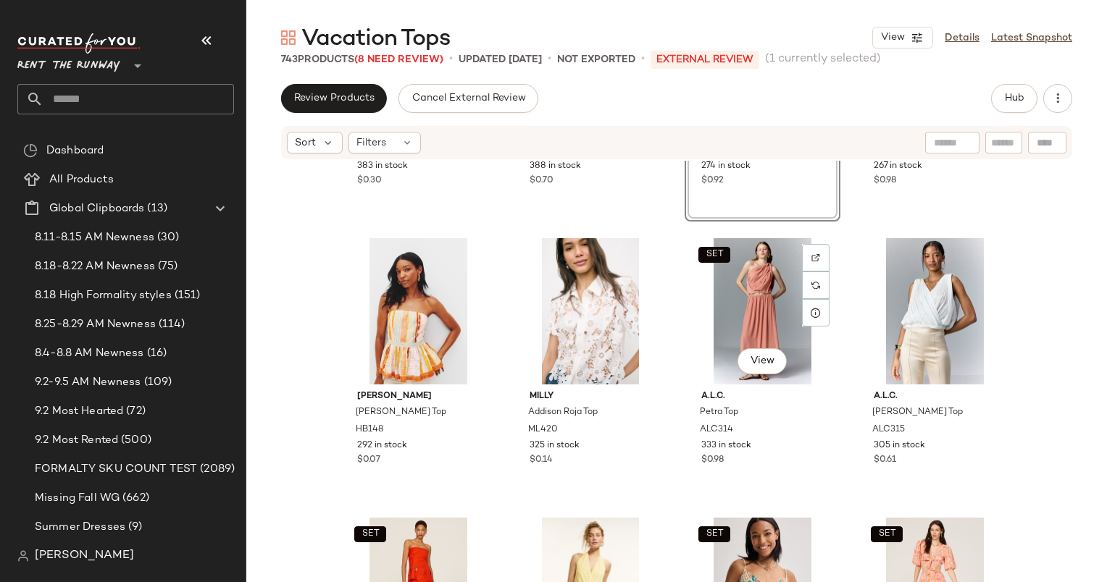
scroll to position [782, 0]
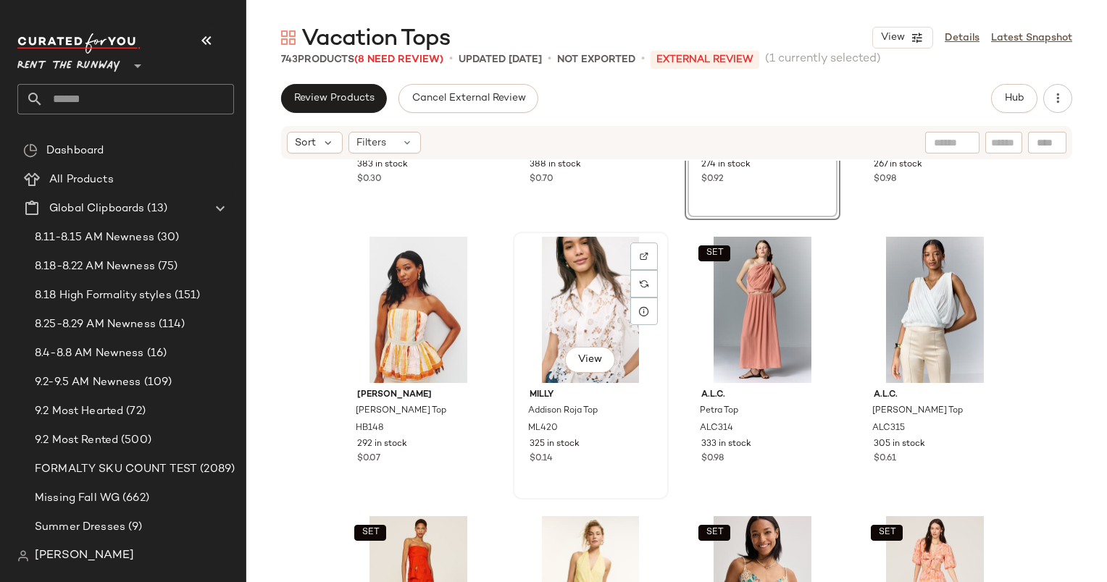
click at [592, 323] on div "View" at bounding box center [591, 310] width 146 height 146
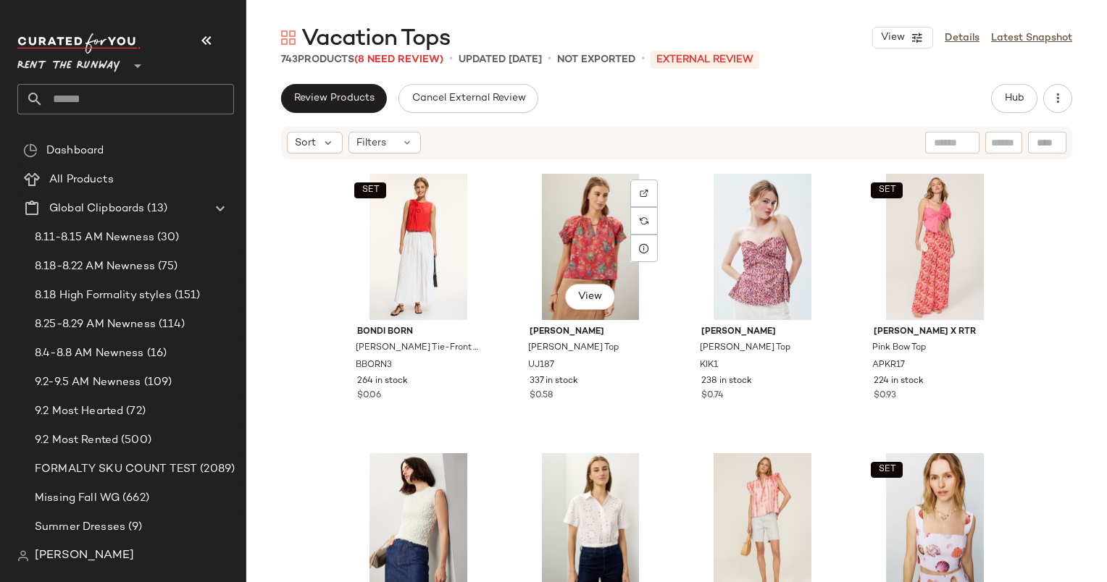
scroll to position [1692, 0]
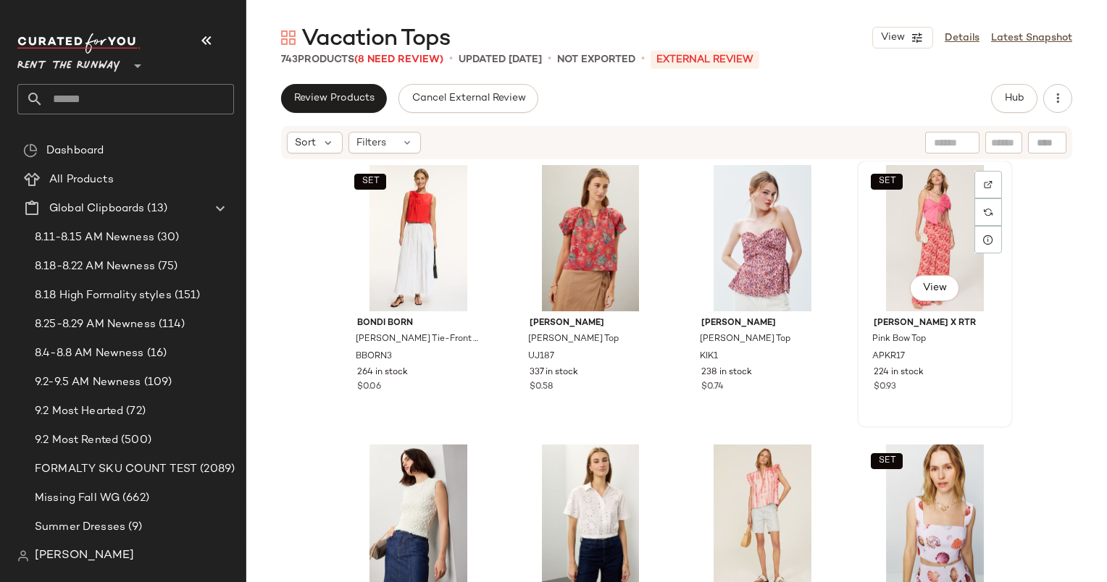
click at [893, 243] on div "SET View" at bounding box center [935, 238] width 146 height 146
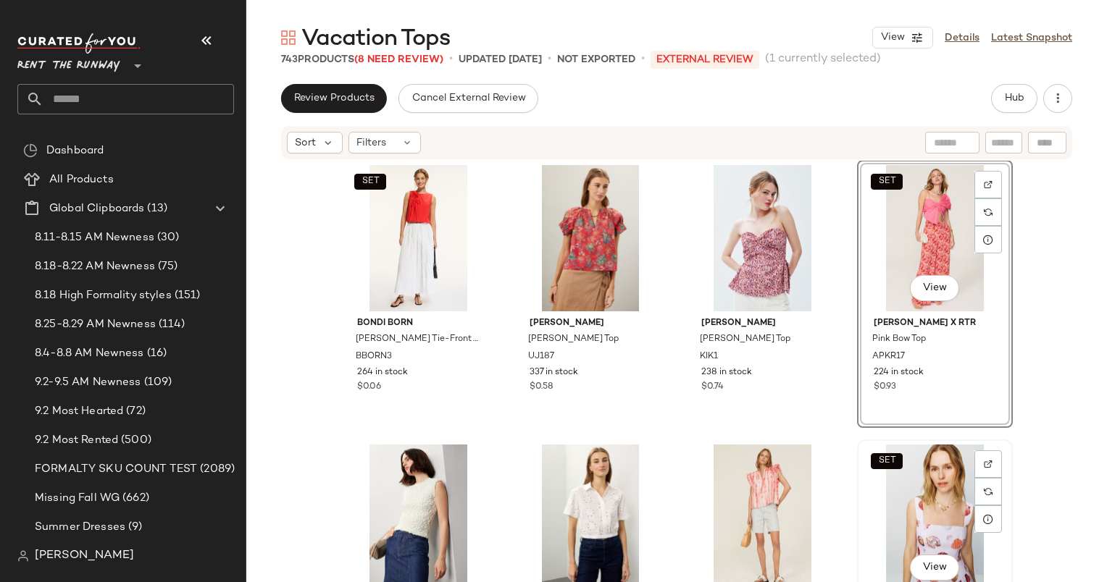
click at [912, 495] on div "SET View" at bounding box center [935, 518] width 146 height 146
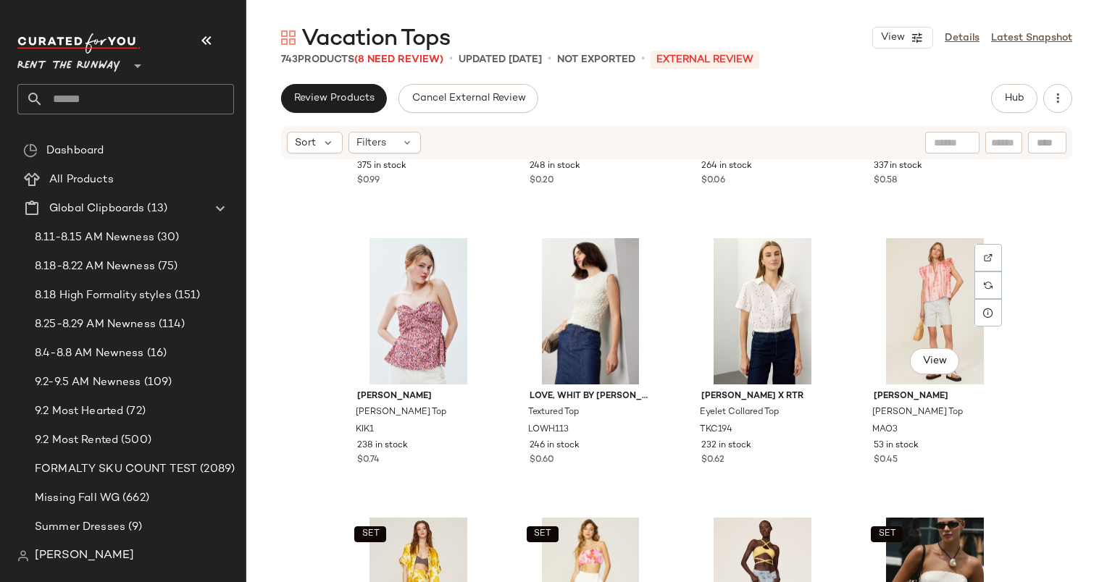
scroll to position [1900, 0]
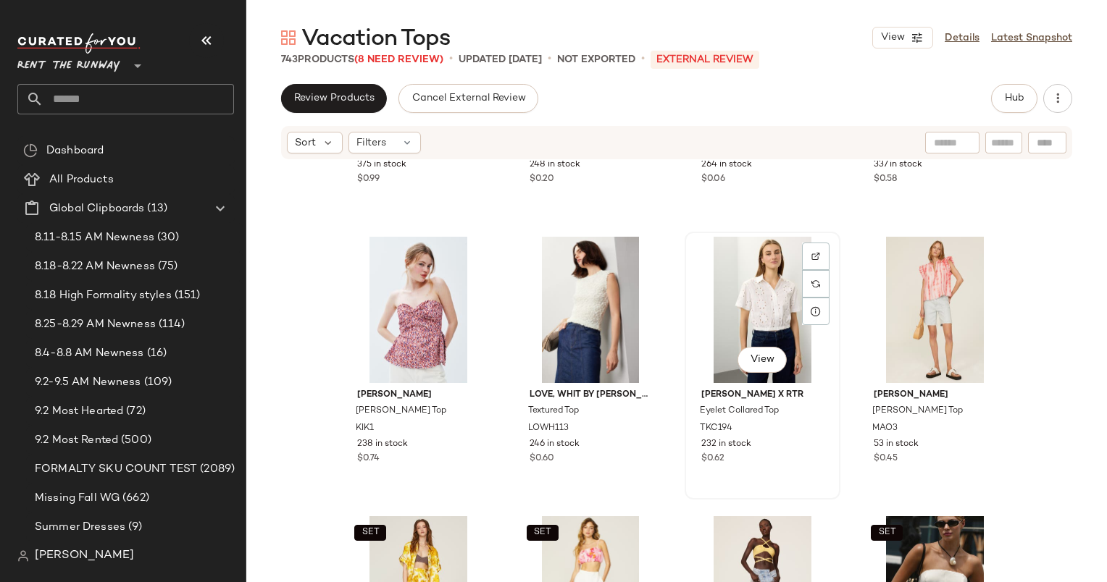
click at [752, 303] on div "View" at bounding box center [762, 310] width 146 height 146
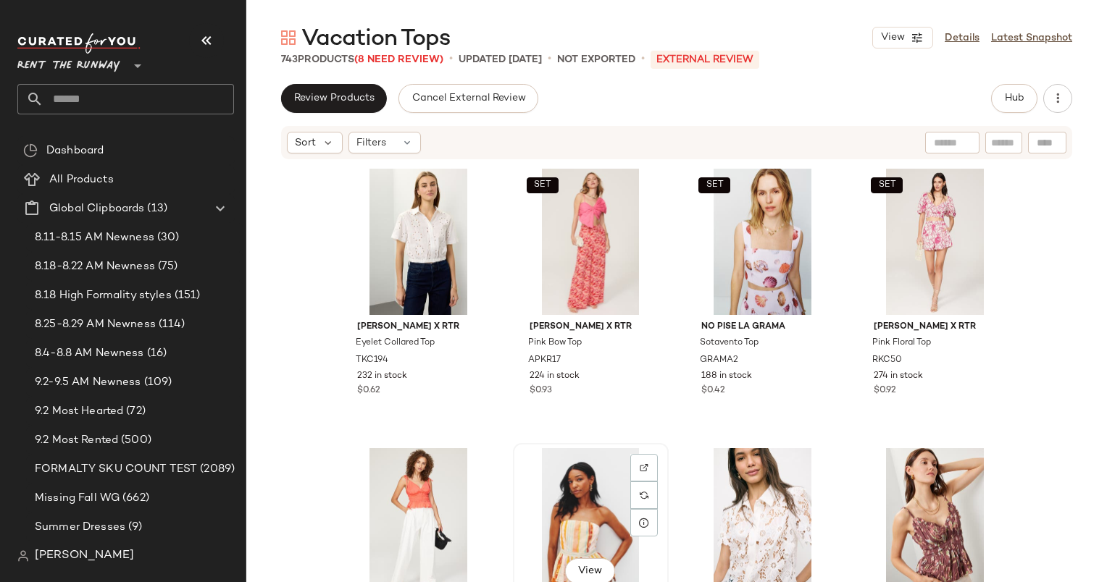
click at [547, 485] on div "View" at bounding box center [591, 521] width 146 height 146
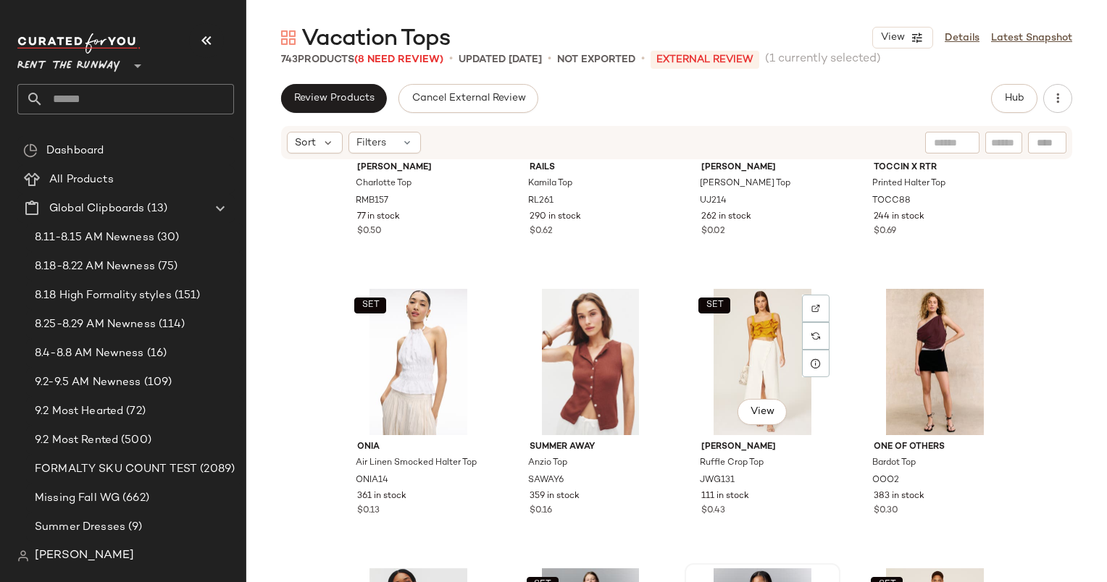
scroll to position [729, 0]
click at [915, 265] on div "SET View TOCCIN X RTR Printed Halter Top TOCC88 244 in stock $0.69" at bounding box center [934, 139] width 153 height 265
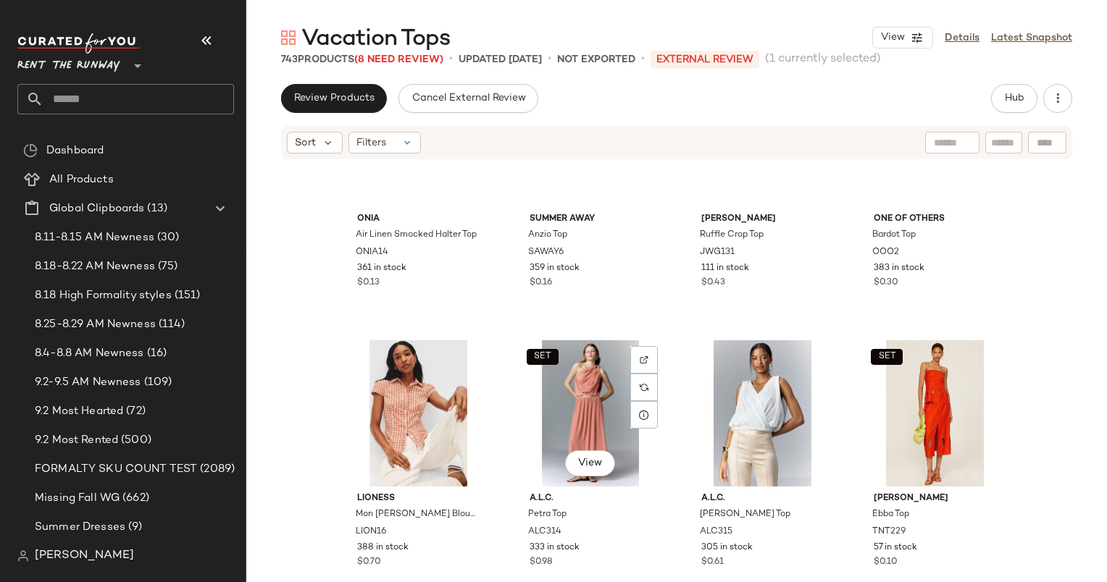
scroll to position [763, 0]
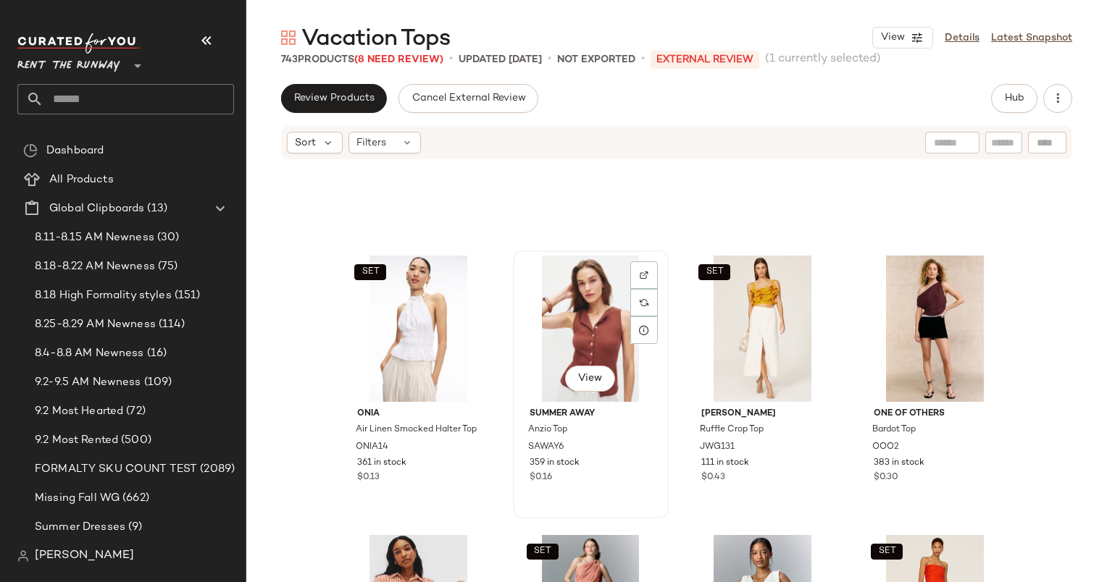
click at [600, 305] on div "View" at bounding box center [591, 329] width 146 height 146
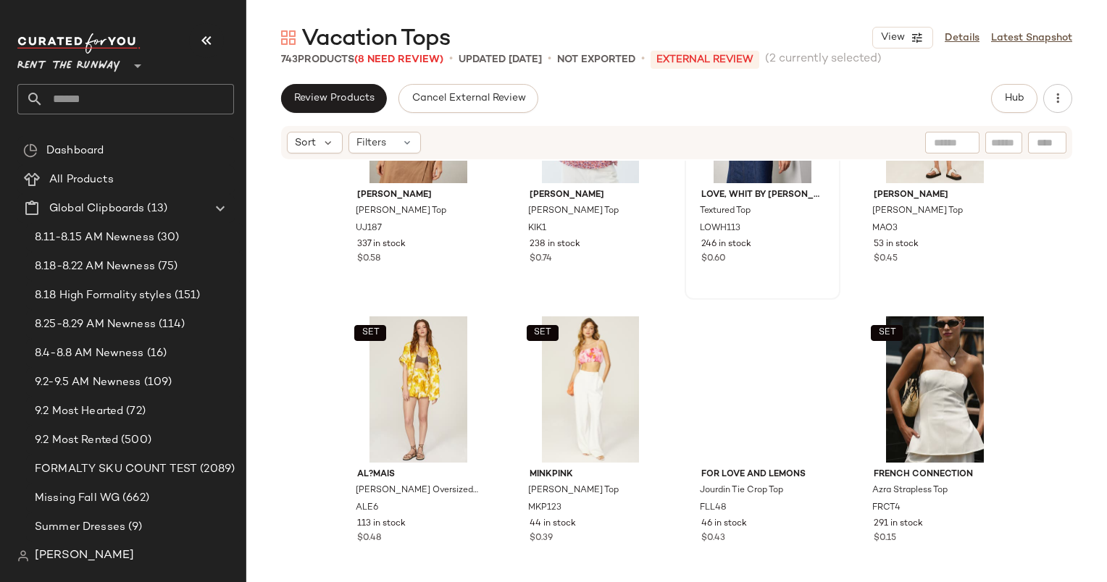
scroll to position [2106, 0]
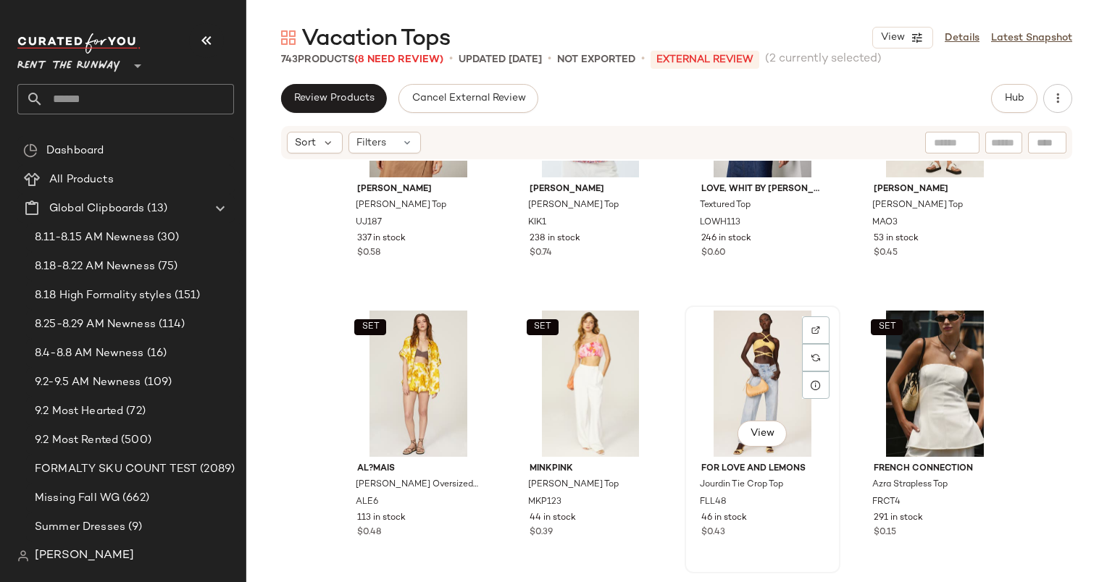
click at [770, 382] on div "View" at bounding box center [762, 384] width 146 height 146
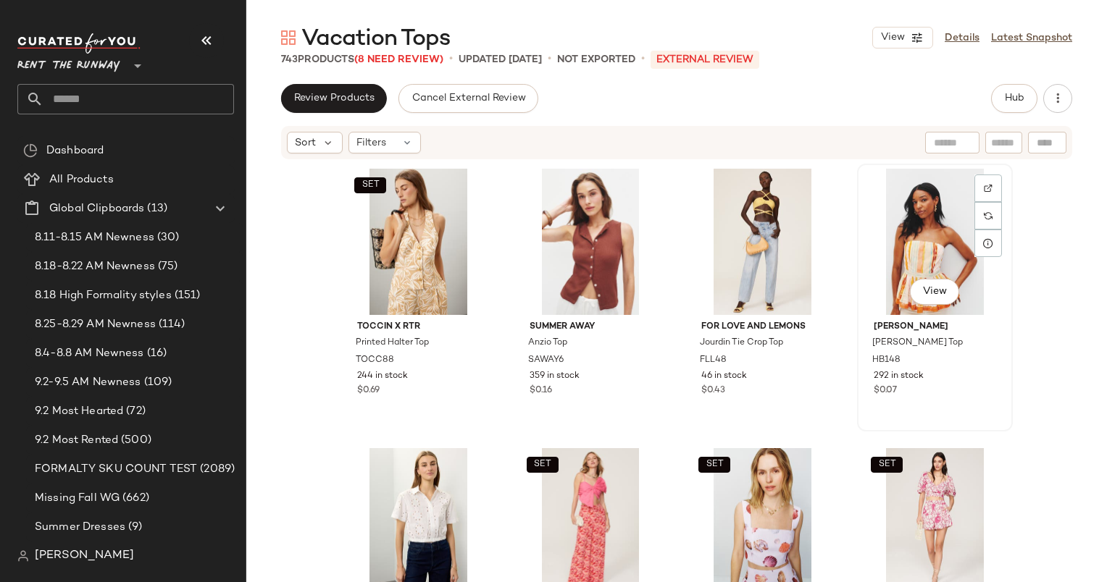
click at [881, 198] on div "View" at bounding box center [935, 242] width 146 height 146
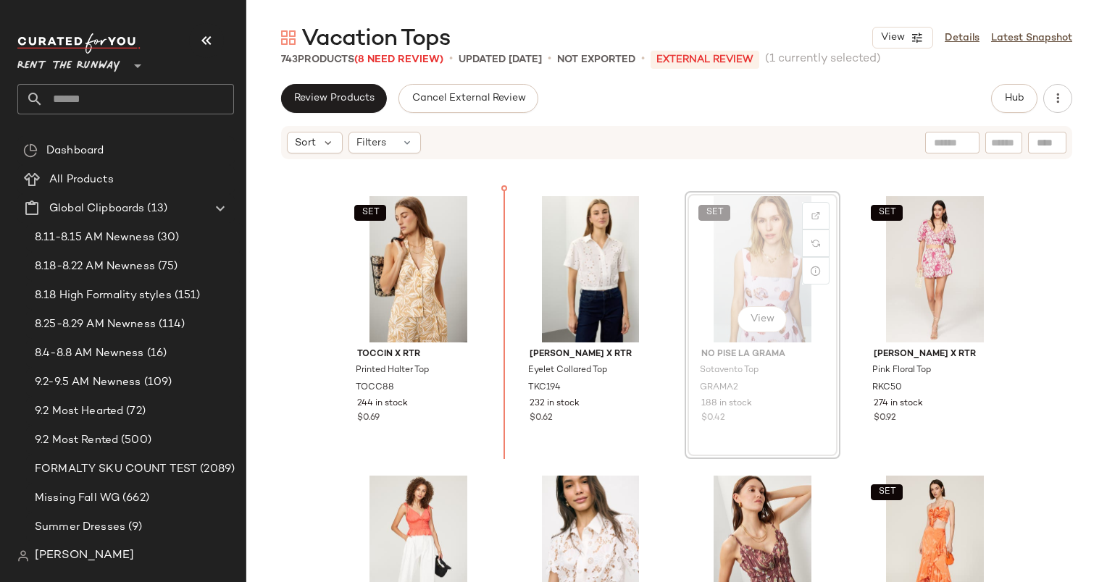
scroll to position [259, 0]
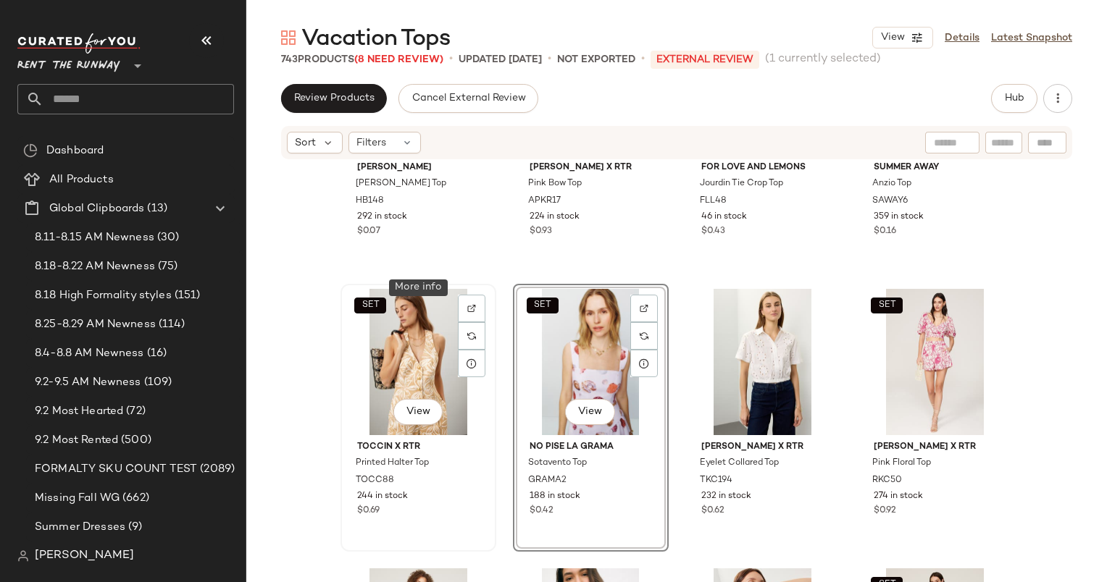
scroll to position [238, 0]
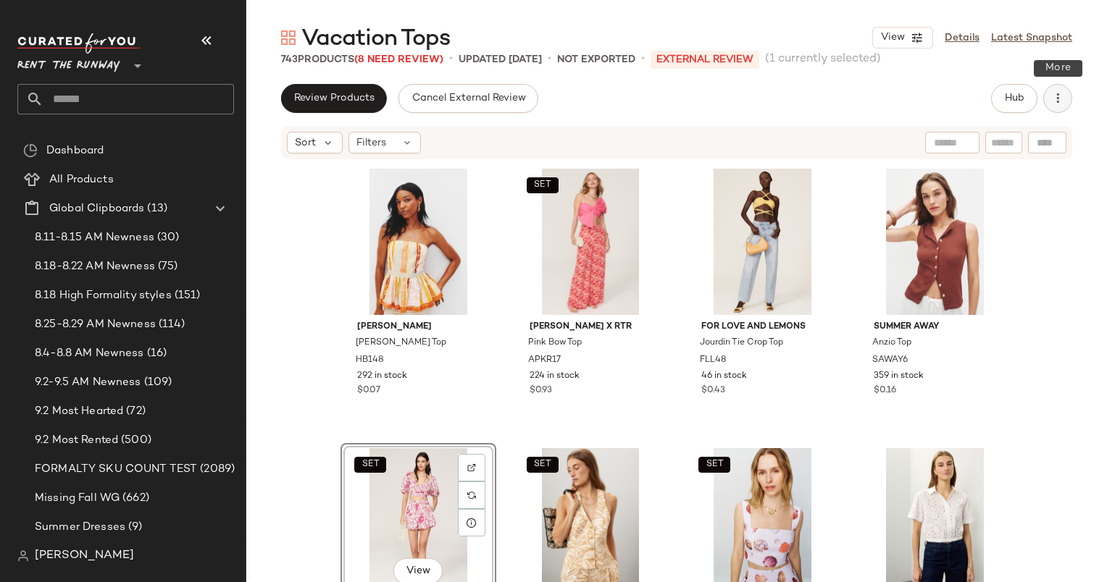
click at [1052, 96] on icon "button" at bounding box center [1057, 98] width 14 height 14
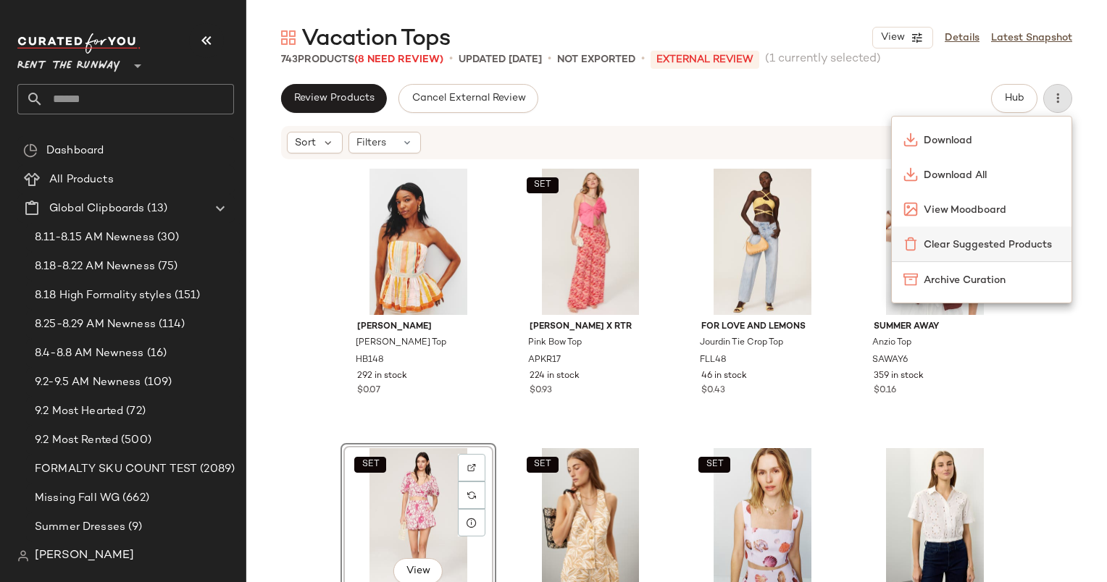
click at [952, 232] on div "Clear Suggested Products" at bounding box center [981, 244] width 180 height 35
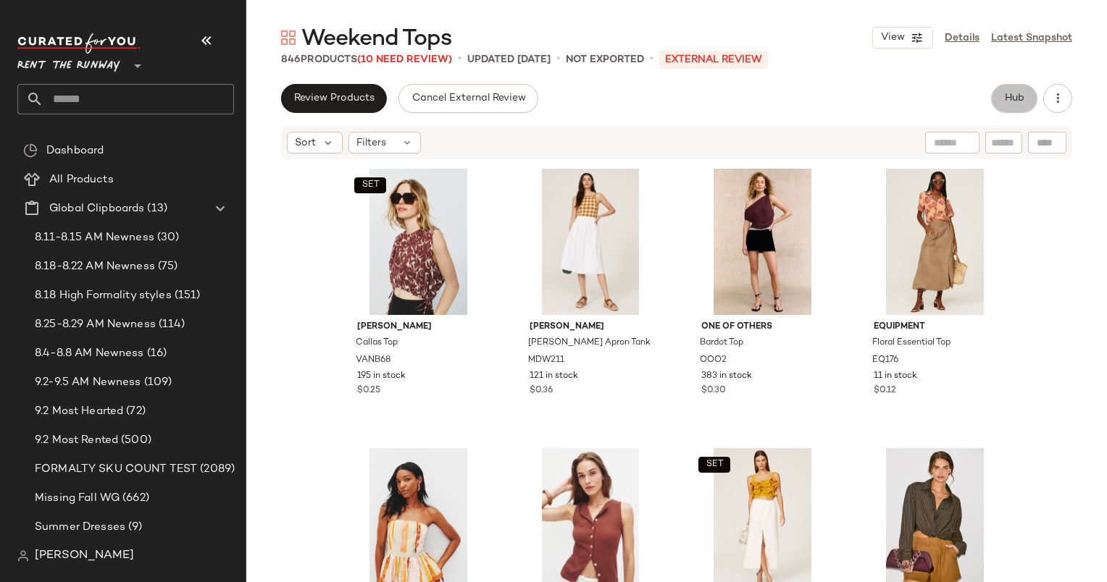
click at [1029, 101] on button "Hub" at bounding box center [1014, 98] width 46 height 29
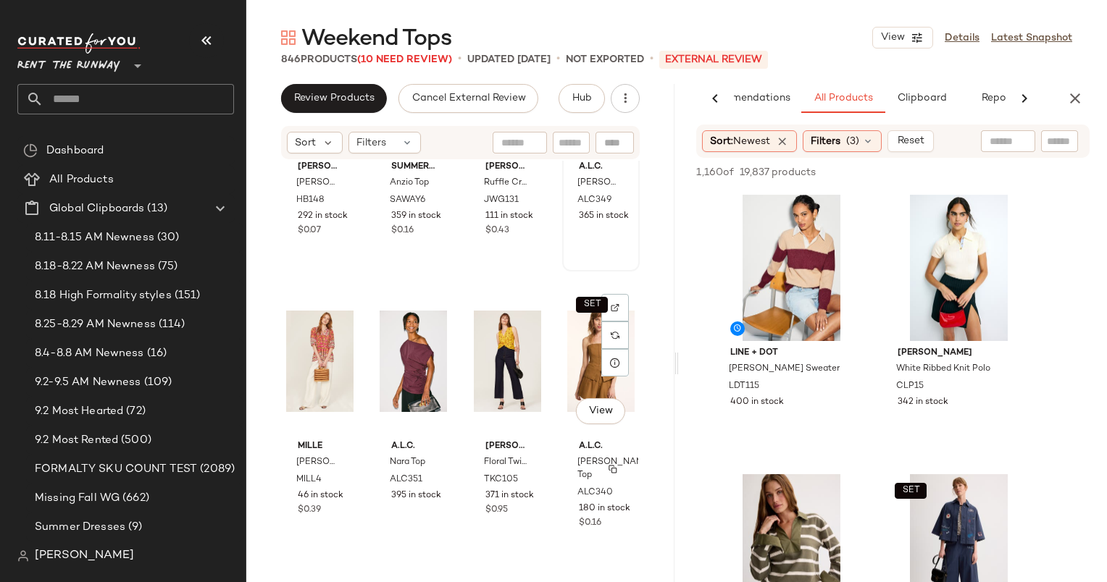
scroll to position [452, 0]
click at [811, 265] on div "View" at bounding box center [791, 268] width 146 height 146
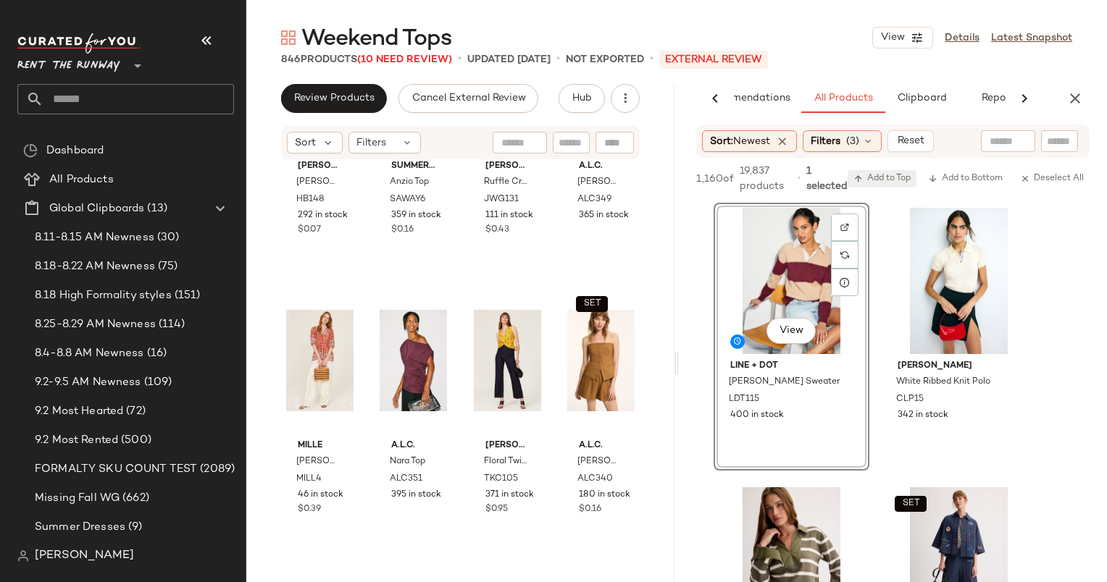
click at [892, 180] on span "Add to Top" at bounding box center [881, 179] width 57 height 10
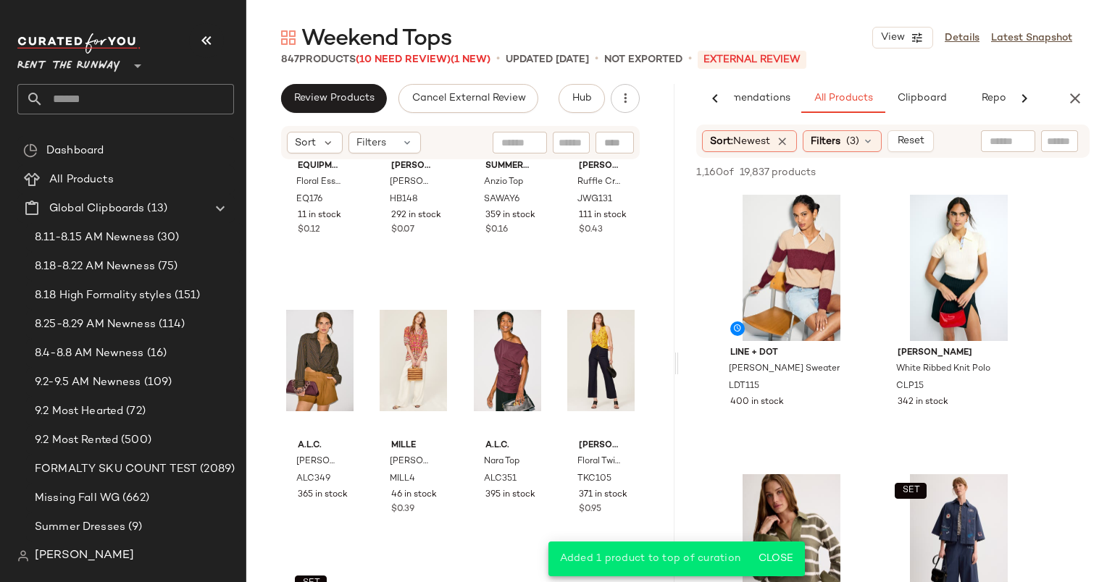
click at [1057, 87] on div "AI Recommendations All Products Clipboard Reports" at bounding box center [870, 98] width 382 height 29
click at [1075, 91] on icon "button" at bounding box center [1074, 98] width 17 height 17
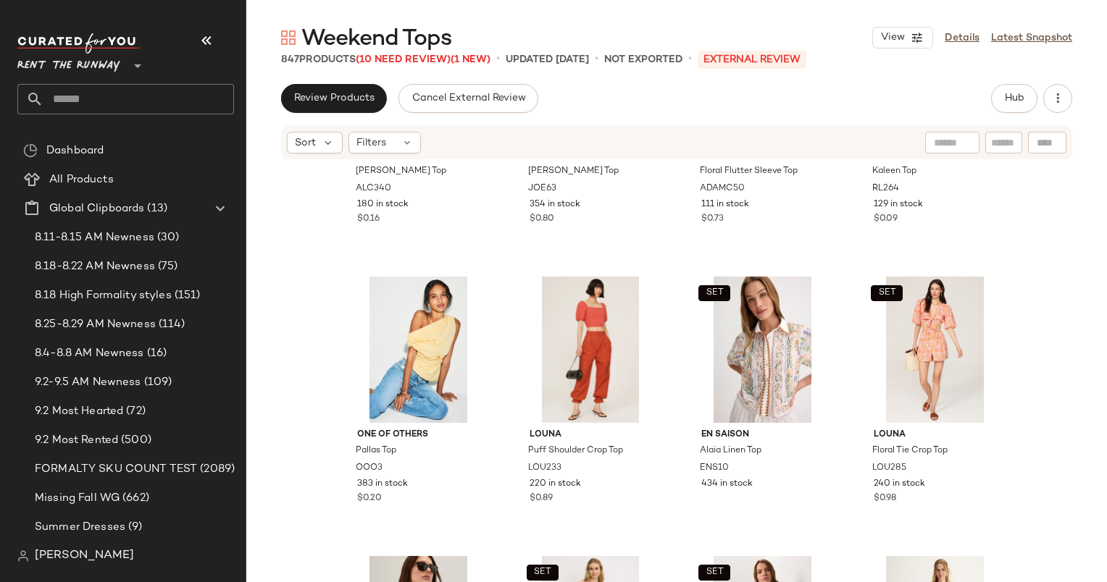
scroll to position [1036, 0]
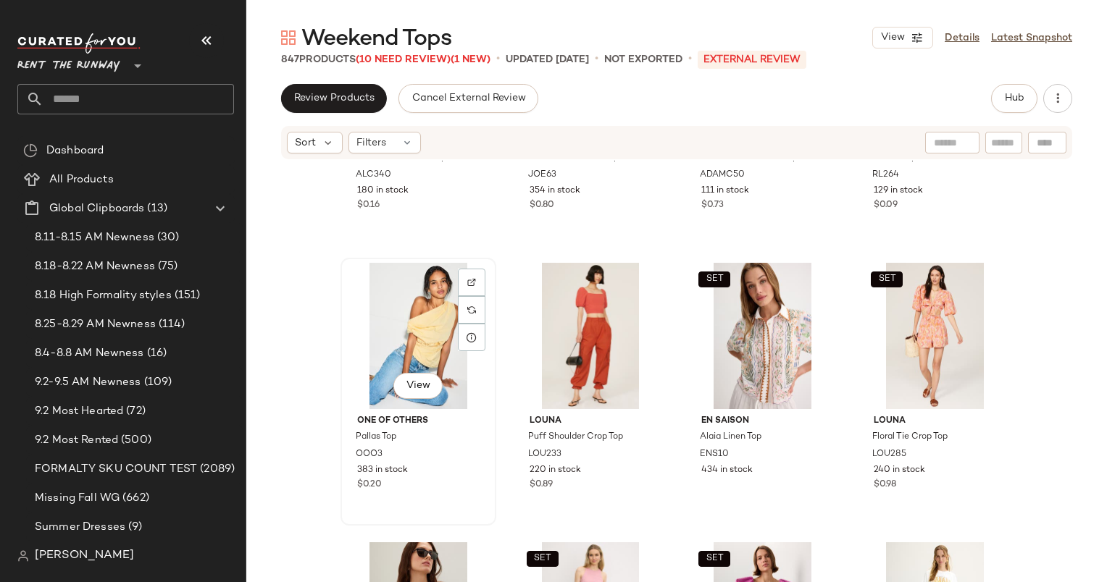
click at [401, 340] on div "View" at bounding box center [418, 336] width 146 height 146
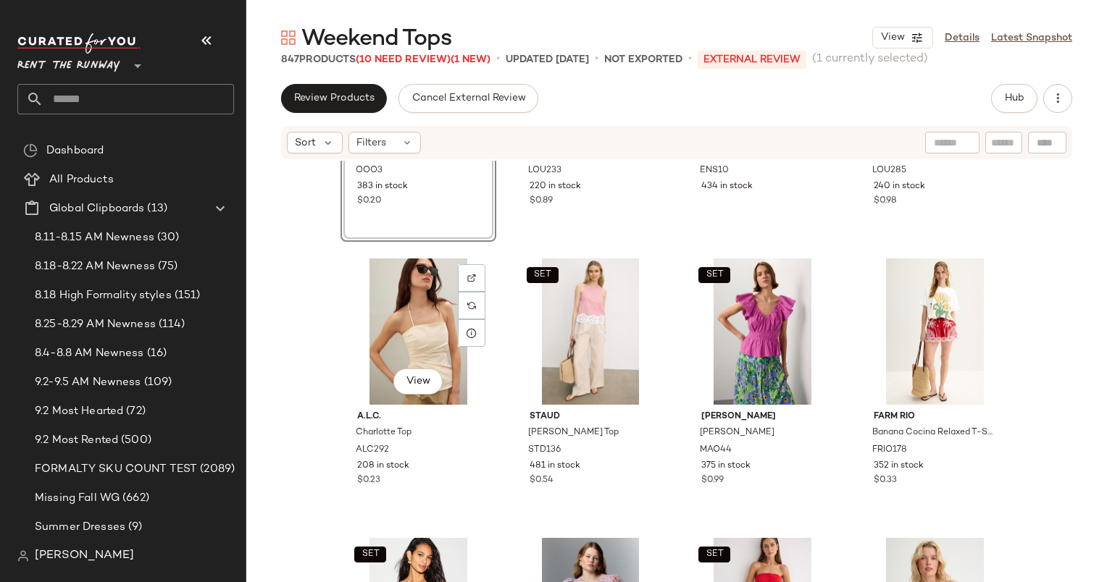
scroll to position [1320, 0]
click at [560, 315] on div "SET View" at bounding box center [591, 331] width 146 height 146
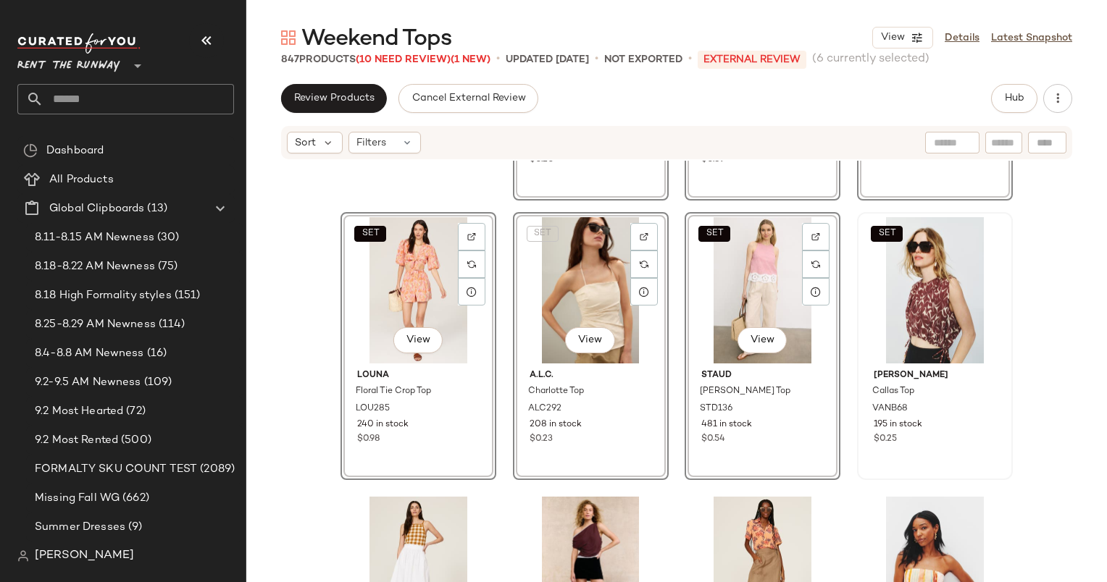
scroll to position [232, 0]
click at [1066, 101] on button "button" at bounding box center [1057, 98] width 29 height 29
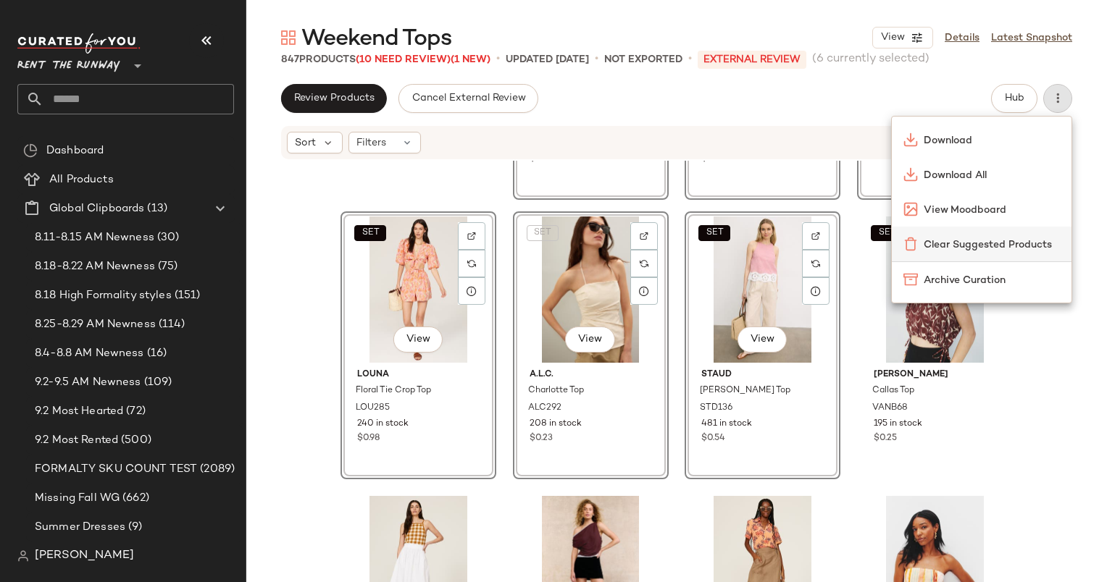
click at [940, 240] on span "Clear Suggested Products" at bounding box center [991, 245] width 136 height 15
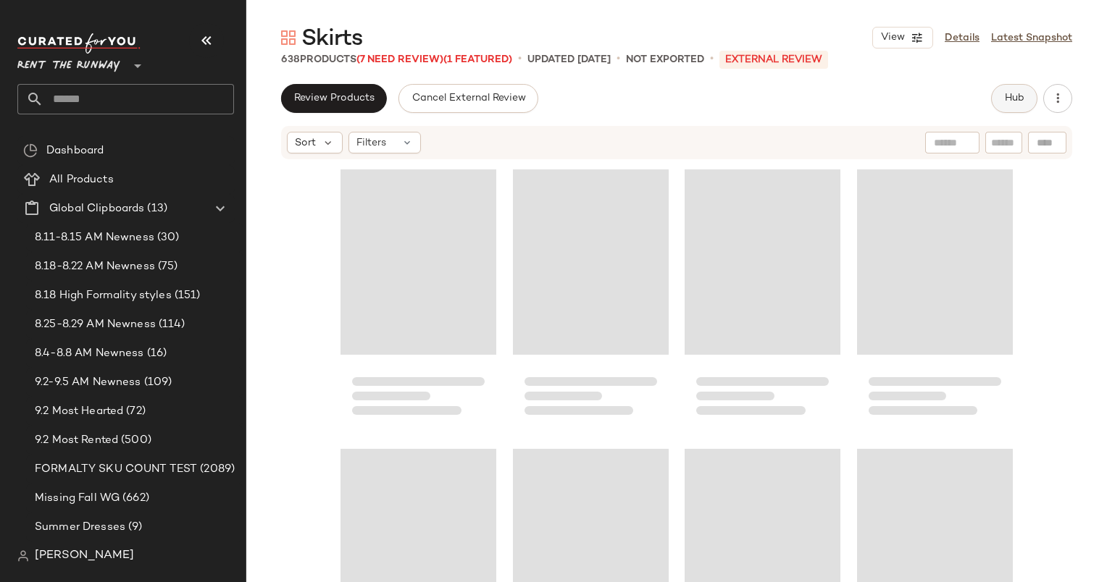
click at [1026, 108] on button "Hub" at bounding box center [1014, 98] width 46 height 29
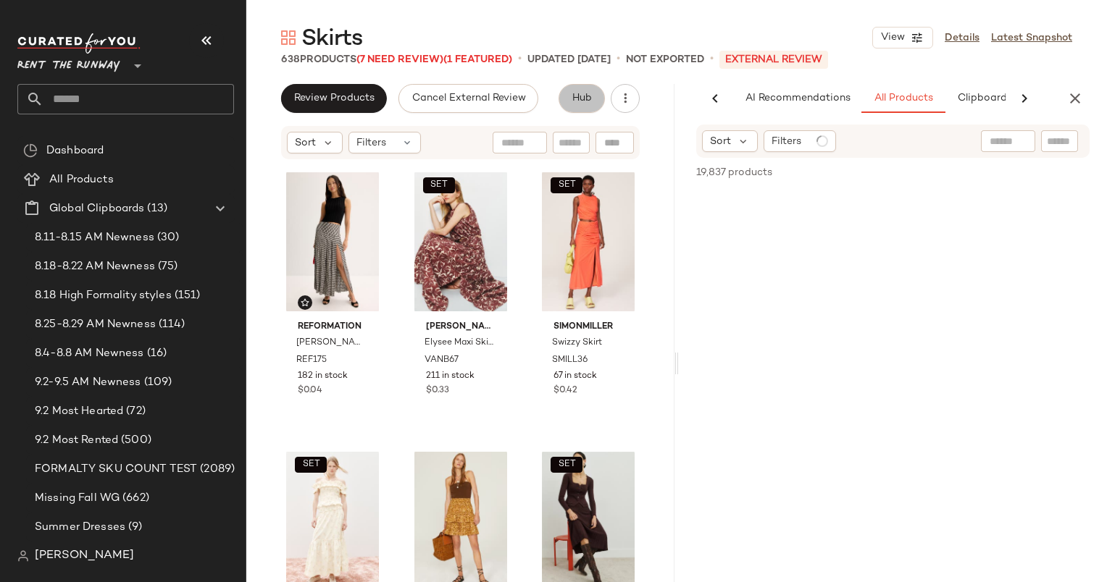
scroll to position [0, 75]
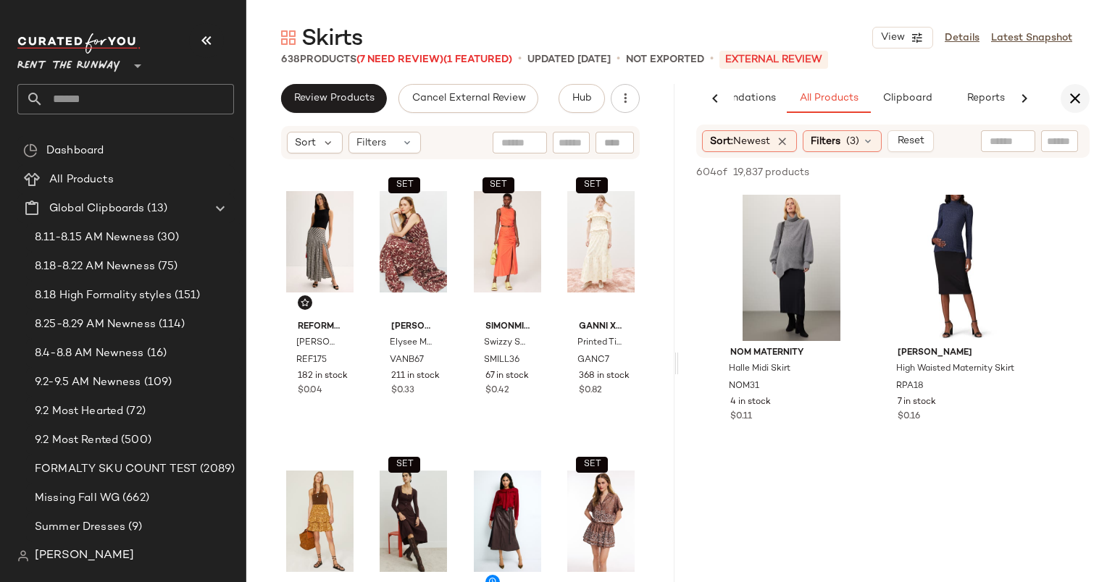
click at [1069, 96] on icon "button" at bounding box center [1074, 98] width 17 height 17
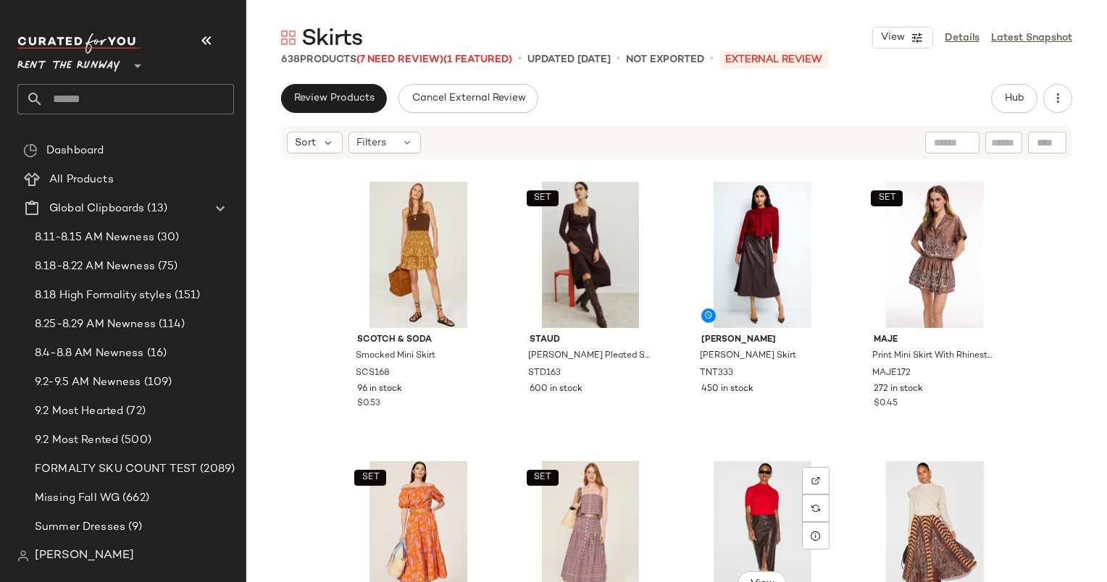
scroll to position [232, 0]
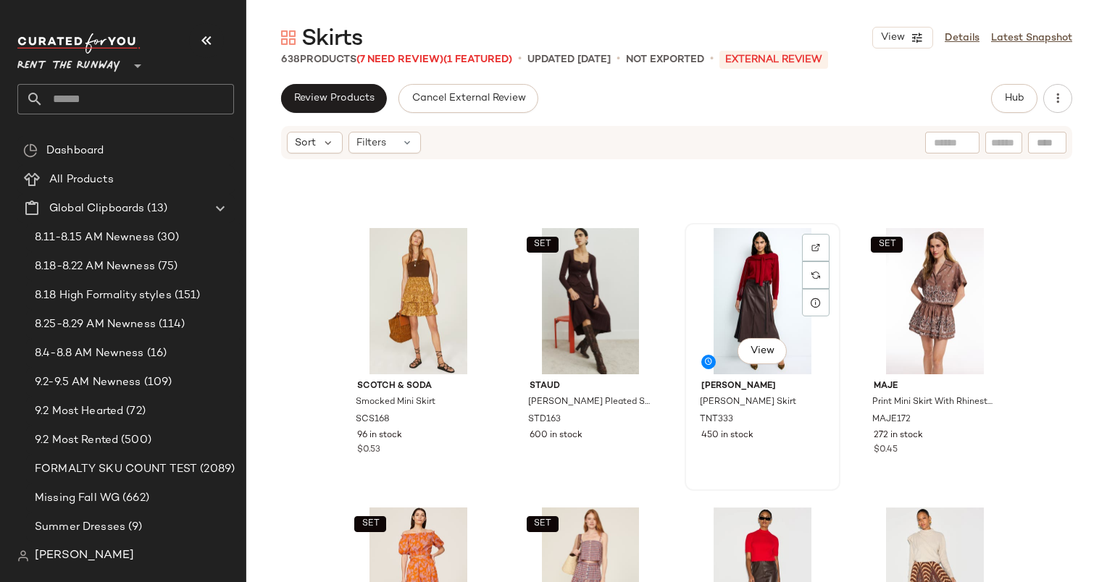
click at [744, 275] on div "View" at bounding box center [762, 301] width 146 height 146
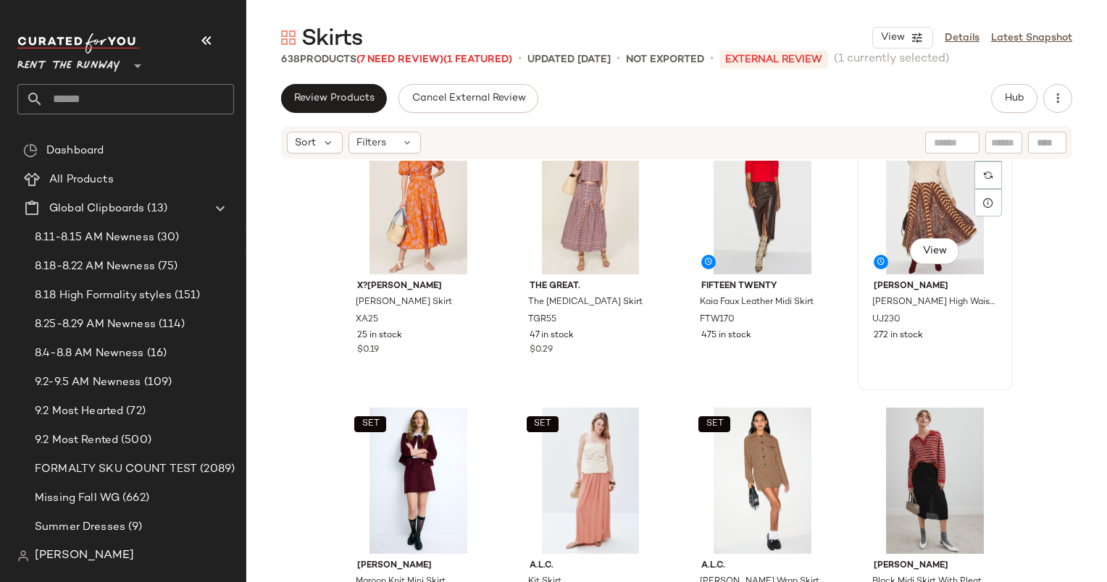
click at [889, 226] on div "View" at bounding box center [935, 201] width 146 height 146
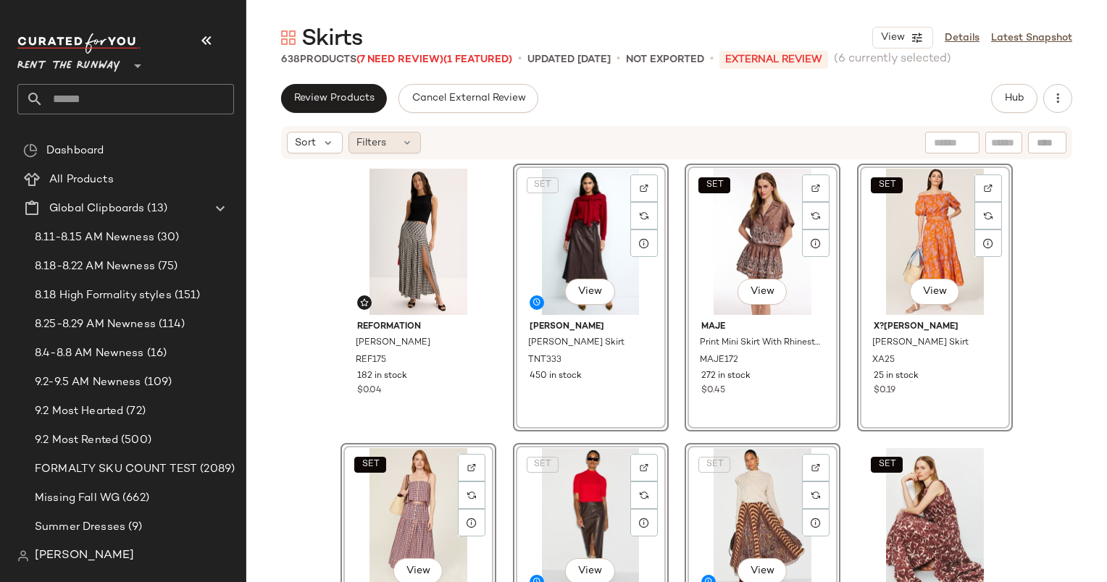
click at [400, 139] on div "Filters" at bounding box center [384, 143] width 72 height 22
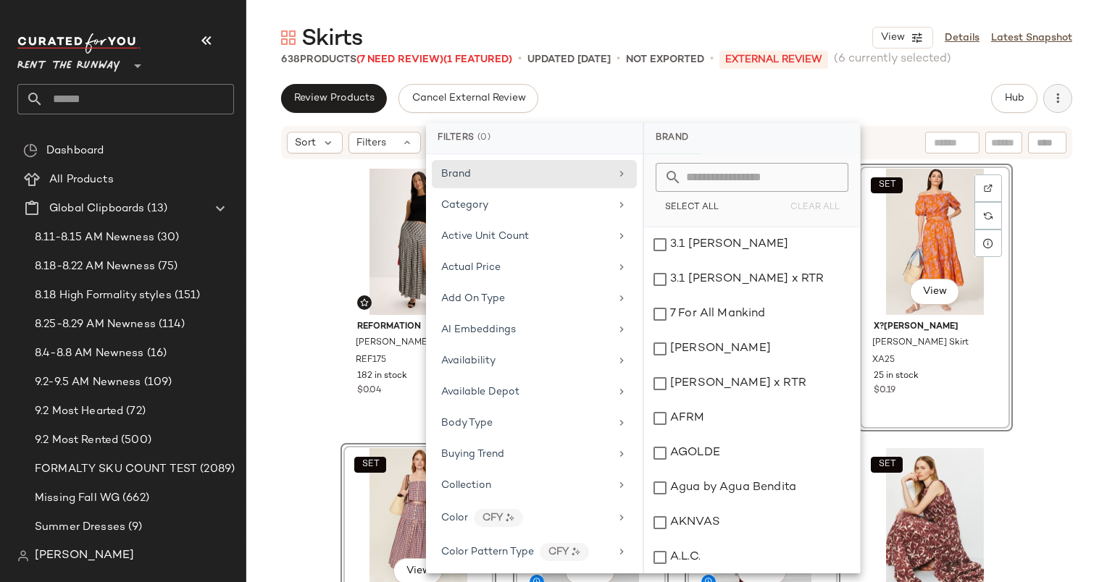
click at [1065, 103] on button "button" at bounding box center [1057, 98] width 29 height 29
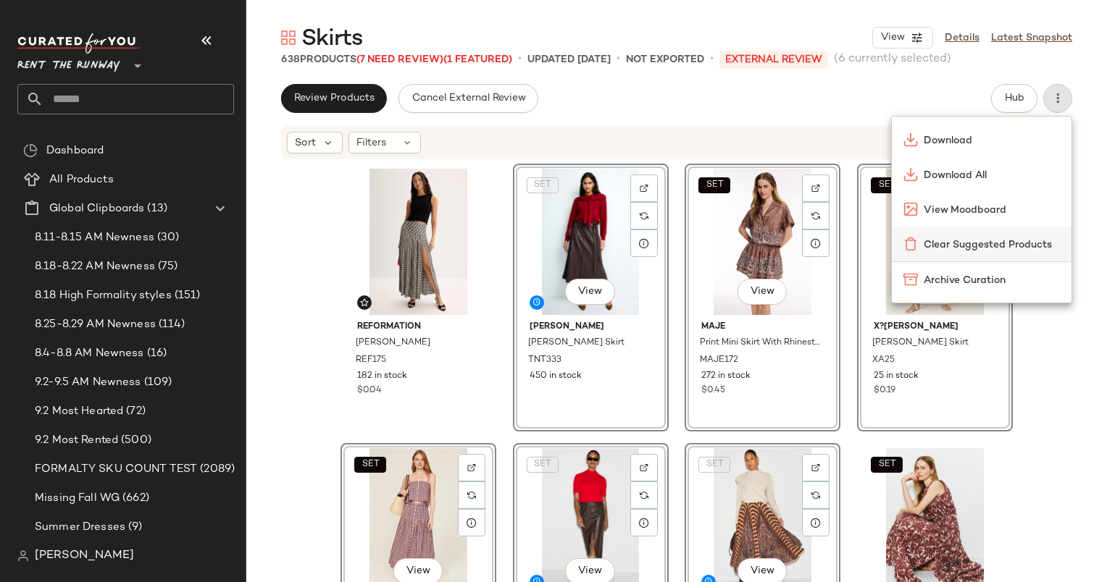
click at [920, 246] on div "Clear Suggested Products" at bounding box center [981, 244] width 156 height 15
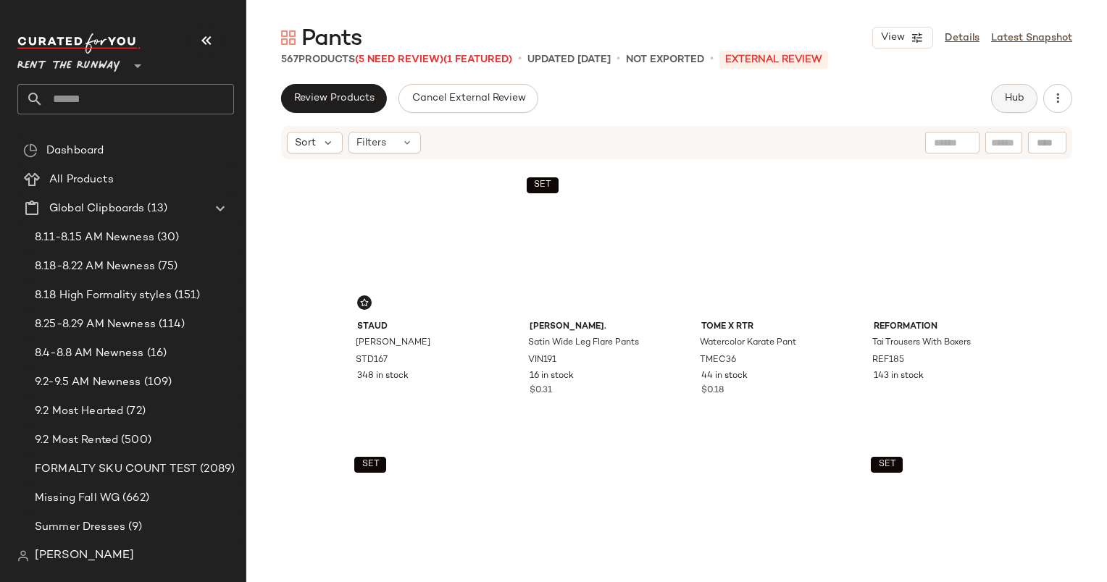
click at [1016, 95] on span "Hub" at bounding box center [1014, 99] width 20 height 12
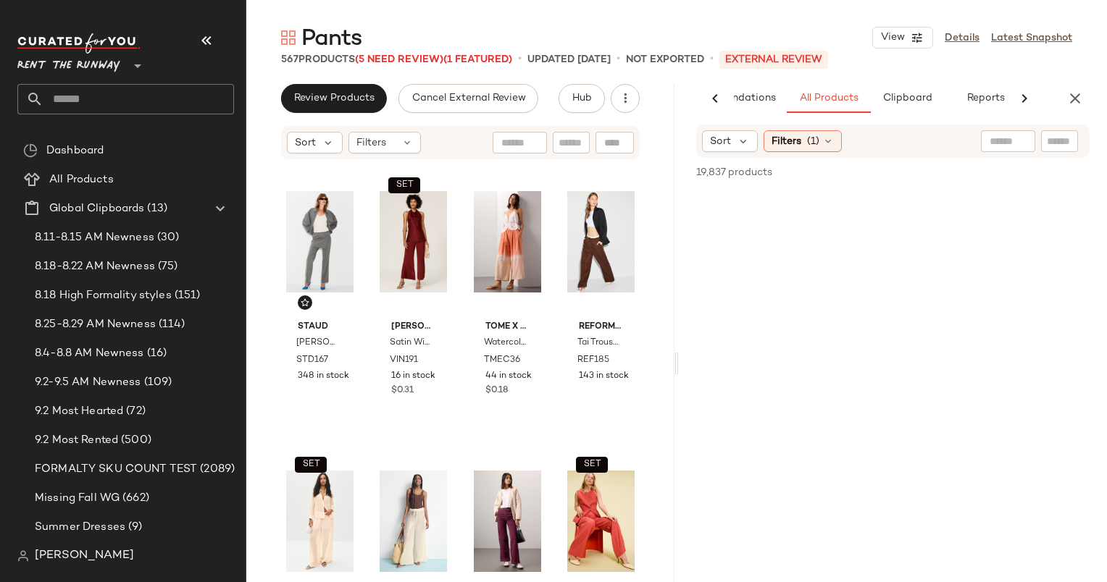
scroll to position [0, 75]
click at [1087, 96] on button "button" at bounding box center [1074, 98] width 29 height 29
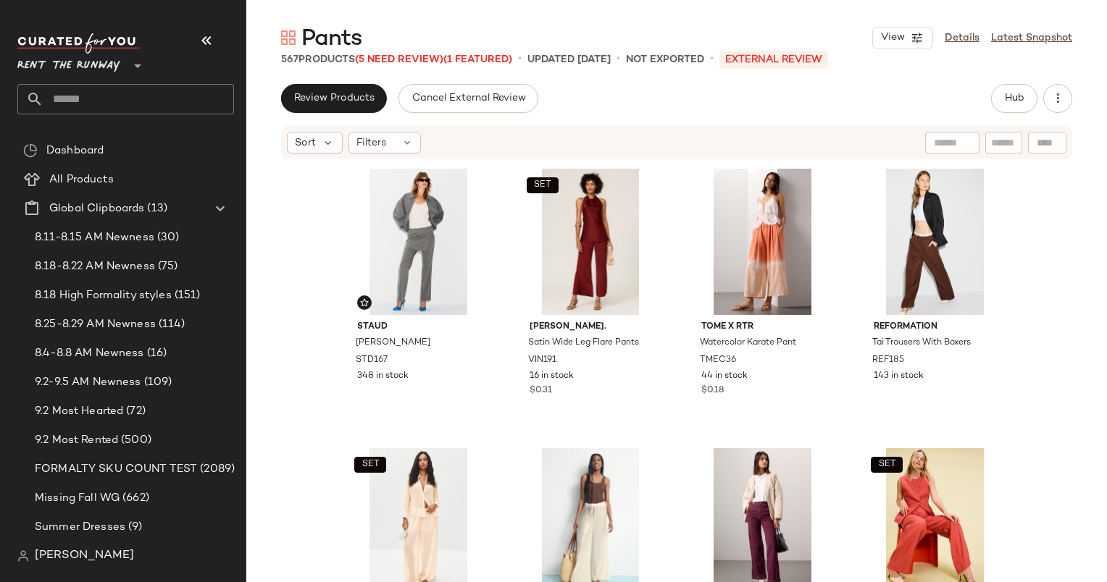
click at [1043, 316] on div "Staud Hannah Pant STD167 348 in stock SET VINCE. Satin Wide Leg Flare Pants VIN…" at bounding box center [676, 393] width 860 height 465
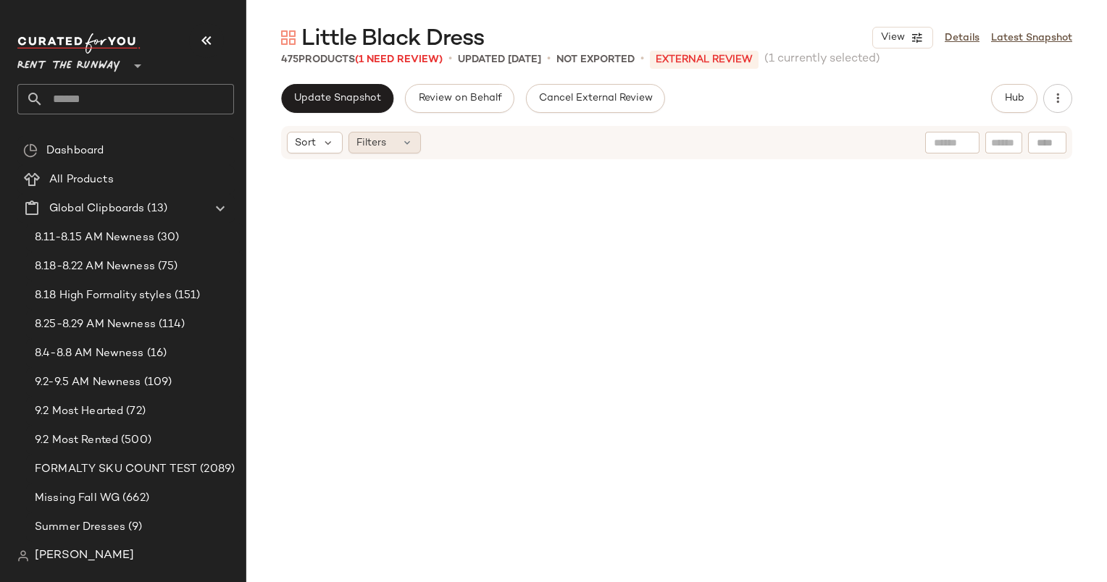
scroll to position [850, 0]
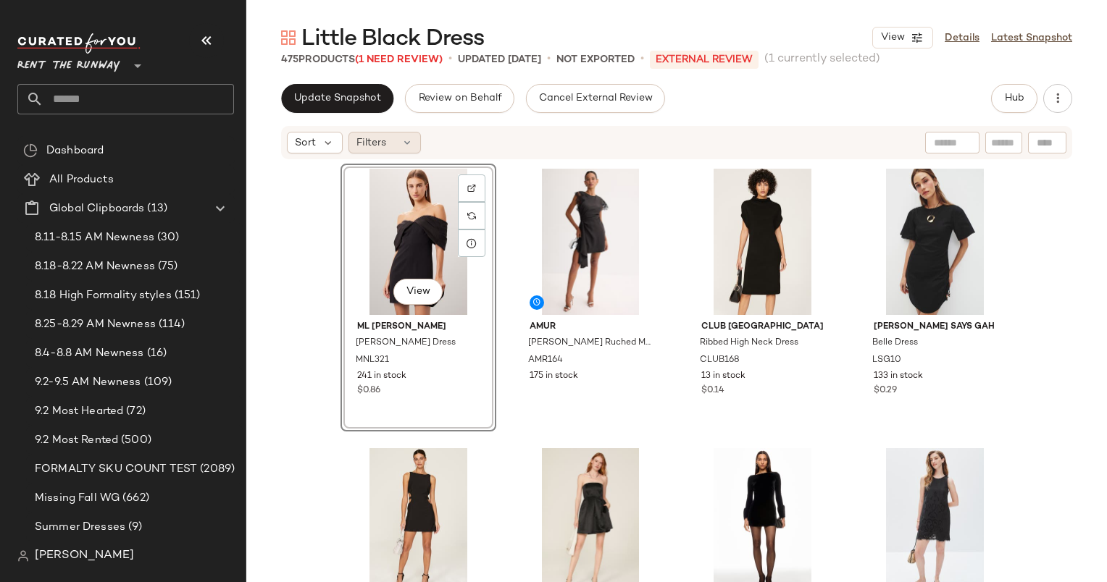
click at [385, 143] on div "Filters" at bounding box center [384, 143] width 72 height 22
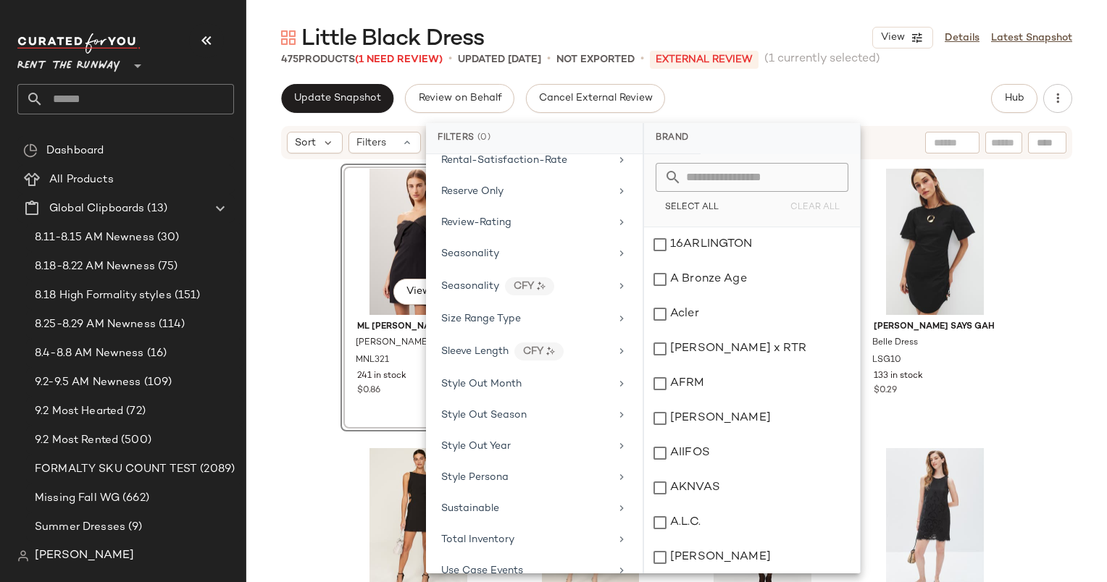
scroll to position [1800, 0]
click at [547, 437] on div "Total Inventory" at bounding box center [525, 444] width 169 height 15
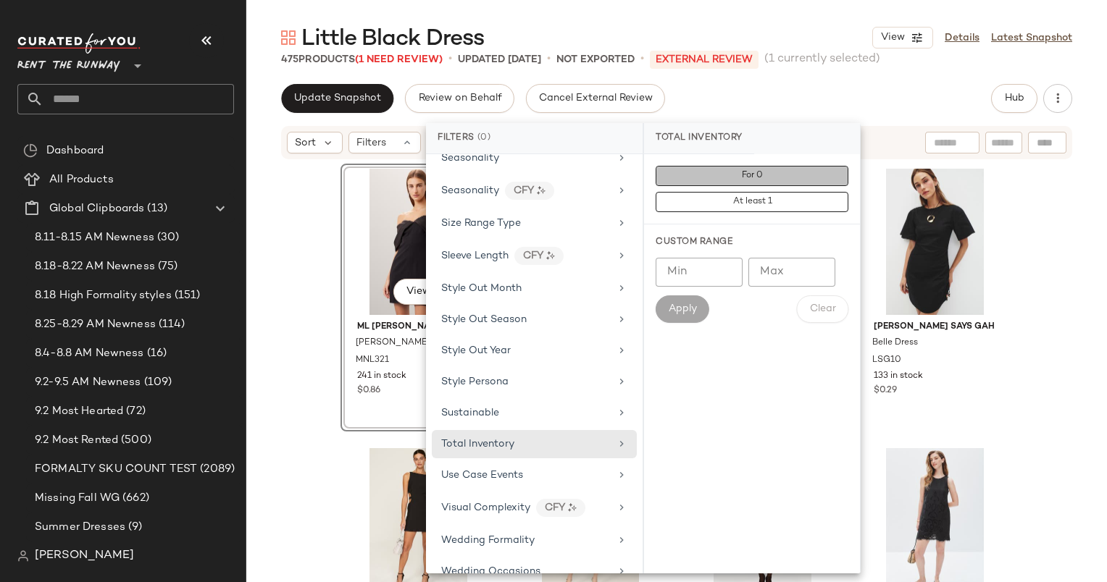
click at [739, 180] on button "For 0" at bounding box center [751, 176] width 193 height 20
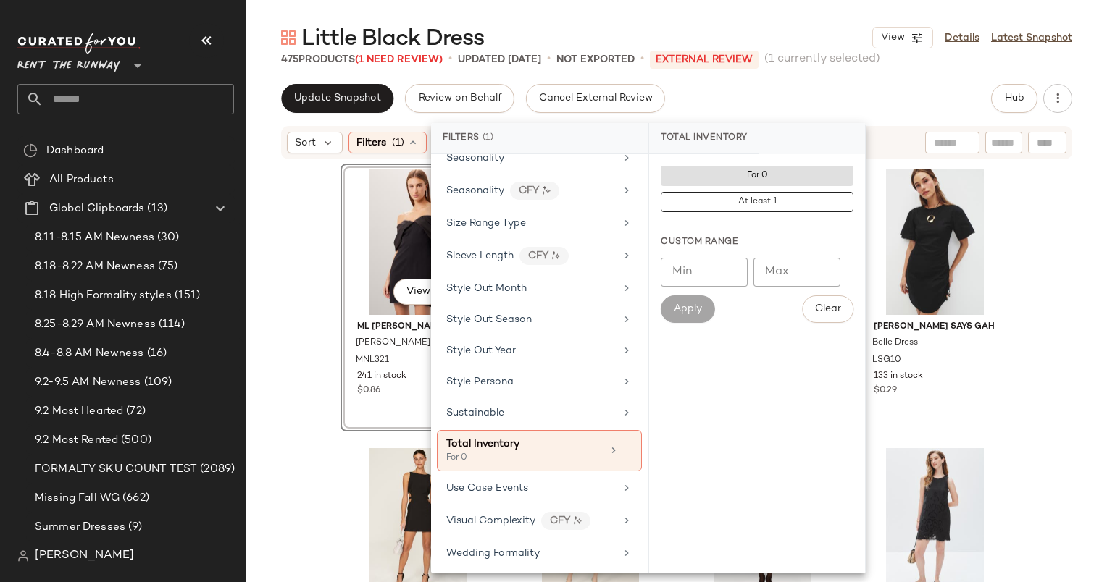
click at [828, 64] on span "(1 currently selected)" at bounding box center [822, 59] width 116 height 17
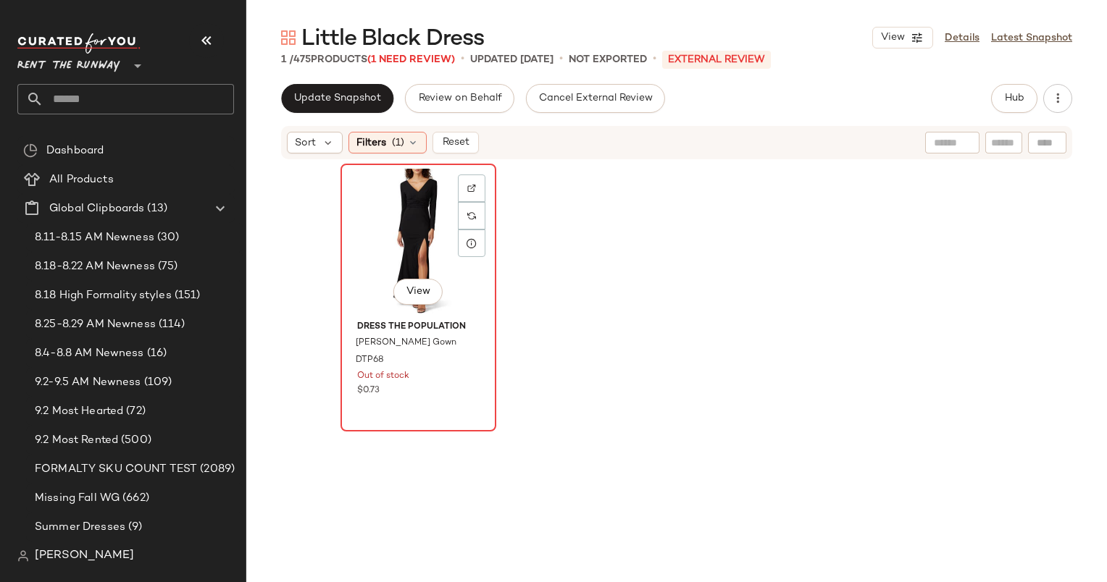
click at [411, 235] on div "View" at bounding box center [418, 242] width 146 height 146
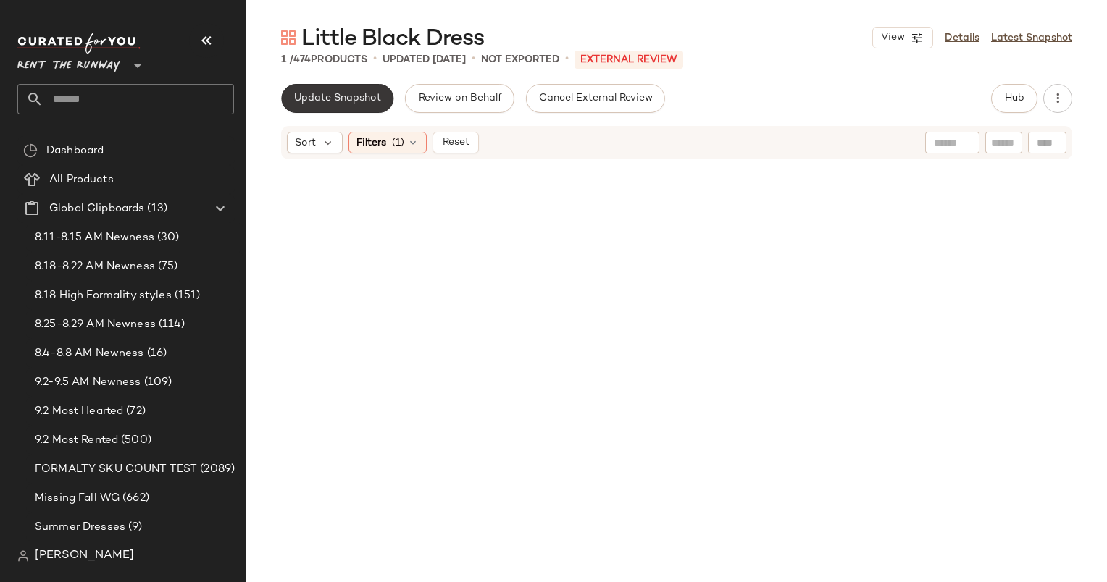
click at [368, 107] on button "Update Snapshot" at bounding box center [337, 98] width 112 height 29
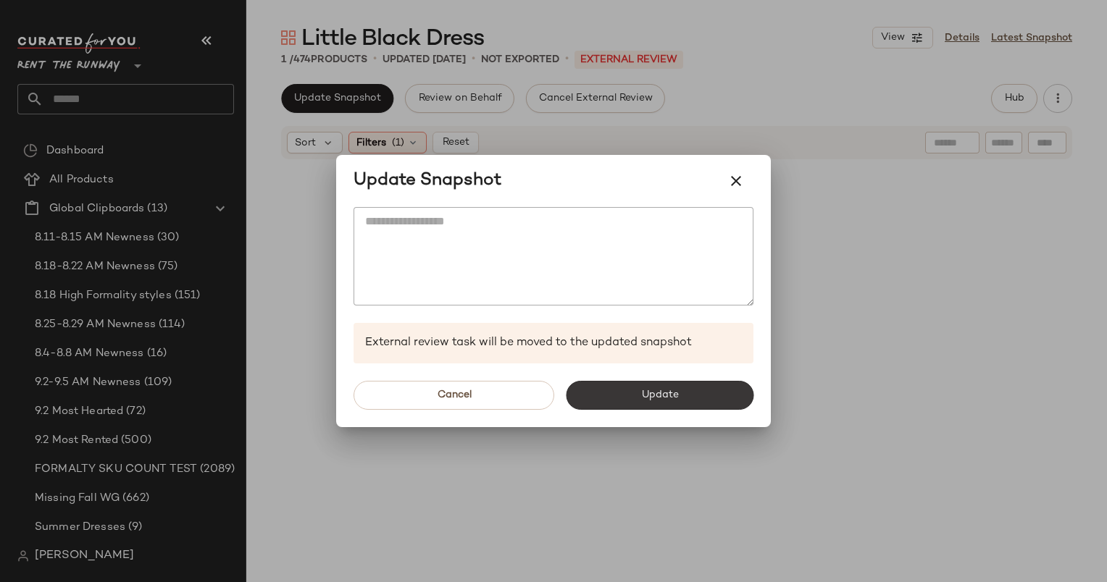
click at [621, 394] on button "Update" at bounding box center [660, 395] width 188 height 29
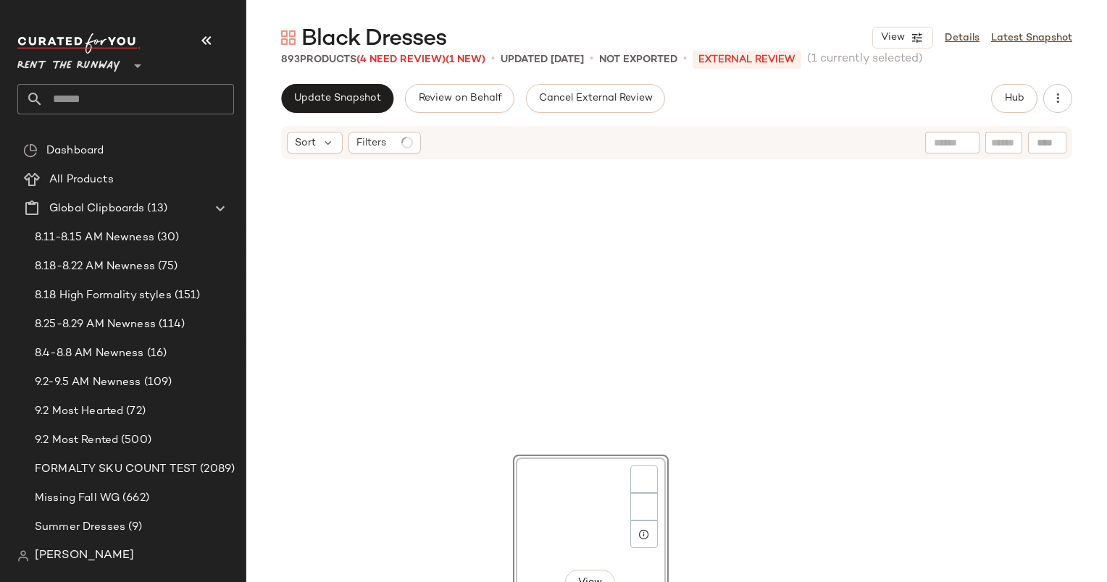
scroll to position [291, 0]
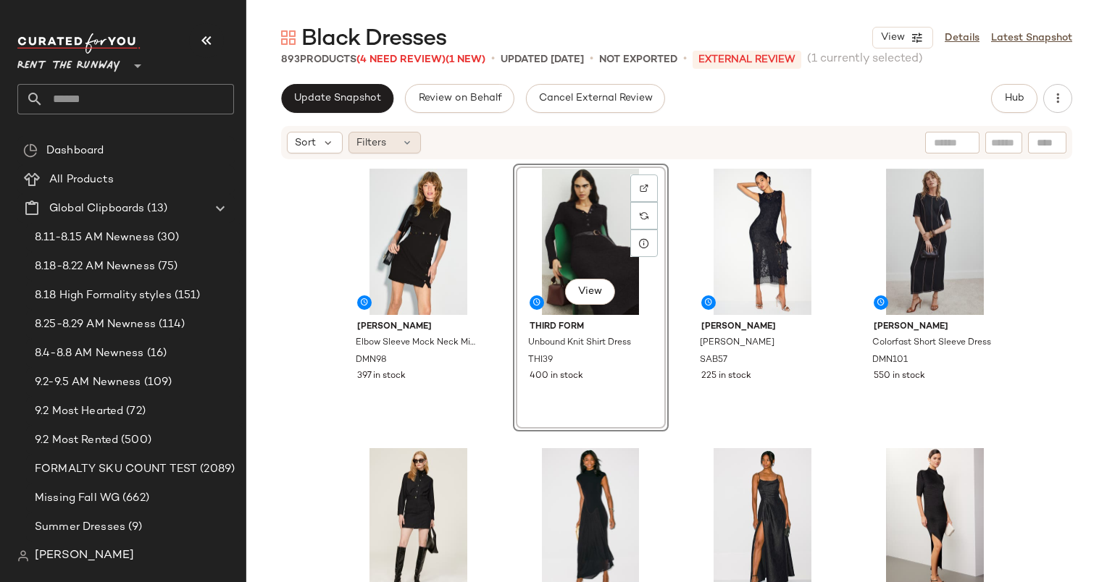
click at [389, 142] on div "Filters" at bounding box center [384, 143] width 72 height 22
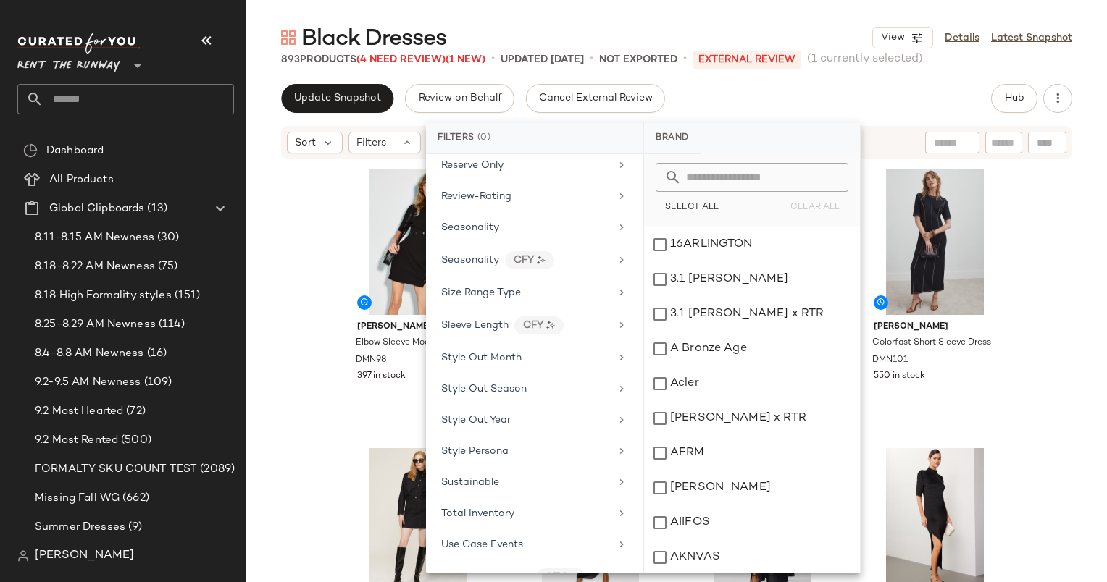
scroll to position [1800, 0]
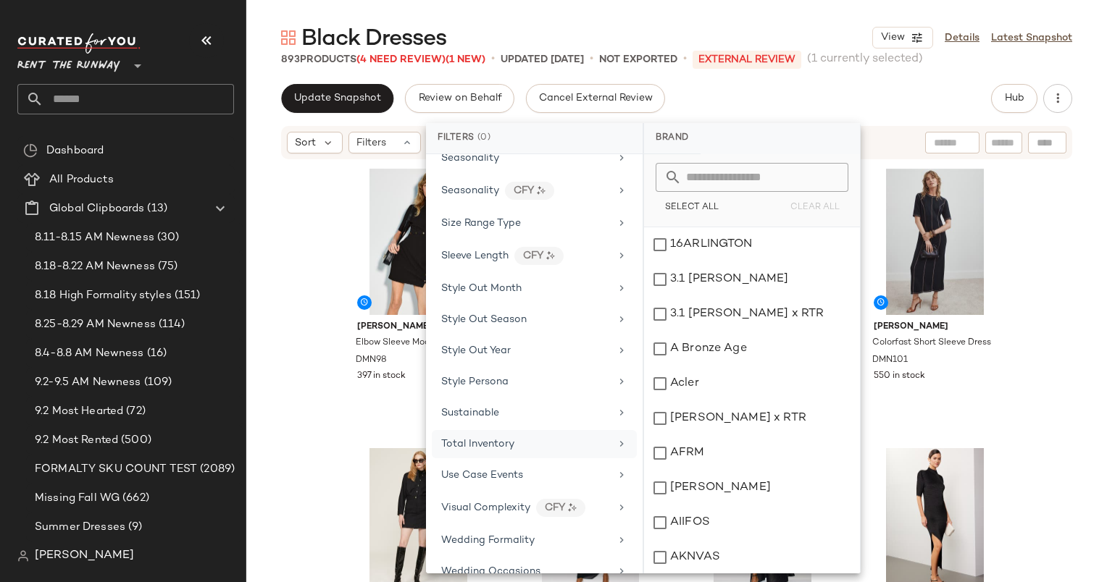
click at [536, 437] on div "Total Inventory" at bounding box center [525, 444] width 169 height 15
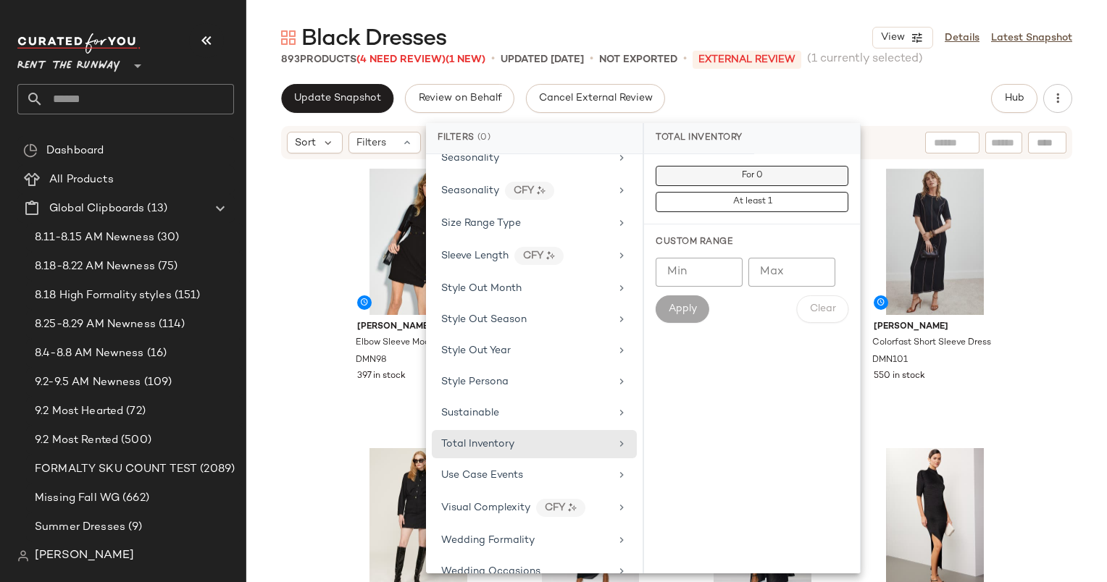
click at [739, 180] on button "For 0" at bounding box center [751, 176] width 193 height 20
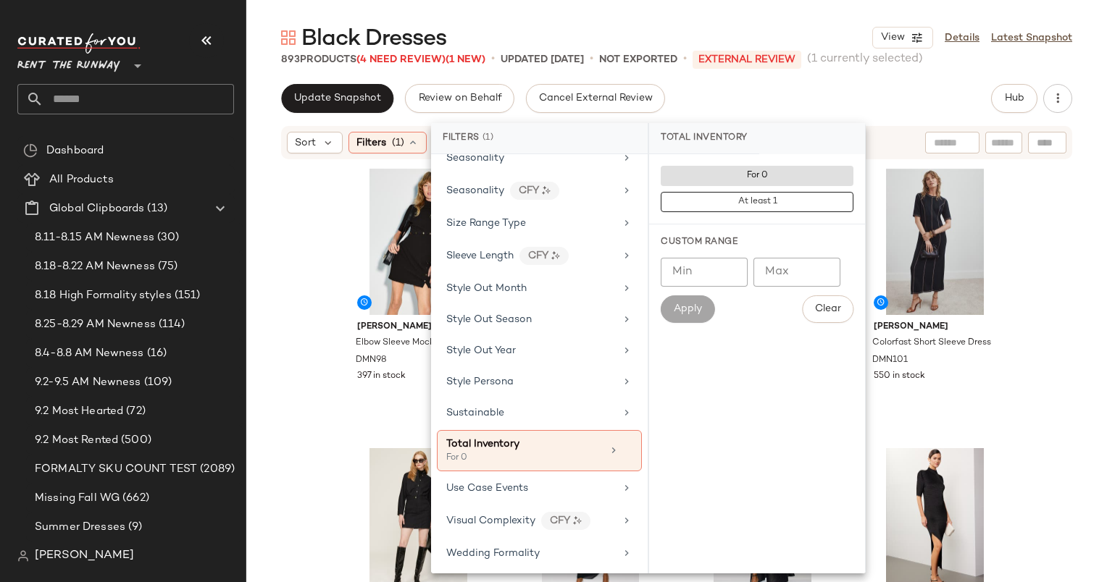
click at [825, 105] on div "Update Snapshot Review on Behalf Cancel External Review Hub" at bounding box center [676, 98] width 791 height 29
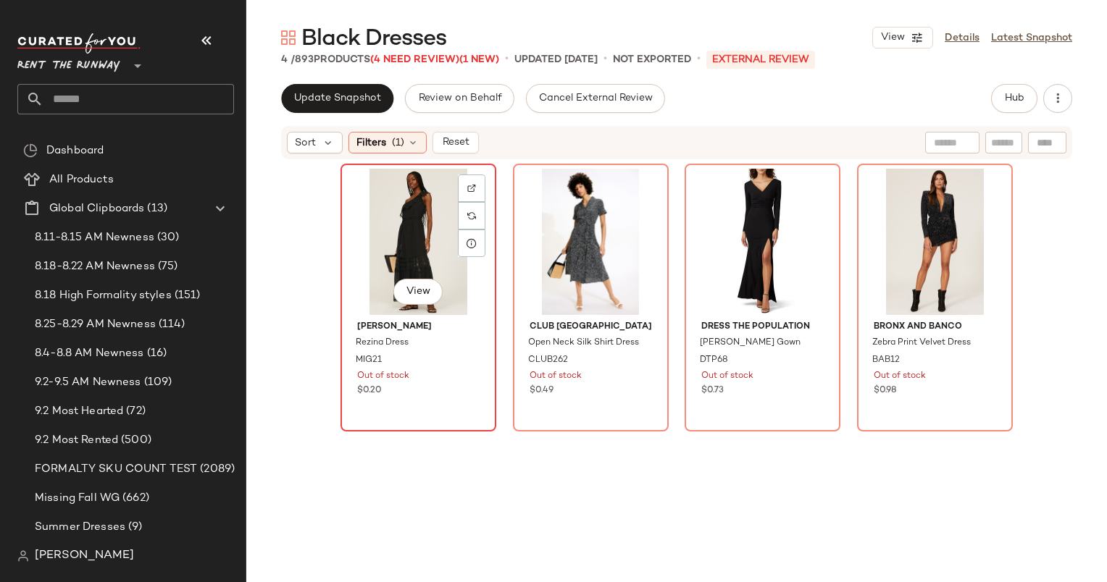
click at [383, 266] on div "View" at bounding box center [418, 242] width 146 height 146
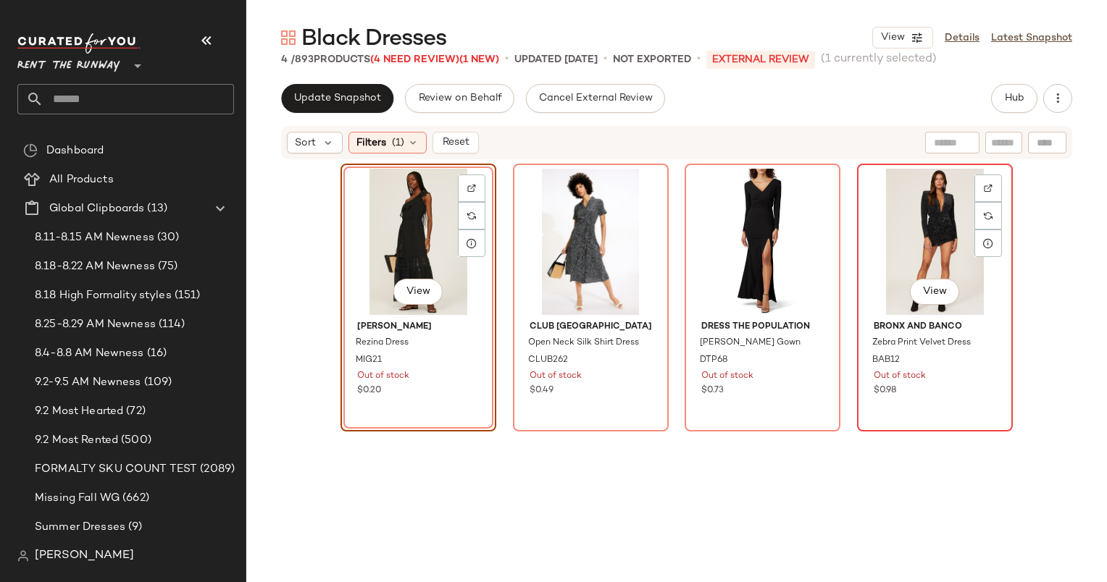
click at [887, 197] on div "View" at bounding box center [935, 242] width 146 height 146
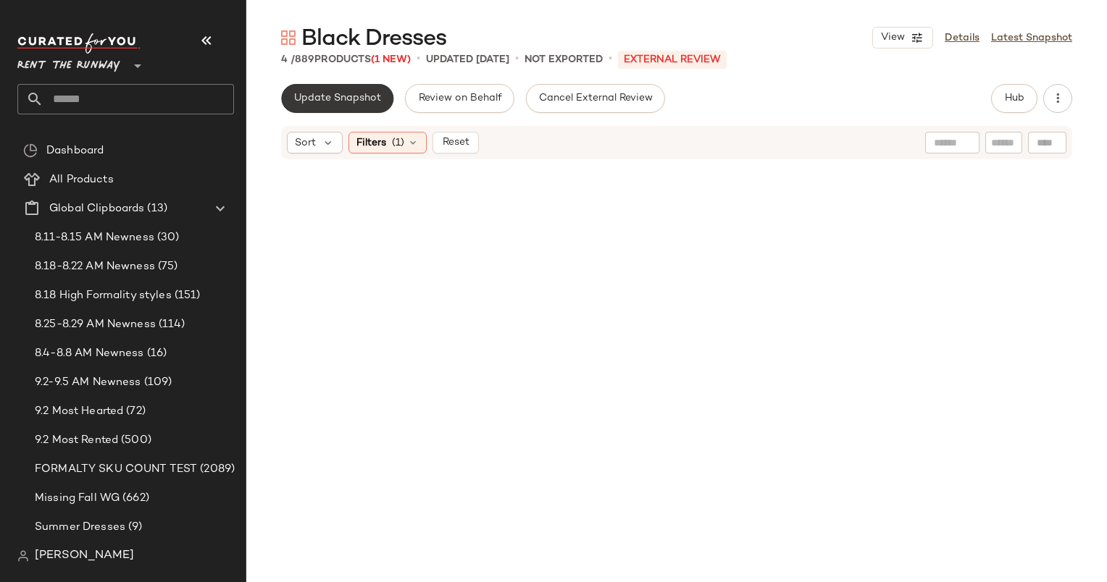
click at [342, 110] on button "Update Snapshot" at bounding box center [337, 98] width 112 height 29
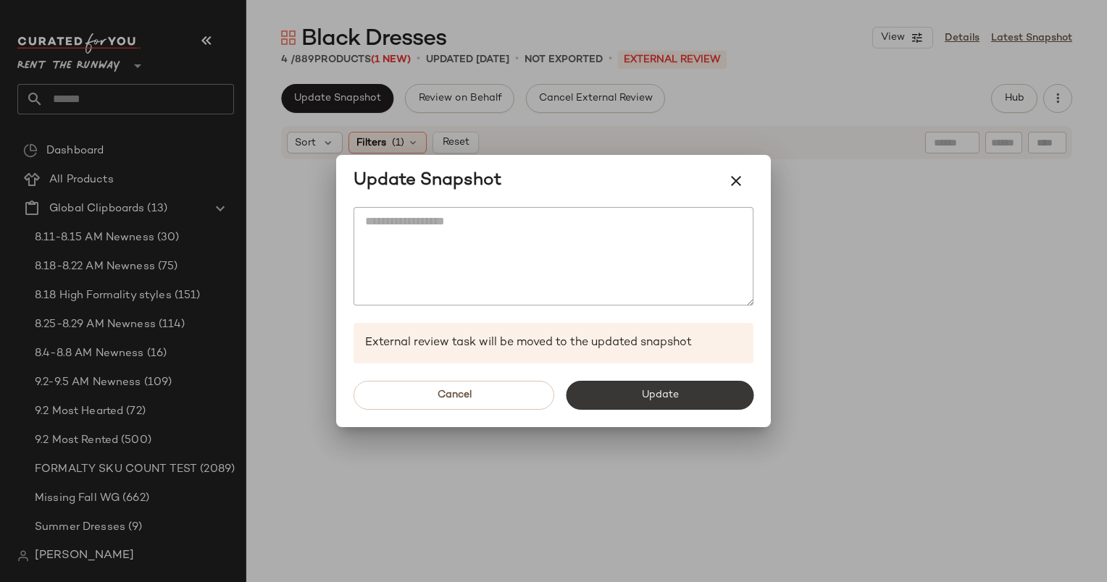
click at [675, 394] on span "Update" at bounding box center [659, 396] width 38 height 12
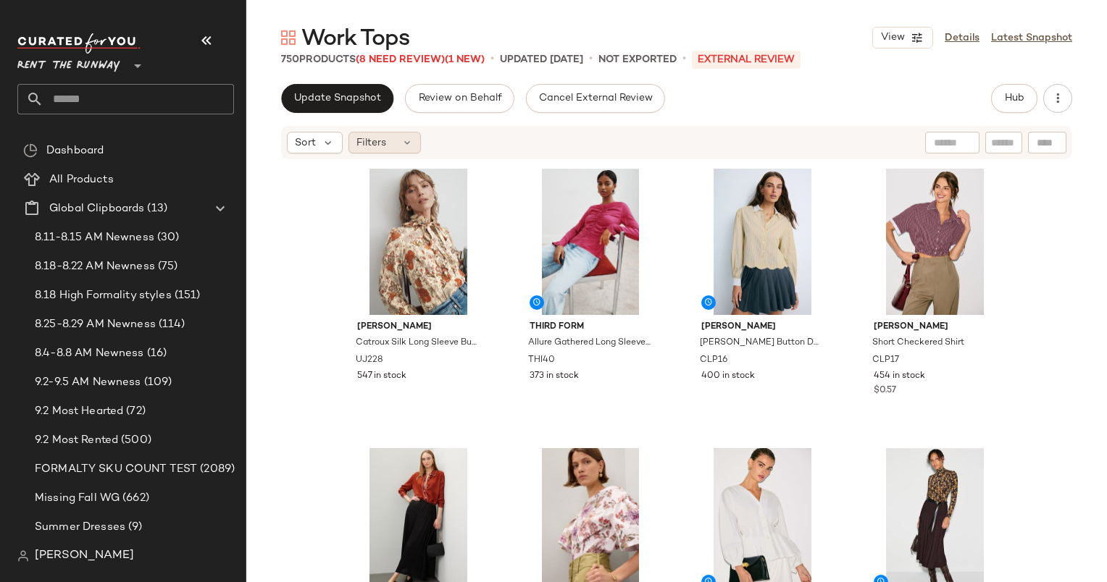
click at [395, 133] on div "Filters" at bounding box center [384, 143] width 72 height 22
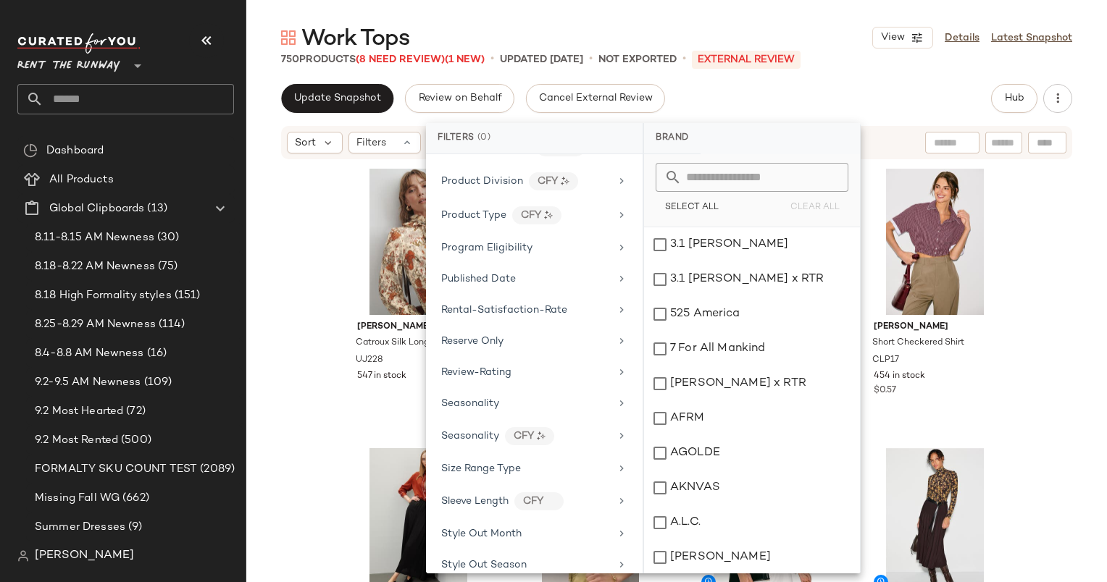
scroll to position [1831, 0]
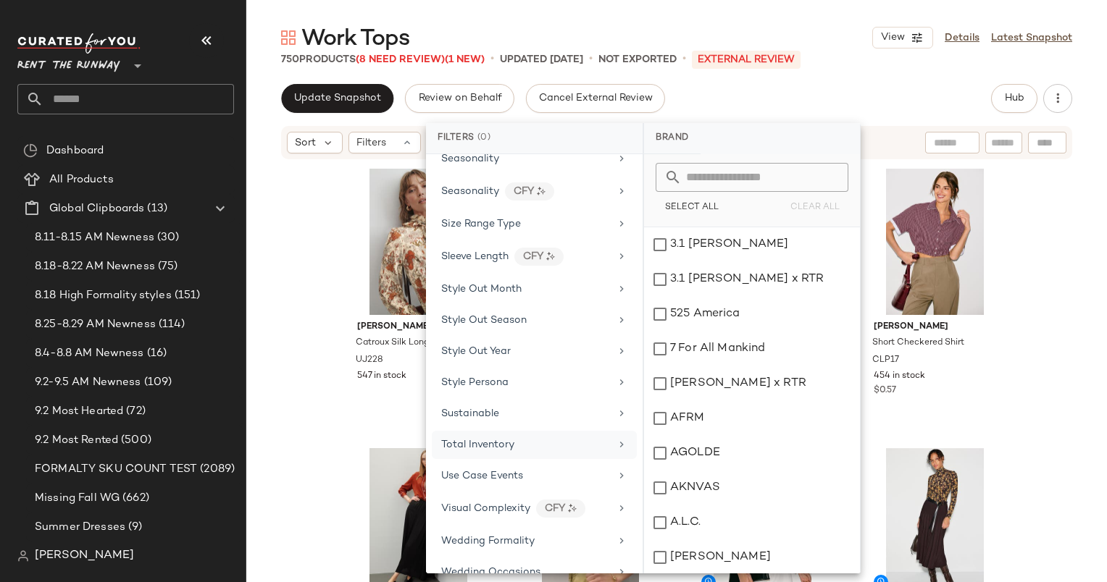
click at [561, 431] on div "Total Inventory" at bounding box center [534, 445] width 205 height 28
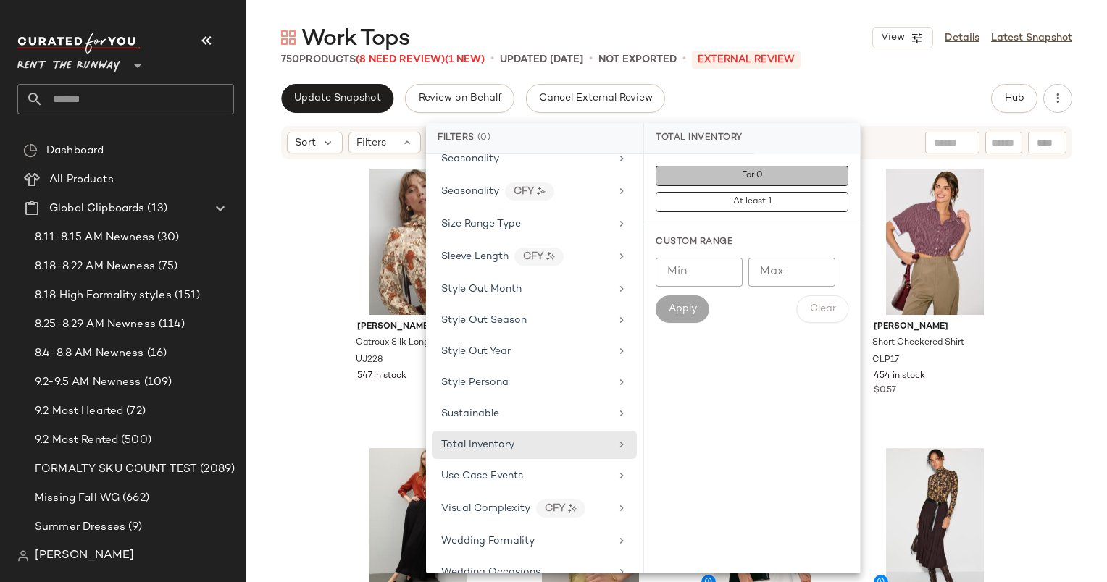
click at [767, 185] on button "For 0" at bounding box center [751, 176] width 193 height 20
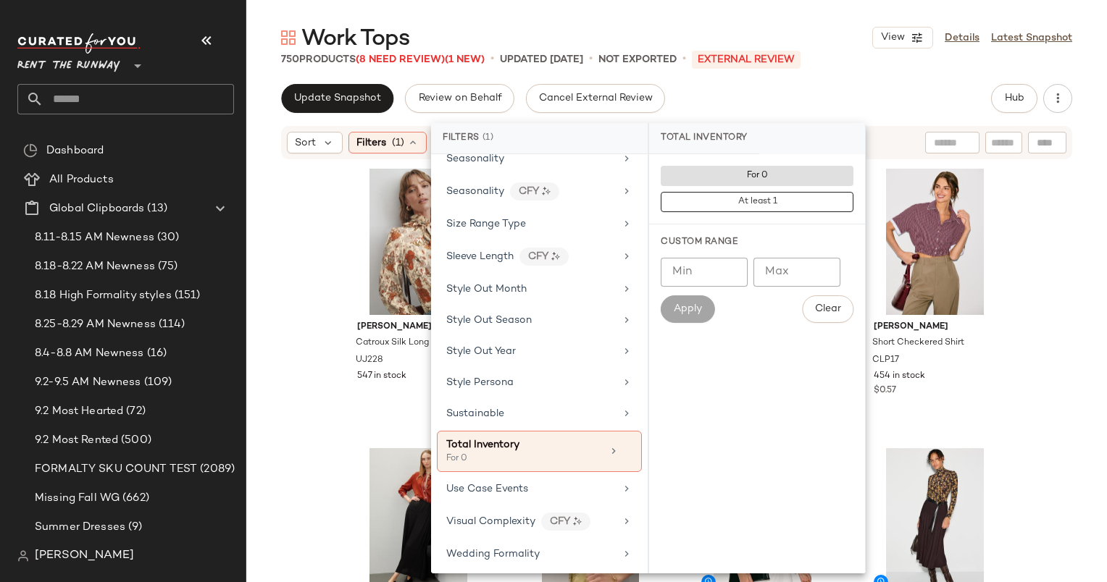
click at [293, 228] on div "[PERSON_NAME] Catroux Silk Long Sleeve Button Front Blouse UJ228 547 in stock T…" at bounding box center [676, 393] width 860 height 465
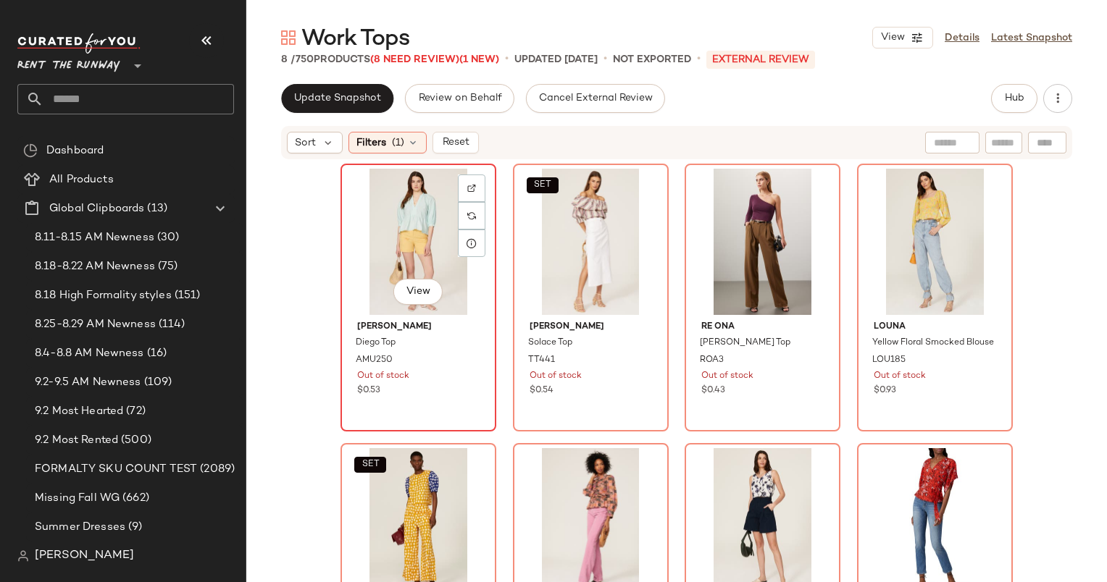
click at [403, 199] on div "View" at bounding box center [418, 242] width 146 height 146
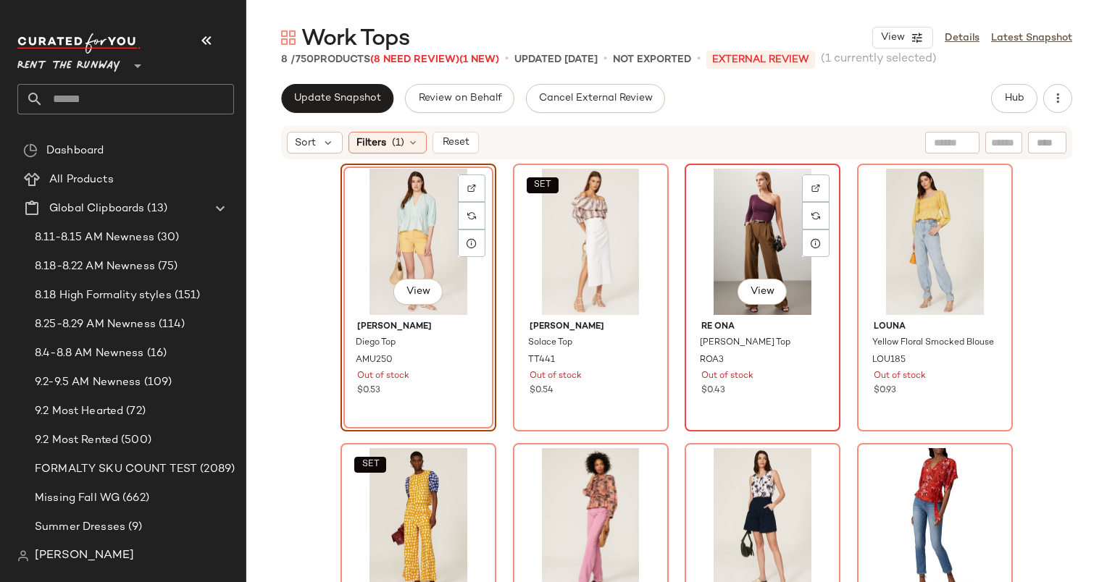
scroll to position [85, 0]
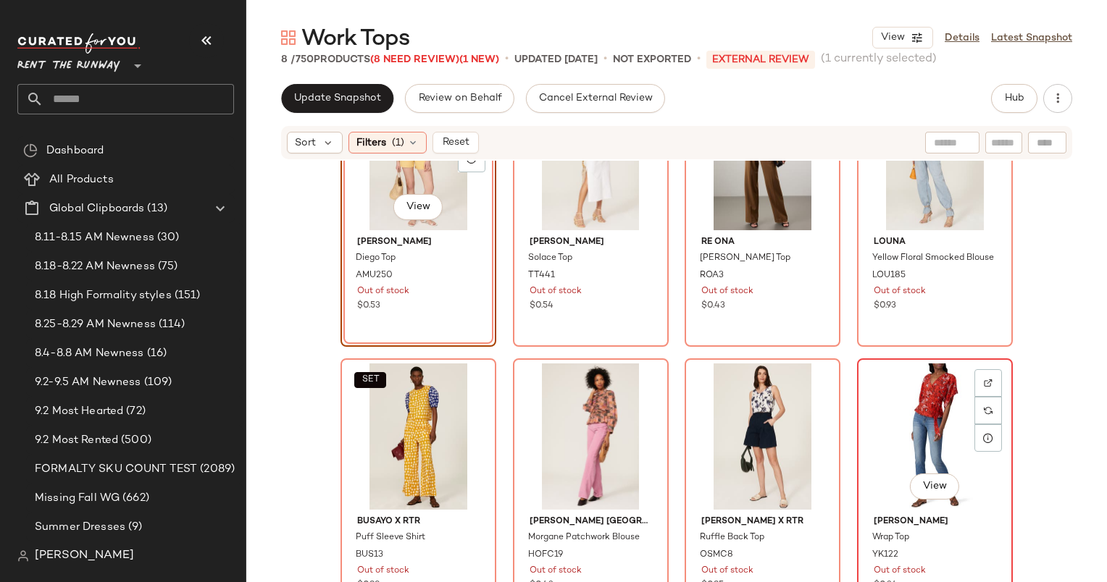
click at [920, 408] on div "View" at bounding box center [935, 437] width 146 height 146
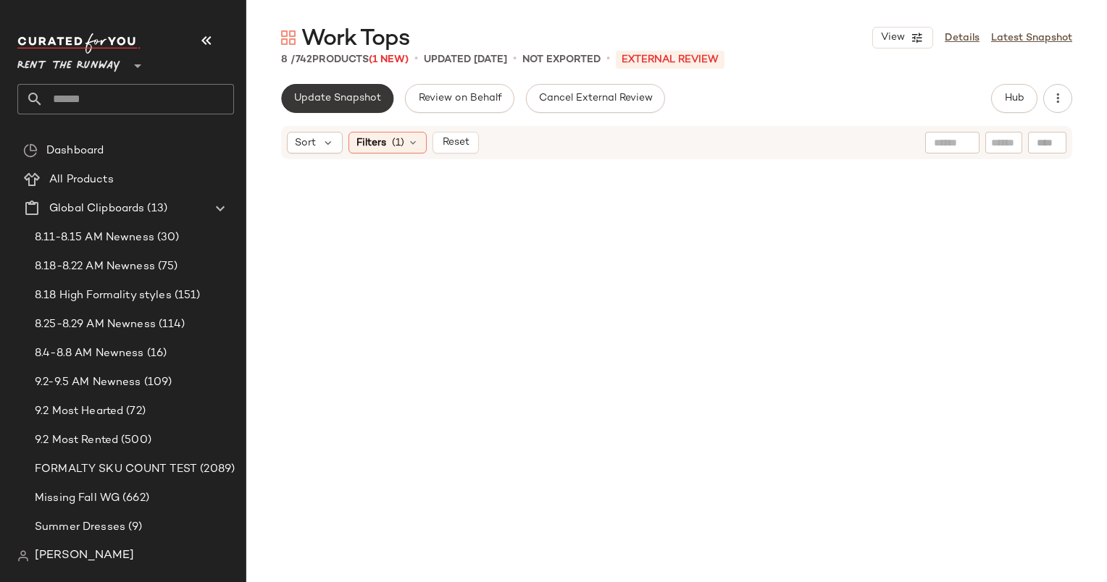
click at [378, 110] on button "Update Snapshot" at bounding box center [337, 98] width 112 height 29
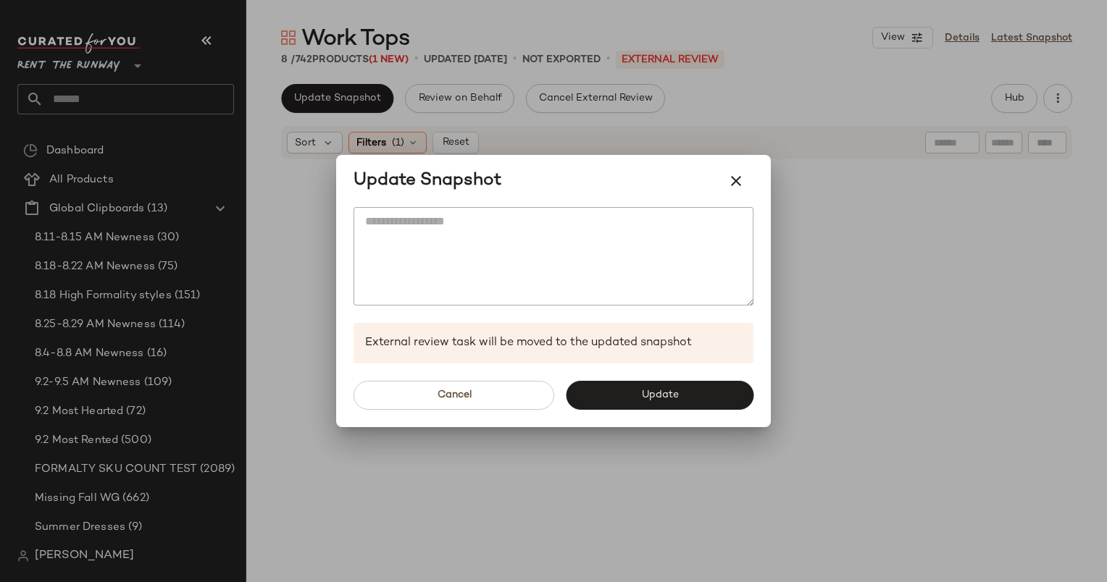
click at [678, 373] on div "Cancel Update" at bounding box center [553, 396] width 435 height 64
drag, startPoint x: 675, startPoint y: 388, endPoint x: 634, endPoint y: 390, distance: 40.6
click at [634, 390] on button "Update" at bounding box center [660, 395] width 188 height 29
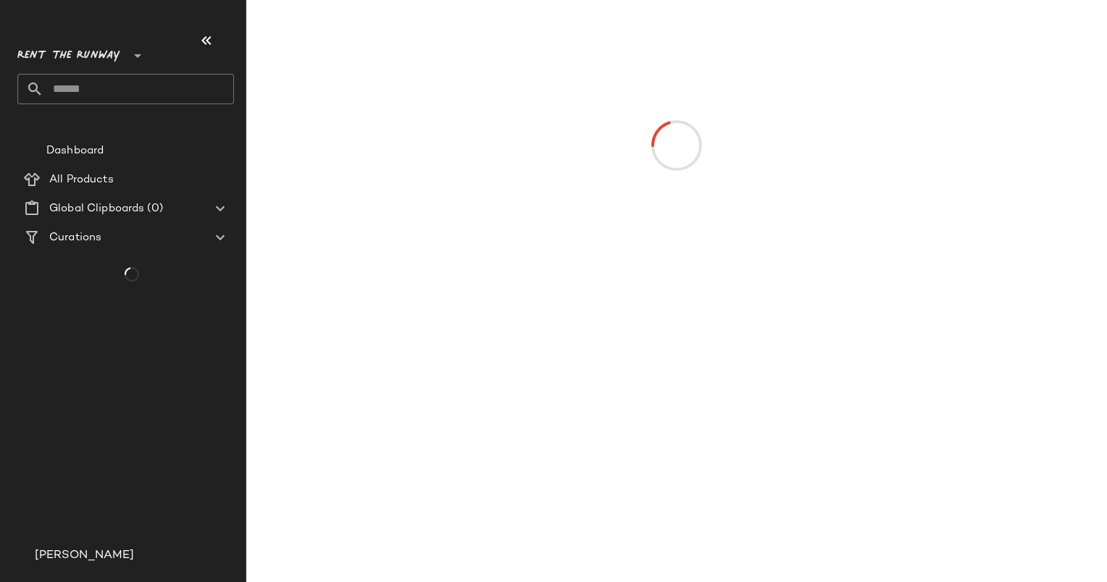
click at [1077, 97] on div at bounding box center [676, 145] width 855 height 285
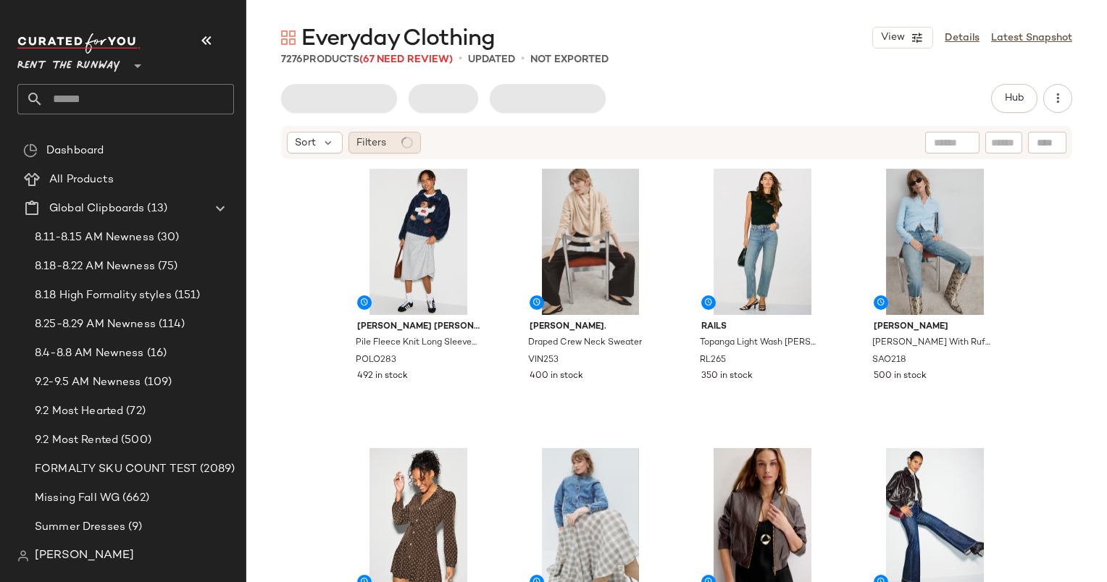
click at [385, 140] on div "Filters" at bounding box center [384, 143] width 72 height 22
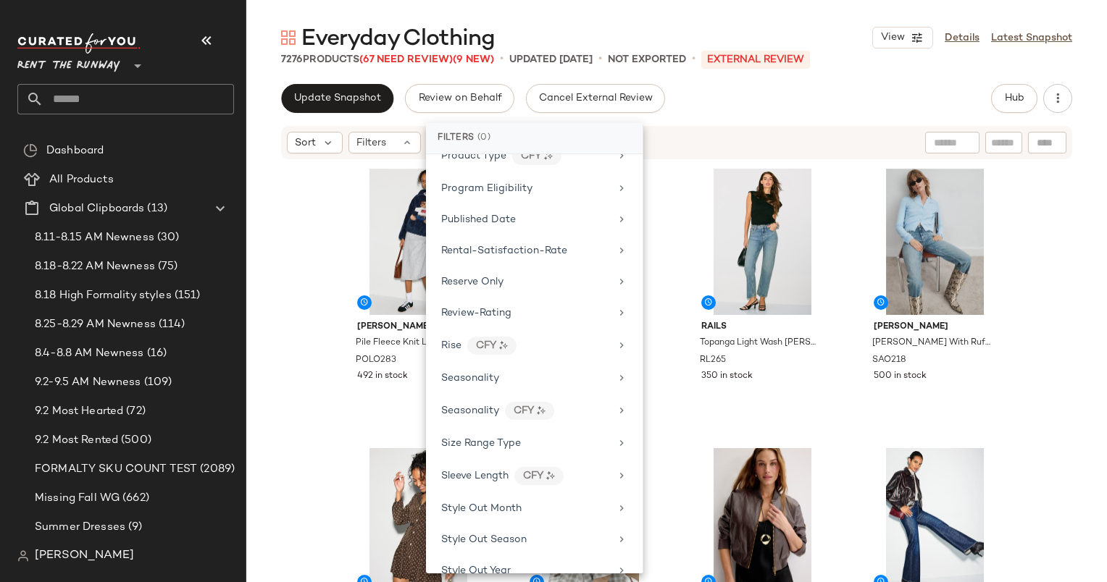
scroll to position [1989, 0]
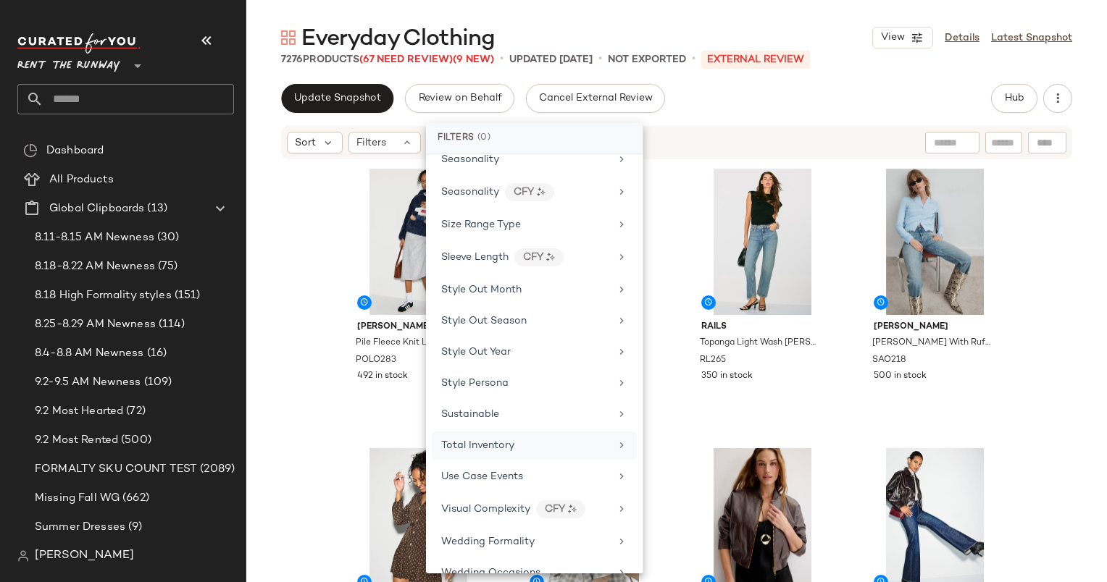
click at [517, 438] on div "Total Inventory" at bounding box center [525, 445] width 169 height 15
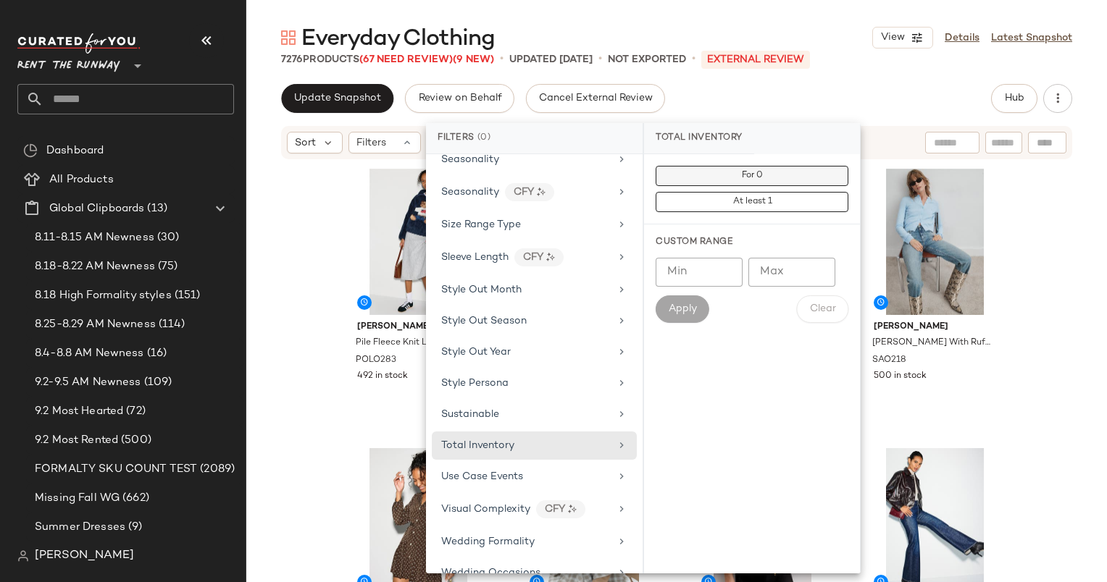
click at [752, 179] on span "For 0" at bounding box center [752, 176] width 22 height 10
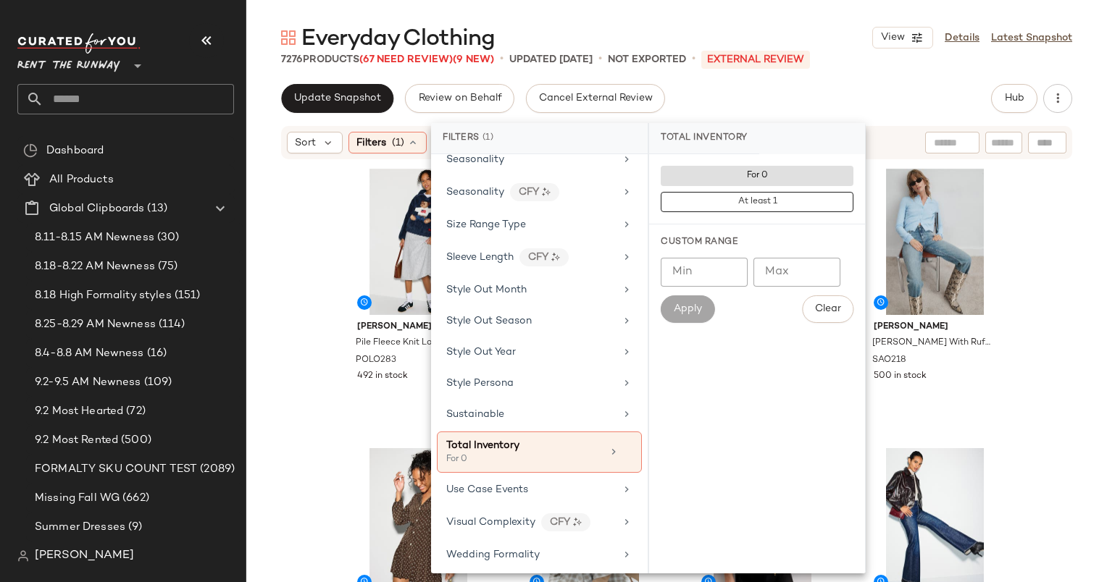
click at [901, 107] on div "Update Snapshot Review on Behalf Cancel External Review Hub" at bounding box center [676, 98] width 791 height 29
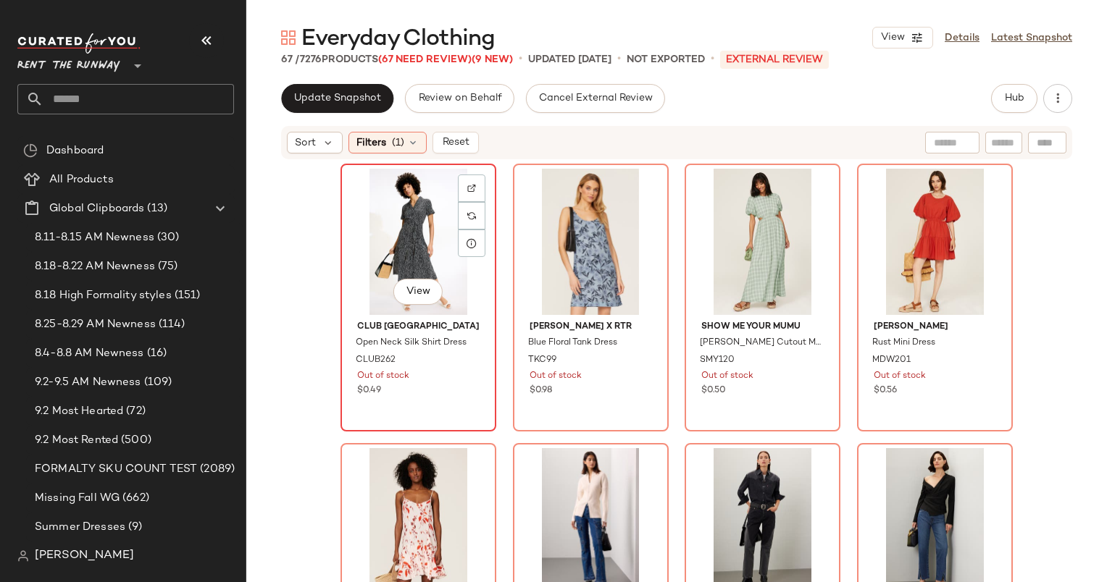
click at [395, 227] on div "View" at bounding box center [418, 242] width 146 height 146
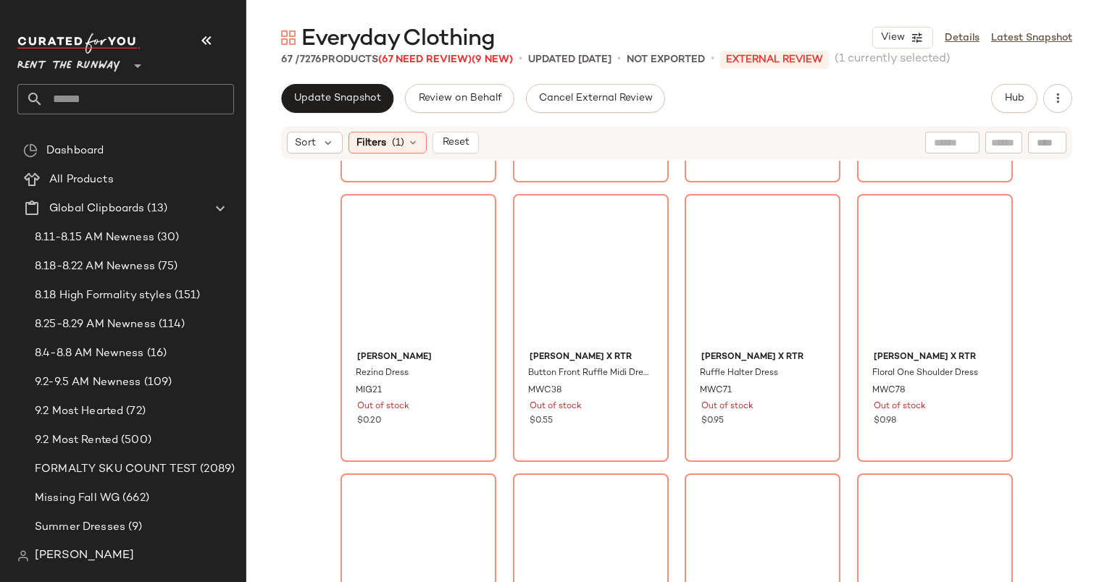
scroll to position [4290, 0]
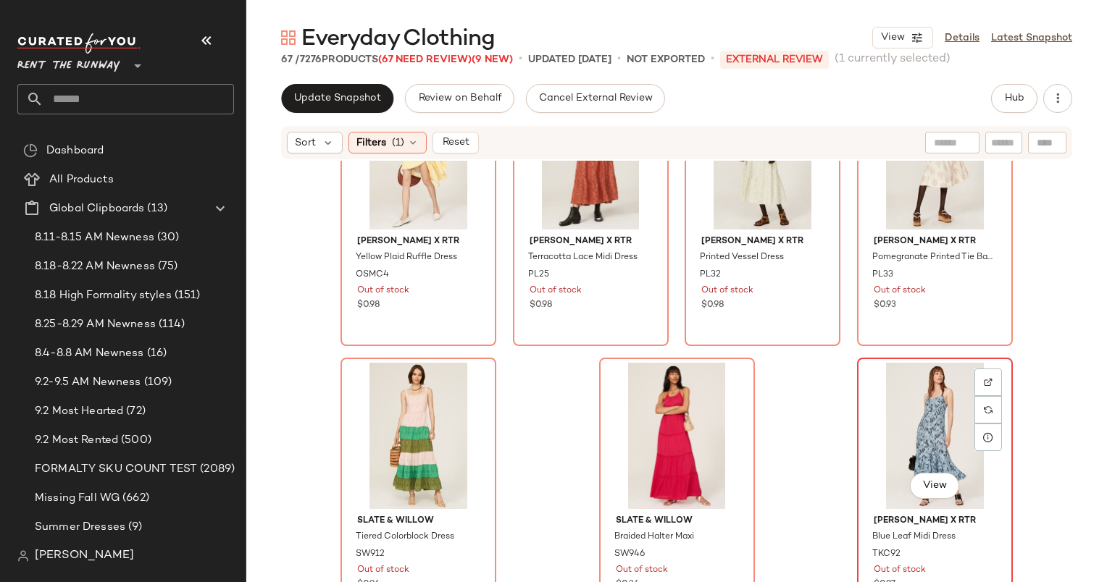
click at [899, 385] on div "View" at bounding box center [935, 436] width 146 height 146
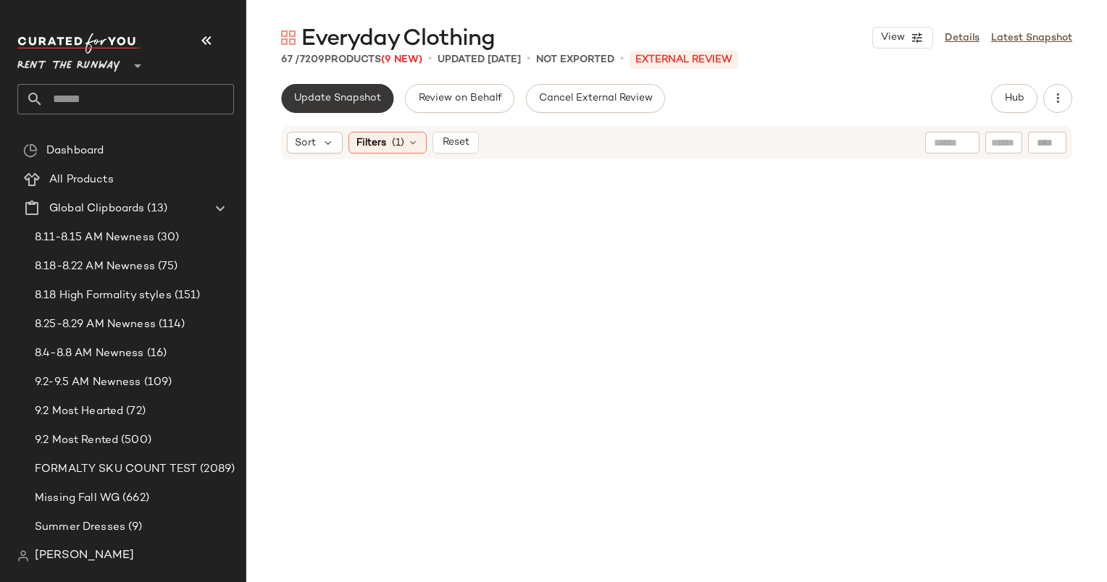
click at [358, 93] on span "Update Snapshot" at bounding box center [337, 99] width 88 height 12
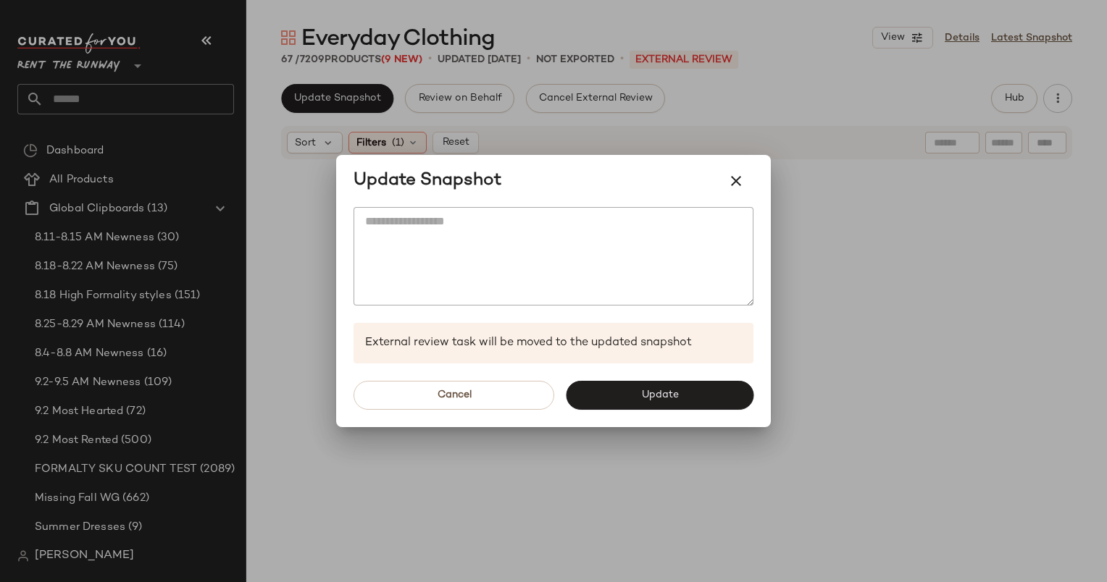
click at [663, 411] on div "Cancel Update" at bounding box center [553, 396] width 435 height 64
click at [660, 402] on button "Update" at bounding box center [660, 395] width 188 height 29
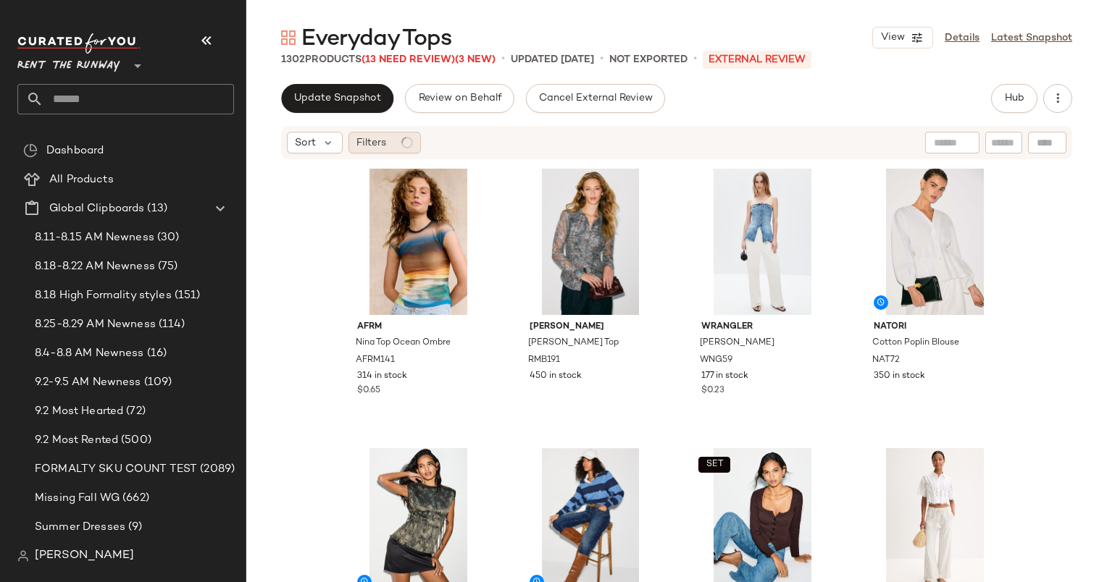
click at [388, 145] on div "Filters" at bounding box center [384, 143] width 72 height 22
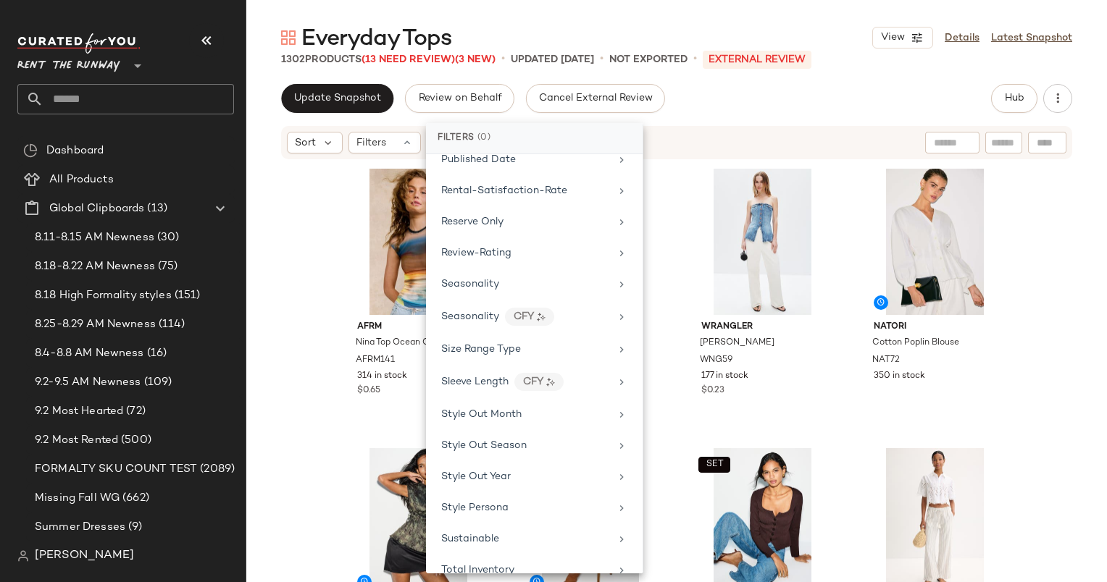
scroll to position [1831, 0]
click at [513, 437] on div "Total Inventory" at bounding box center [525, 444] width 169 height 15
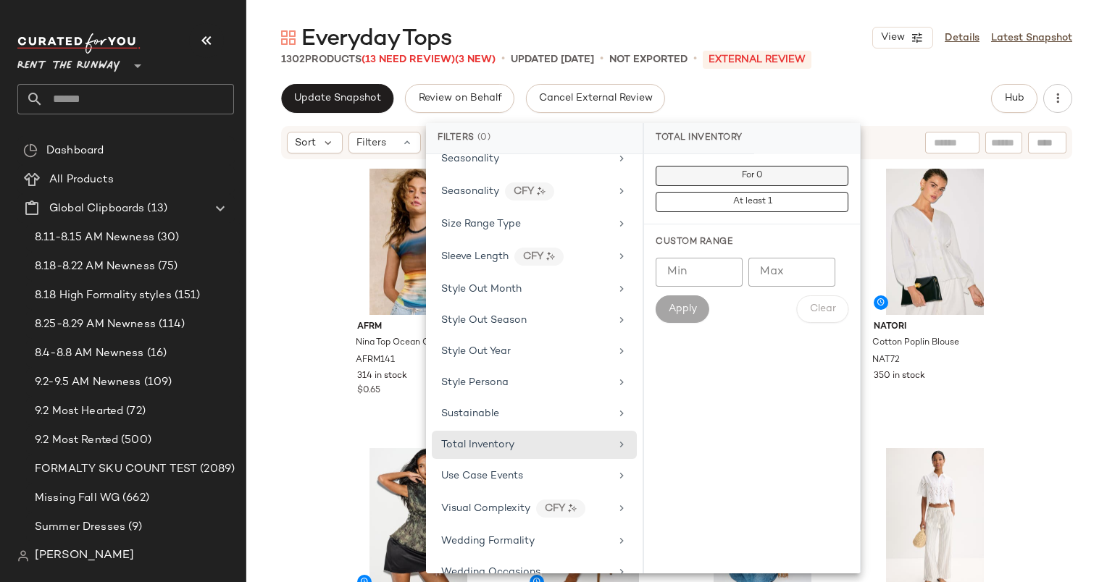
click at [763, 169] on button "For 0" at bounding box center [751, 176] width 193 height 20
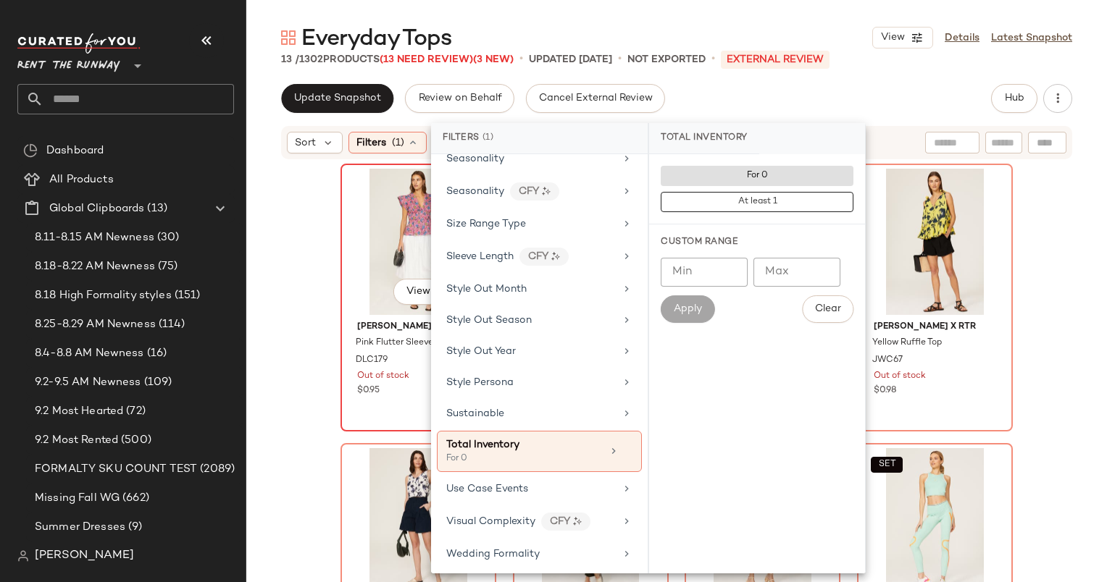
click at [386, 227] on div "View" at bounding box center [418, 242] width 146 height 146
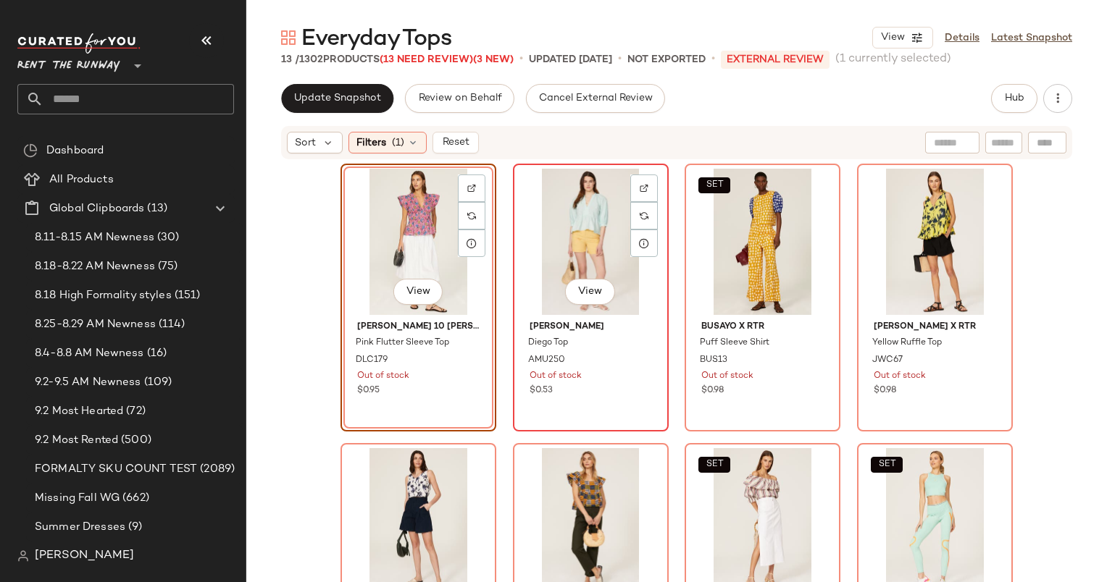
scroll to position [655, 0]
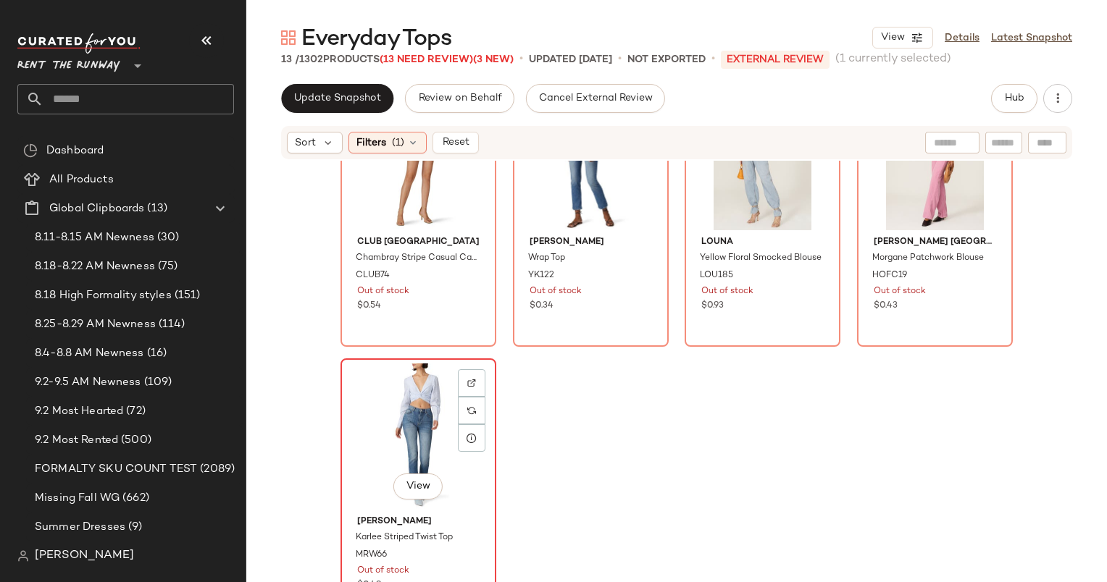
click at [435, 395] on div "View" at bounding box center [418, 437] width 146 height 146
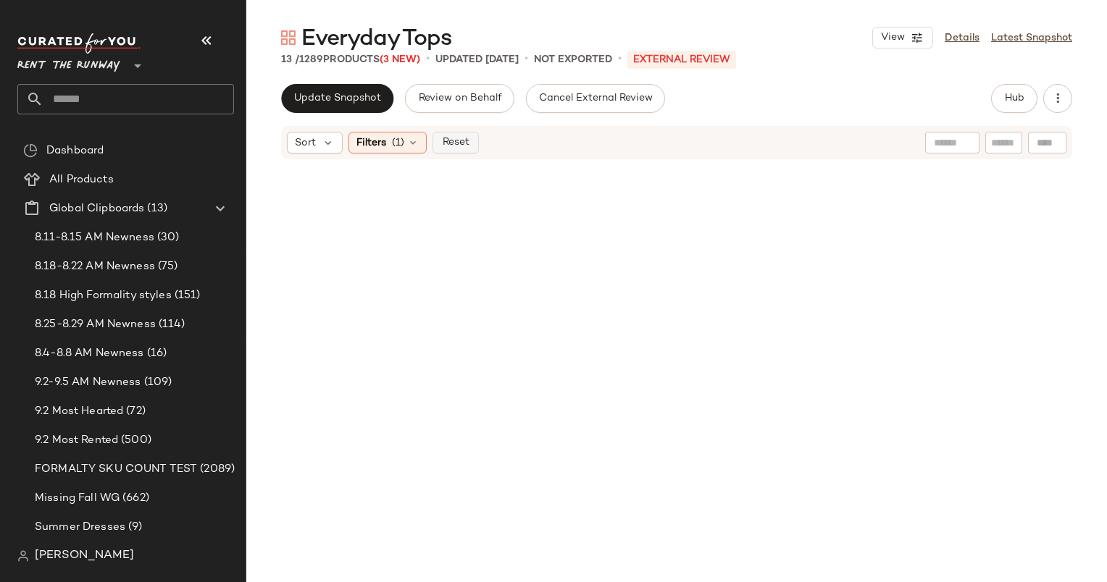
click at [471, 138] on button "Reset" at bounding box center [455, 143] width 46 height 22
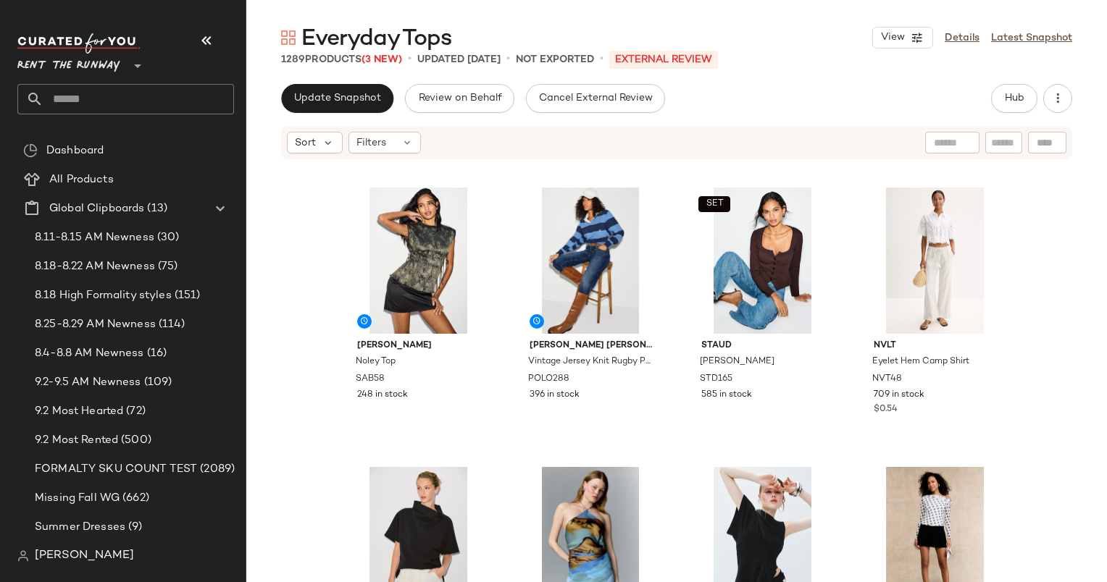
scroll to position [141, 0]
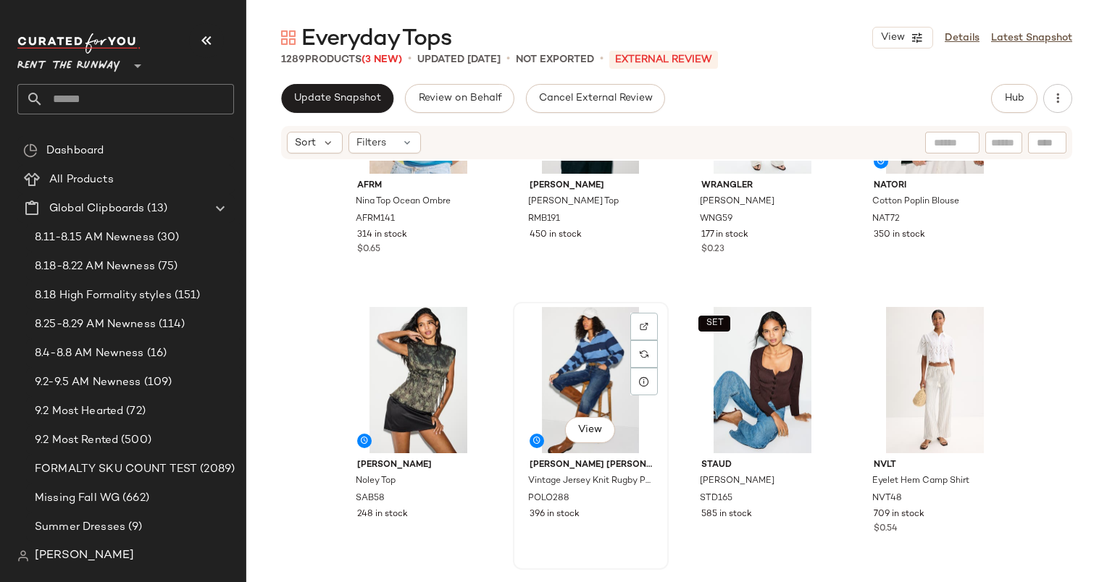
click at [594, 403] on div "View" at bounding box center [591, 380] width 146 height 146
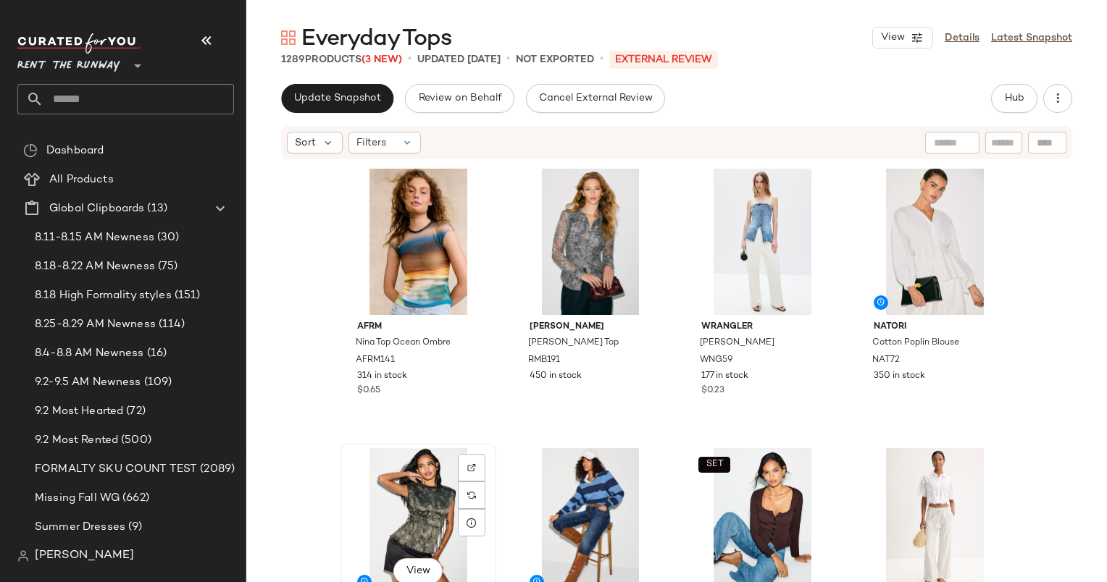
click at [400, 500] on div "View" at bounding box center [418, 521] width 146 height 146
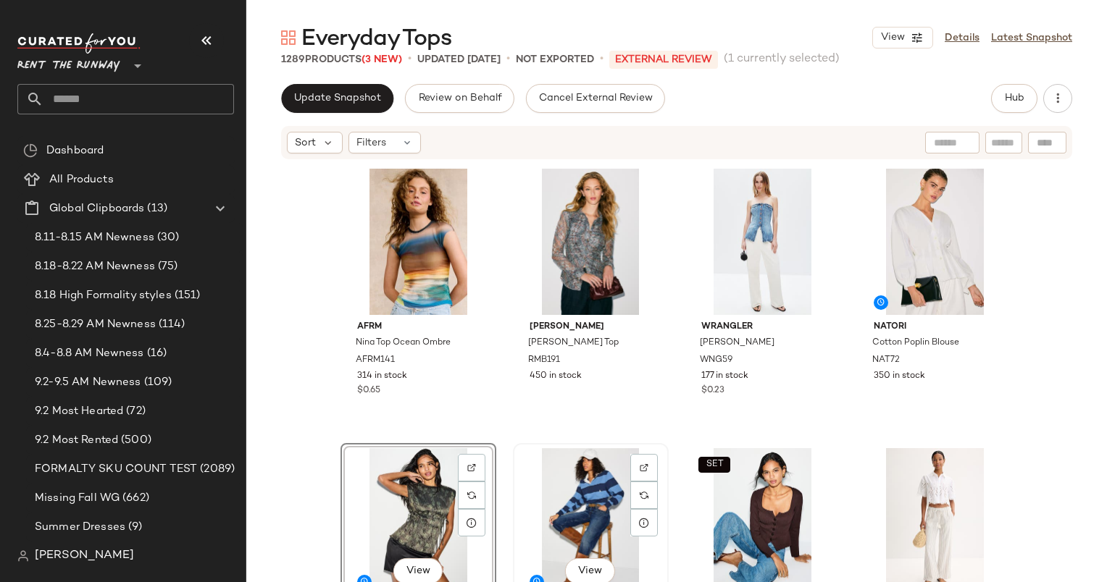
click at [563, 490] on div "View" at bounding box center [591, 521] width 146 height 146
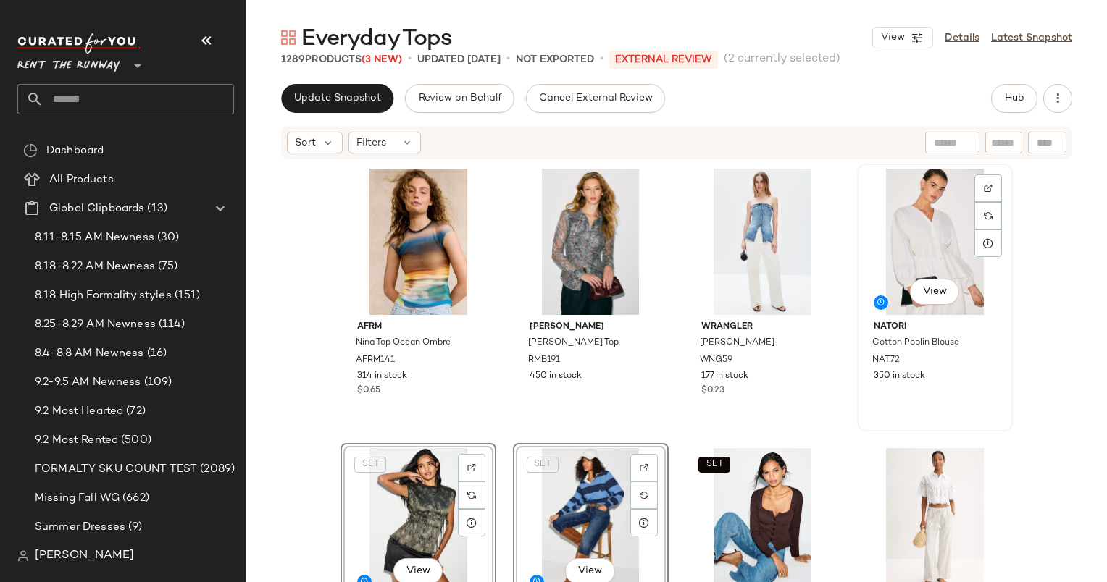
click at [924, 238] on div "View" at bounding box center [935, 242] width 146 height 146
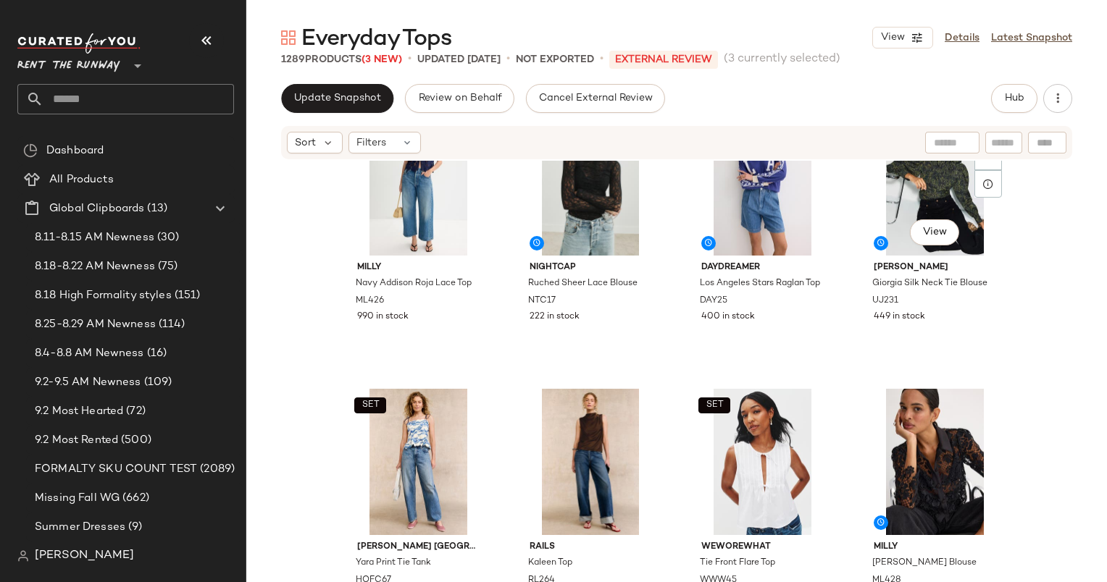
scroll to position [814, 0]
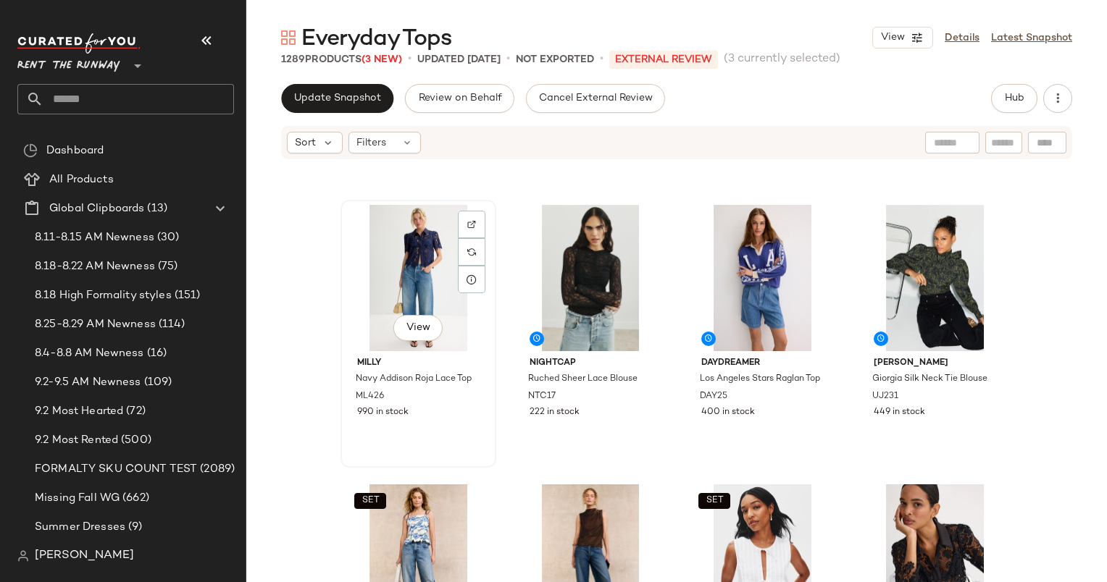
click at [406, 269] on div "View" at bounding box center [418, 278] width 146 height 146
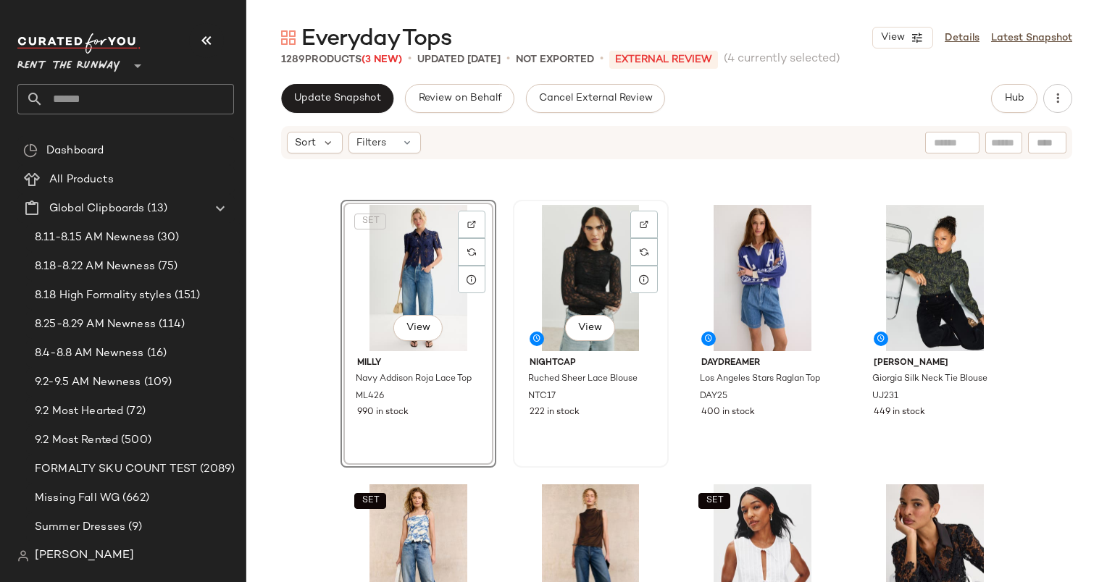
click at [565, 277] on div "View" at bounding box center [591, 278] width 146 height 146
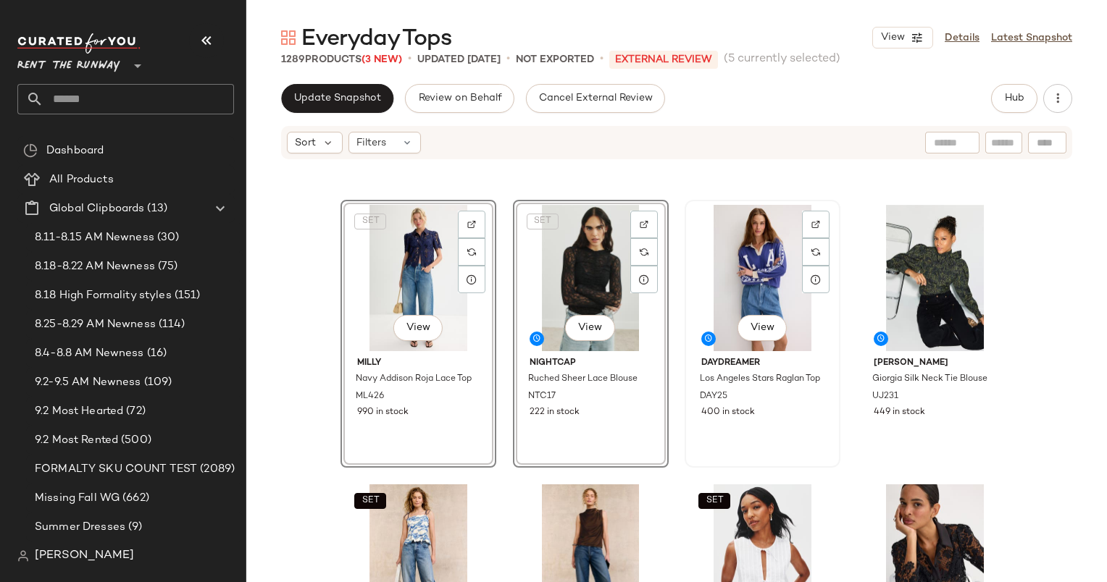
click at [731, 231] on div "View" at bounding box center [762, 278] width 146 height 146
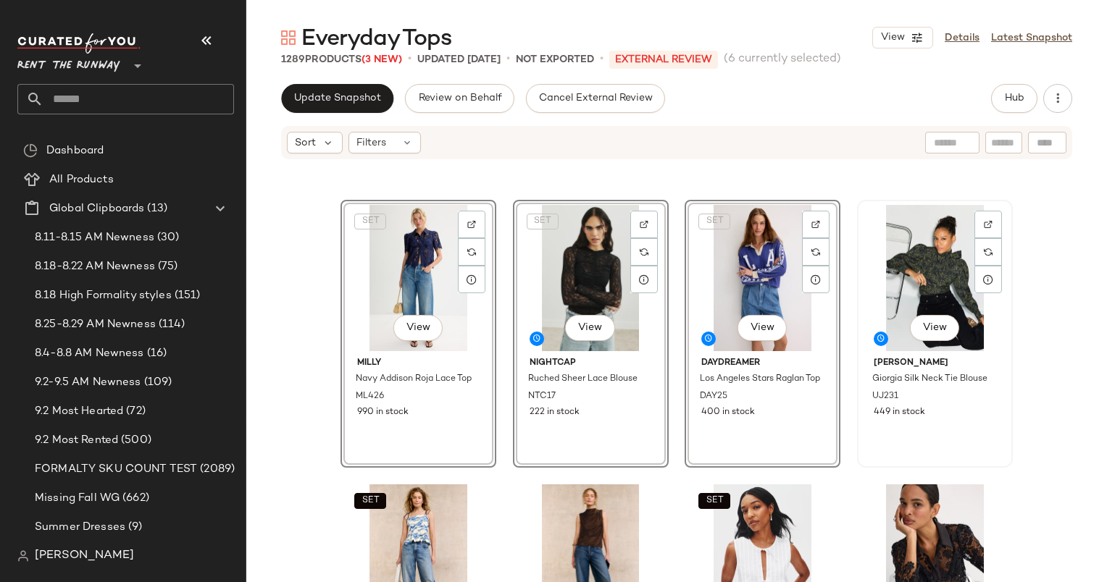
click at [946, 261] on div "View" at bounding box center [935, 278] width 146 height 146
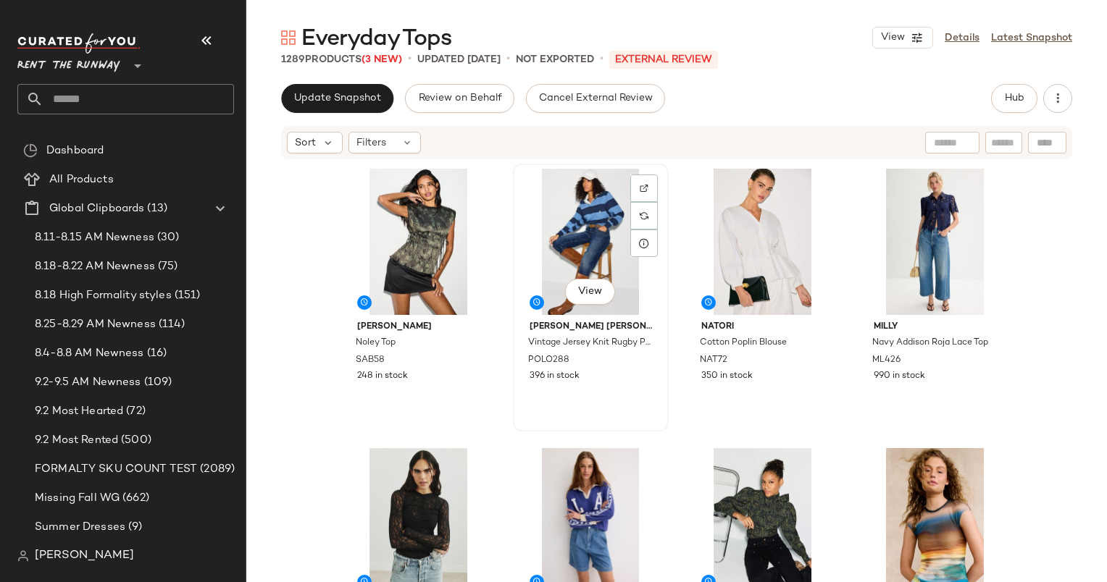
click at [595, 232] on div "View" at bounding box center [591, 242] width 146 height 146
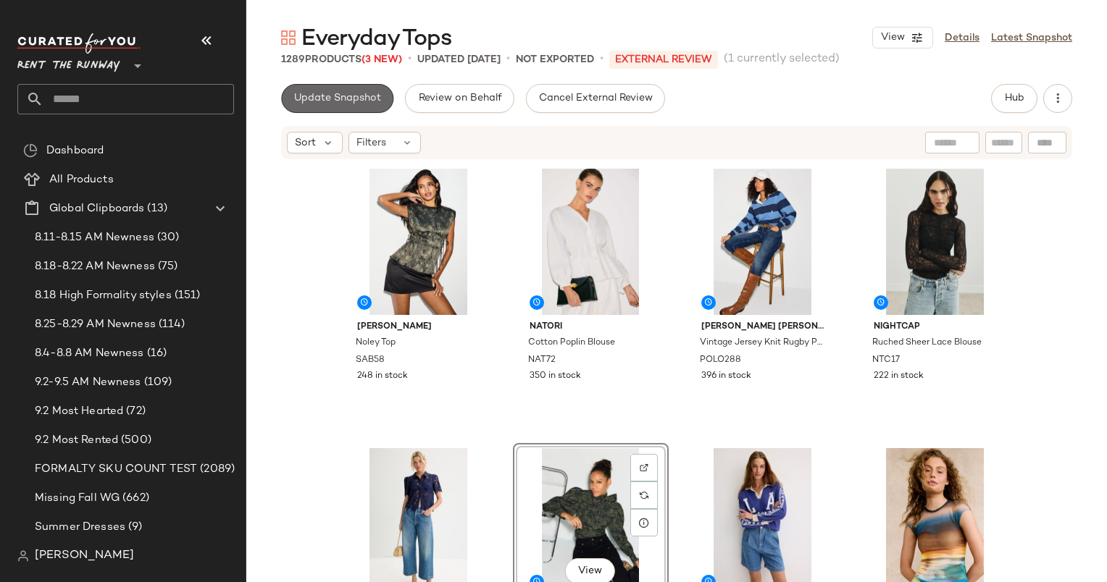
click at [348, 96] on span "Update Snapshot" at bounding box center [337, 99] width 88 height 12
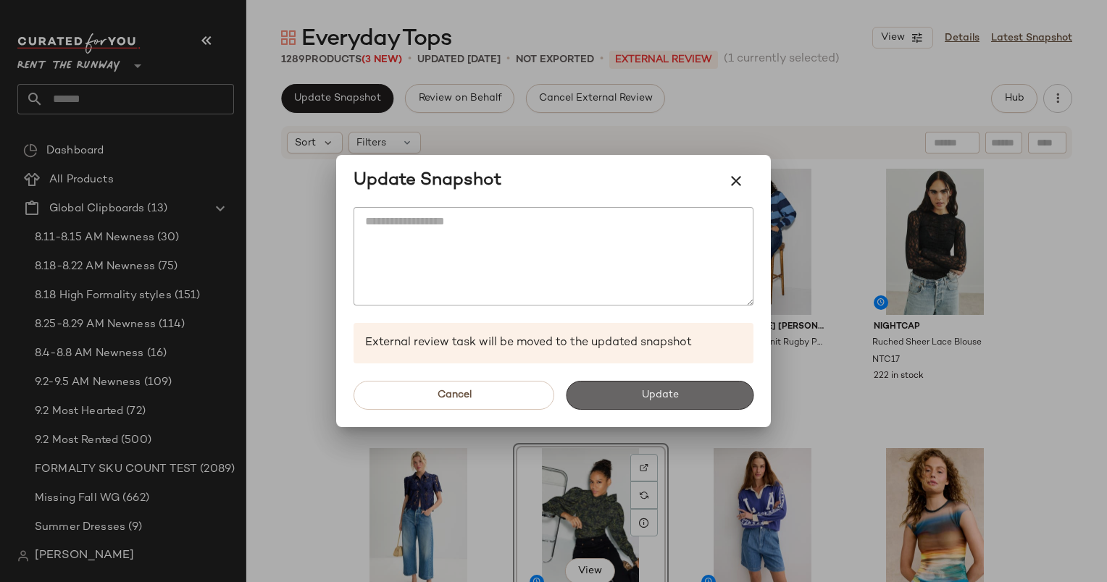
click at [662, 400] on span "Update" at bounding box center [659, 396] width 38 height 12
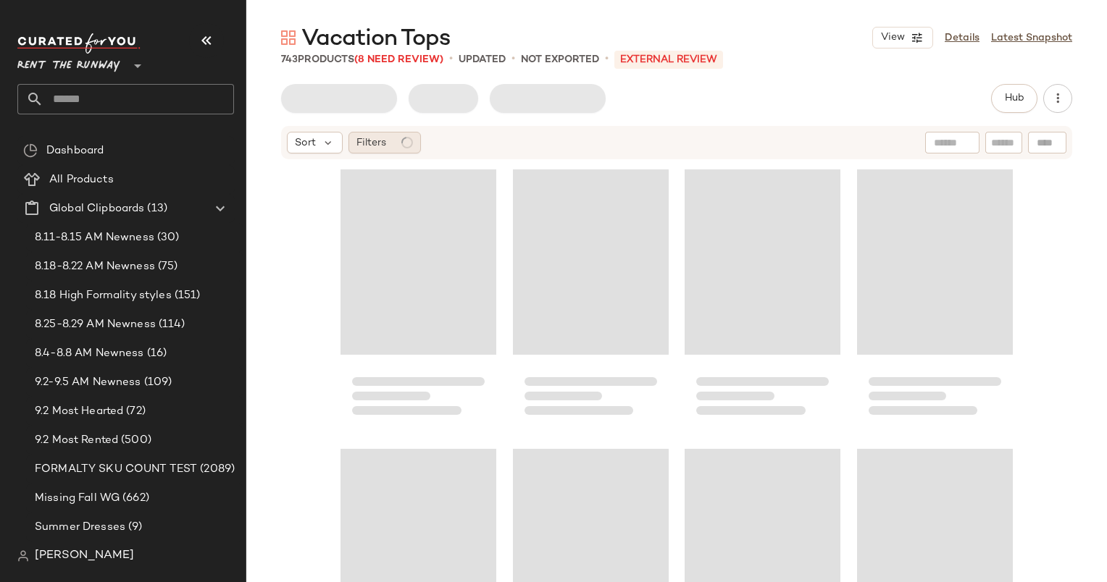
click at [387, 136] on div "Filters" at bounding box center [384, 143] width 72 height 22
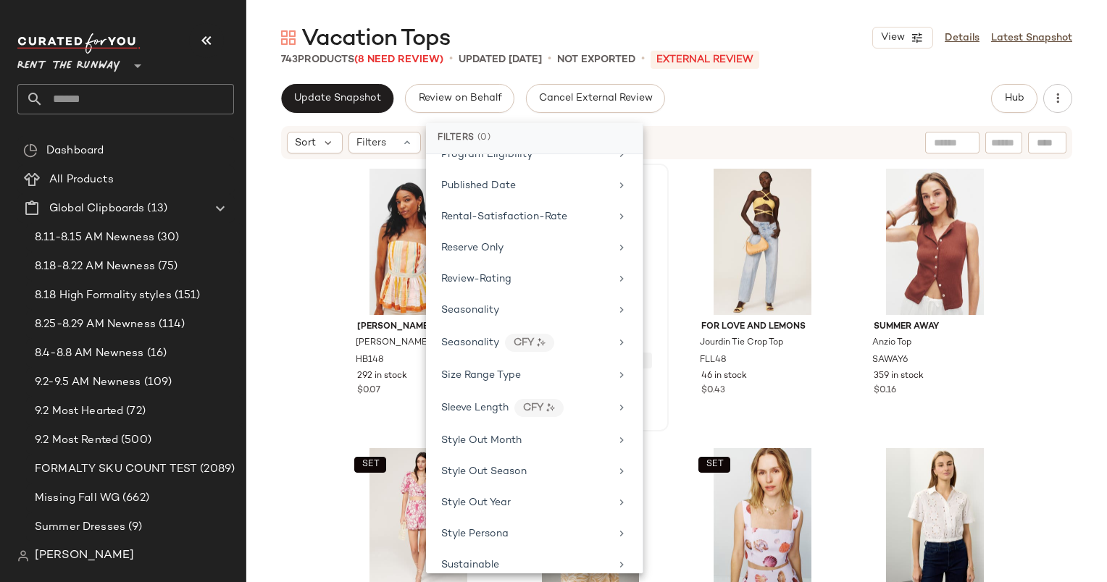
scroll to position [1828, 0]
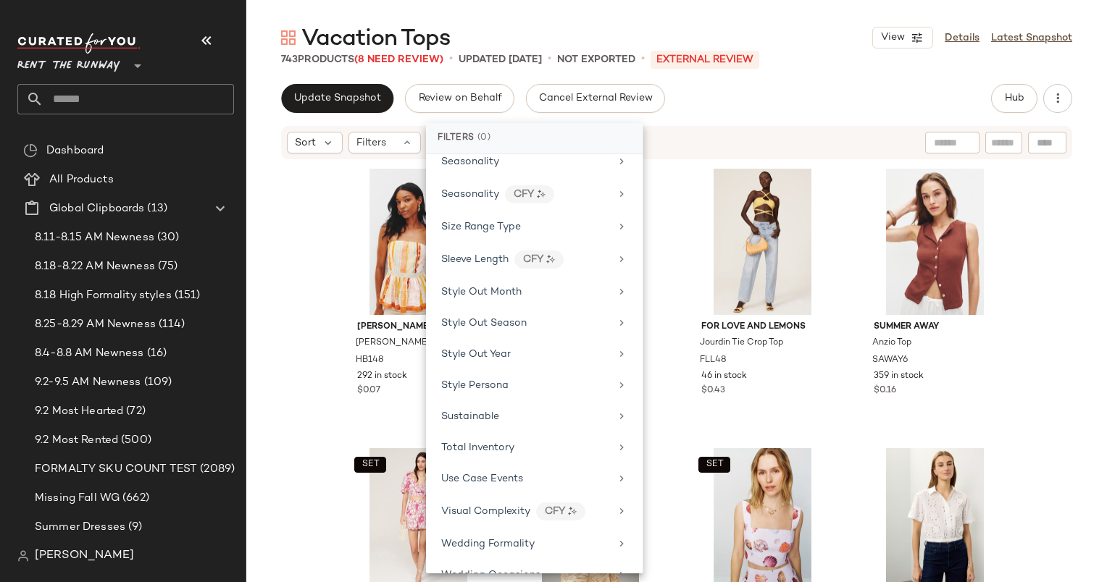
click at [498, 442] on div "Brand Category Active Unit Count Actual Price Add On Type AI Embeddings Availab…" at bounding box center [534, 363] width 217 height 419
click at [517, 440] on div "Total Inventory" at bounding box center [525, 447] width 169 height 15
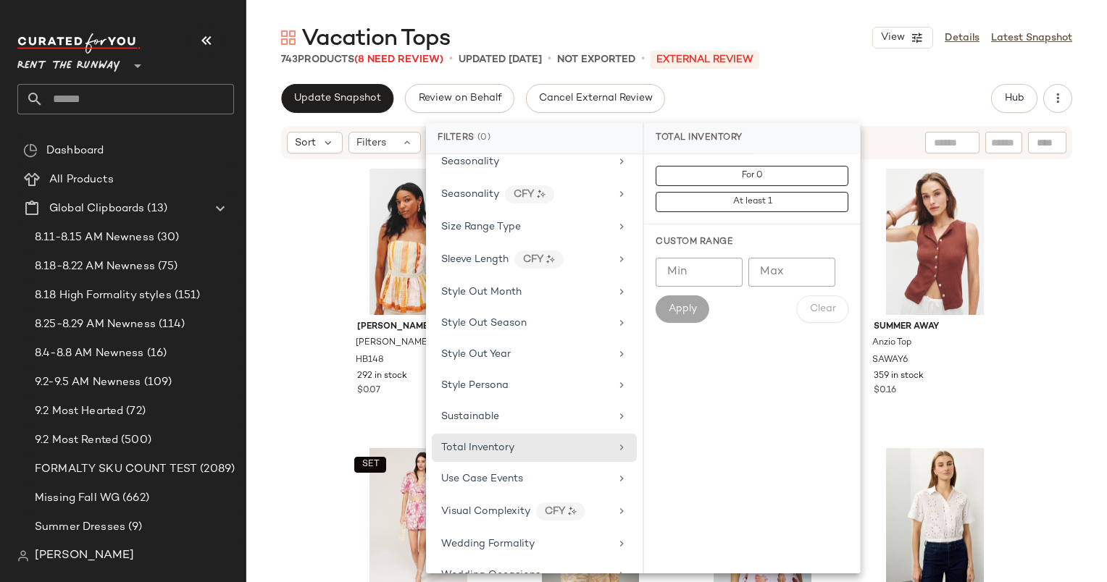
click at [794, 164] on div "For 0 At least 1" at bounding box center [752, 189] width 216 height 70
click at [794, 167] on button "For 0" at bounding box center [751, 176] width 193 height 20
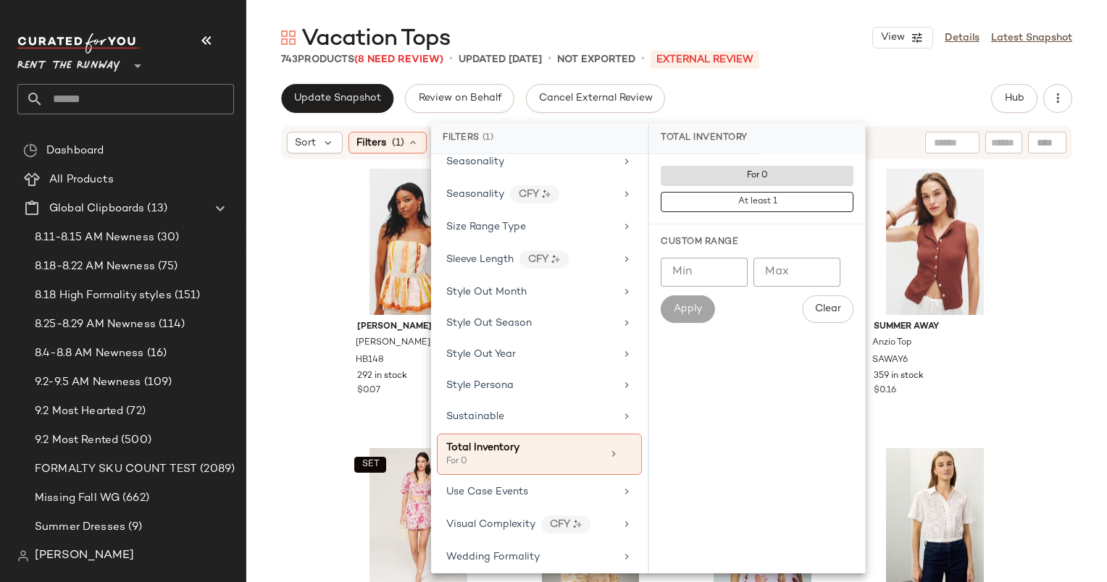
click at [794, 75] on div "Vacation Tops View Details Latest Snapshot 743 Products (8 Need Review) • updat…" at bounding box center [676, 302] width 860 height 559
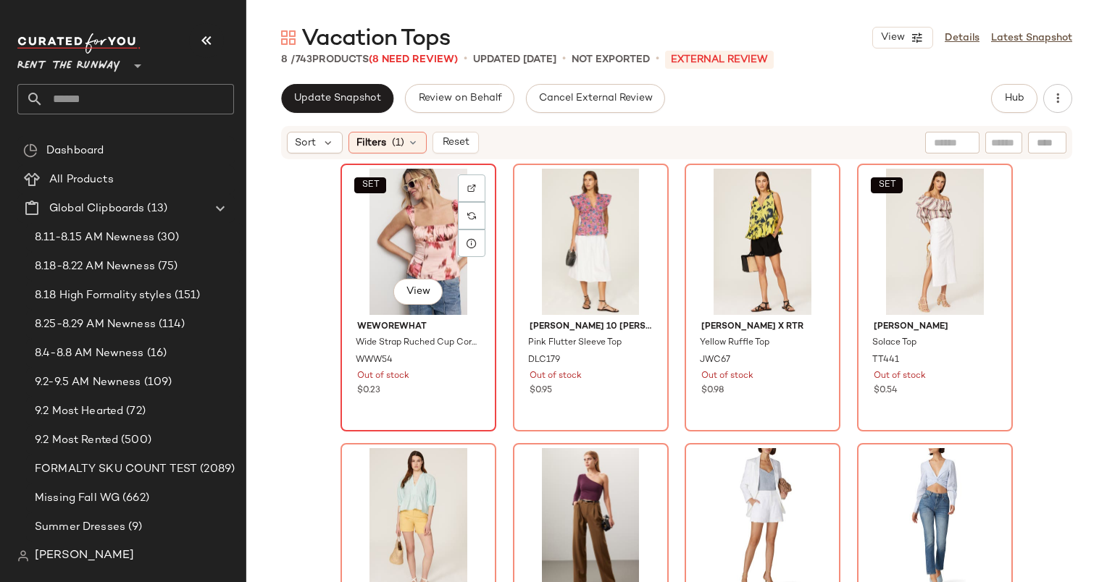
click at [417, 209] on div "SET View" at bounding box center [418, 242] width 146 height 146
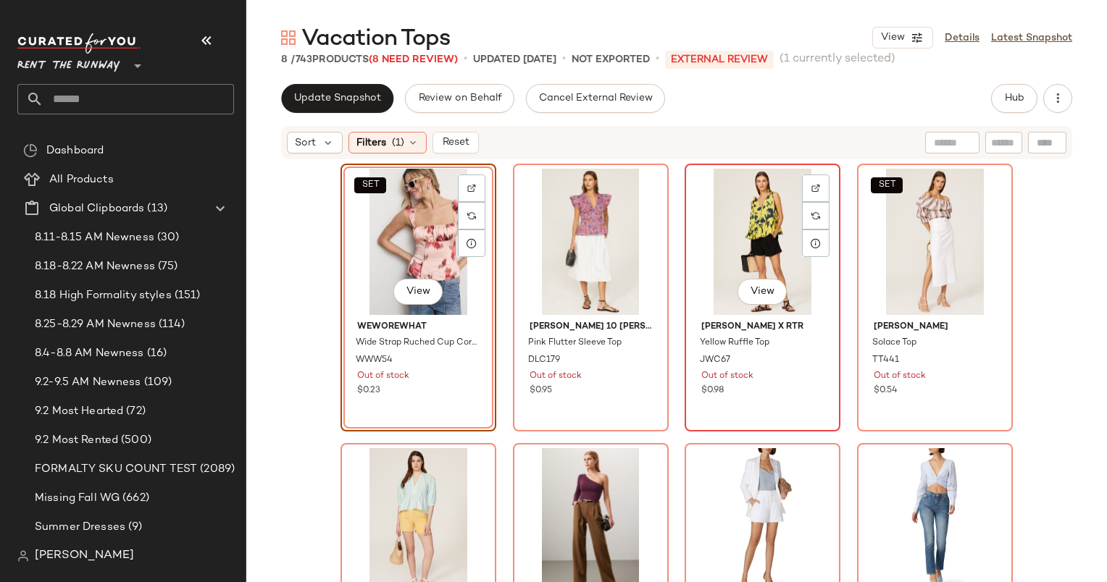
scroll to position [85, 0]
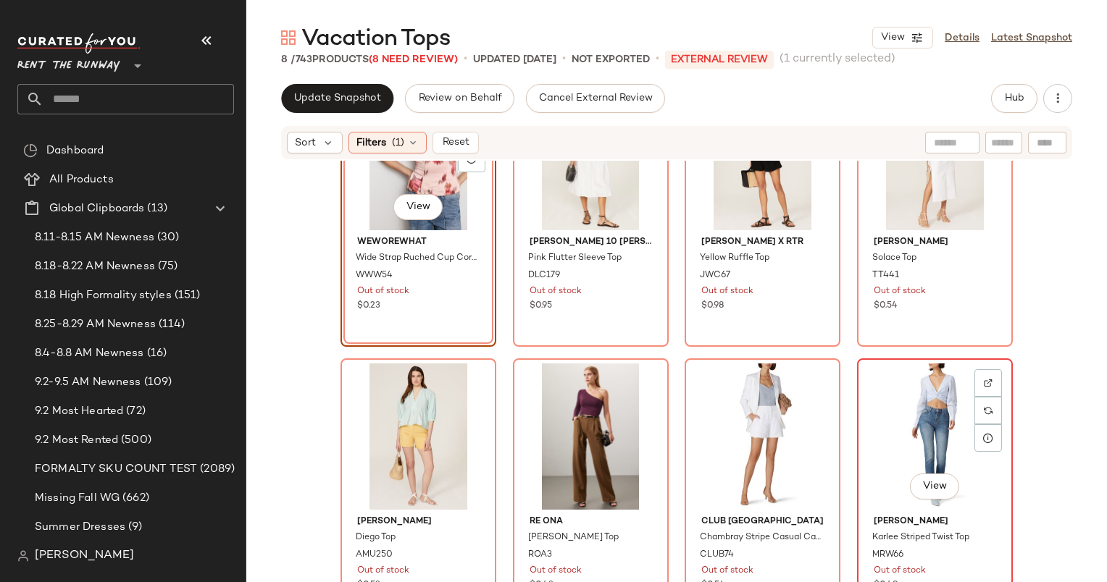
click at [878, 397] on div "View" at bounding box center [935, 437] width 146 height 146
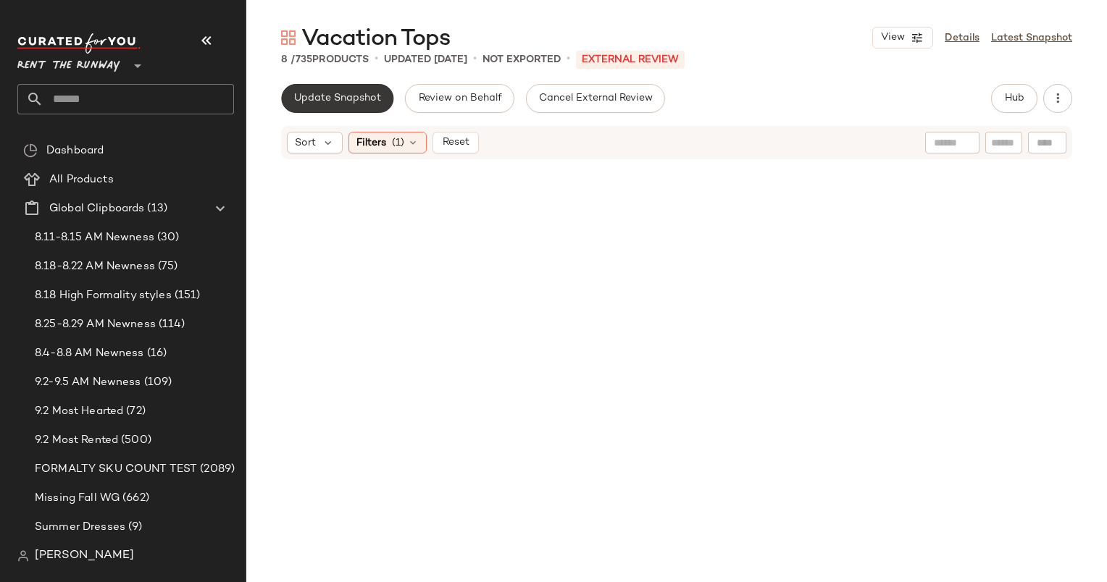
click at [356, 98] on span "Update Snapshot" at bounding box center [337, 99] width 88 height 12
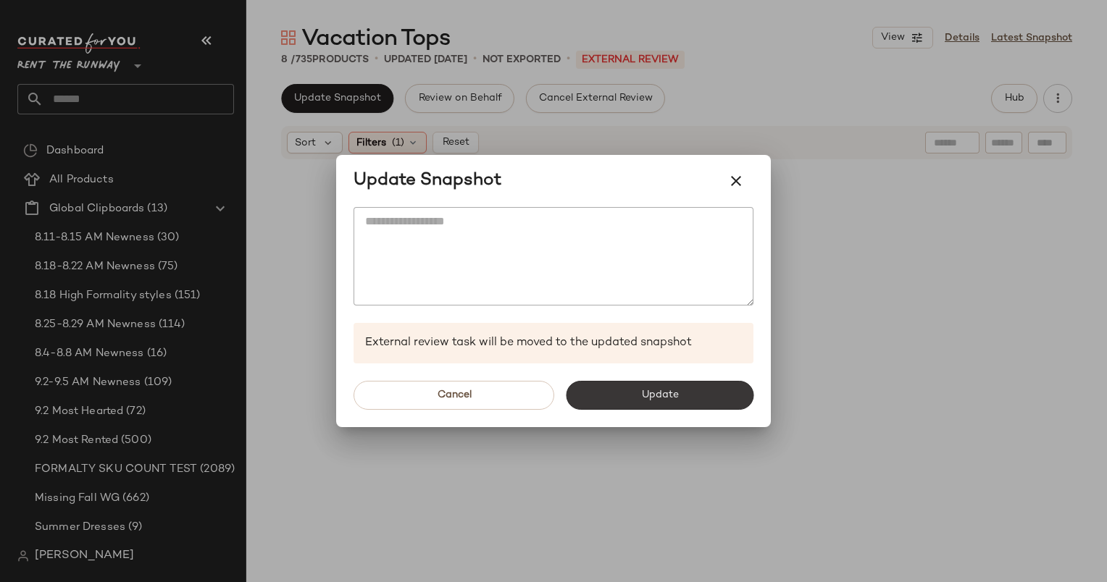
click at [656, 406] on button "Update" at bounding box center [660, 395] width 188 height 29
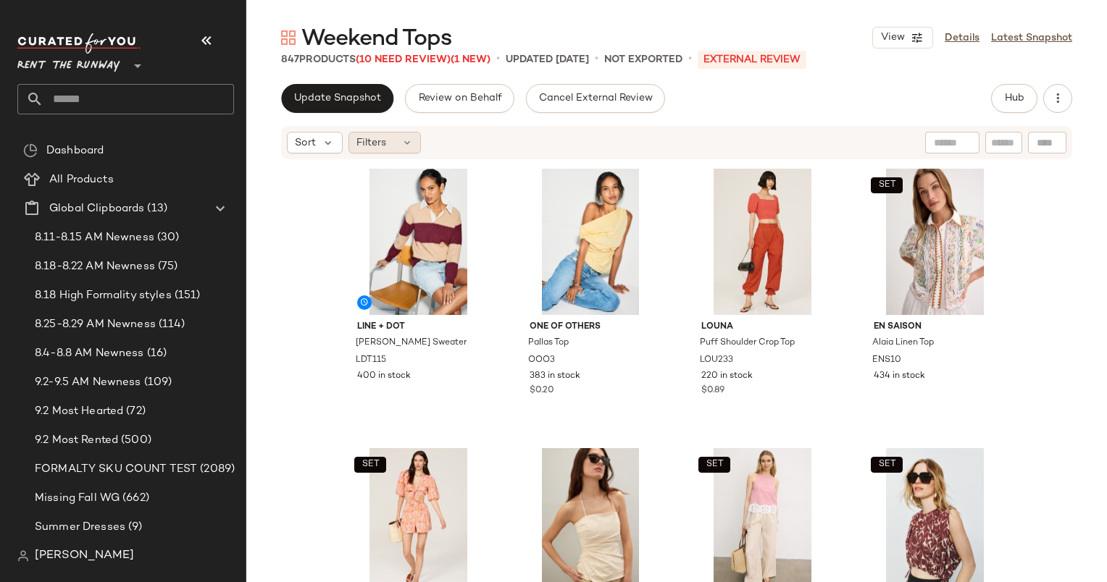
click at [388, 150] on div "Filters" at bounding box center [384, 143] width 72 height 22
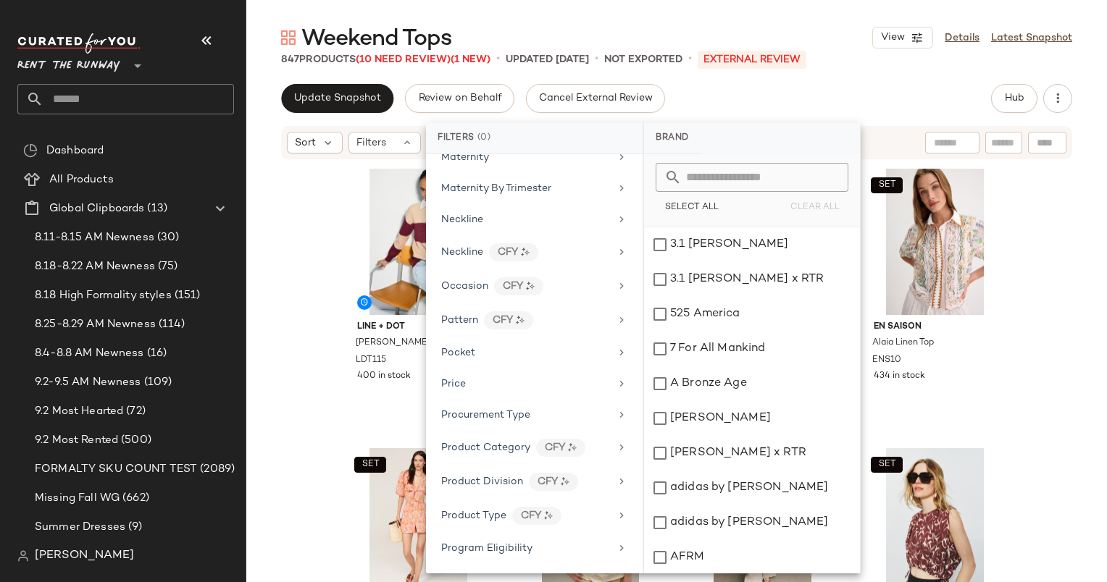
scroll to position [1731, 0]
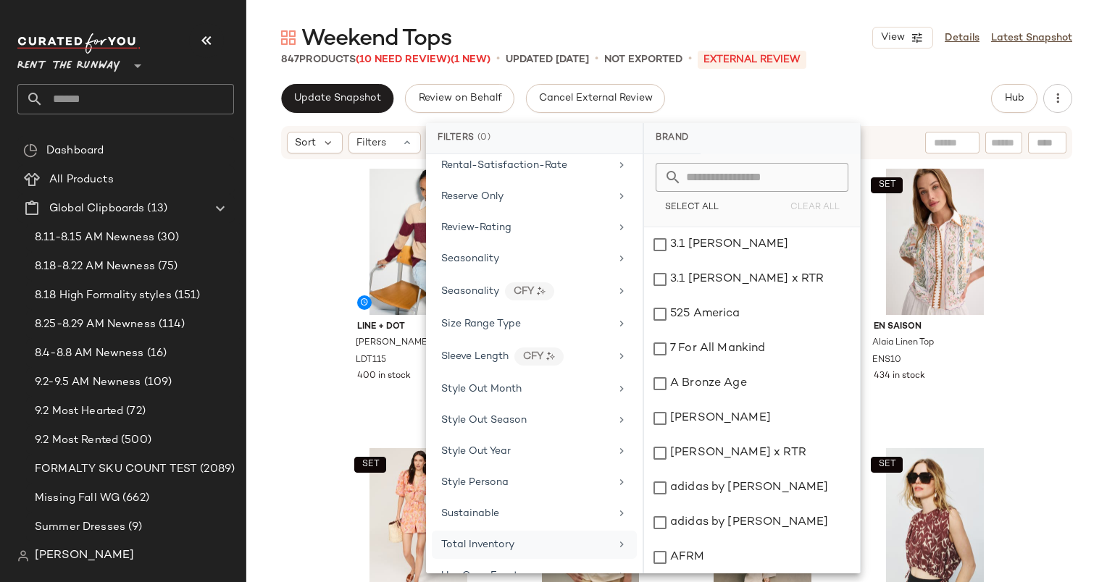
click at [548, 537] on div "Total Inventory" at bounding box center [525, 544] width 169 height 15
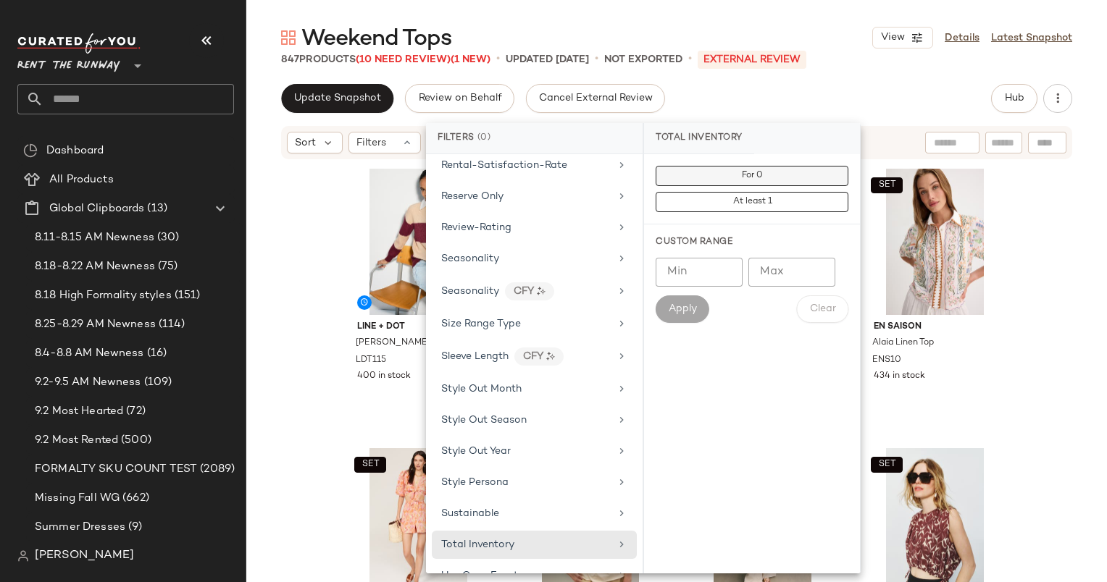
click at [734, 171] on button "For 0" at bounding box center [751, 176] width 193 height 20
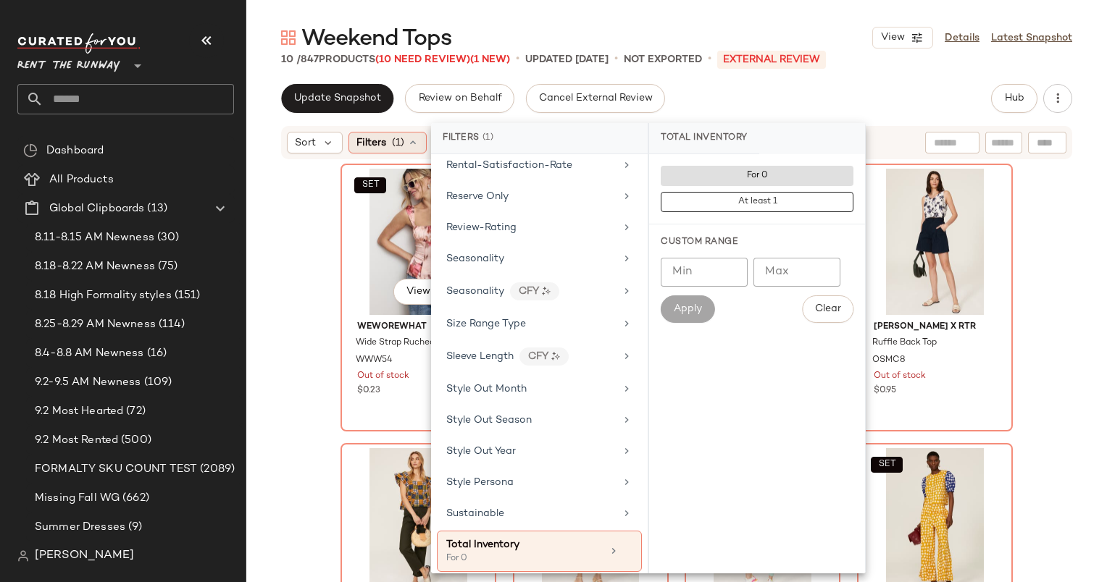
click at [375, 214] on div "SET View" at bounding box center [418, 242] width 146 height 146
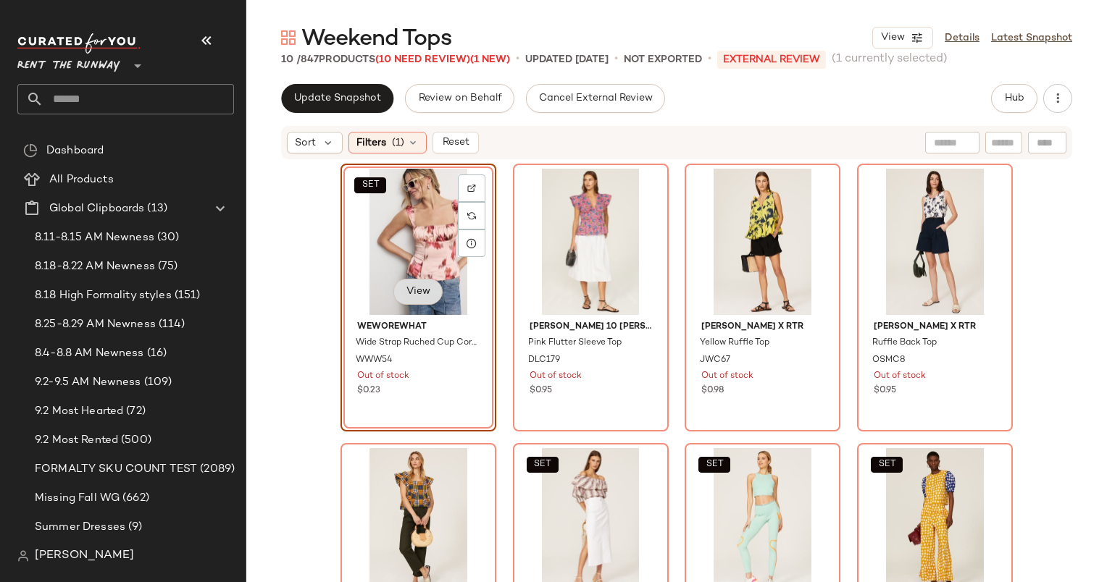
click at [400, 288] on button "View" at bounding box center [417, 292] width 49 height 26
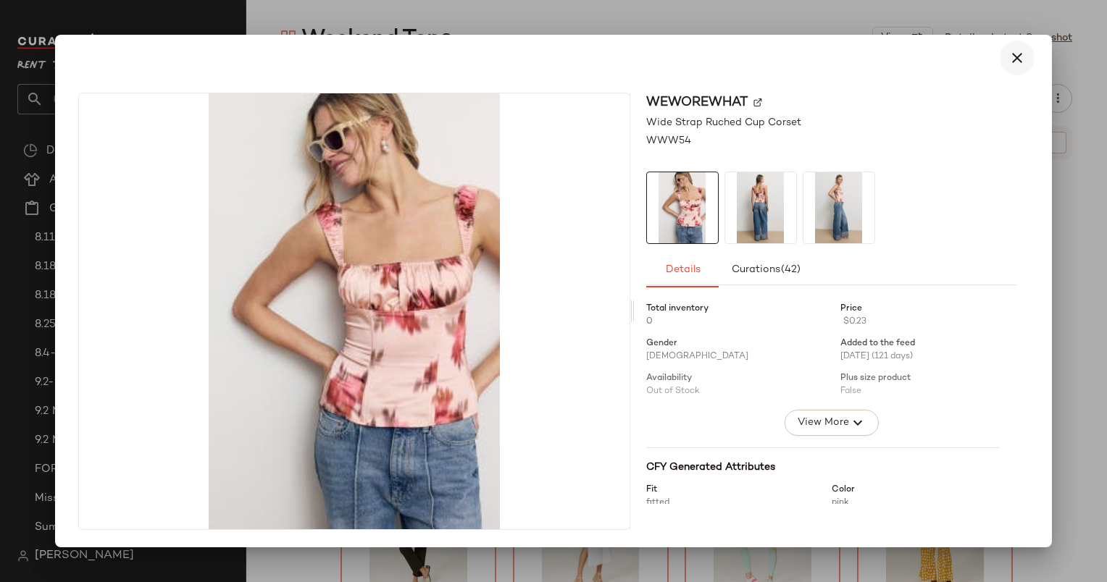
click at [1021, 57] on icon "button" at bounding box center [1016, 57] width 17 height 17
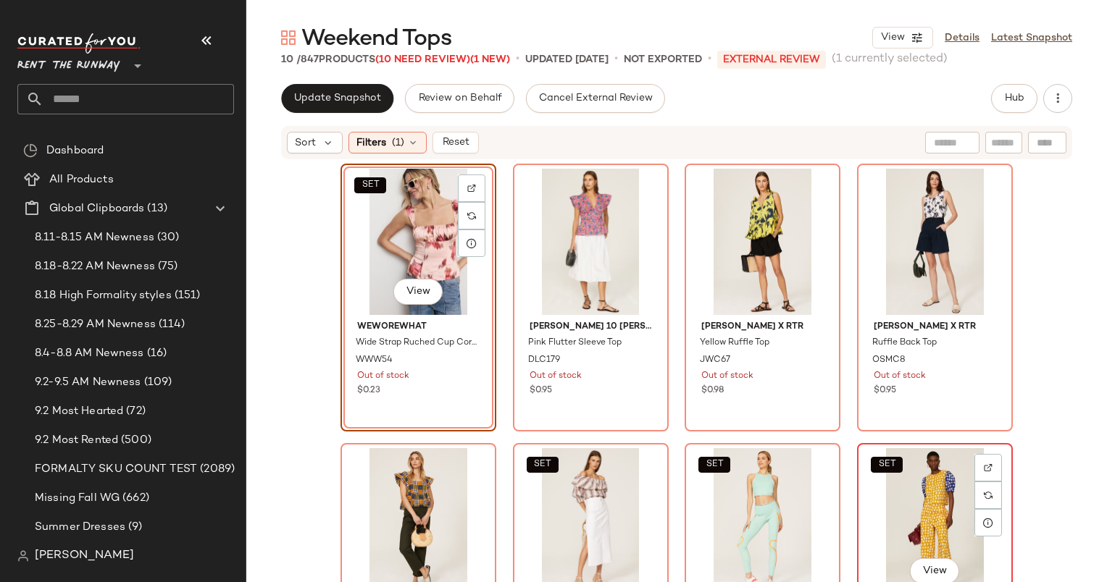
click at [906, 493] on div "SET View" at bounding box center [935, 521] width 146 height 146
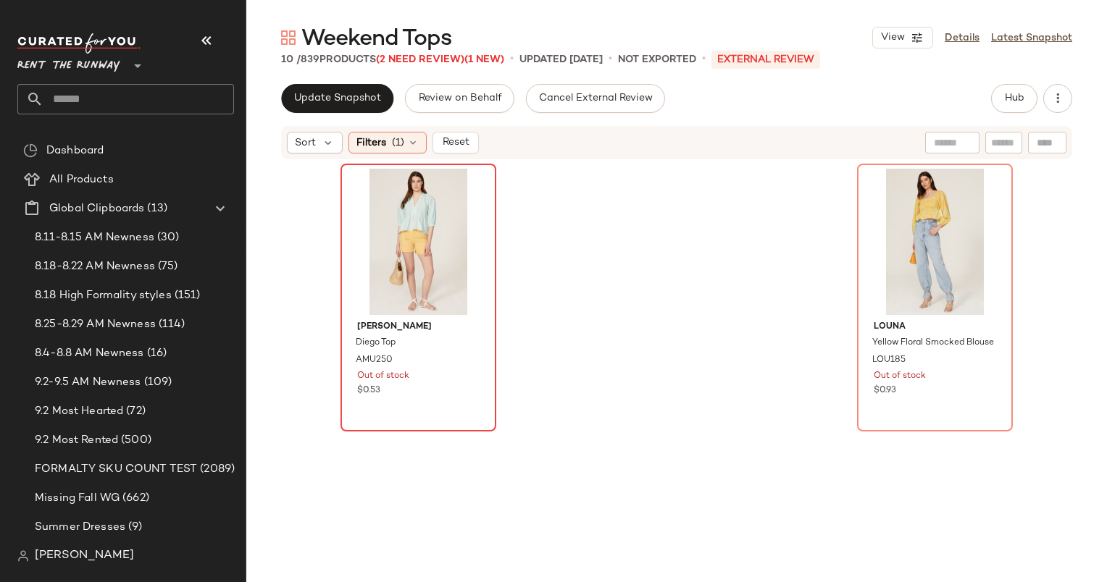
click at [410, 201] on div at bounding box center [418, 242] width 146 height 146
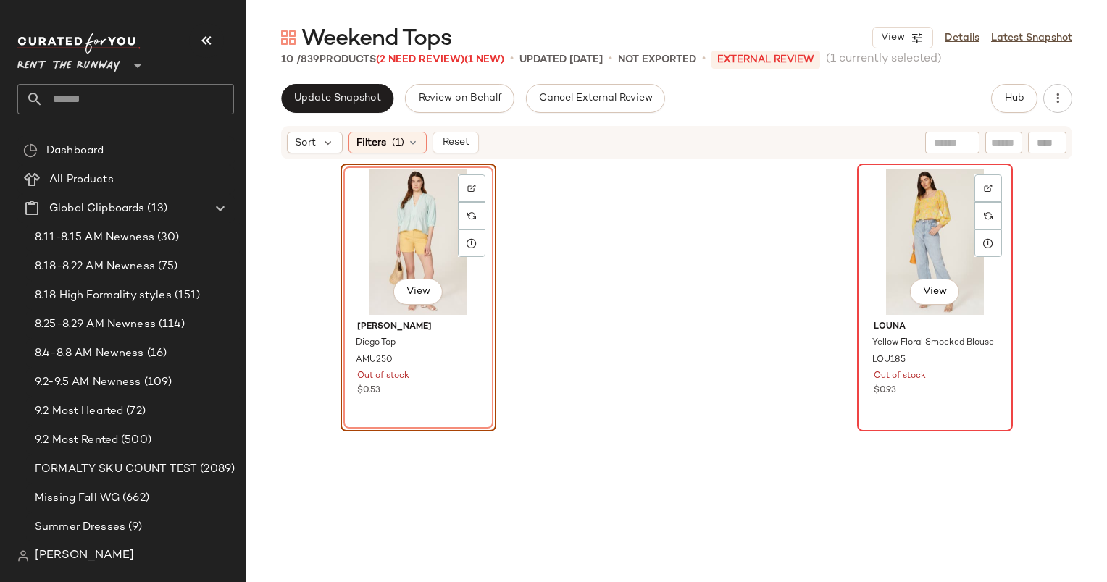
click at [875, 220] on div "View" at bounding box center [935, 242] width 146 height 146
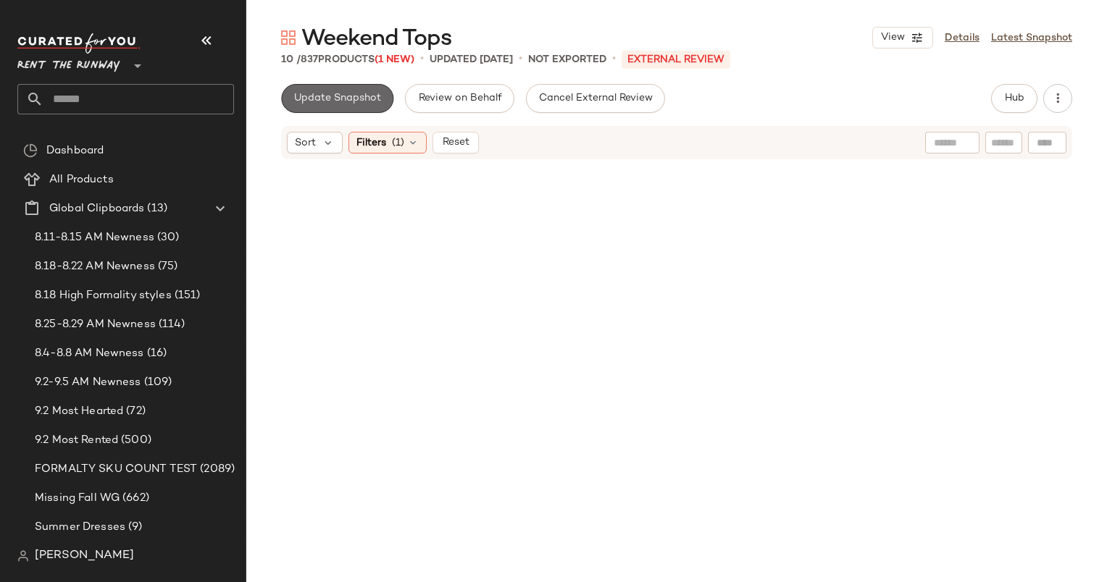
click at [328, 93] on span "Update Snapshot" at bounding box center [337, 99] width 88 height 12
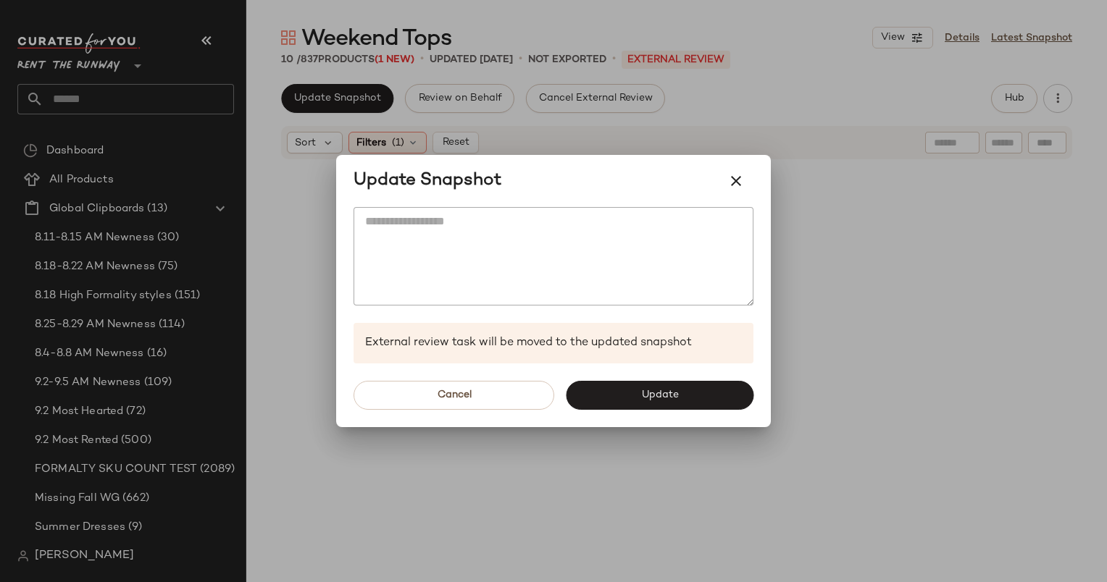
click at [677, 377] on div "Cancel Update" at bounding box center [553, 396] width 435 height 64
click at [678, 381] on button "Update" at bounding box center [660, 395] width 188 height 29
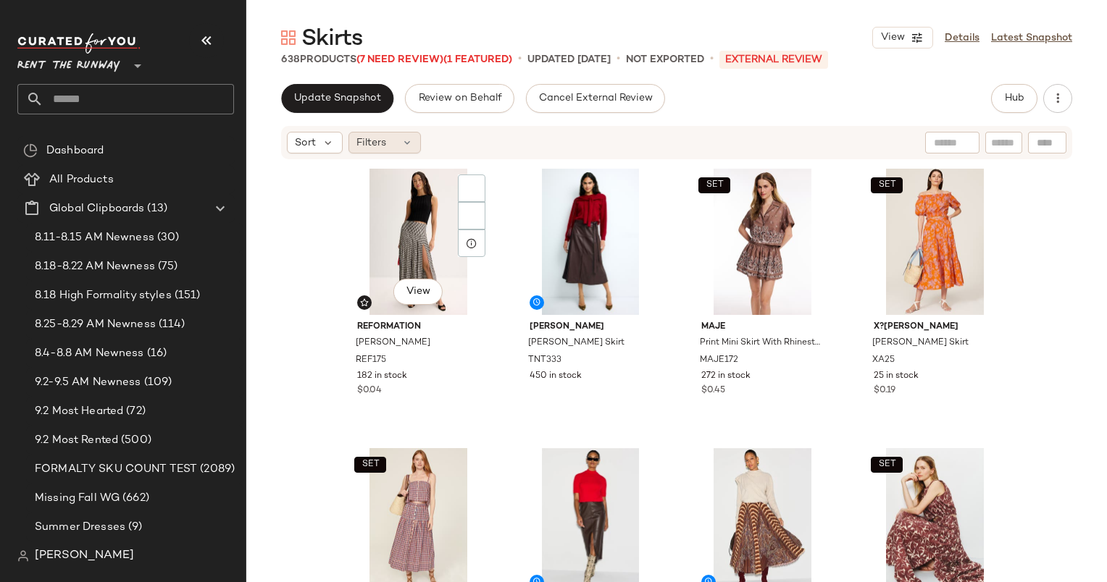
click at [397, 146] on div "Filters" at bounding box center [384, 143] width 72 height 22
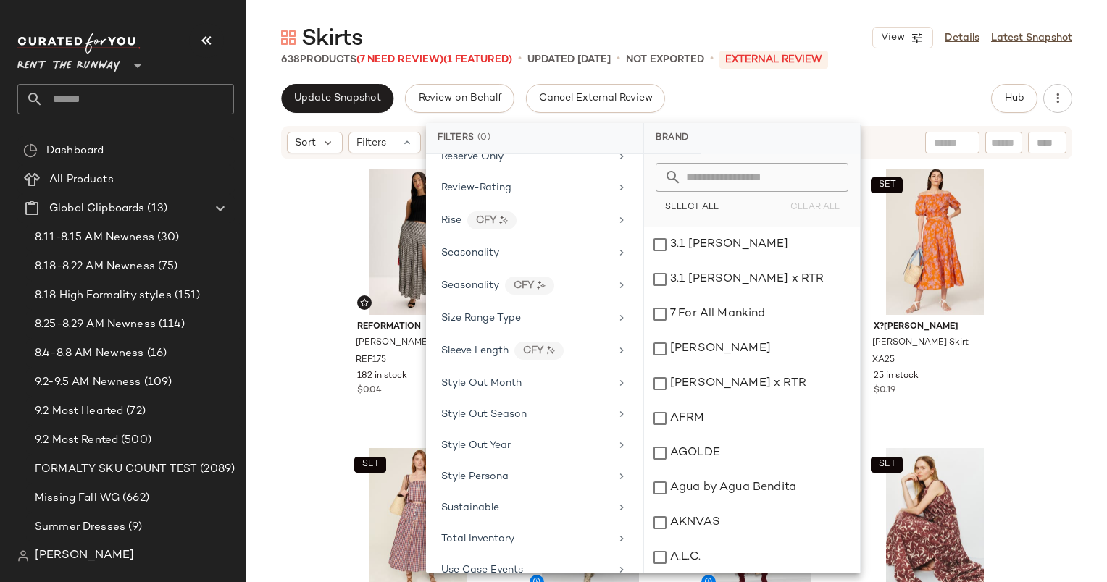
scroll to position [1834, 0]
click at [525, 431] on div "Total Inventory" at bounding box center [534, 445] width 205 height 28
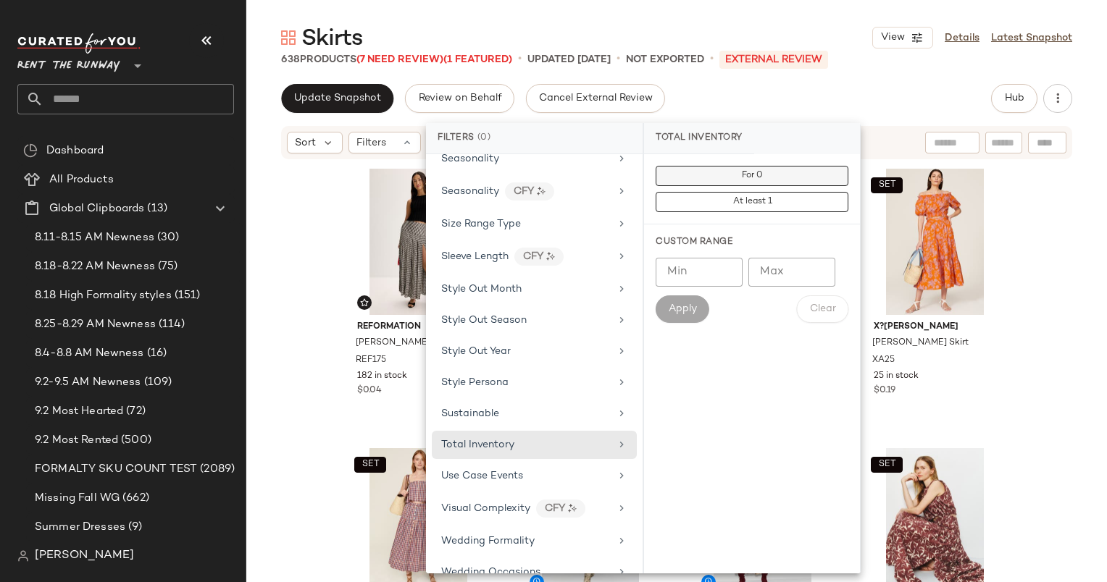
click at [742, 178] on span "For 0" at bounding box center [752, 176] width 22 height 10
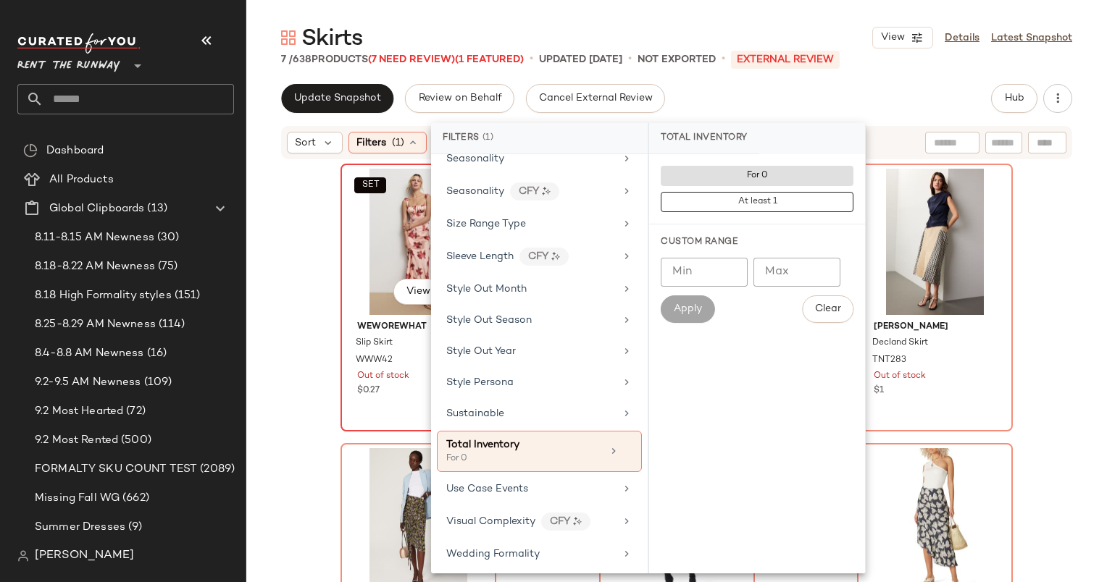
click at [389, 272] on div "SET View" at bounding box center [418, 242] width 146 height 146
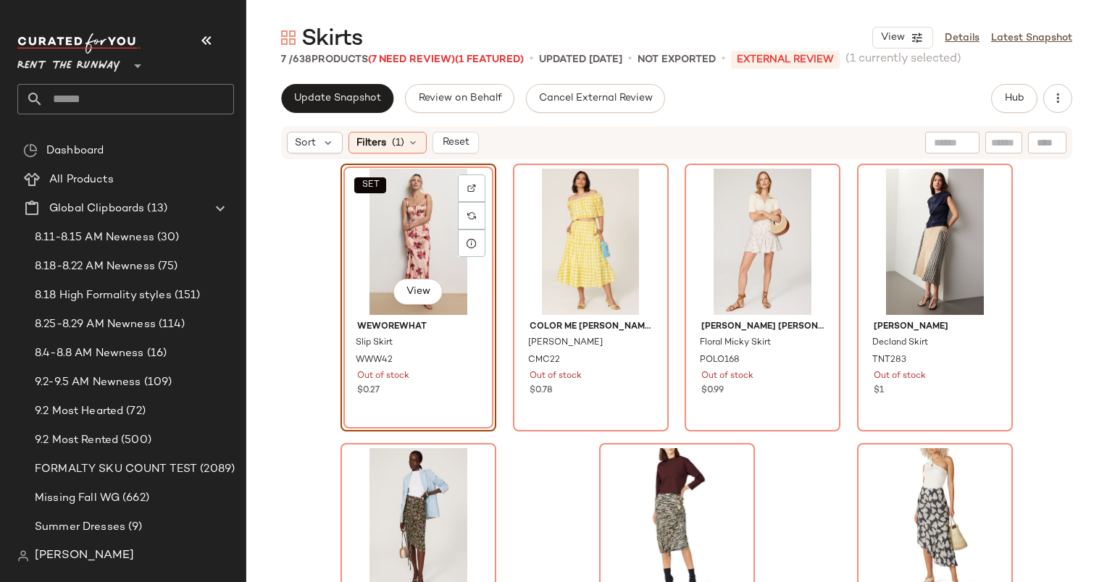
scroll to position [85, 0]
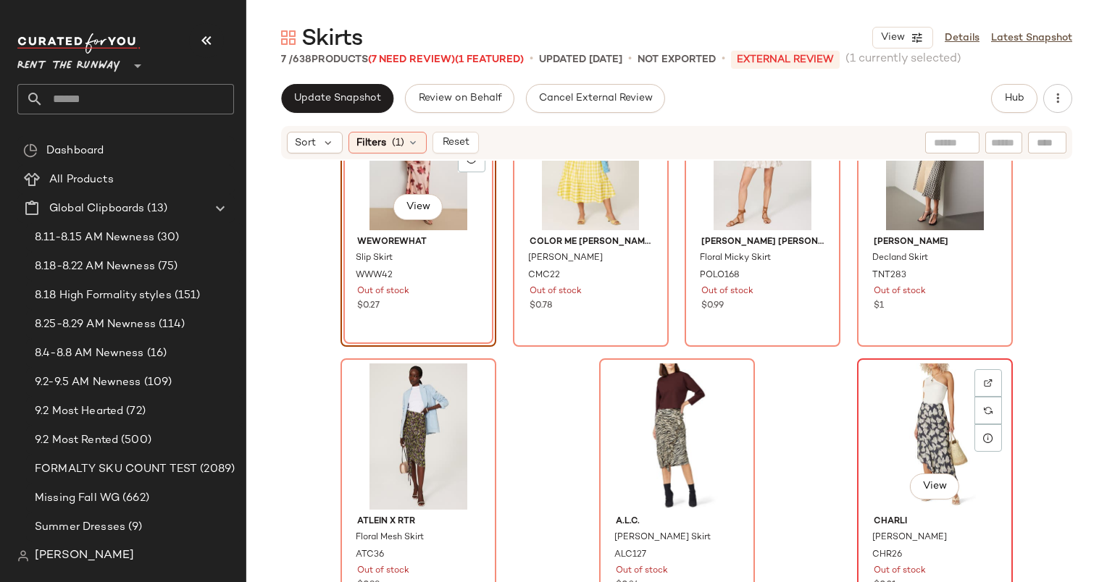
click at [863, 427] on div "View" at bounding box center [935, 437] width 146 height 146
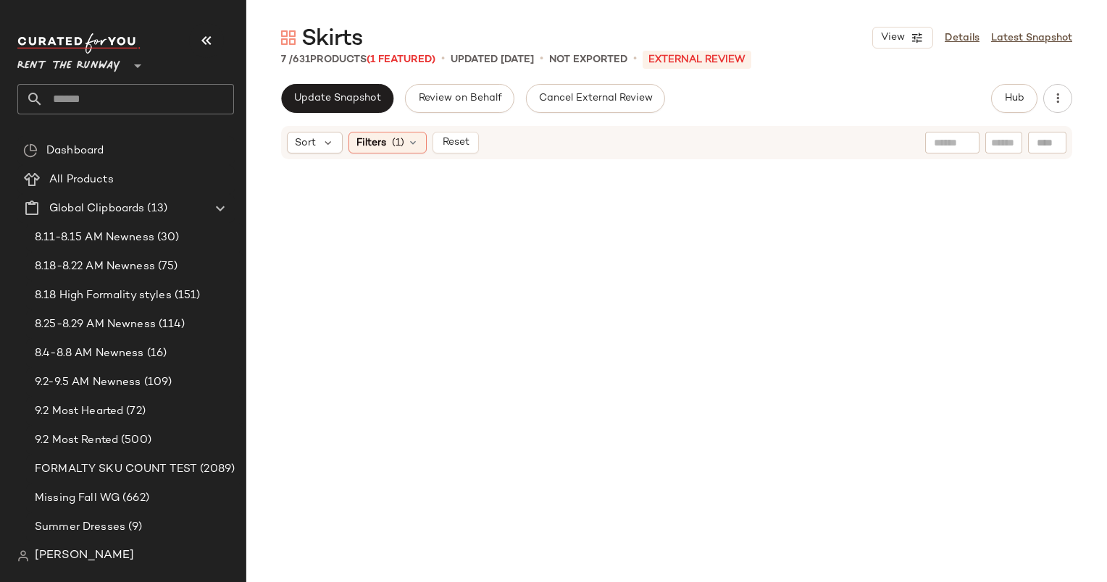
click at [345, 82] on div "Skirts View Details Latest Snapshot 7 / 631 Products (1 Featured) • updated [DA…" at bounding box center [676, 302] width 860 height 559
click at [368, 114] on div "Update Snapshot Review on Behalf Cancel External Review Hub Sort Filters (1) Re…" at bounding box center [676, 333] width 860 height 498
click at [357, 96] on span "Update Snapshot" at bounding box center [337, 99] width 88 height 12
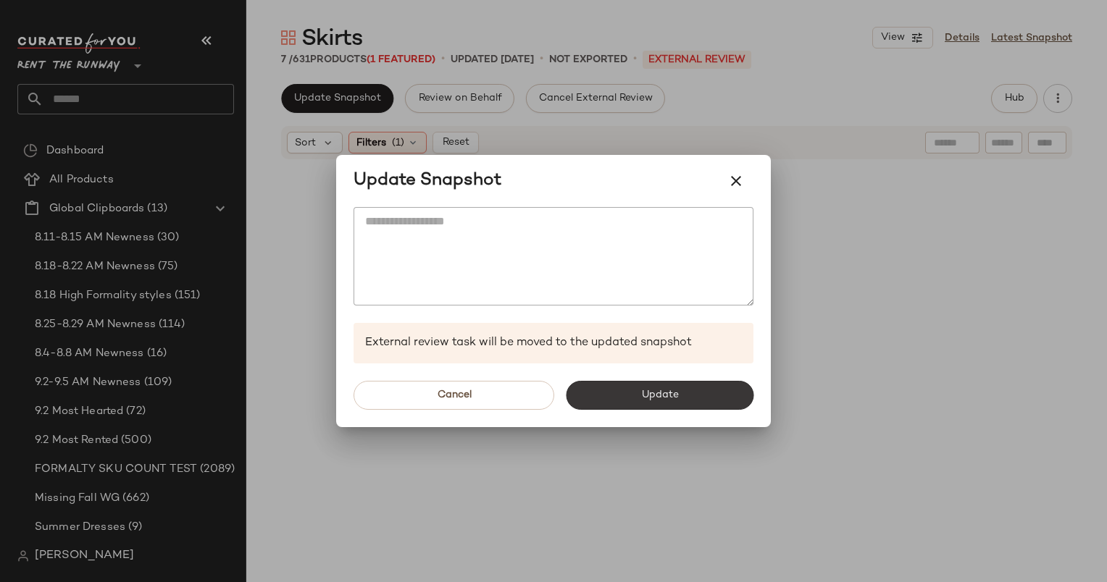
click at [652, 381] on button "Update" at bounding box center [660, 395] width 188 height 29
